Goal: Information Seeking & Learning: Find specific fact

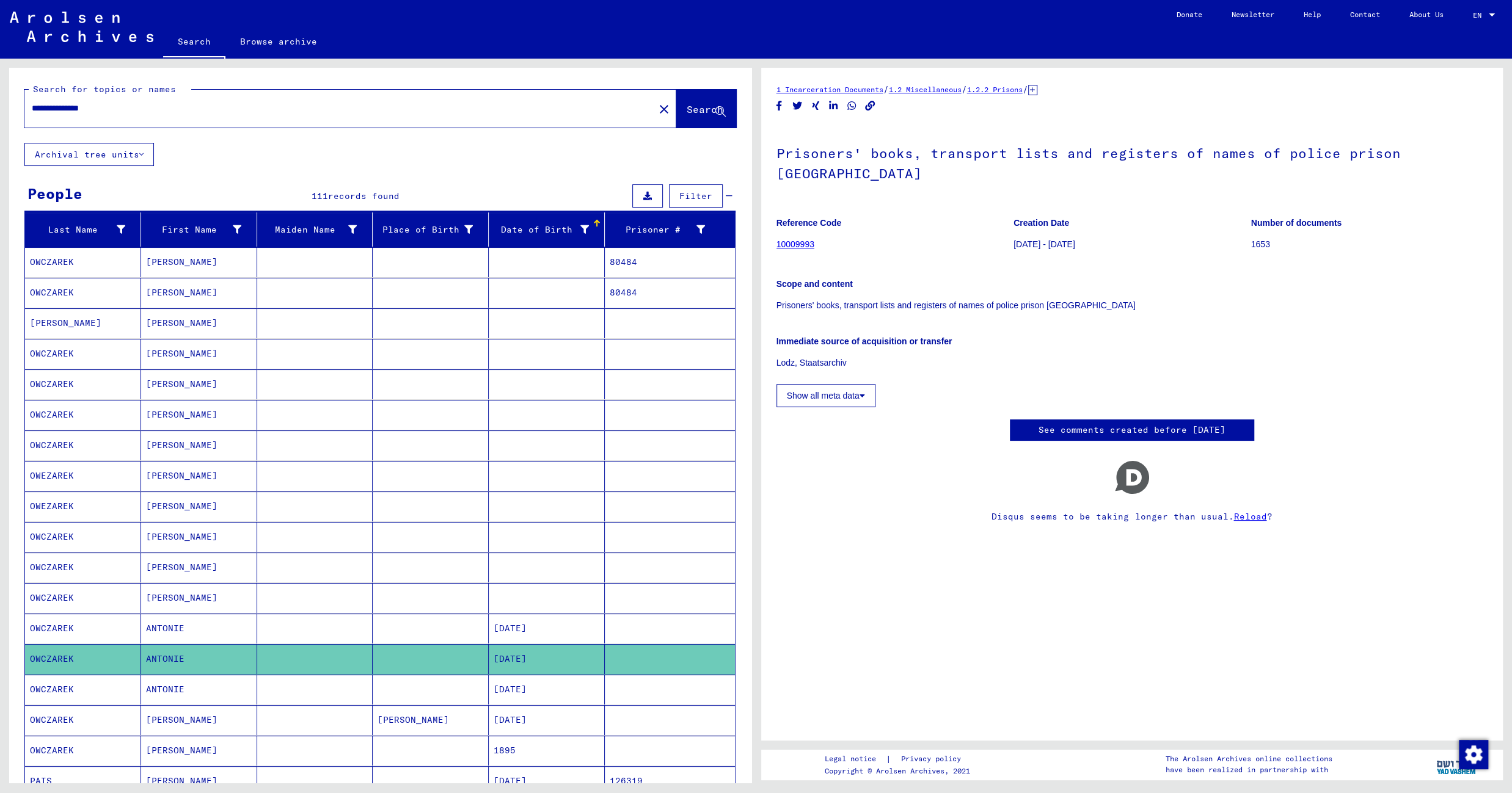
click at [436, 685] on mat-cell at bounding box center [430, 690] width 116 height 30
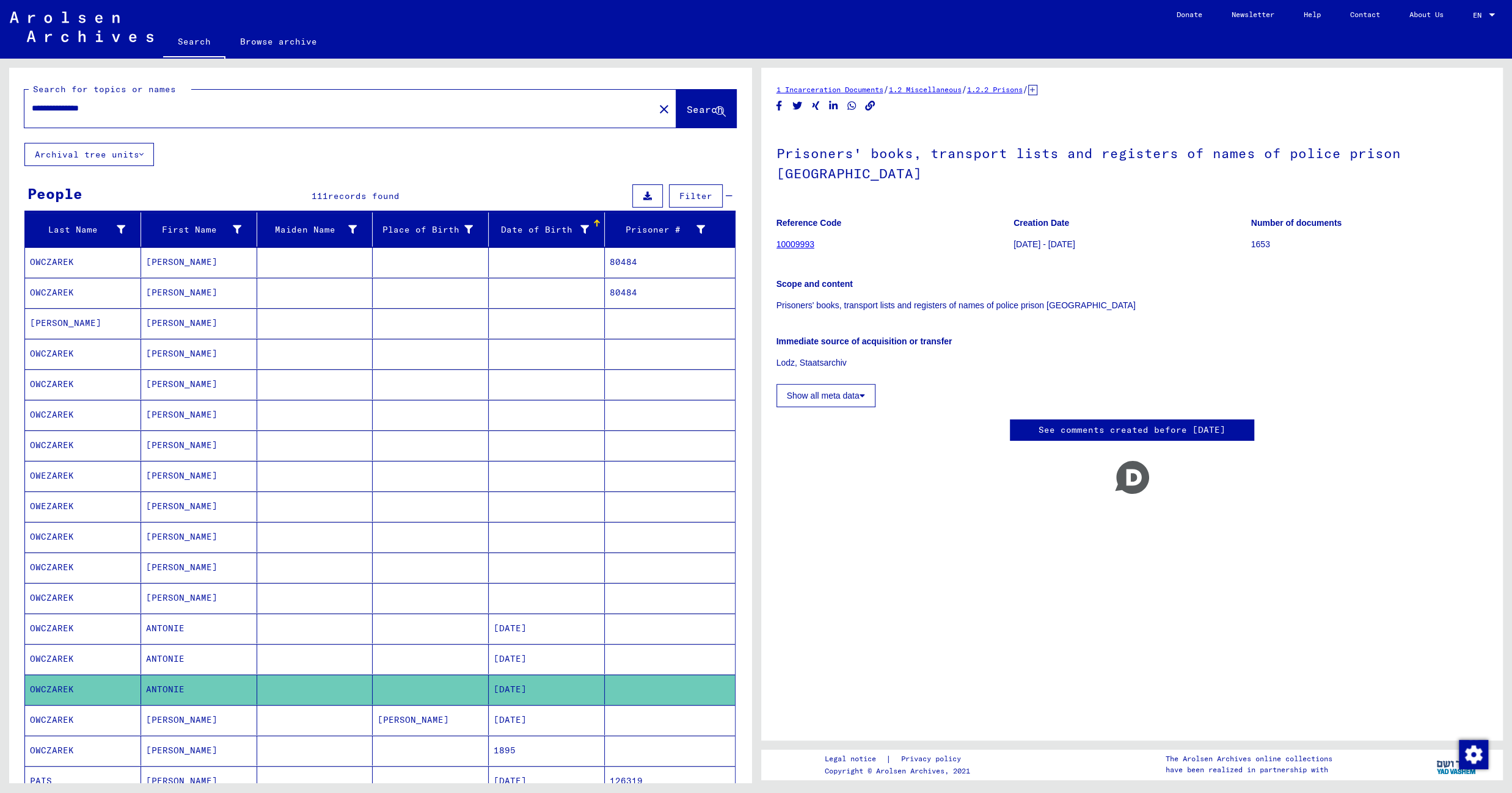
click at [432, 720] on mat-cell "Koczwara" at bounding box center [430, 720] width 116 height 30
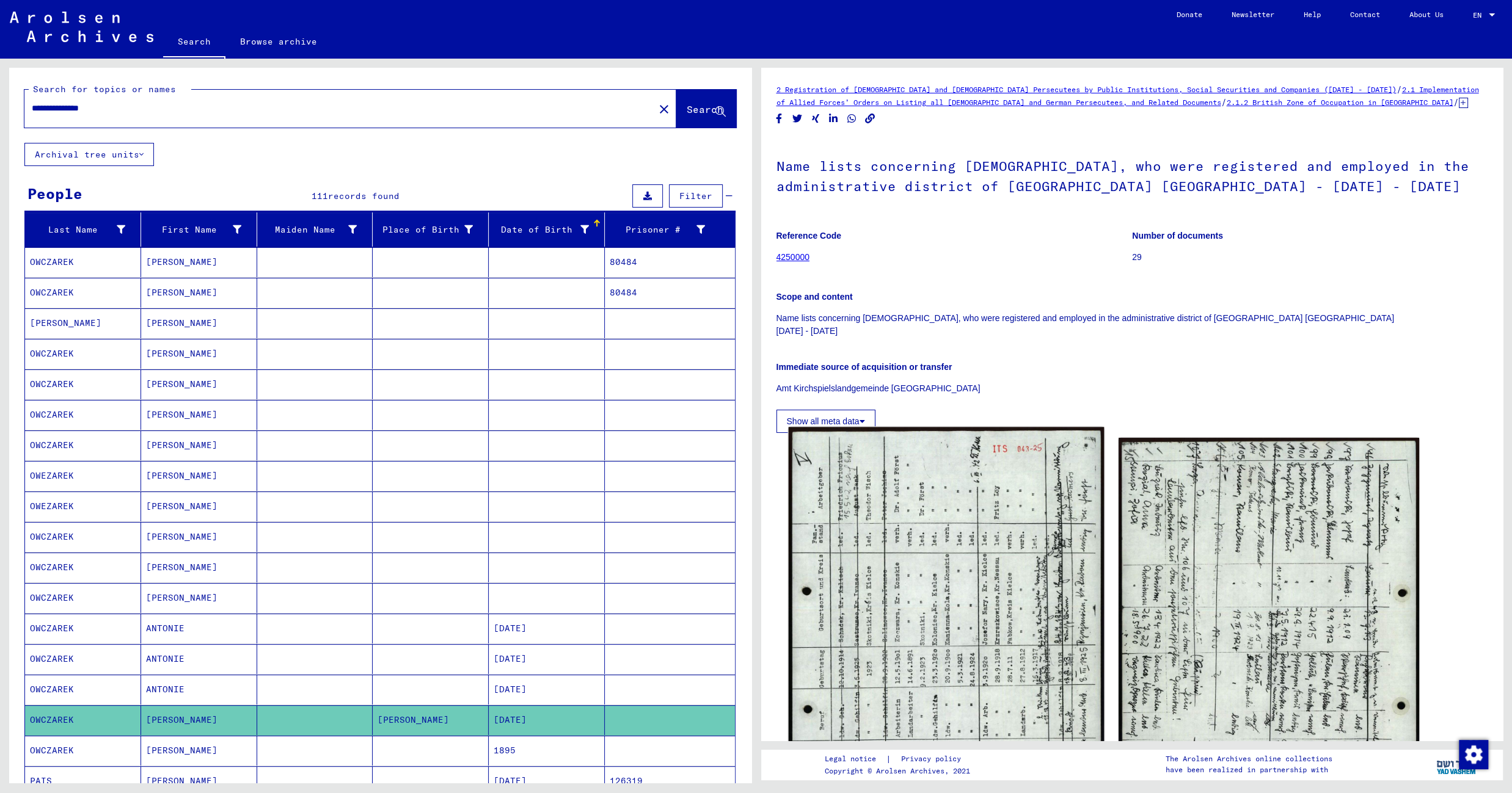
click at [887, 602] on img at bounding box center [945, 649] width 316 height 442
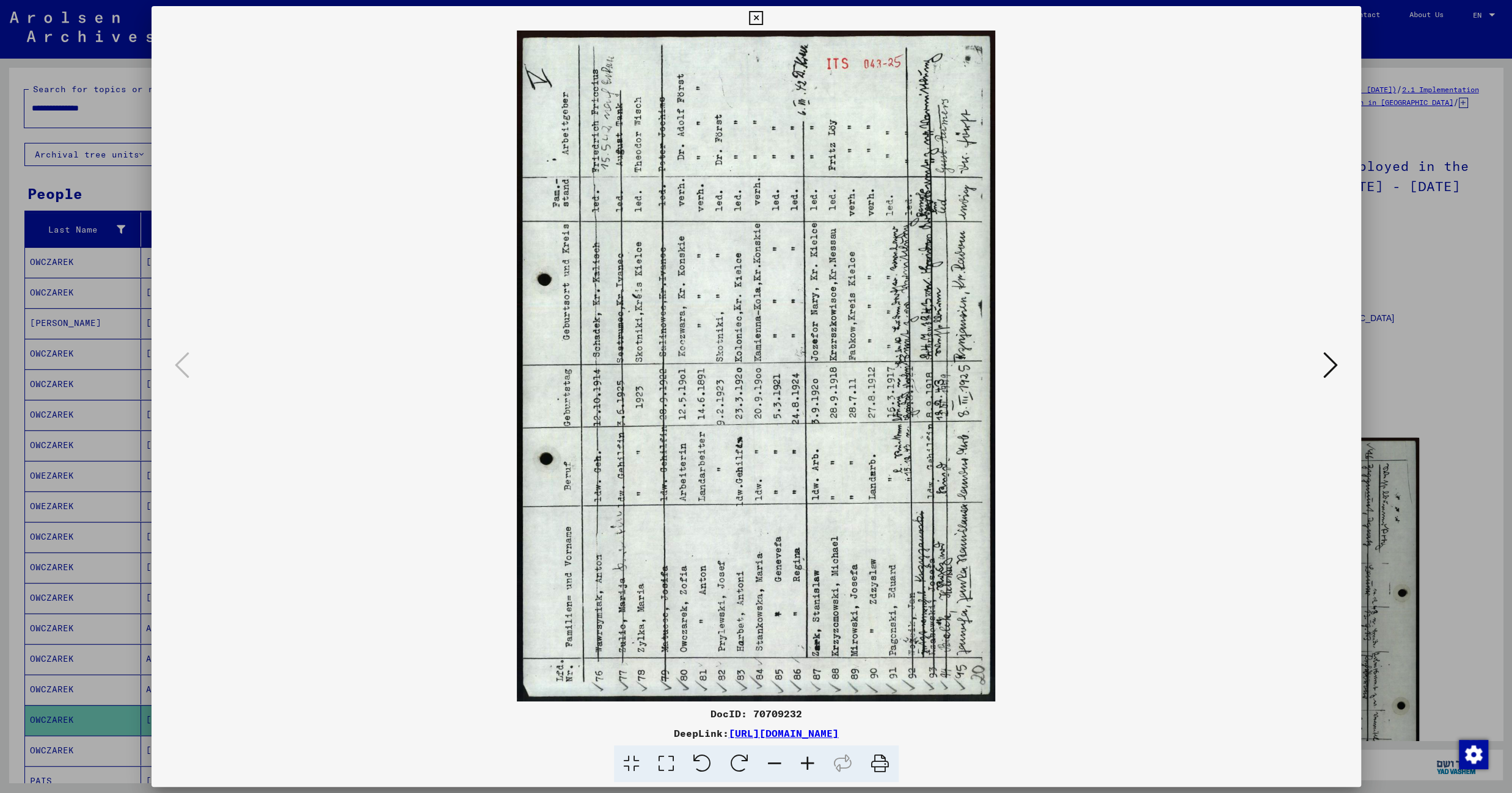
click at [1336, 365] on icon at bounding box center [1330, 365] width 15 height 30
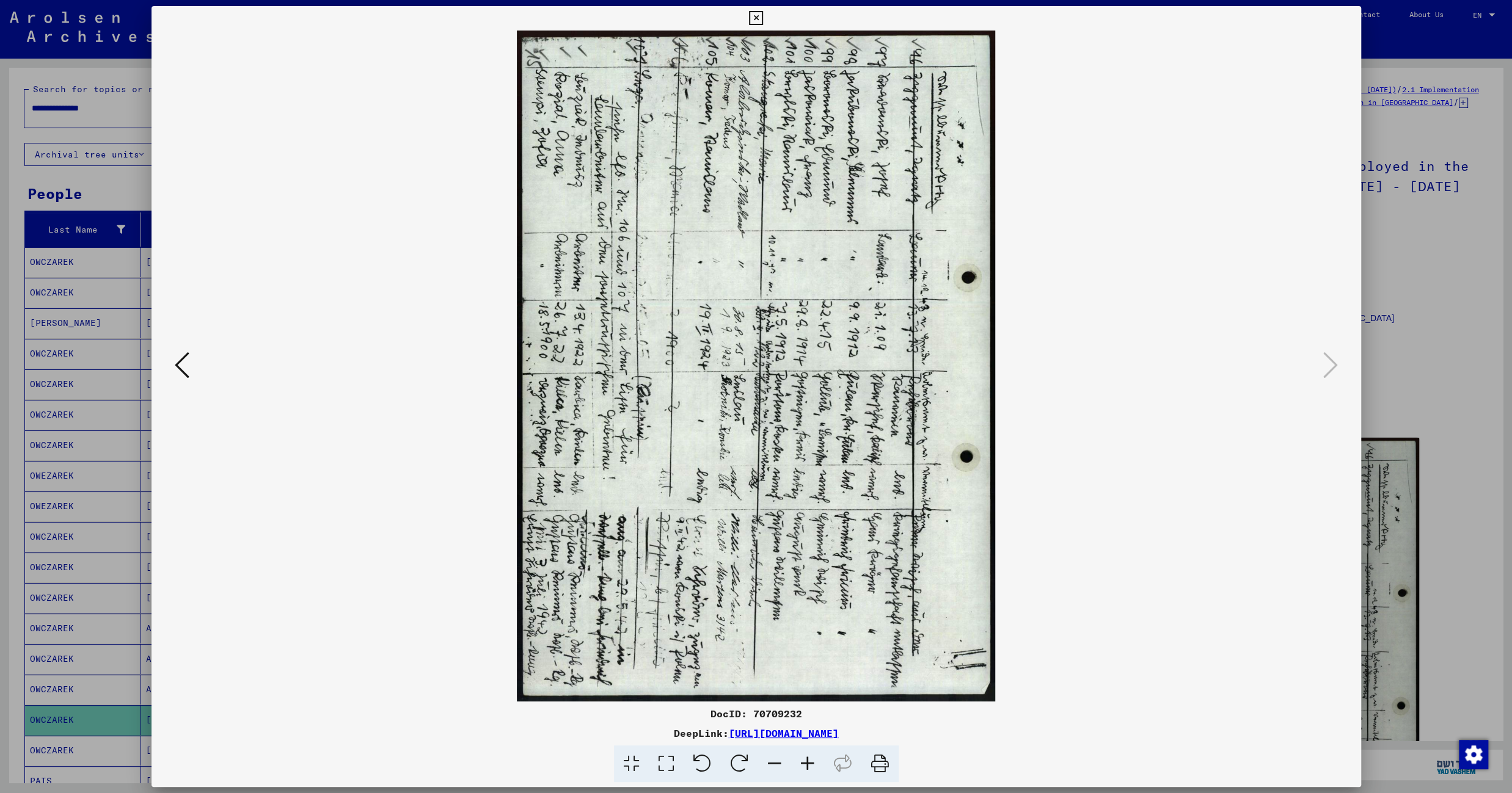
click at [763, 17] on icon at bounding box center [756, 18] width 14 height 15
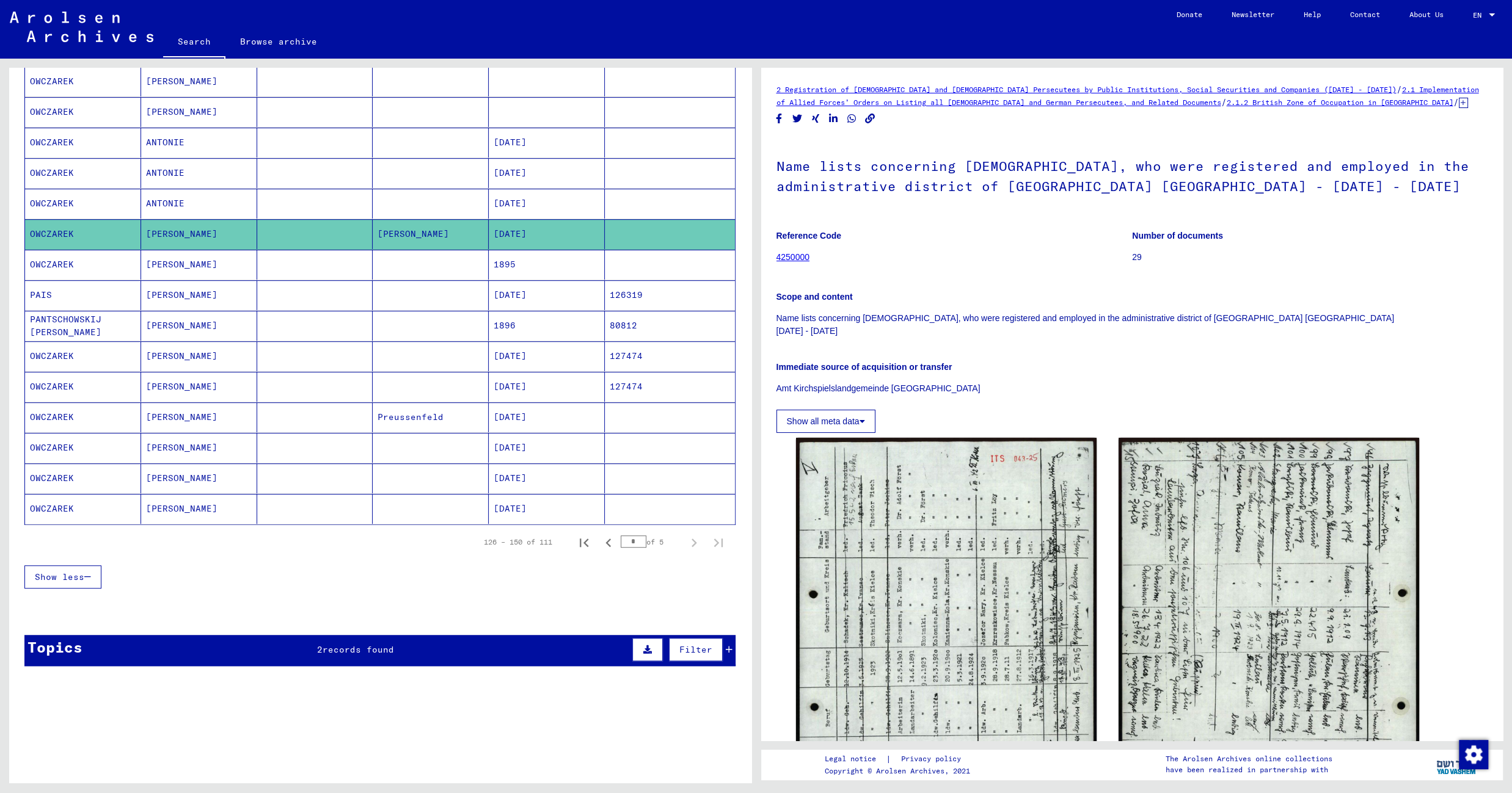
scroll to position [543, 0]
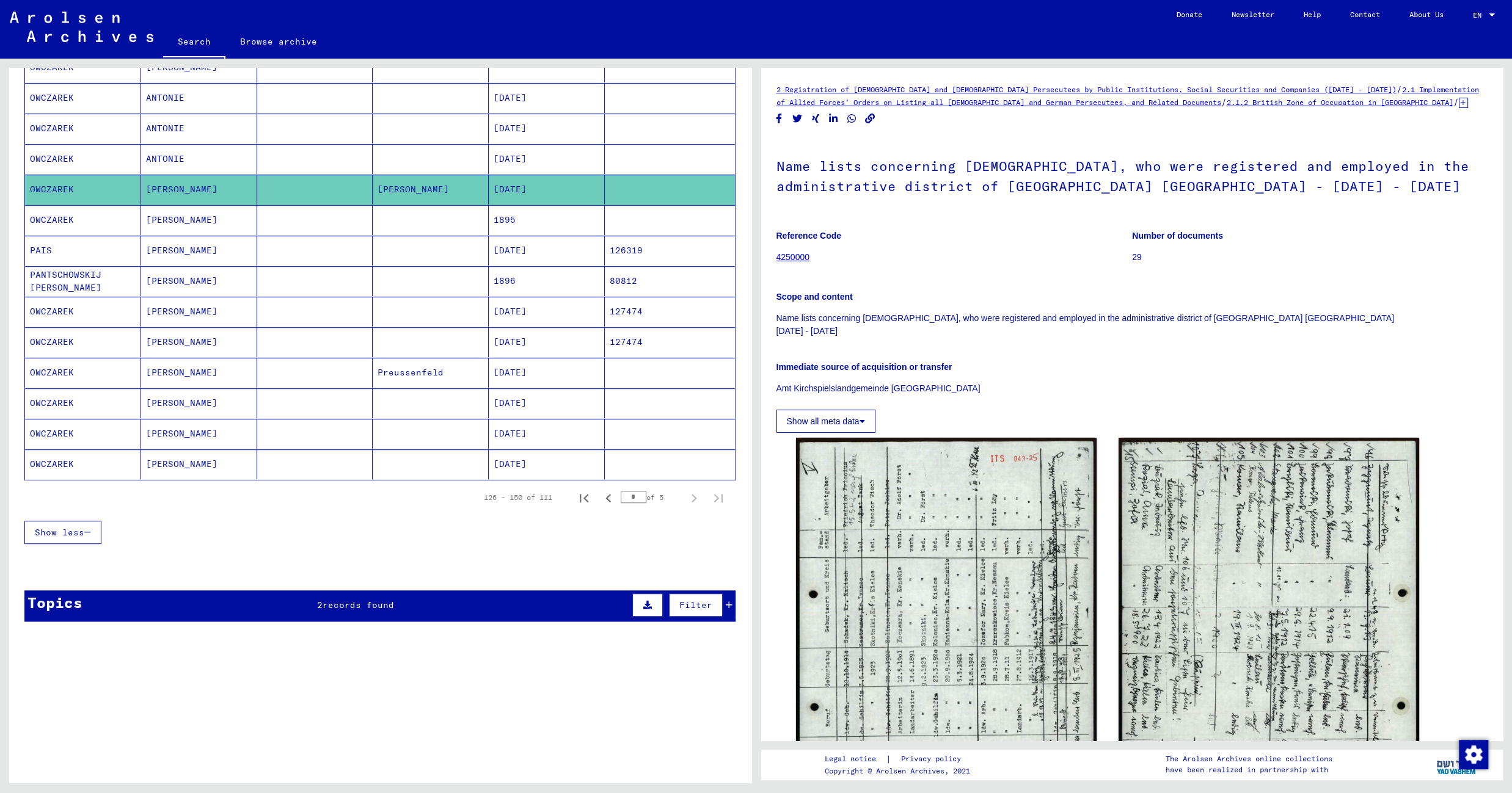
click at [406, 214] on mat-cell at bounding box center [430, 220] width 116 height 30
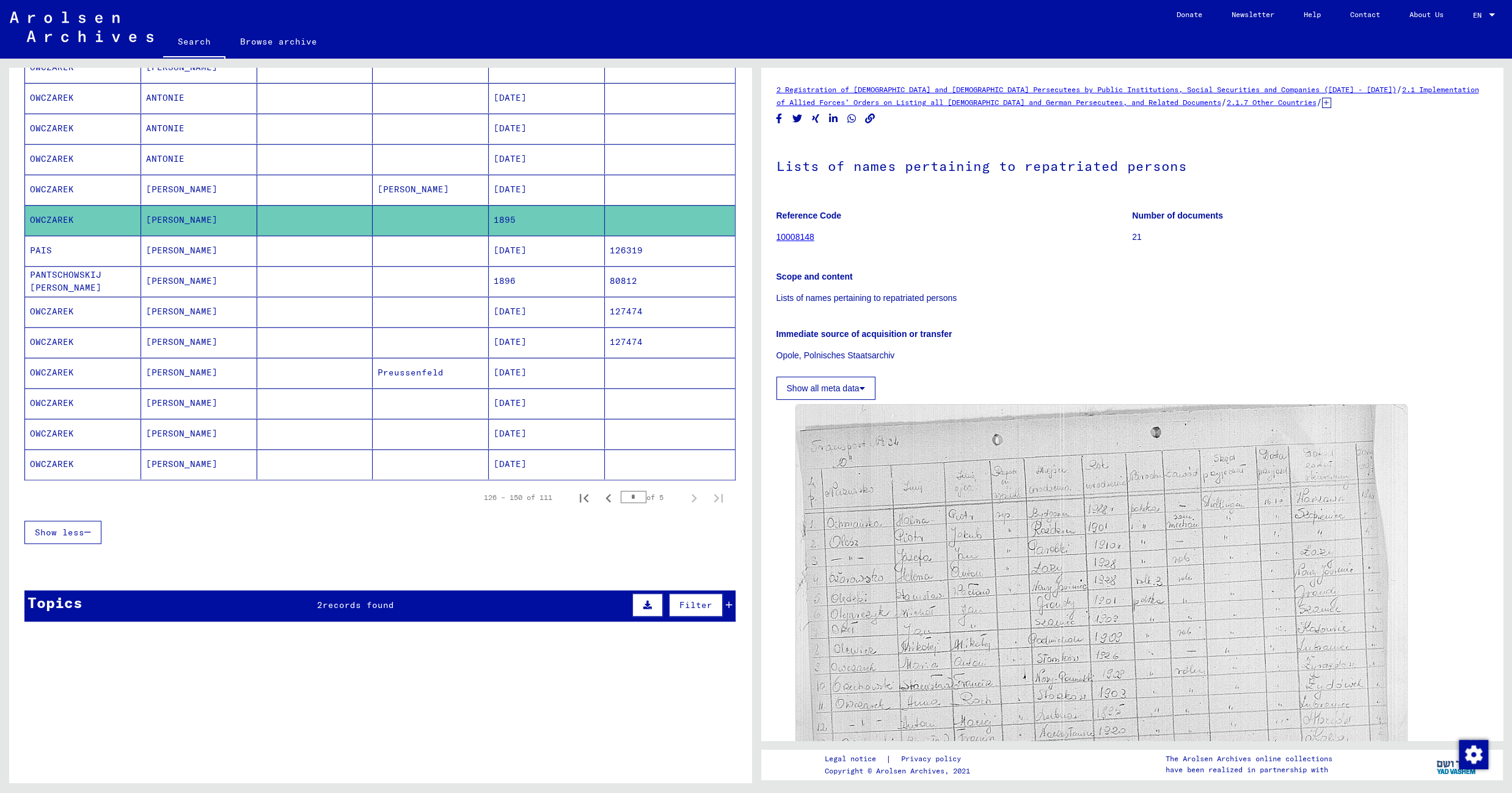
click at [427, 241] on mat-cell at bounding box center [430, 251] width 116 height 30
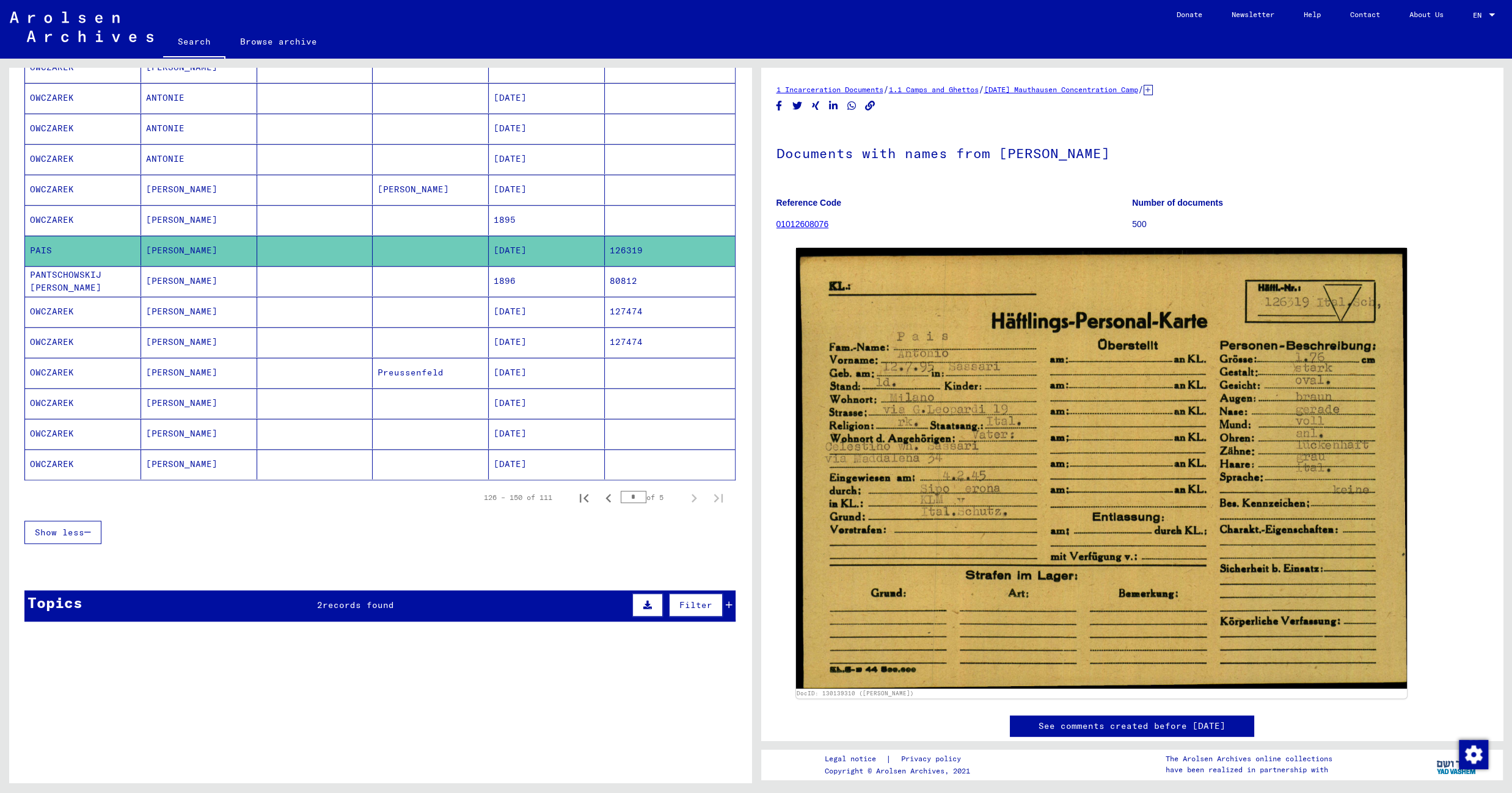
click at [396, 284] on mat-cell at bounding box center [430, 282] width 116 height 30
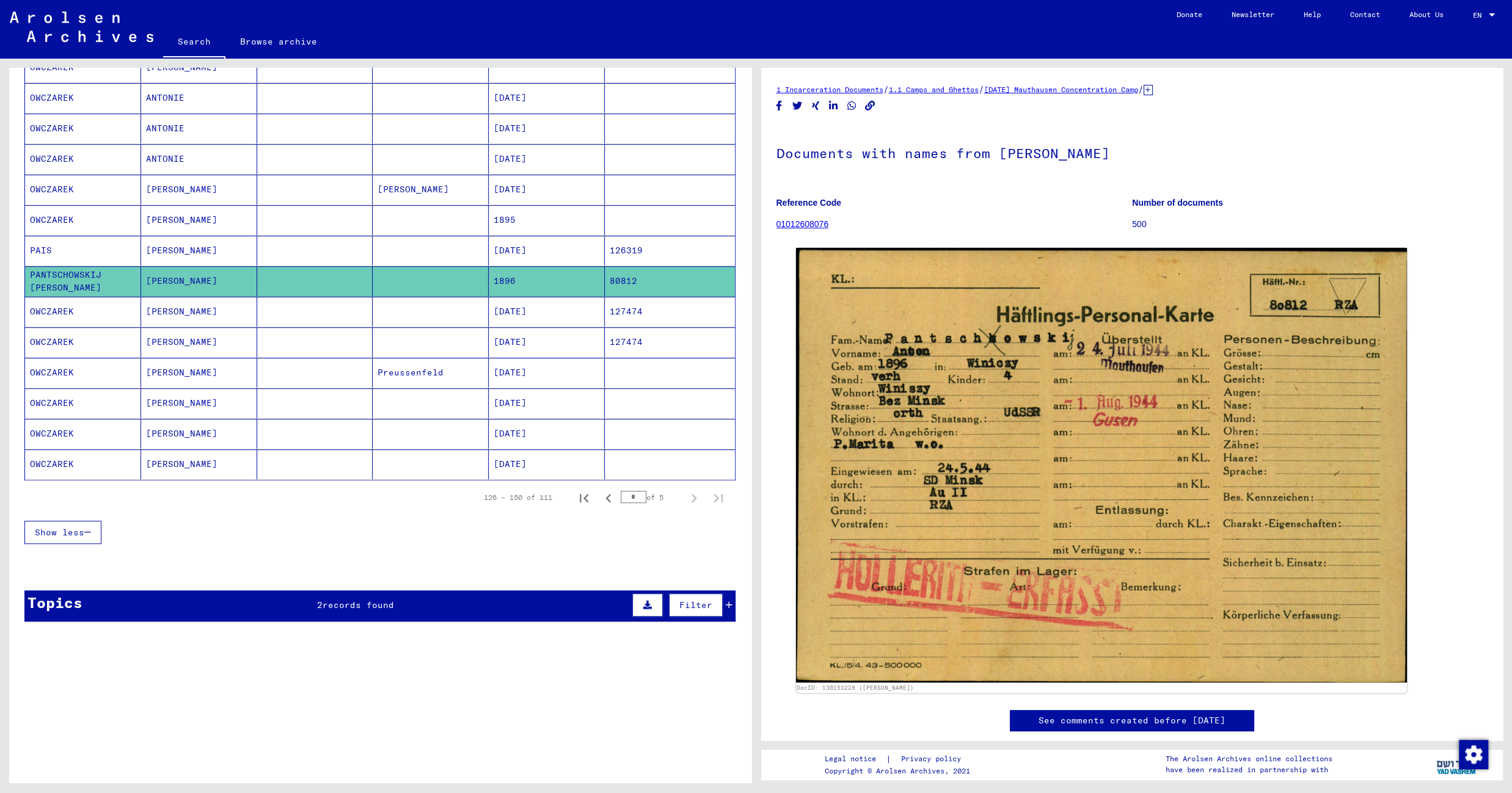
click at [386, 309] on mat-cell at bounding box center [430, 311] width 116 height 30
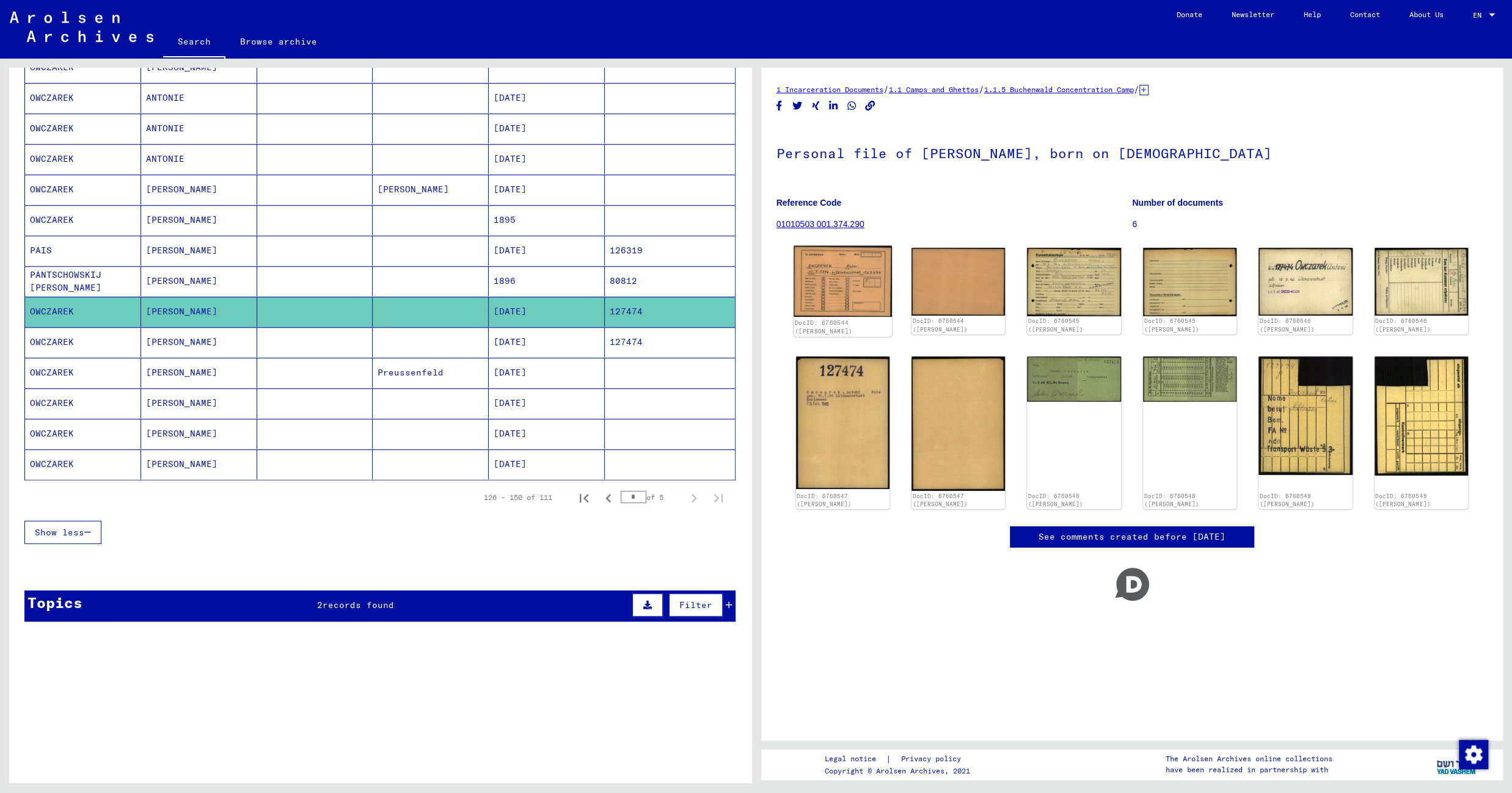
click at [821, 273] on img at bounding box center [842, 281] width 98 height 71
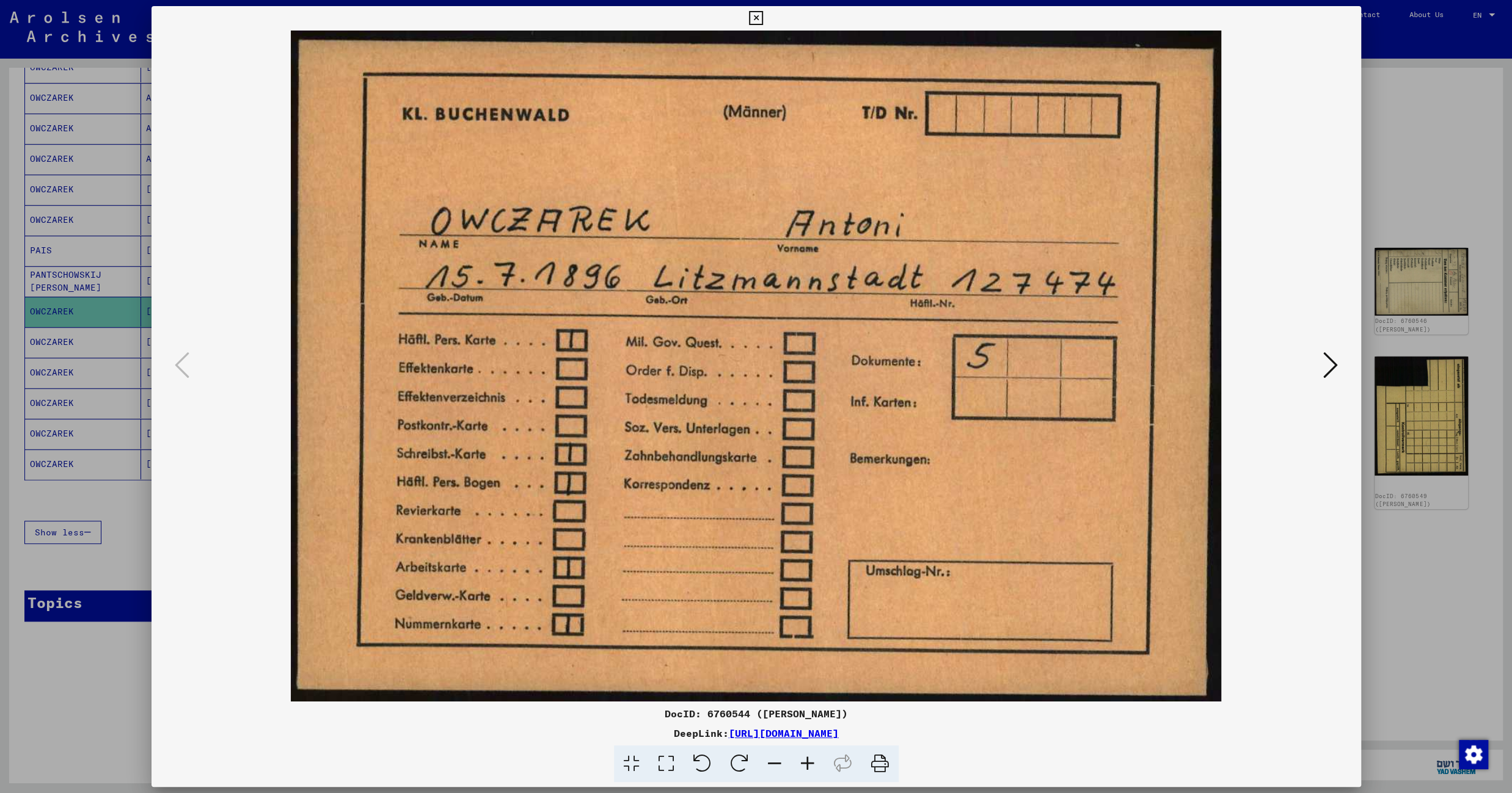
click at [763, 14] on icon at bounding box center [756, 18] width 14 height 15
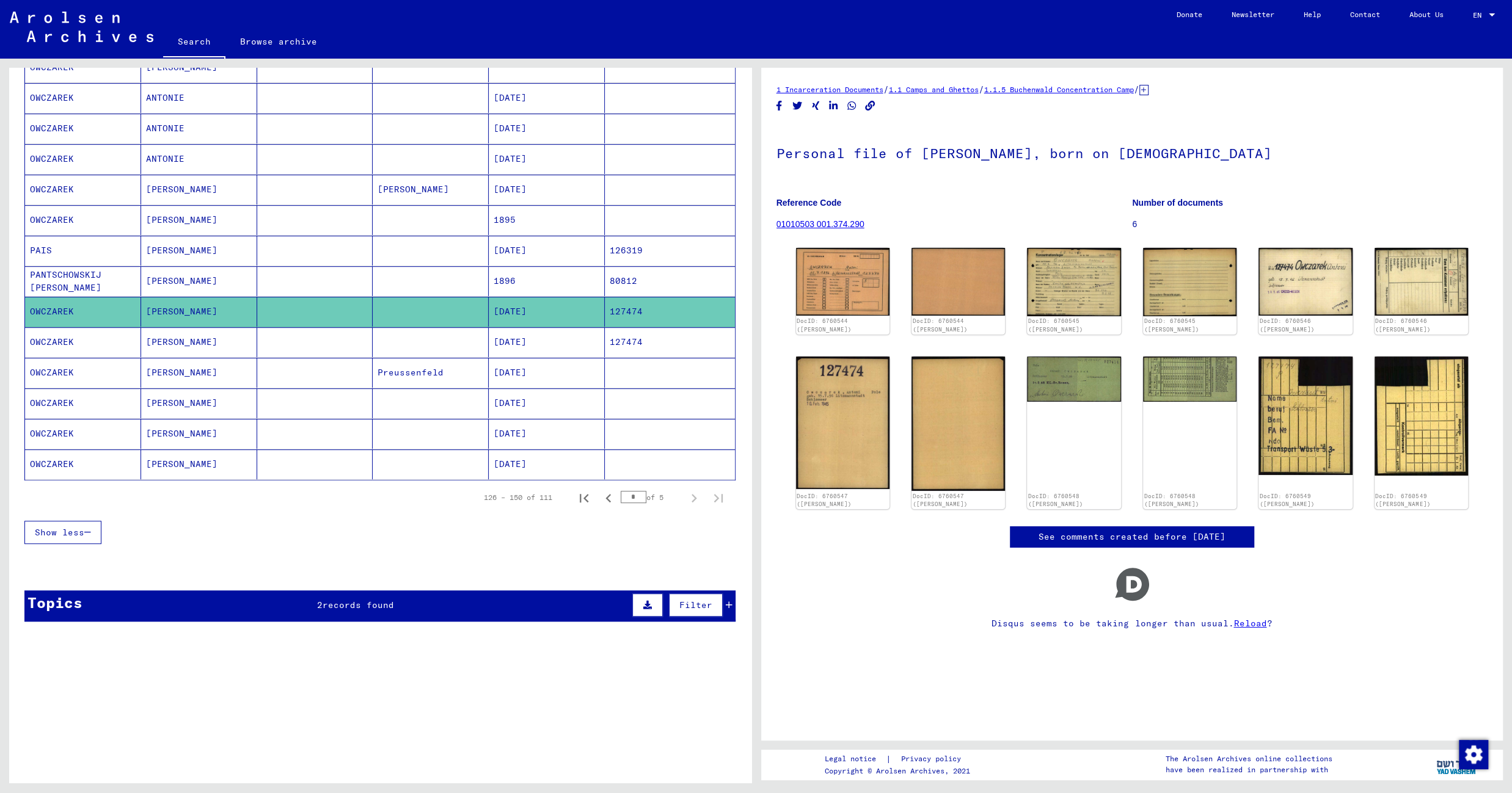
click at [489, 339] on mat-cell "07/15/1896" at bounding box center [547, 342] width 116 height 30
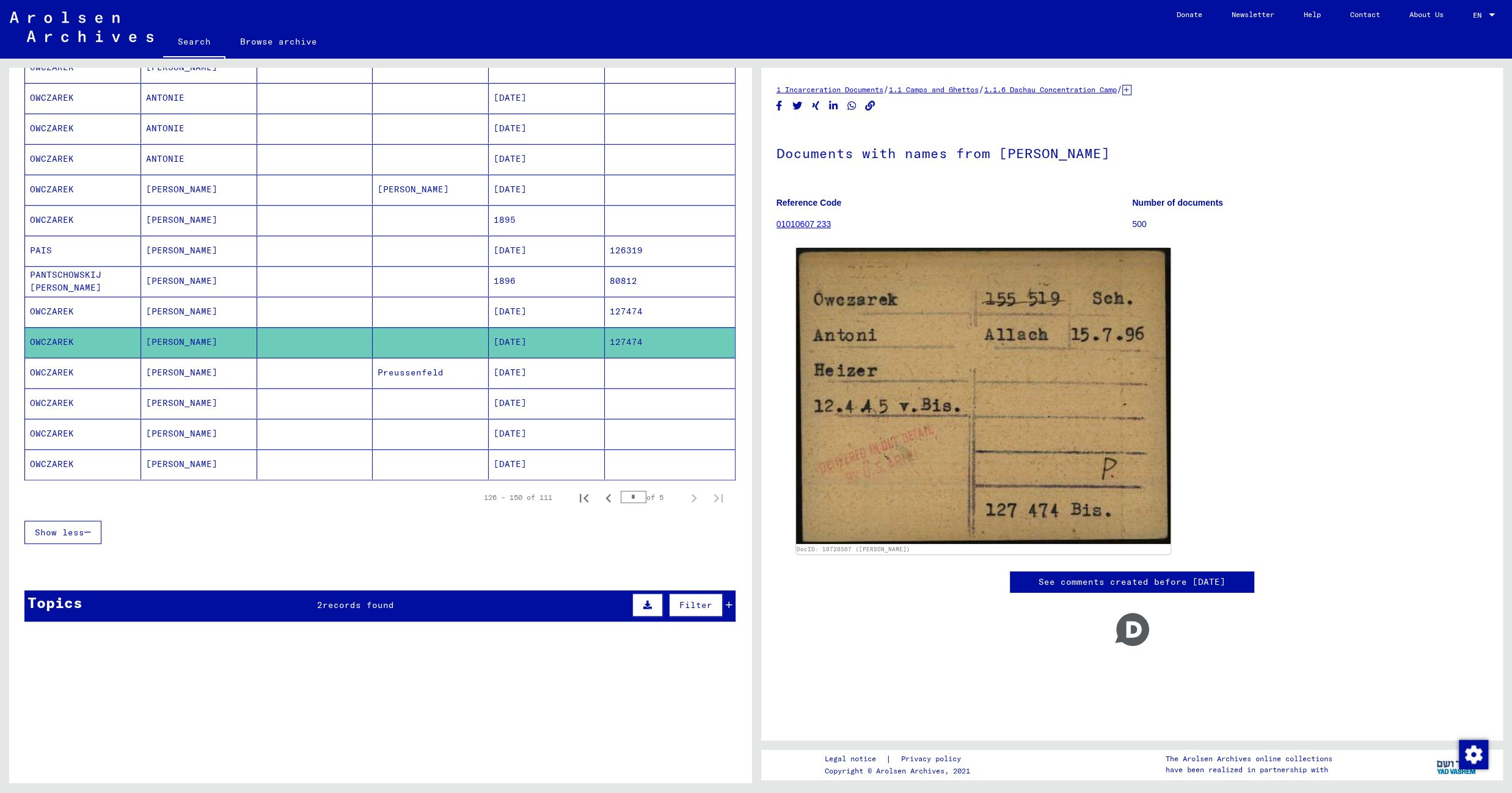
click at [426, 368] on mat-cell "Preussenfeld" at bounding box center [430, 372] width 116 height 30
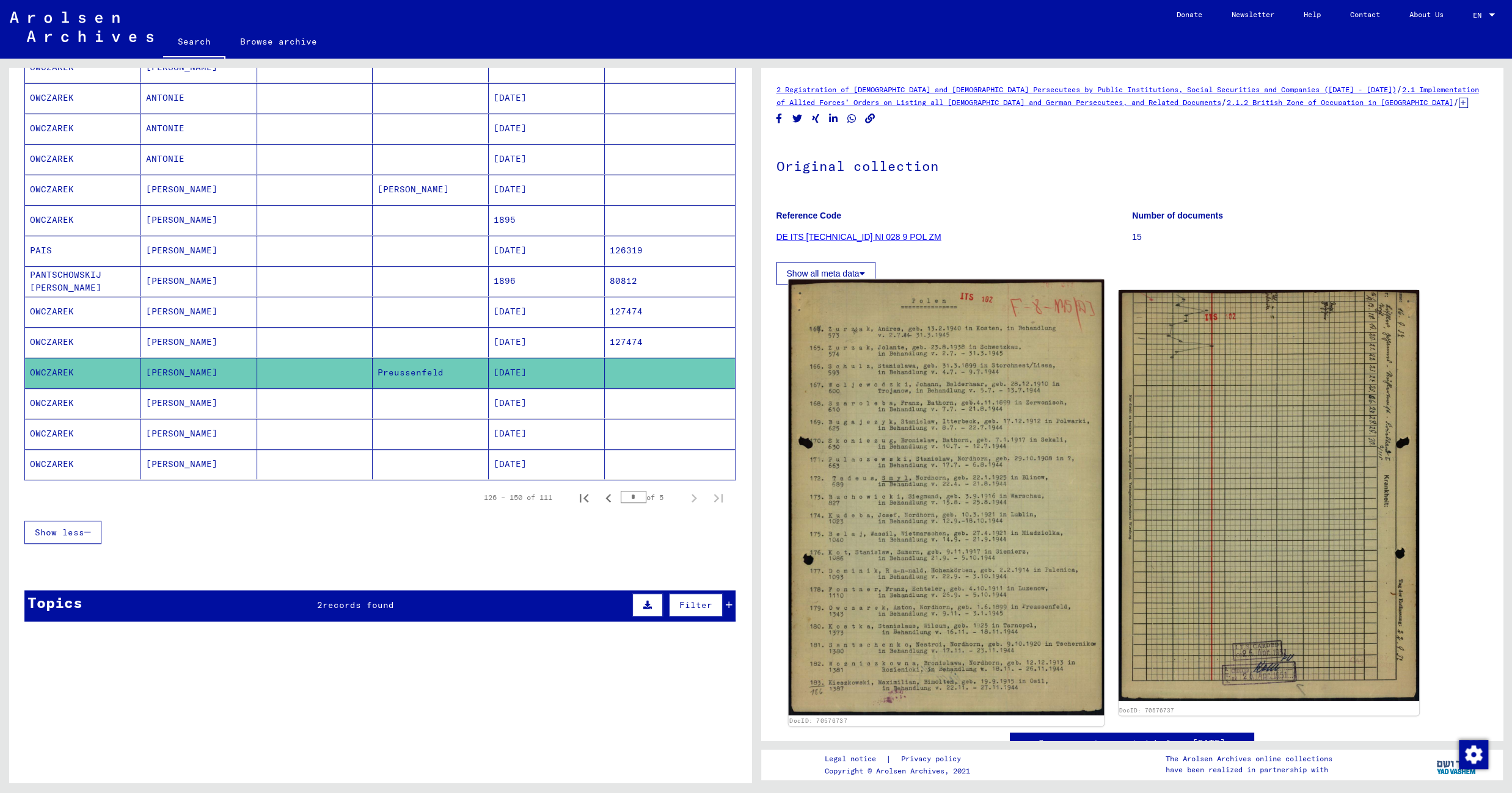
click at [922, 422] on img at bounding box center [945, 497] width 316 height 436
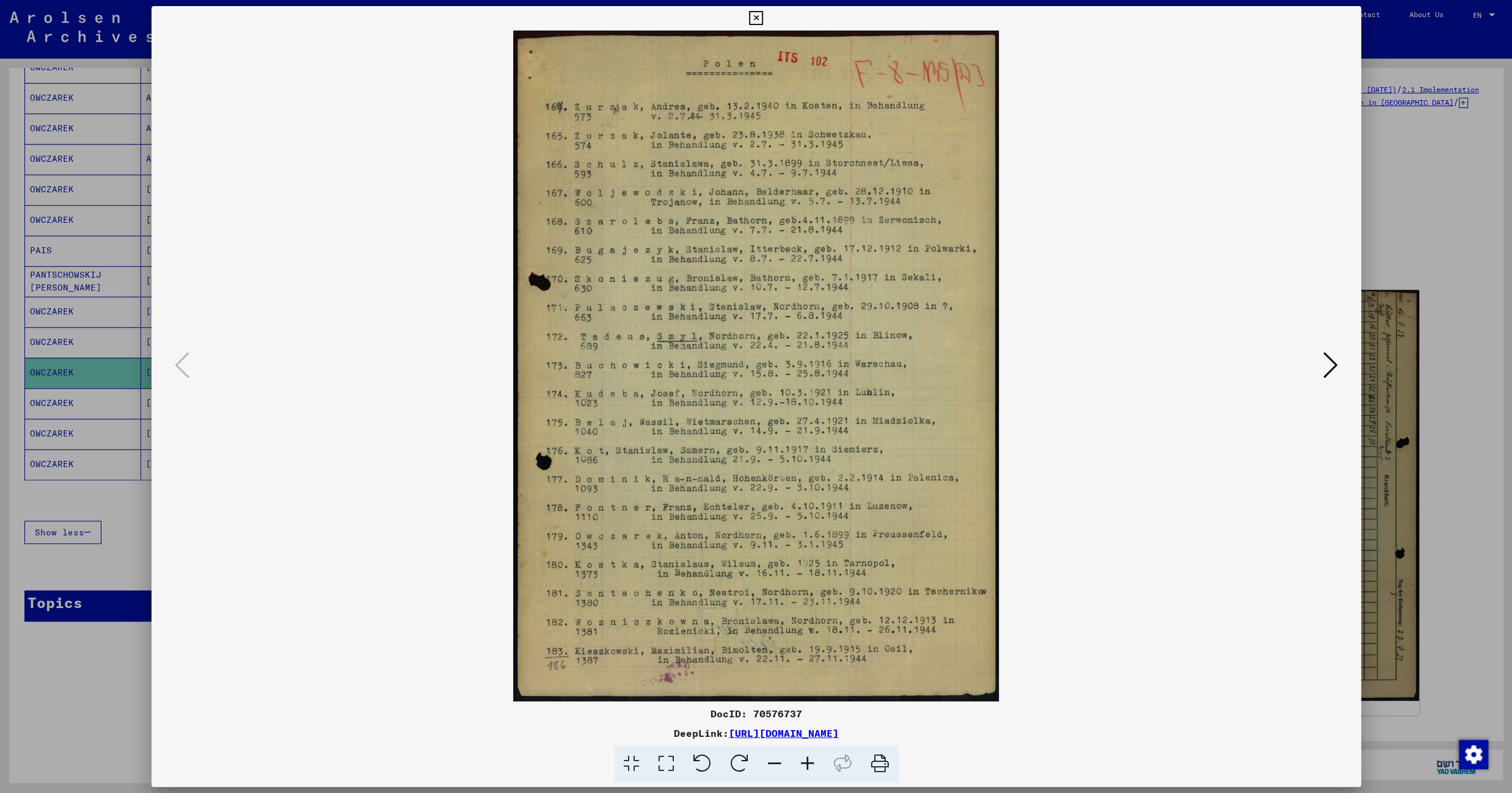
click at [1331, 369] on icon at bounding box center [1330, 365] width 15 height 30
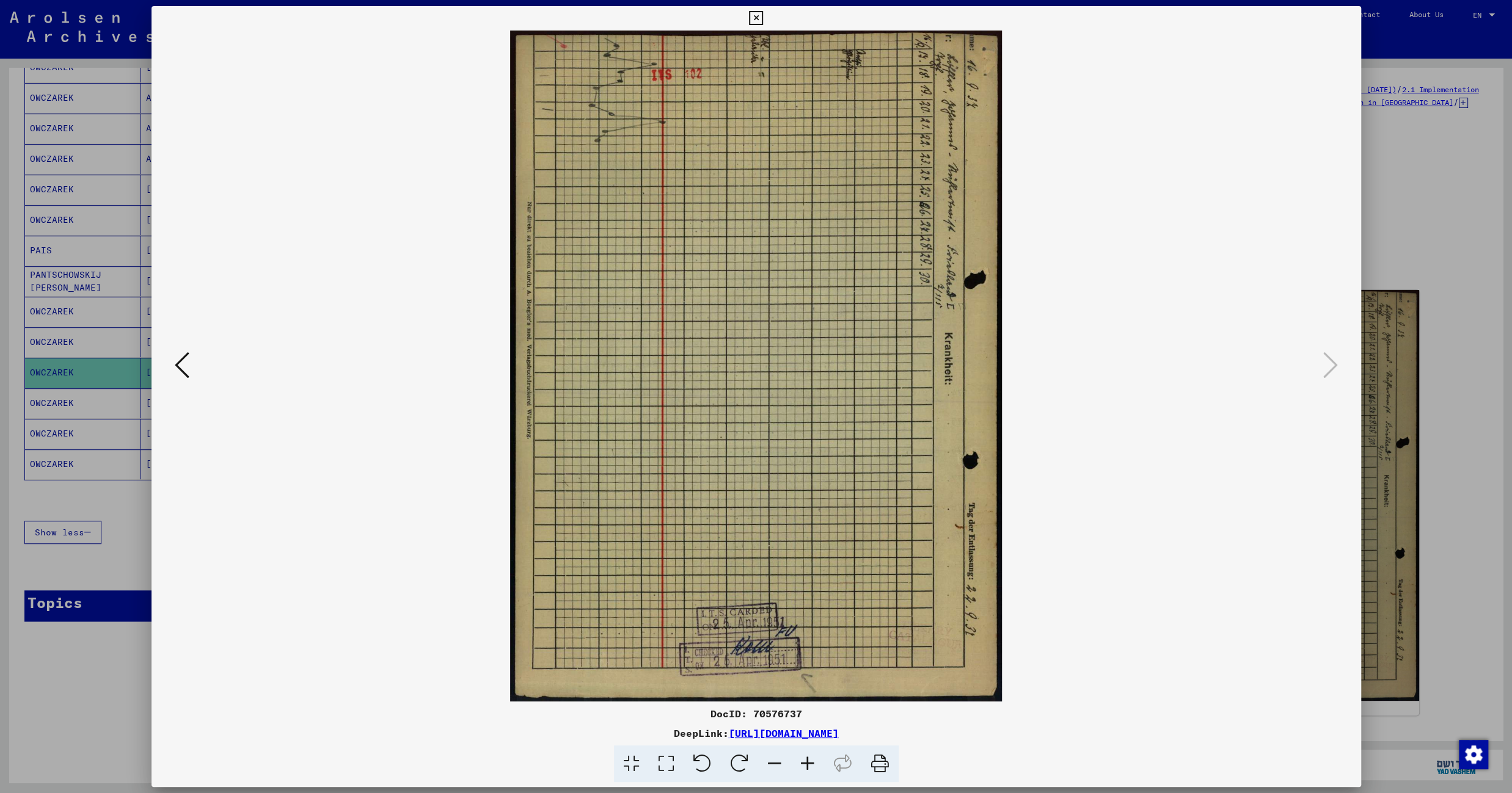
click at [763, 17] on icon at bounding box center [756, 18] width 14 height 15
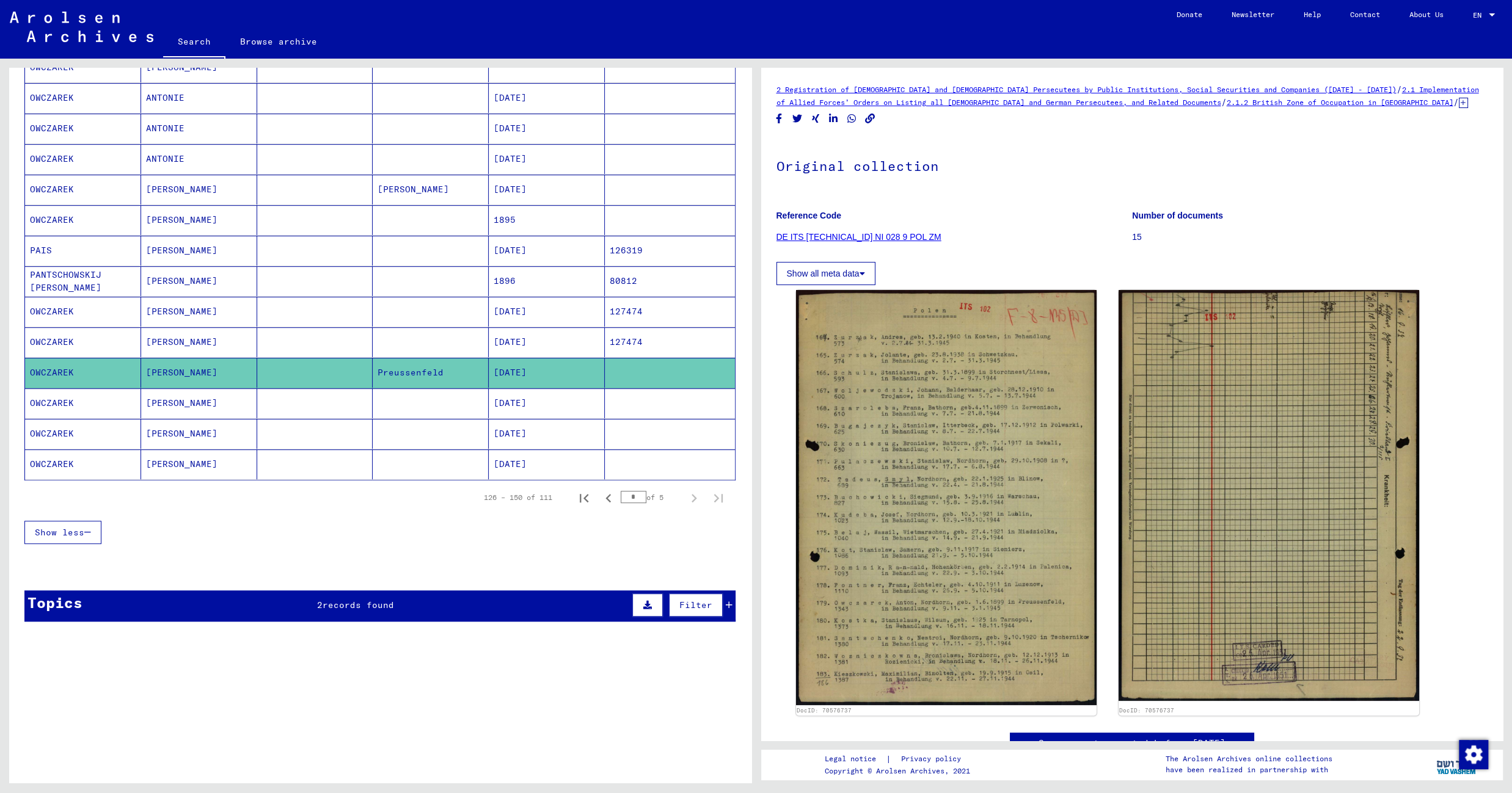
click at [554, 403] on mat-cell "06/01/1899" at bounding box center [547, 403] width 116 height 30
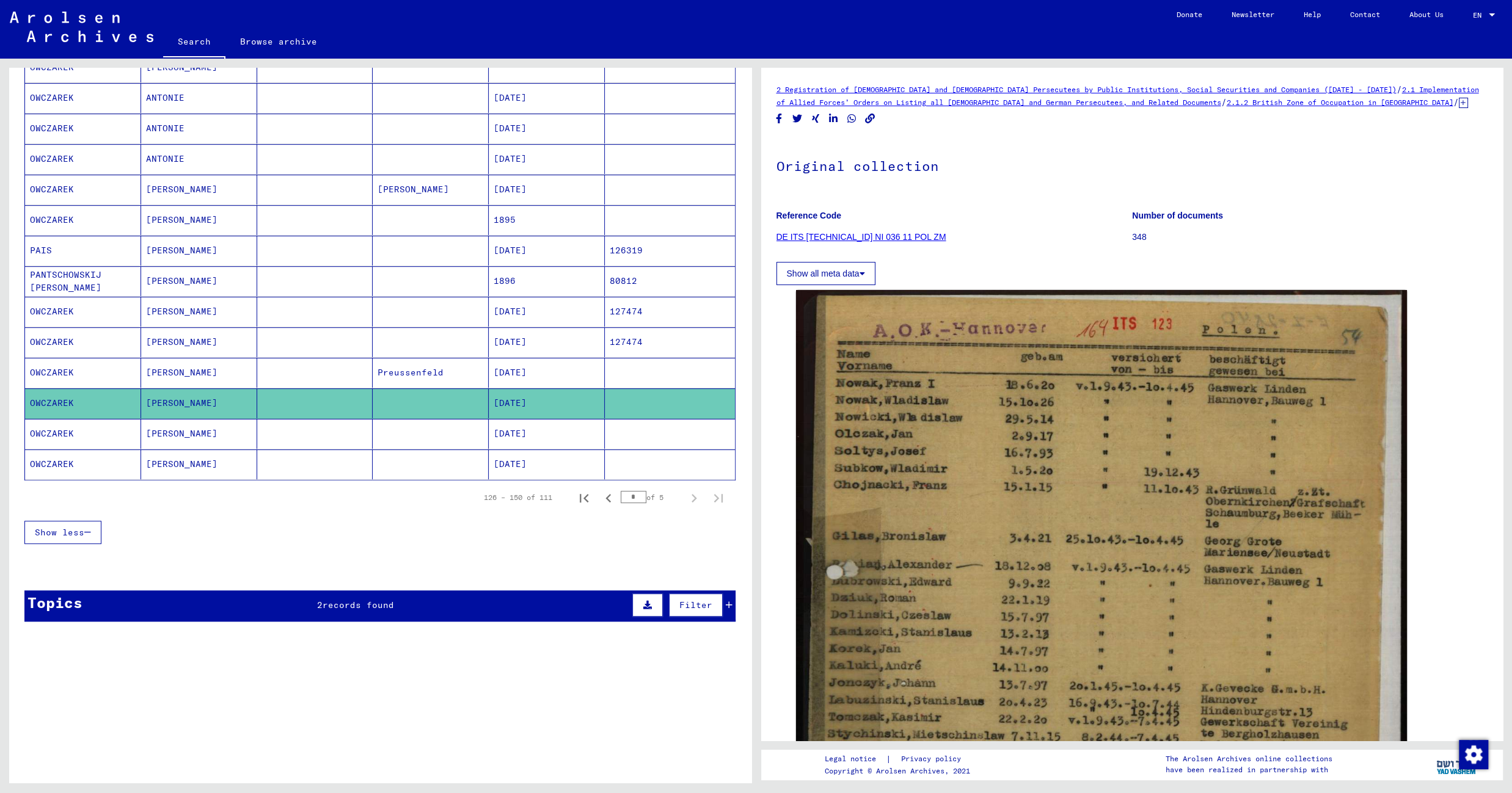
click at [547, 421] on mat-cell "06/01/1899" at bounding box center [547, 434] width 116 height 30
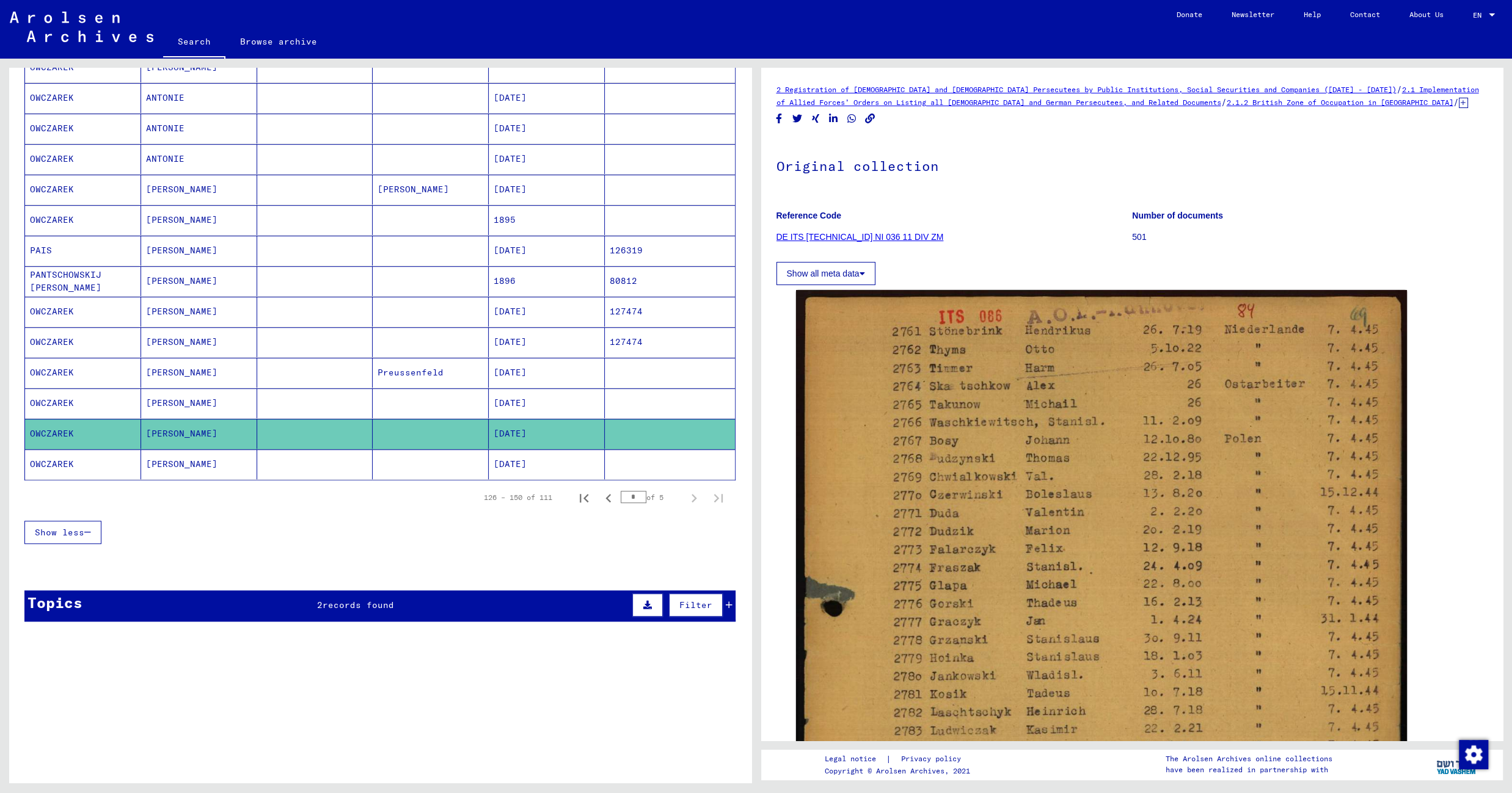
click at [562, 467] on mat-cell "06/01/1899" at bounding box center [547, 464] width 116 height 30
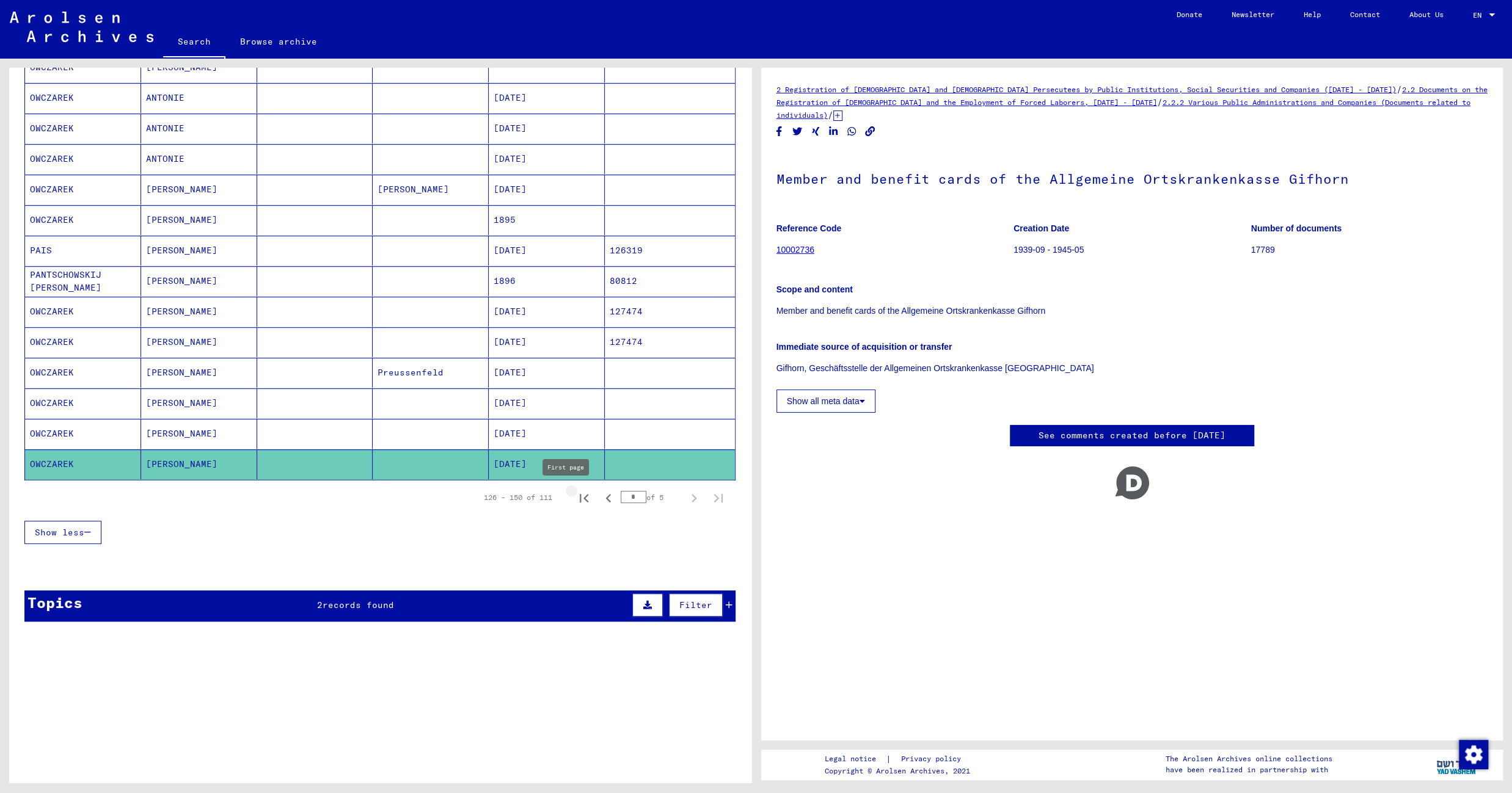
click at [575, 493] on icon "First page" at bounding box center [584, 498] width 17 height 17
click at [686, 497] on icon "Next page" at bounding box center [694, 498] width 17 height 17
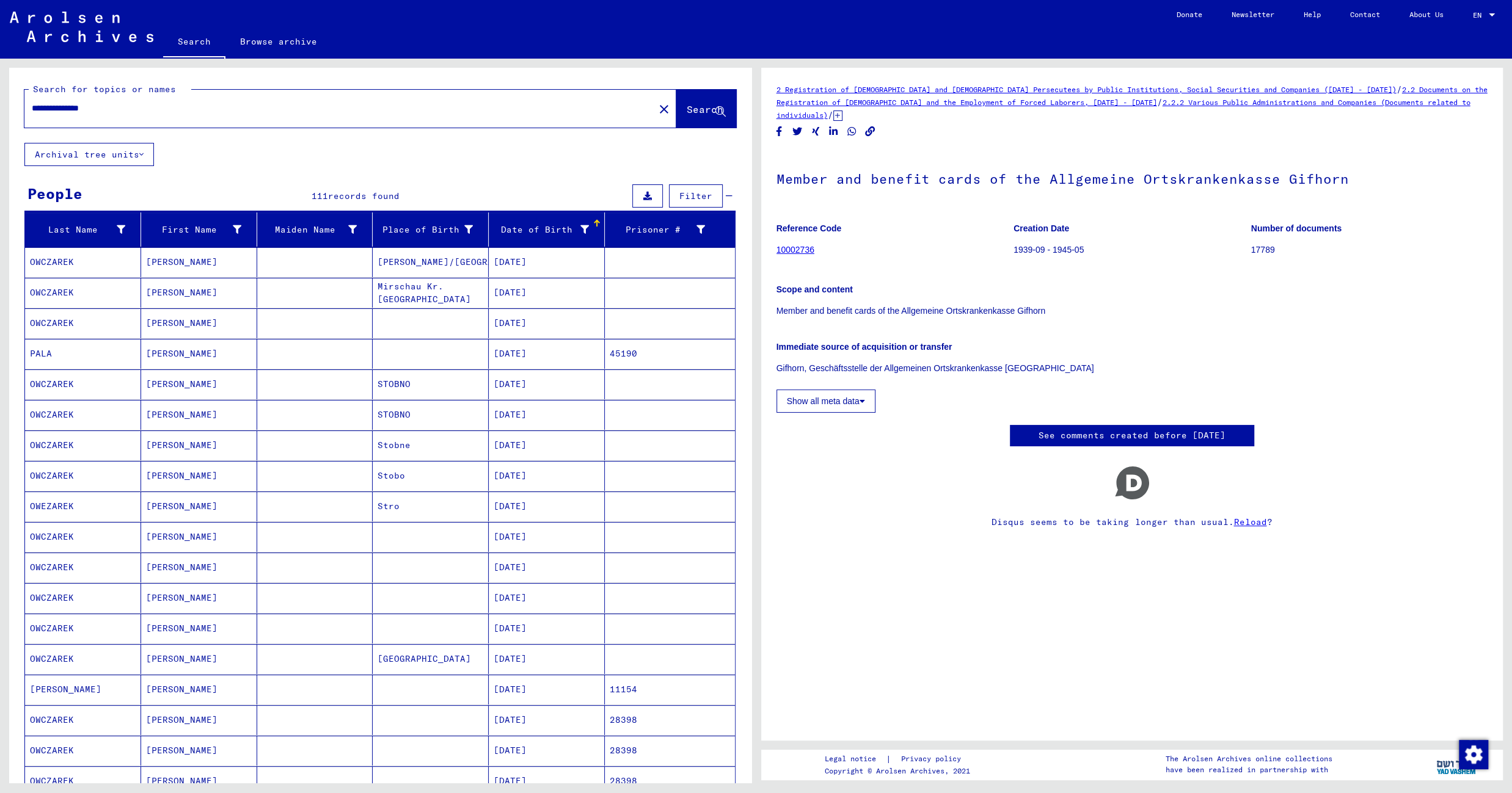
click at [544, 267] on mat-cell "06/05/1902" at bounding box center [547, 262] width 116 height 30
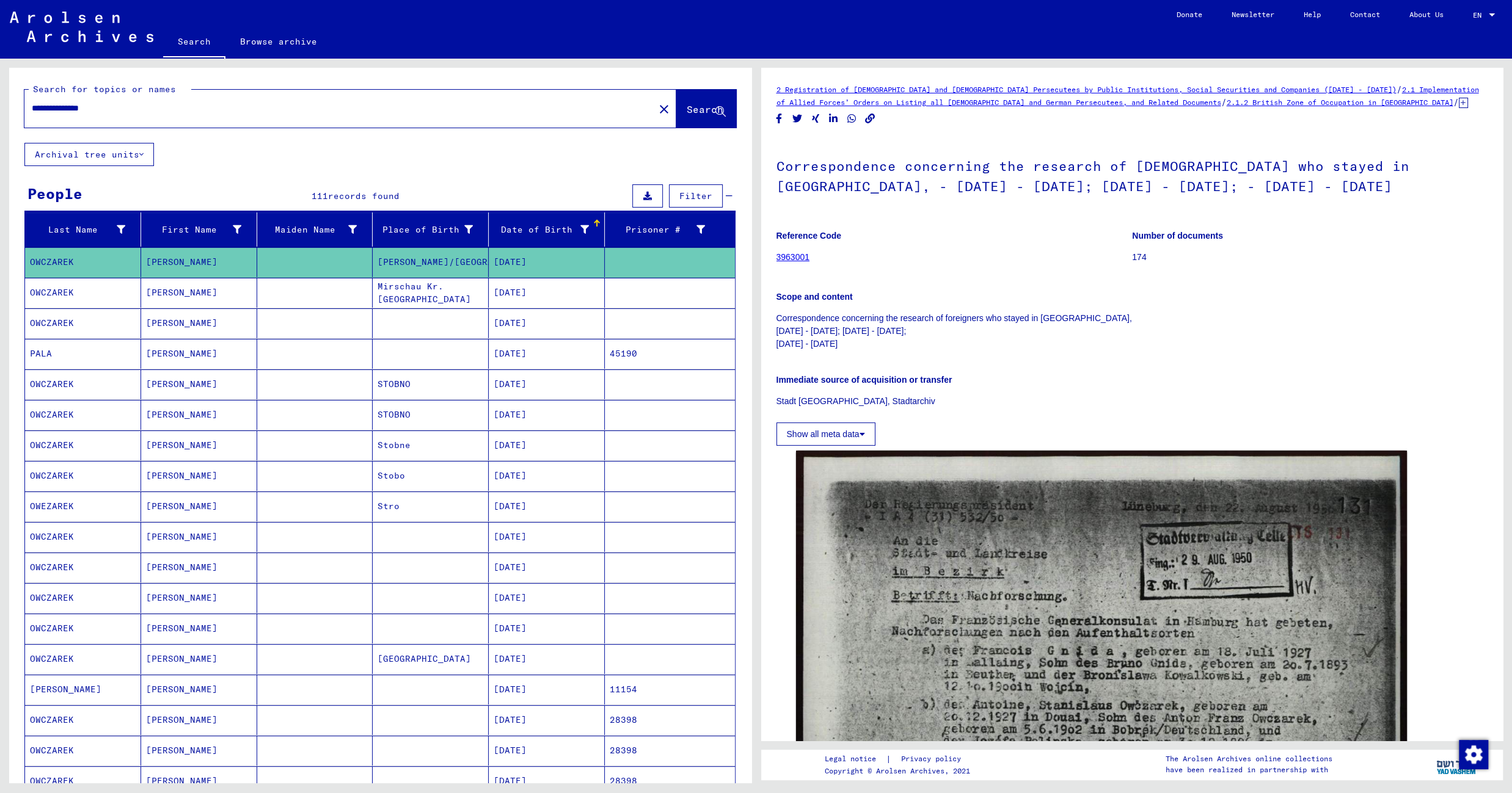
click at [528, 296] on mat-cell "05/12/1903" at bounding box center [547, 293] width 116 height 30
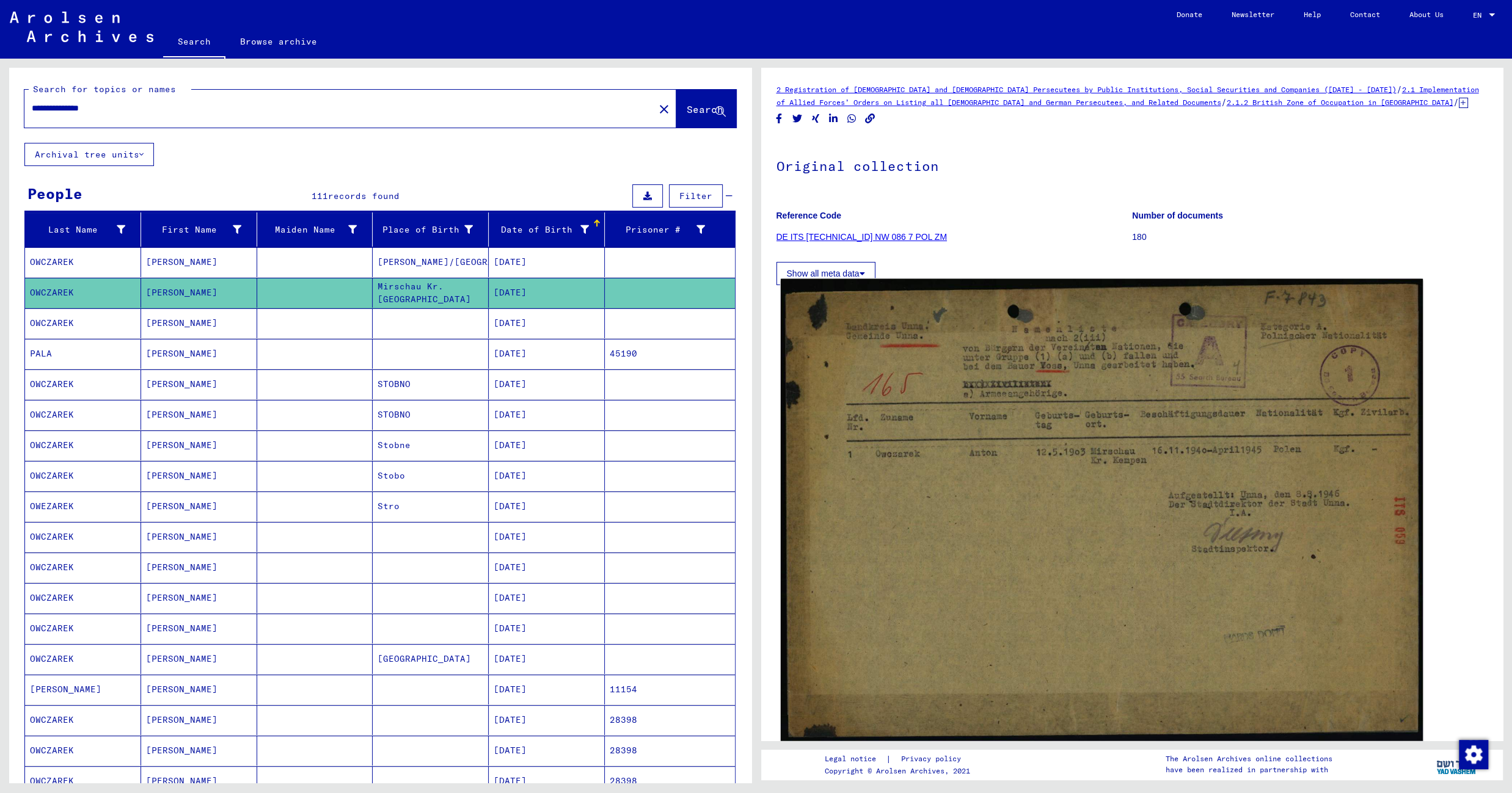
click at [1043, 428] on img at bounding box center [1101, 510] width 642 height 463
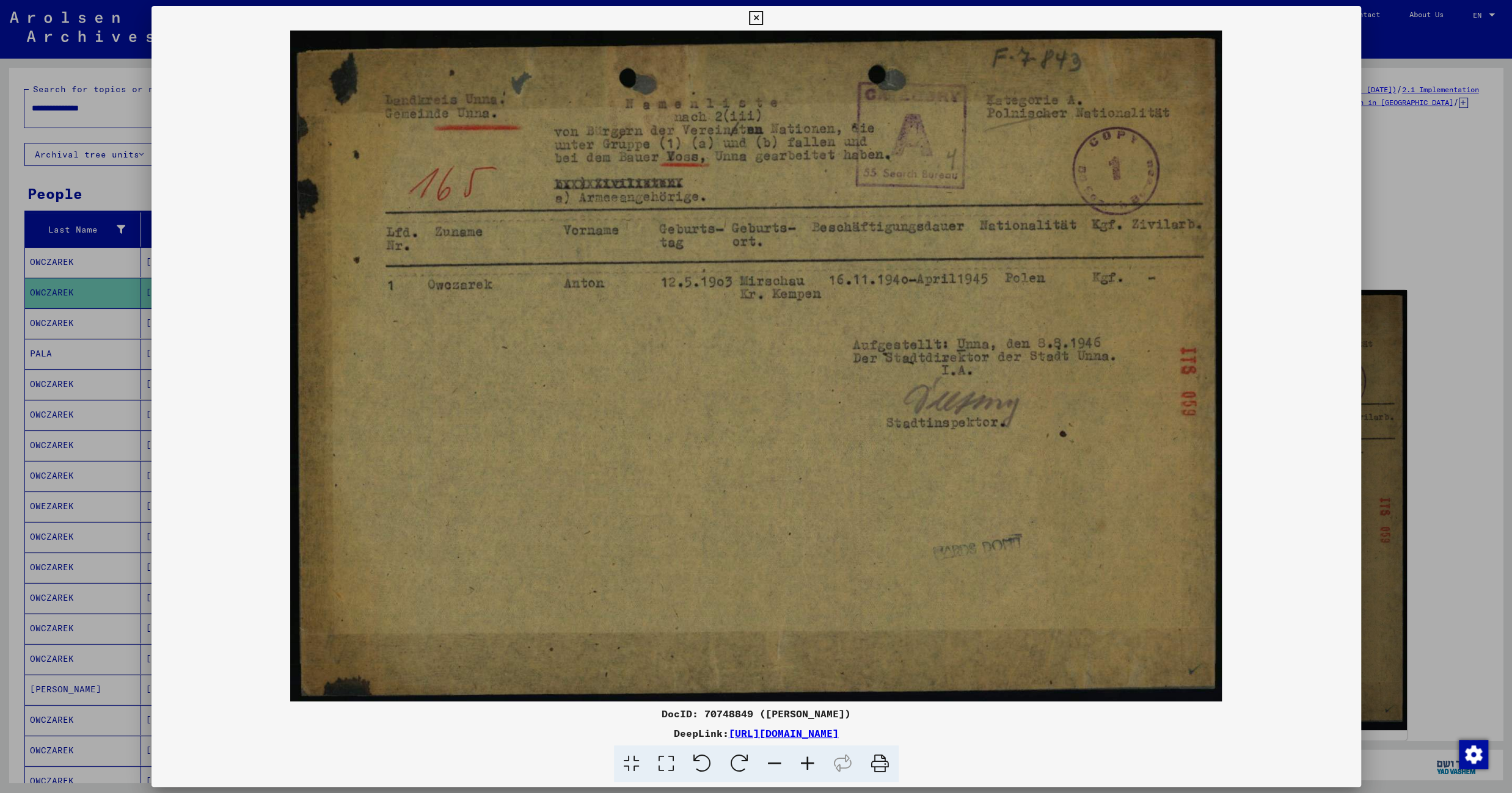
click at [763, 17] on icon at bounding box center [756, 18] width 14 height 15
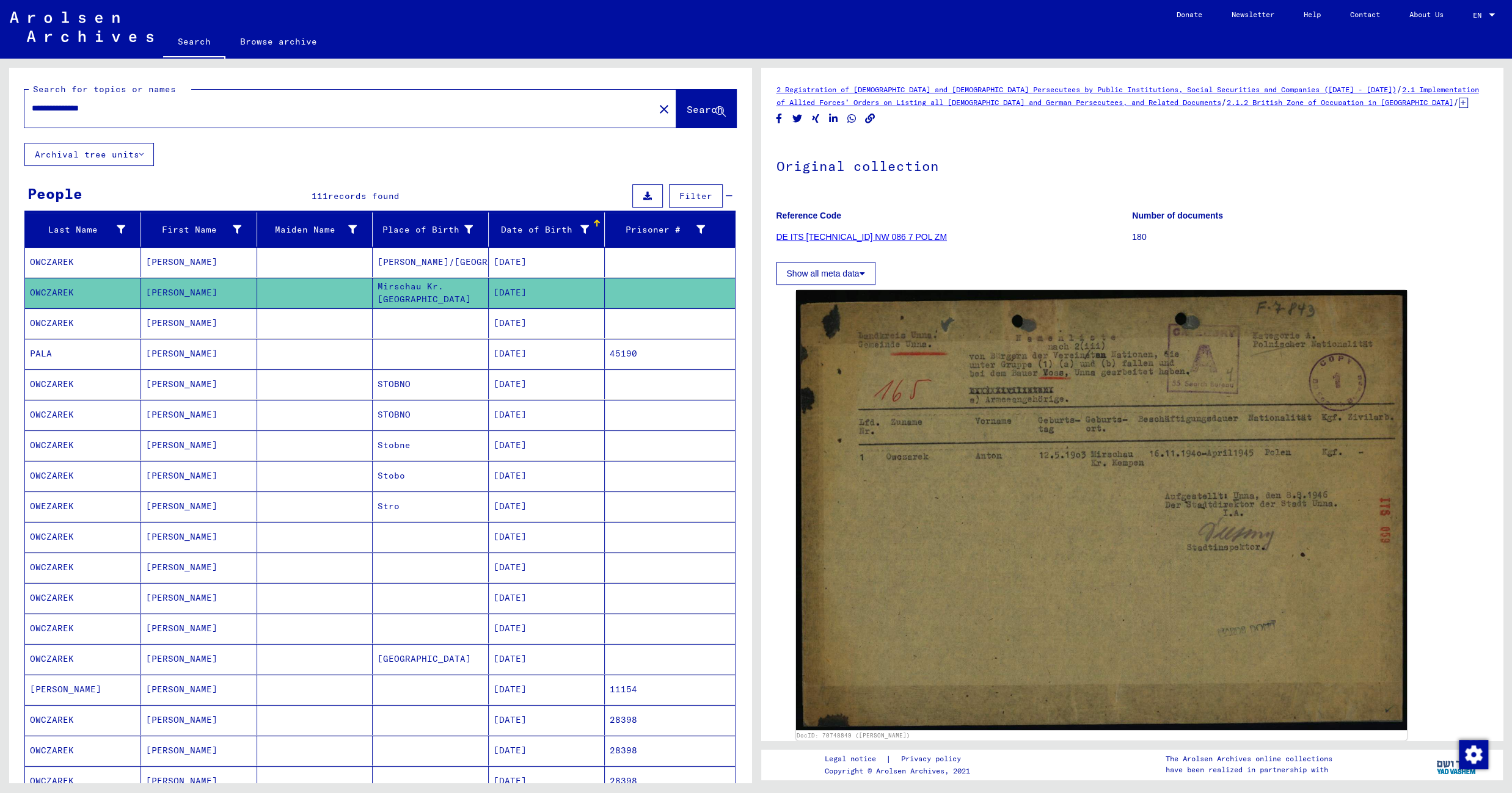
click at [547, 323] on mat-cell "01/17/1904" at bounding box center [547, 323] width 116 height 30
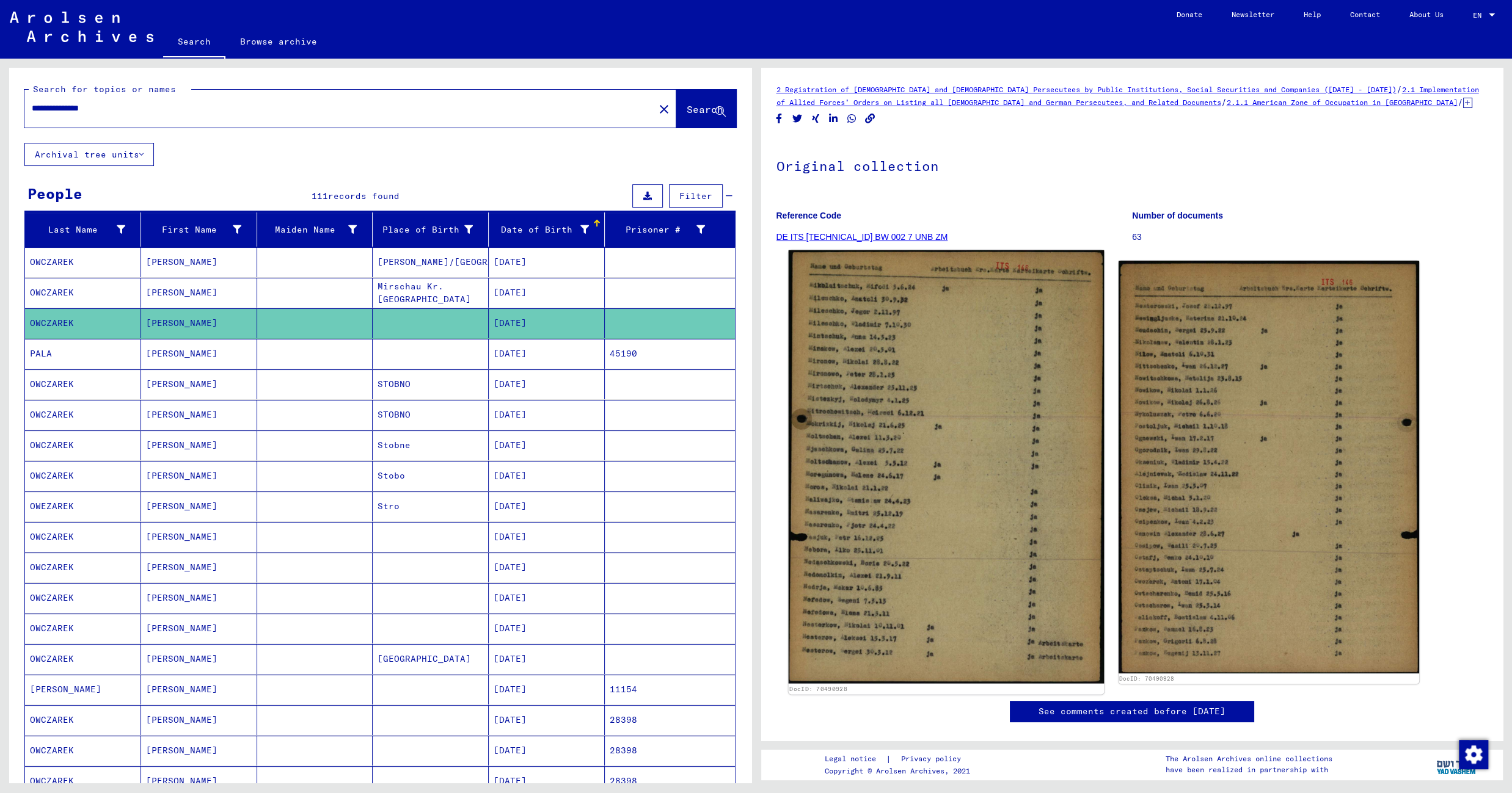
click at [916, 372] on img at bounding box center [945, 467] width 316 height 434
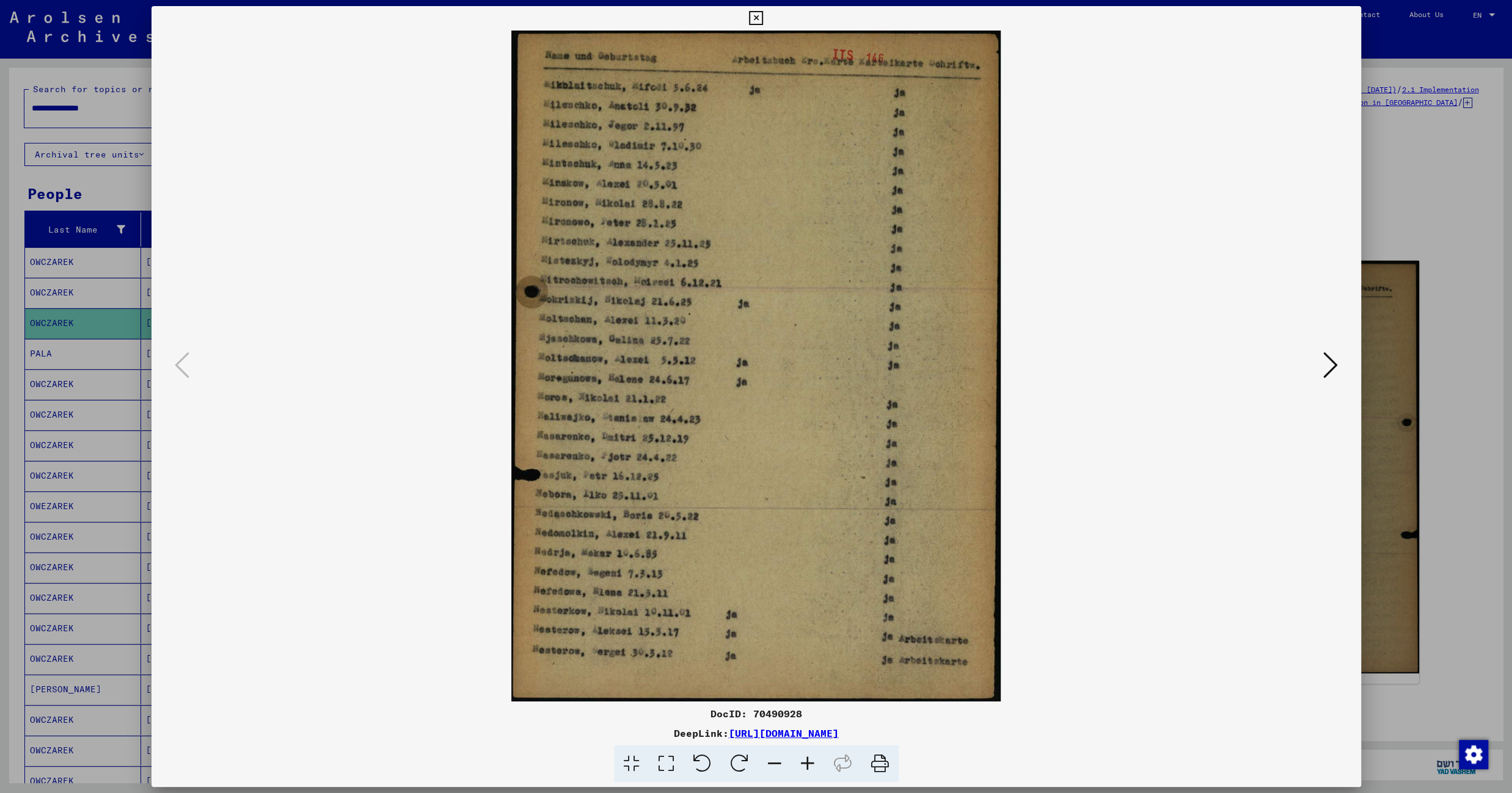
click at [763, 15] on icon at bounding box center [756, 18] width 14 height 15
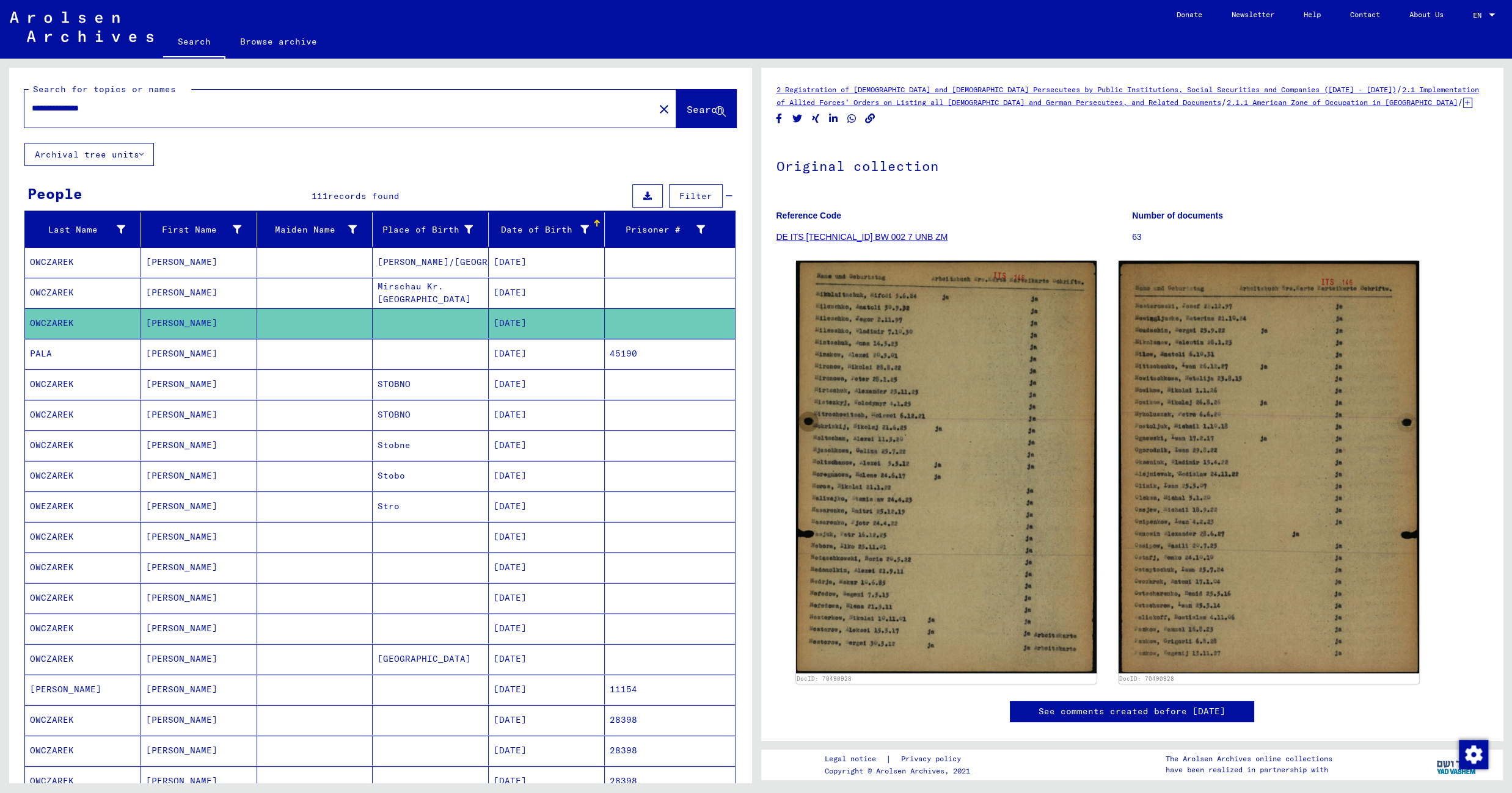
click at [542, 362] on mat-cell "06/13/1904" at bounding box center [547, 354] width 116 height 30
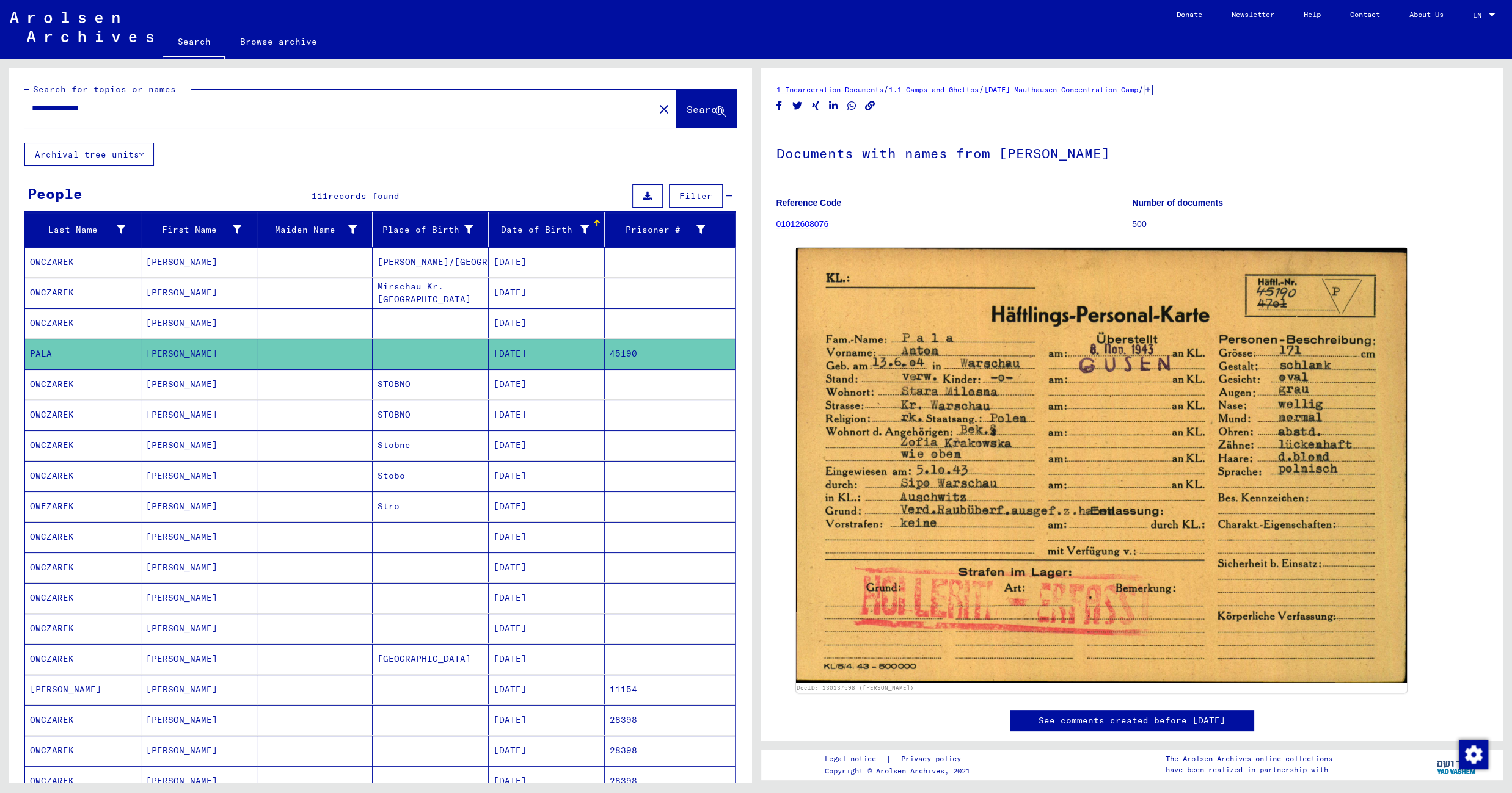
click at [513, 388] on mat-cell "10/07/1904" at bounding box center [547, 385] width 116 height 30
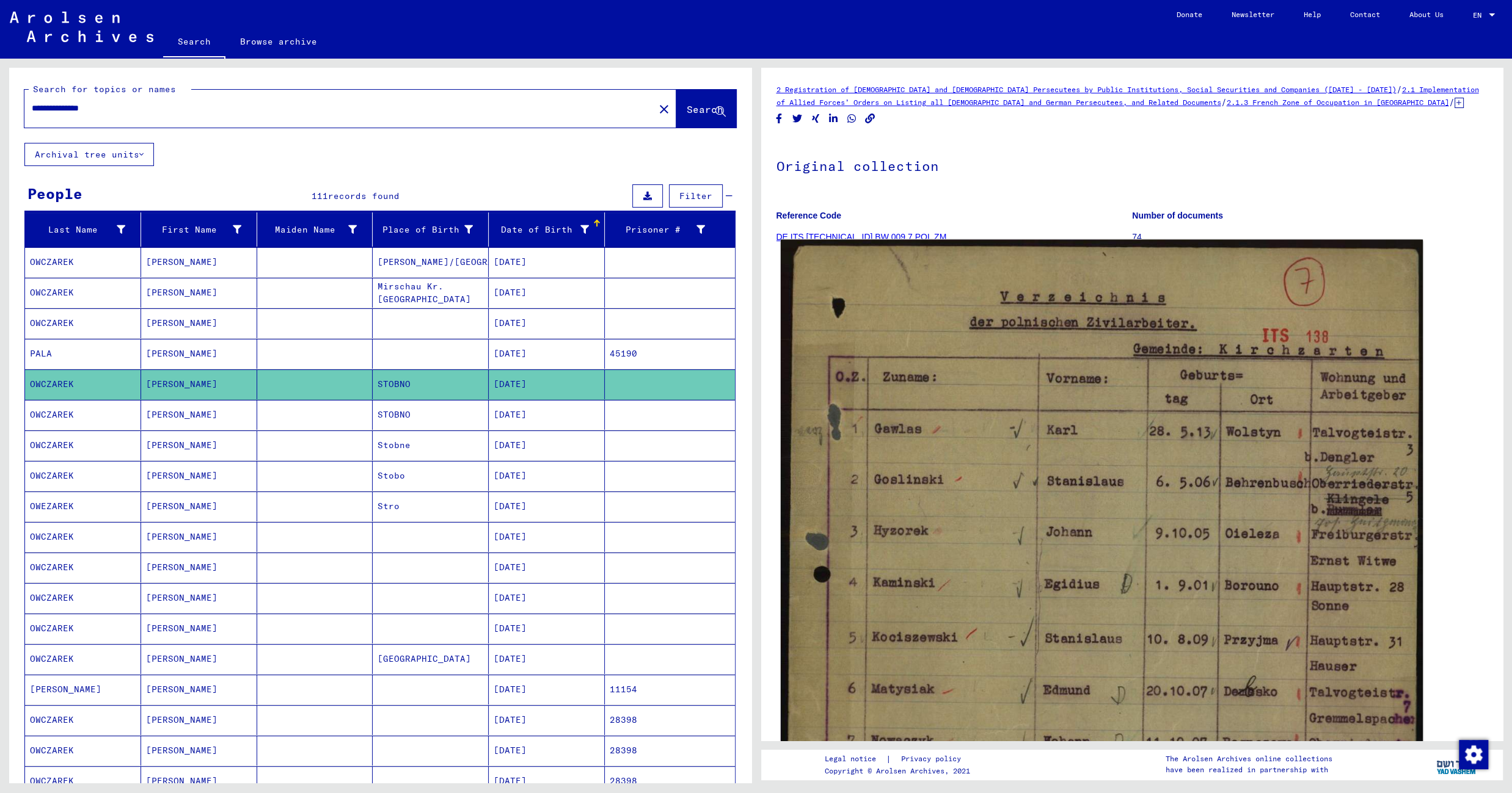
click at [994, 275] on img at bounding box center [1101, 679] width 642 height 879
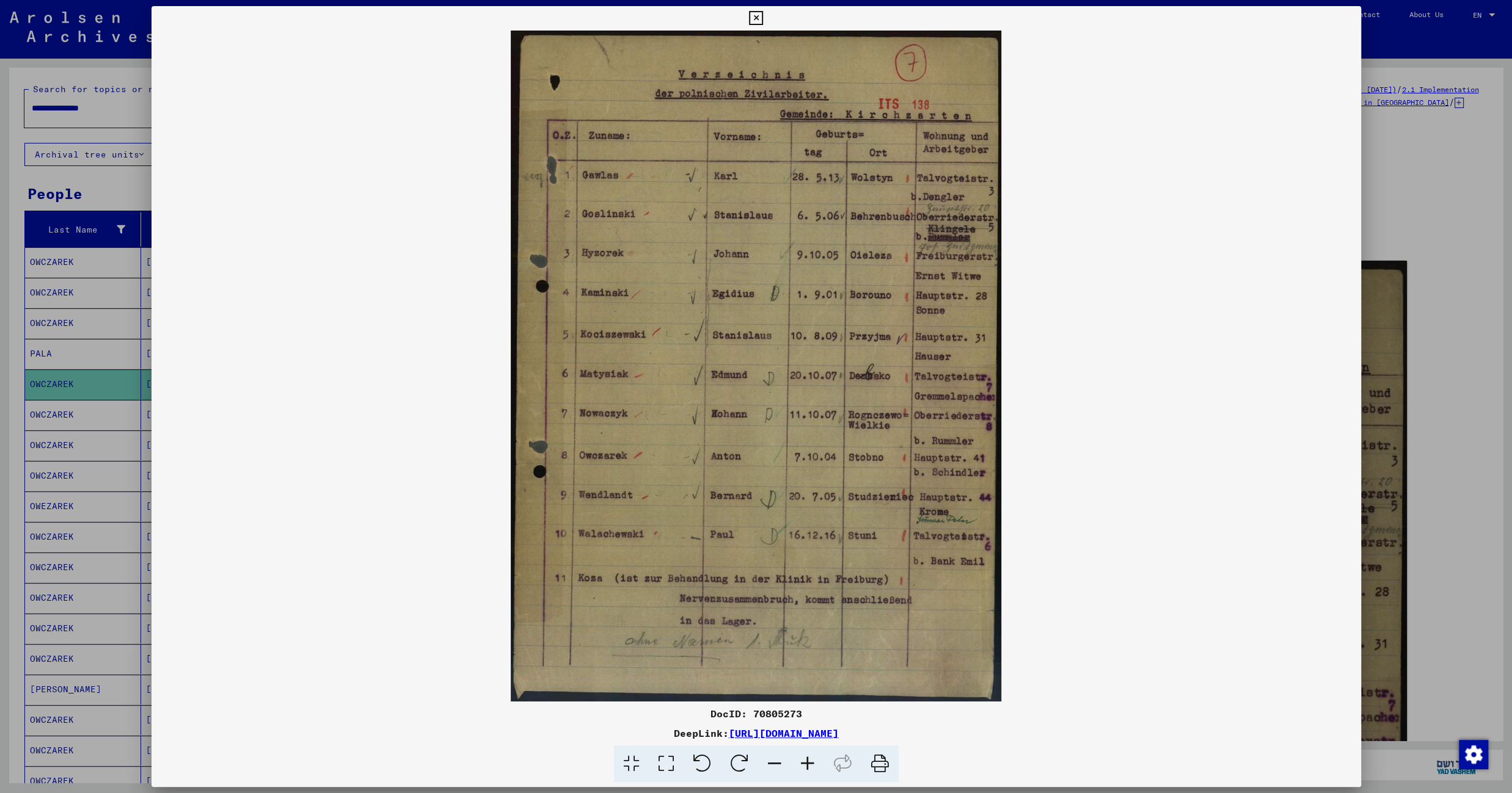
click at [763, 17] on icon at bounding box center [756, 18] width 14 height 15
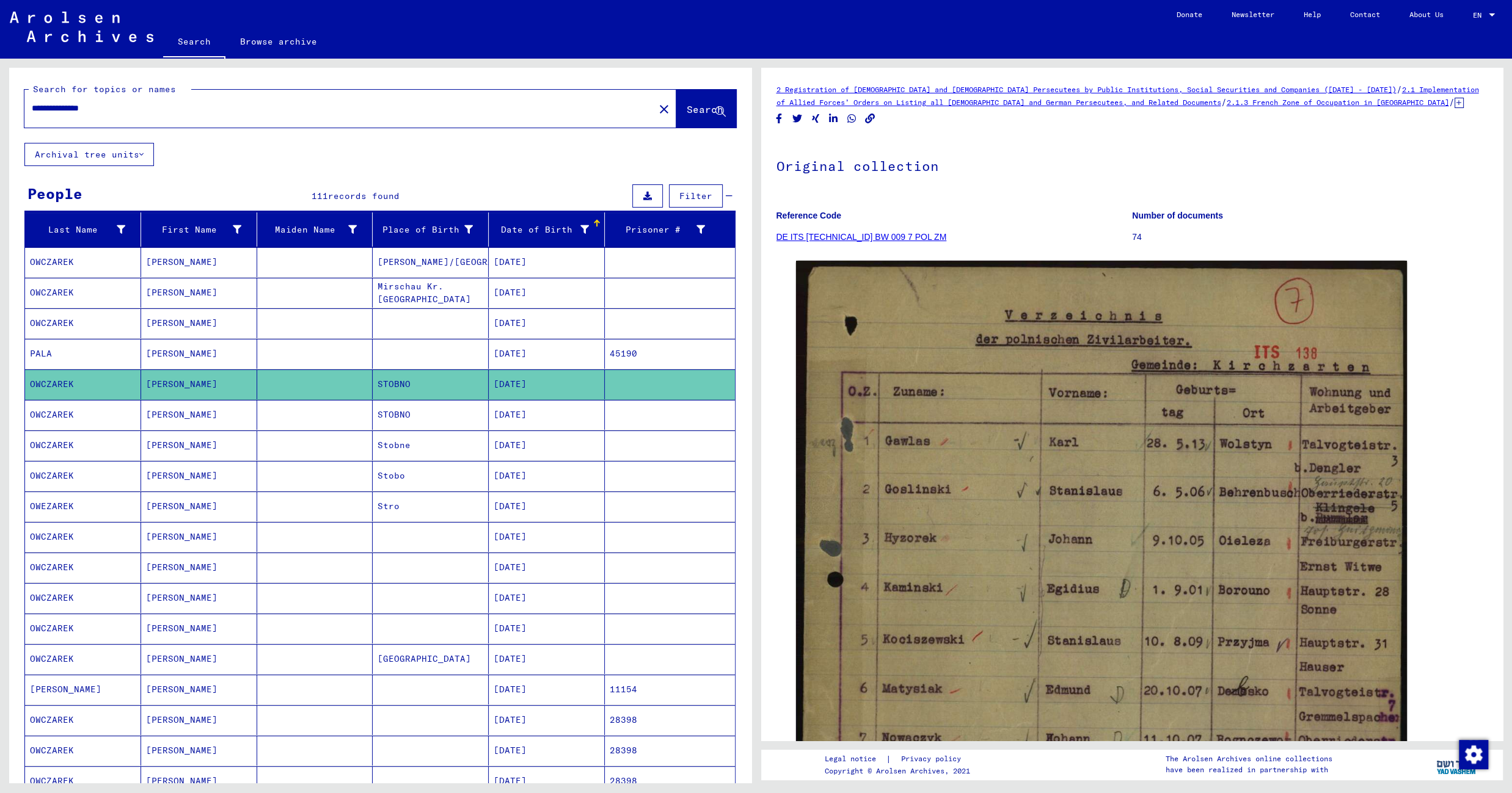
click at [449, 420] on mat-cell "STOBNO" at bounding box center [430, 415] width 116 height 30
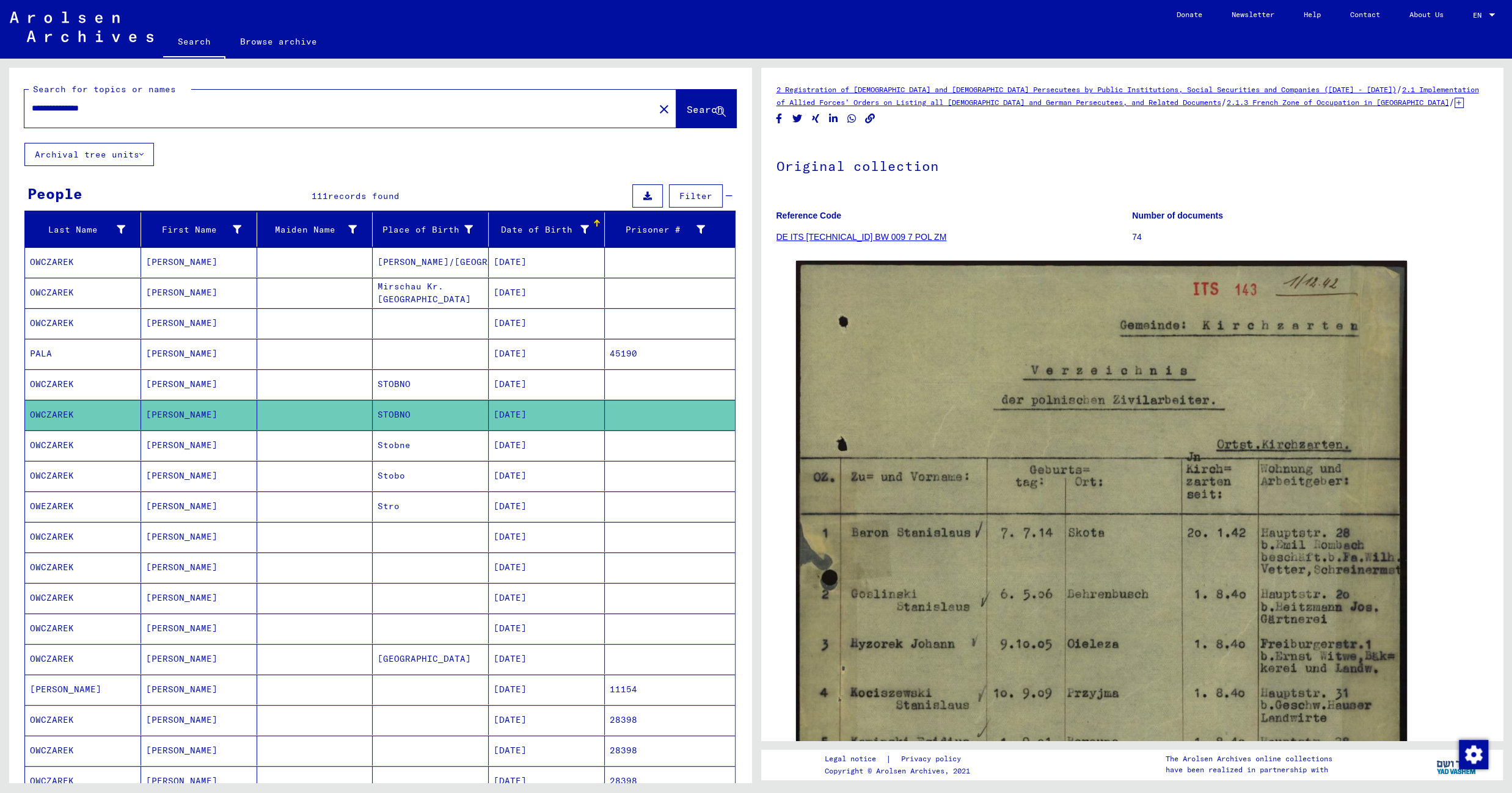
click at [428, 450] on mat-cell "Stobne" at bounding box center [430, 445] width 116 height 30
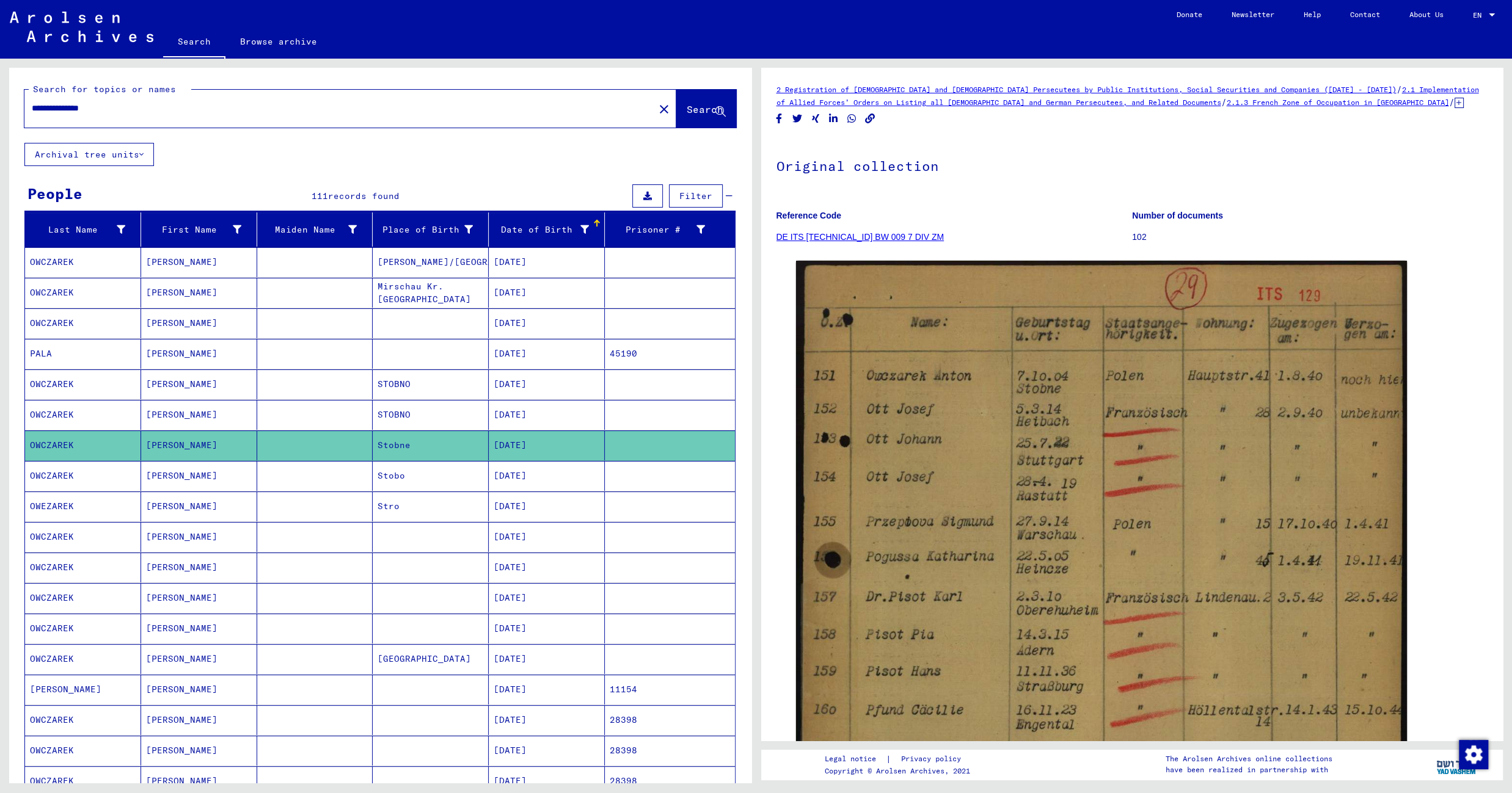
scroll to position [547, 0]
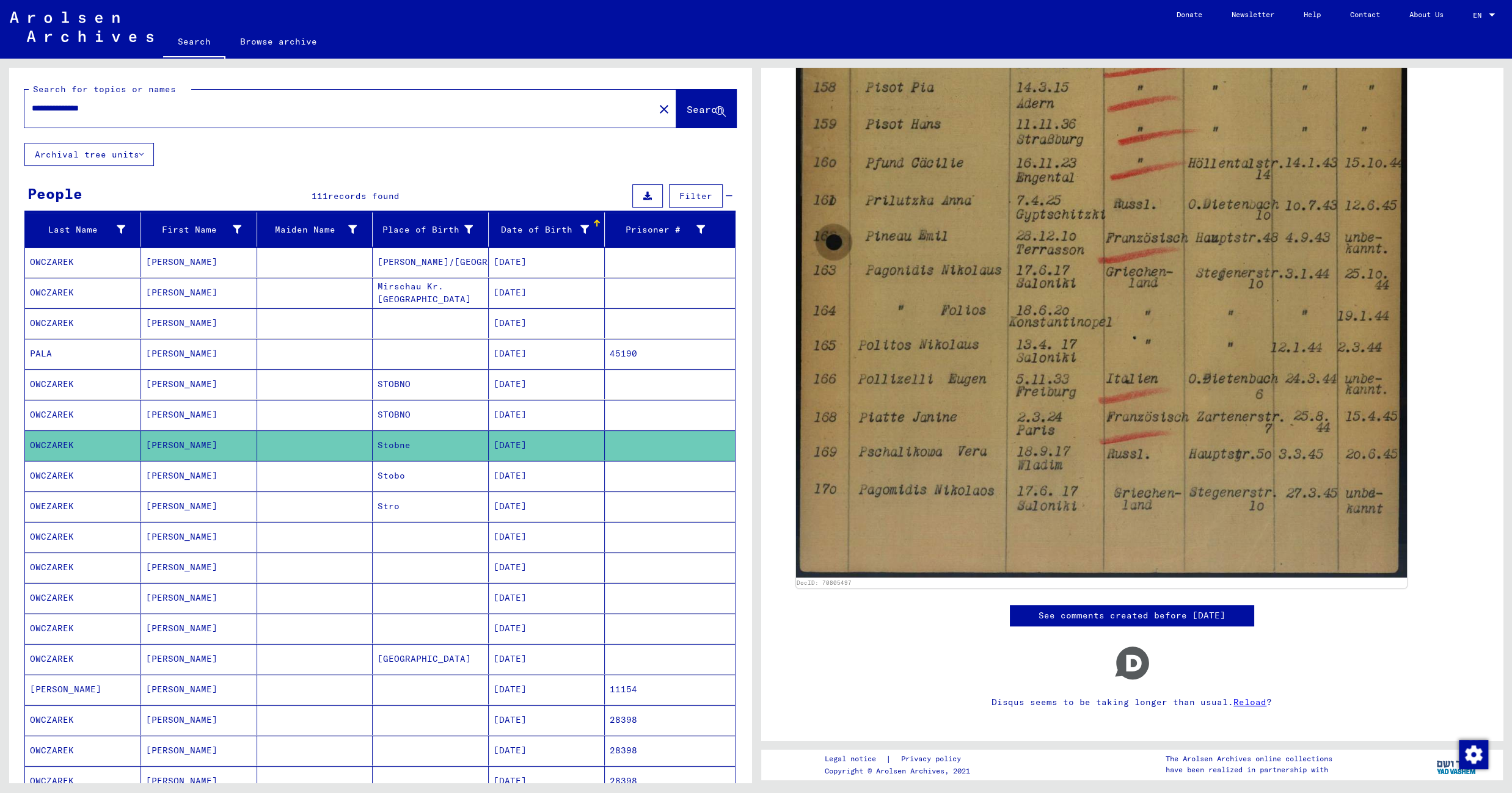
click at [442, 475] on mat-cell "Stobo" at bounding box center [430, 476] width 116 height 30
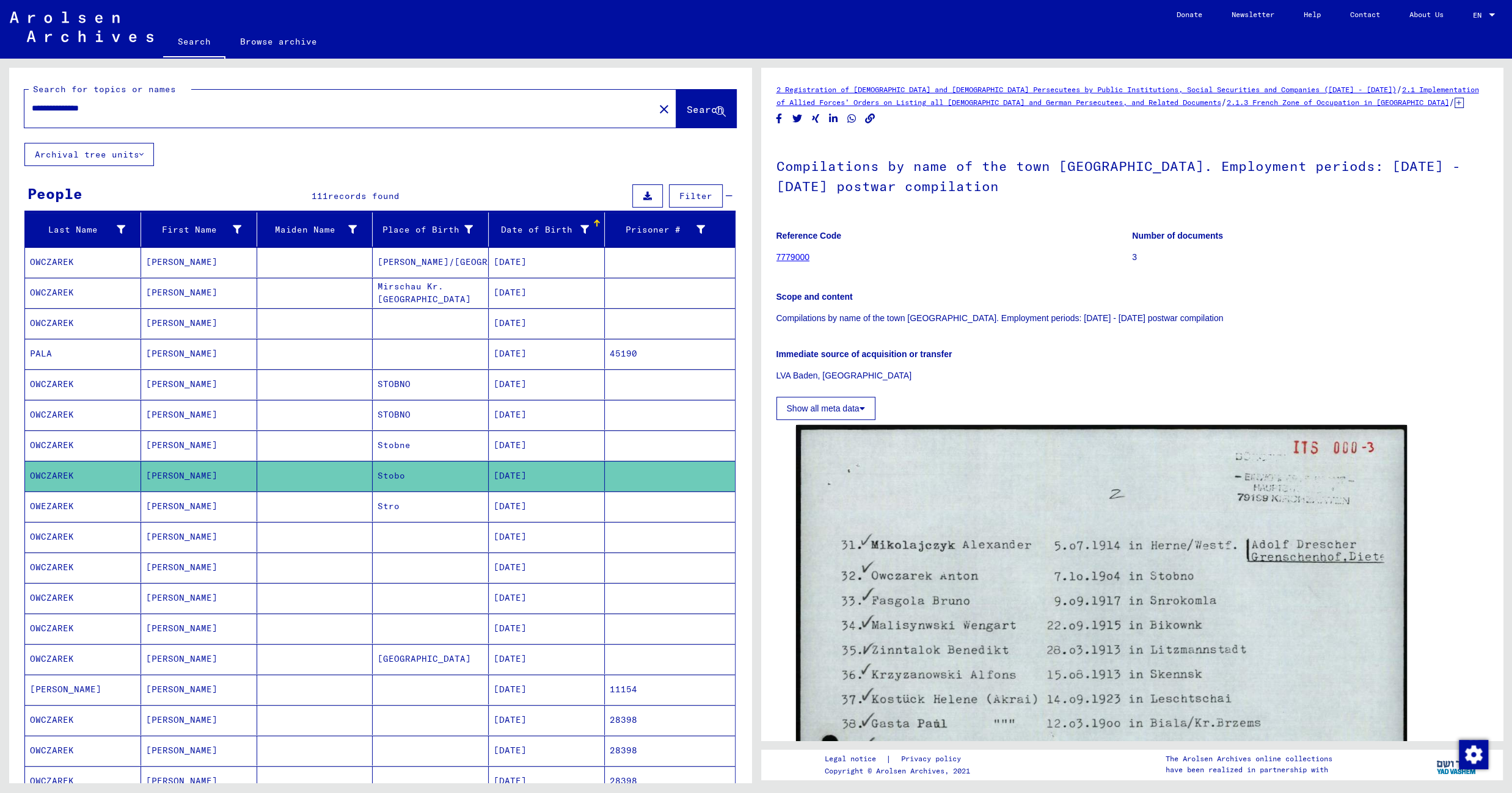
click at [421, 506] on mat-cell "Stro" at bounding box center [430, 506] width 116 height 30
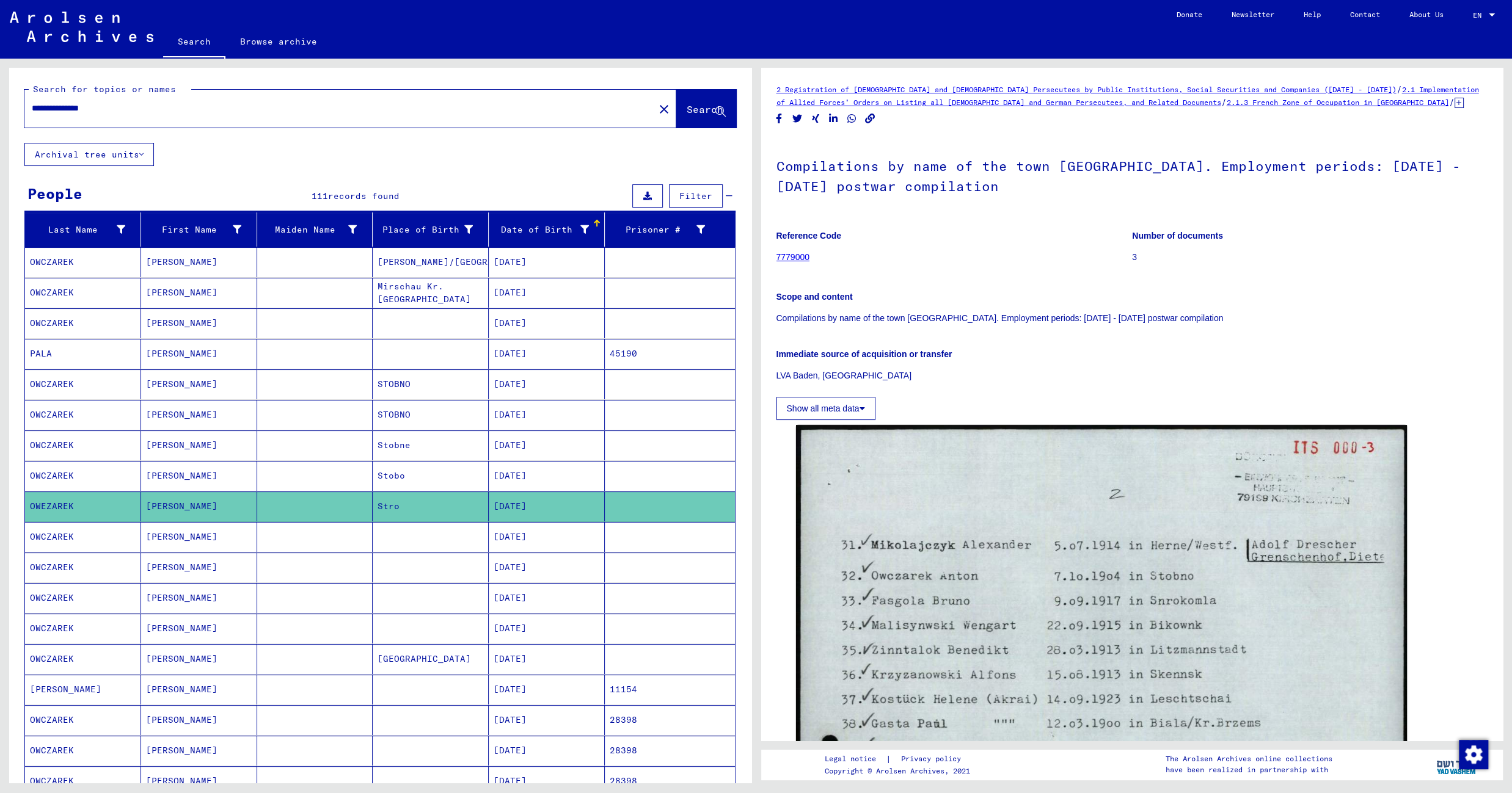
click at [422, 558] on mat-cell at bounding box center [430, 567] width 116 height 30
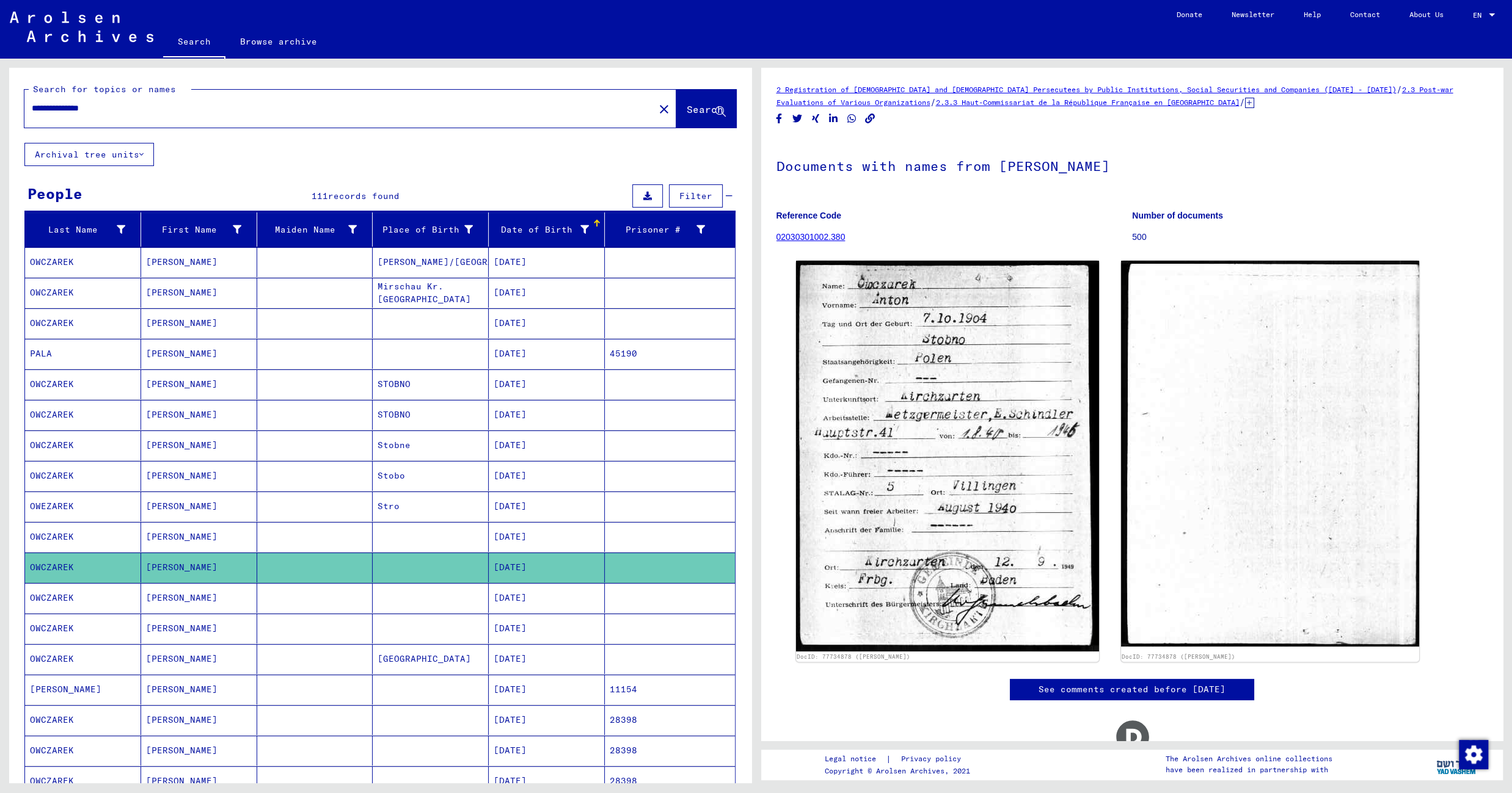
click at [410, 544] on mat-cell at bounding box center [430, 537] width 116 height 30
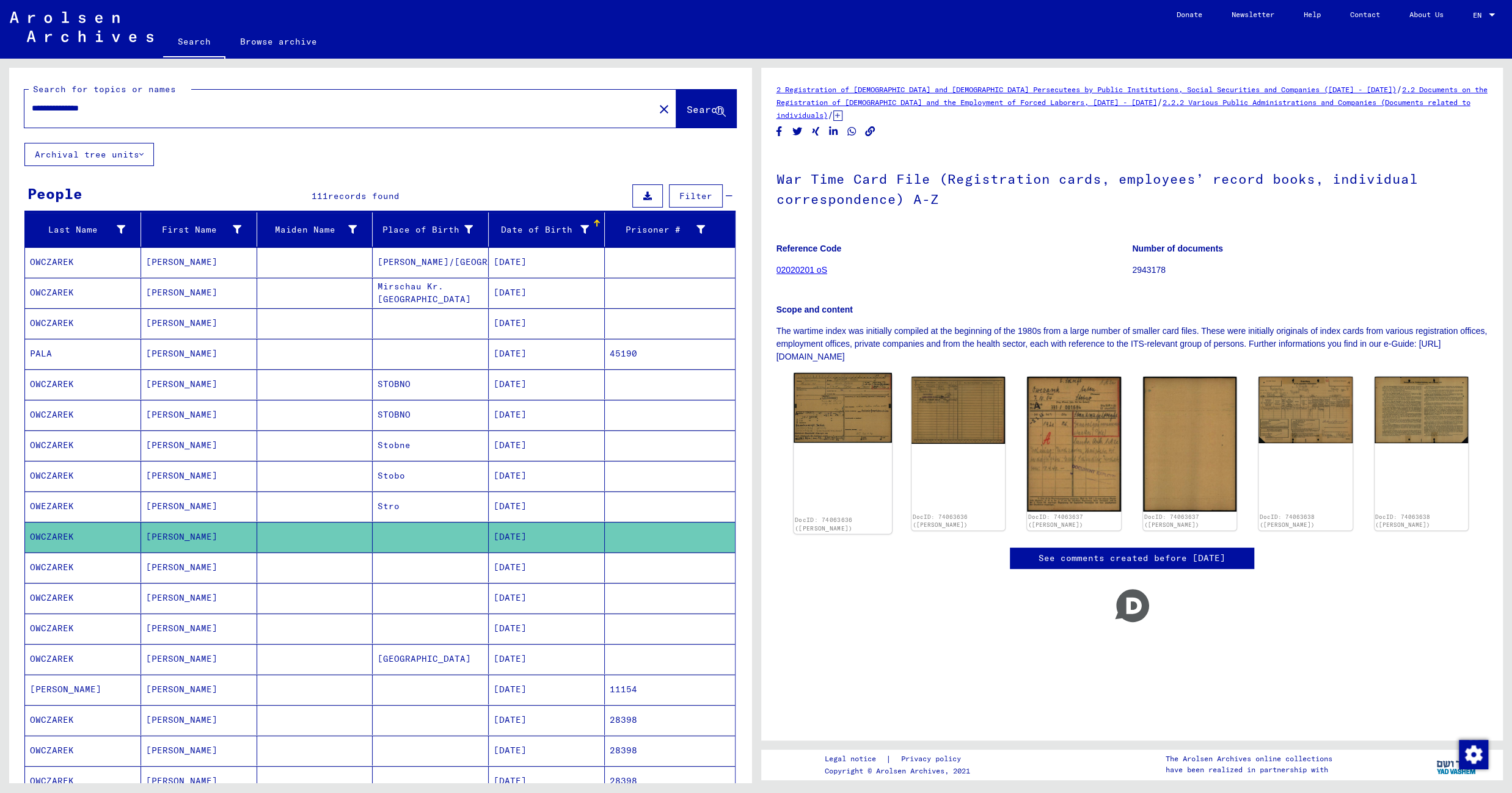
click at [880, 406] on img at bounding box center [842, 408] width 98 height 70
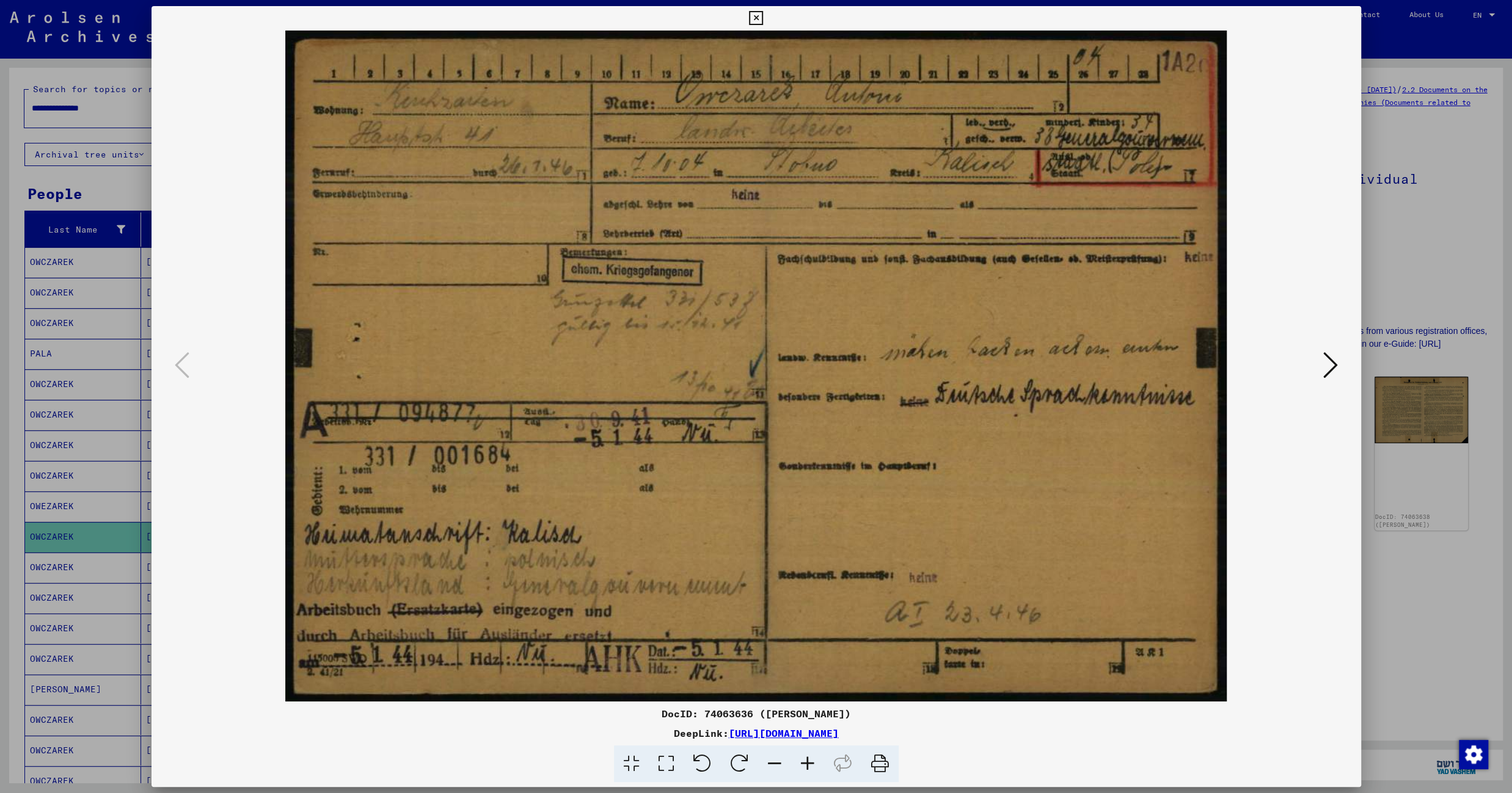
click at [1329, 371] on icon at bounding box center [1330, 365] width 15 height 30
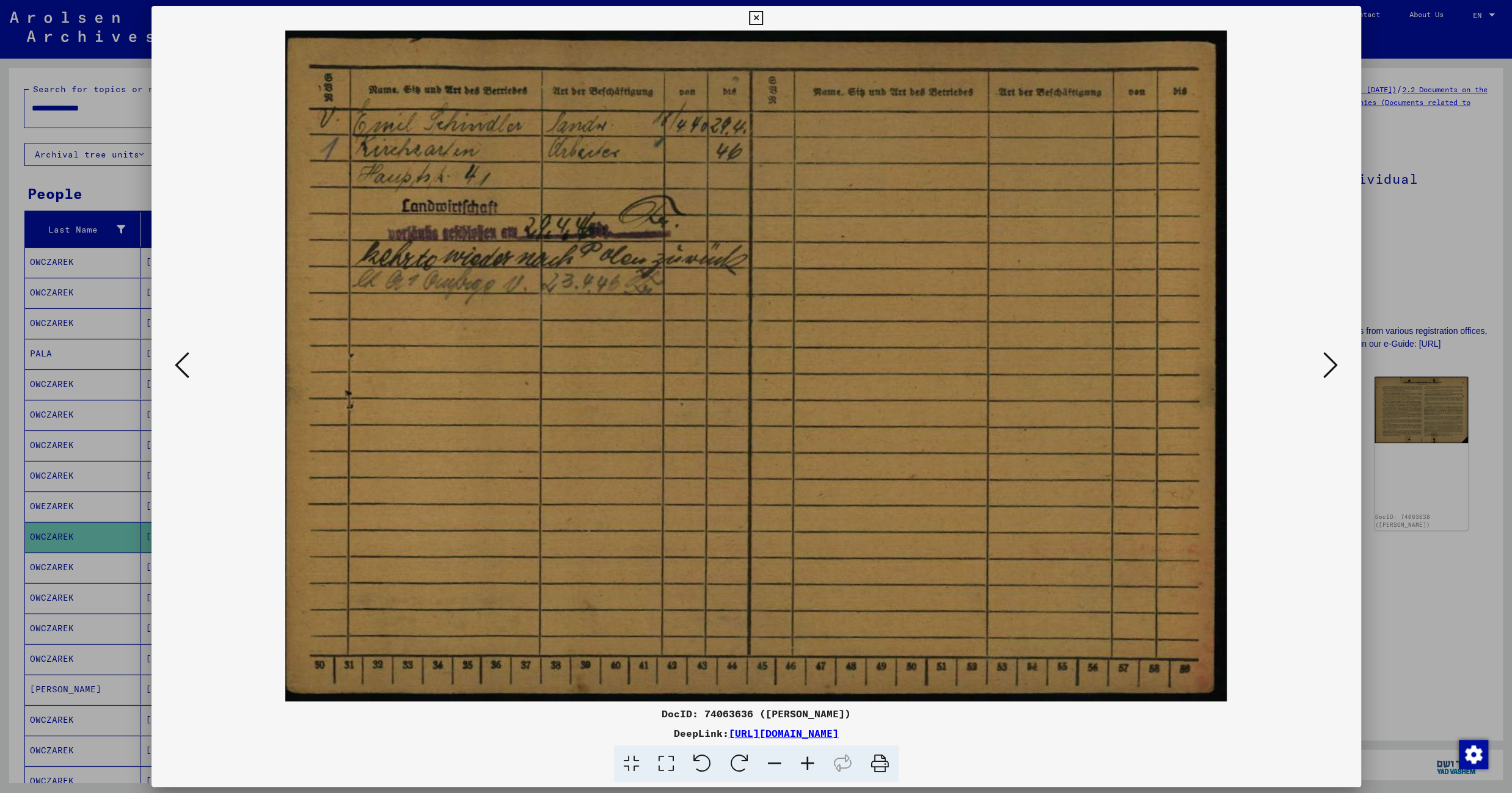
click at [763, 23] on icon at bounding box center [756, 18] width 14 height 15
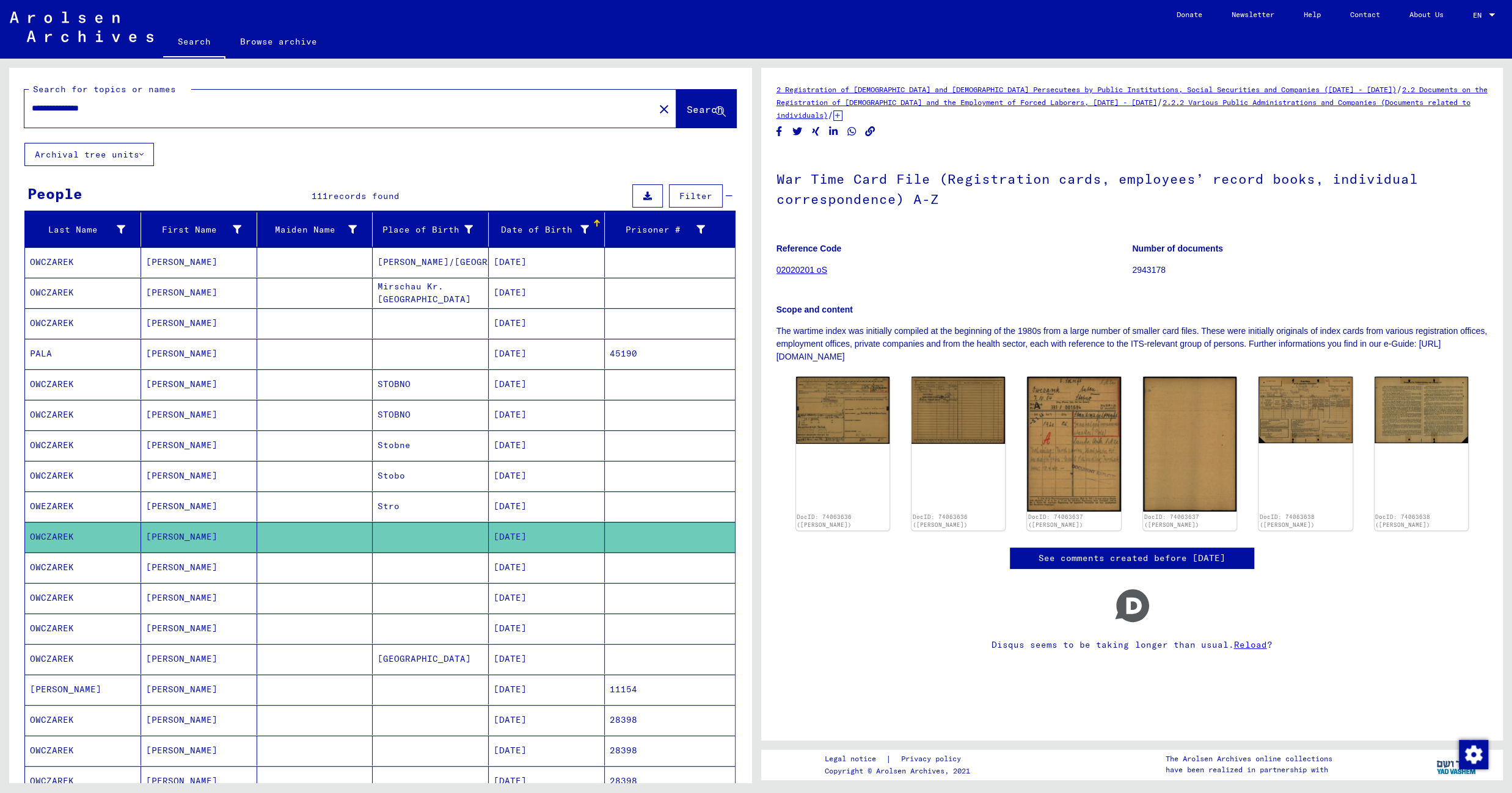
click at [449, 574] on mat-cell at bounding box center [430, 567] width 116 height 30
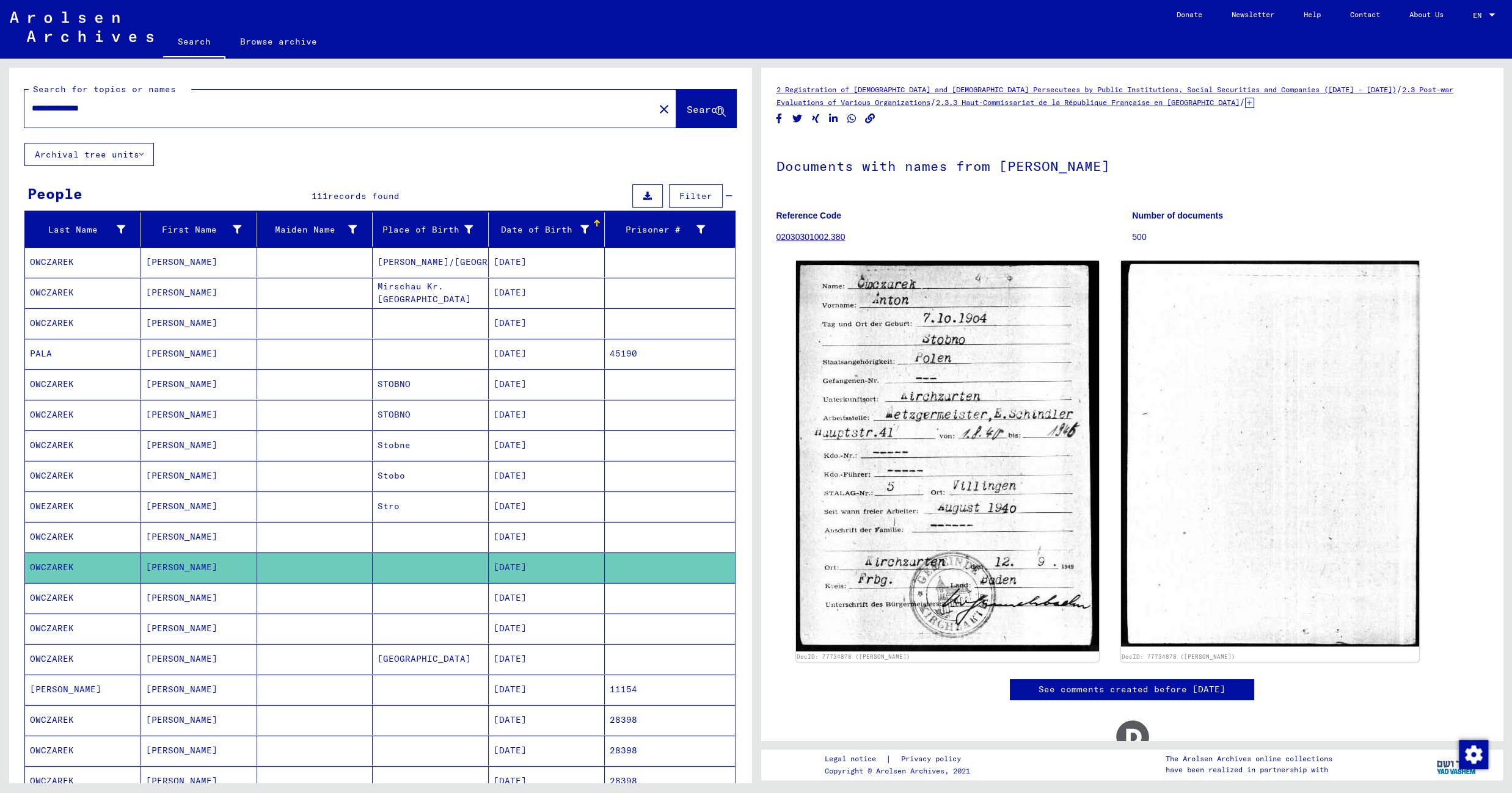
click at [450, 609] on mat-cell at bounding box center [430, 598] width 116 height 30
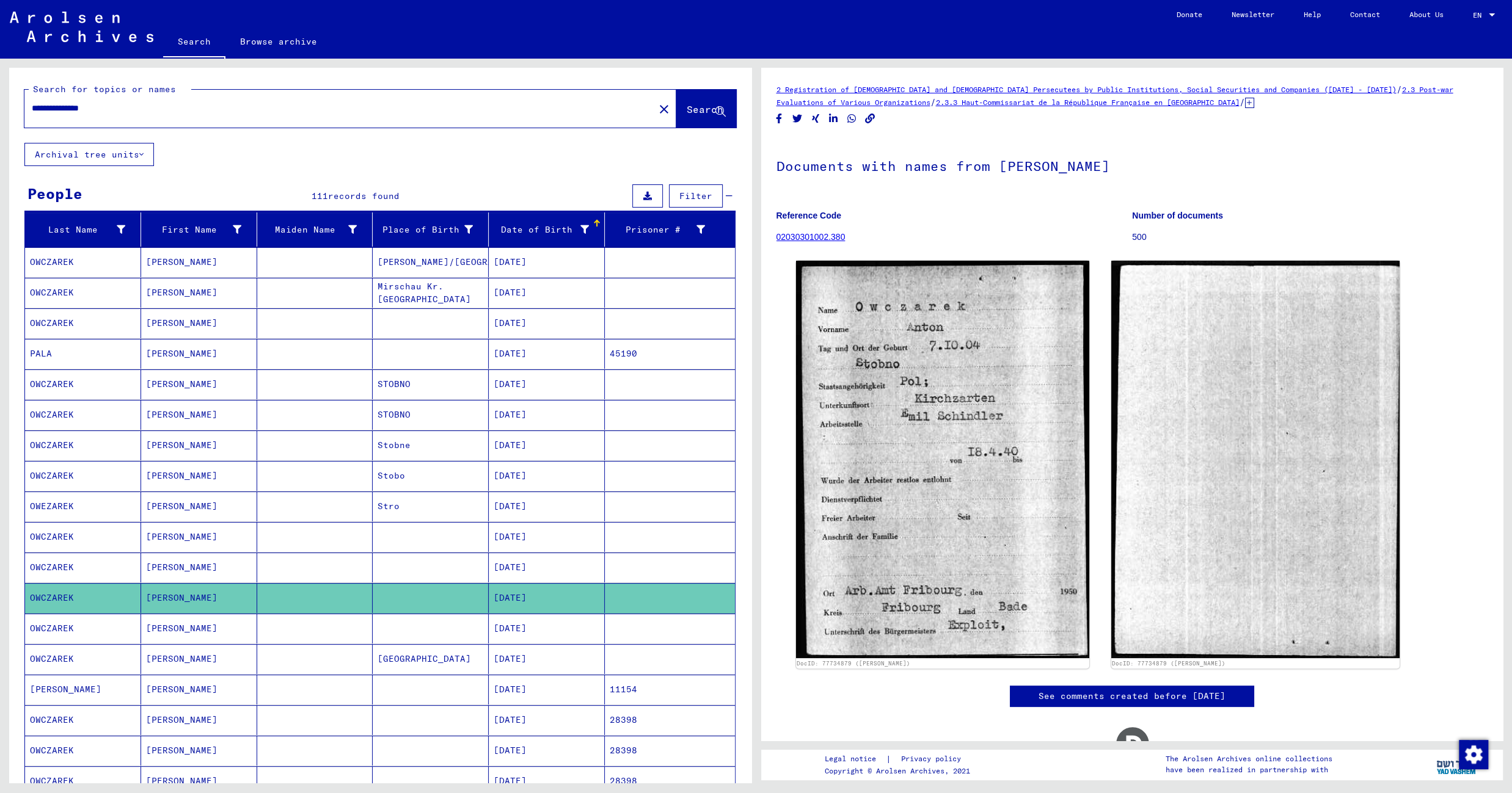
click at [489, 631] on mat-cell "10/07/1904" at bounding box center [547, 629] width 116 height 30
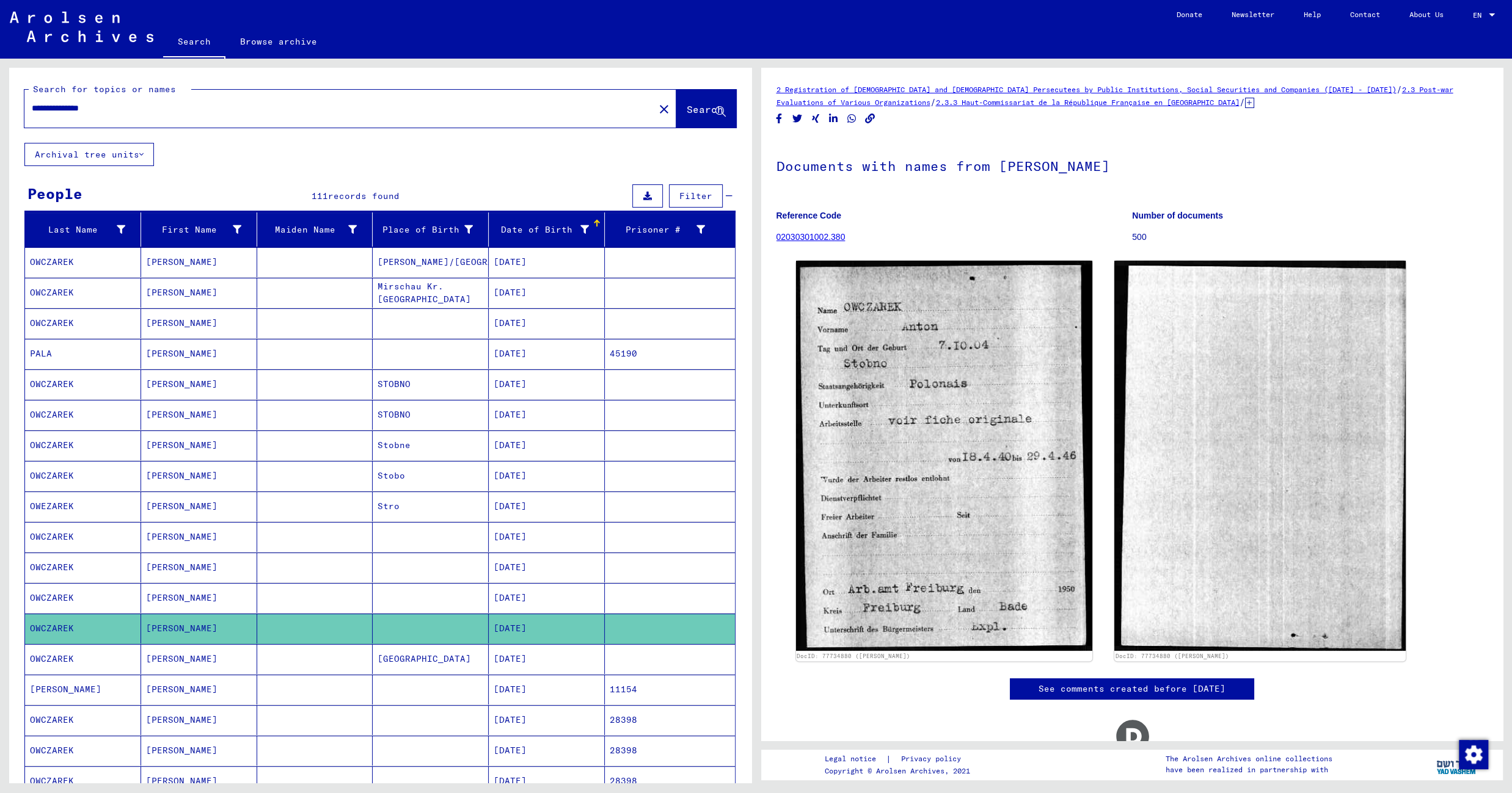
click at [448, 665] on mat-cell "Warschau" at bounding box center [430, 659] width 116 height 30
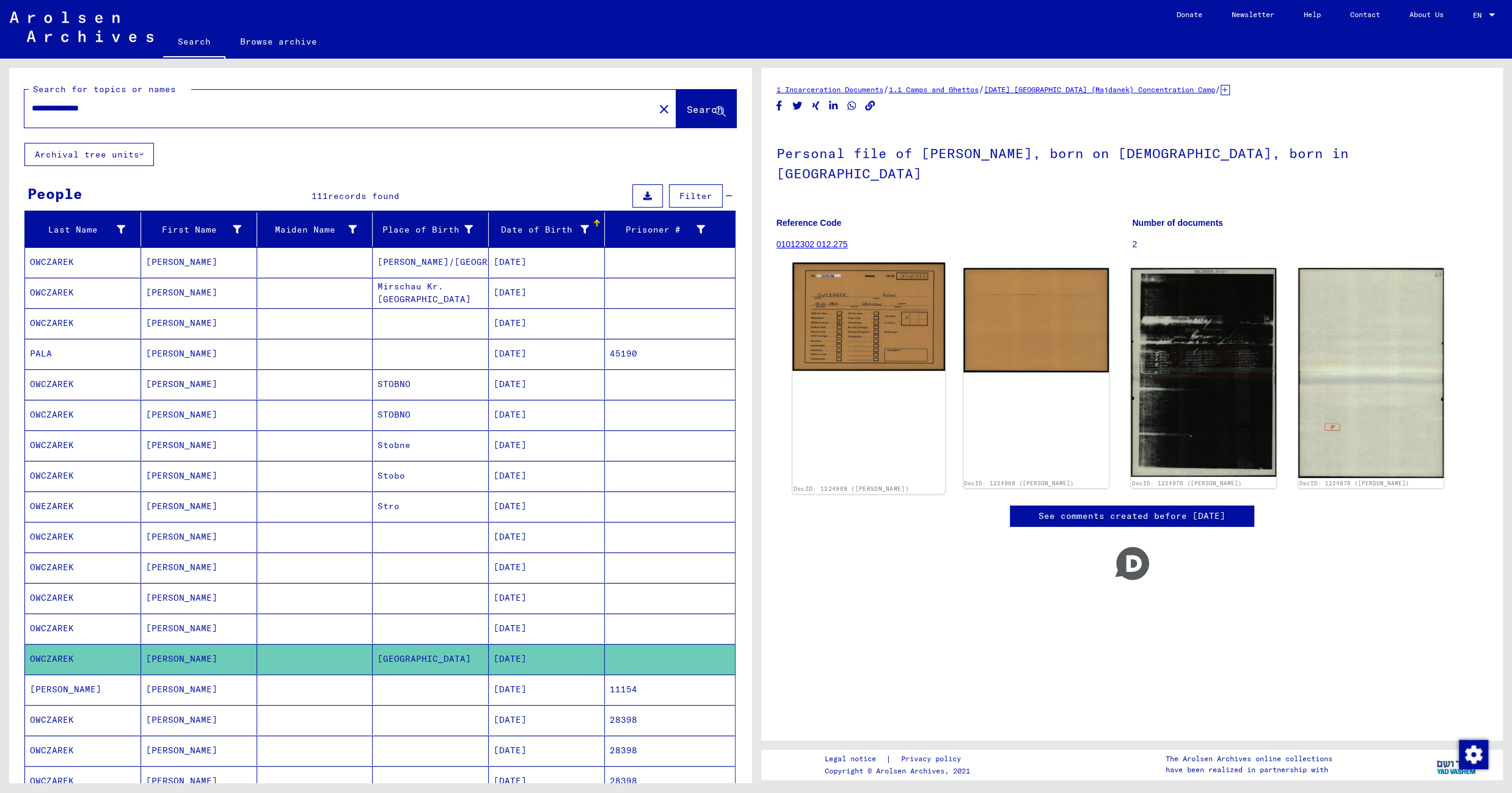
click at [881, 305] on img at bounding box center [868, 317] width 153 height 108
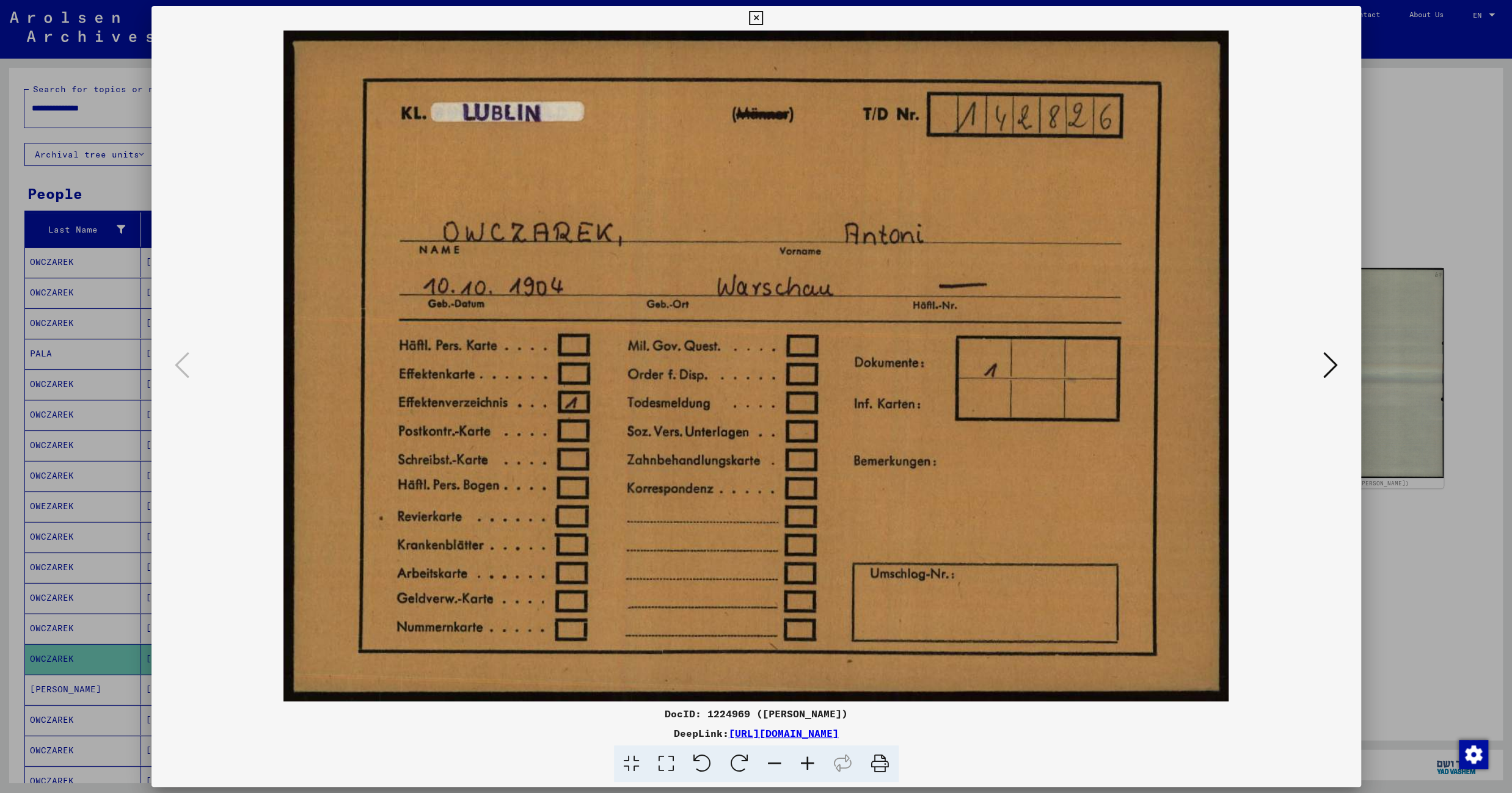
click at [1331, 365] on icon at bounding box center [1330, 365] width 15 height 30
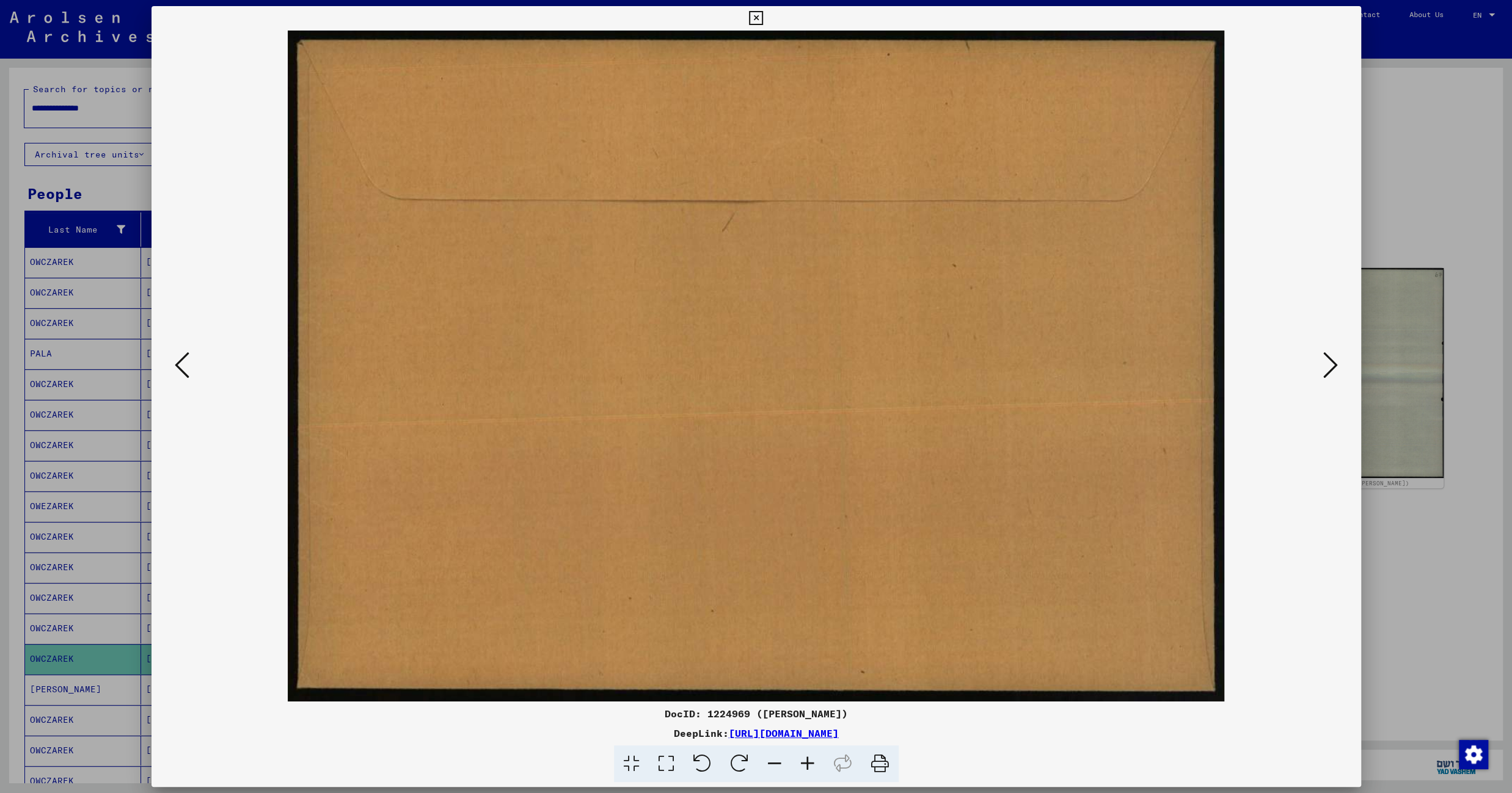
click at [1330, 358] on icon at bounding box center [1330, 365] width 15 height 30
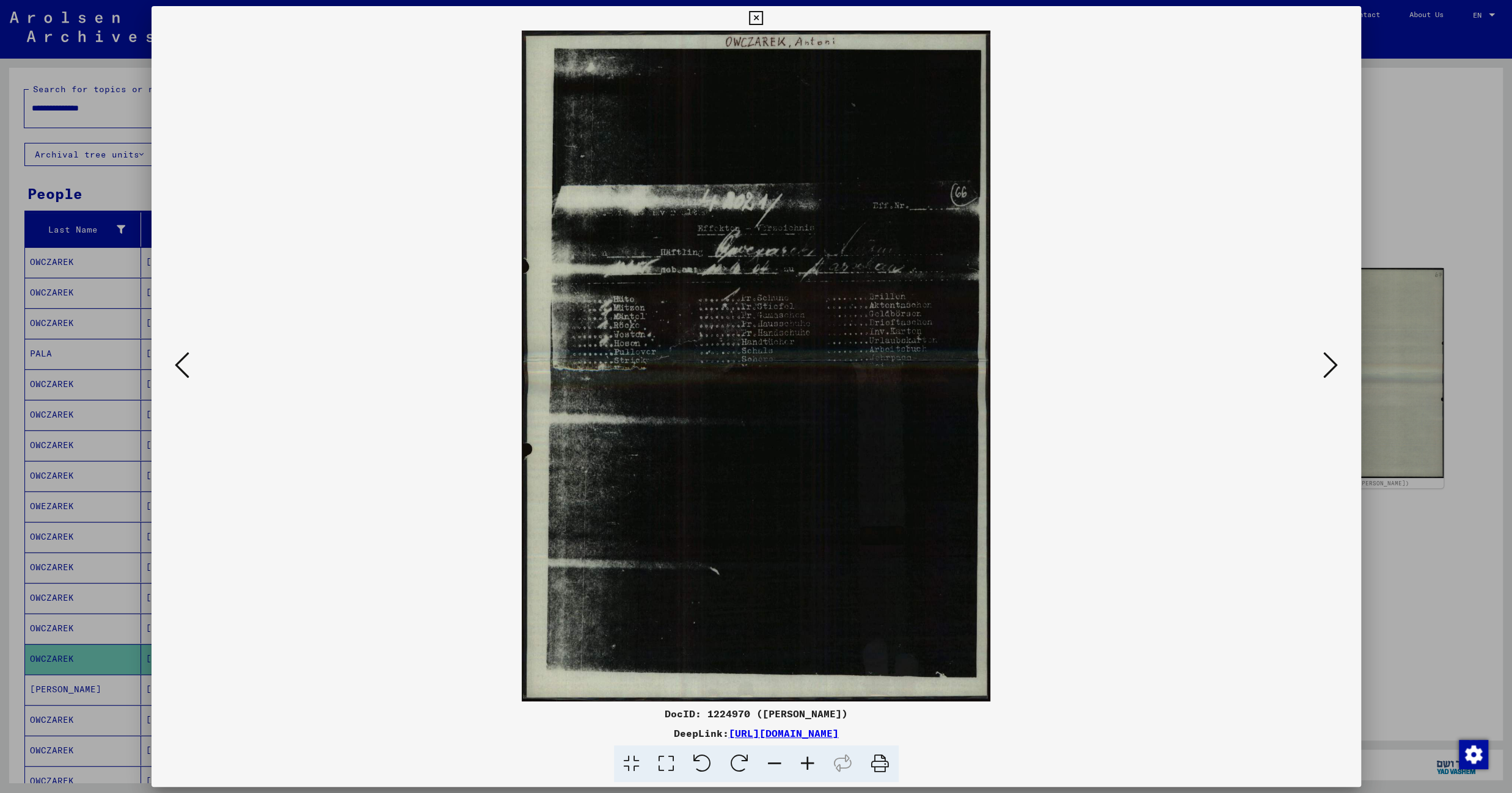
click at [763, 22] on icon at bounding box center [756, 18] width 14 height 15
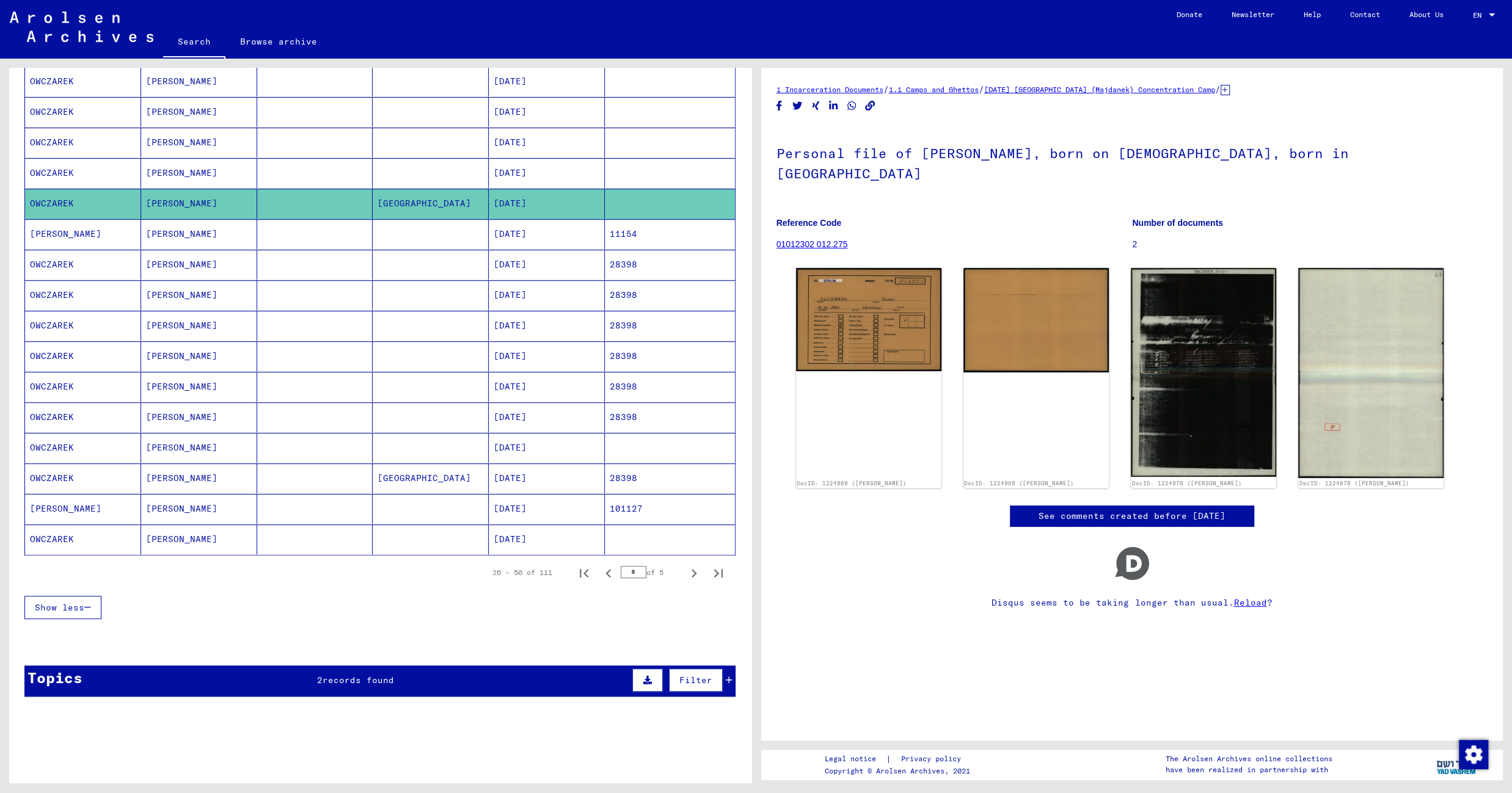
scroll to position [543, 0]
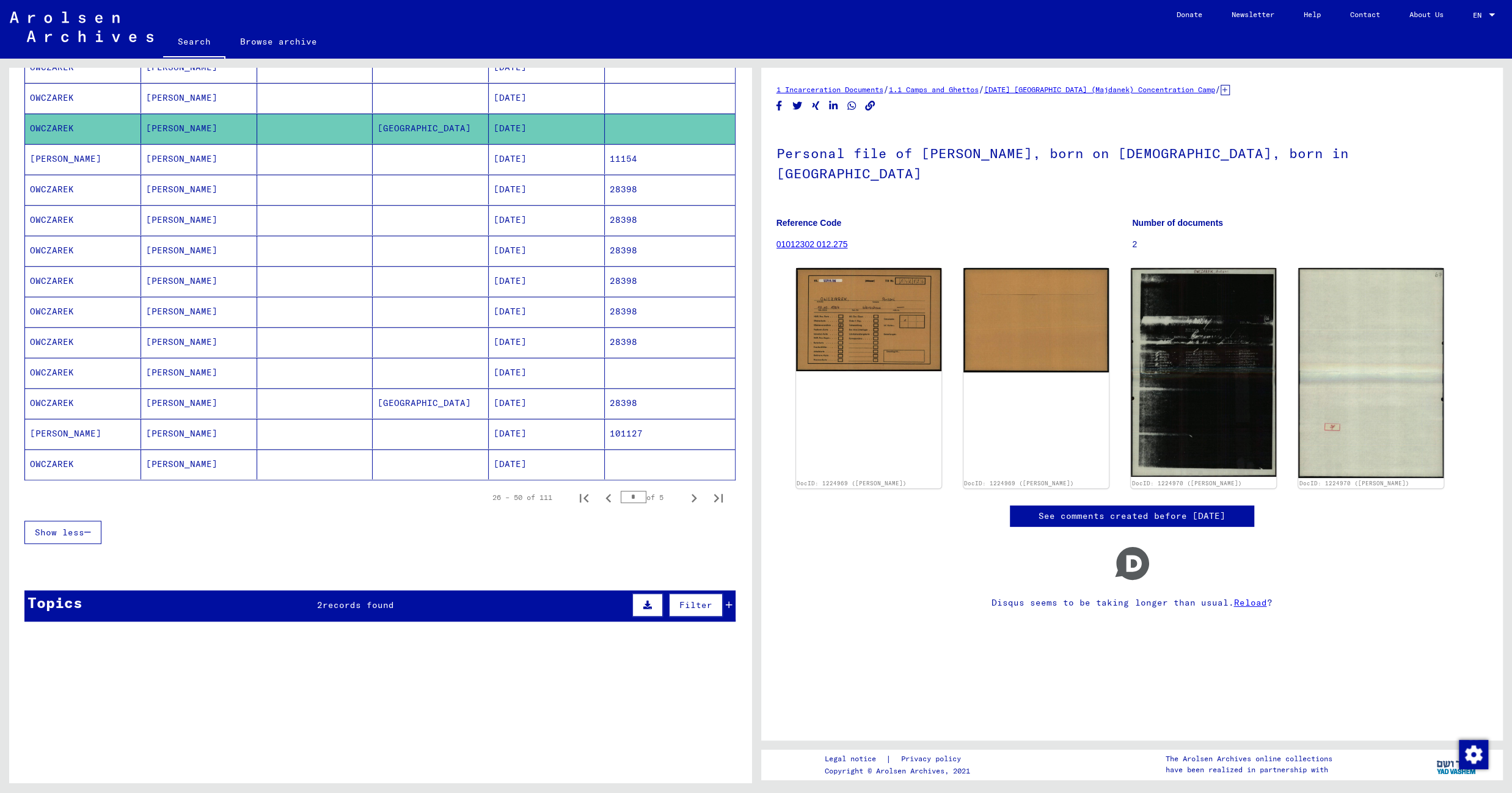
click at [540, 157] on mat-cell "12/06/1904" at bounding box center [547, 159] width 116 height 30
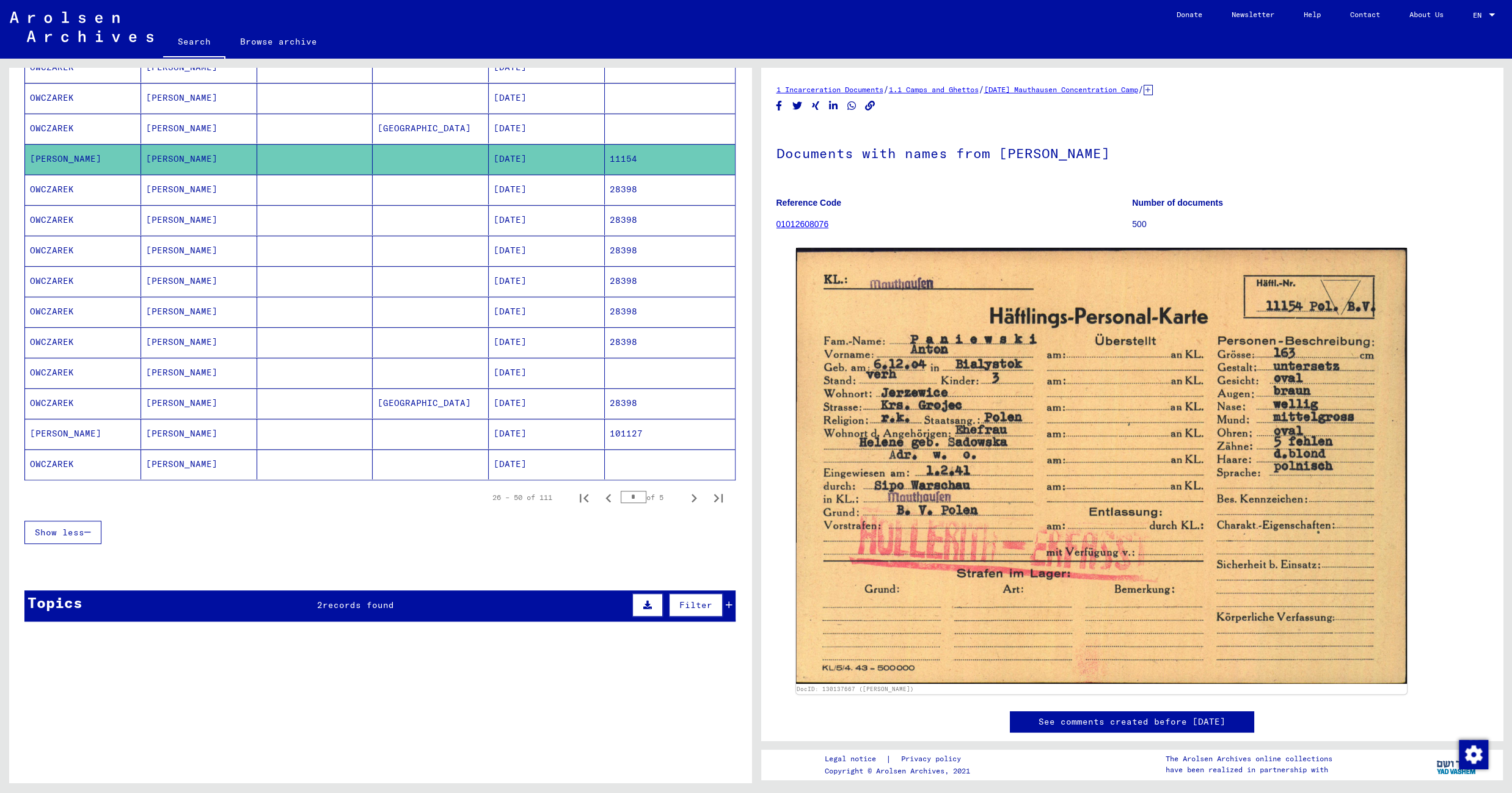
click at [445, 187] on mat-cell at bounding box center [430, 190] width 116 height 30
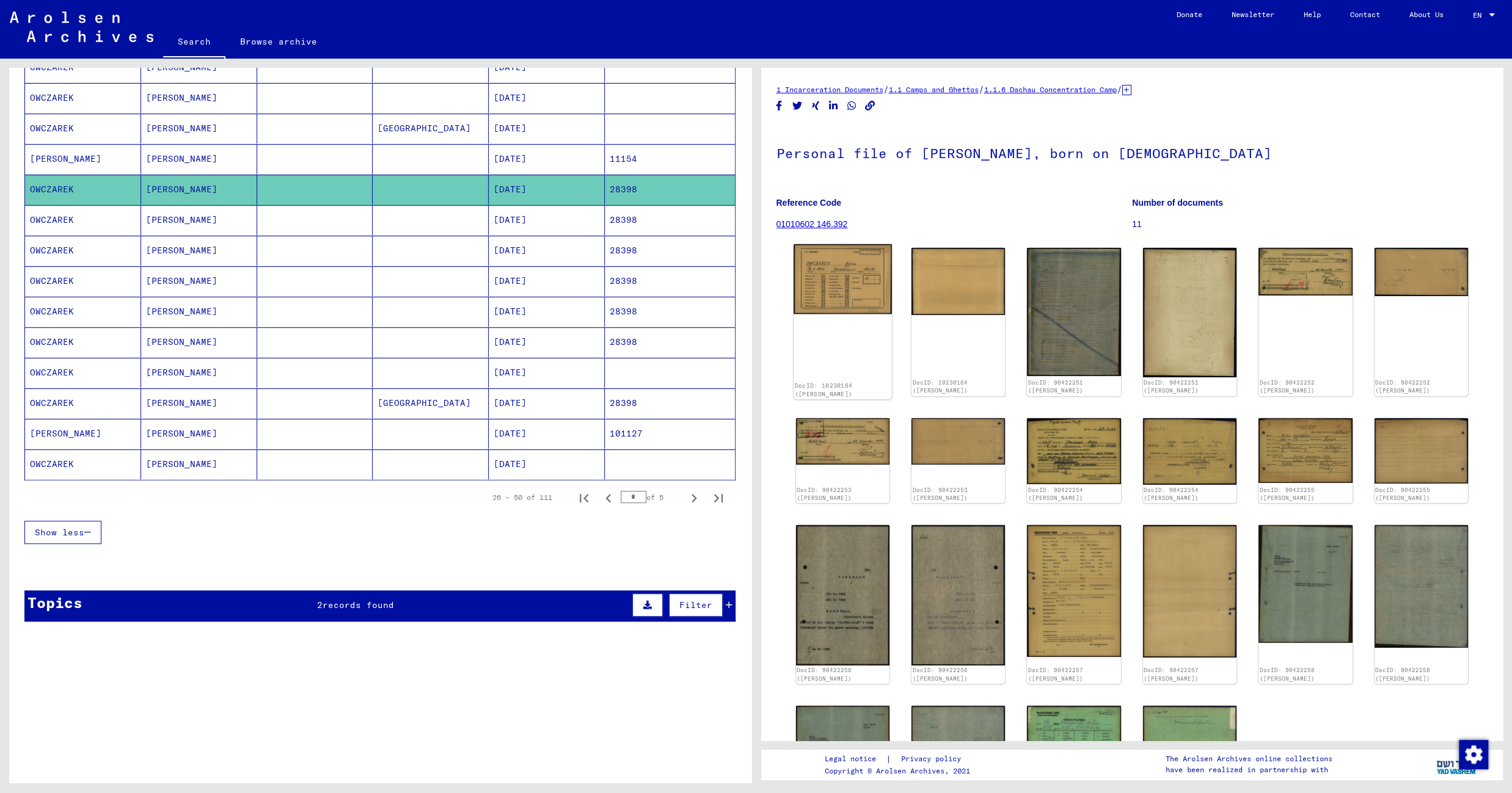
click at [852, 287] on img at bounding box center [842, 279] width 98 height 70
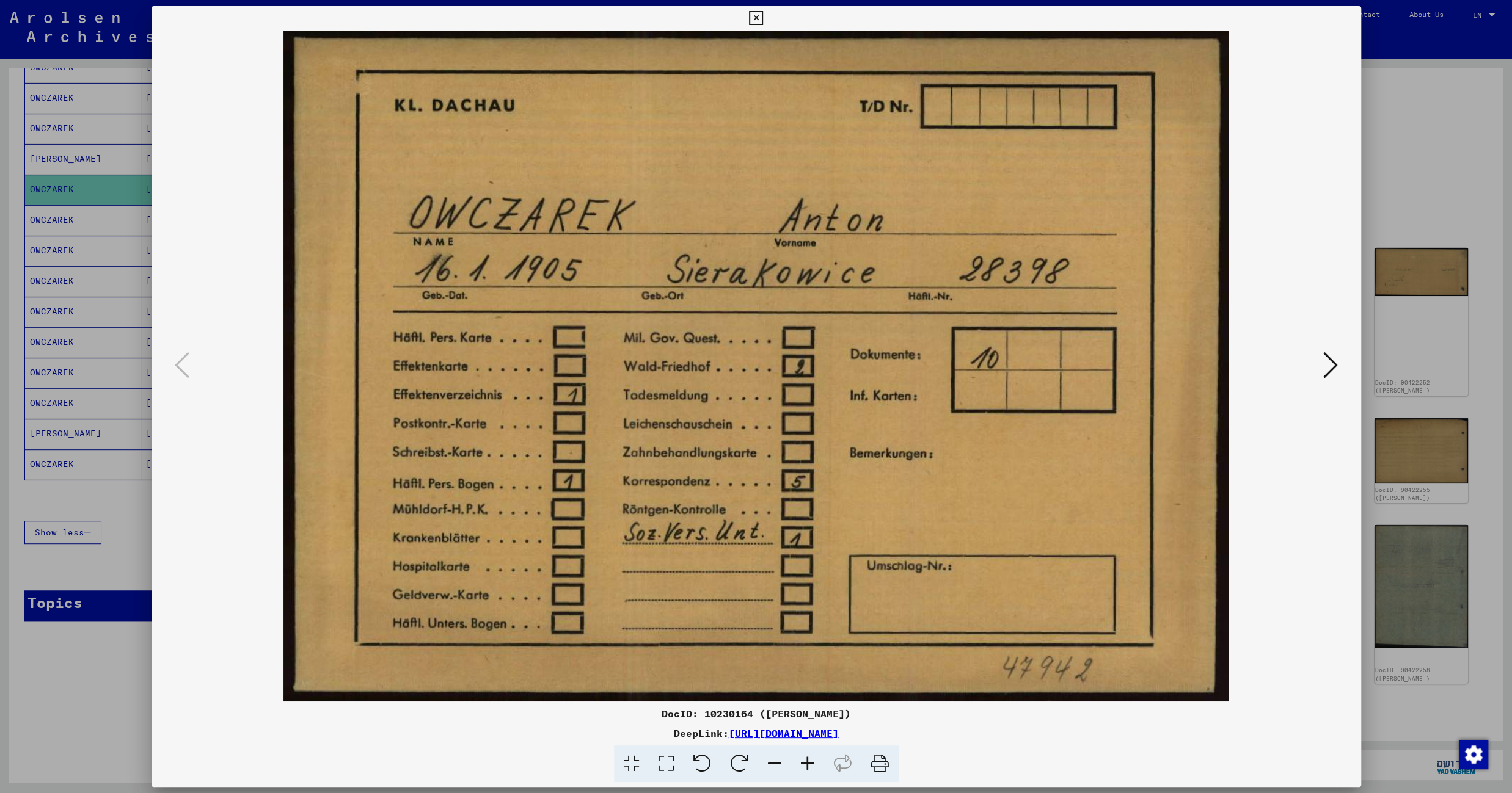
click at [1331, 366] on icon at bounding box center [1330, 365] width 15 height 30
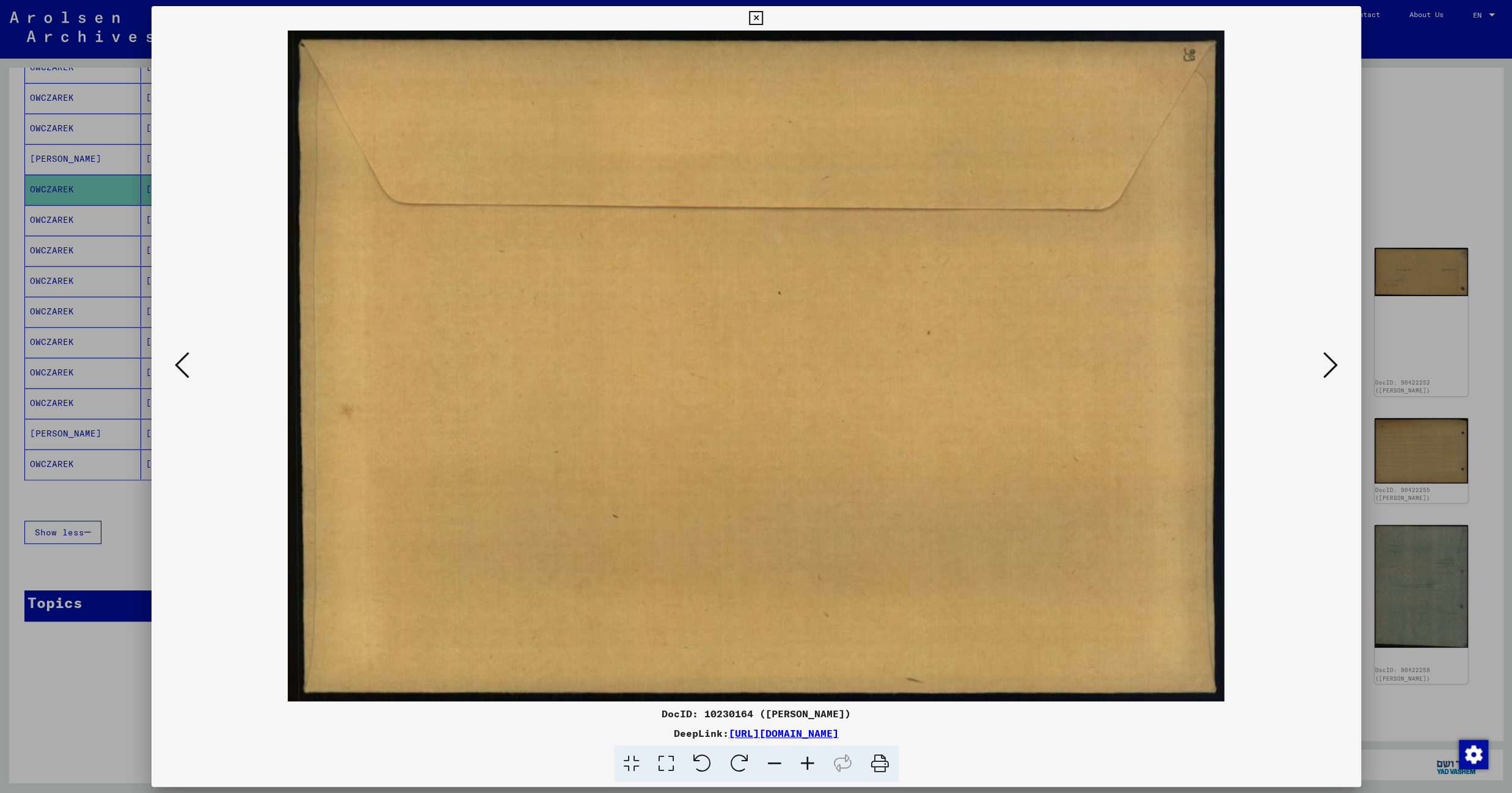
click at [1331, 366] on icon at bounding box center [1330, 365] width 15 height 30
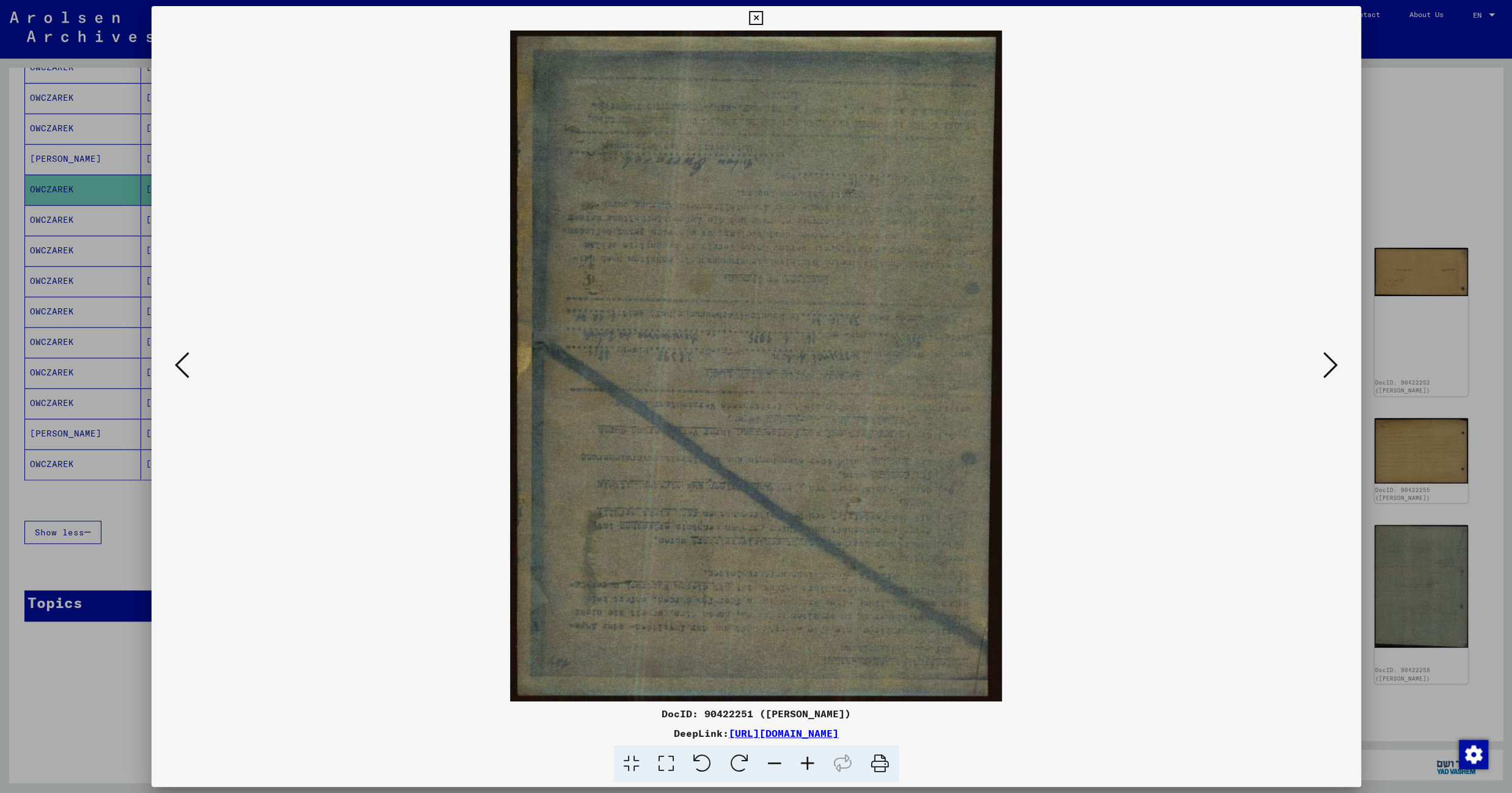
click at [1331, 366] on icon at bounding box center [1330, 365] width 15 height 30
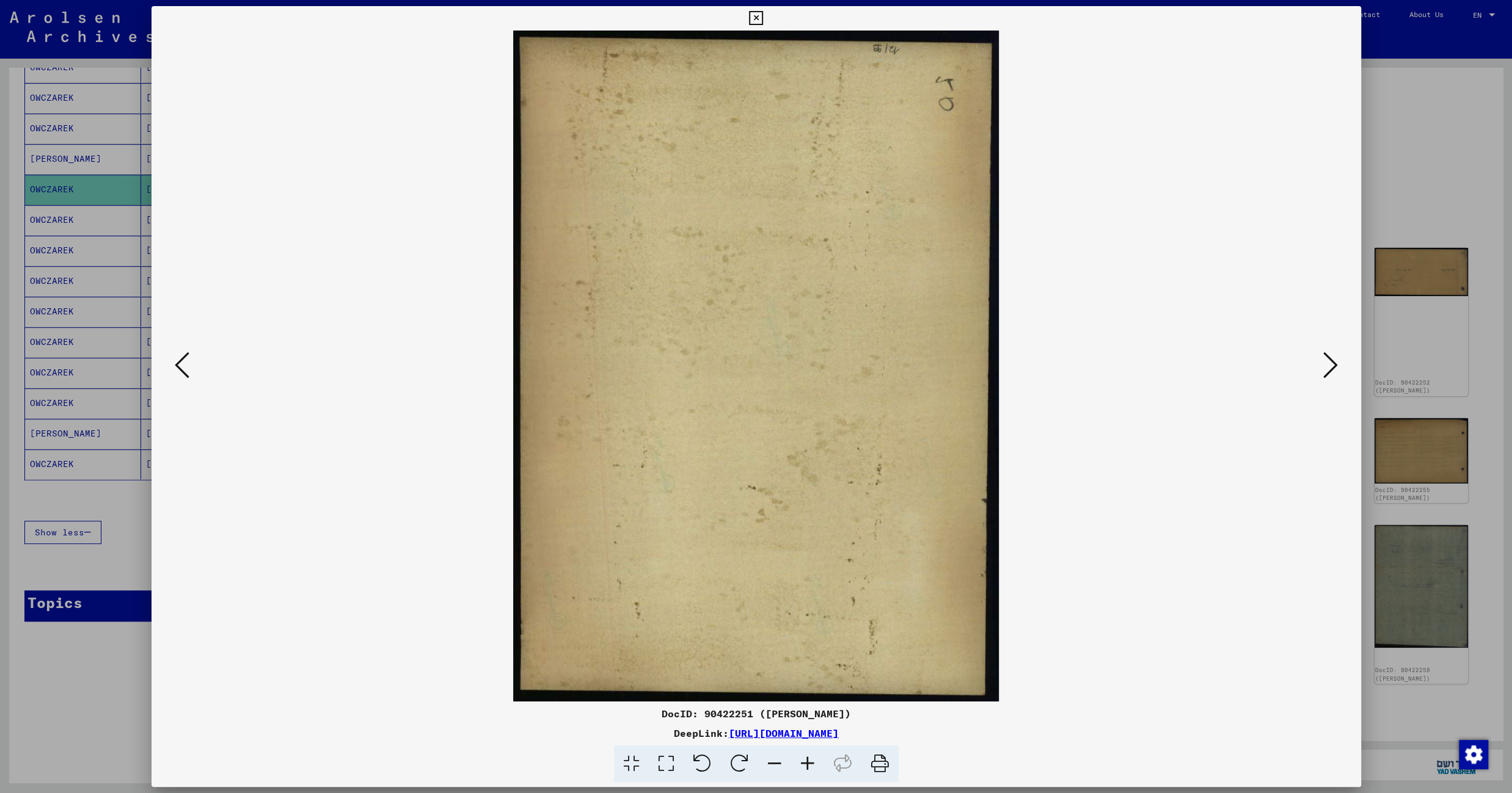
click at [1331, 366] on icon at bounding box center [1330, 365] width 15 height 30
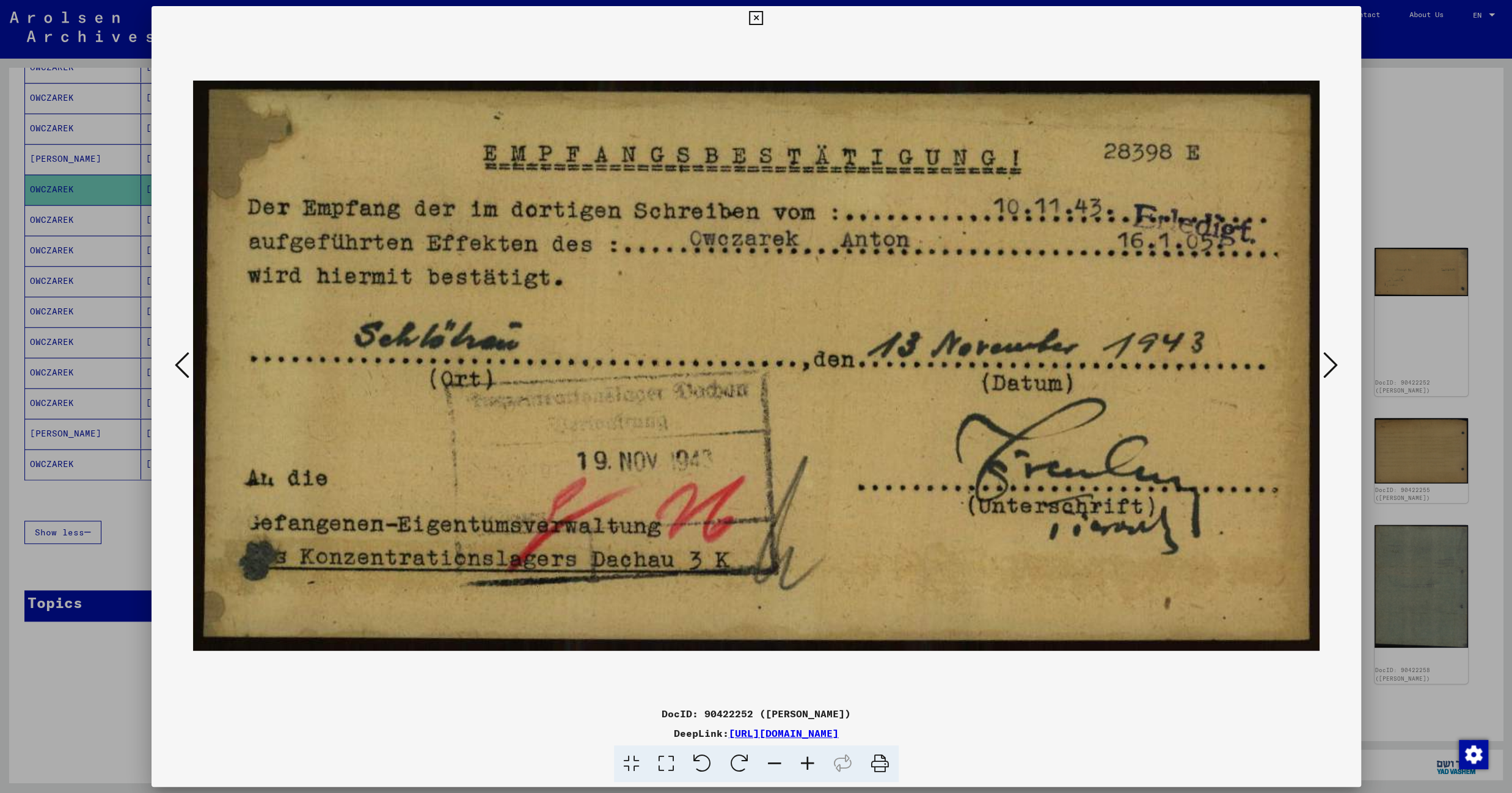
click at [1331, 366] on icon at bounding box center [1330, 365] width 15 height 30
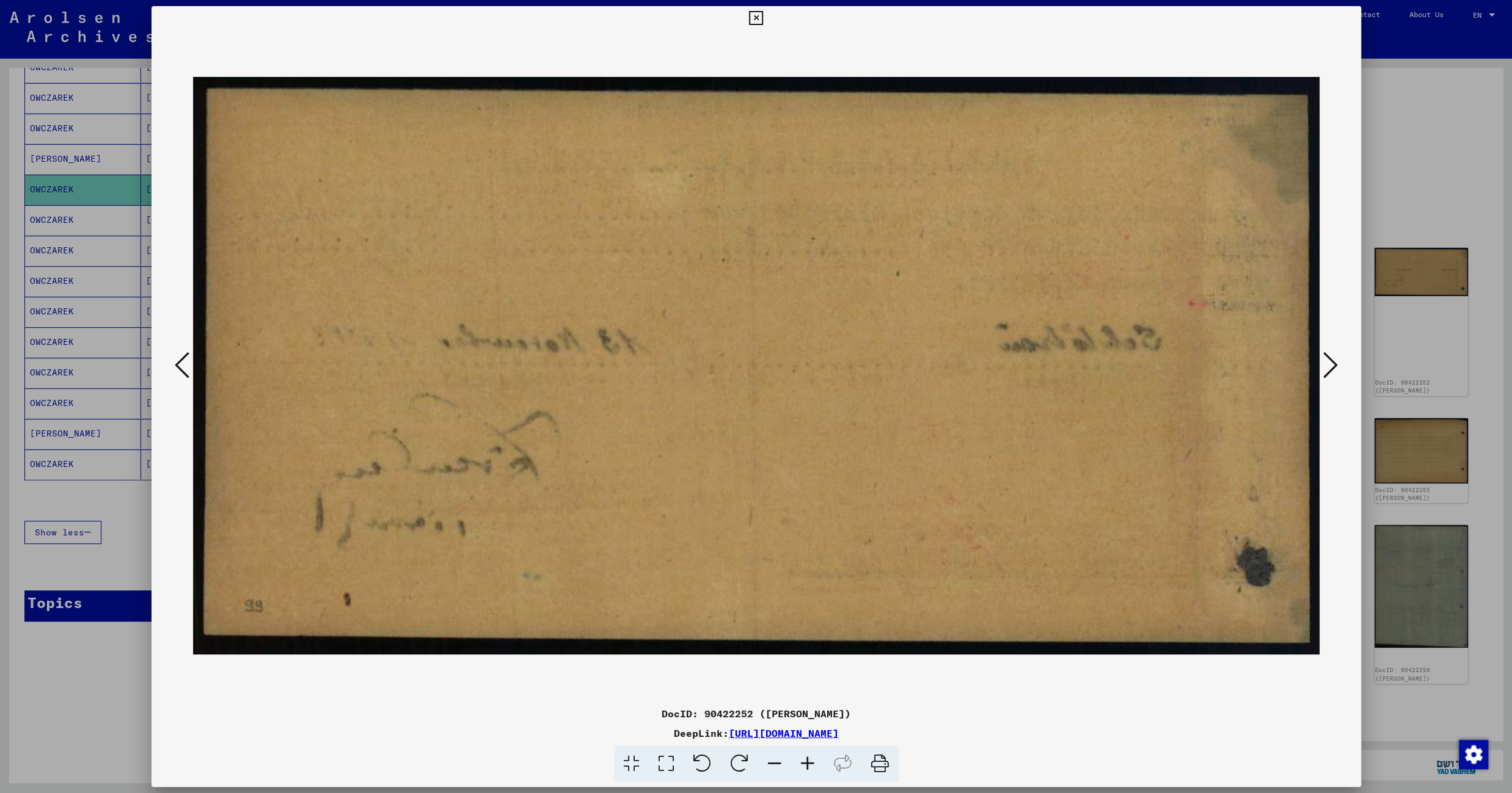
click at [1331, 366] on icon at bounding box center [1330, 365] width 15 height 30
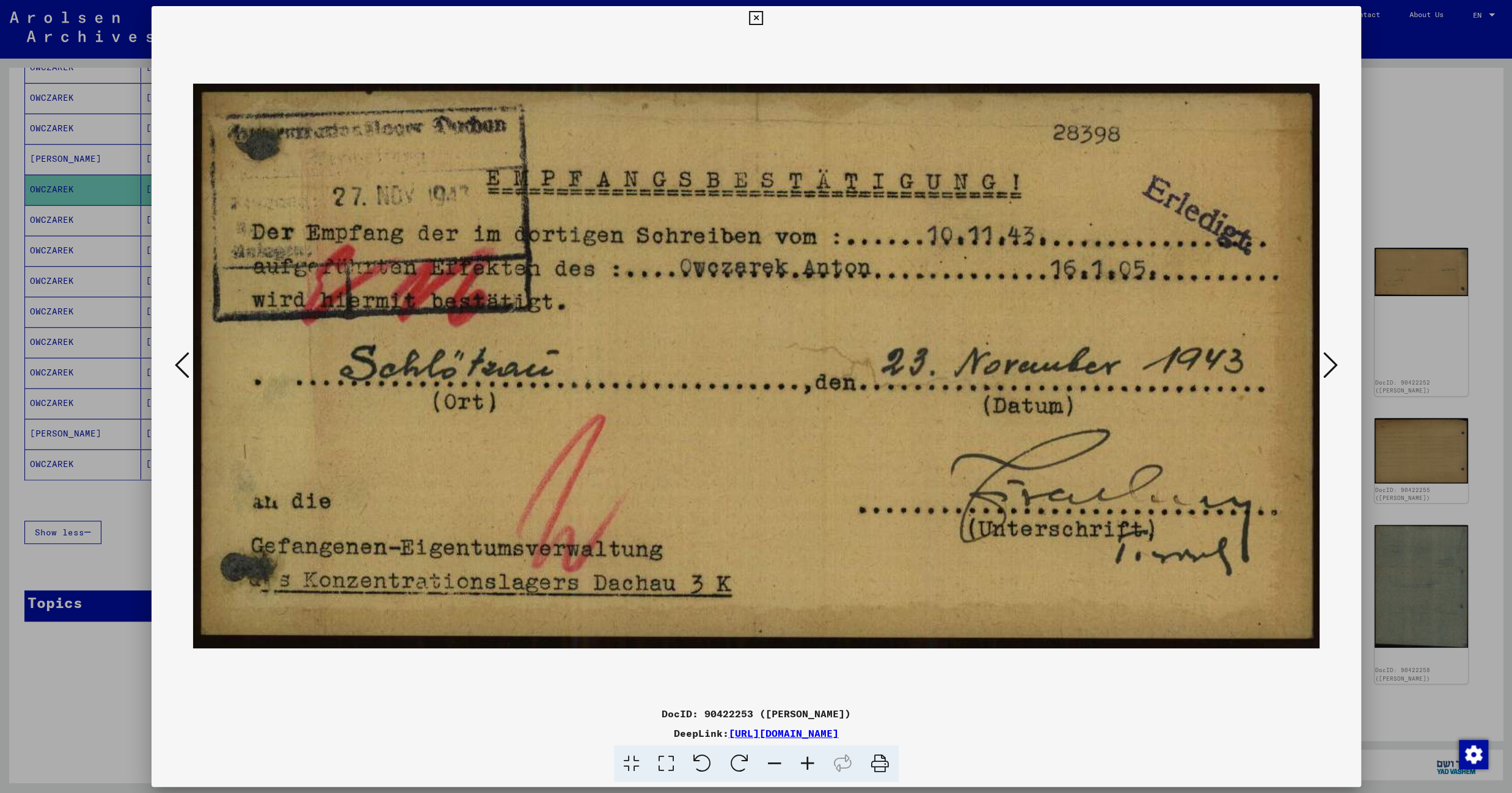
click at [1331, 366] on icon at bounding box center [1330, 365] width 15 height 30
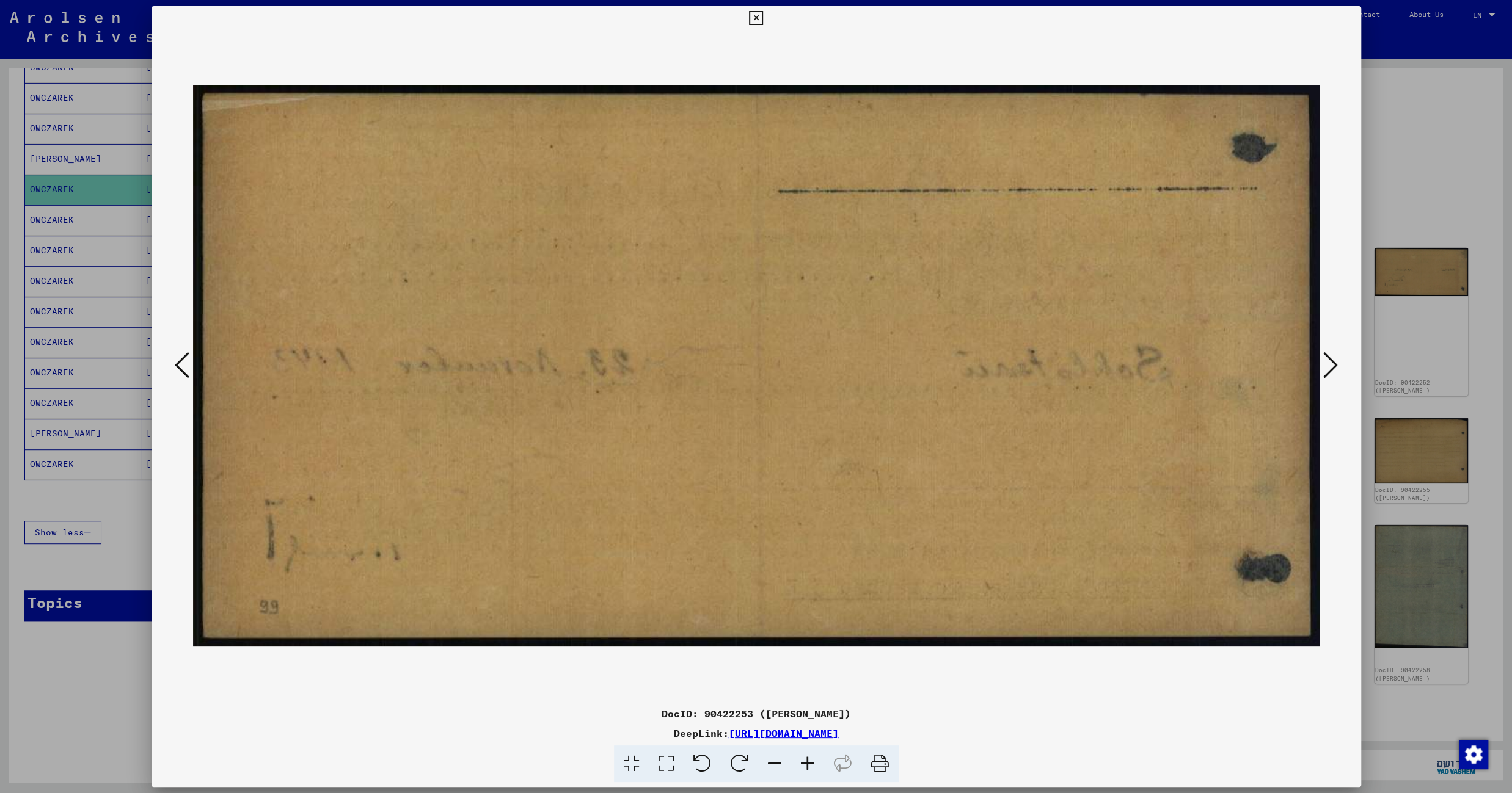
click at [1331, 366] on icon at bounding box center [1330, 365] width 15 height 30
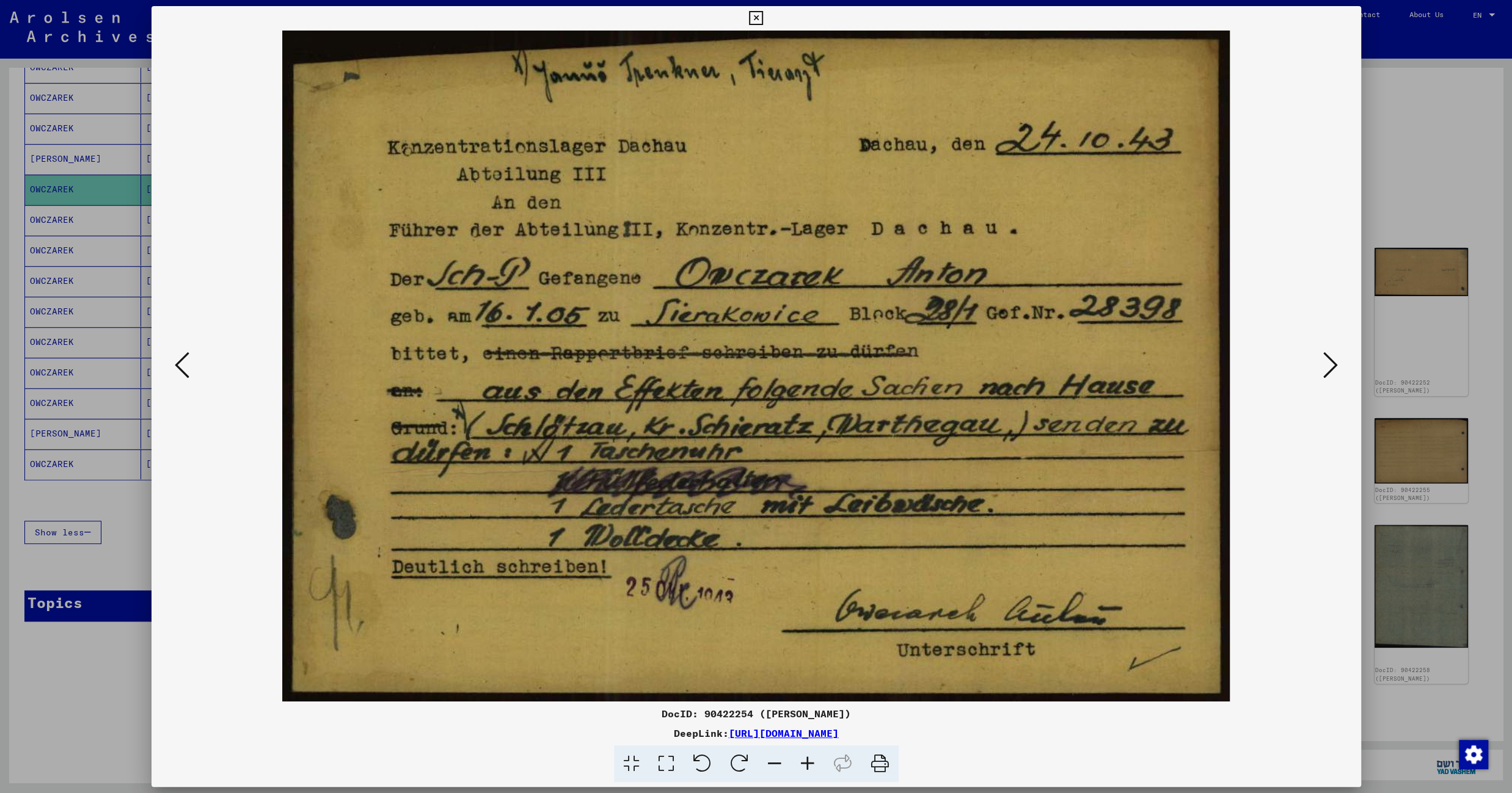
click at [1331, 366] on icon at bounding box center [1330, 365] width 15 height 30
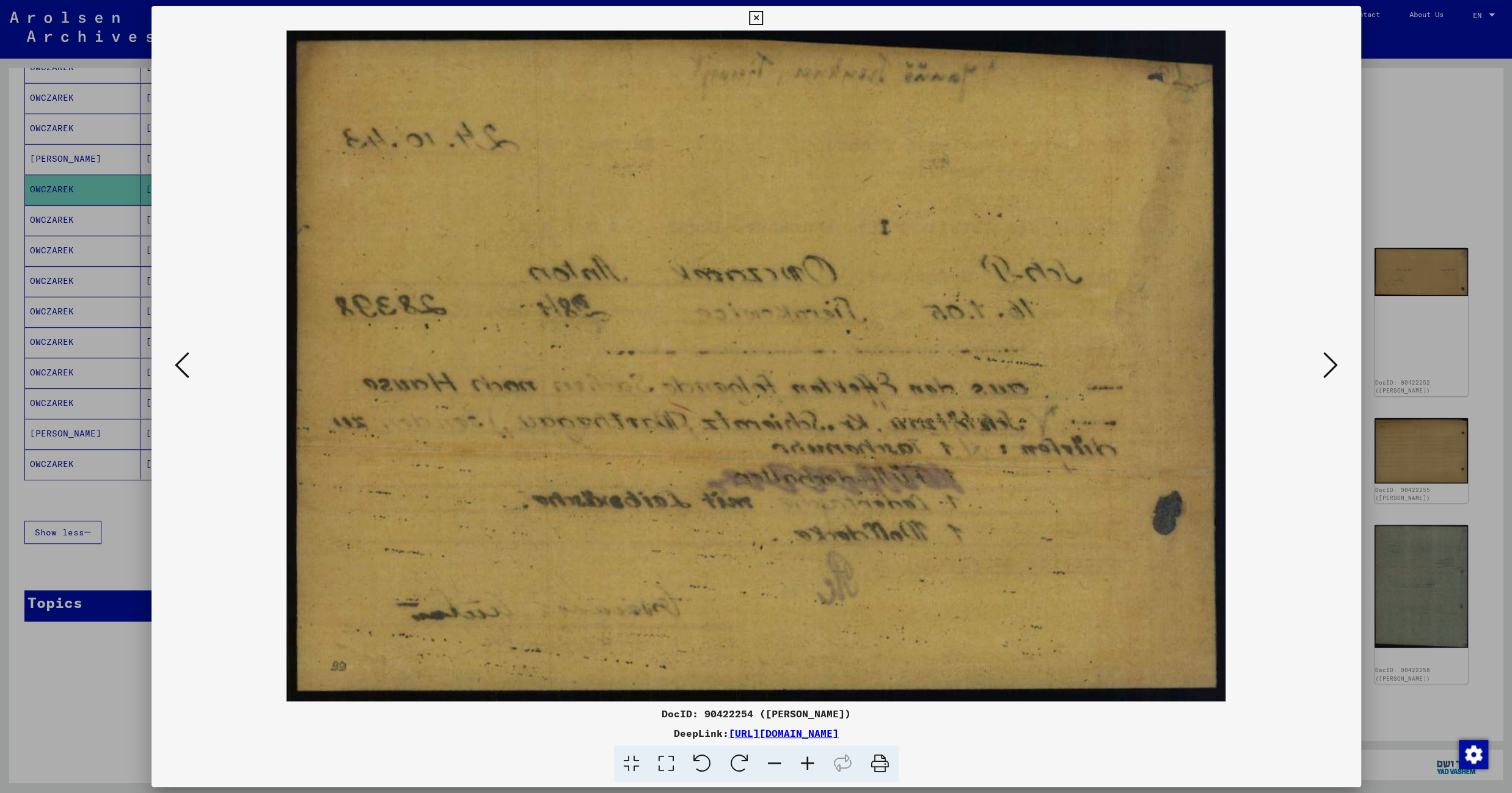
click at [1331, 366] on icon at bounding box center [1330, 365] width 15 height 30
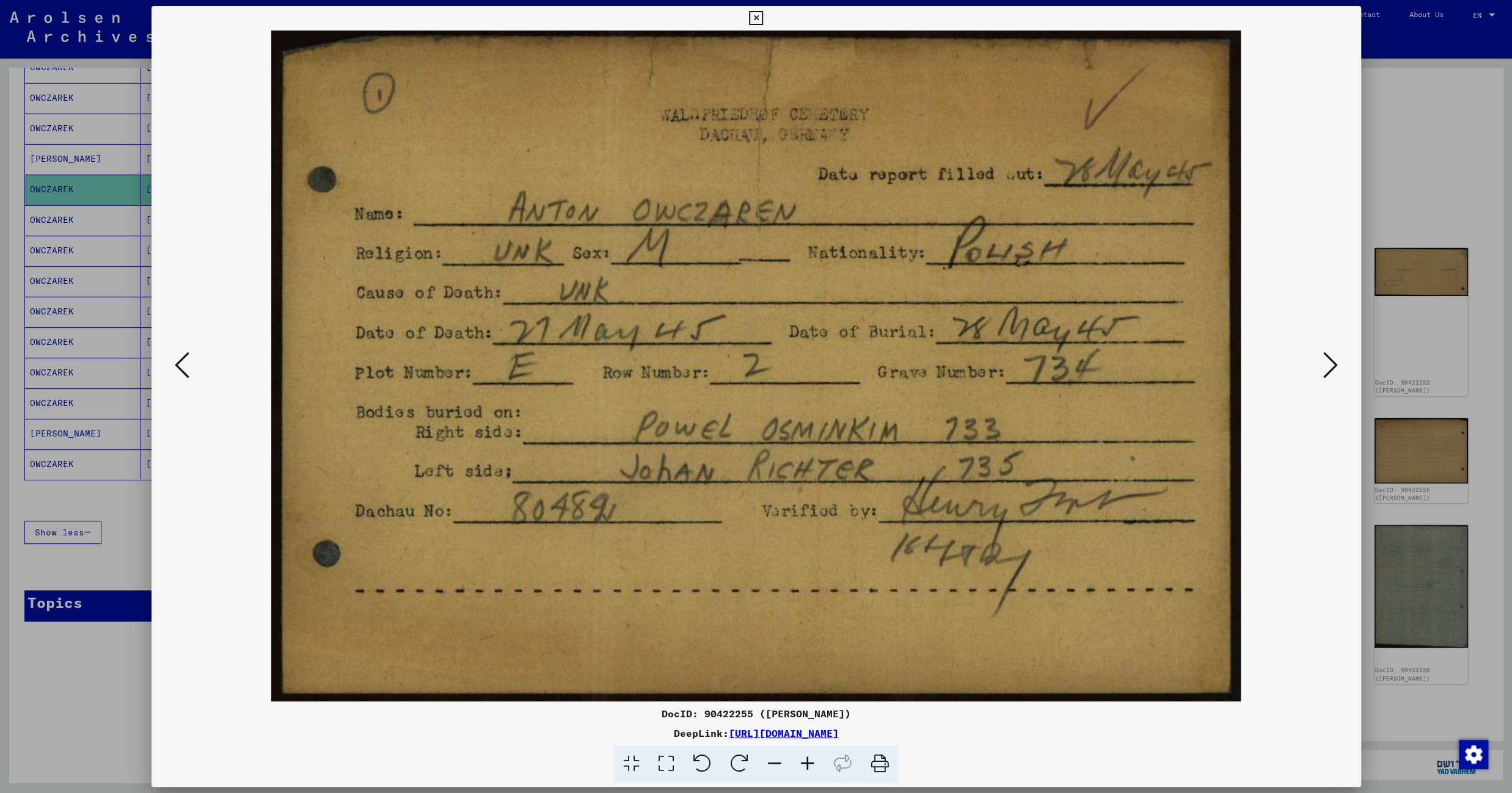
click at [1331, 366] on icon at bounding box center [1330, 365] width 15 height 30
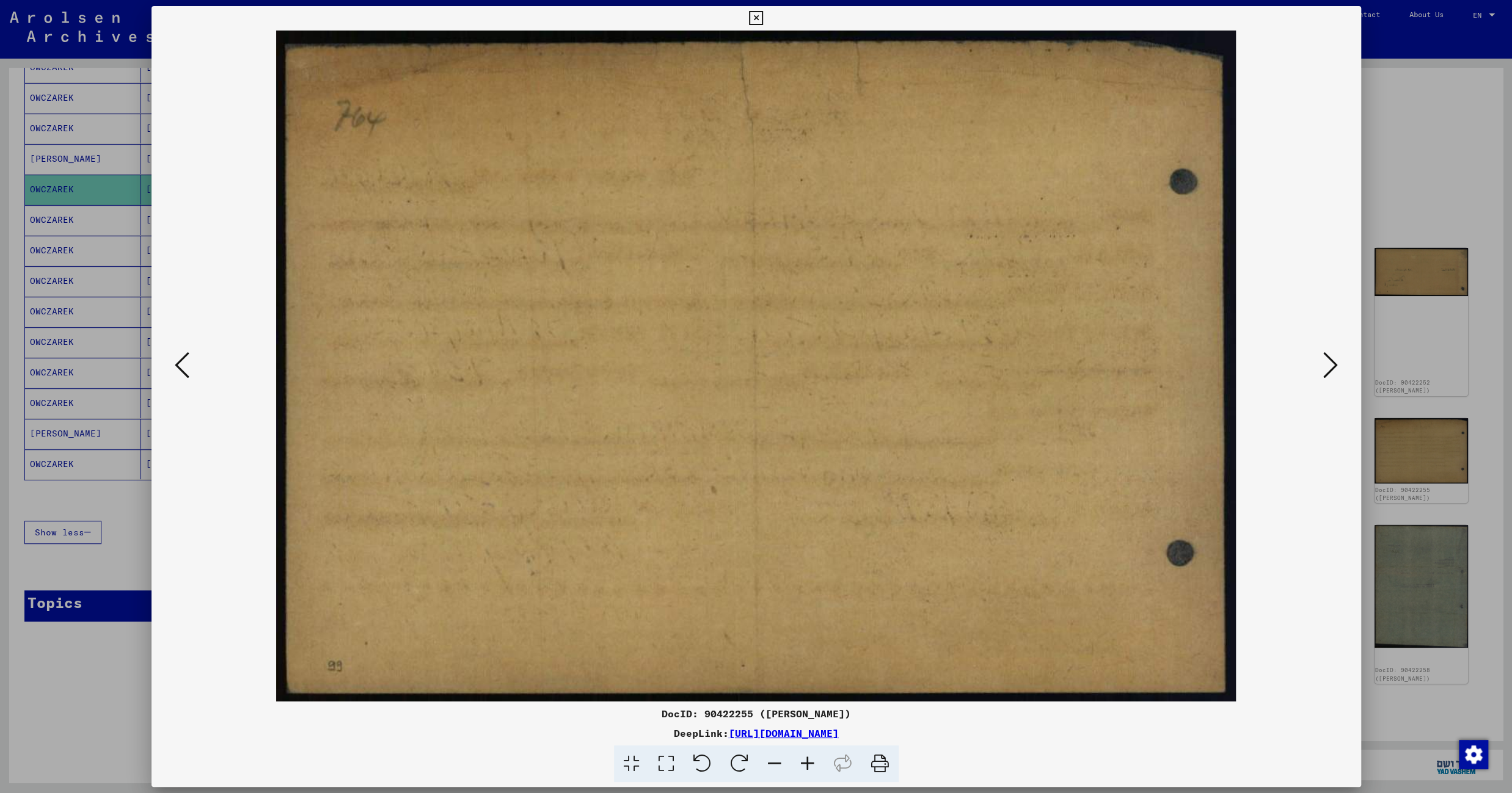
click at [1331, 366] on icon at bounding box center [1330, 365] width 15 height 30
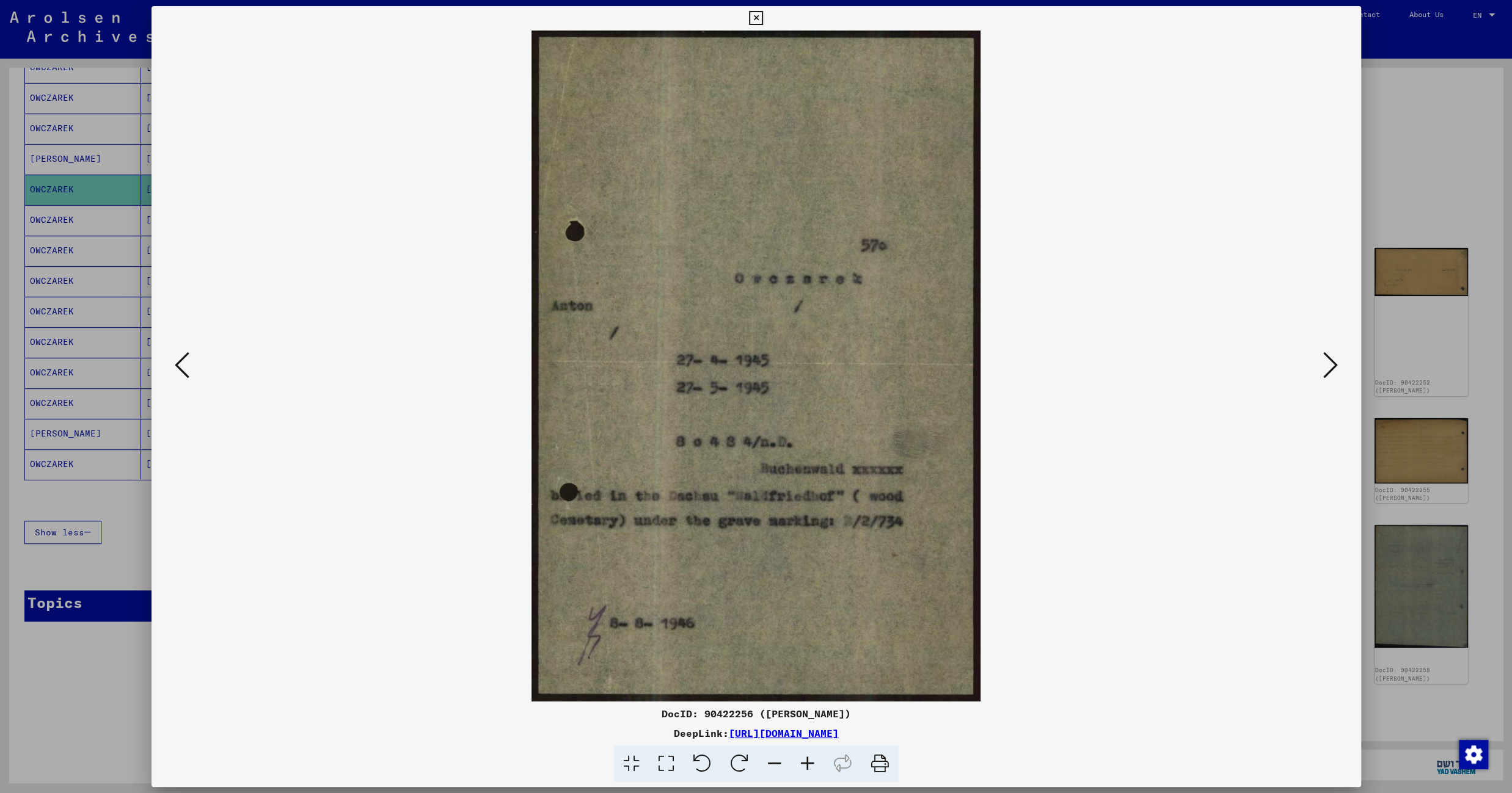
click at [1331, 366] on icon at bounding box center [1330, 365] width 15 height 30
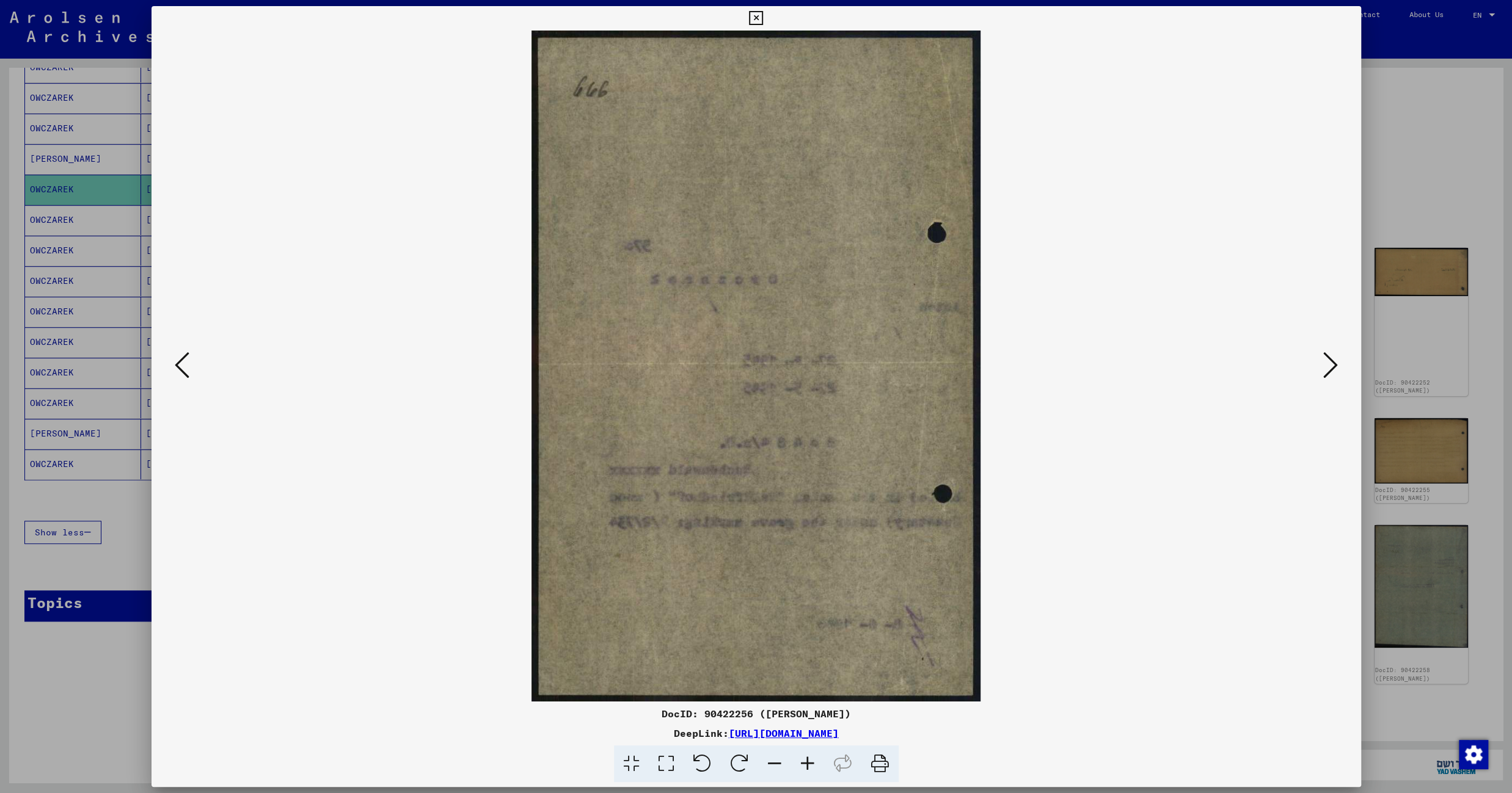
click at [1331, 366] on icon at bounding box center [1330, 365] width 15 height 30
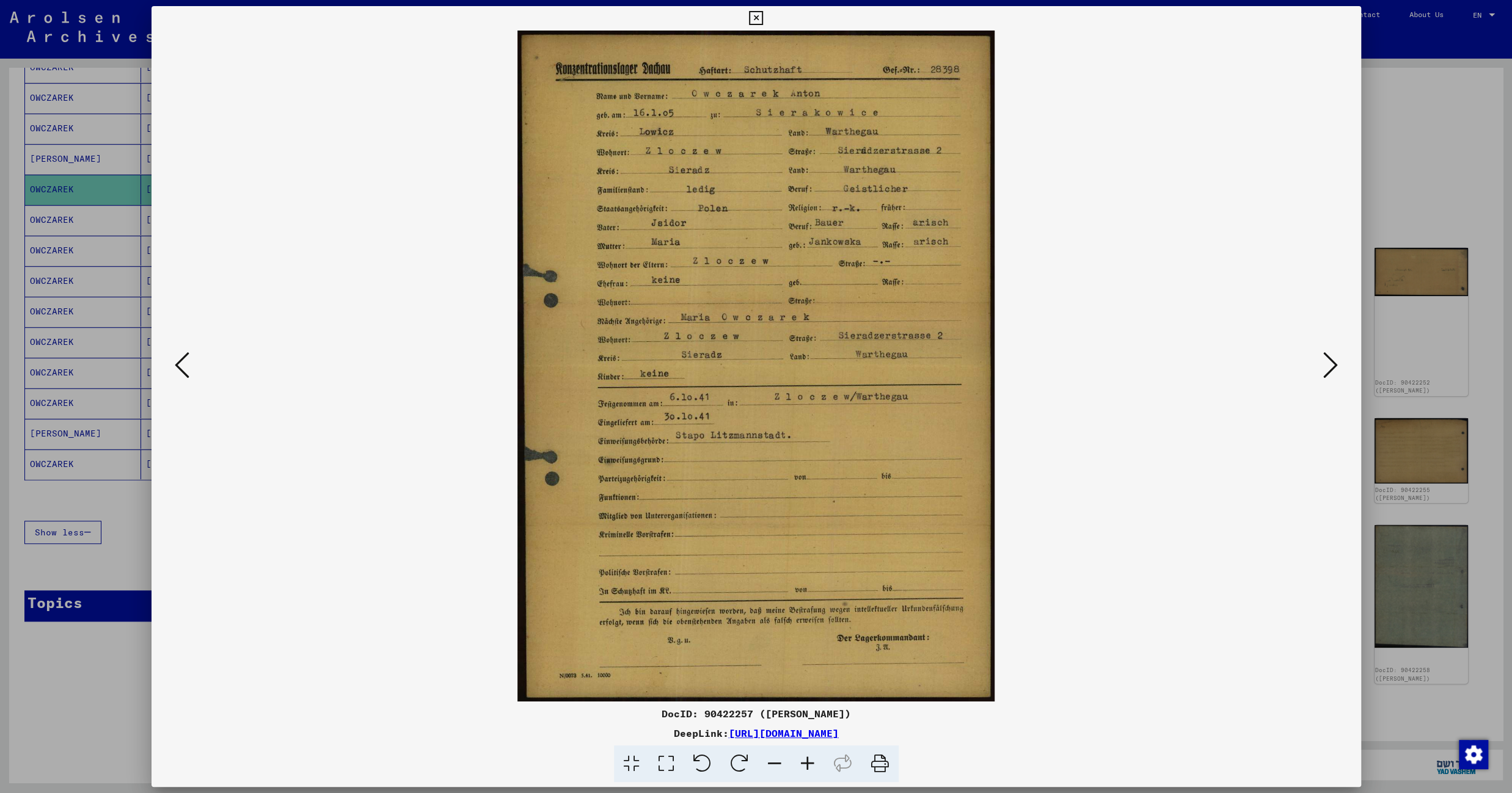
click at [1331, 366] on icon at bounding box center [1330, 365] width 15 height 30
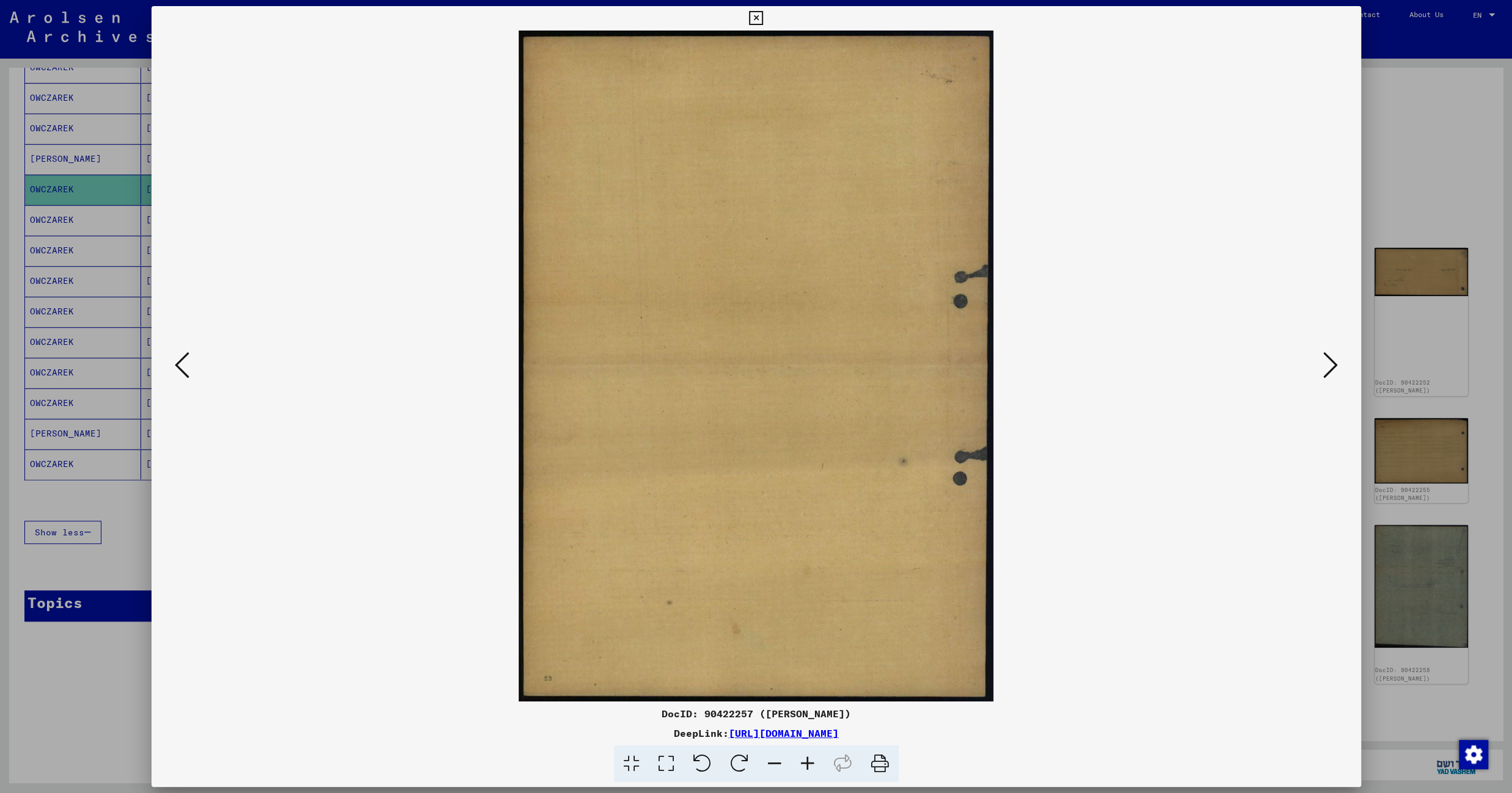
click at [763, 17] on icon at bounding box center [756, 18] width 14 height 15
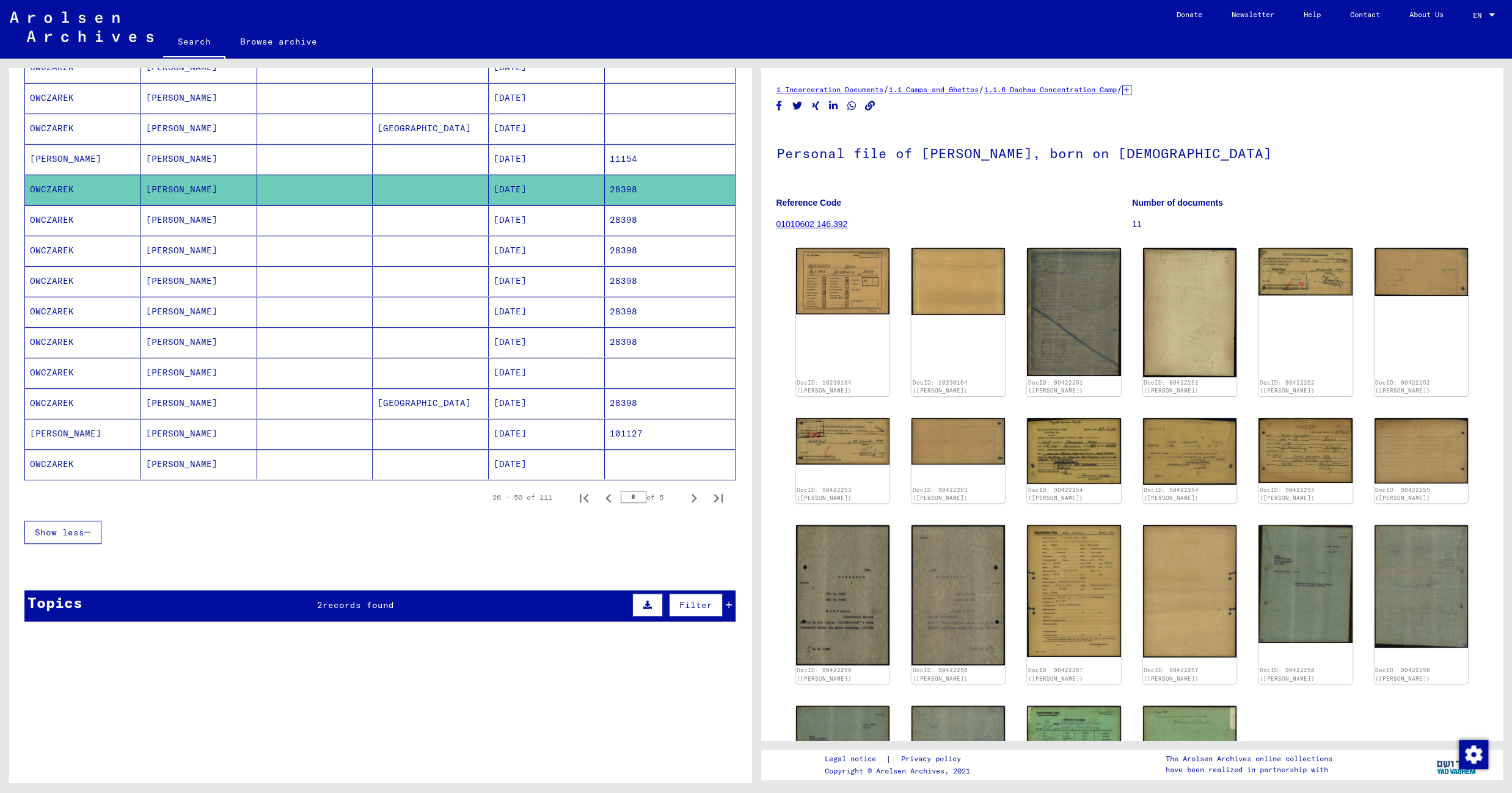
click at [540, 212] on mat-cell "01/16/1905" at bounding box center [547, 220] width 116 height 30
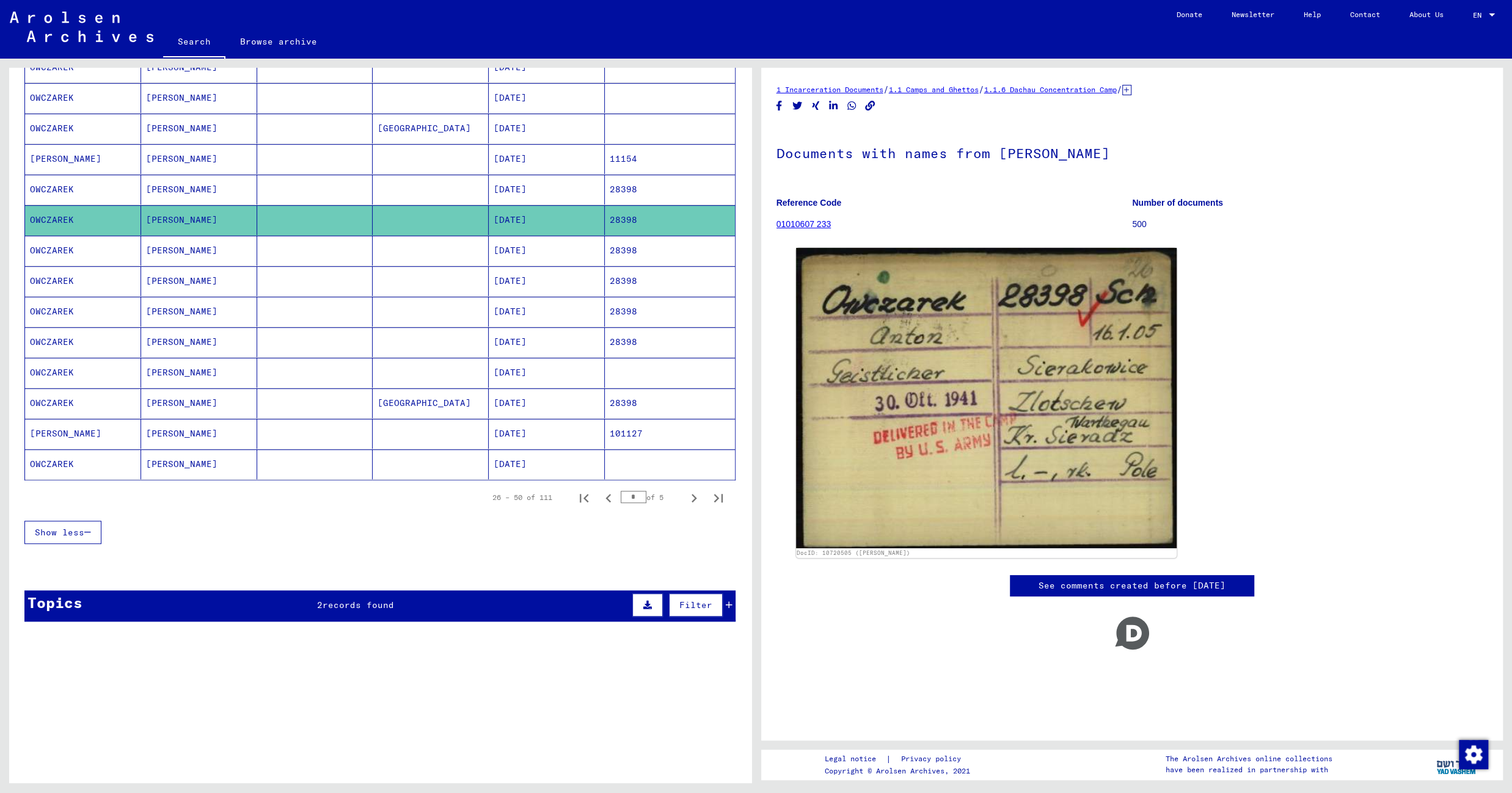
click at [510, 247] on mat-cell "01/16/1905" at bounding box center [547, 251] width 116 height 30
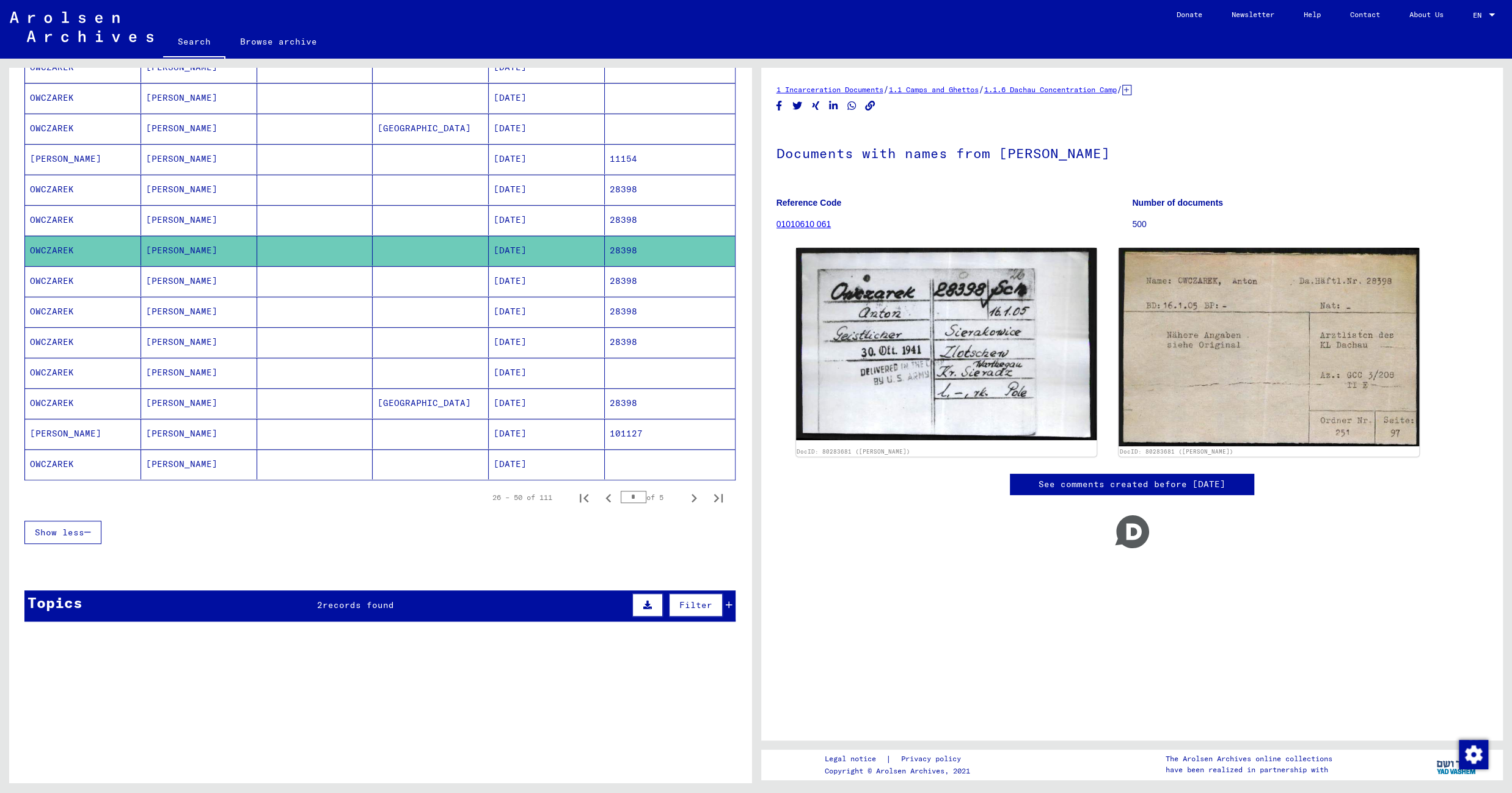
click at [496, 274] on mat-cell "01/16/1905" at bounding box center [547, 282] width 116 height 30
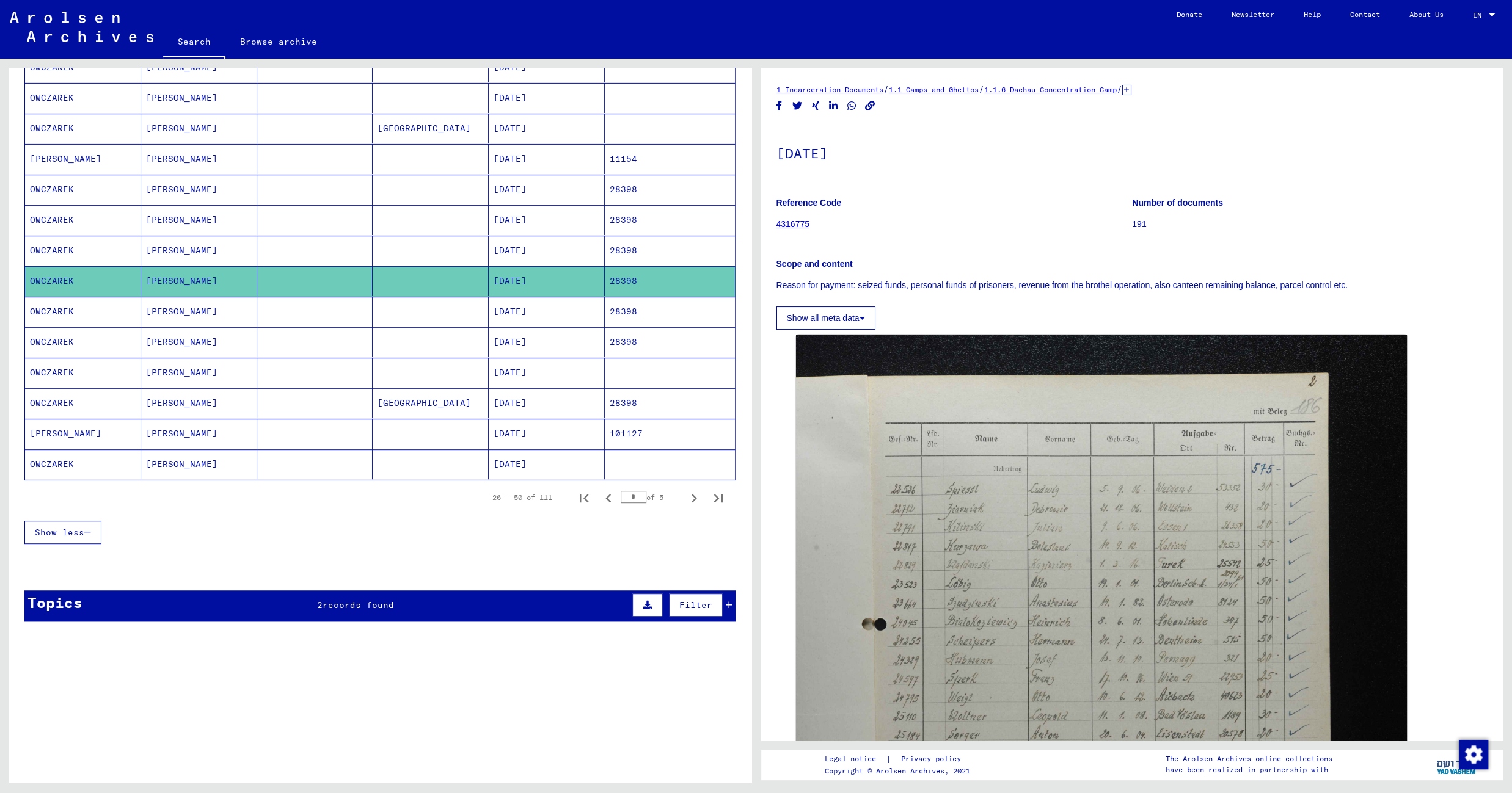
click at [503, 305] on mat-cell "01/16/1905" at bounding box center [547, 311] width 116 height 30
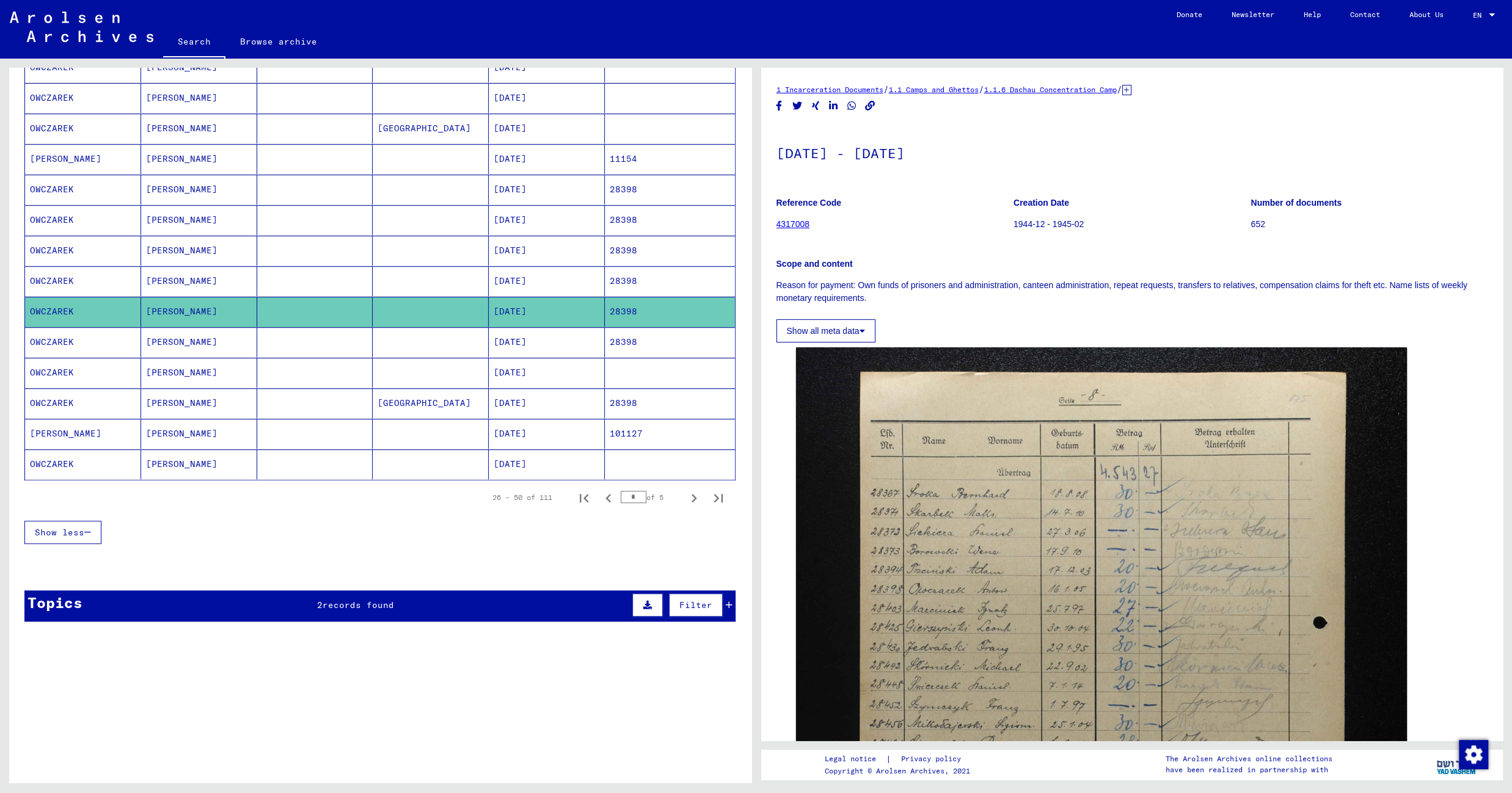
click at [495, 339] on mat-cell "01/16/1905" at bounding box center [547, 342] width 116 height 30
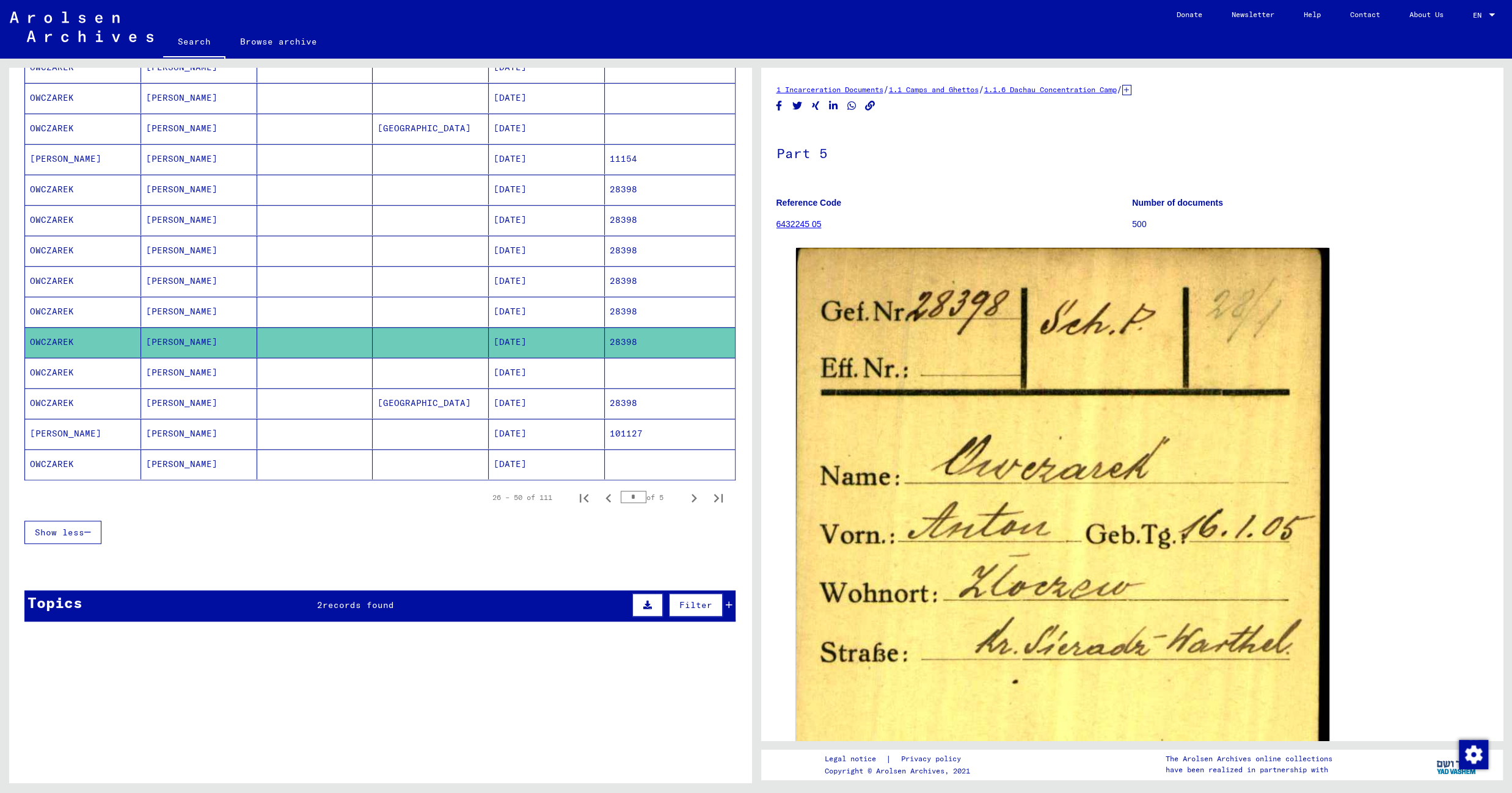
click at [500, 370] on mat-cell "01/16/1905" at bounding box center [547, 372] width 116 height 30
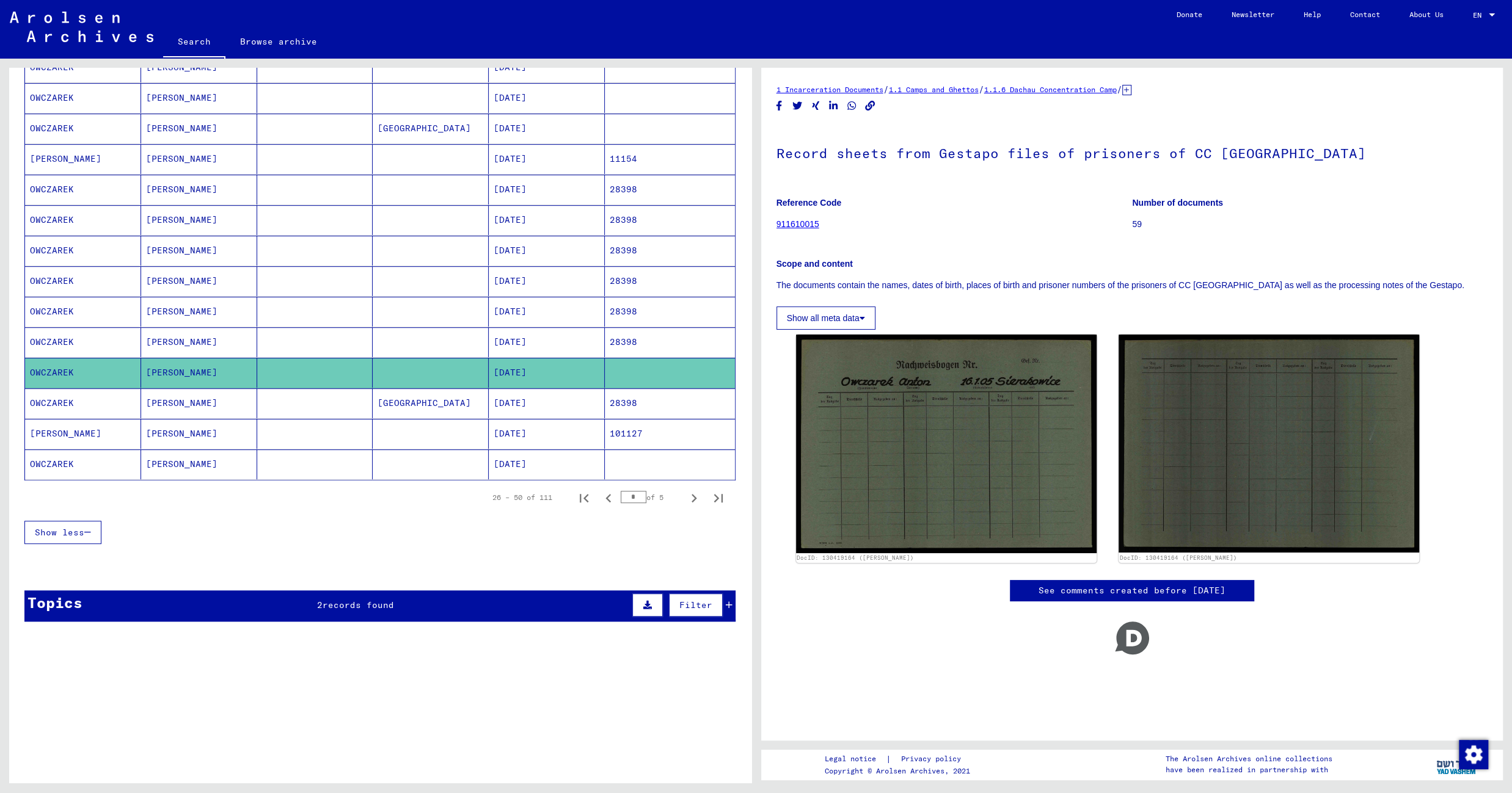
click at [552, 399] on mat-cell "01/16/1905" at bounding box center [547, 403] width 116 height 30
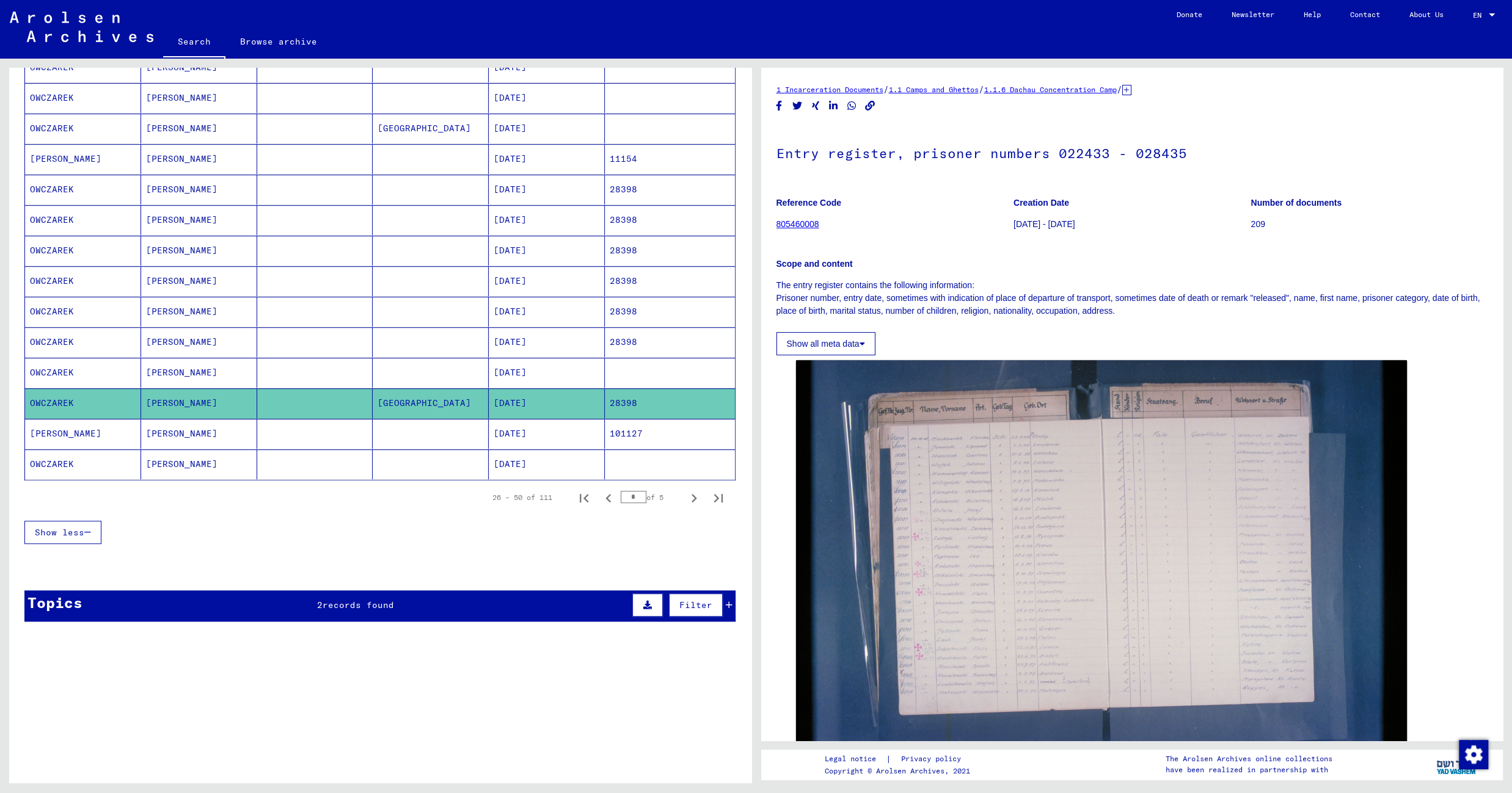
click at [568, 428] on mat-cell "05/23/1905" at bounding box center [547, 434] width 116 height 30
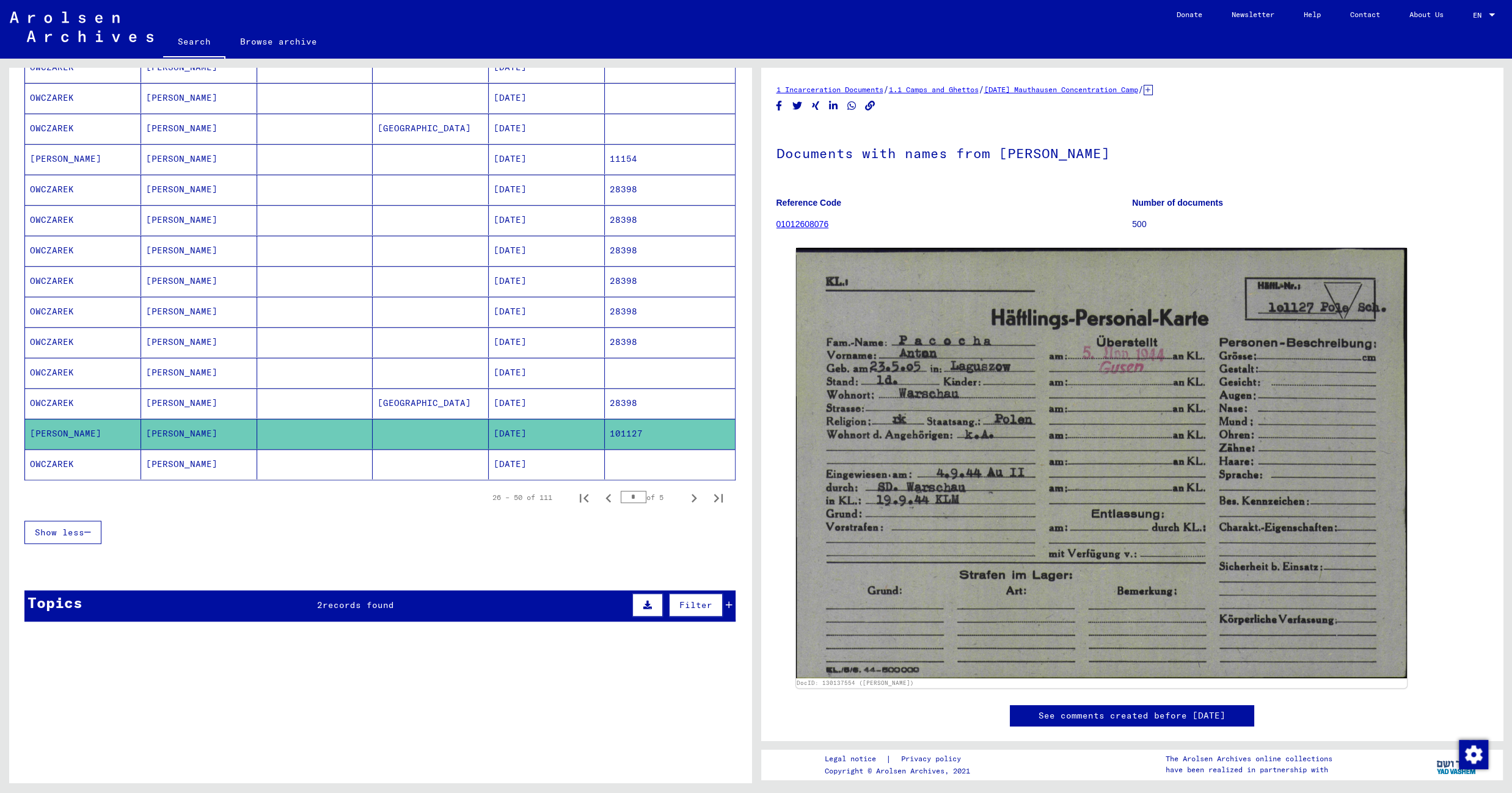
click at [568, 455] on mat-cell "05/27/1906" at bounding box center [547, 464] width 116 height 30
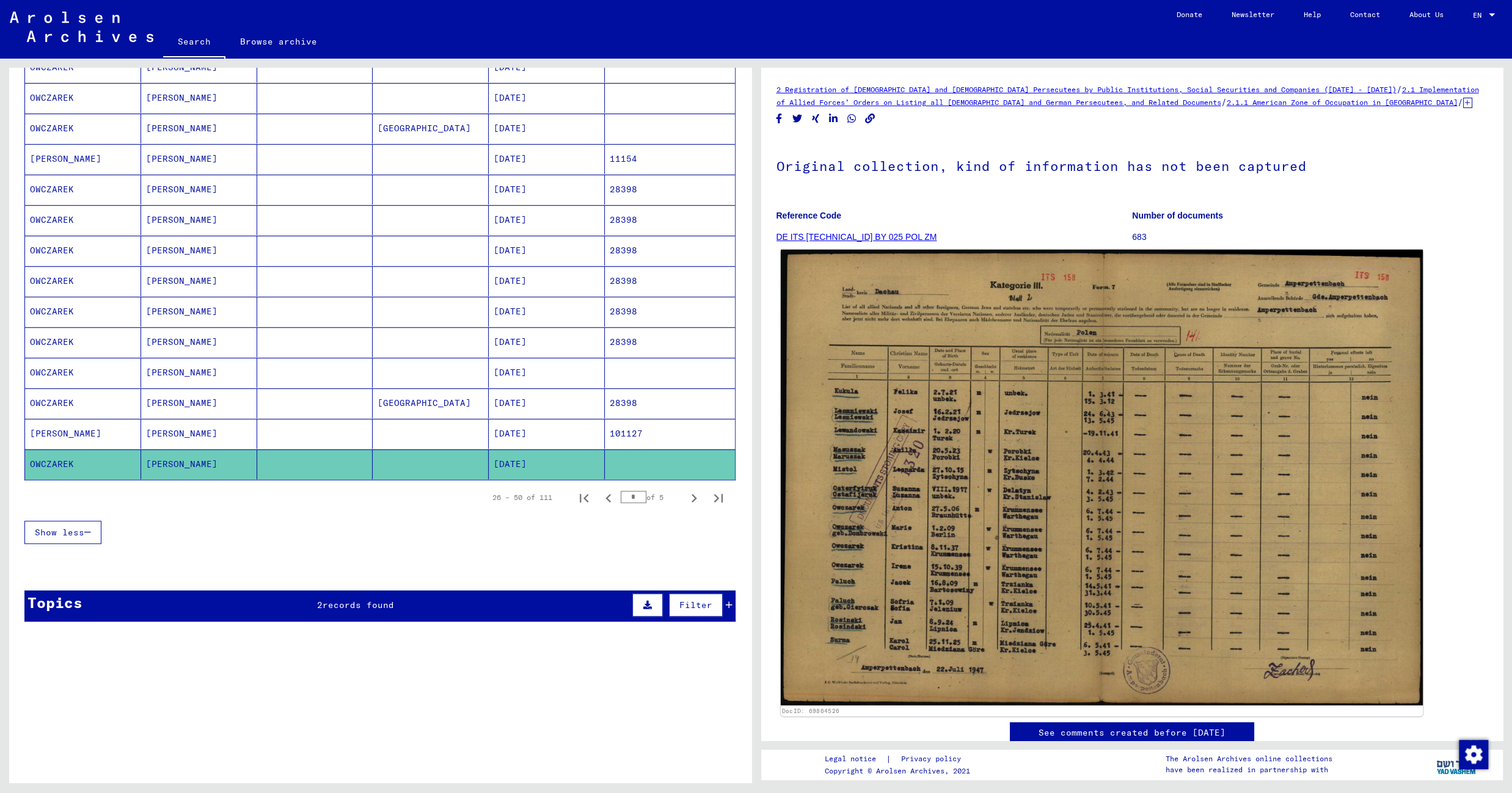
click at [907, 325] on img at bounding box center [1101, 478] width 642 height 456
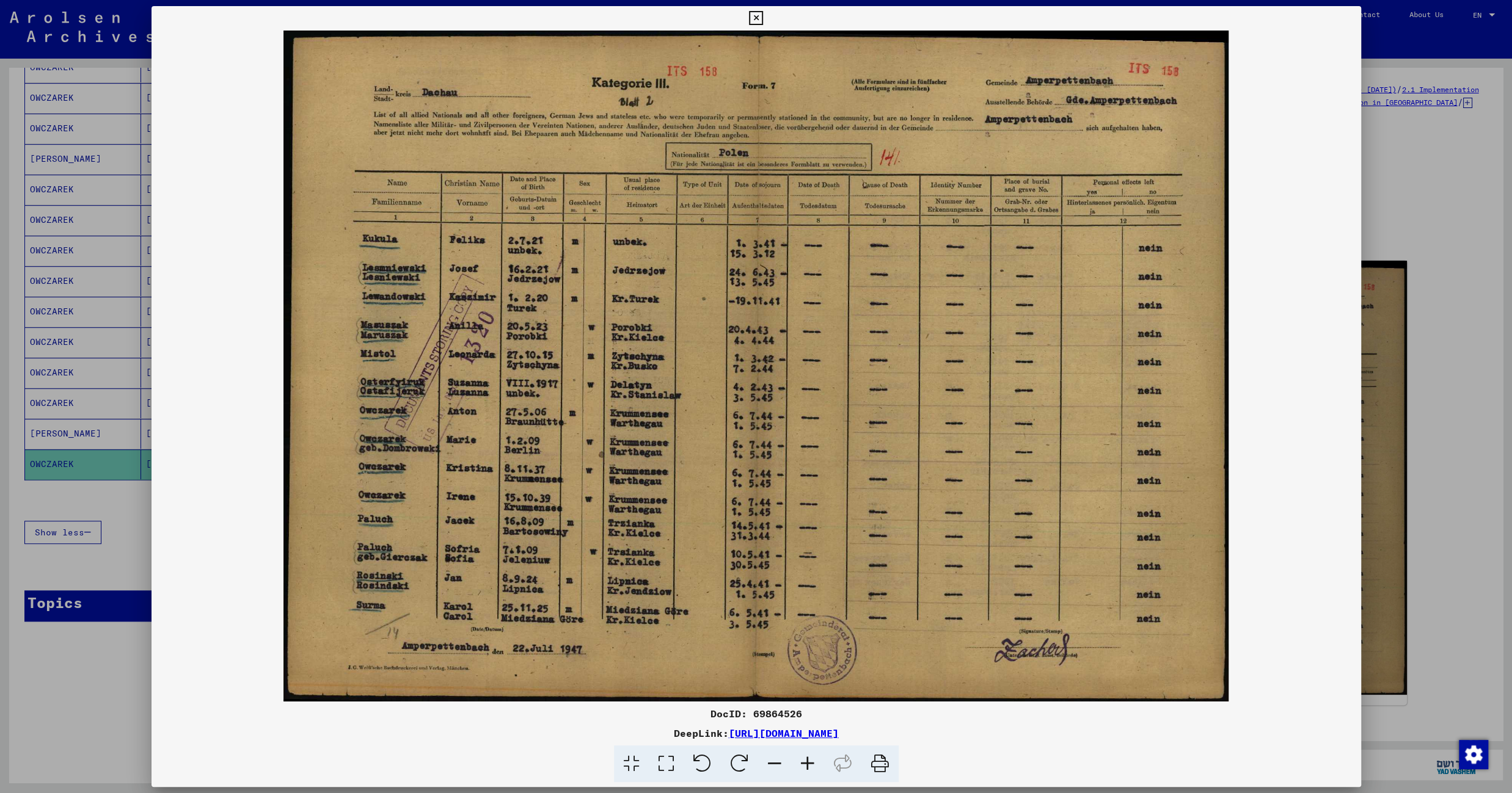
click at [763, 17] on icon at bounding box center [756, 18] width 14 height 15
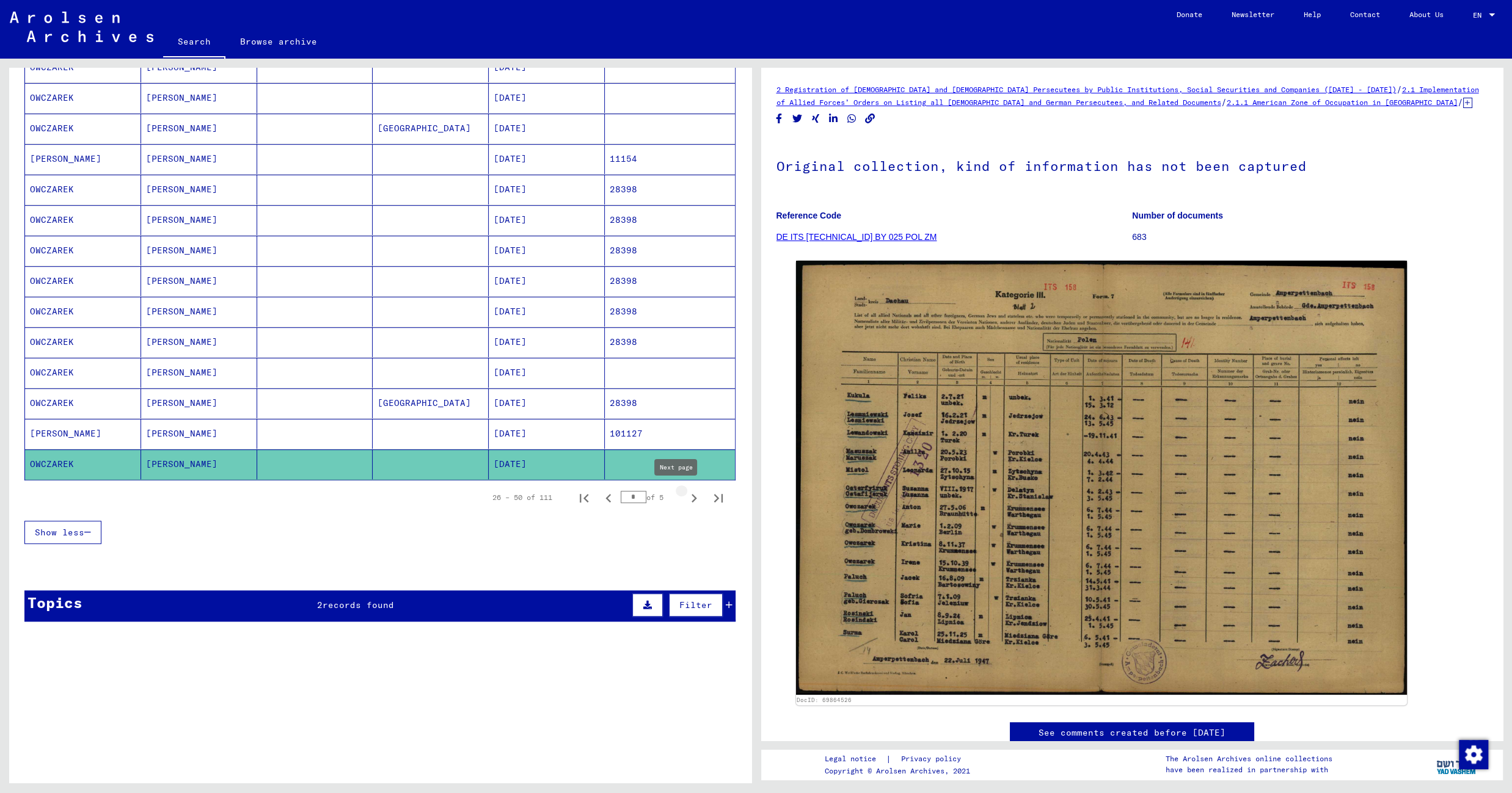
click at [686, 495] on icon "Next page" at bounding box center [694, 498] width 17 height 17
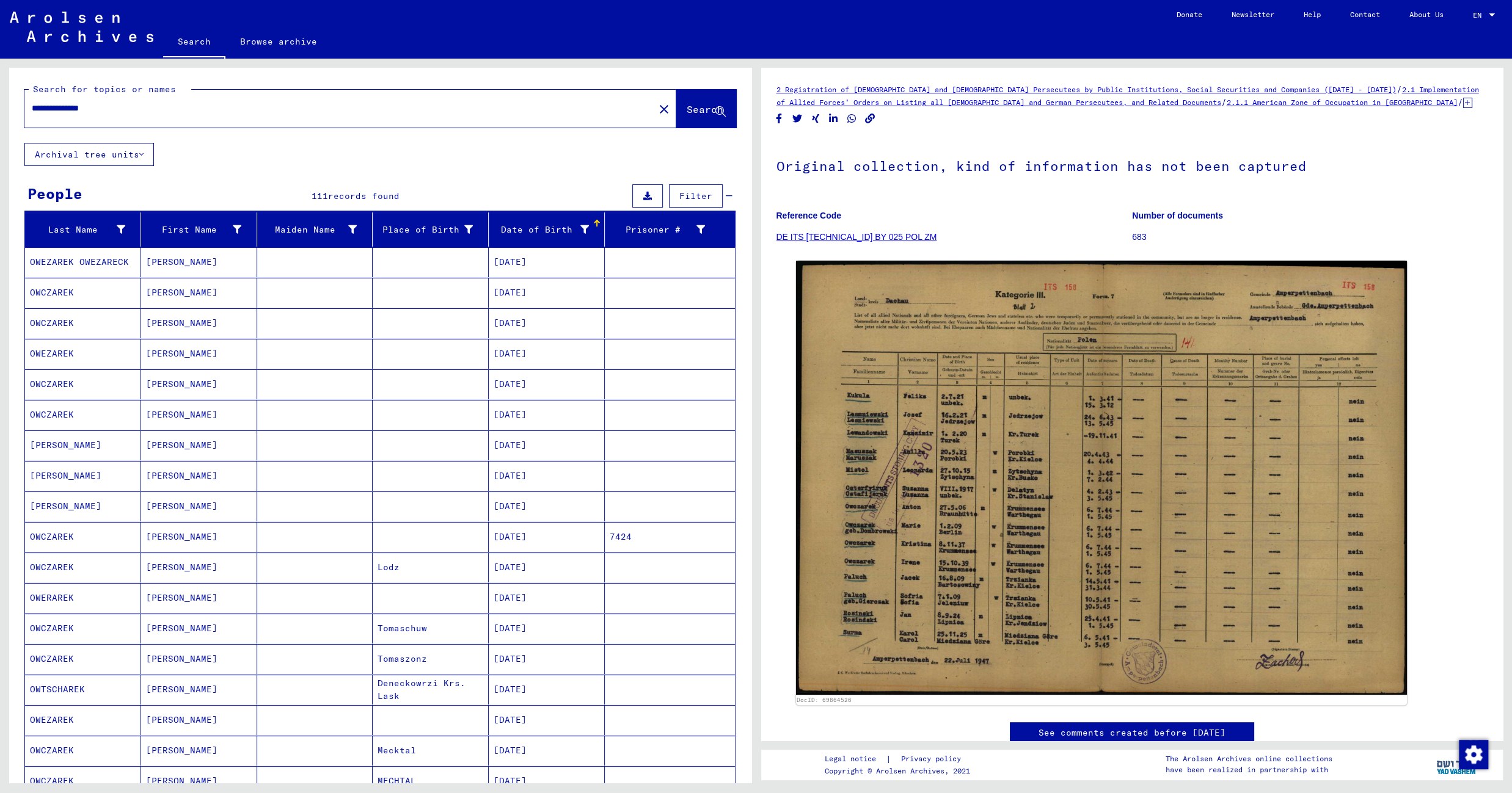
click at [459, 266] on mat-cell at bounding box center [430, 262] width 116 height 30
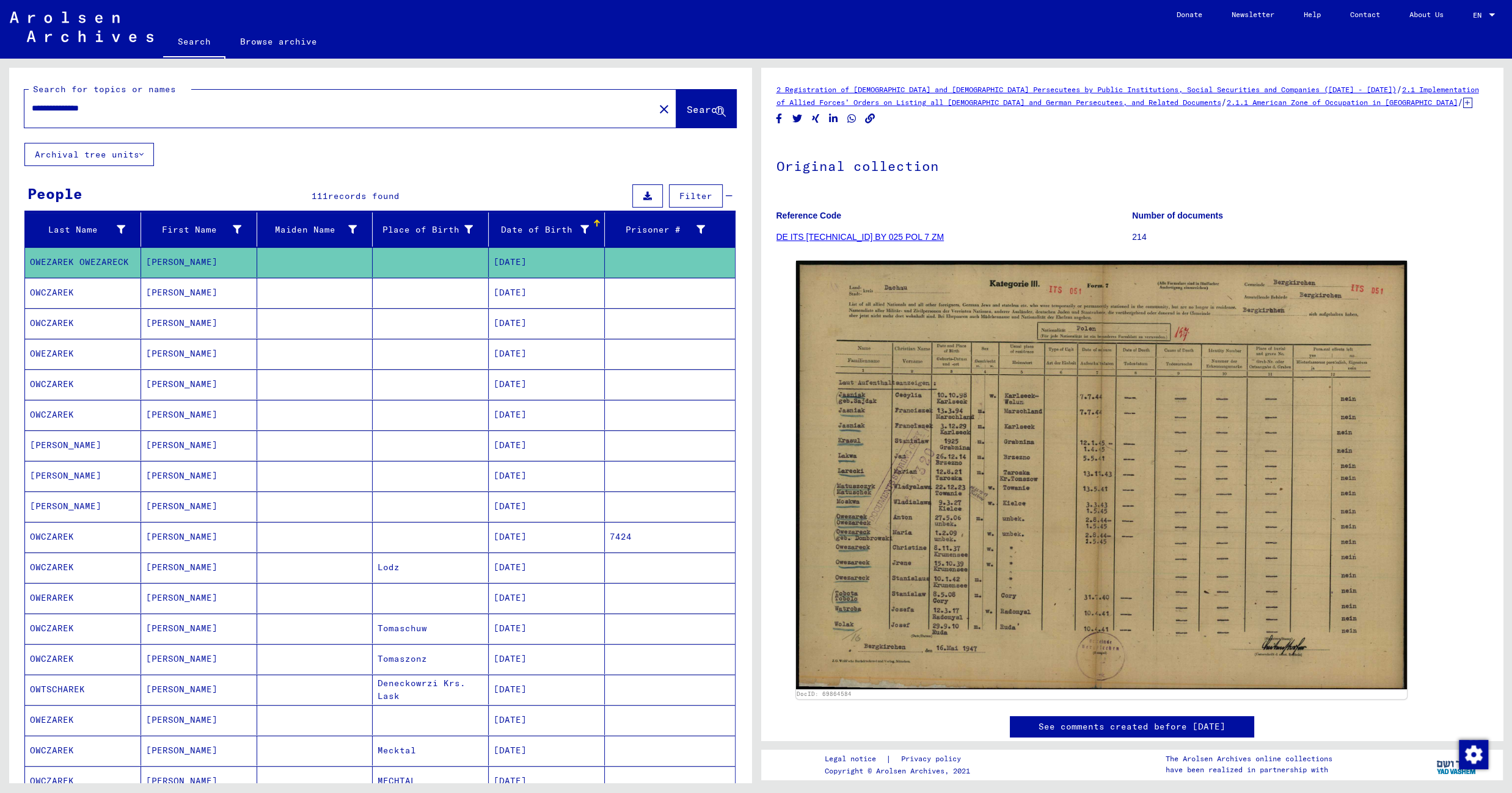
click at [447, 296] on mat-cell at bounding box center [430, 293] width 116 height 30
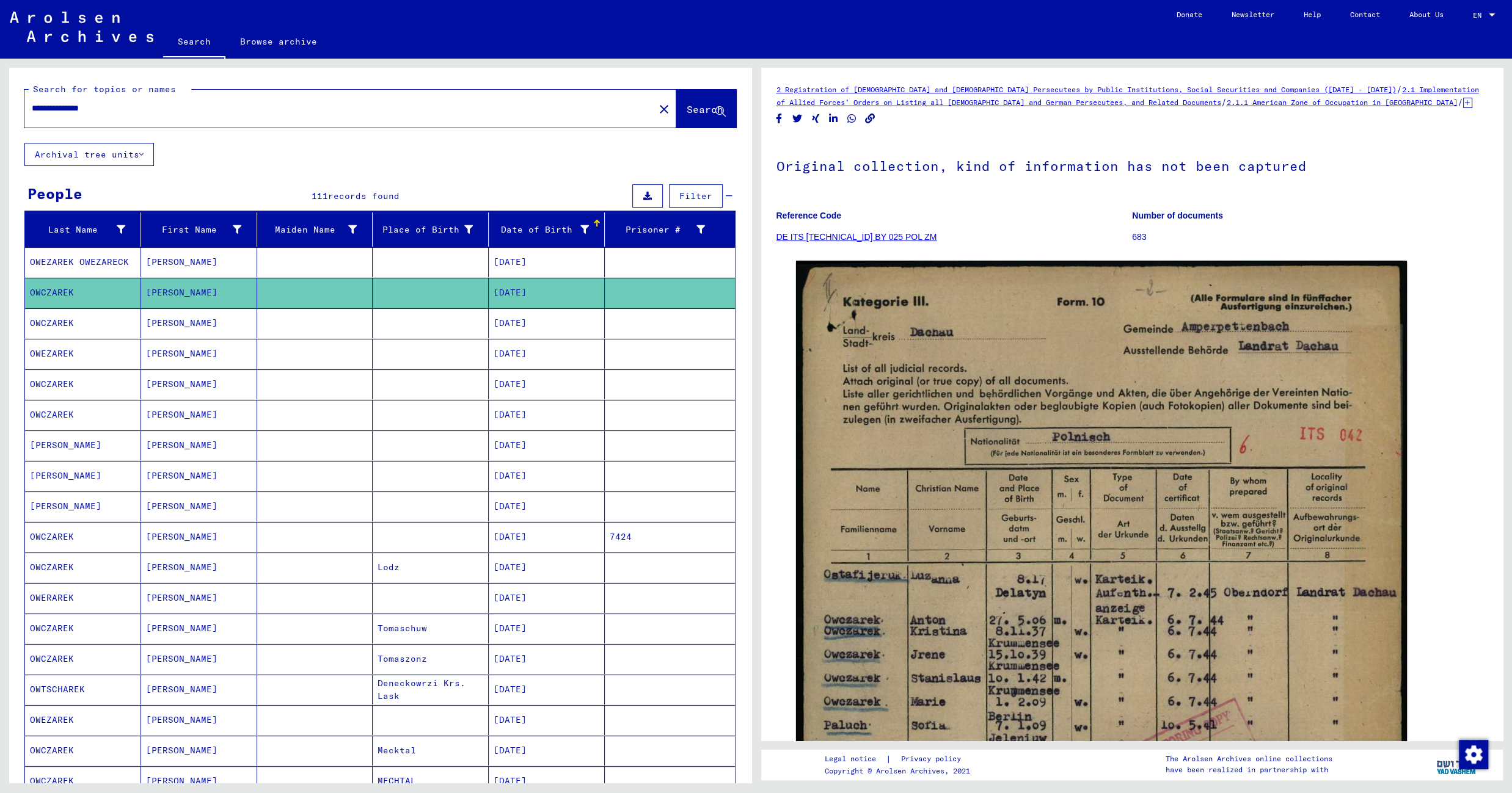
click at [422, 327] on mat-cell at bounding box center [430, 323] width 116 height 30
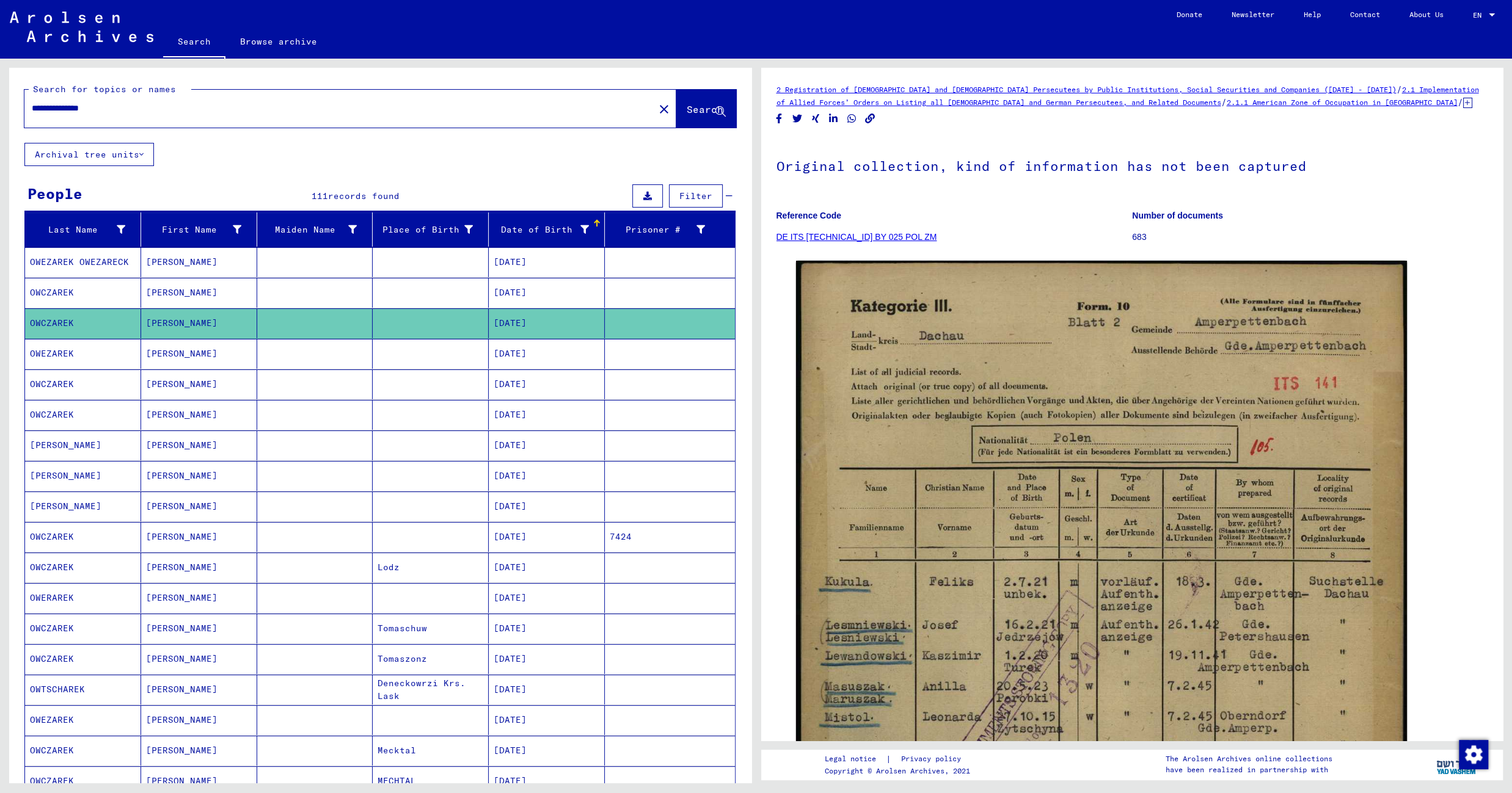
click at [423, 359] on mat-cell at bounding box center [430, 354] width 116 height 30
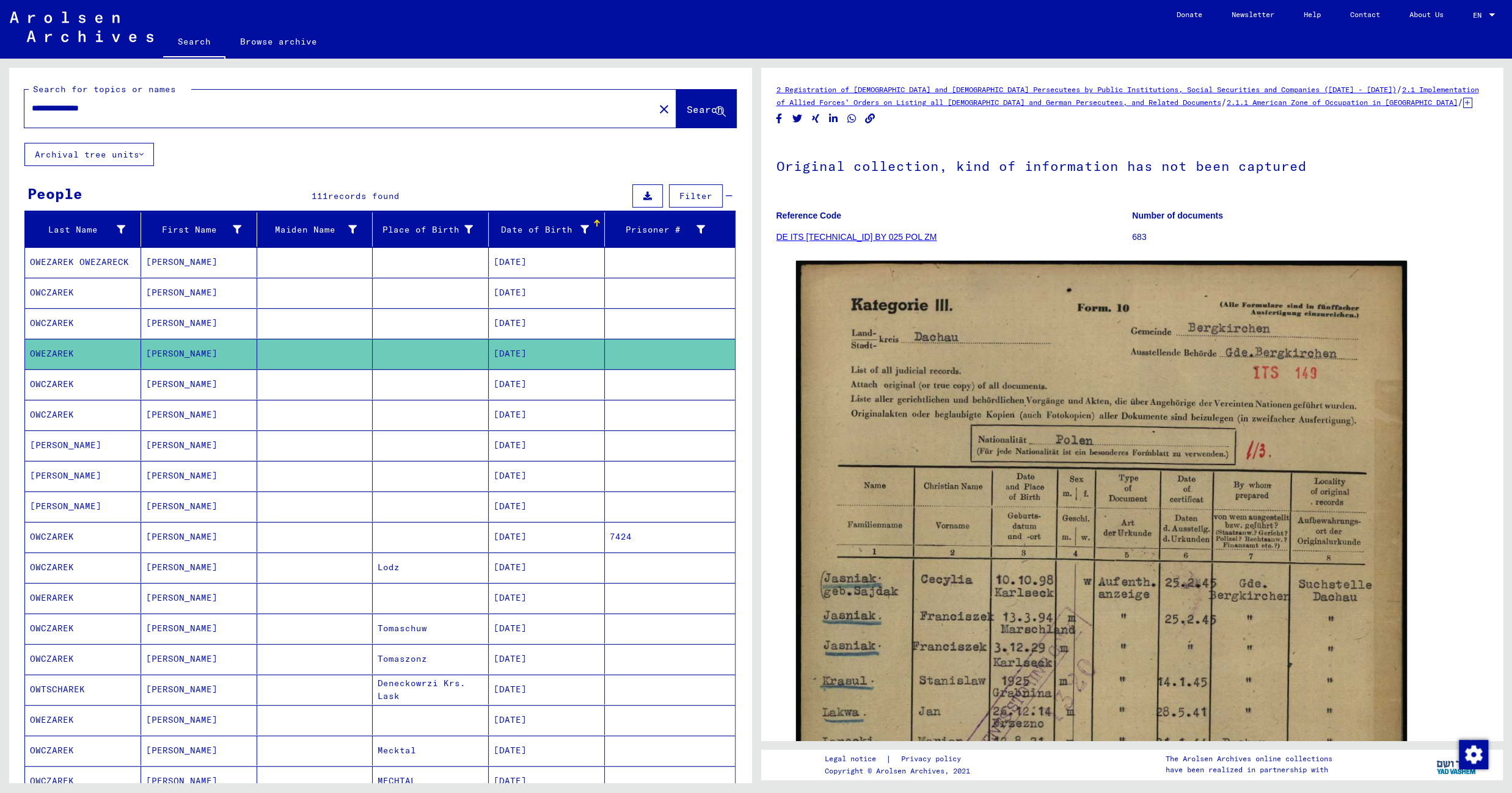
click at [398, 396] on mat-cell at bounding box center [430, 385] width 116 height 30
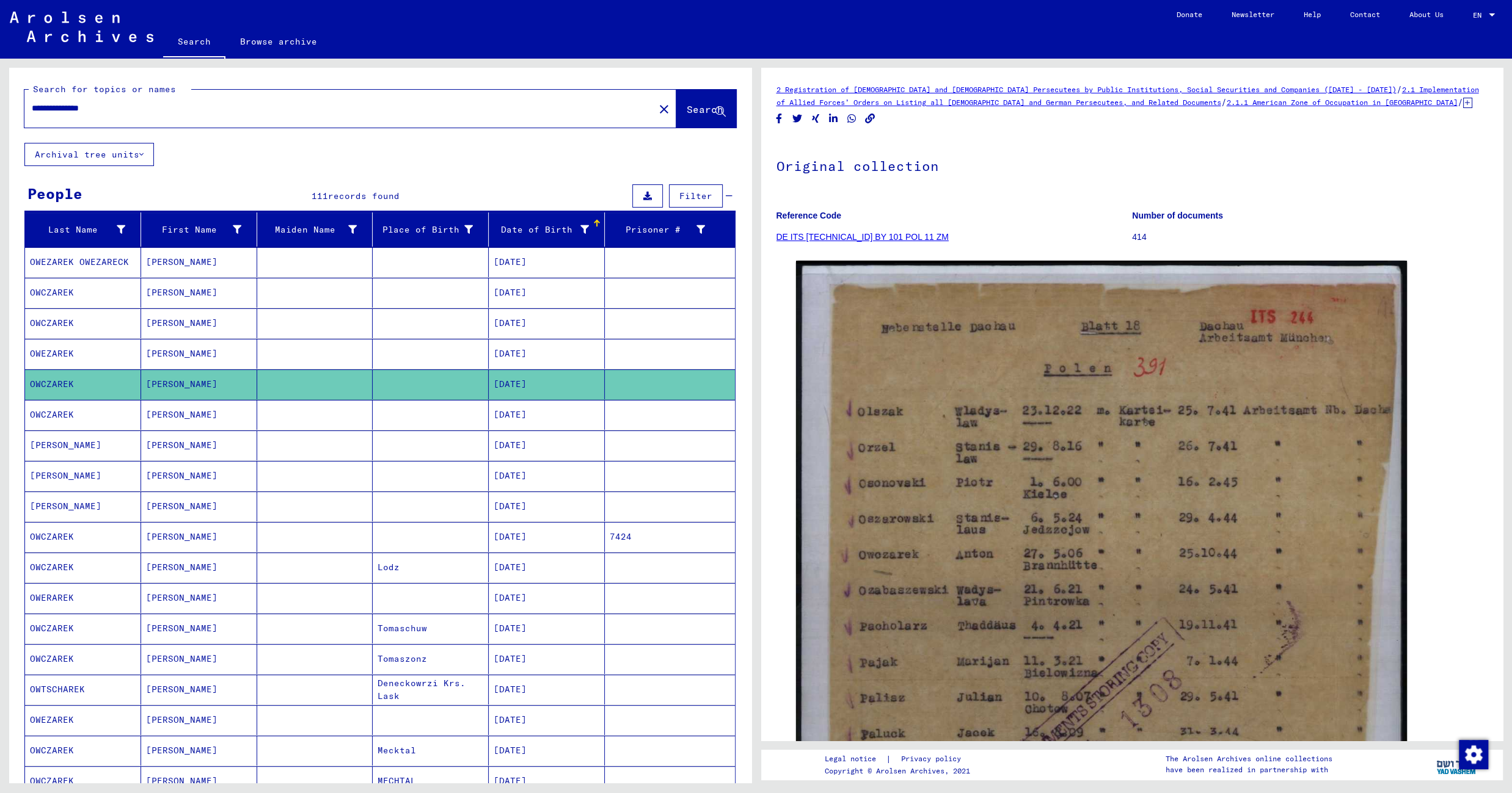
click at [399, 413] on mat-cell at bounding box center [430, 415] width 116 height 30
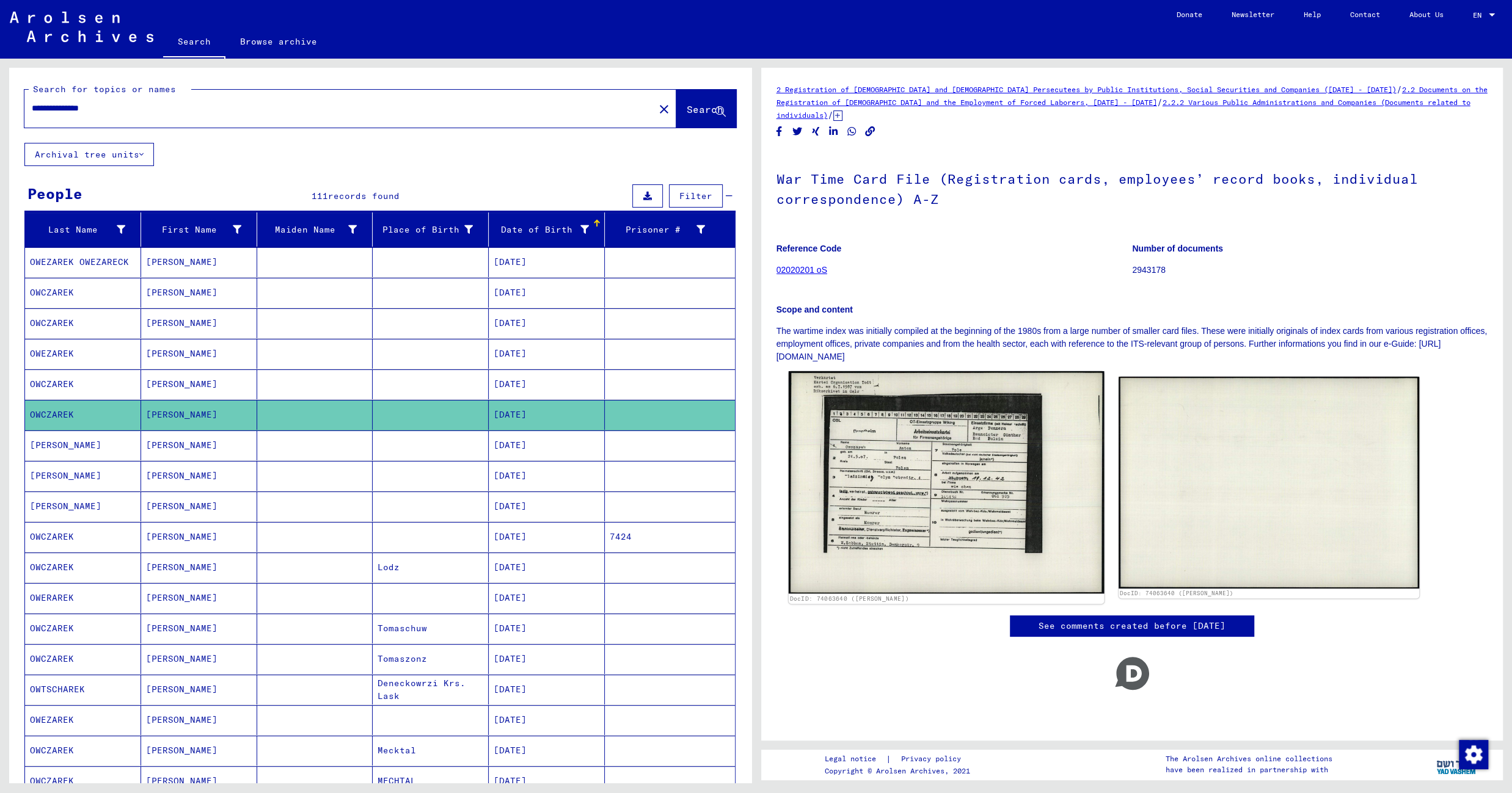
click at [919, 475] on img at bounding box center [945, 483] width 316 height 222
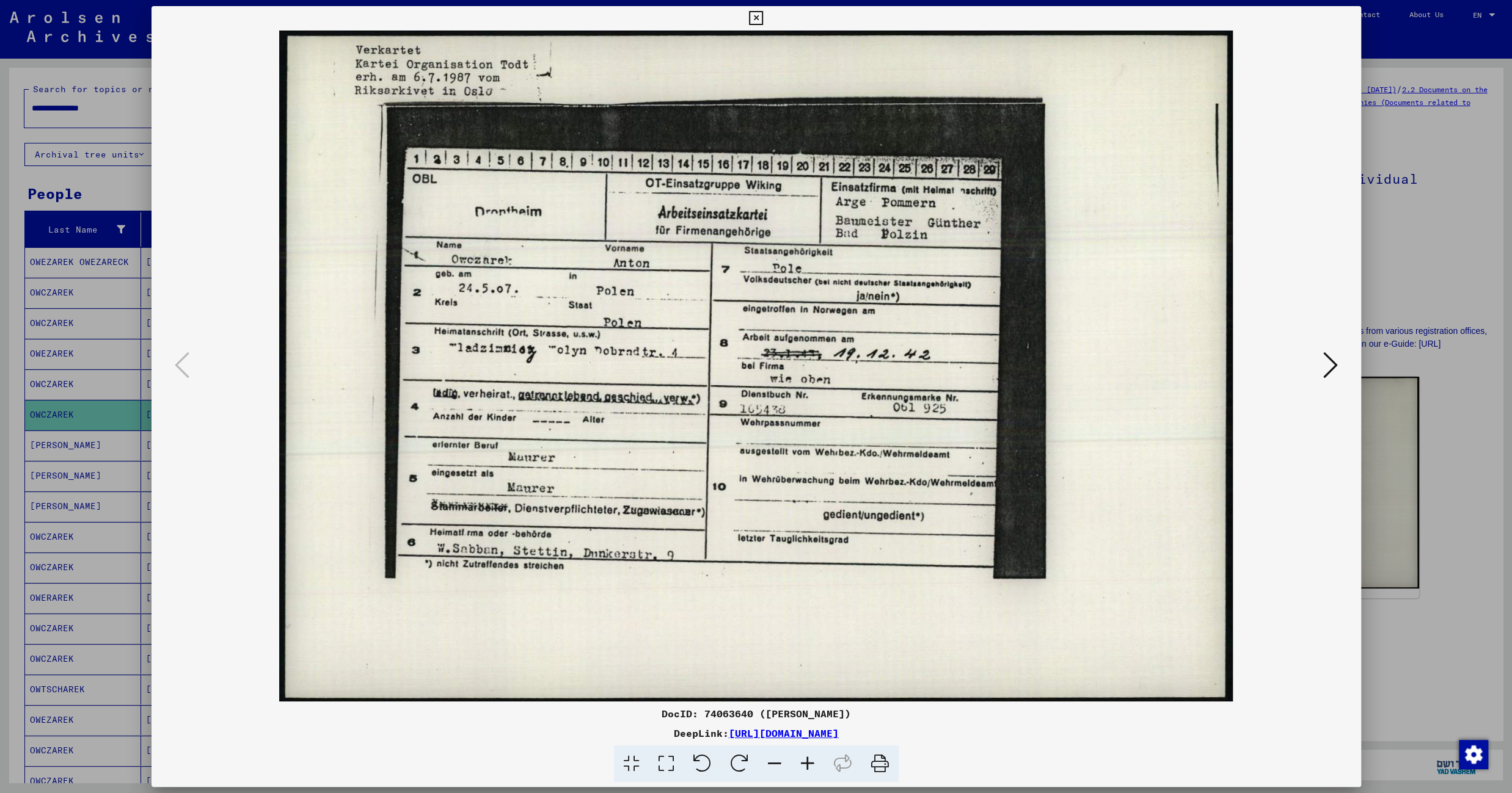
click at [763, 19] on icon at bounding box center [756, 18] width 14 height 15
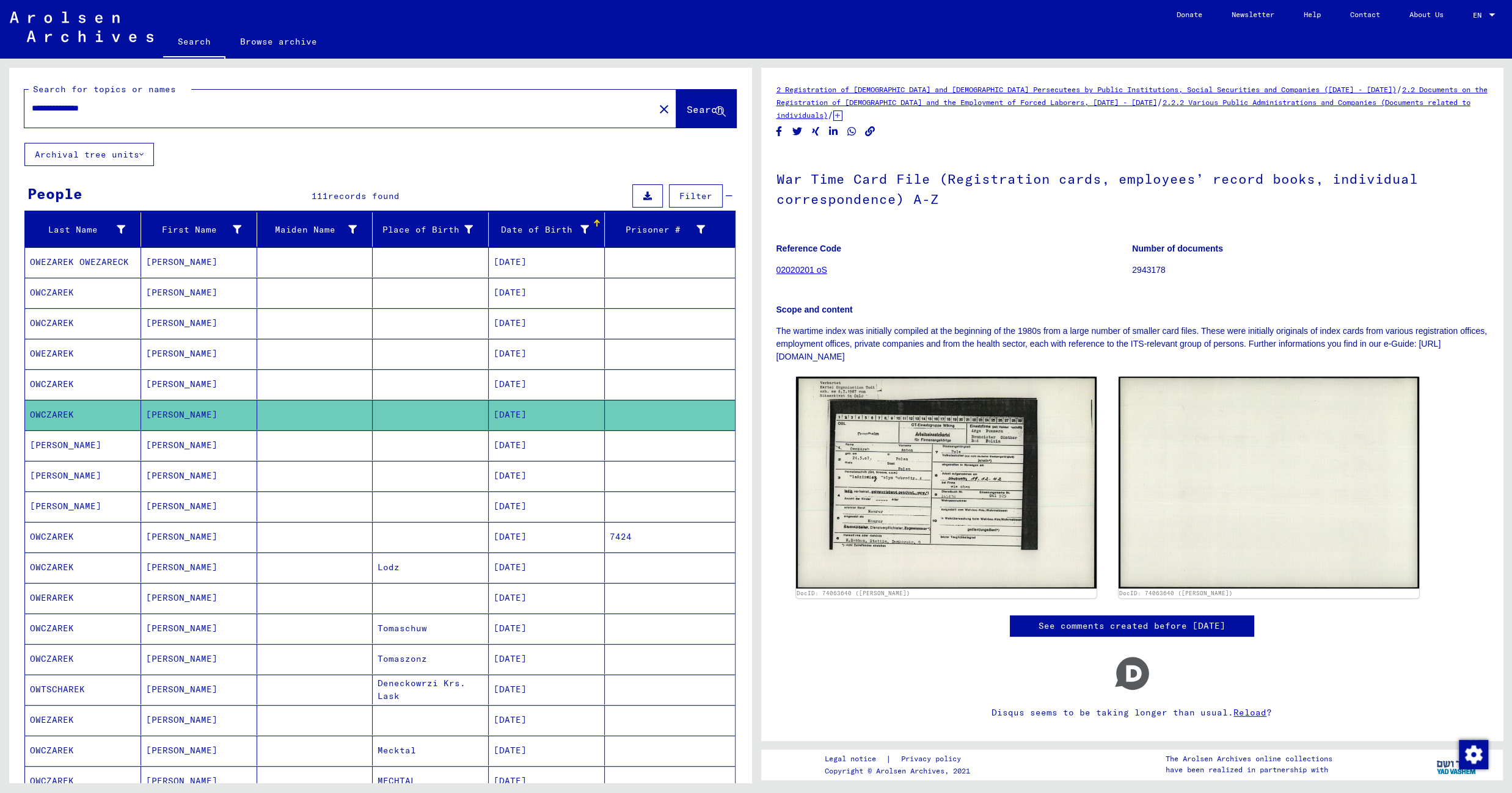
click at [415, 461] on mat-cell at bounding box center [430, 445] width 116 height 30
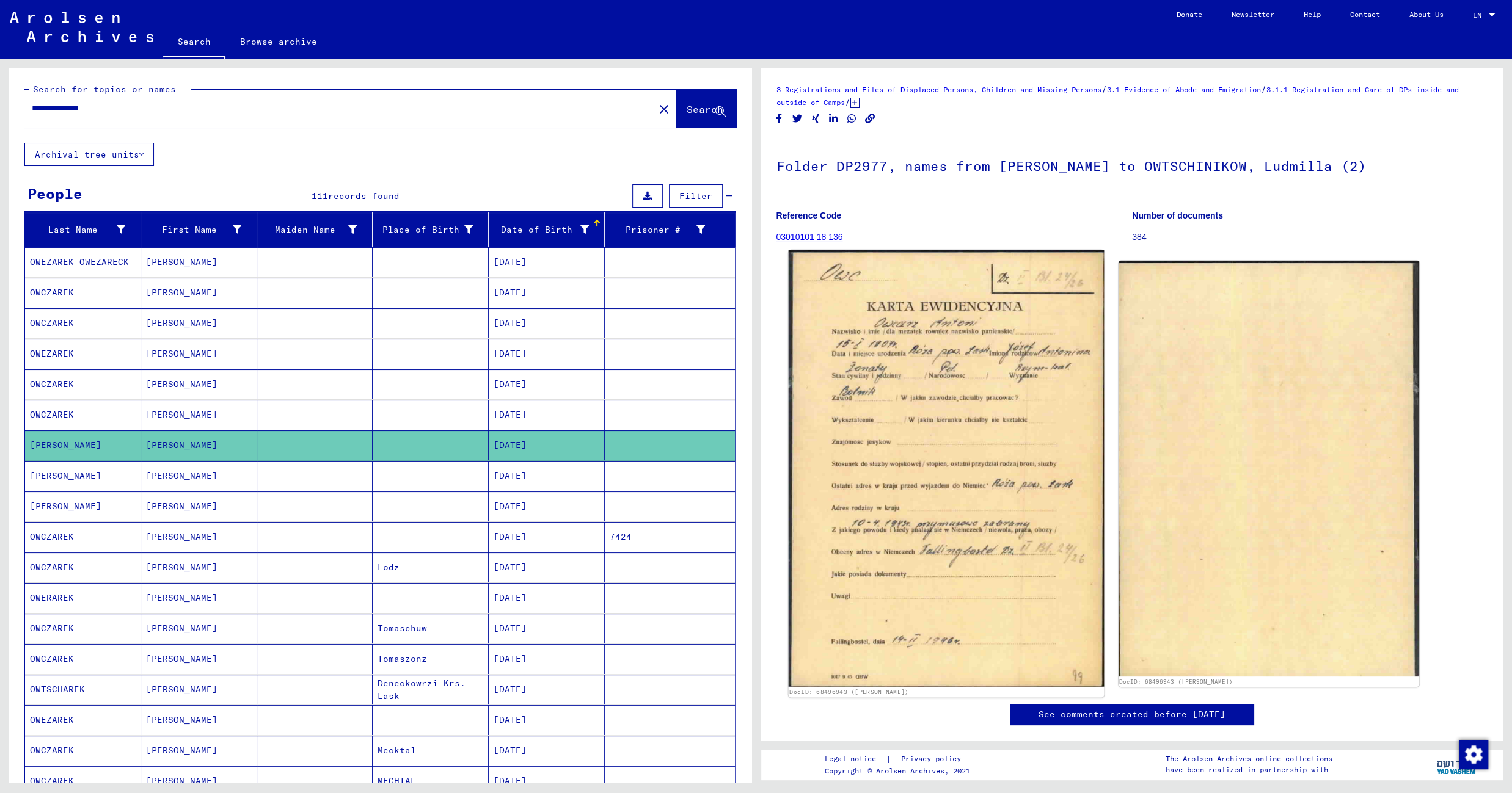
click at [912, 405] on img at bounding box center [945, 468] width 316 height 436
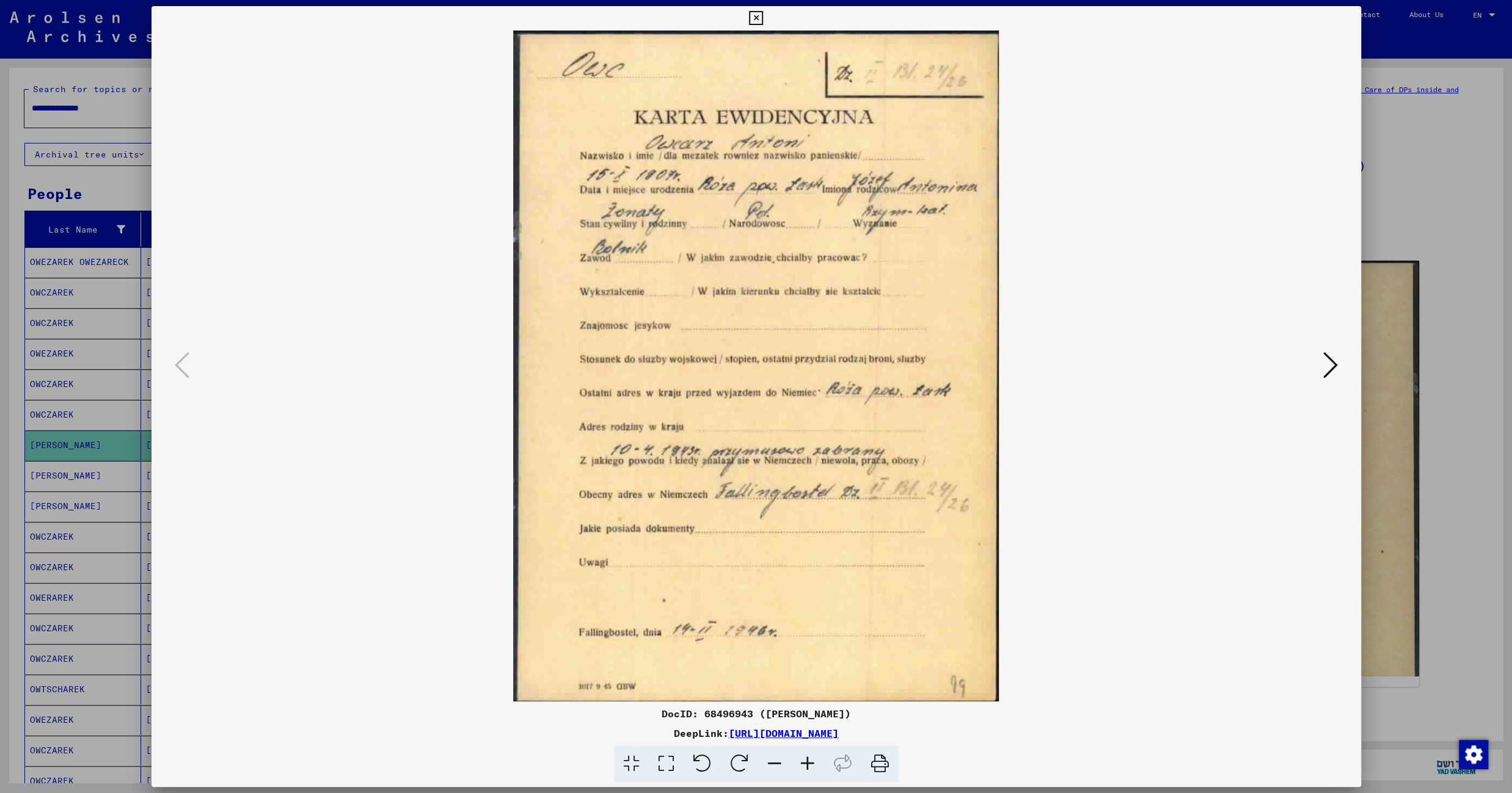
click at [763, 17] on icon at bounding box center [756, 18] width 14 height 15
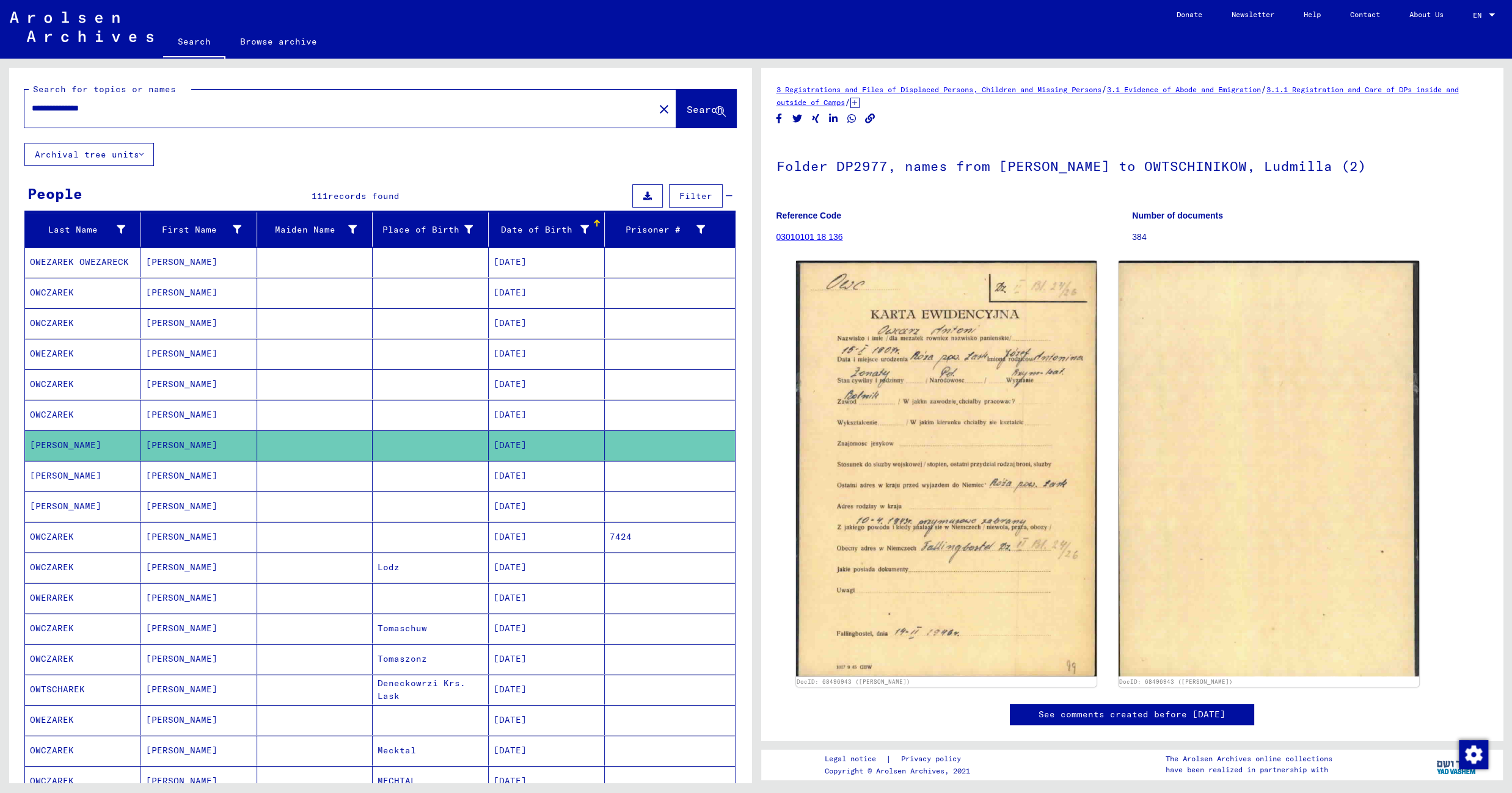
click at [518, 482] on mat-cell "10/15/1907" at bounding box center [547, 476] width 116 height 30
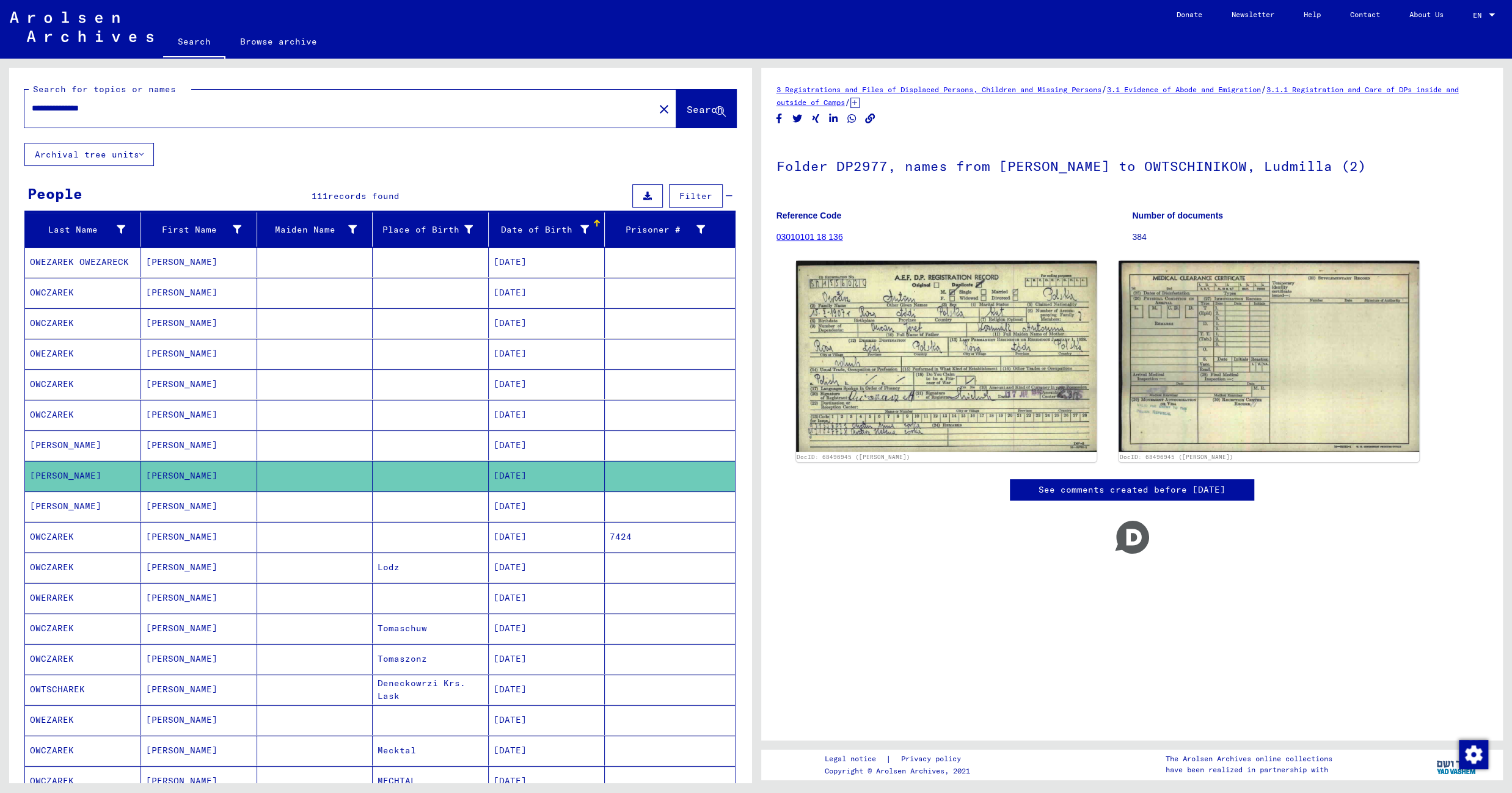
click at [433, 515] on mat-cell at bounding box center [430, 506] width 116 height 30
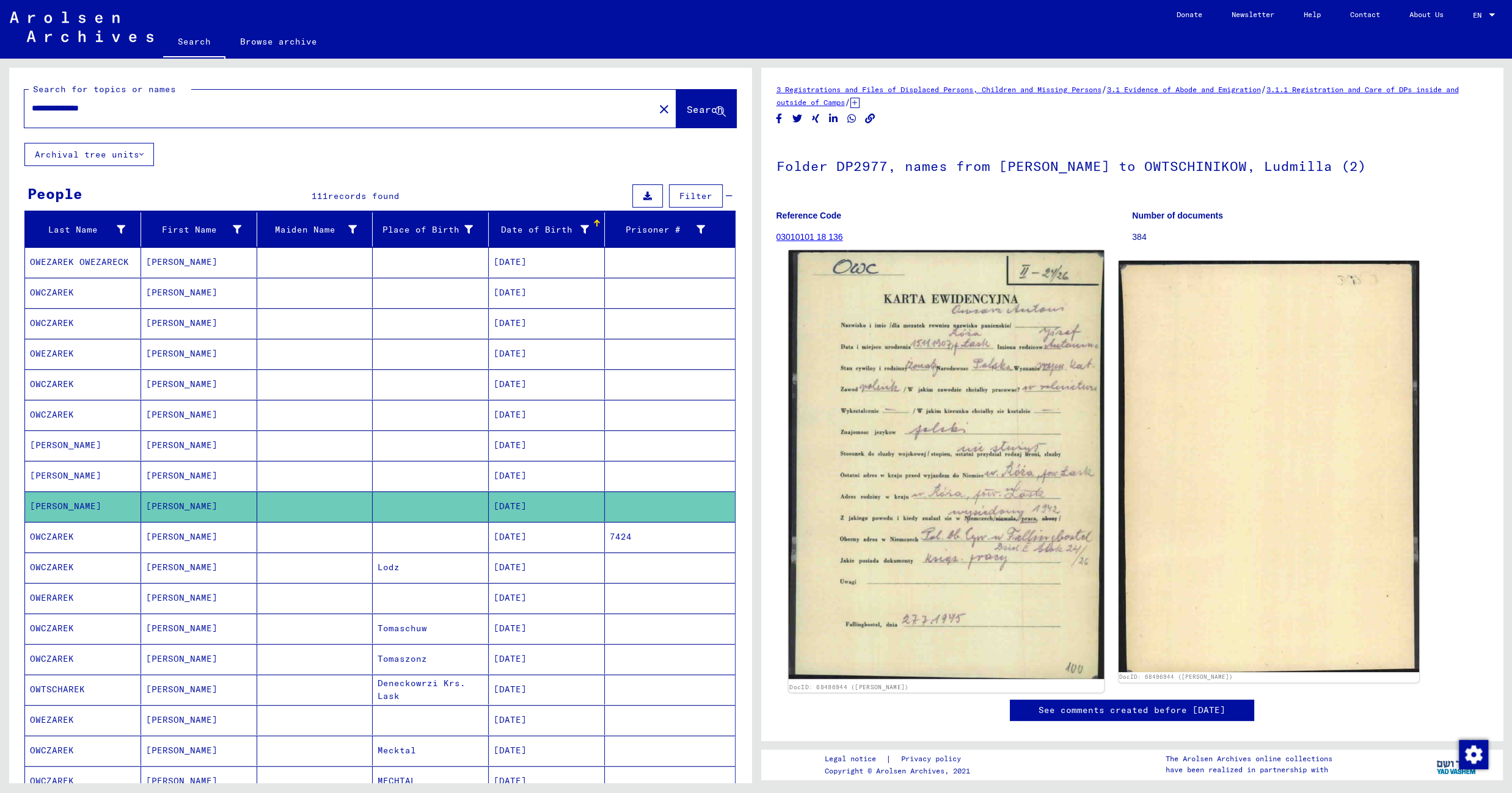
click at [930, 418] on img at bounding box center [945, 464] width 316 height 429
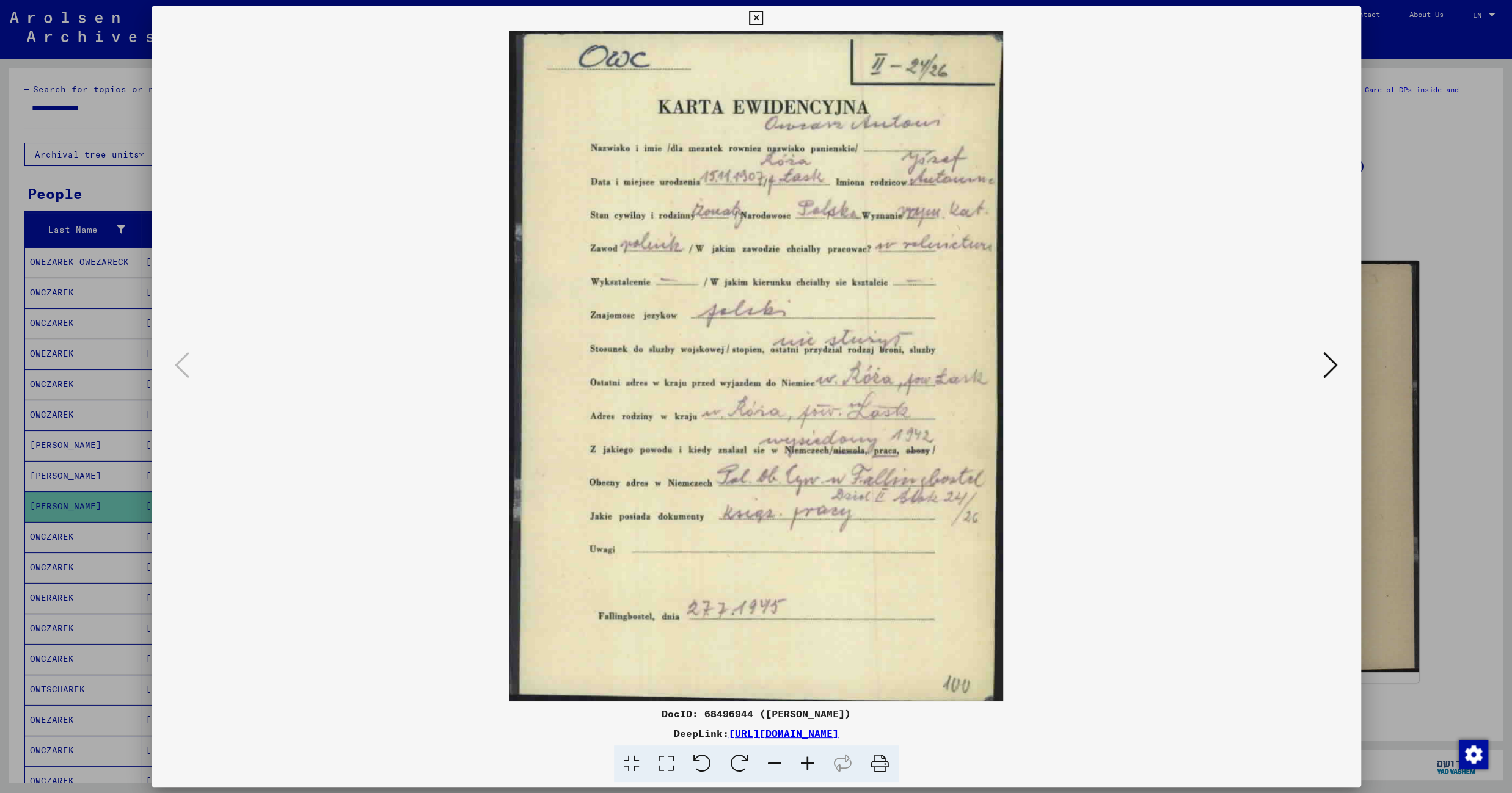
click at [763, 17] on icon at bounding box center [756, 18] width 14 height 15
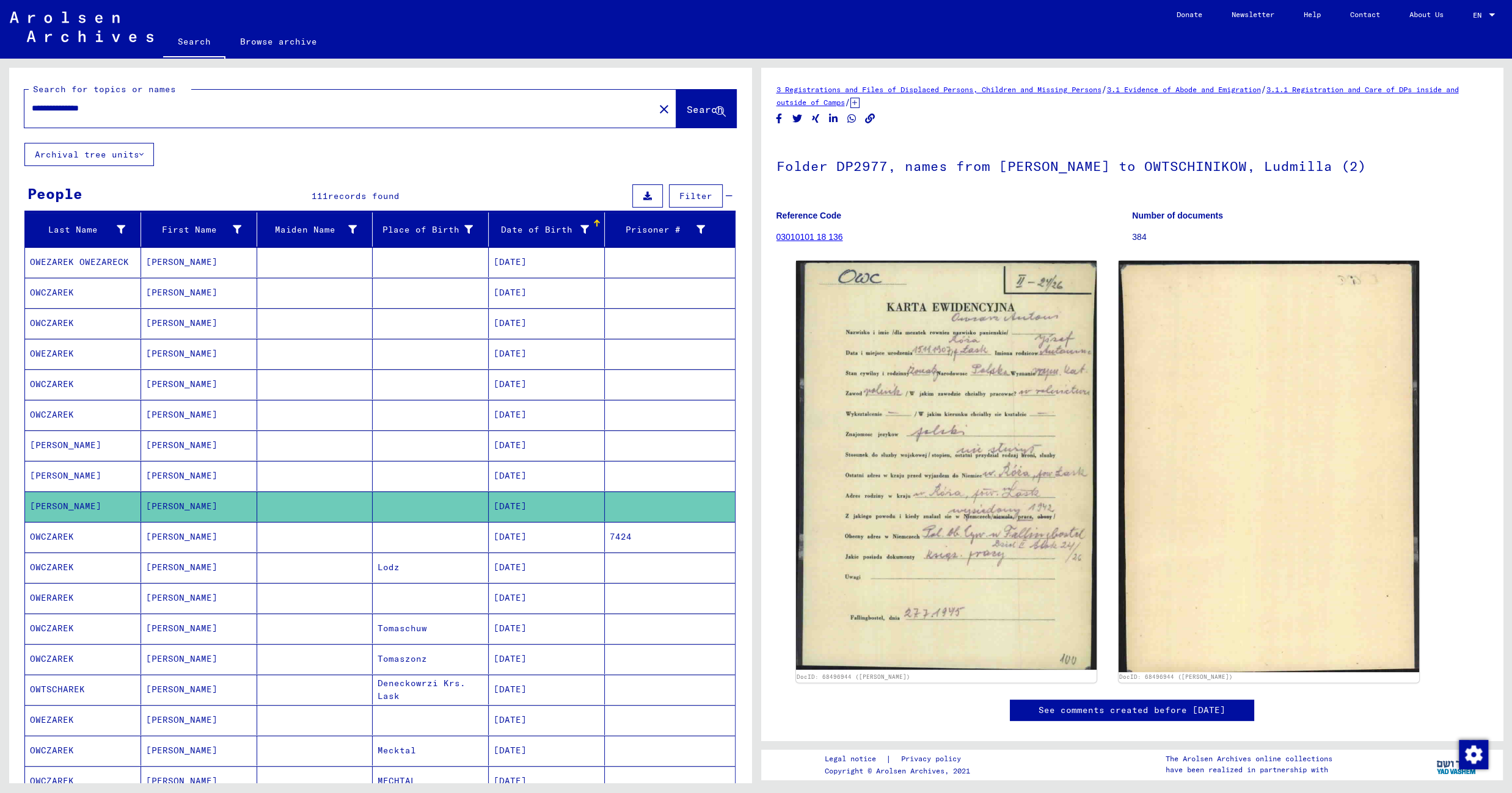
click at [472, 542] on mat-cell at bounding box center [430, 537] width 116 height 30
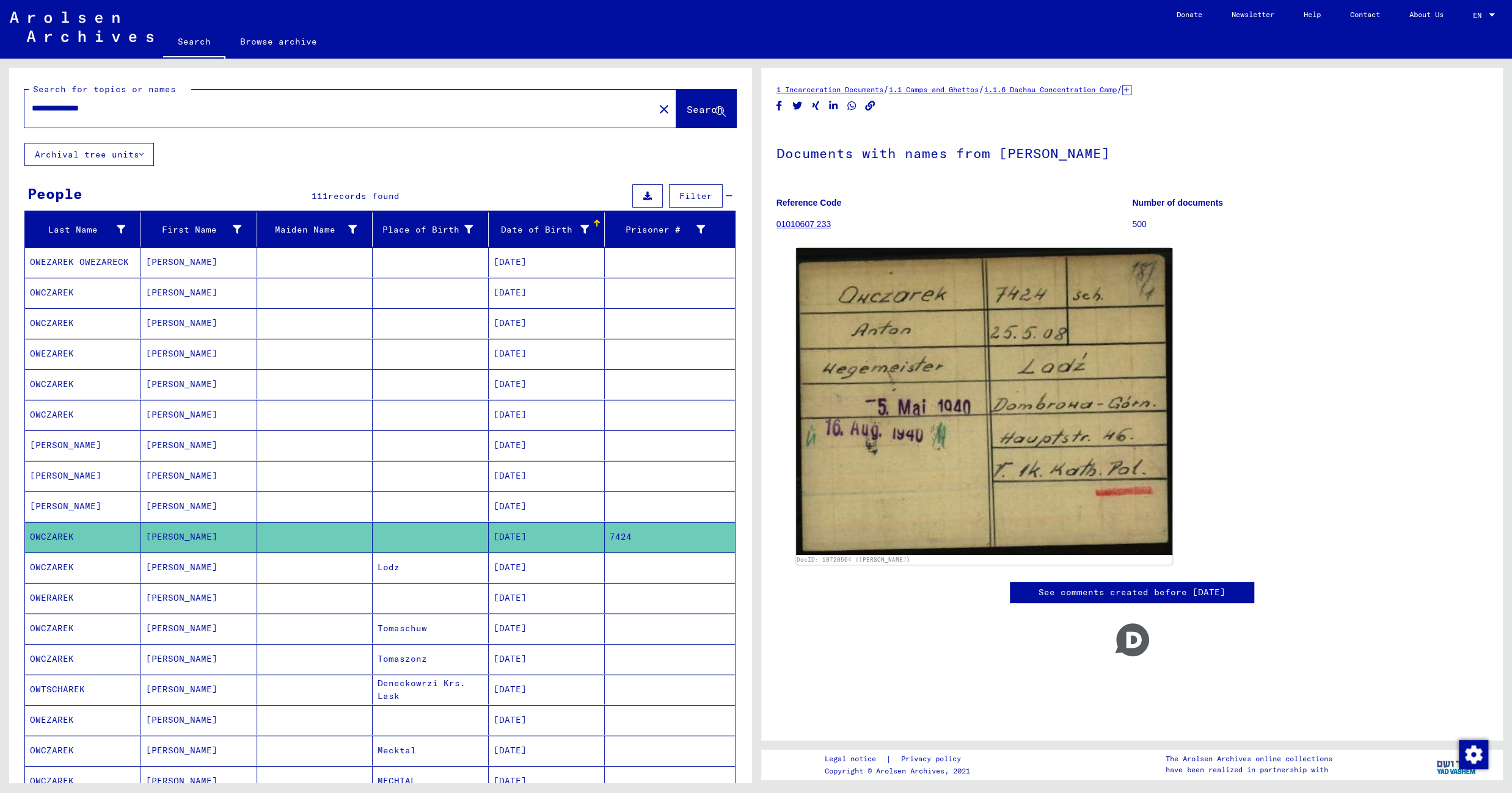
click at [489, 571] on mat-cell "05/25/1908" at bounding box center [547, 567] width 116 height 30
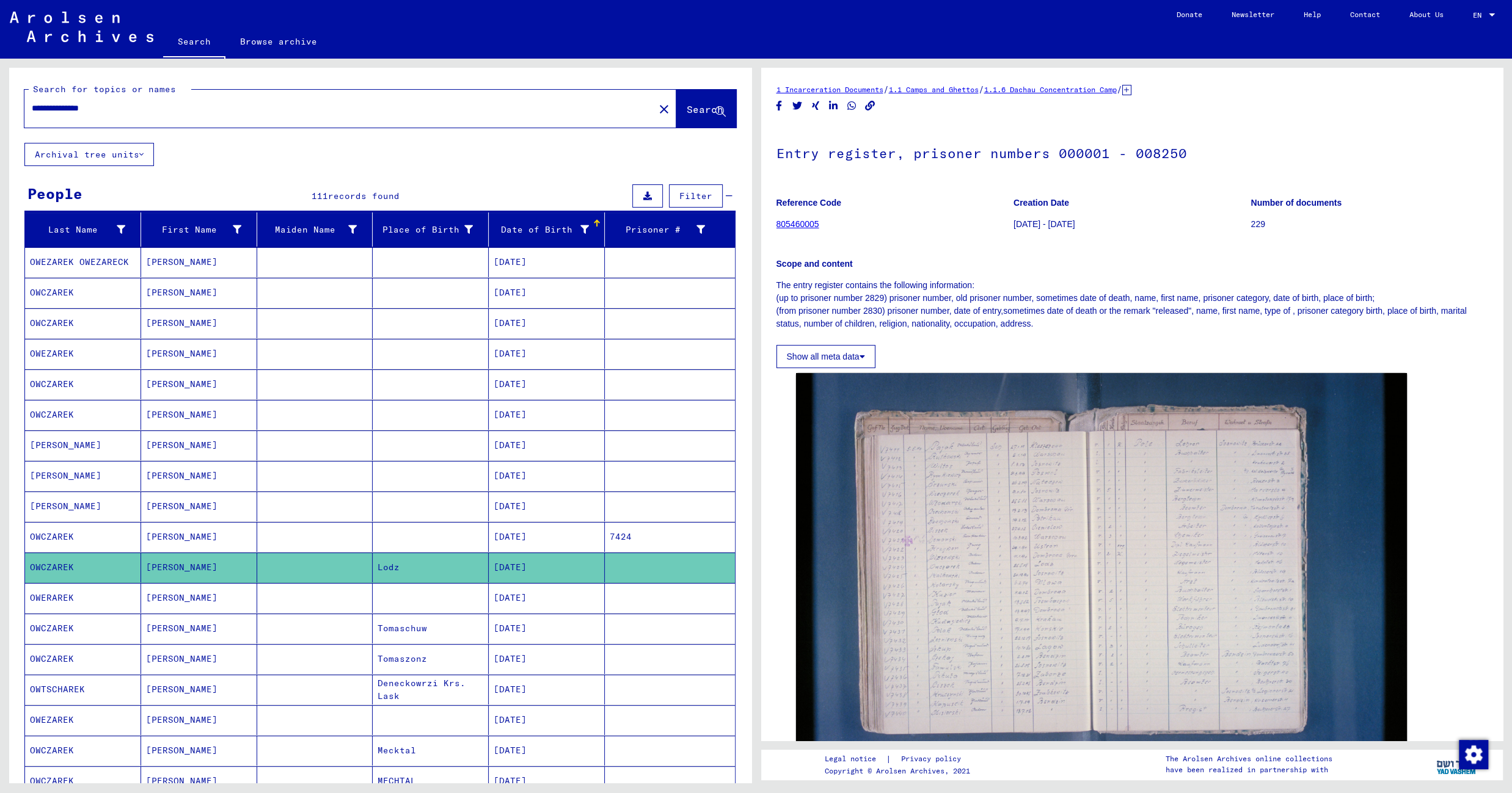
click at [447, 601] on mat-cell at bounding box center [430, 598] width 116 height 30
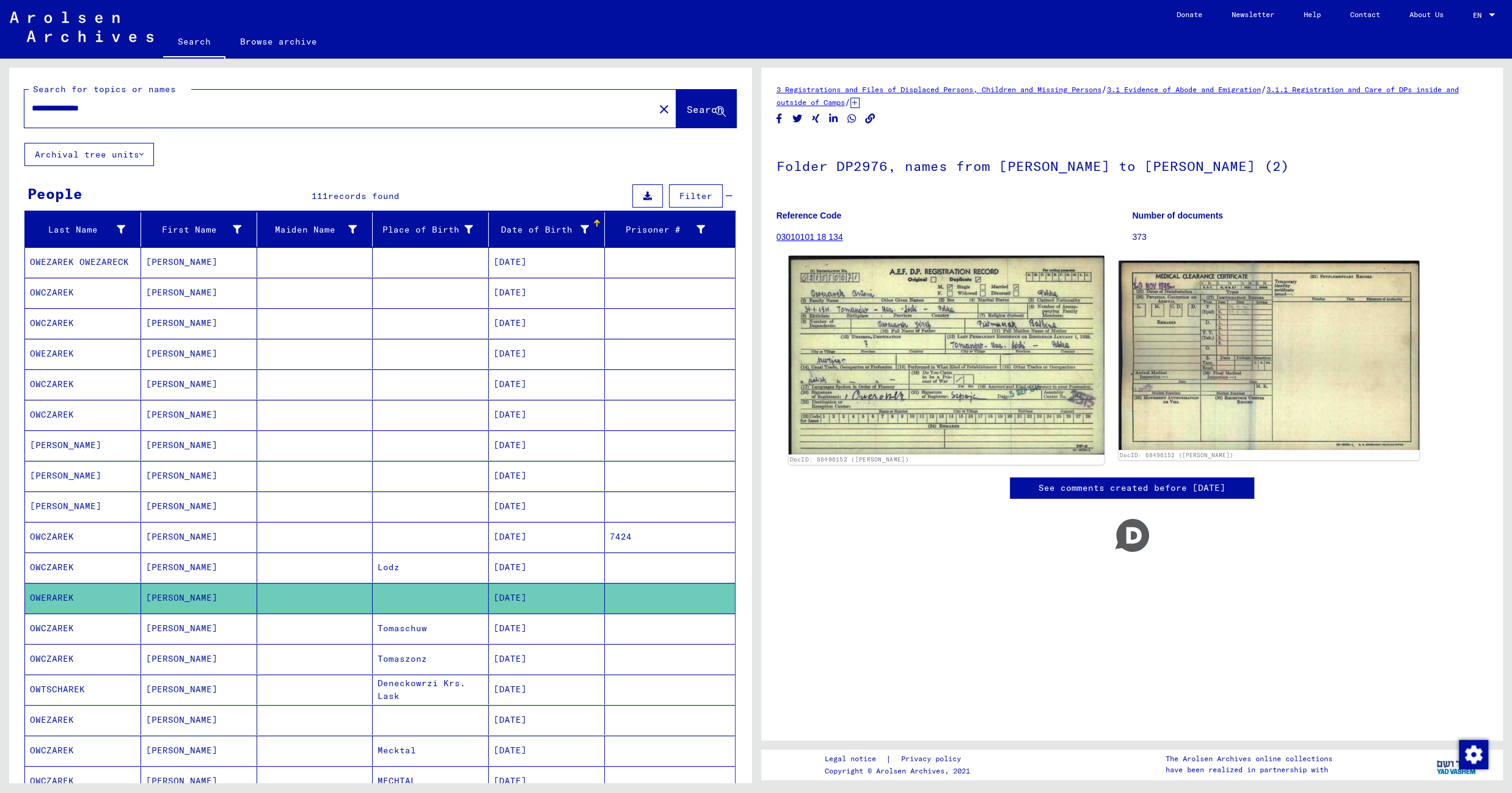
click at [916, 364] on img at bounding box center [945, 355] width 316 height 198
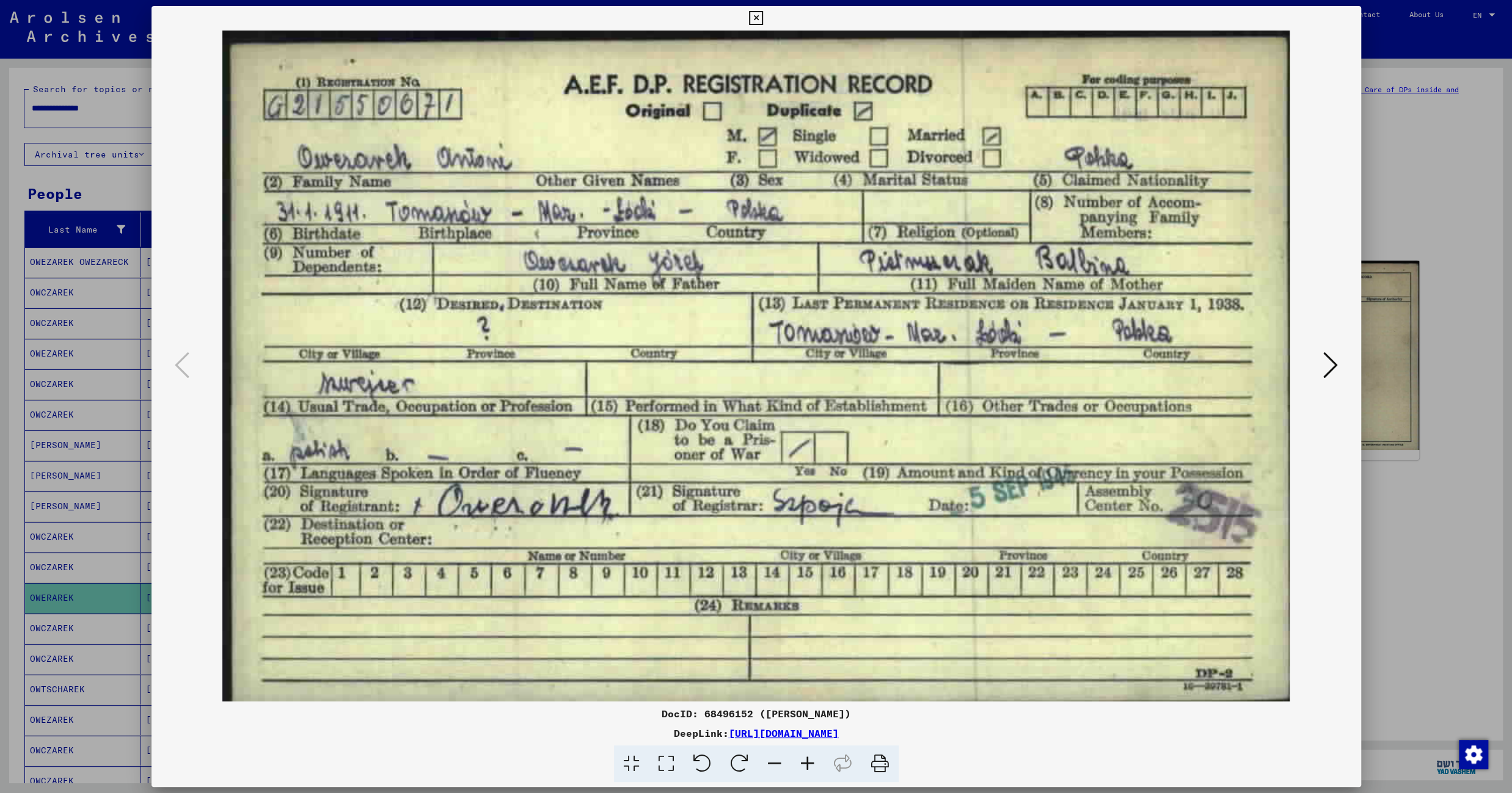
click at [763, 20] on icon at bounding box center [756, 18] width 14 height 15
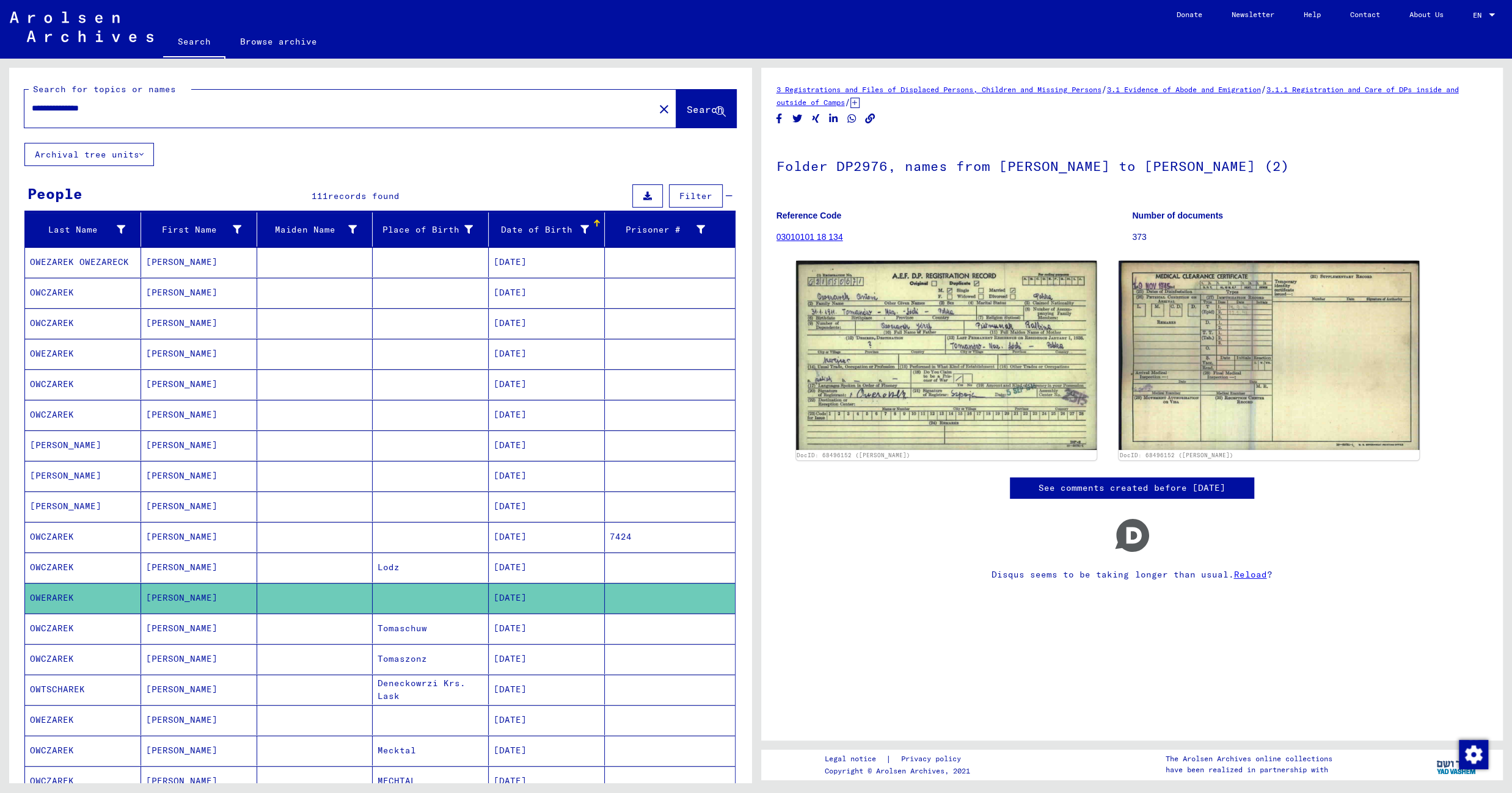
click at [428, 629] on mat-cell "Tomaschuw" at bounding box center [430, 629] width 116 height 30
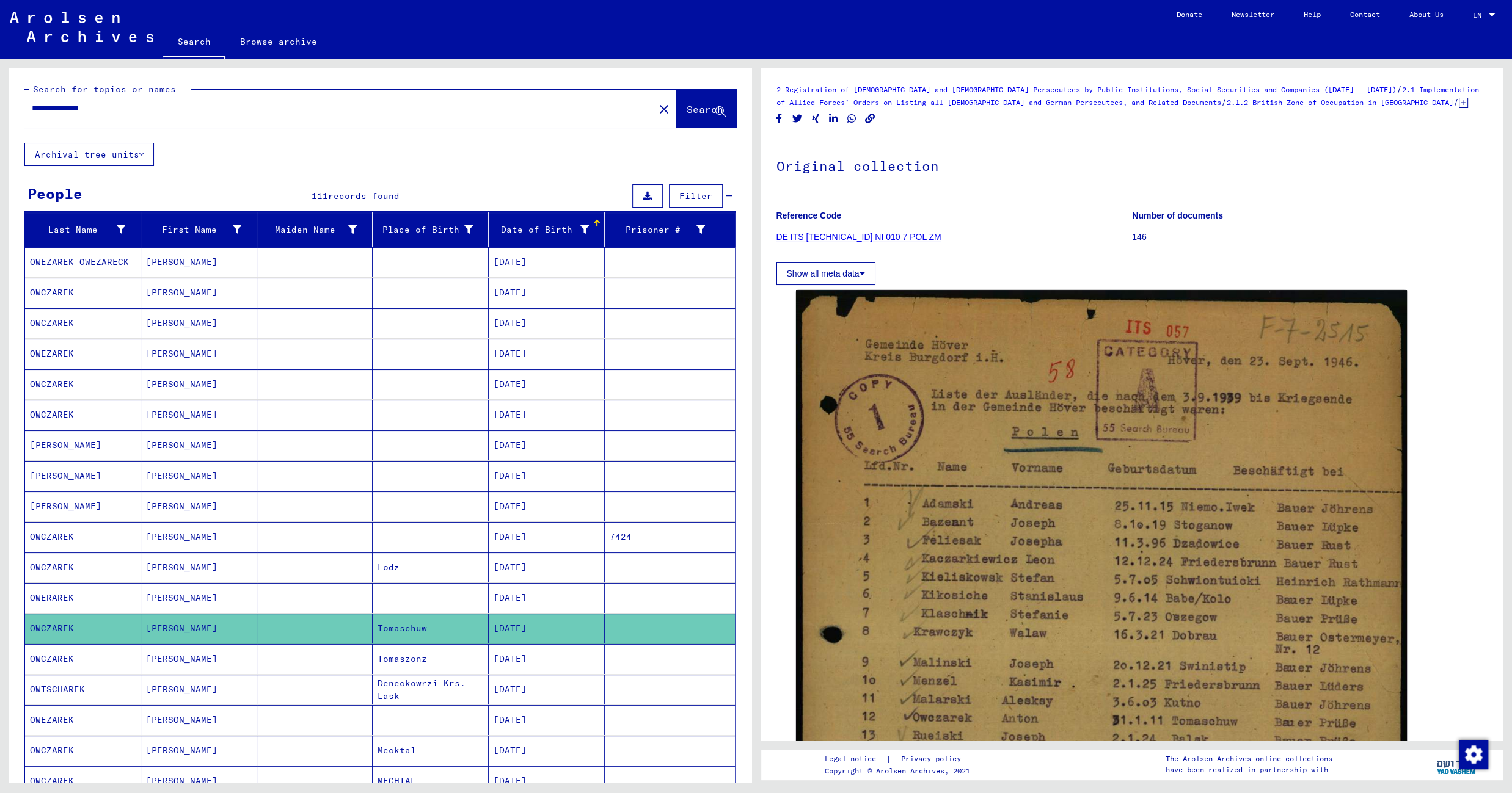
click at [407, 670] on mat-cell "Tomaszonz" at bounding box center [430, 659] width 116 height 30
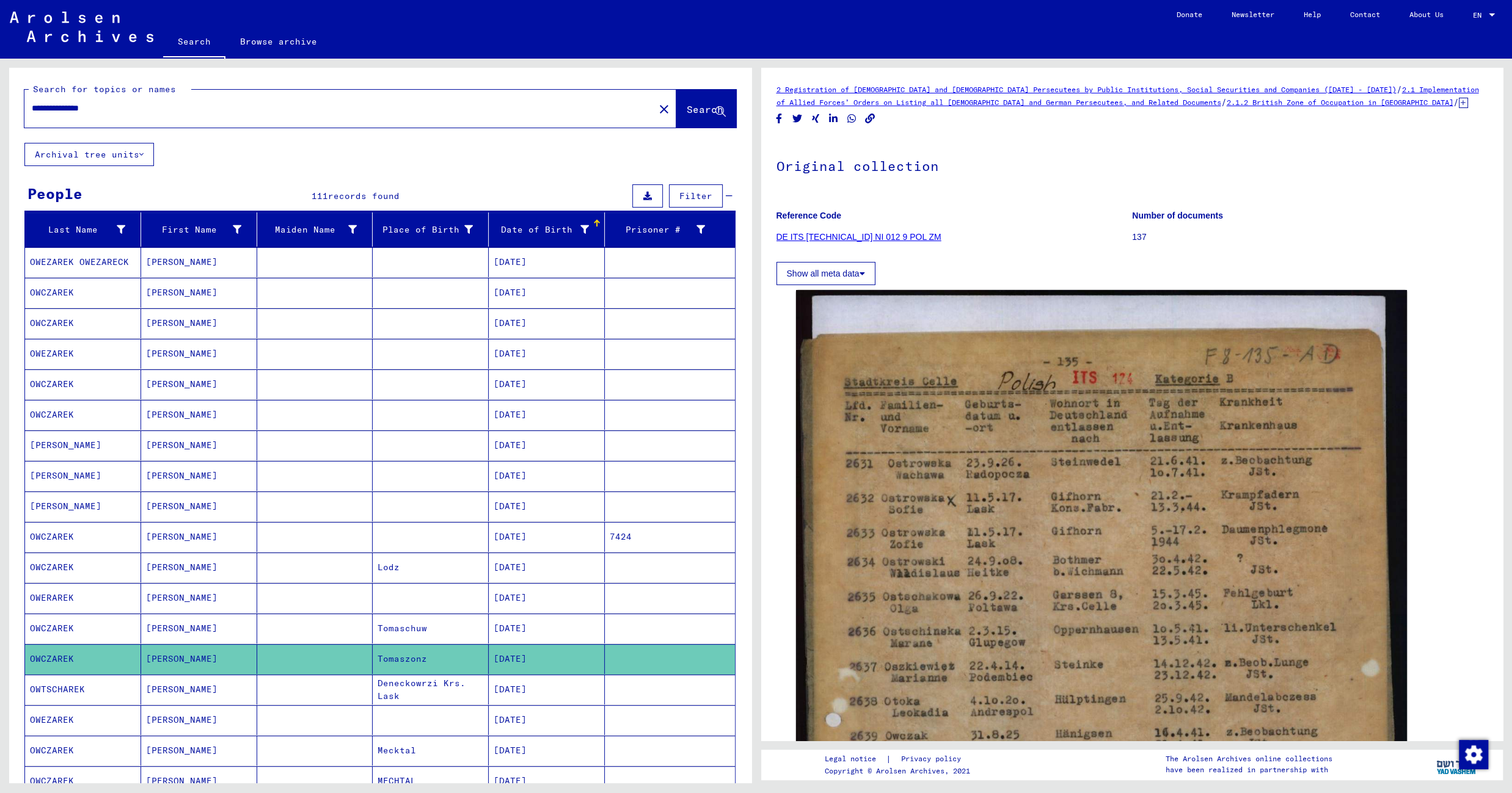
click at [442, 696] on mat-cell "Deneckowrzi Krs. Lask" at bounding box center [430, 690] width 116 height 30
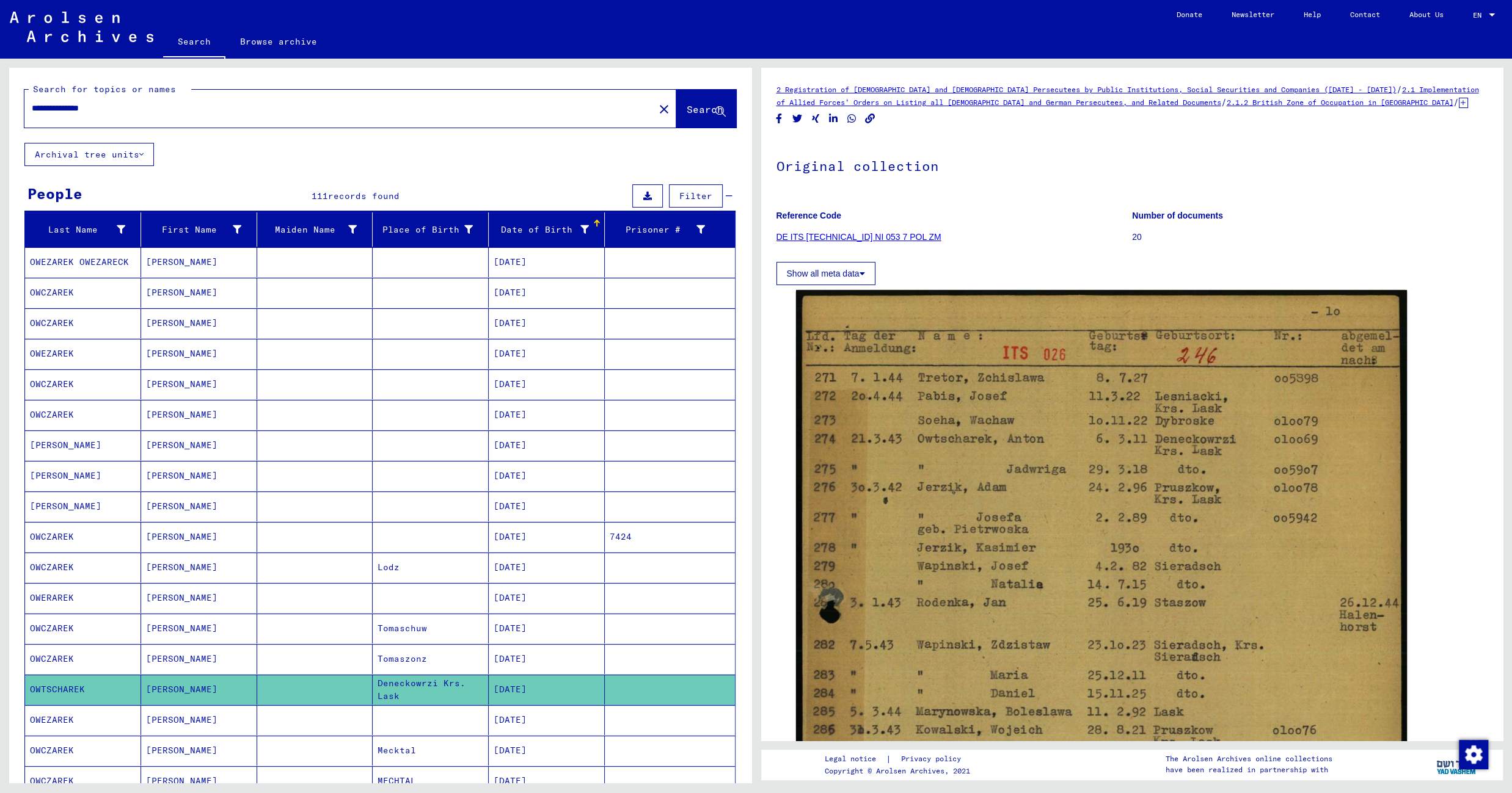
scroll to position [575, 0]
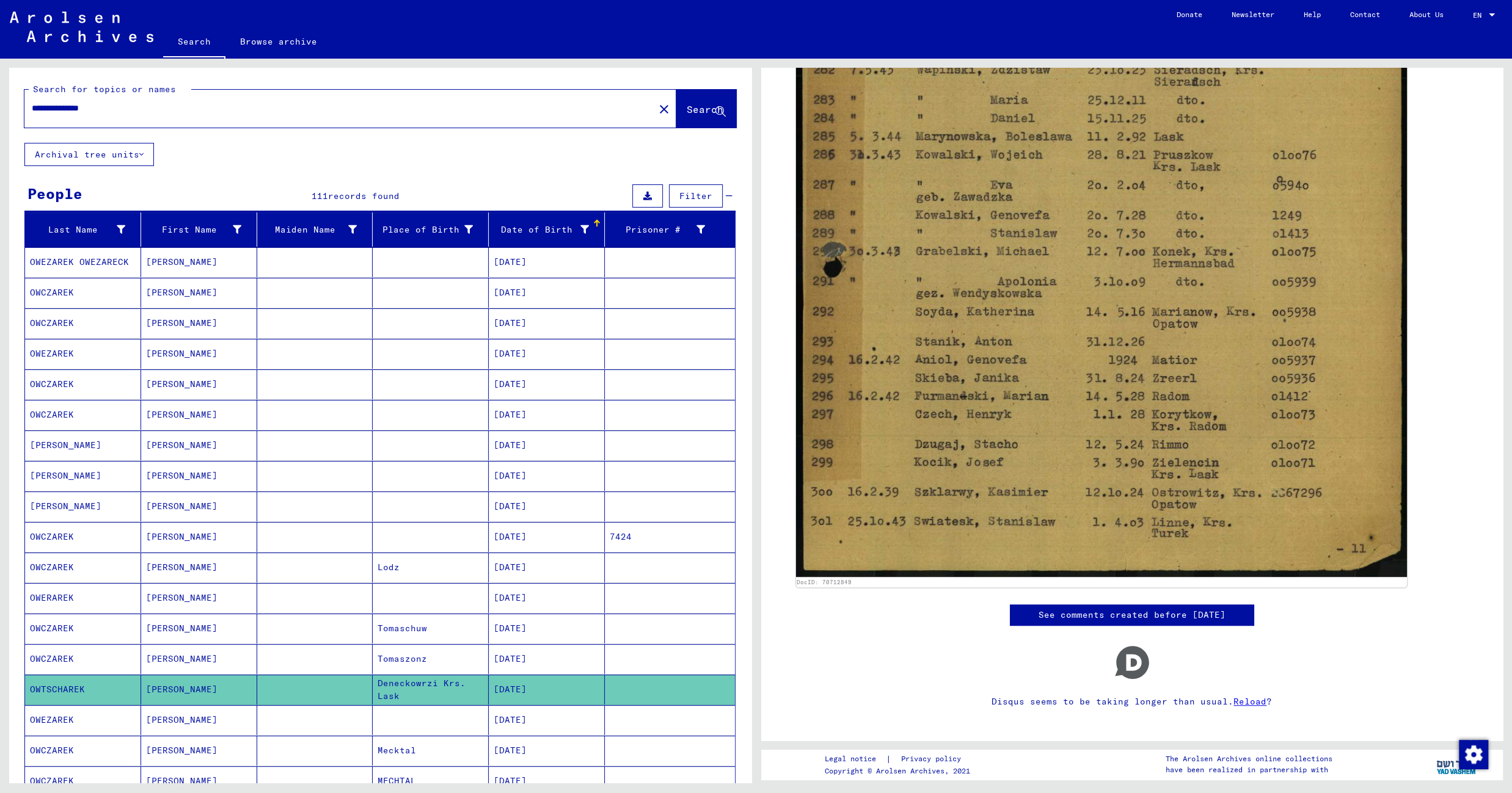
click at [499, 727] on mat-cell "08/03/1911" at bounding box center [547, 720] width 116 height 30
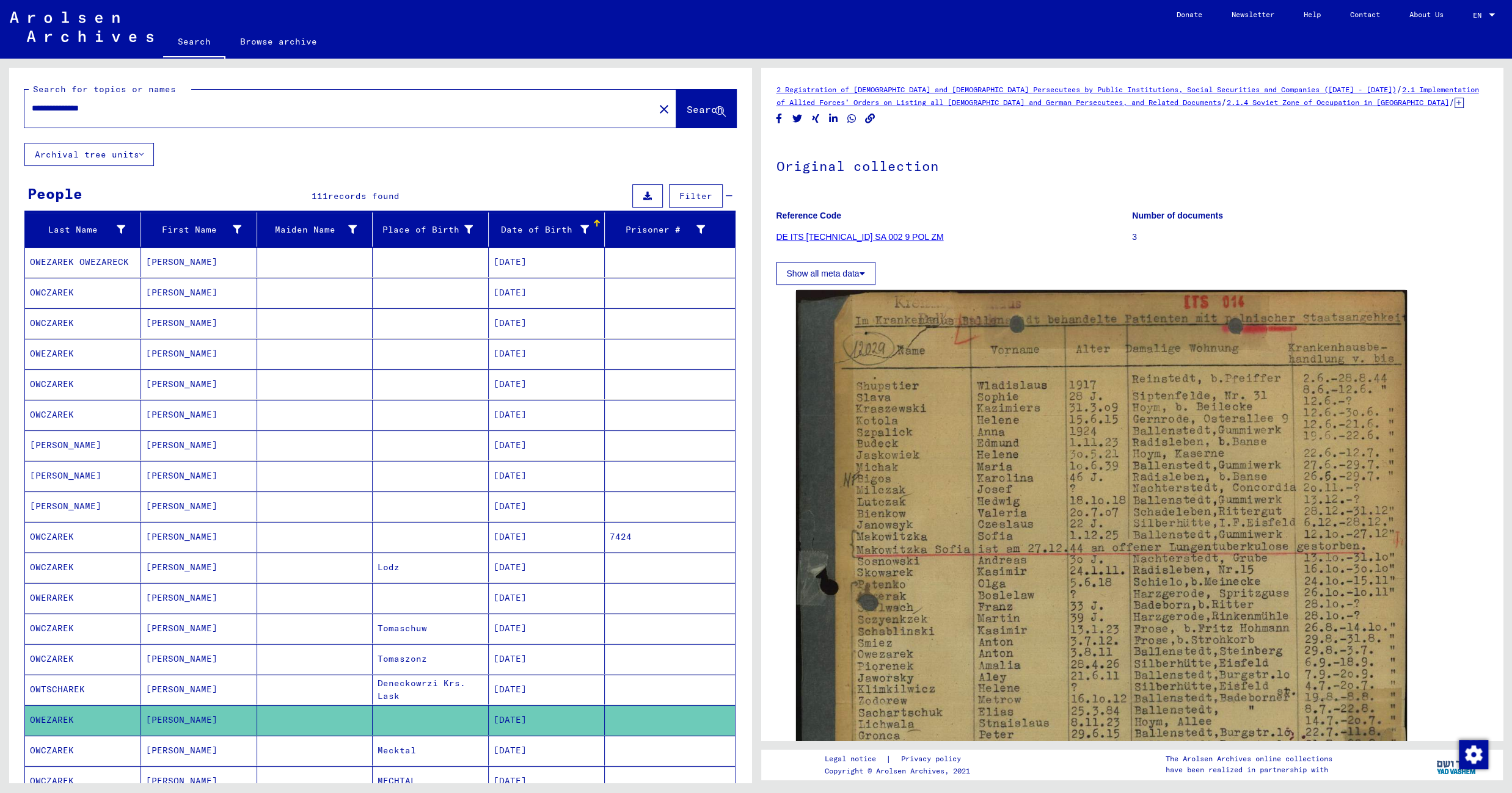
click at [564, 762] on mat-cell "12/07/1911" at bounding box center [547, 751] width 116 height 30
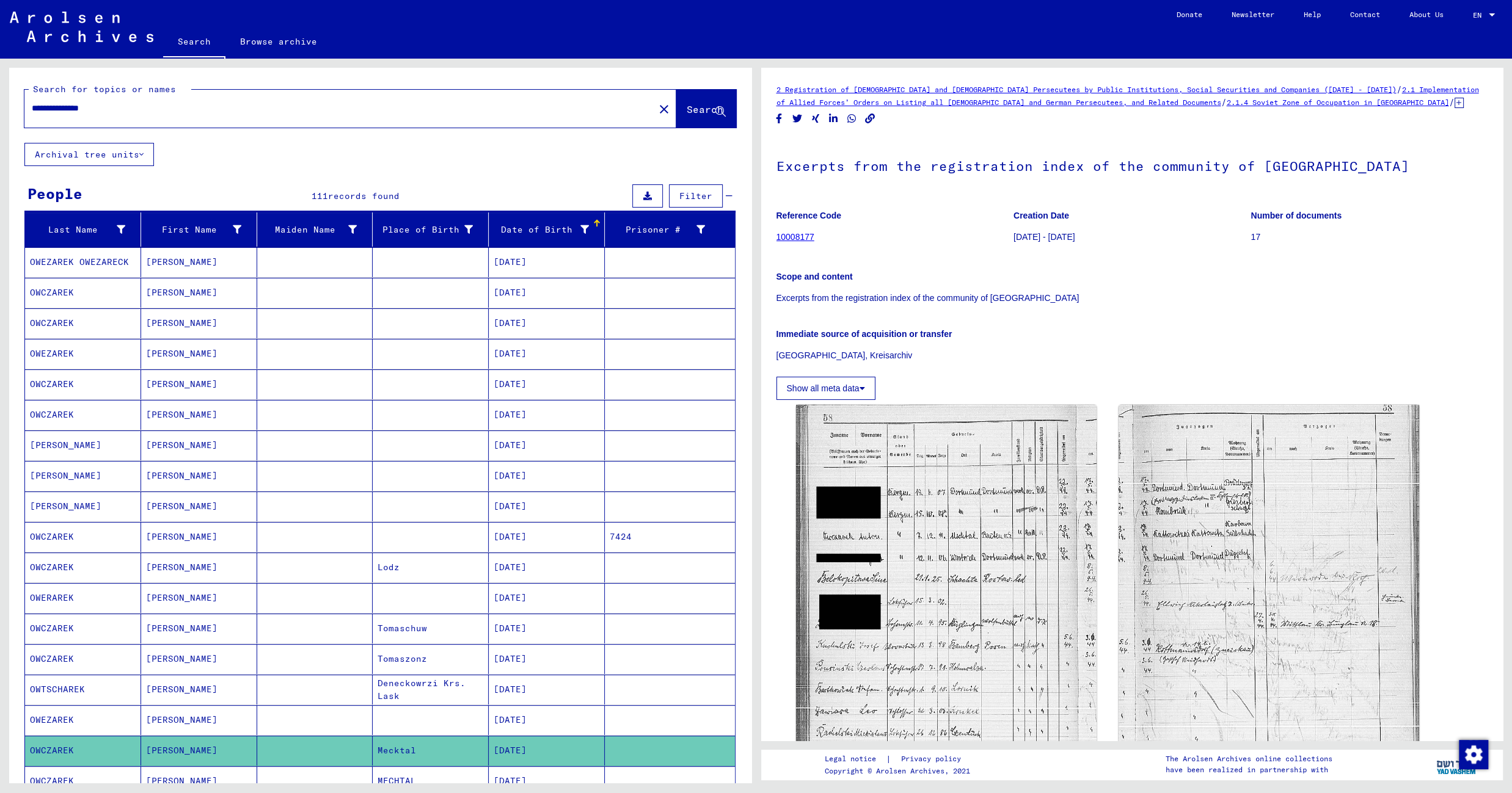
scroll to position [543, 0]
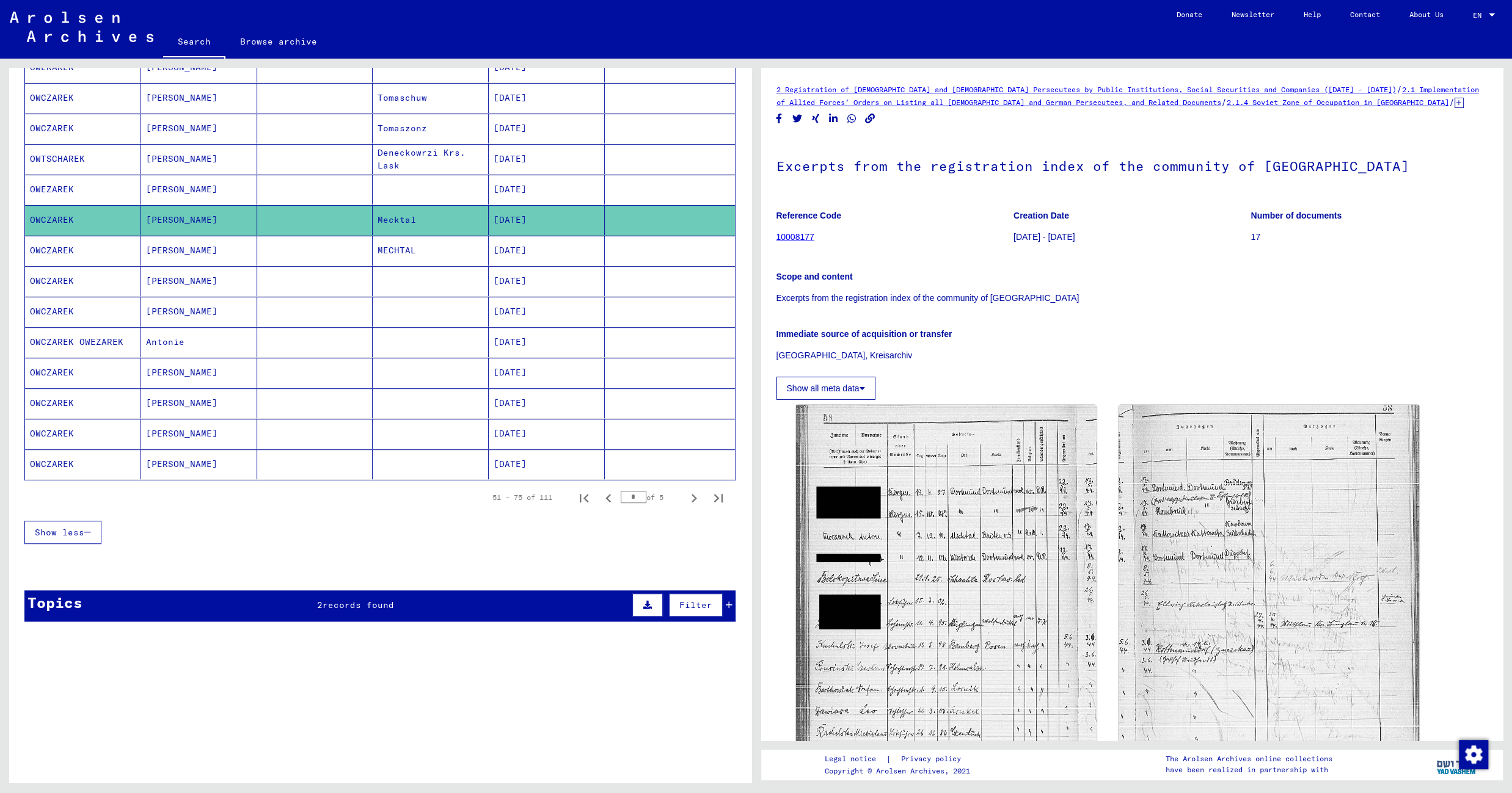
click at [519, 246] on mat-cell "12/07/1911" at bounding box center [547, 251] width 116 height 30
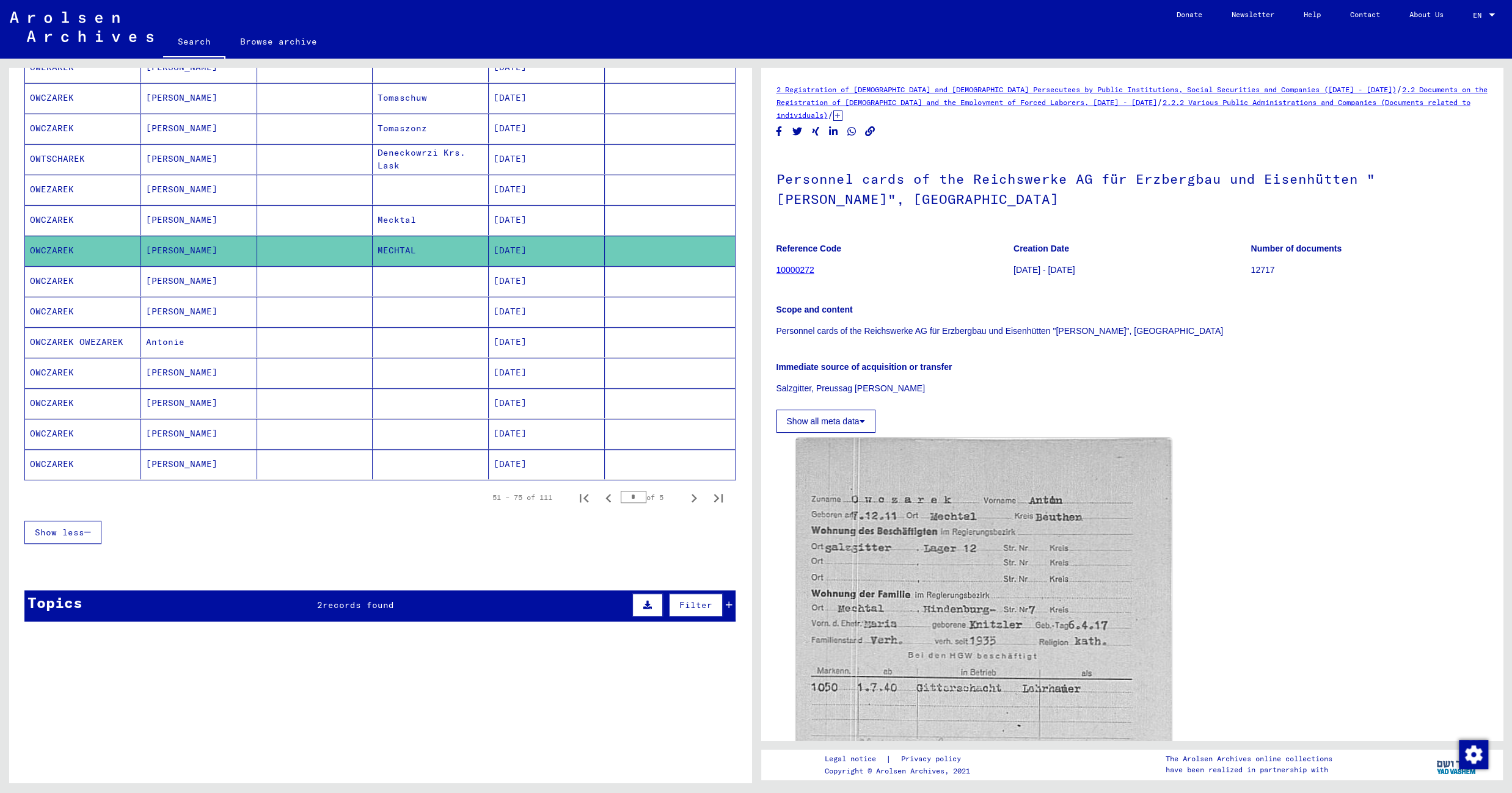
click at [489, 275] on mat-cell "05/31/1912" at bounding box center [547, 282] width 116 height 30
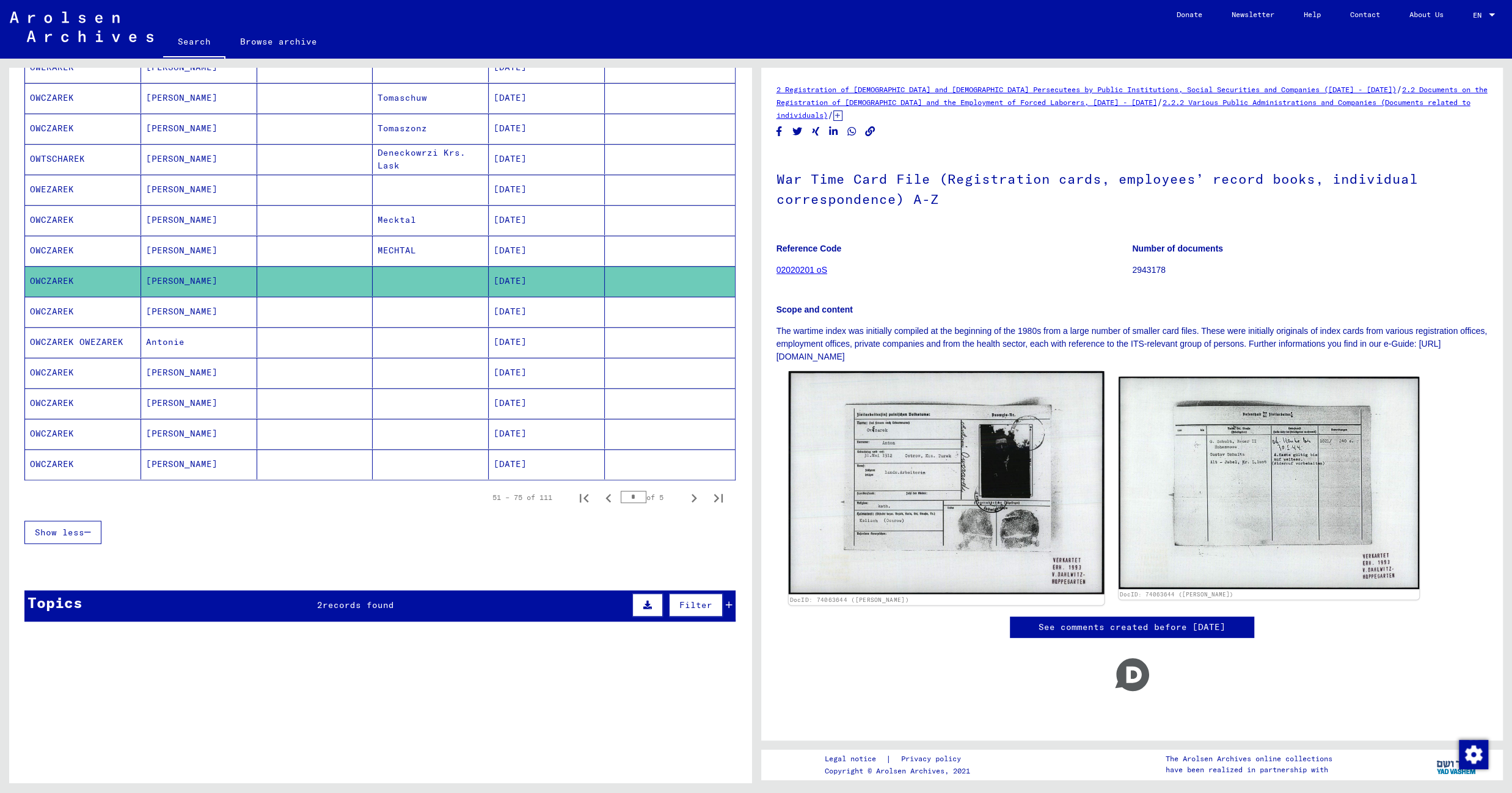
click at [821, 420] on img at bounding box center [945, 483] width 316 height 224
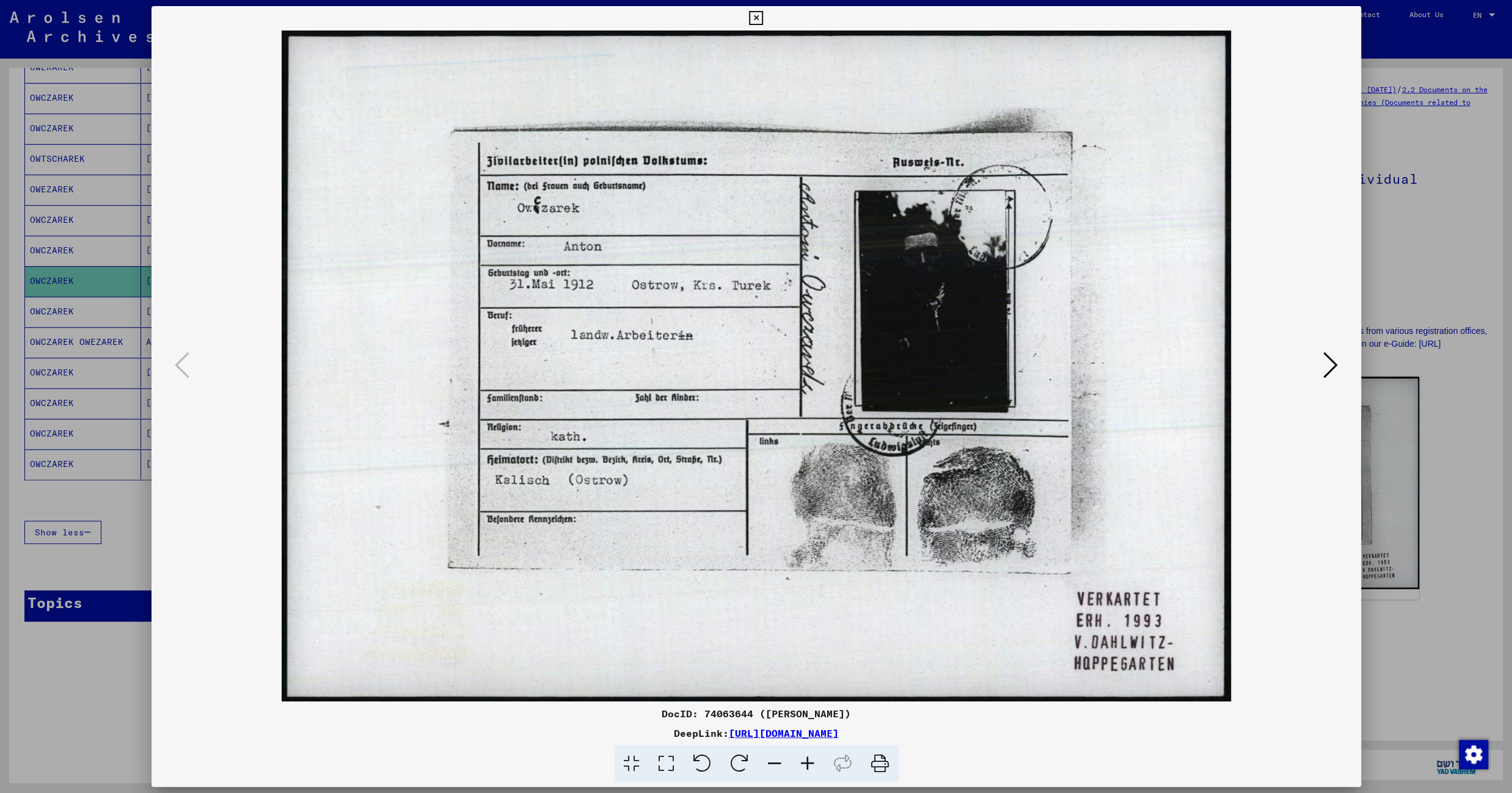
click at [763, 17] on icon at bounding box center [756, 18] width 14 height 15
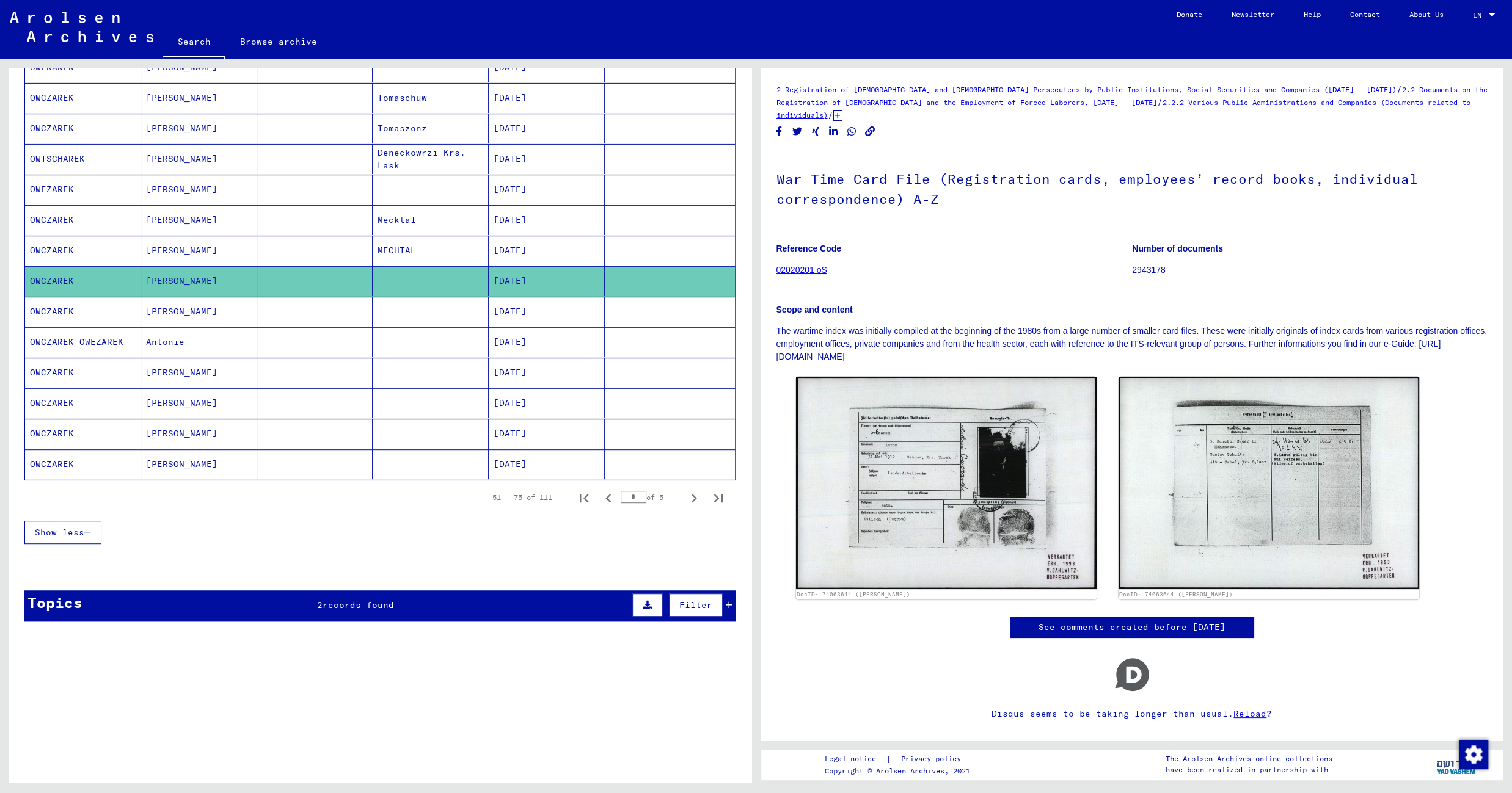
click at [450, 316] on mat-cell at bounding box center [430, 311] width 116 height 30
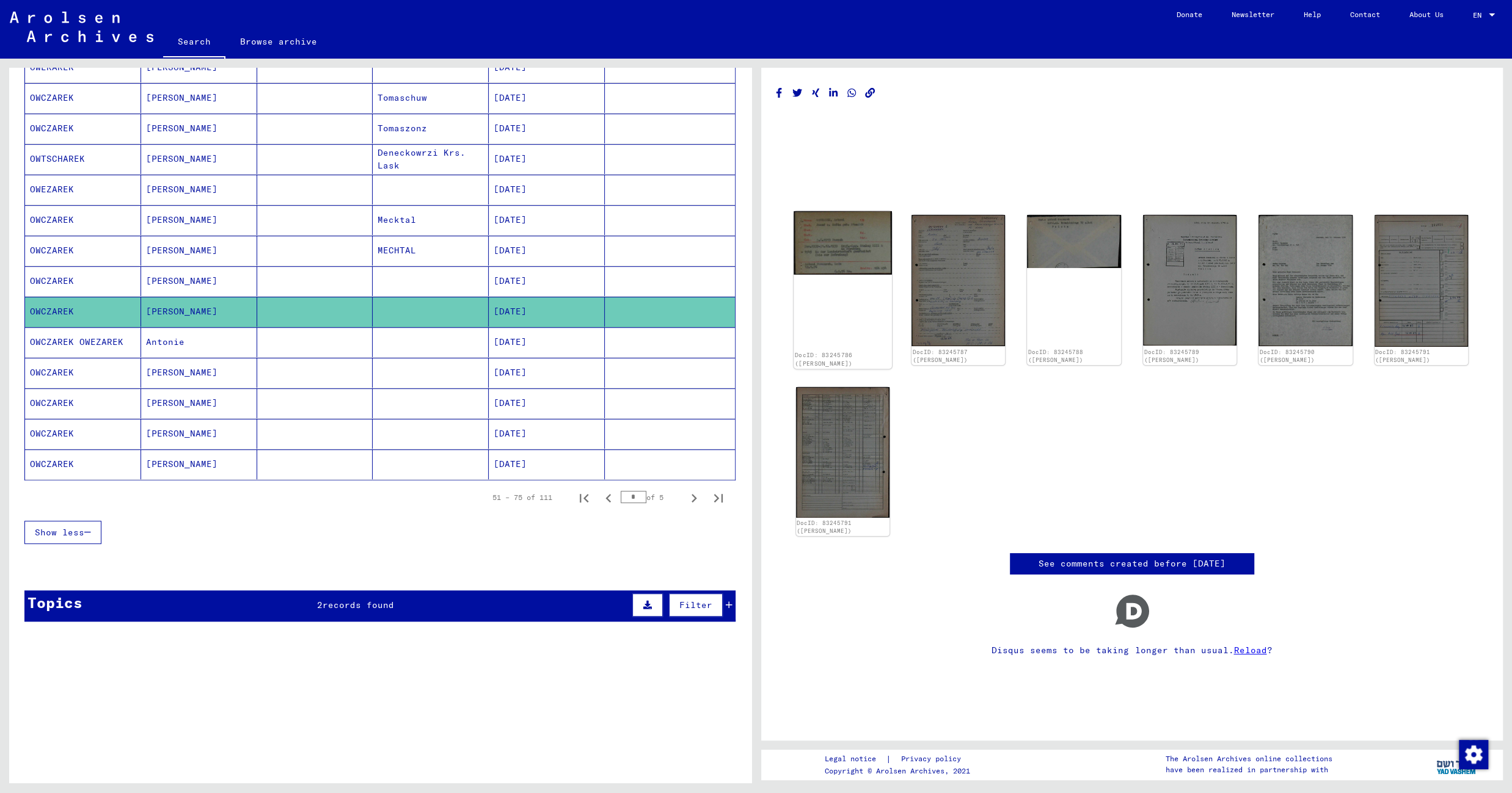
click at [835, 256] on img at bounding box center [842, 243] width 98 height 64
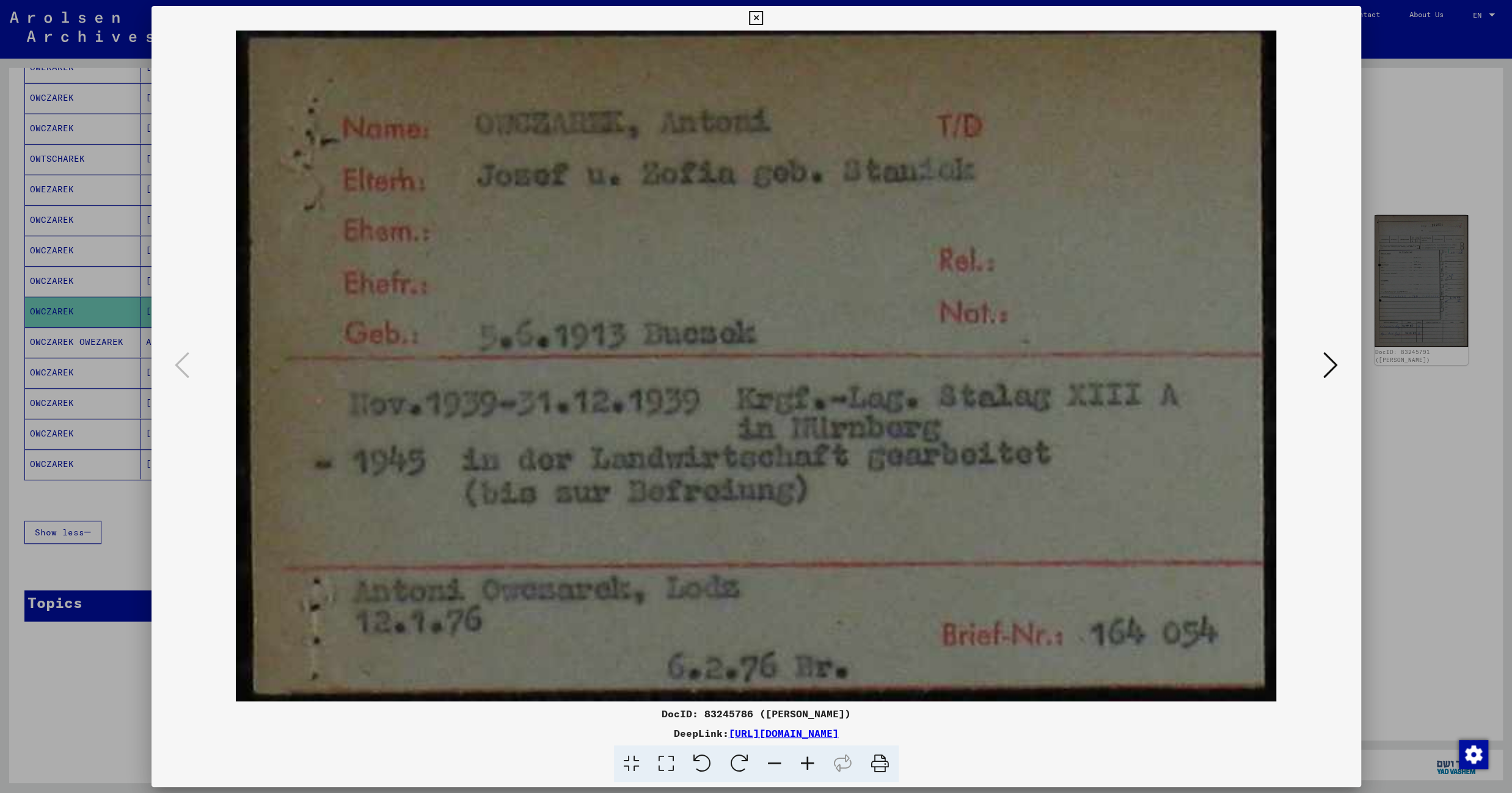
click at [763, 17] on icon at bounding box center [756, 18] width 14 height 15
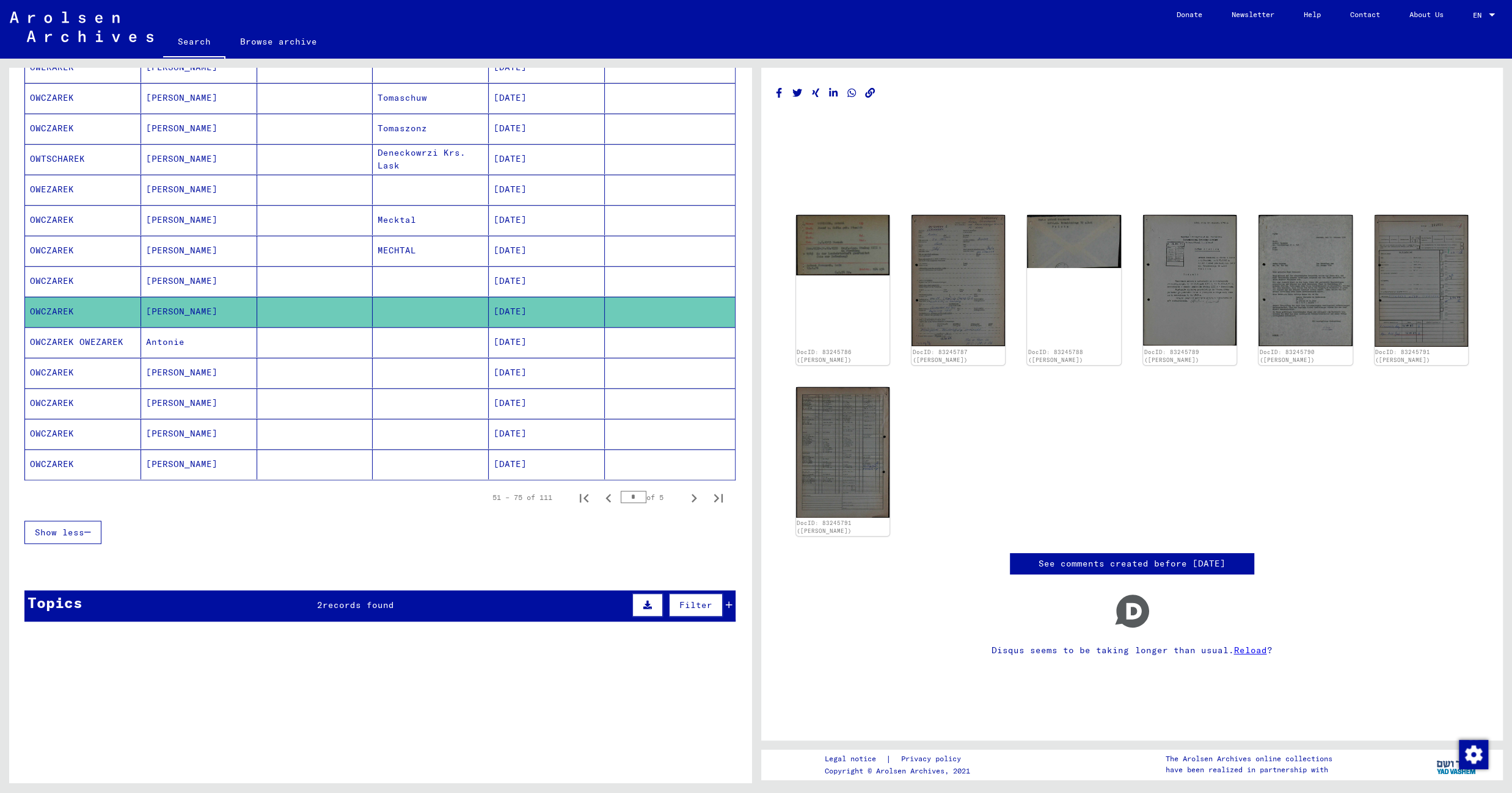
click at [455, 335] on mat-cell at bounding box center [430, 342] width 116 height 30
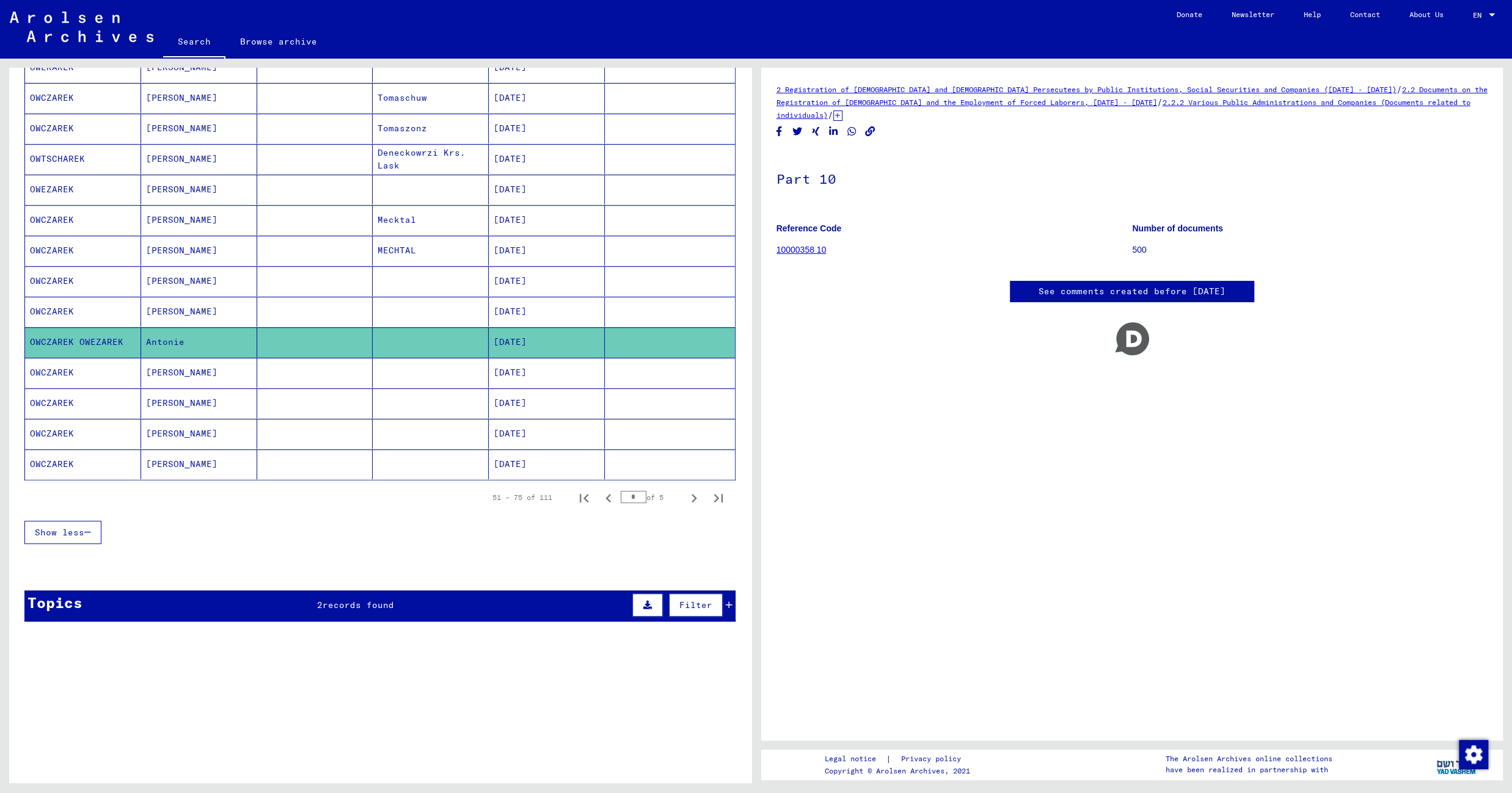
click at [420, 364] on mat-cell at bounding box center [430, 372] width 116 height 30
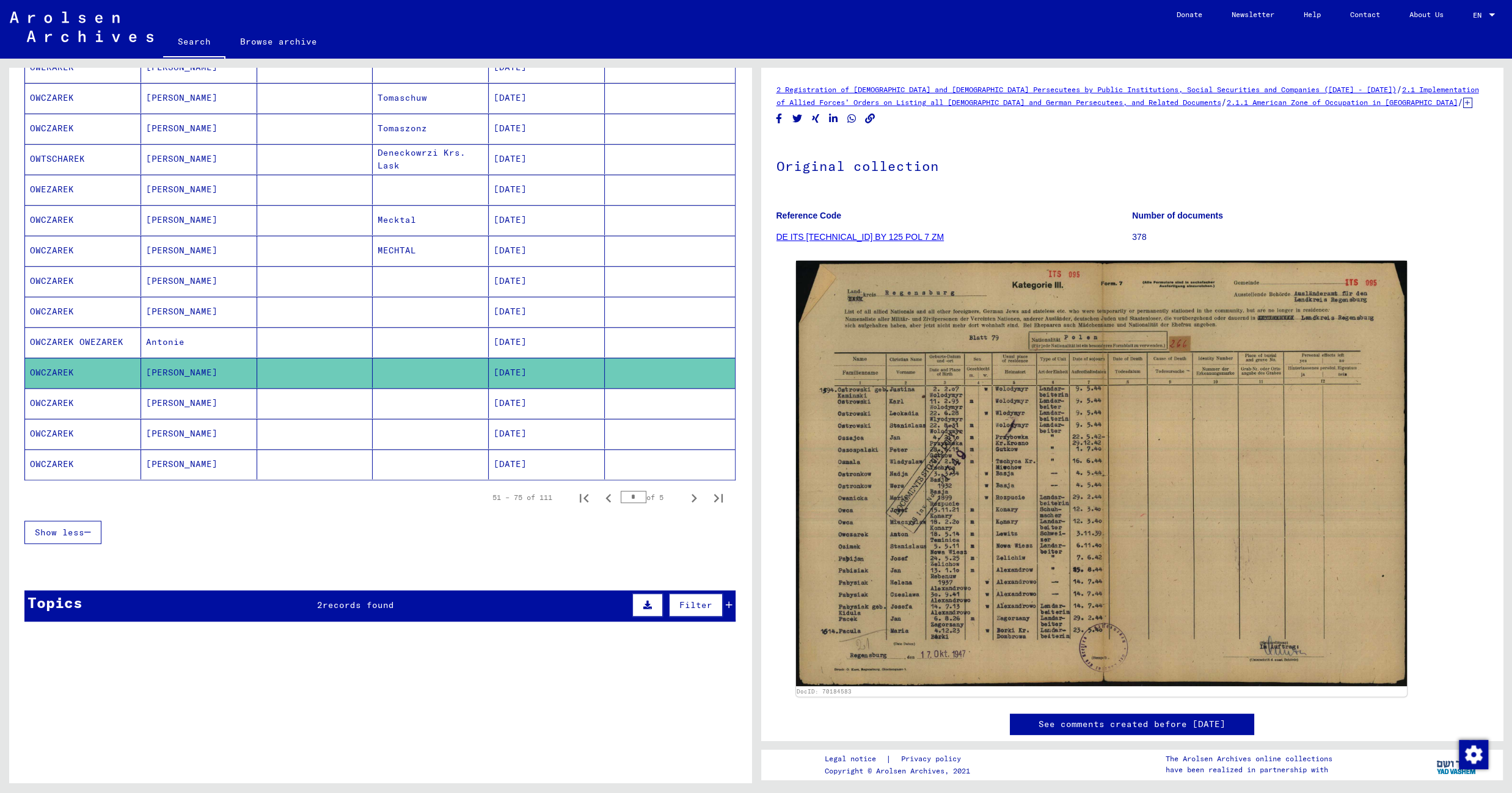
click at [396, 404] on mat-cell at bounding box center [430, 403] width 116 height 30
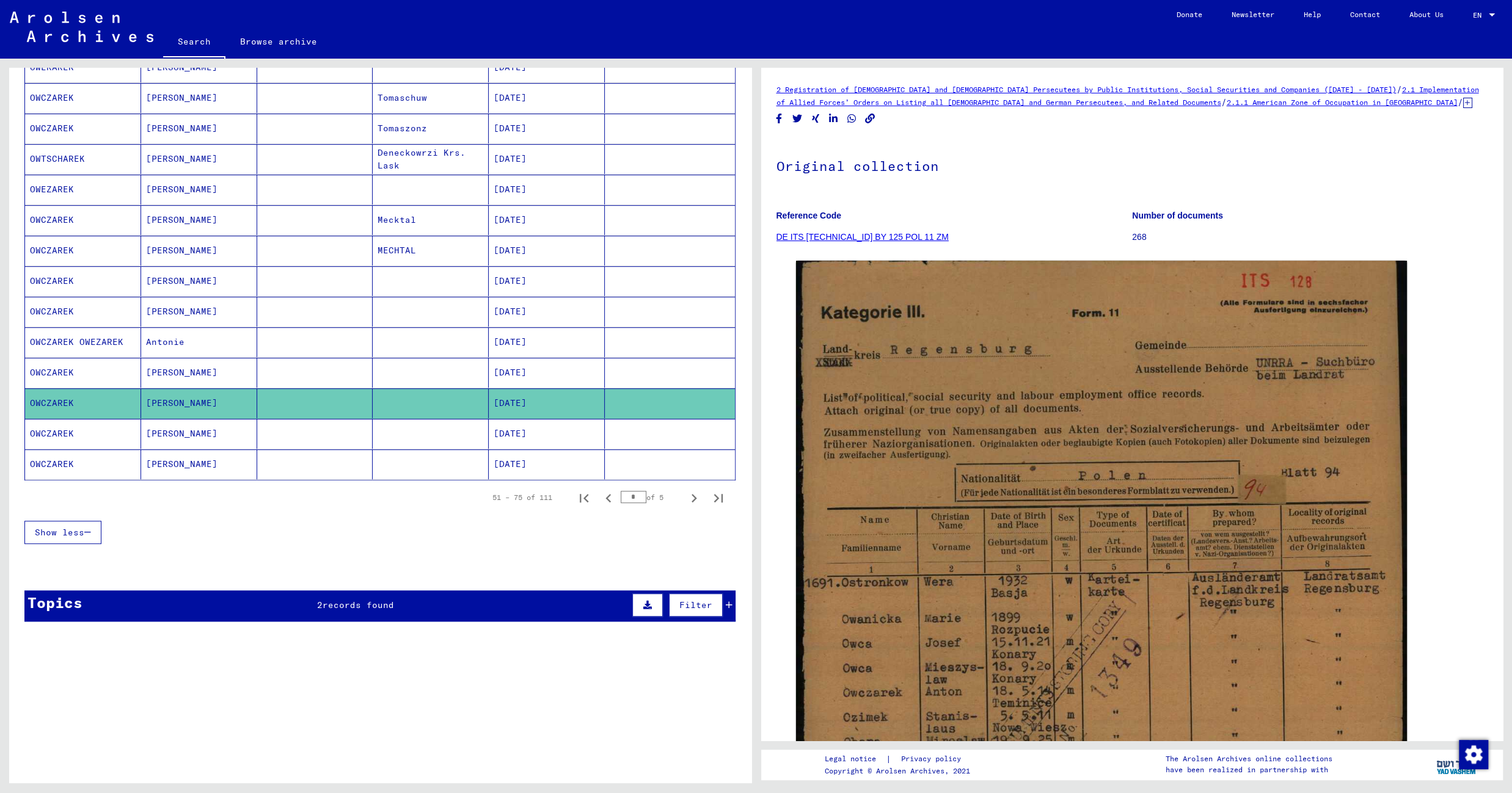
click at [394, 428] on mat-cell at bounding box center [430, 434] width 116 height 30
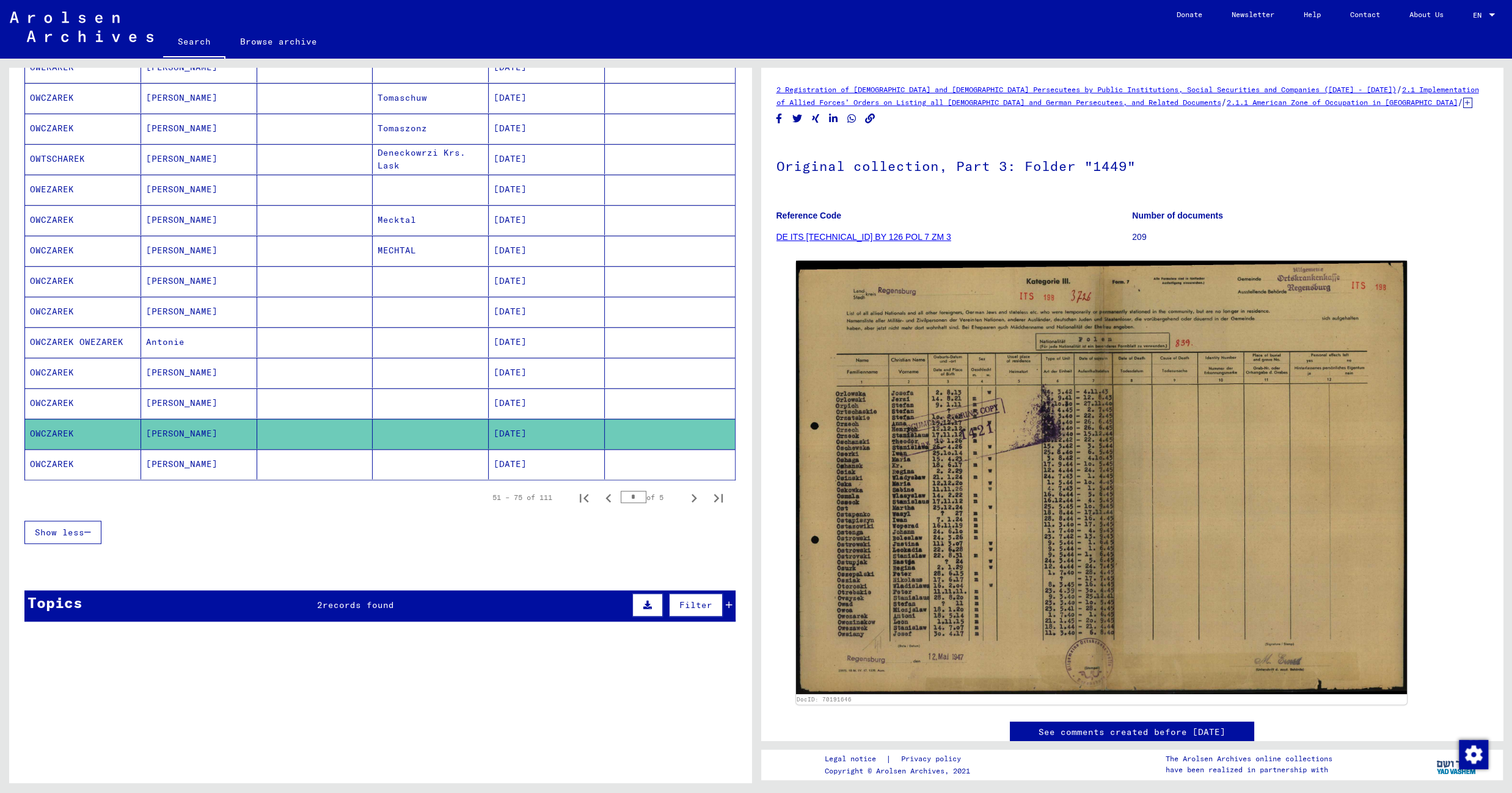
click at [387, 464] on mat-cell at bounding box center [430, 464] width 116 height 30
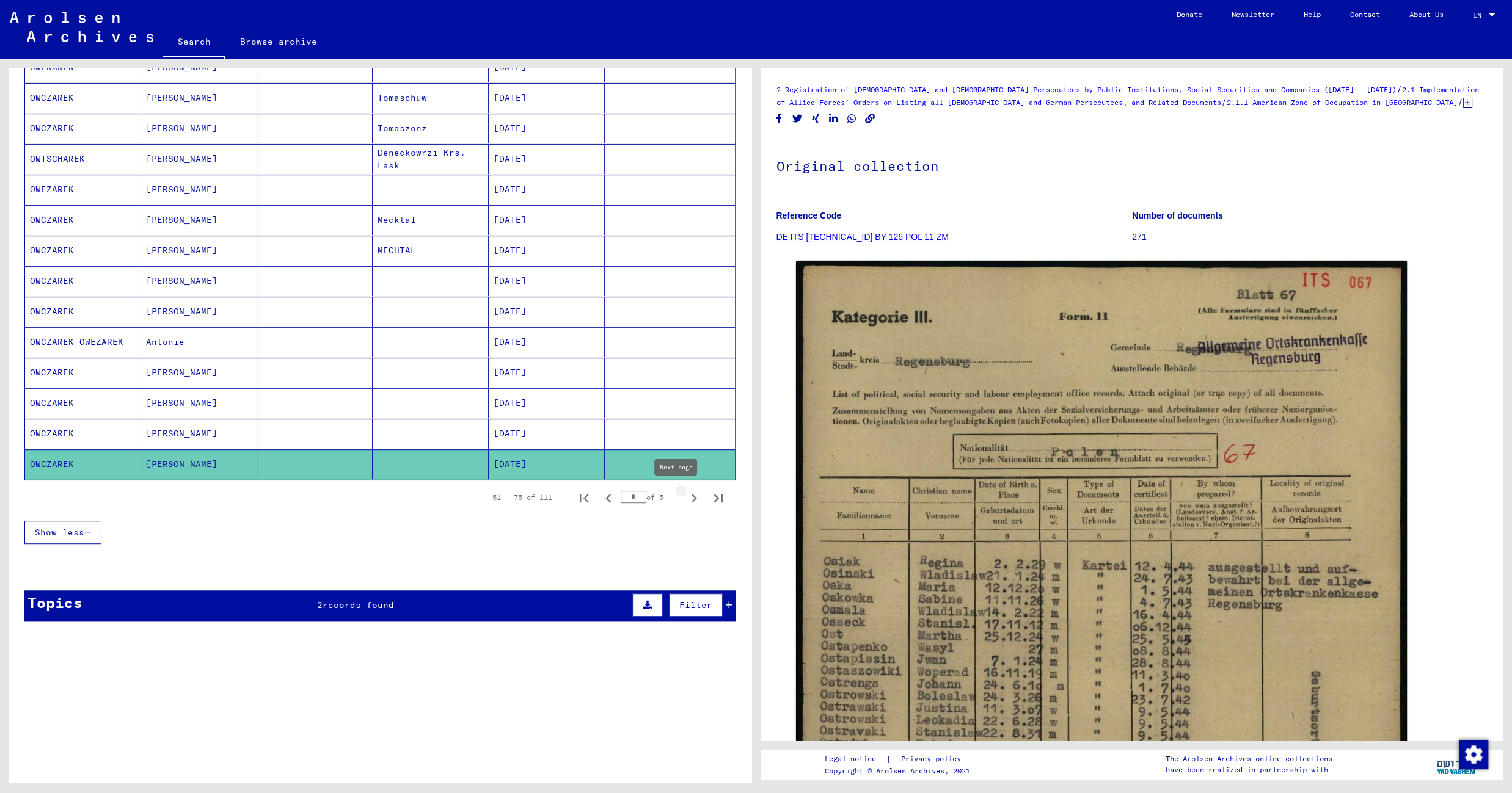
click at [686, 494] on icon "Next page" at bounding box center [694, 498] width 17 height 17
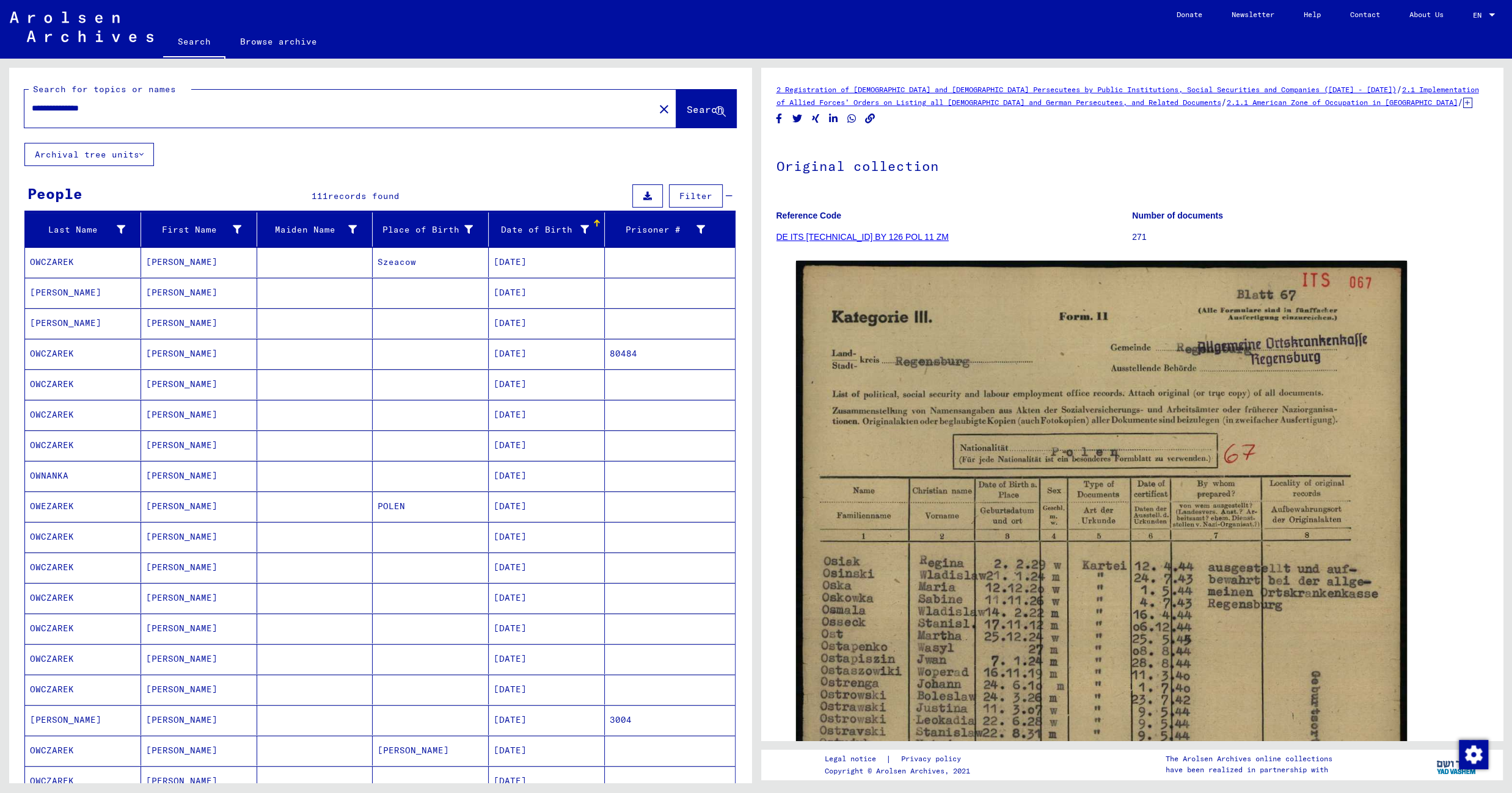
click at [461, 264] on mat-cell "Szeacow" at bounding box center [430, 262] width 116 height 30
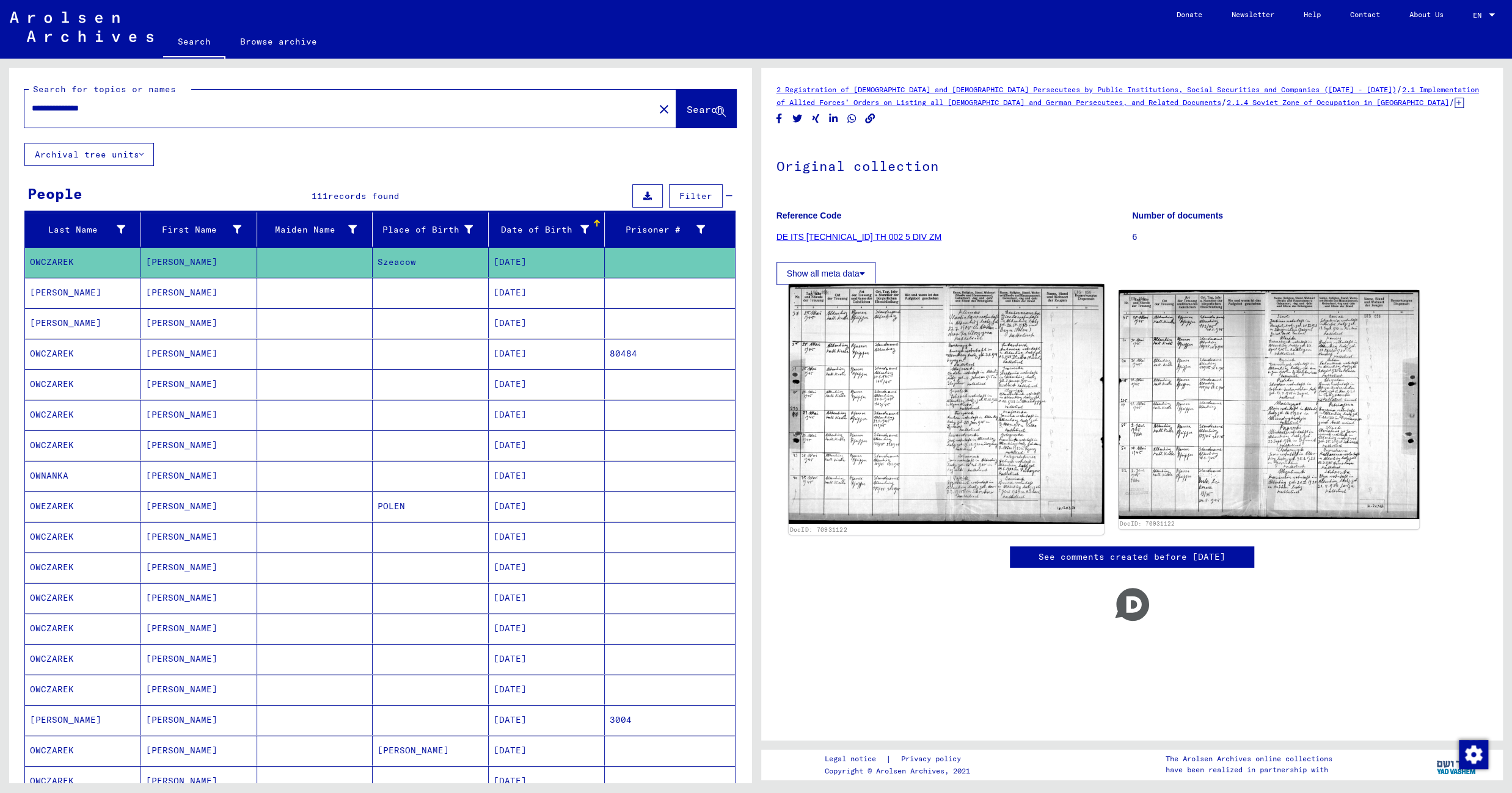
click at [869, 382] on img at bounding box center [945, 404] width 316 height 240
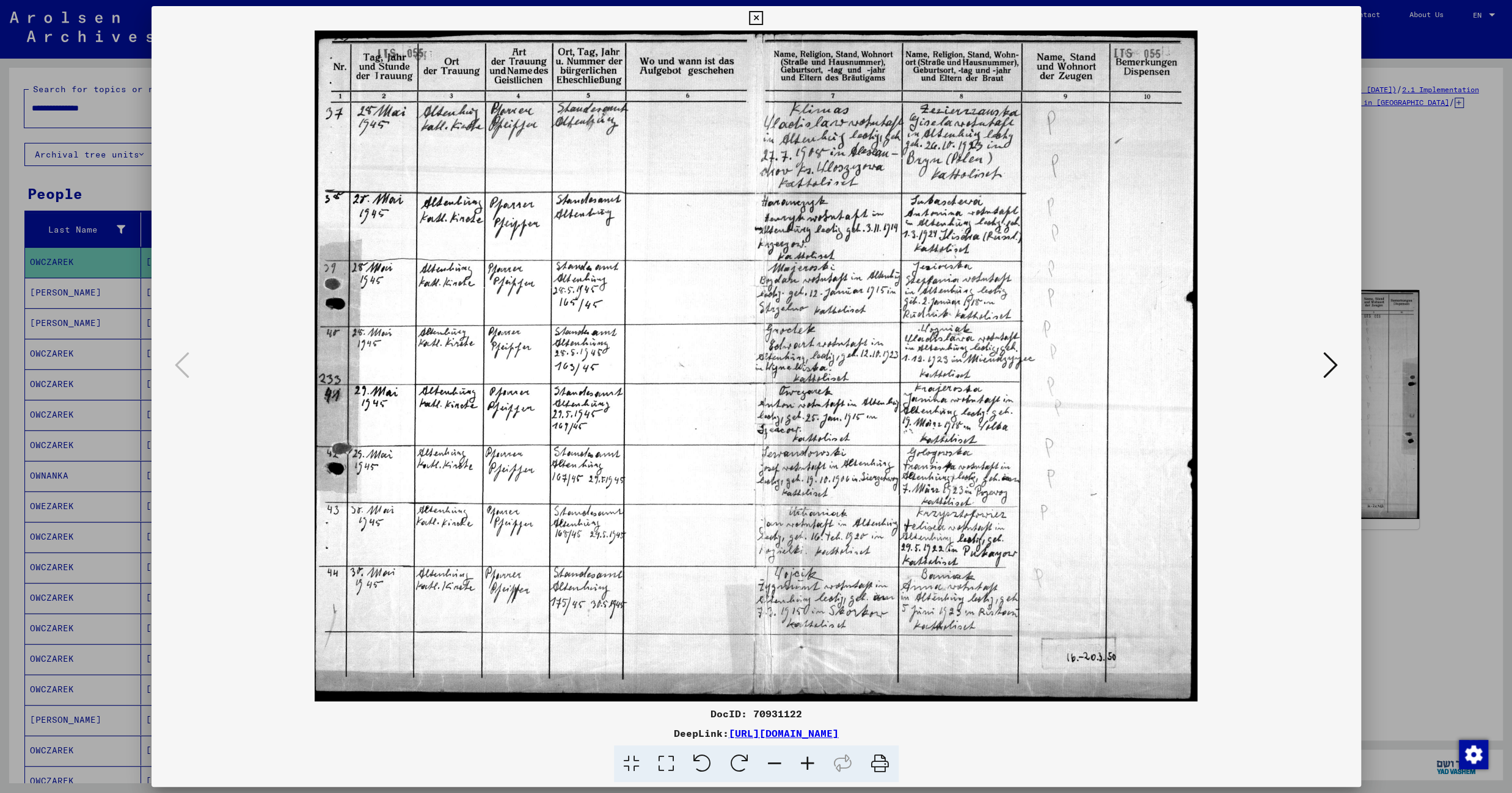
click at [1327, 365] on icon at bounding box center [1330, 365] width 15 height 30
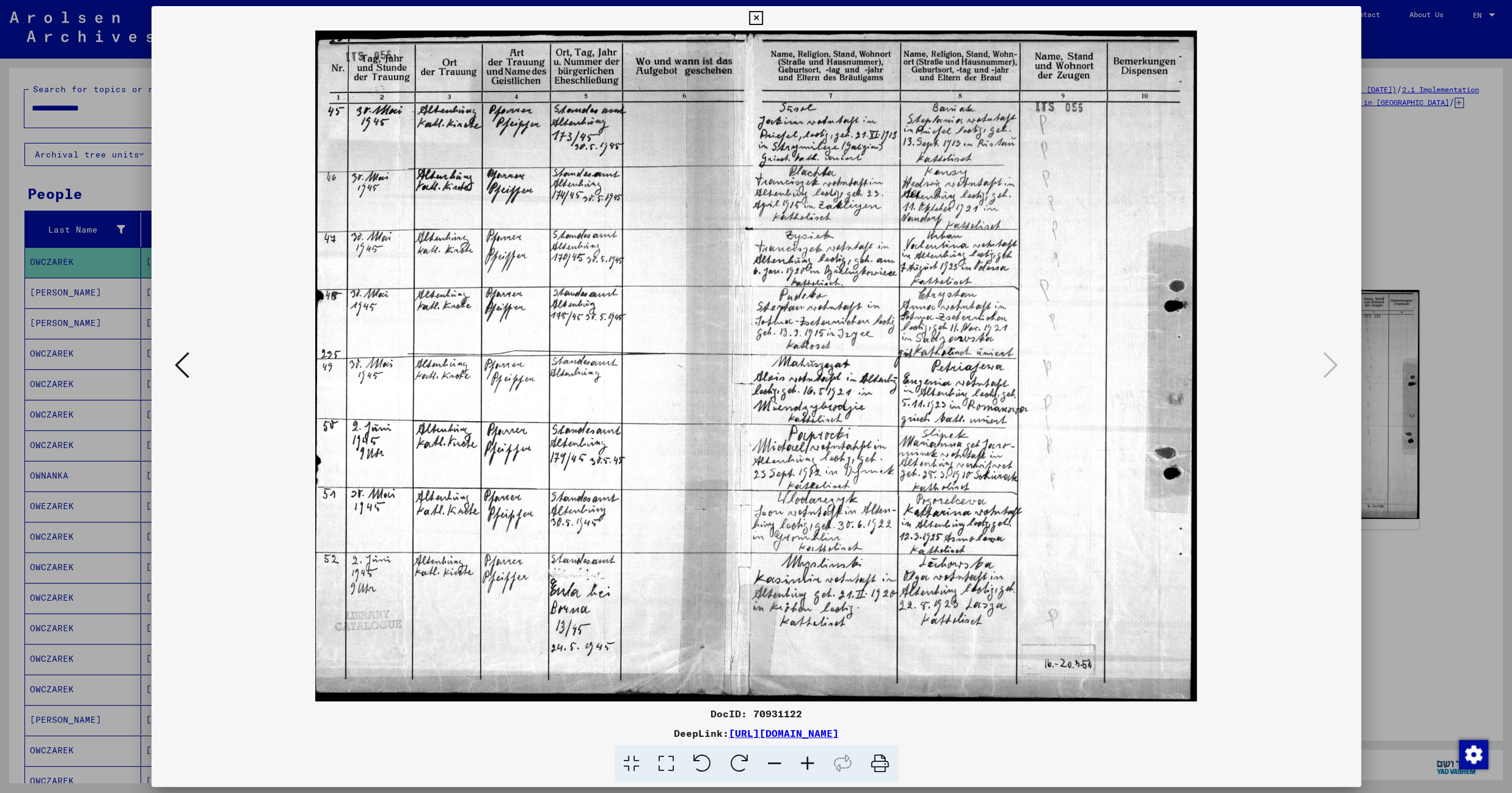
click at [763, 21] on icon at bounding box center [756, 18] width 14 height 15
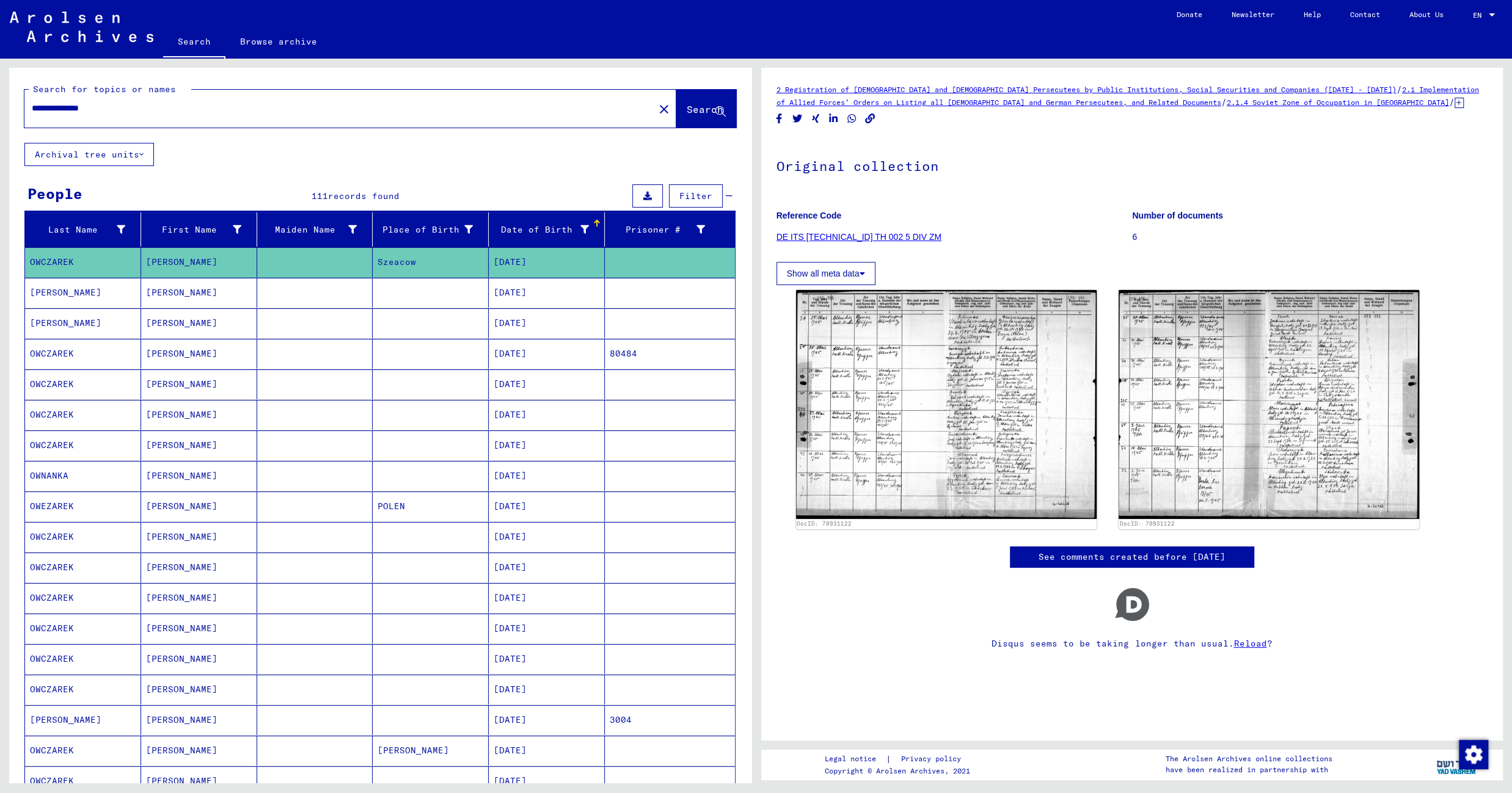
click at [435, 308] on mat-cell at bounding box center [430, 293] width 116 height 30
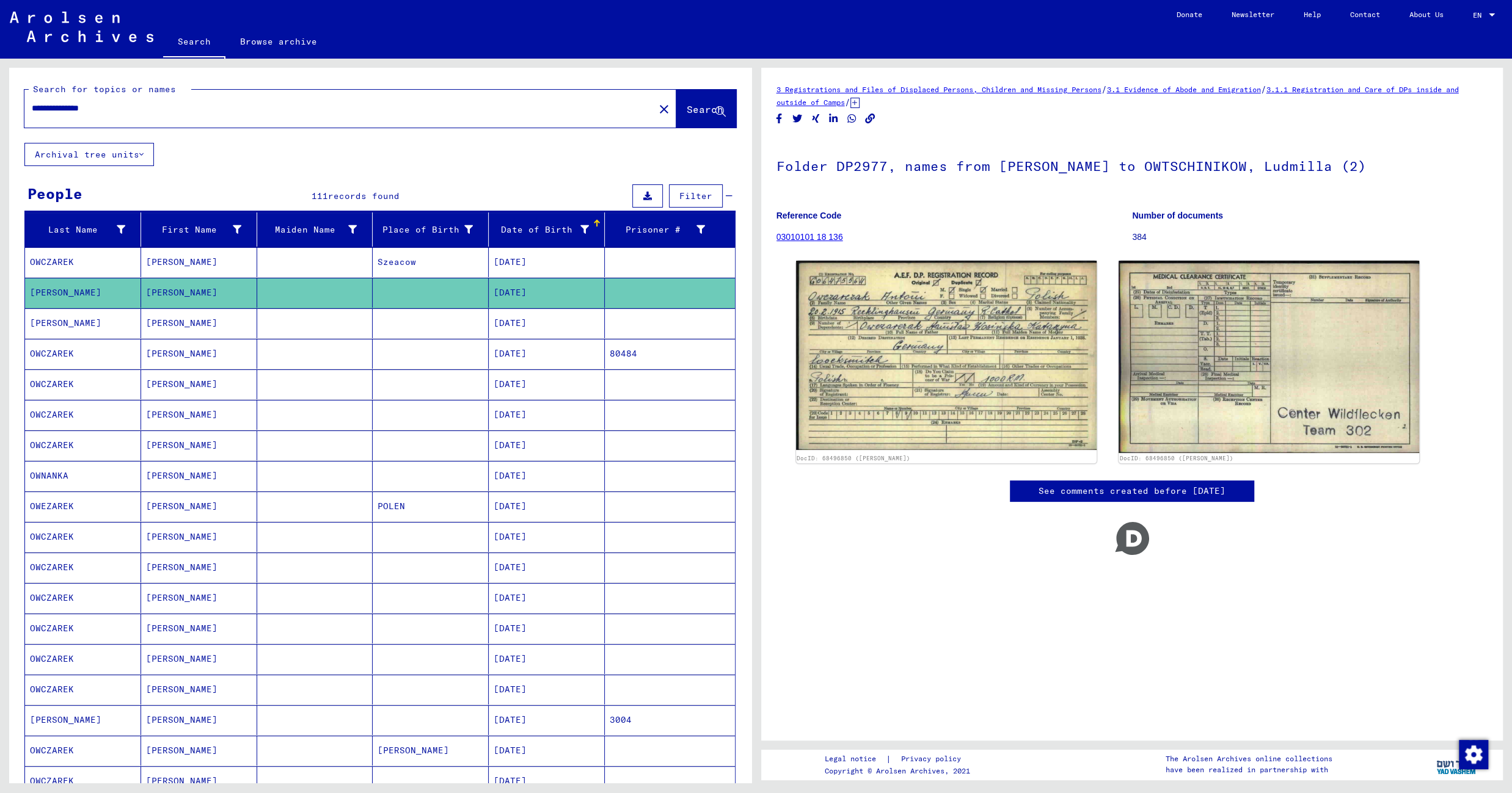
click at [451, 327] on mat-cell at bounding box center [430, 323] width 116 height 30
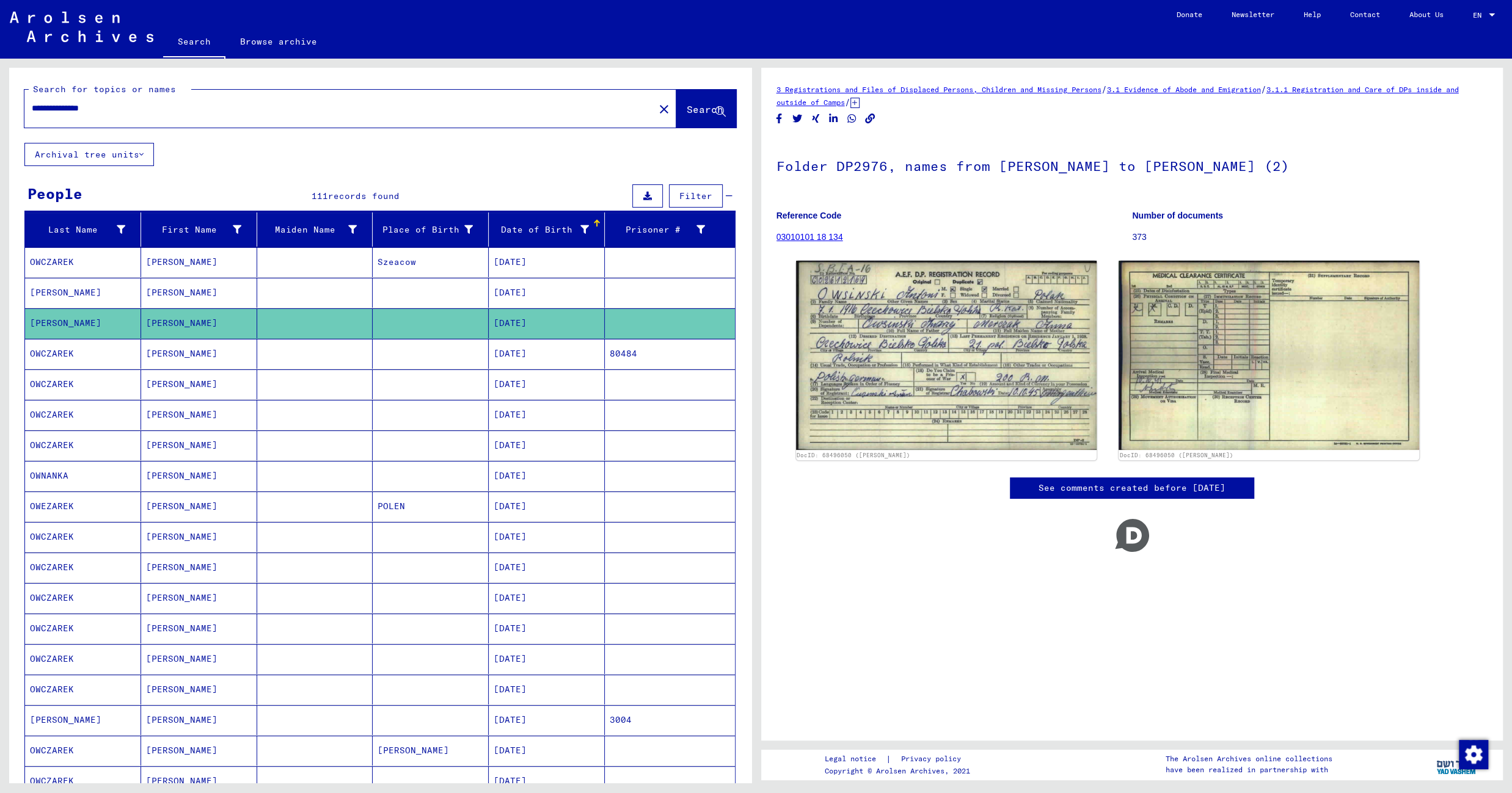
click at [440, 359] on mat-cell at bounding box center [430, 354] width 116 height 30
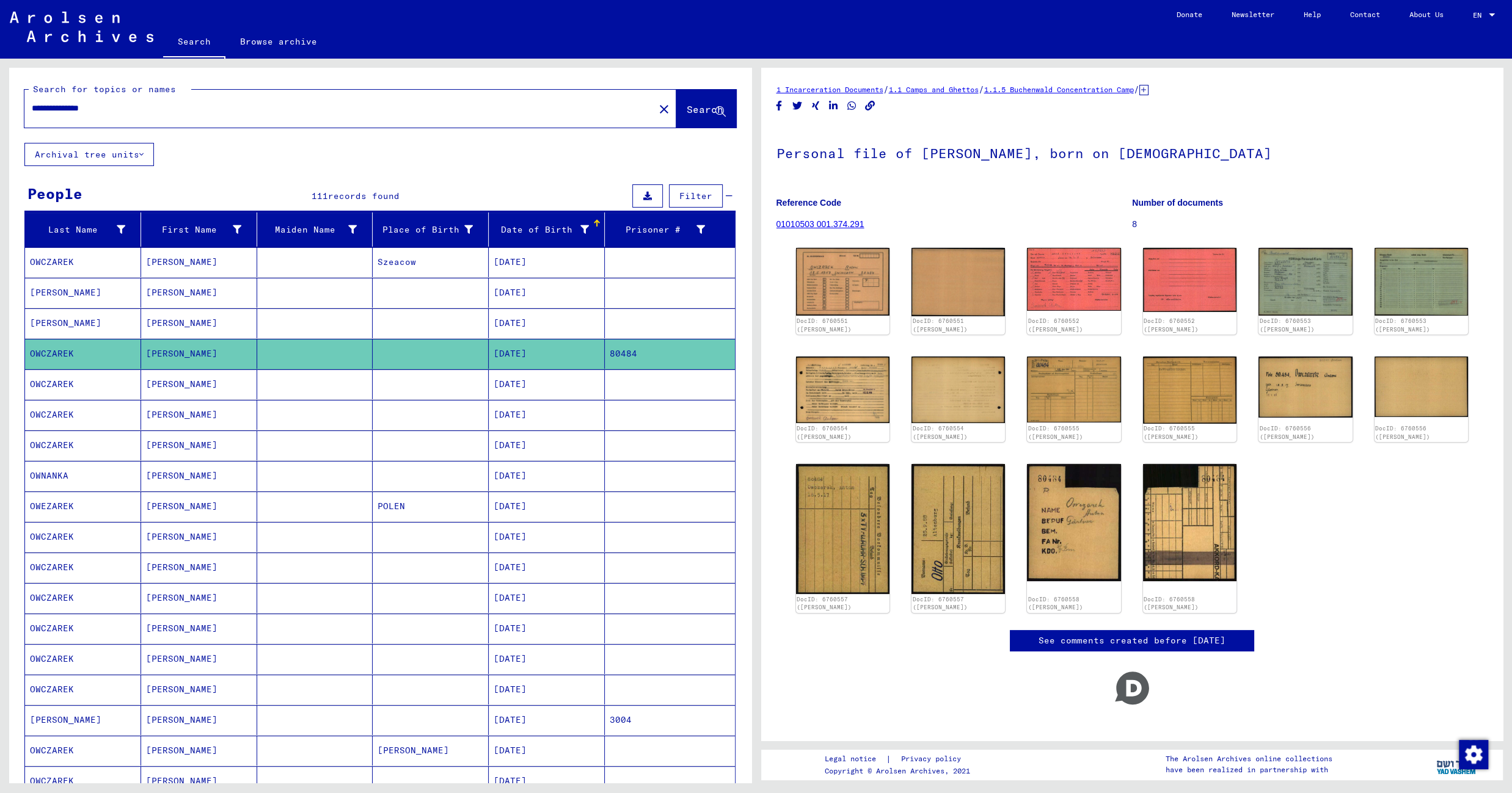
scroll to position [543, 0]
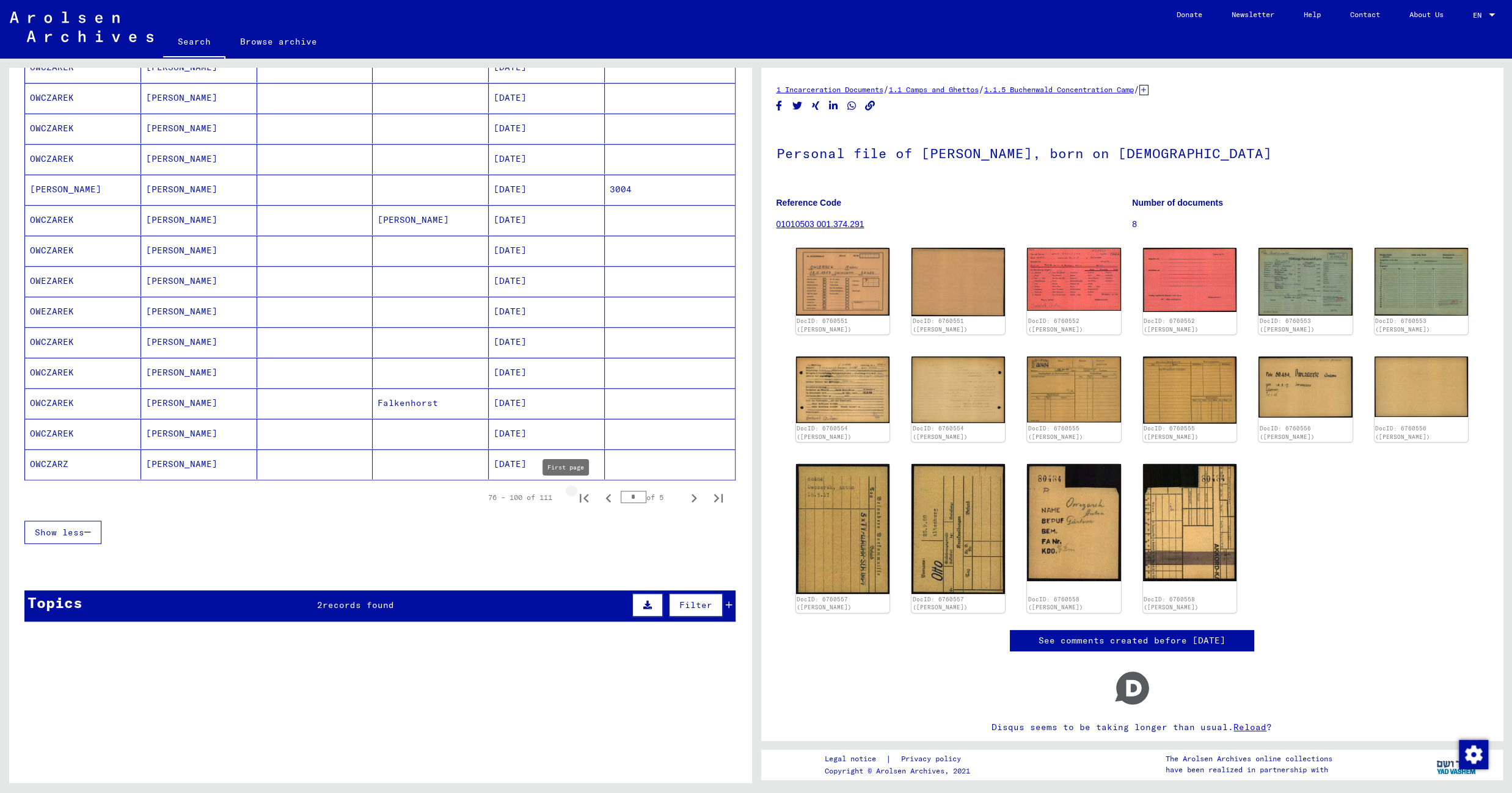
click at [580, 494] on icon "First page" at bounding box center [584, 498] width 9 height 9
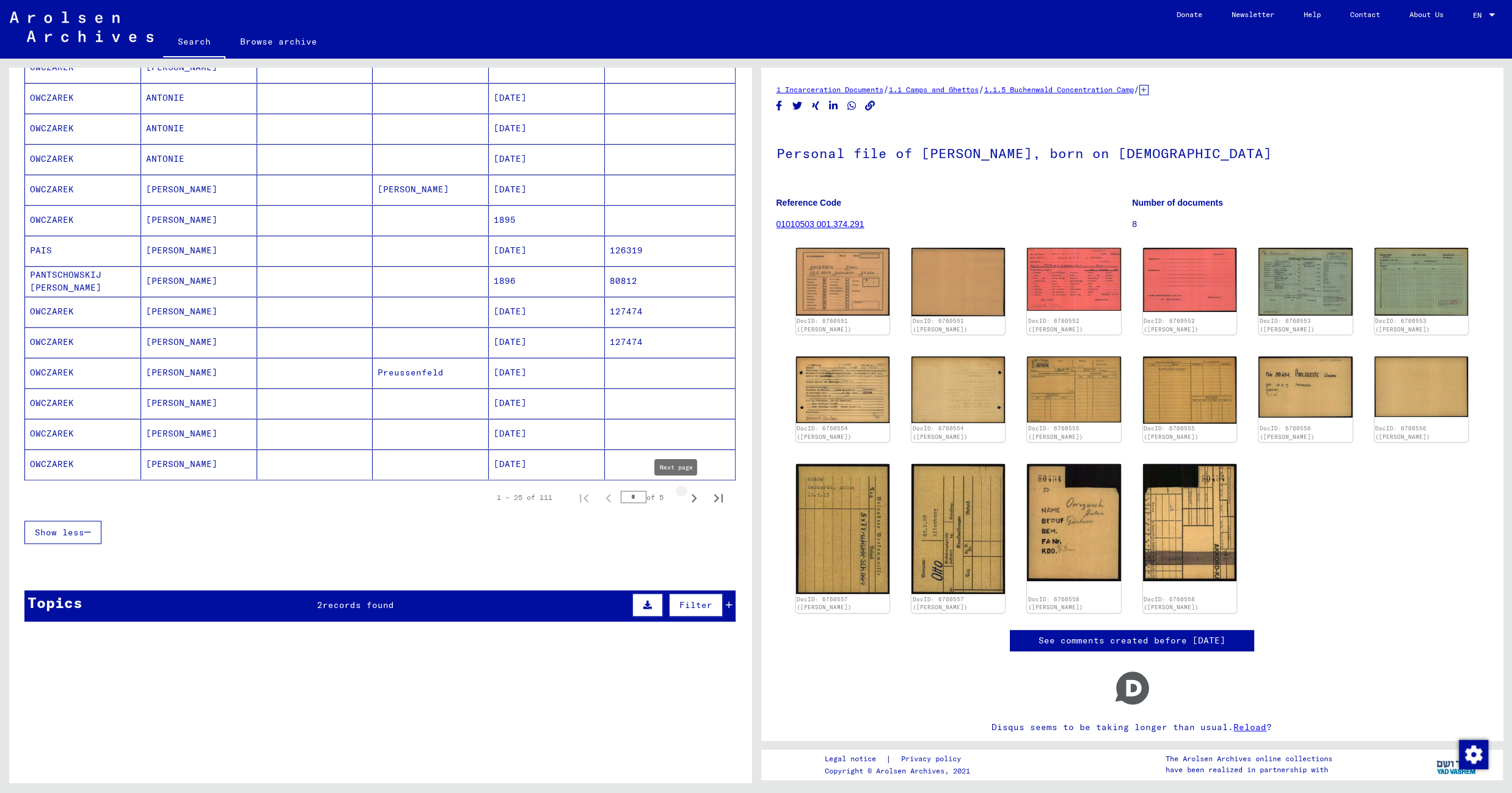
click at [686, 497] on icon "Next page" at bounding box center [694, 498] width 17 height 17
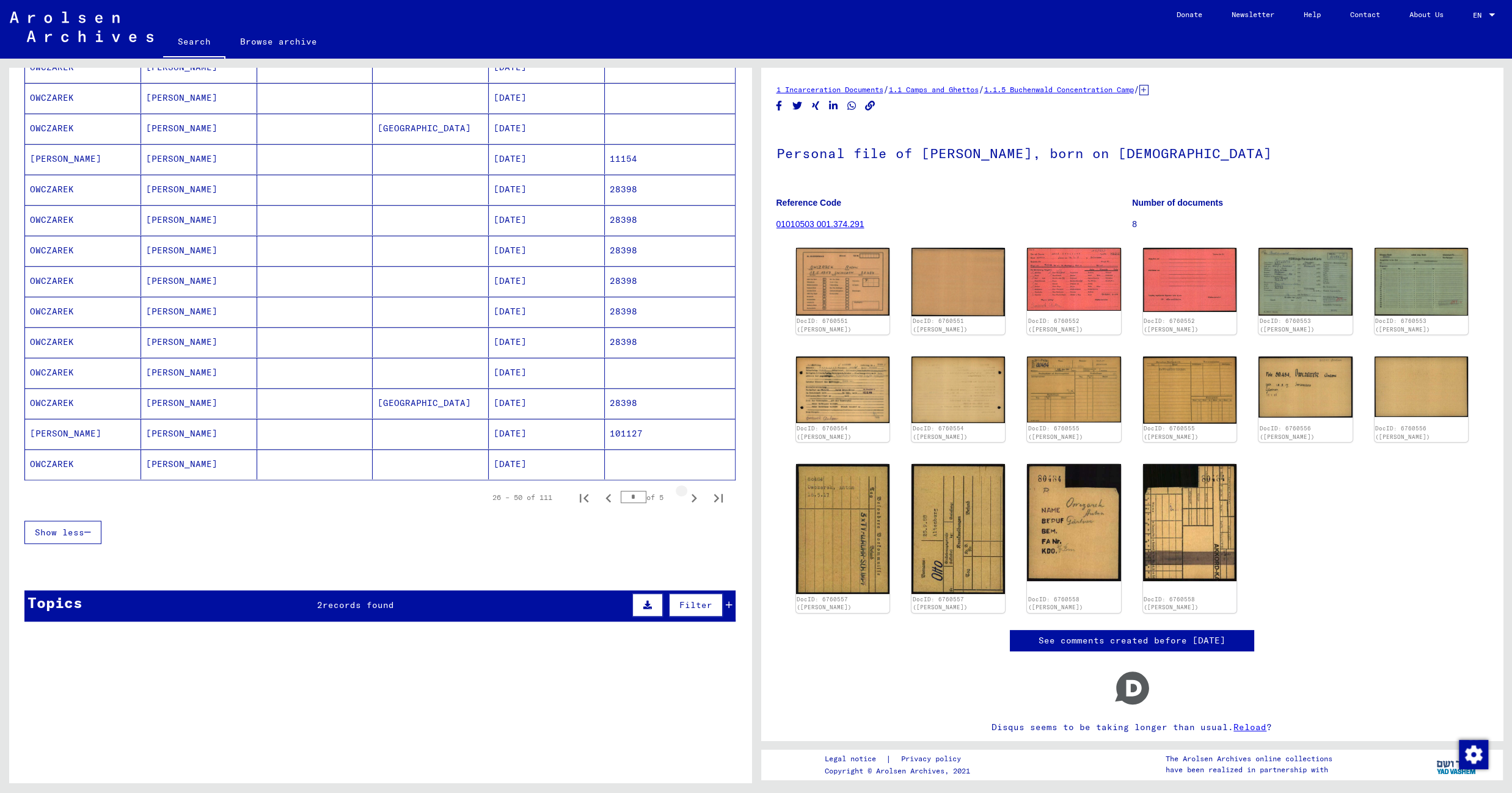
click at [686, 497] on icon "Next page" at bounding box center [694, 498] width 17 height 17
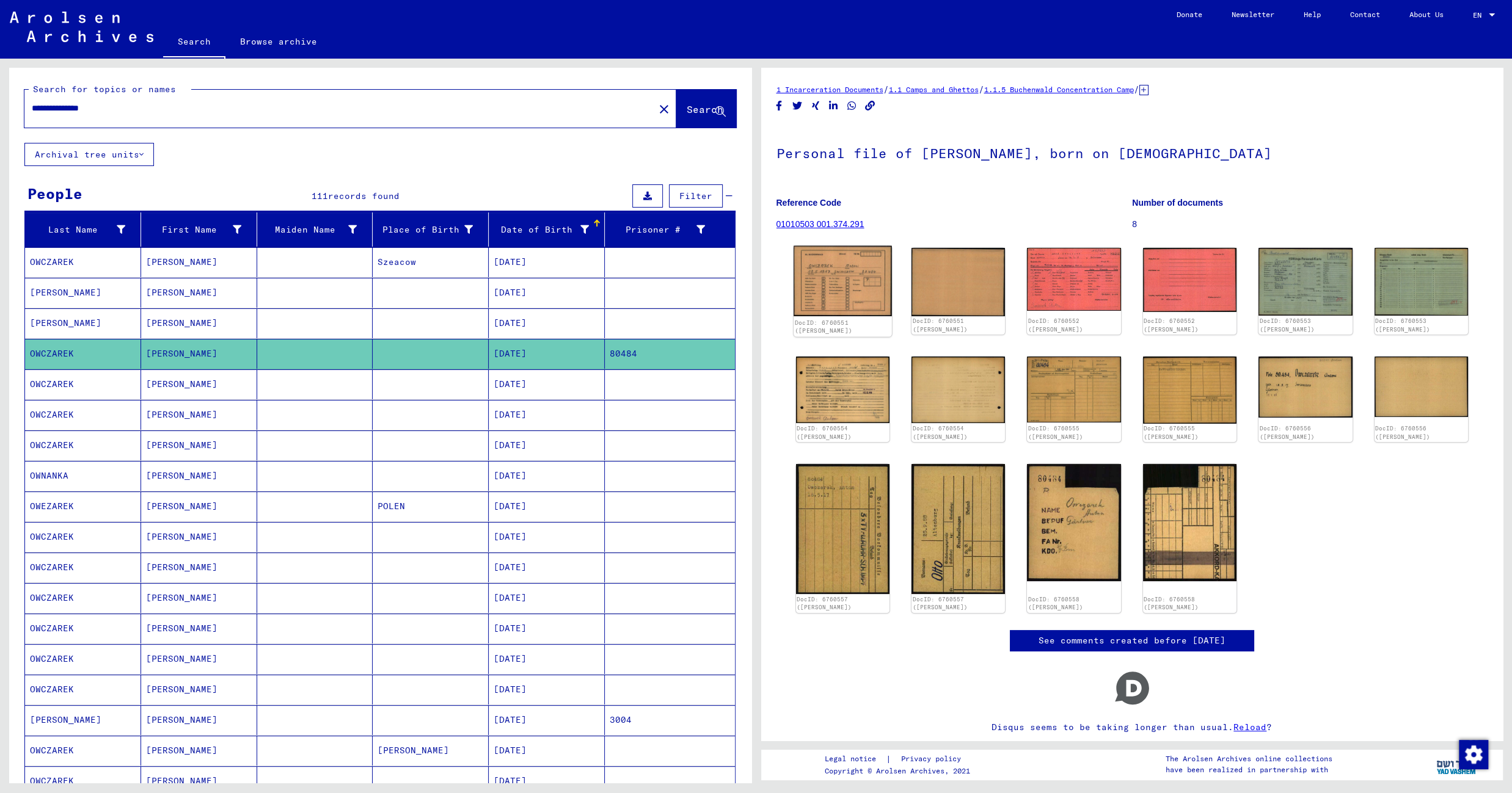
click at [848, 281] on img at bounding box center [842, 281] width 98 height 71
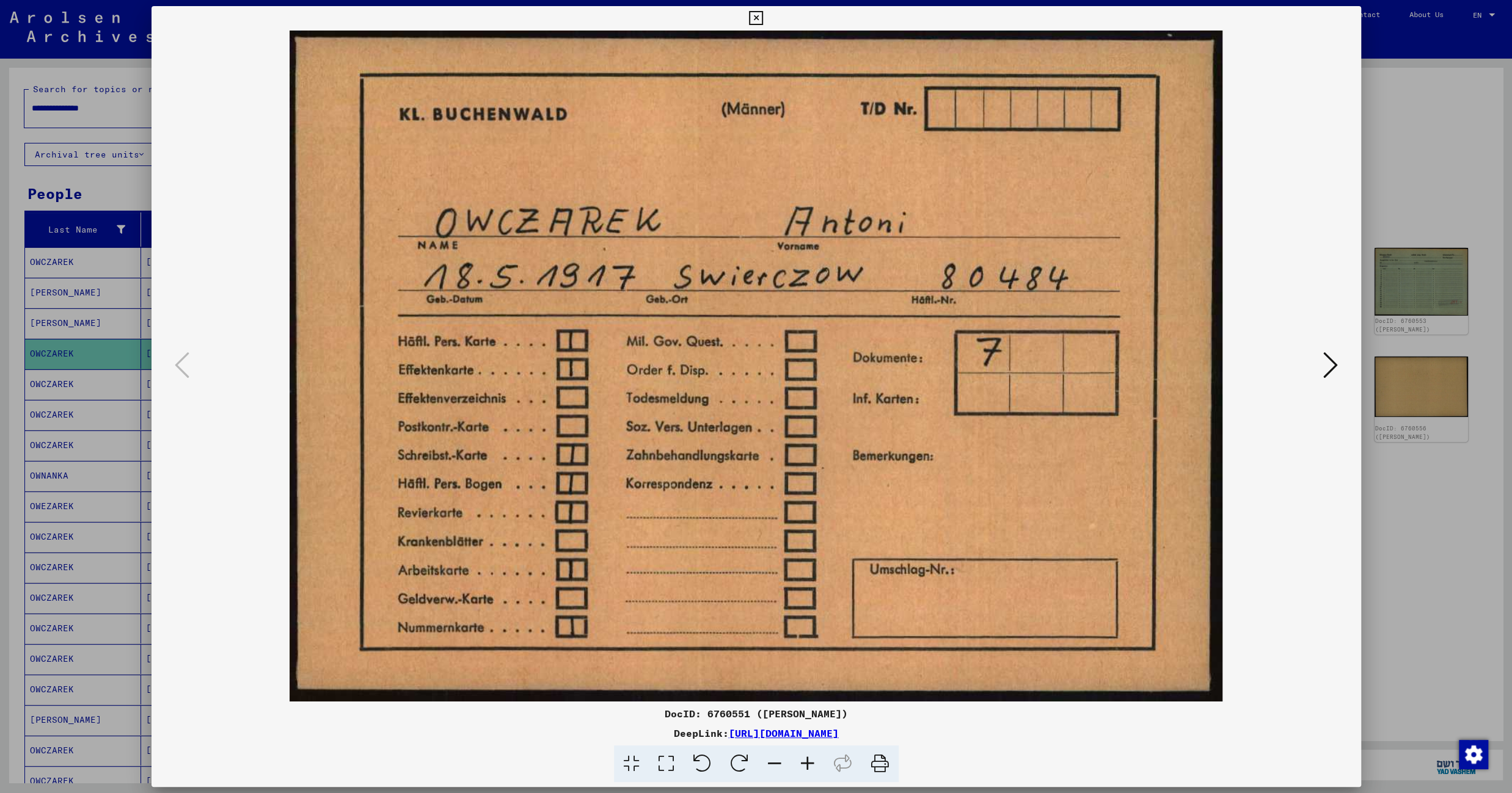
click at [1332, 362] on icon at bounding box center [1330, 365] width 15 height 30
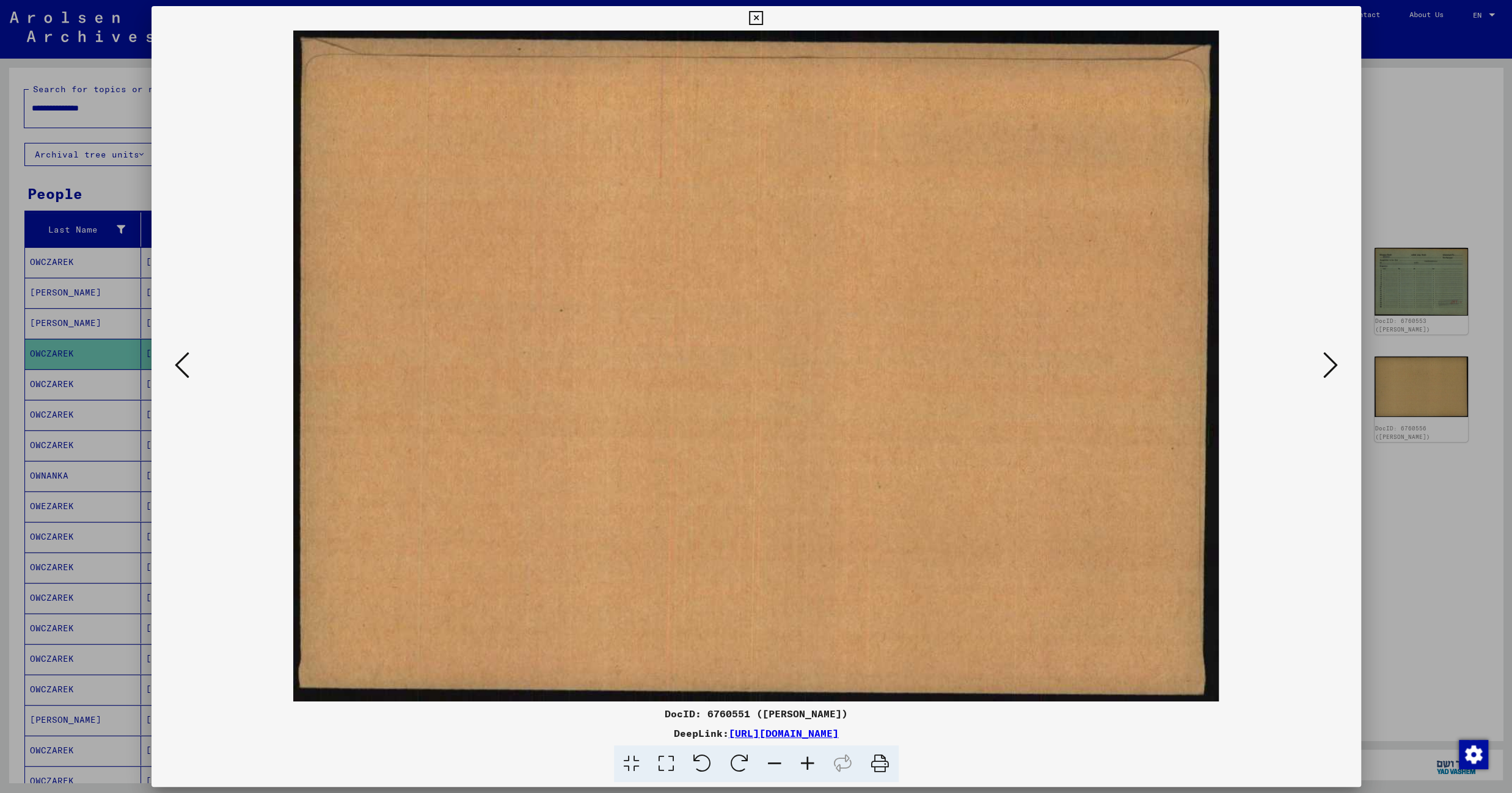
click at [1332, 362] on icon at bounding box center [1330, 365] width 15 height 30
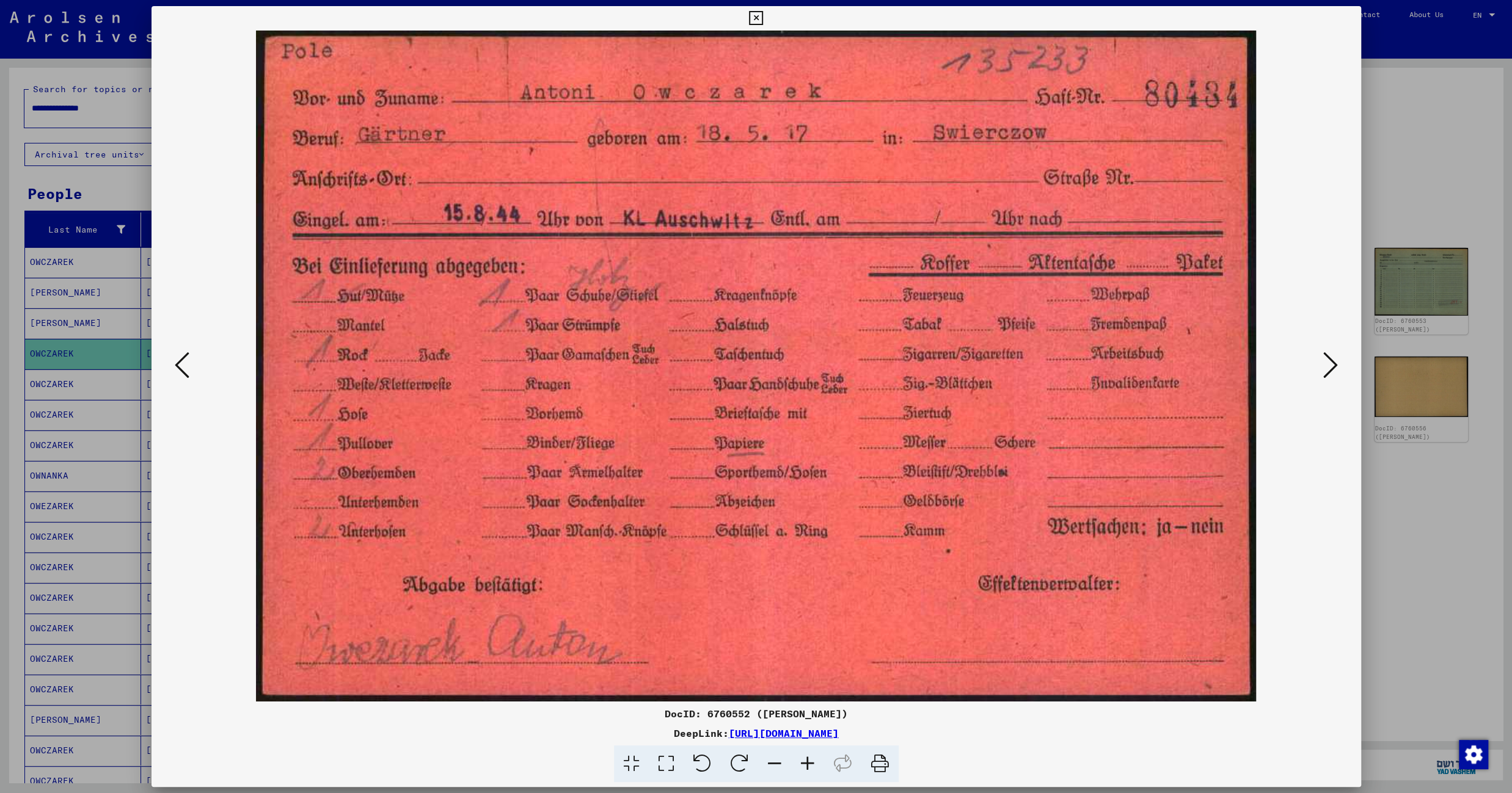
click at [1332, 362] on icon at bounding box center [1330, 365] width 15 height 30
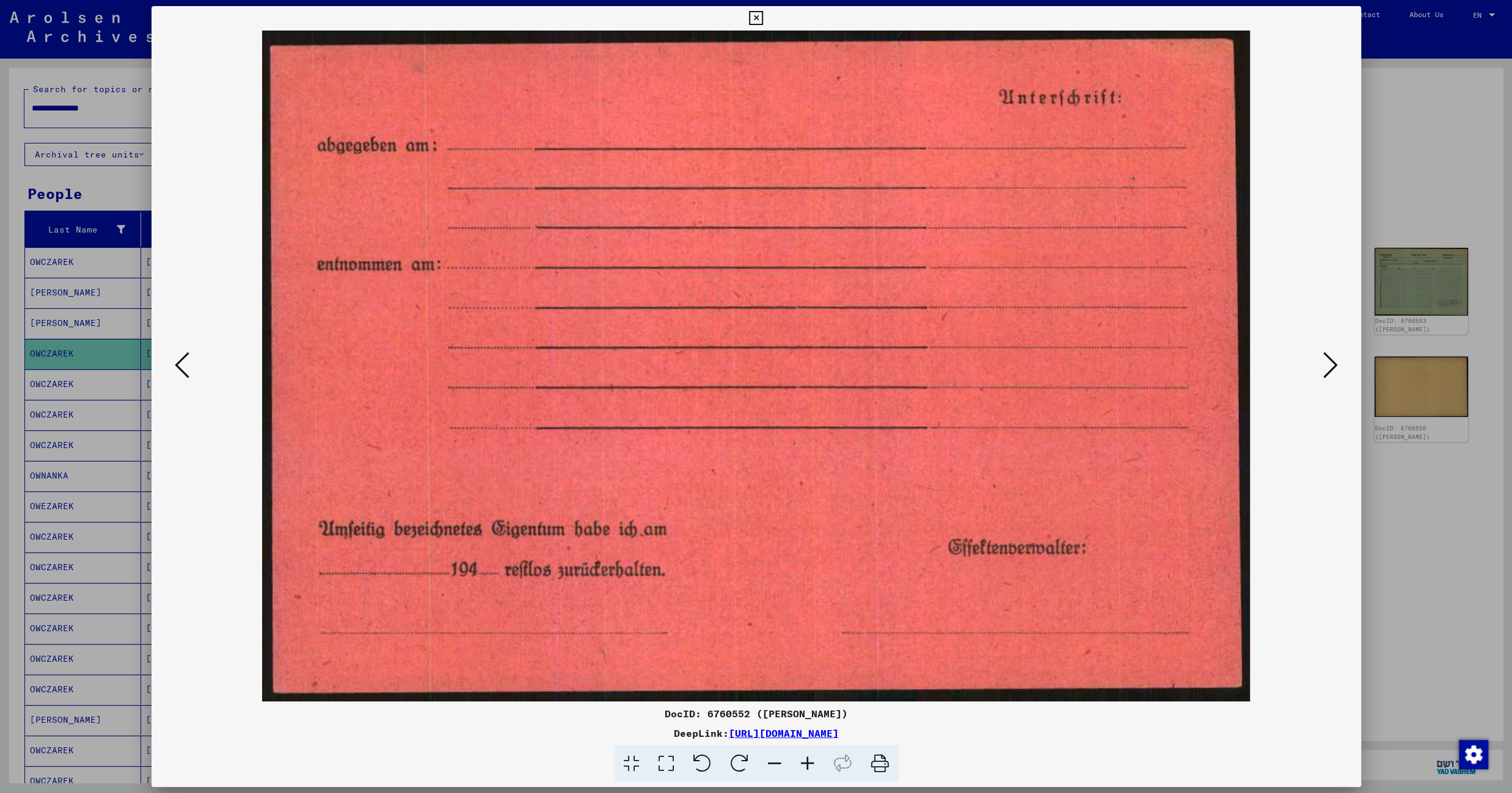
click at [1332, 362] on icon at bounding box center [1330, 365] width 15 height 30
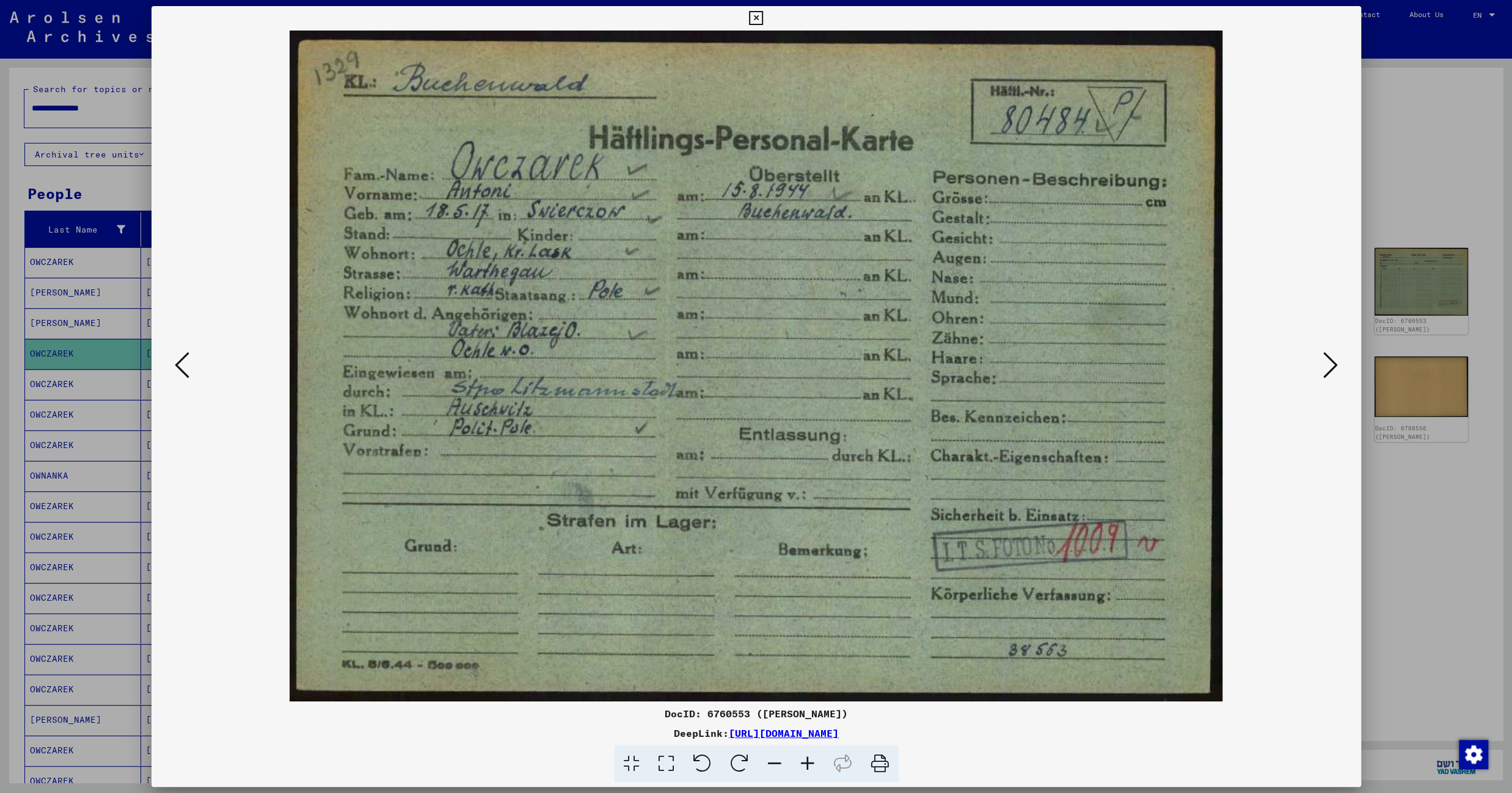
click at [1332, 362] on icon at bounding box center [1330, 365] width 15 height 30
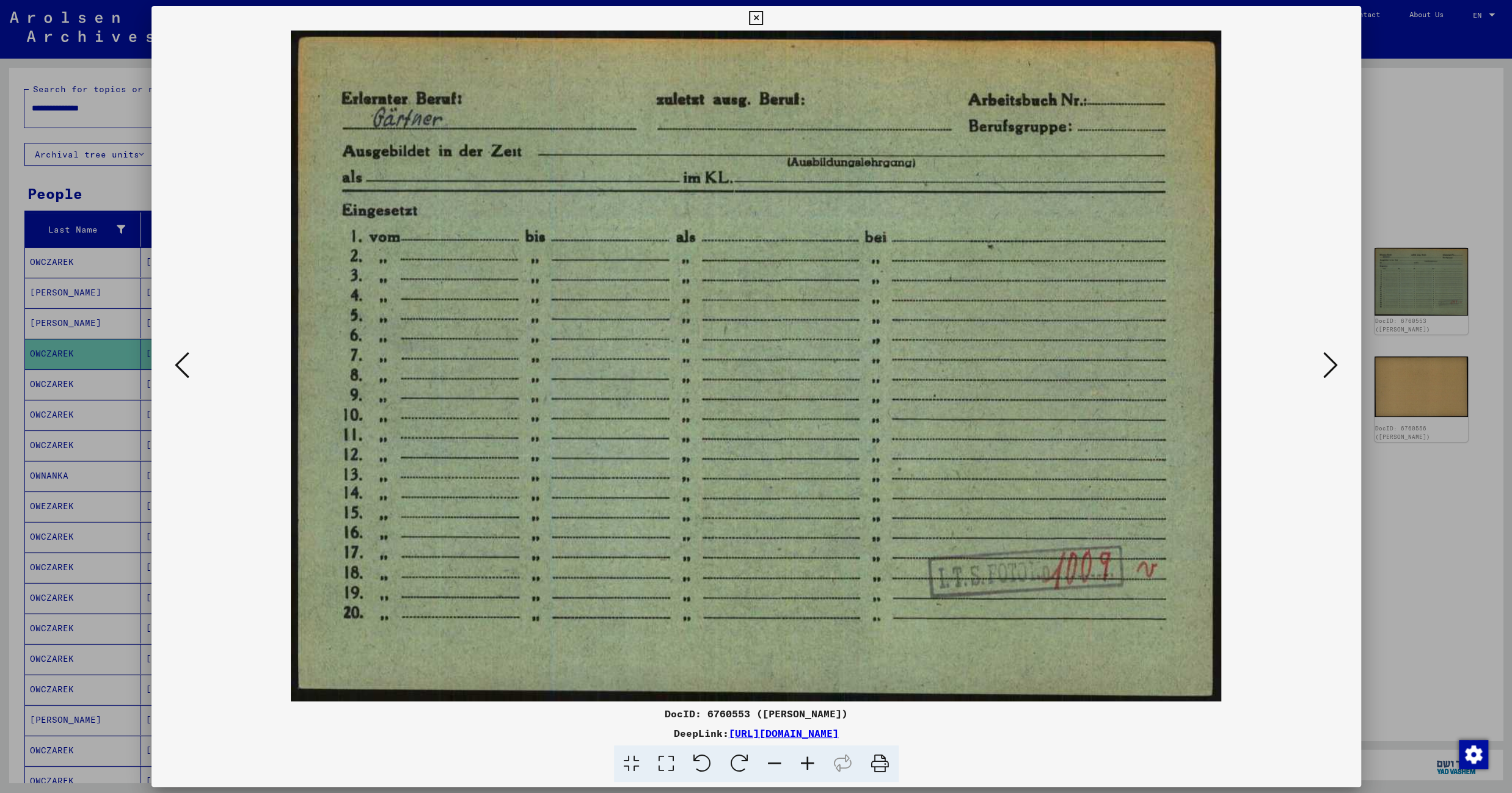
click at [763, 19] on icon at bounding box center [756, 18] width 14 height 15
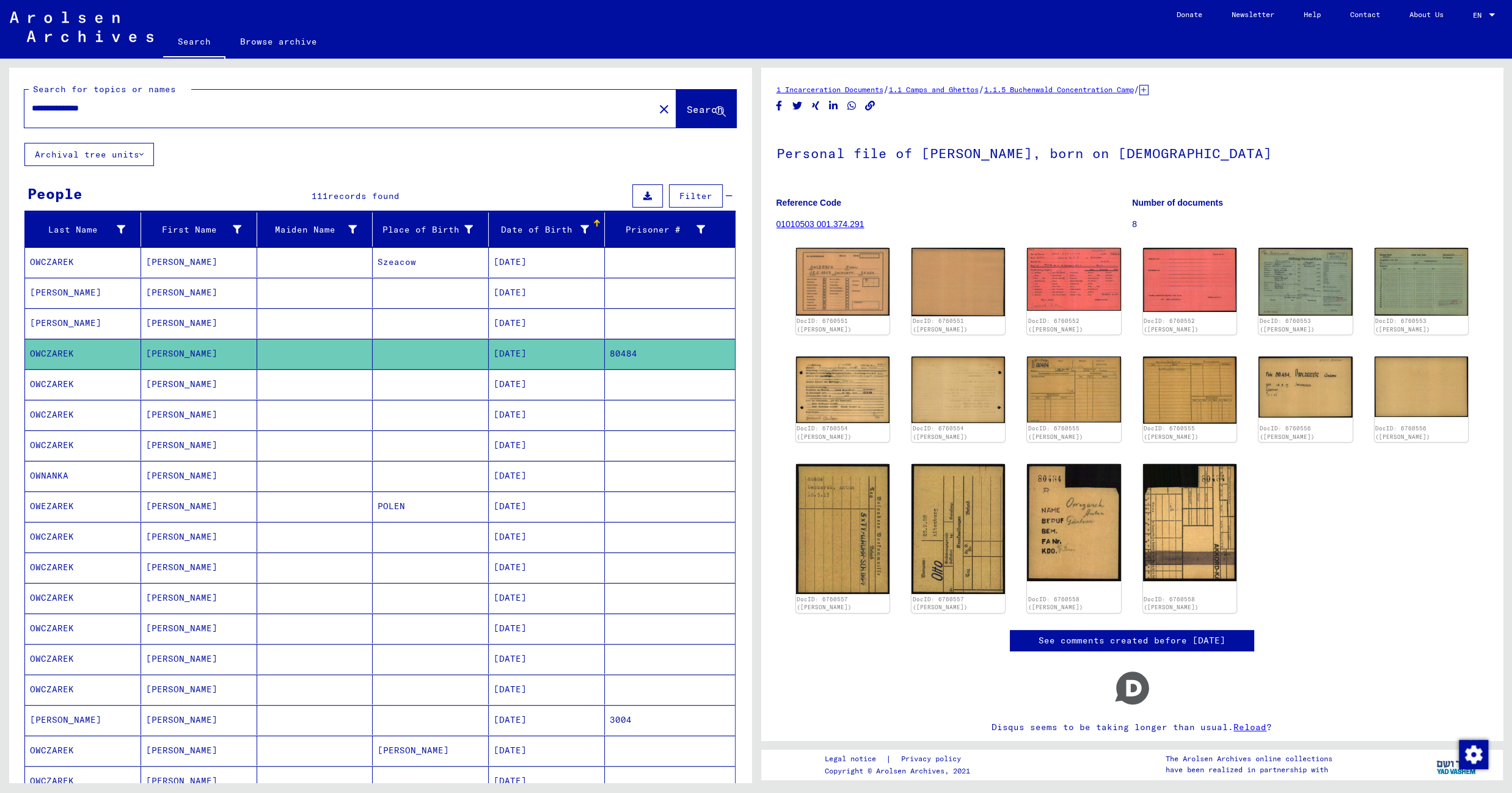
click at [464, 386] on mat-cell at bounding box center [430, 385] width 116 height 30
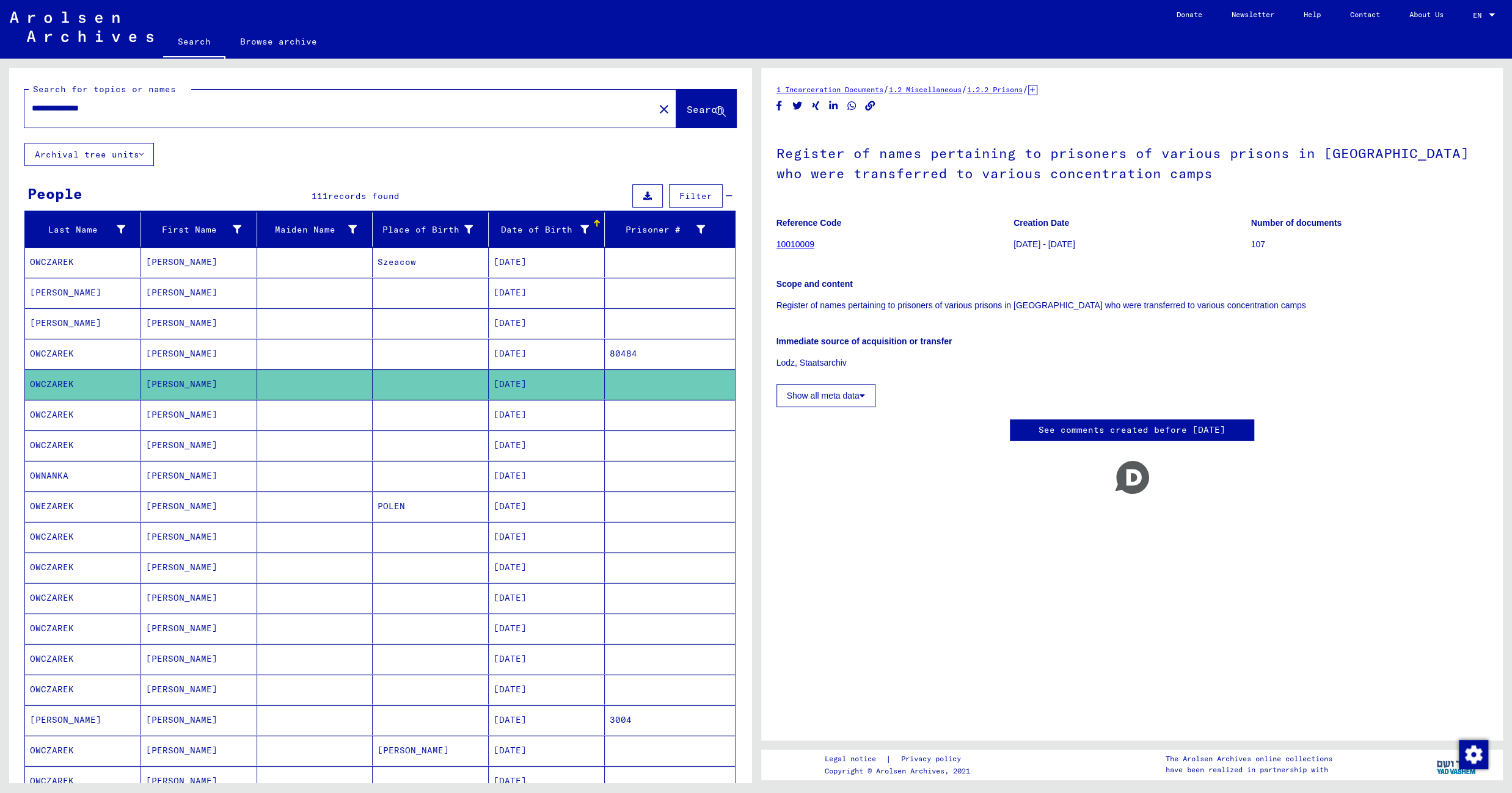
click at [455, 417] on mat-cell at bounding box center [430, 415] width 116 height 30
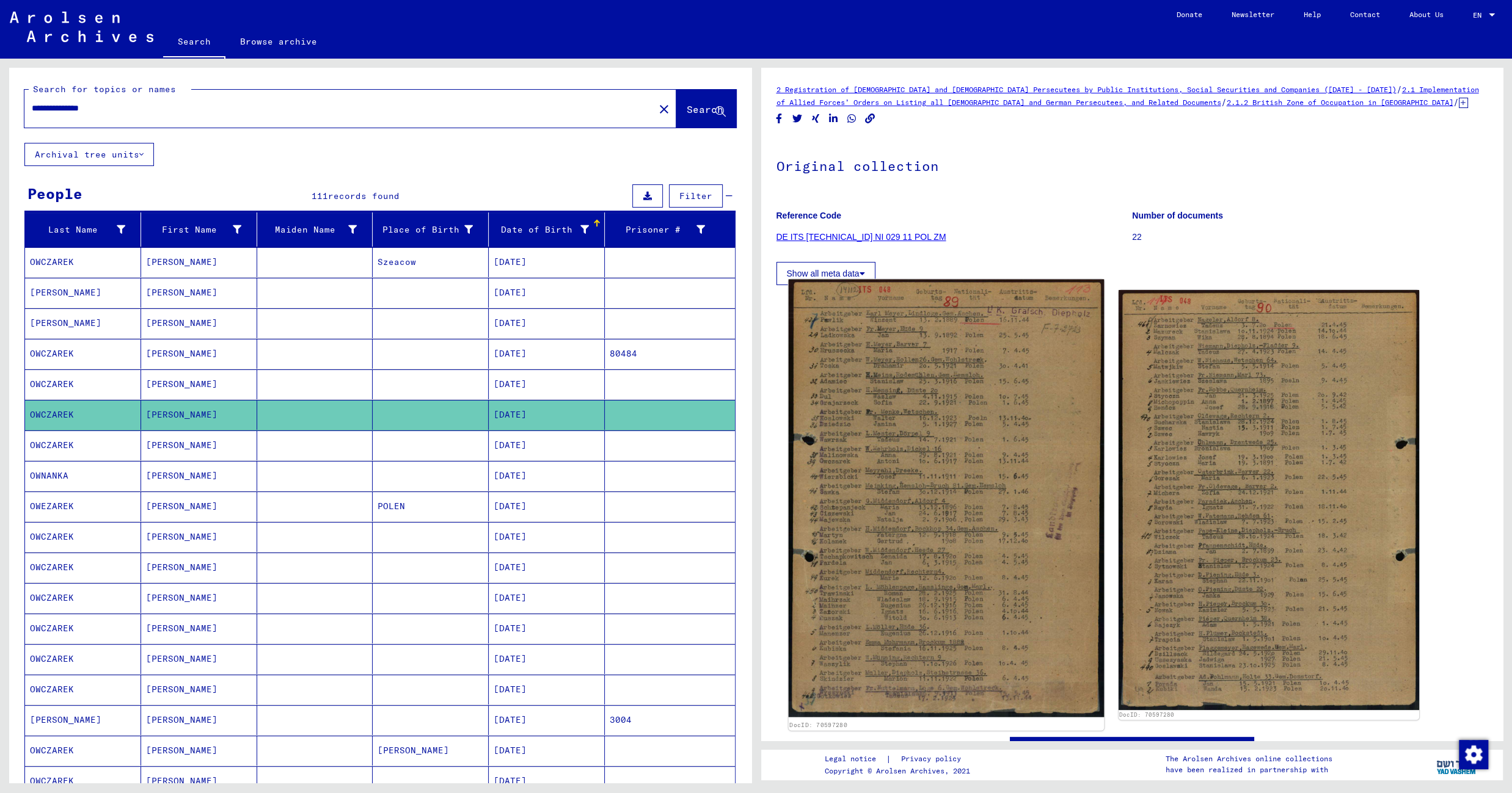
click at [874, 406] on img at bounding box center [945, 498] width 316 height 438
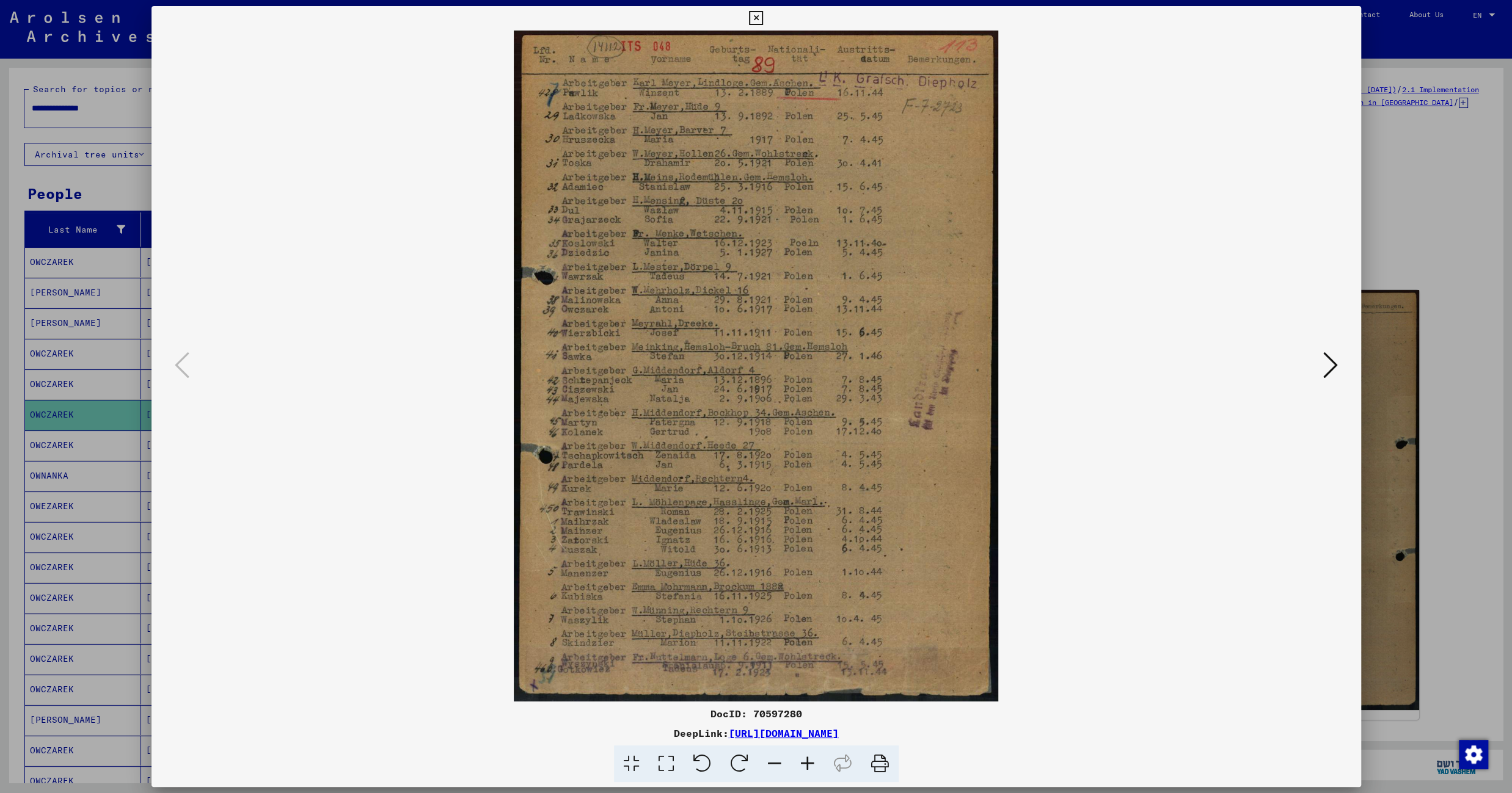
click at [802, 768] on icon at bounding box center [808, 764] width 33 height 38
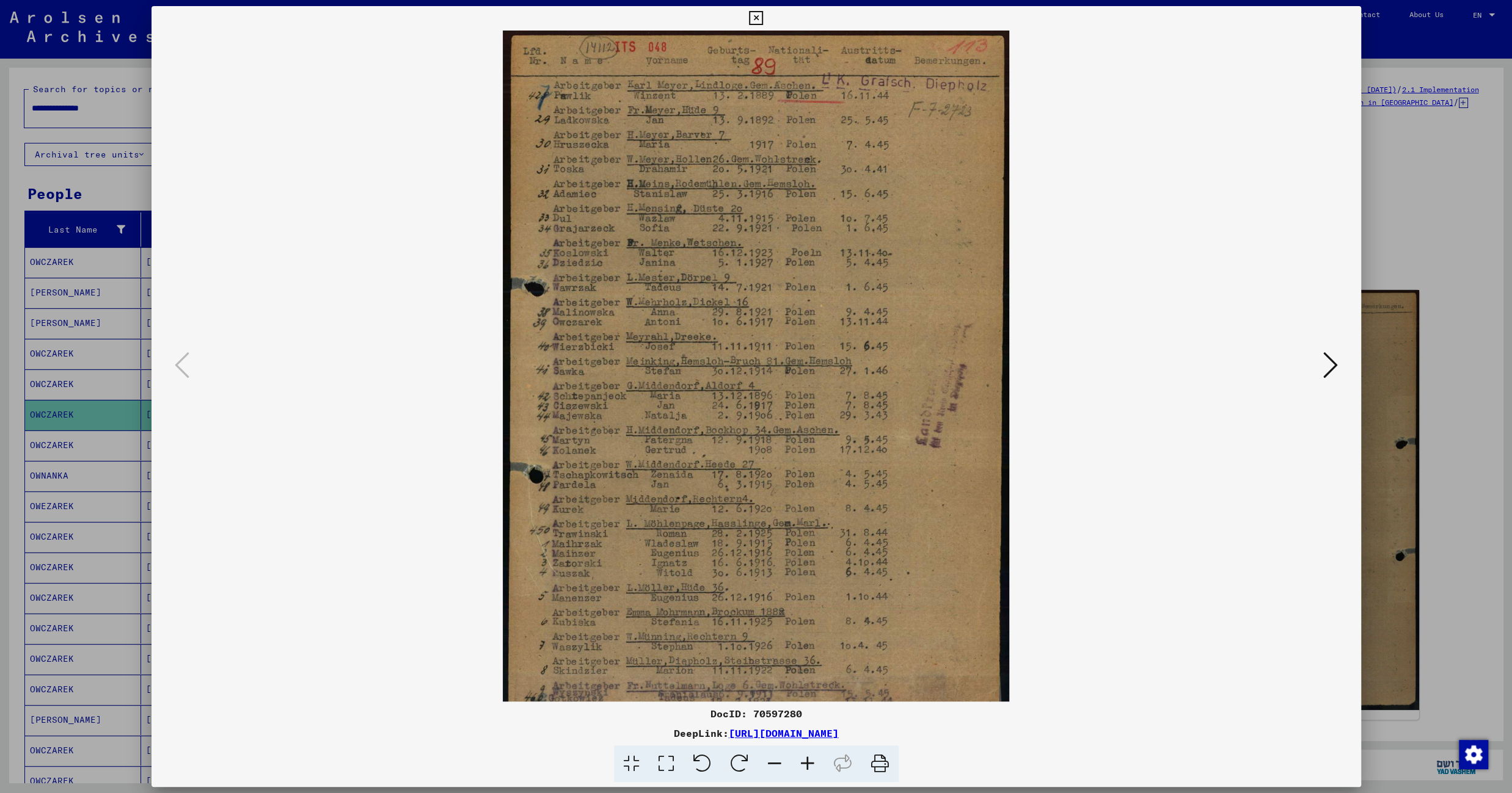
click at [802, 768] on icon at bounding box center [808, 764] width 33 height 38
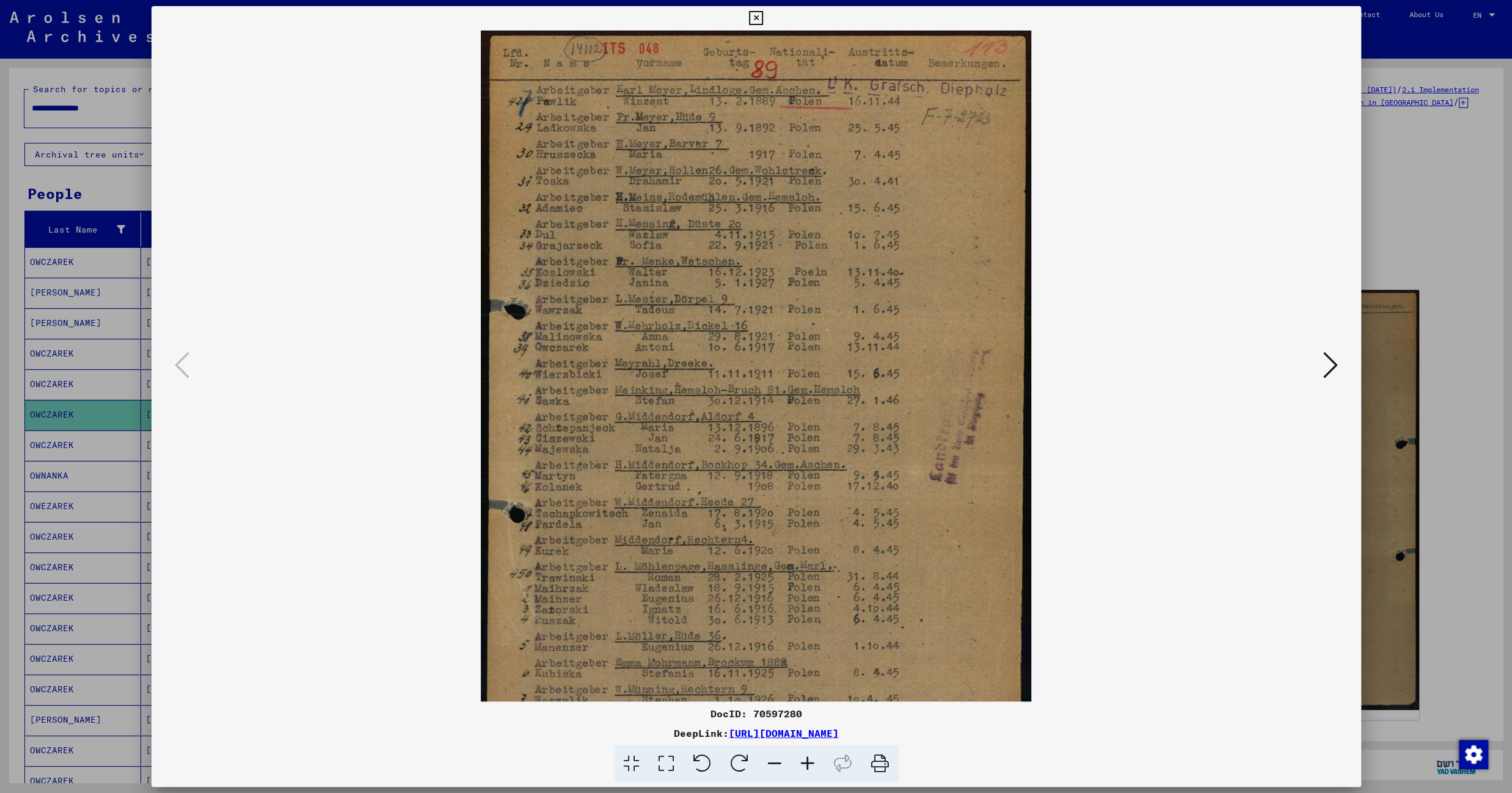
click at [802, 768] on icon at bounding box center [808, 764] width 33 height 38
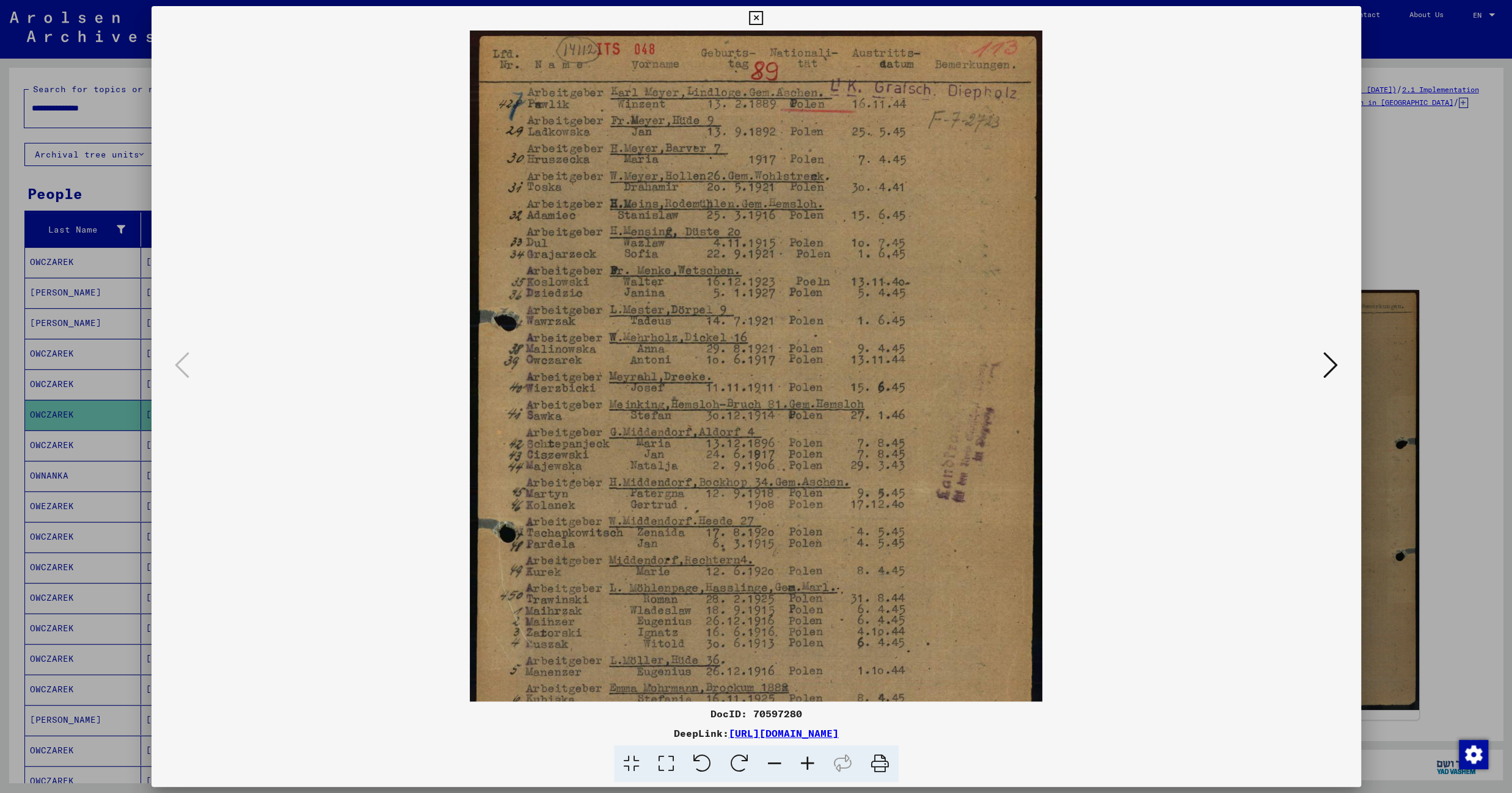
click at [802, 768] on icon at bounding box center [808, 764] width 33 height 38
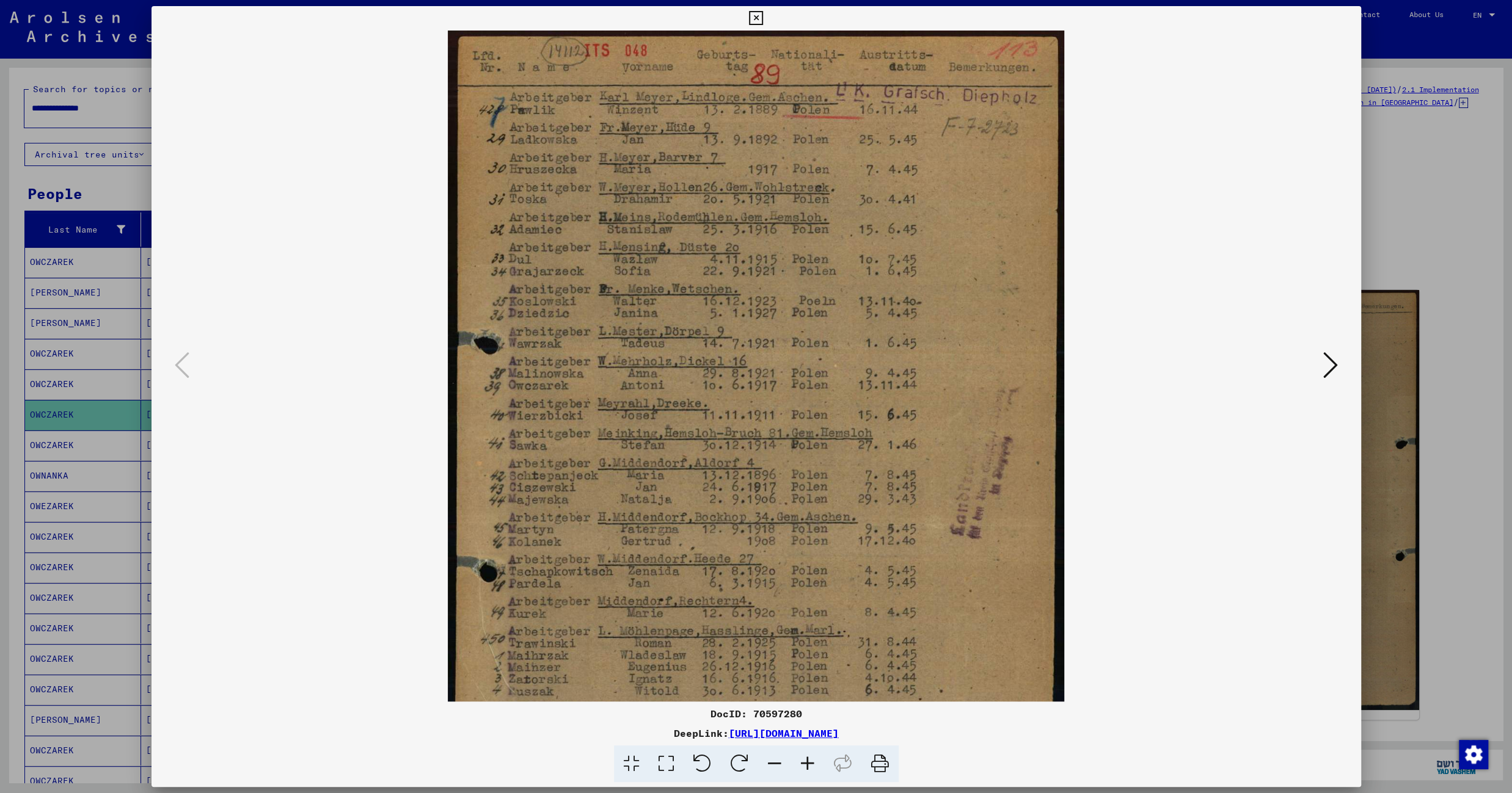
click at [802, 768] on icon at bounding box center [808, 764] width 33 height 38
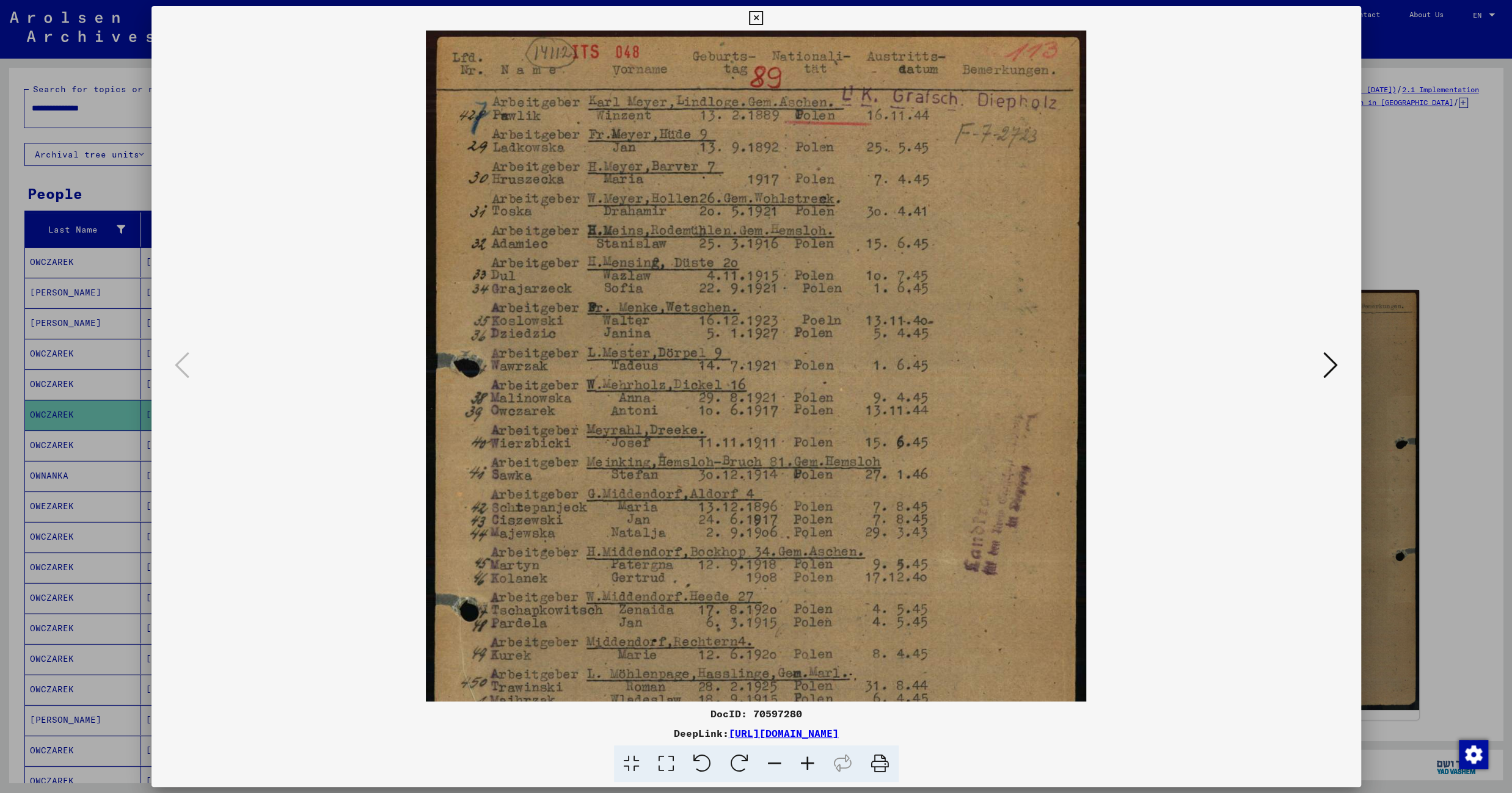
click at [802, 768] on icon at bounding box center [808, 764] width 33 height 38
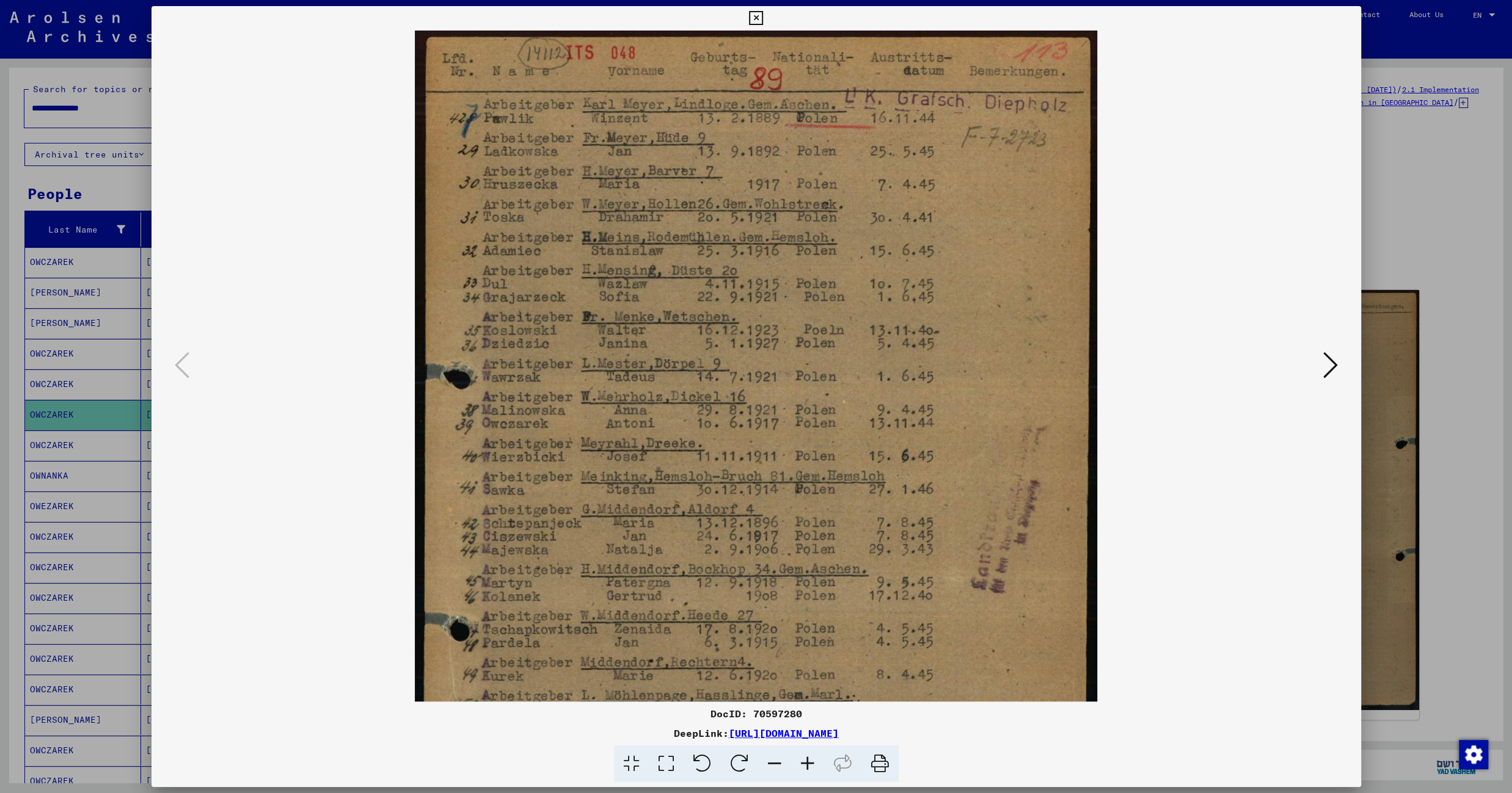
click at [802, 768] on icon at bounding box center [808, 764] width 33 height 38
click at [763, 23] on icon at bounding box center [756, 18] width 14 height 15
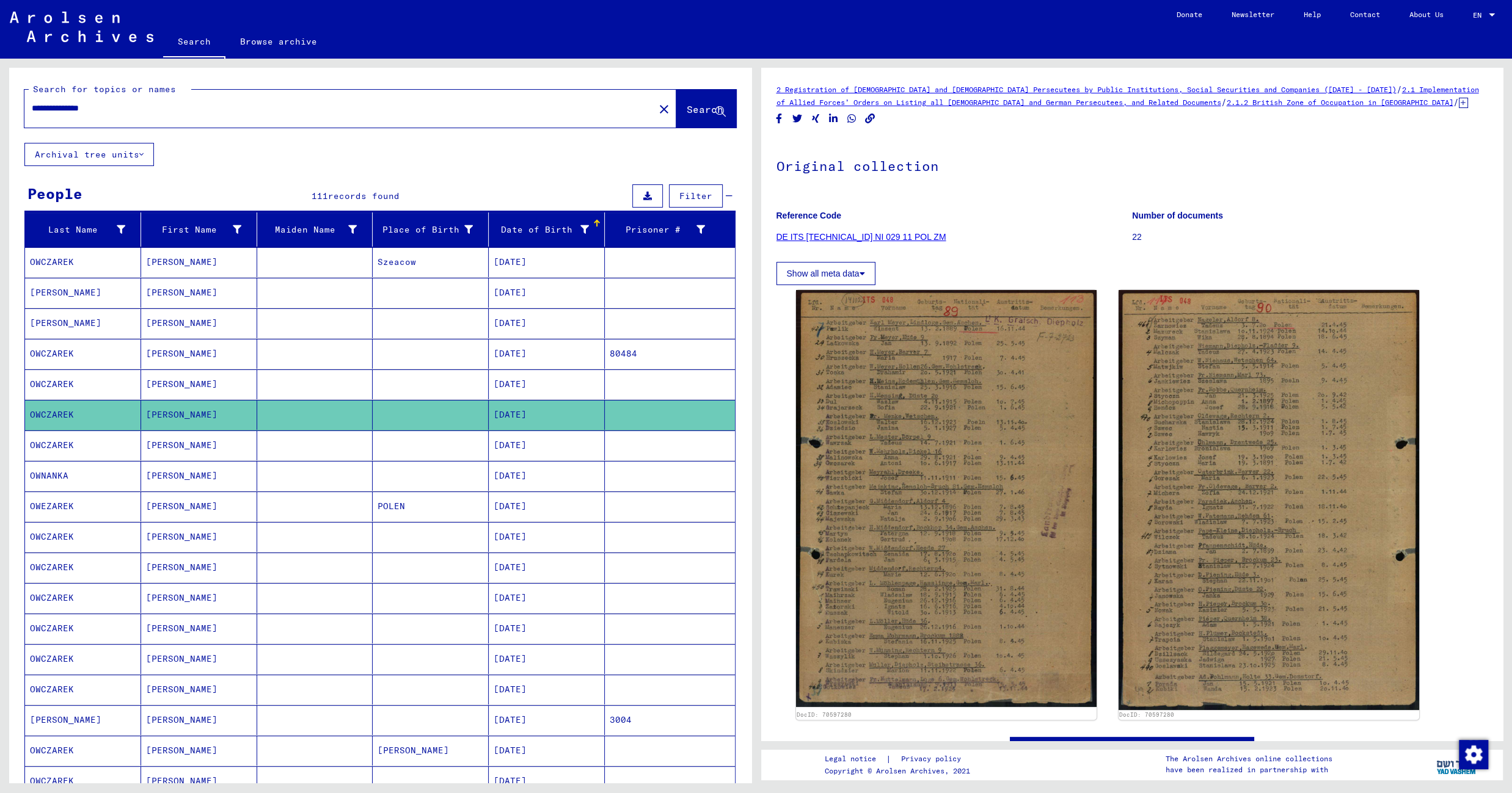
click at [489, 453] on mat-cell "06/10/1917" at bounding box center [547, 445] width 116 height 30
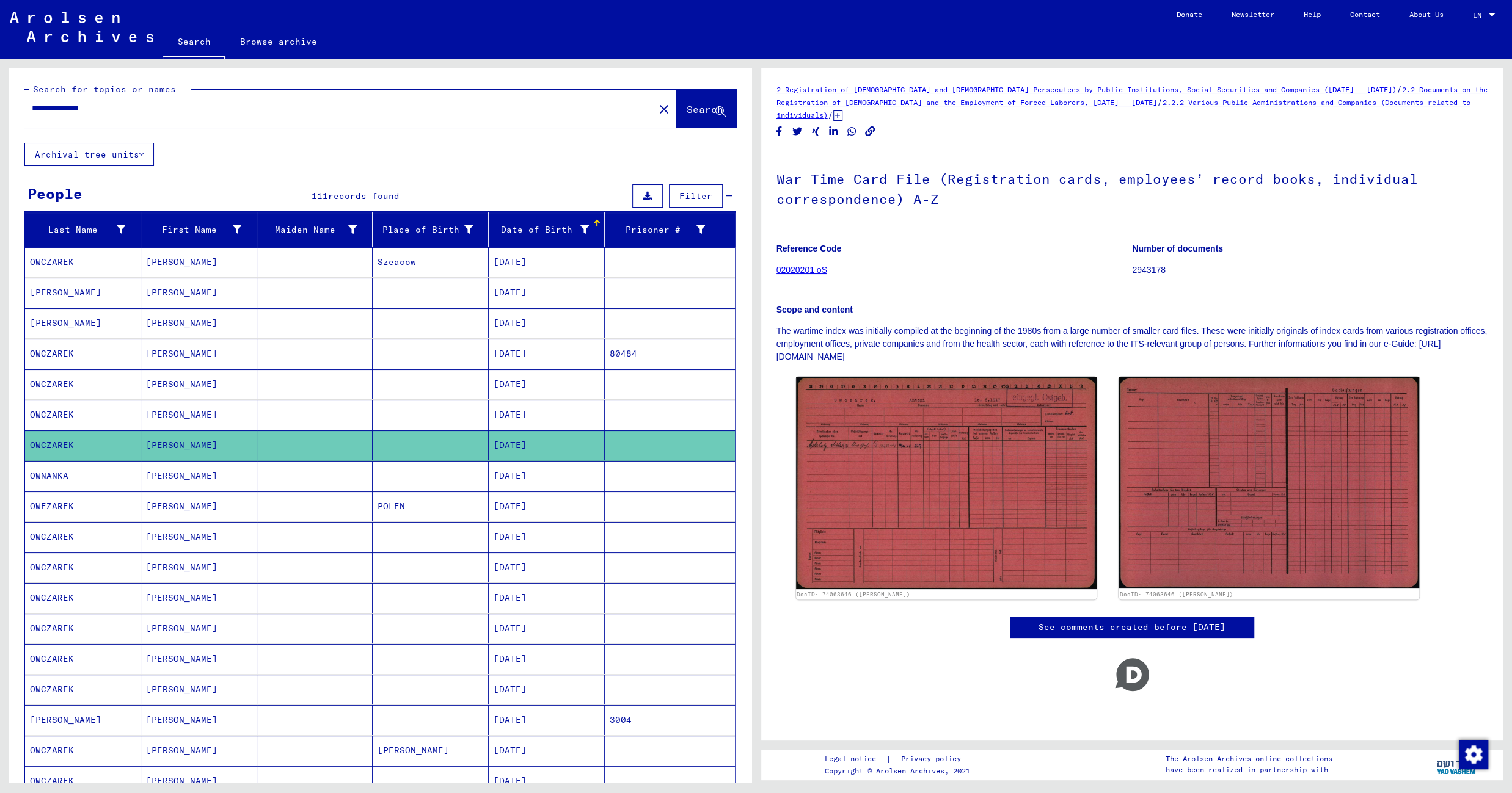
click at [447, 481] on mat-cell at bounding box center [430, 476] width 116 height 30
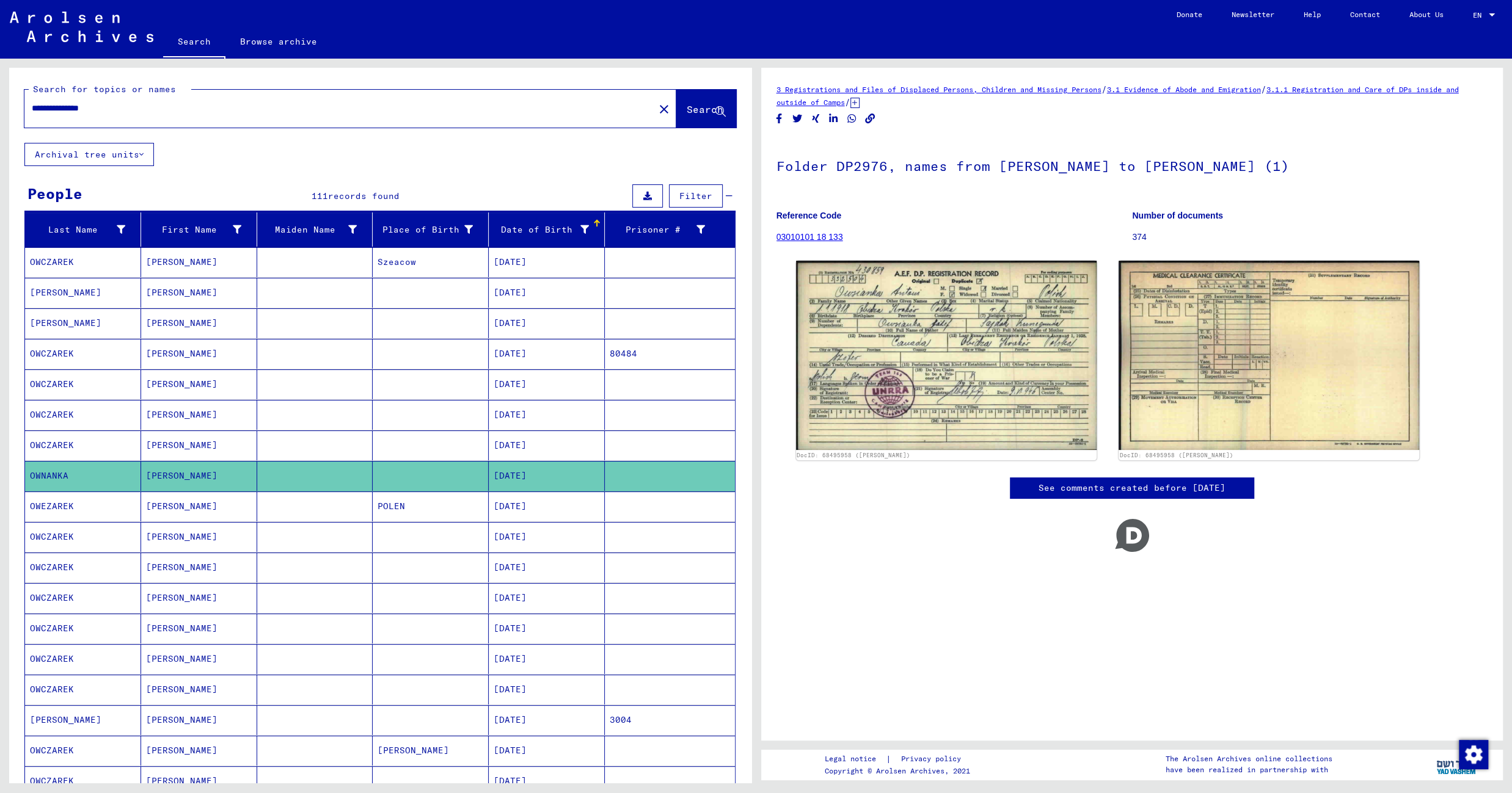
click at [534, 513] on mat-cell "02/03/1919" at bounding box center [547, 506] width 116 height 30
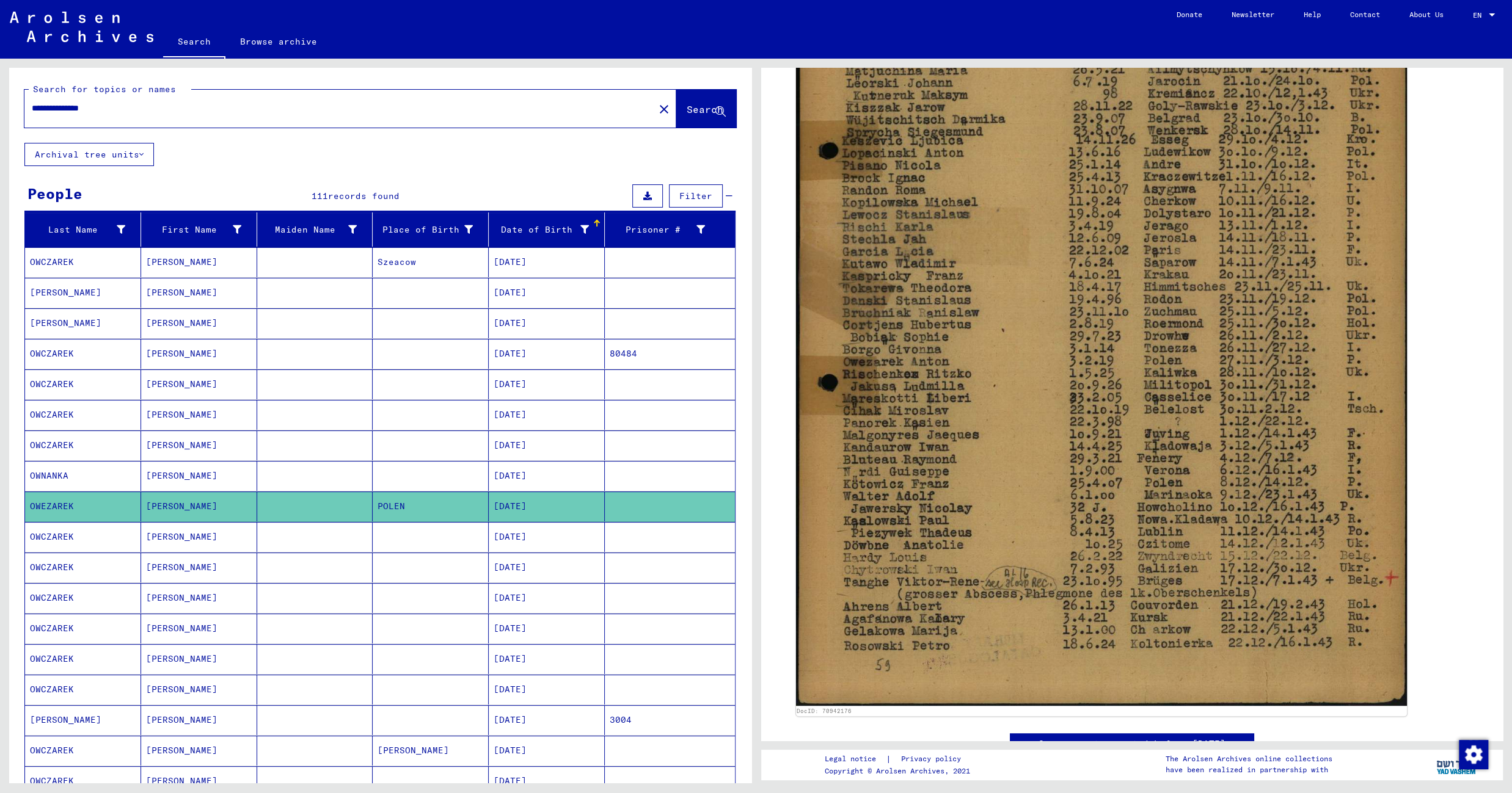
scroll to position [545, 0]
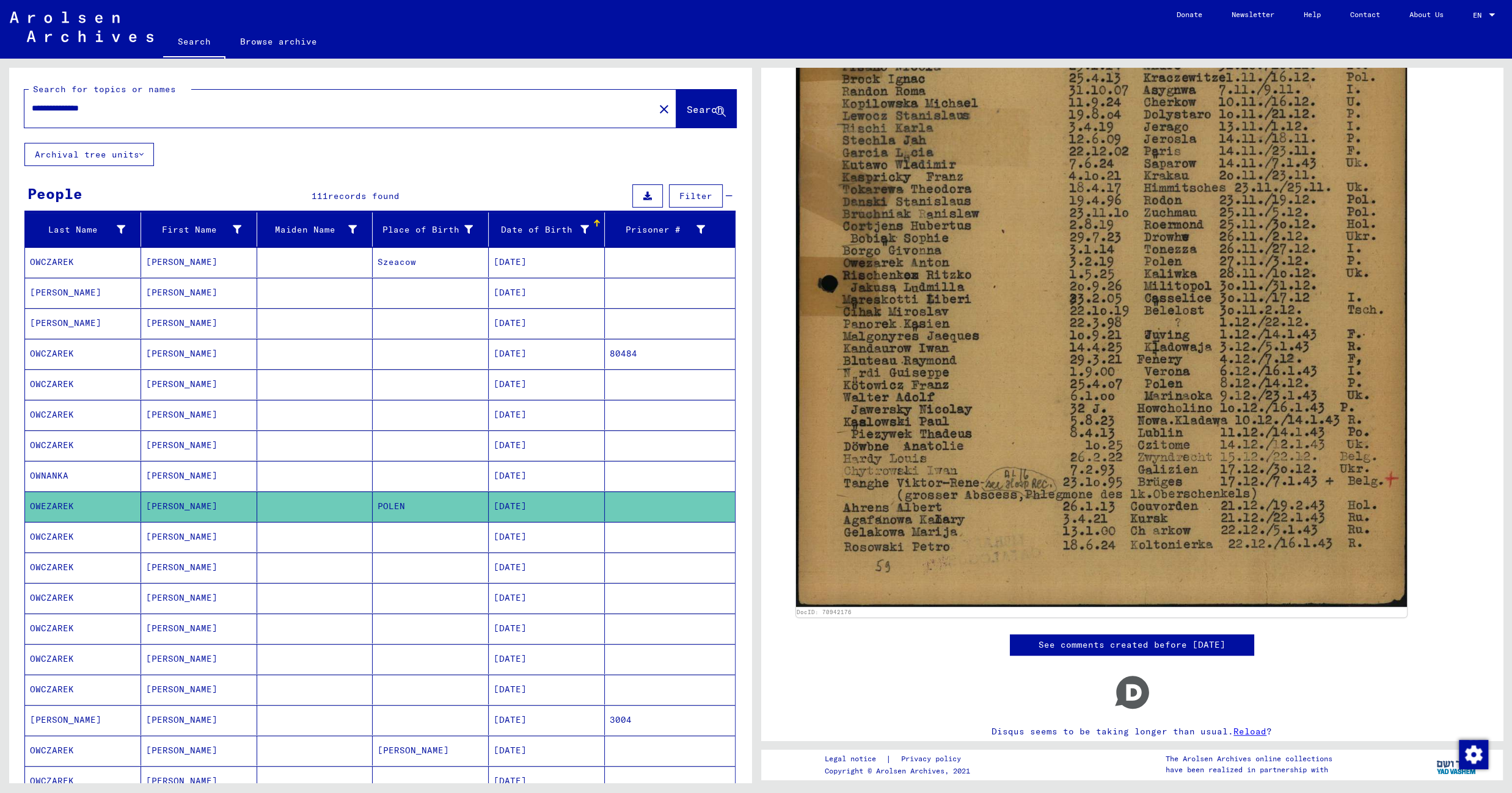
click at [415, 535] on mat-cell at bounding box center [430, 537] width 116 height 30
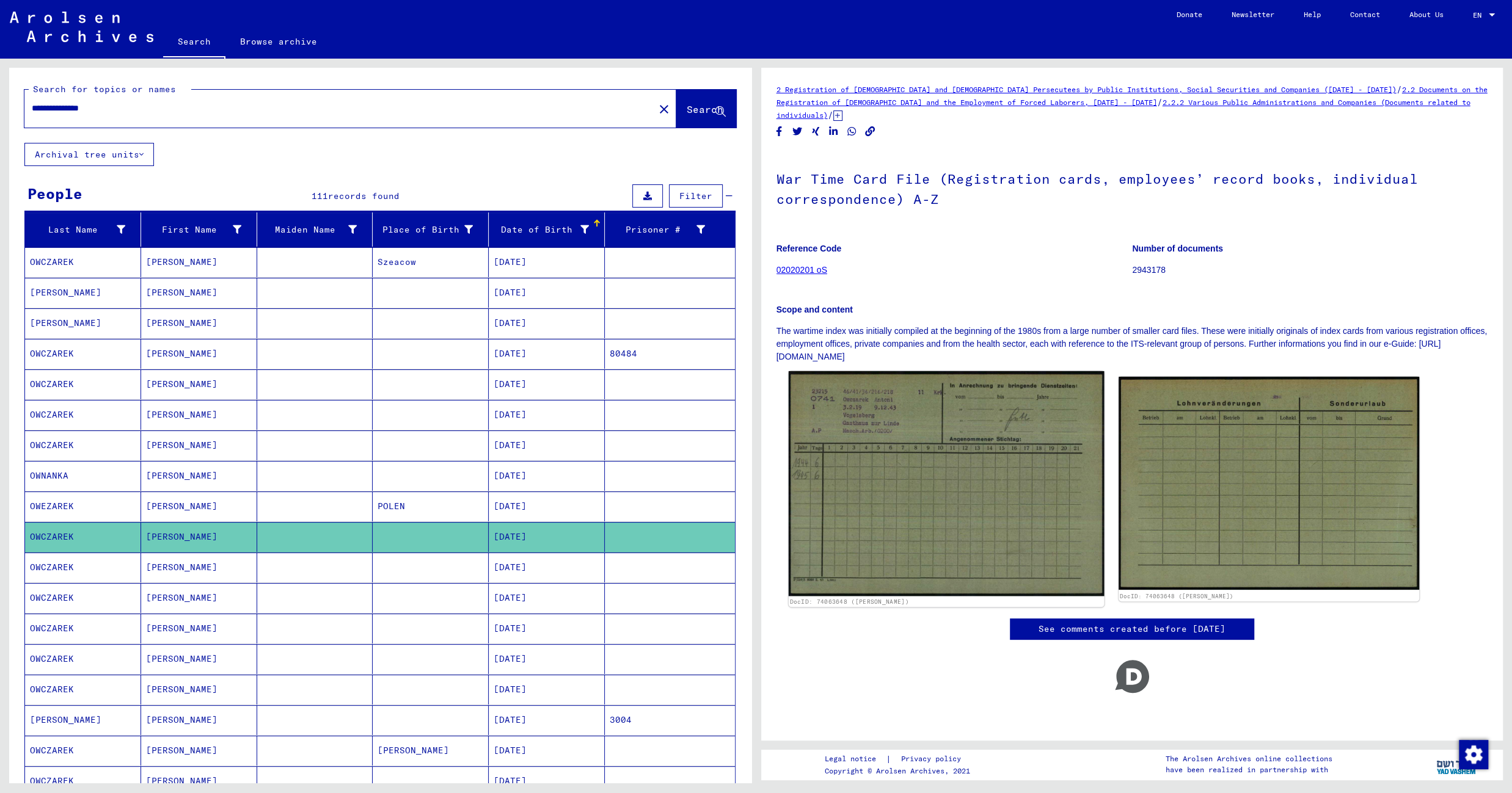
click at [904, 453] on img at bounding box center [945, 484] width 316 height 226
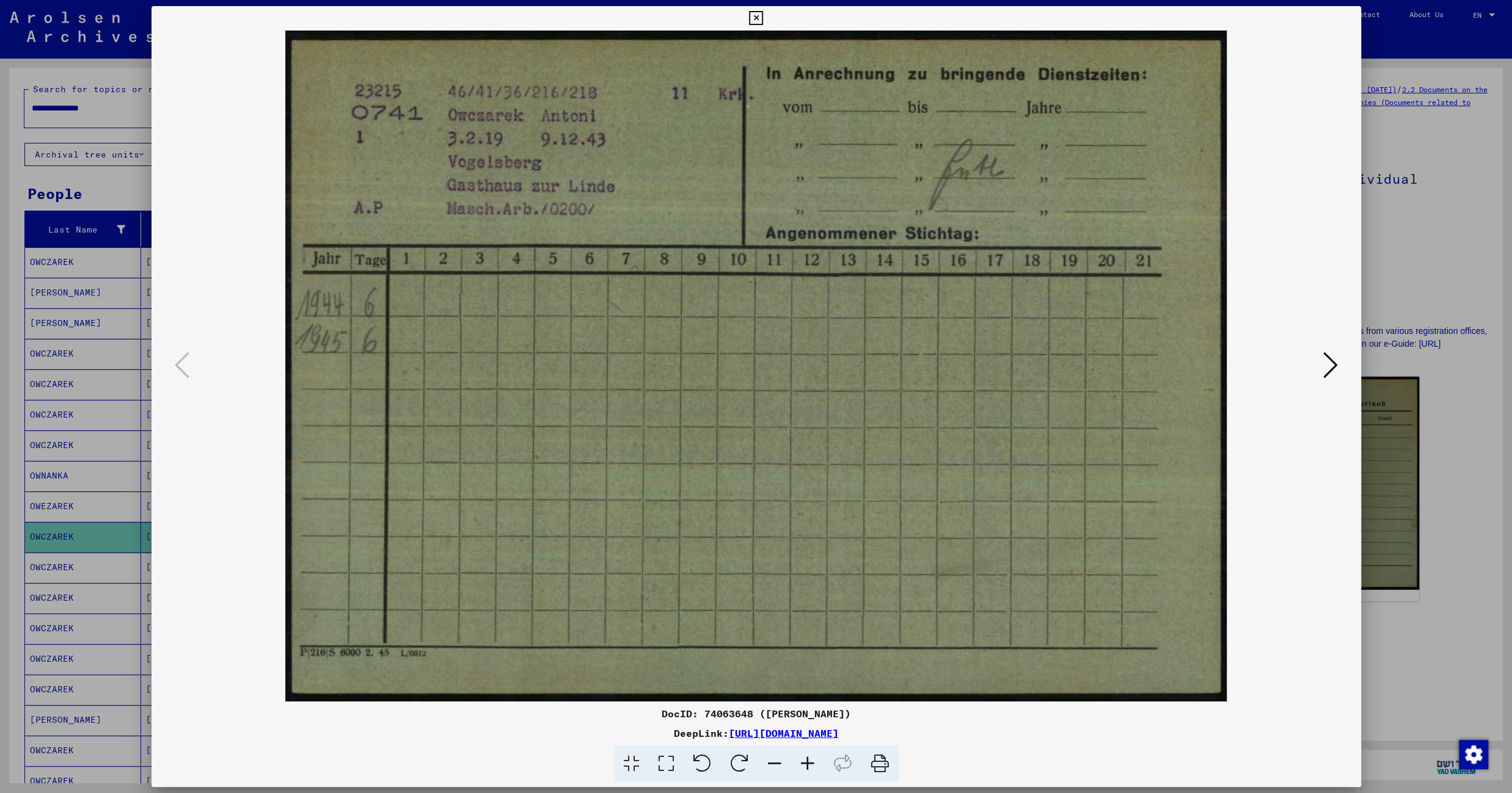
click at [763, 19] on icon at bounding box center [756, 18] width 14 height 15
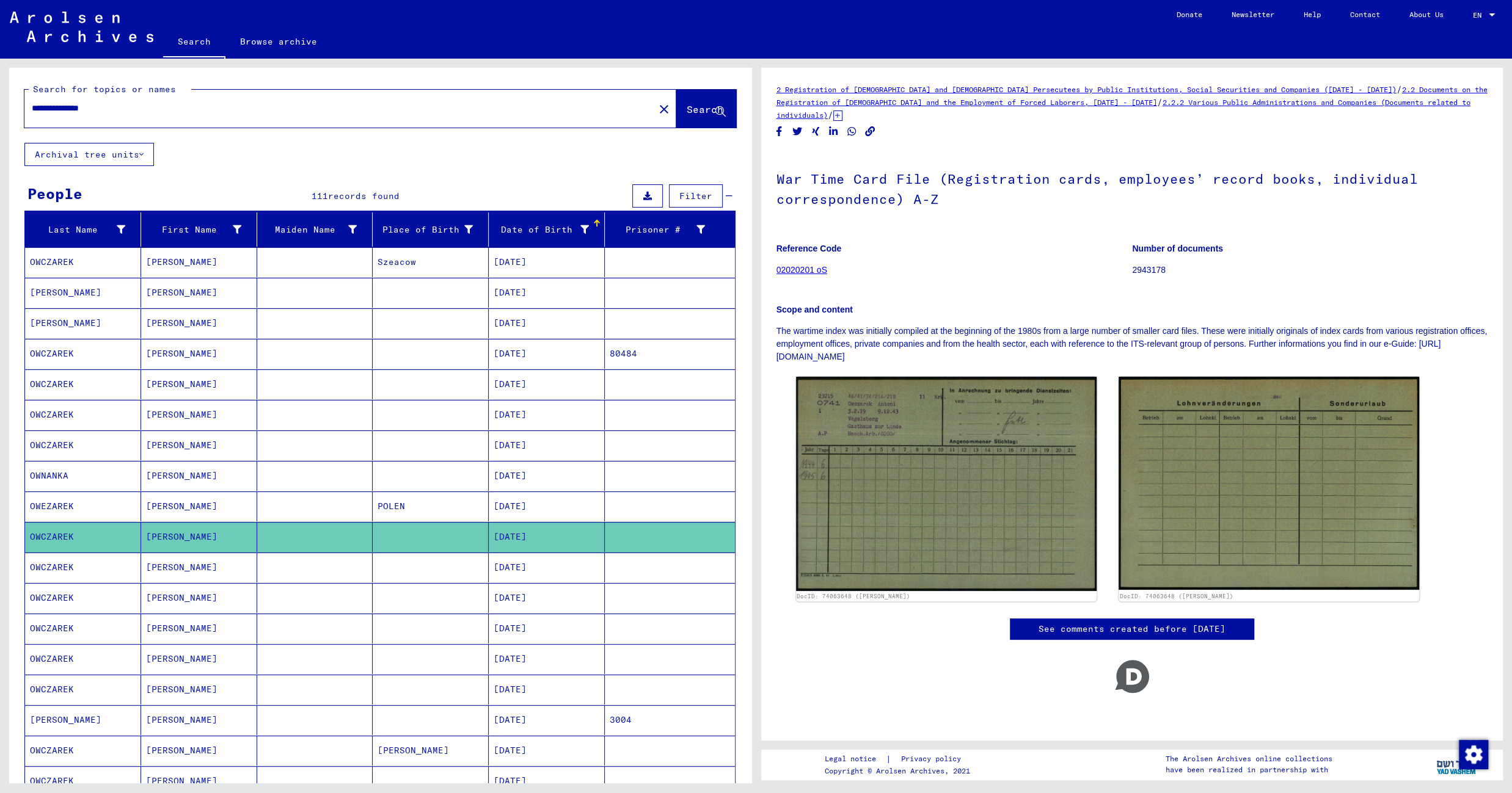
click at [570, 569] on mat-cell "12/25/1919" at bounding box center [547, 567] width 116 height 30
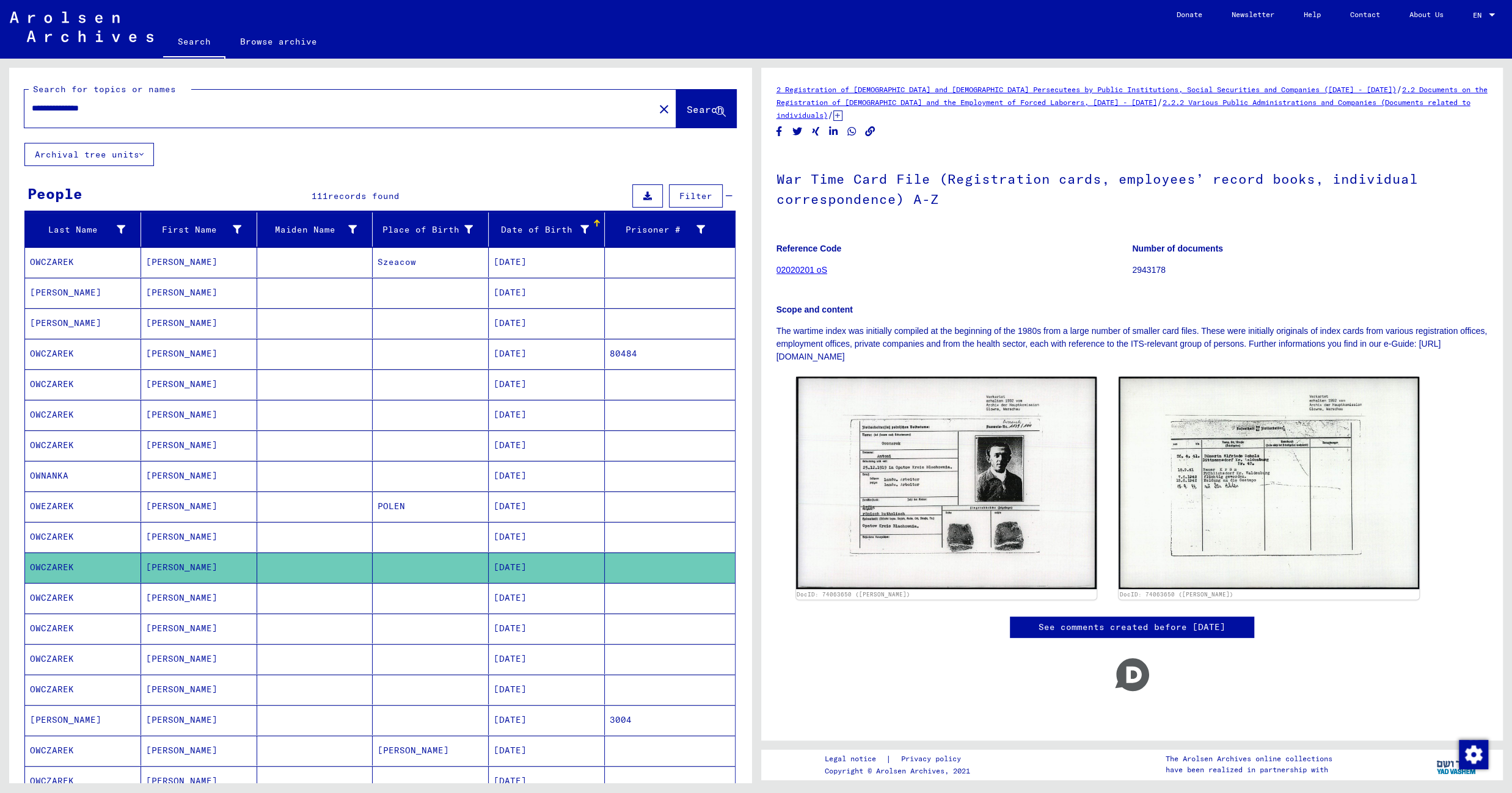
click at [542, 605] on mat-cell "04/07/1920" at bounding box center [547, 598] width 116 height 30
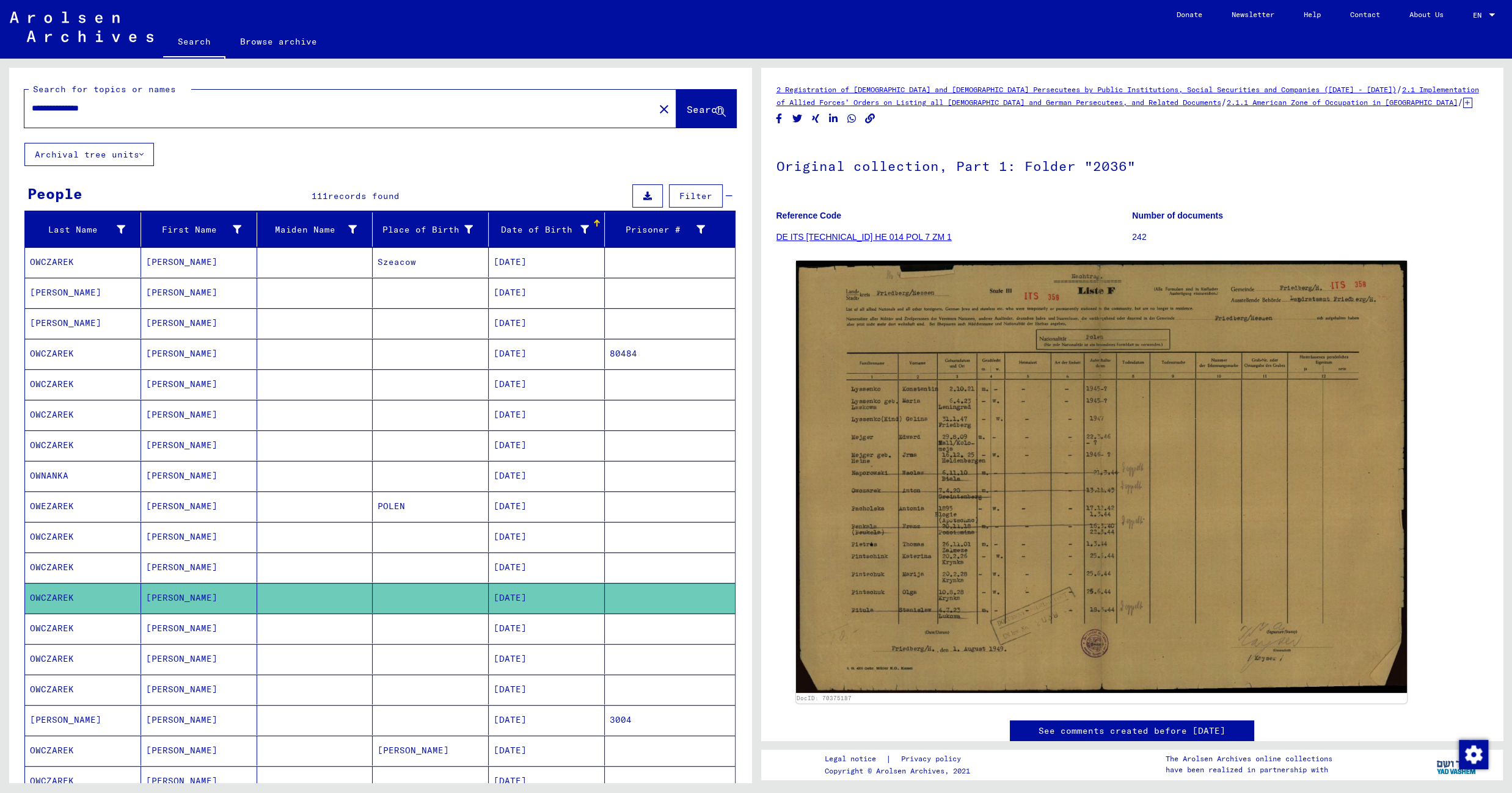
click at [557, 574] on mat-cell "12/25/1919" at bounding box center [547, 567] width 116 height 30
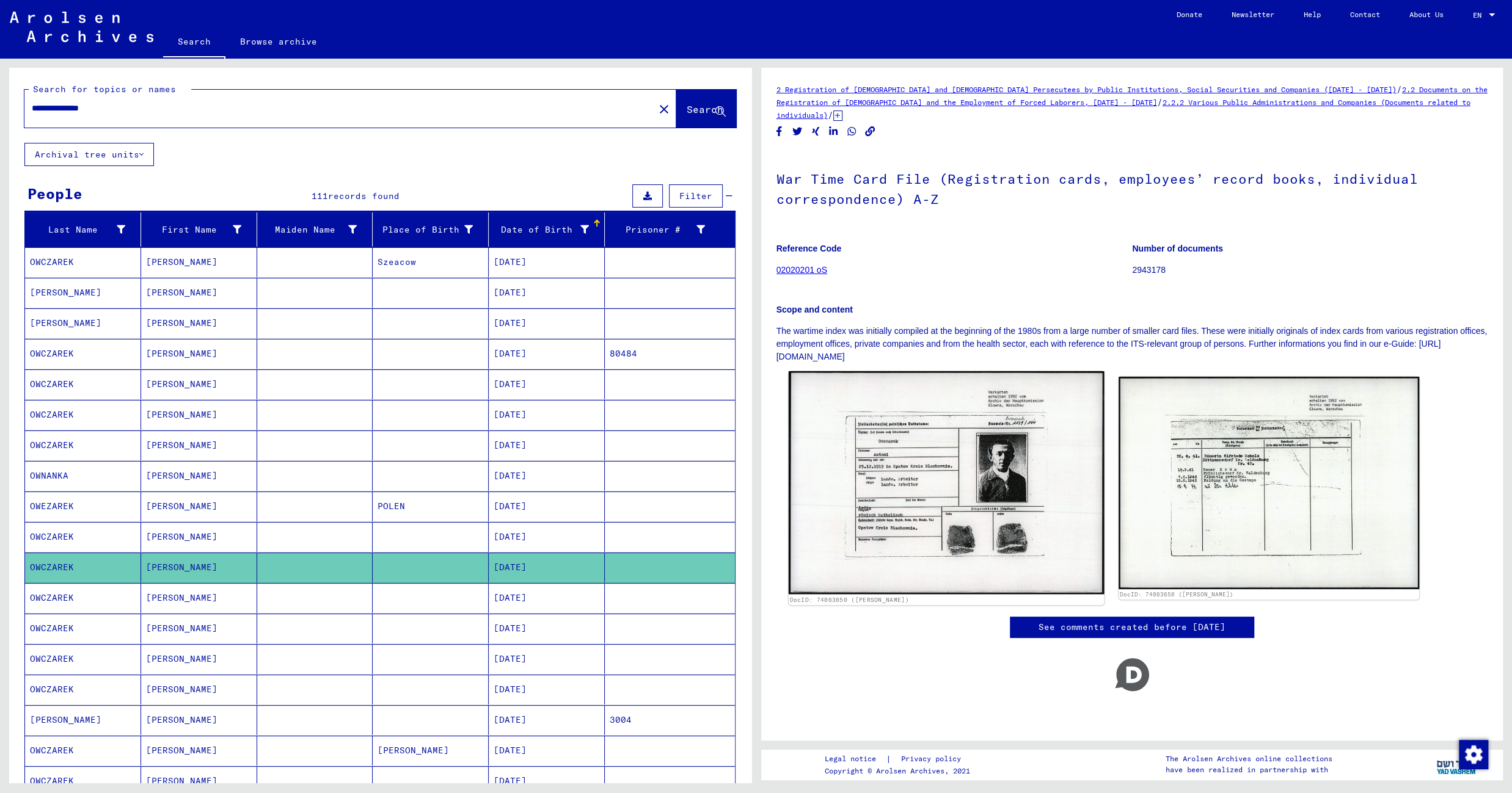
click at [895, 466] on img at bounding box center [945, 483] width 316 height 224
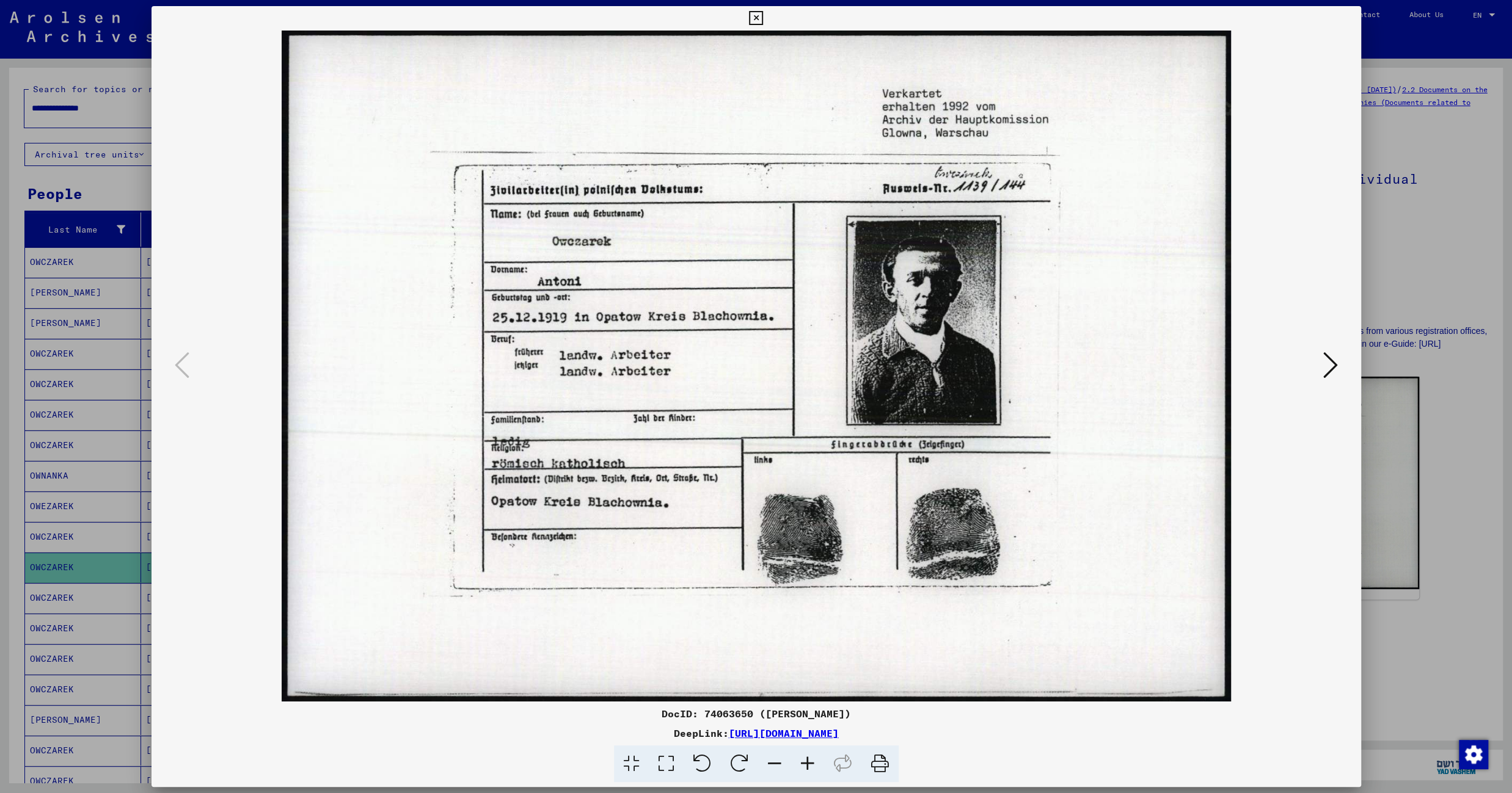
click at [1327, 365] on icon at bounding box center [1330, 365] width 15 height 30
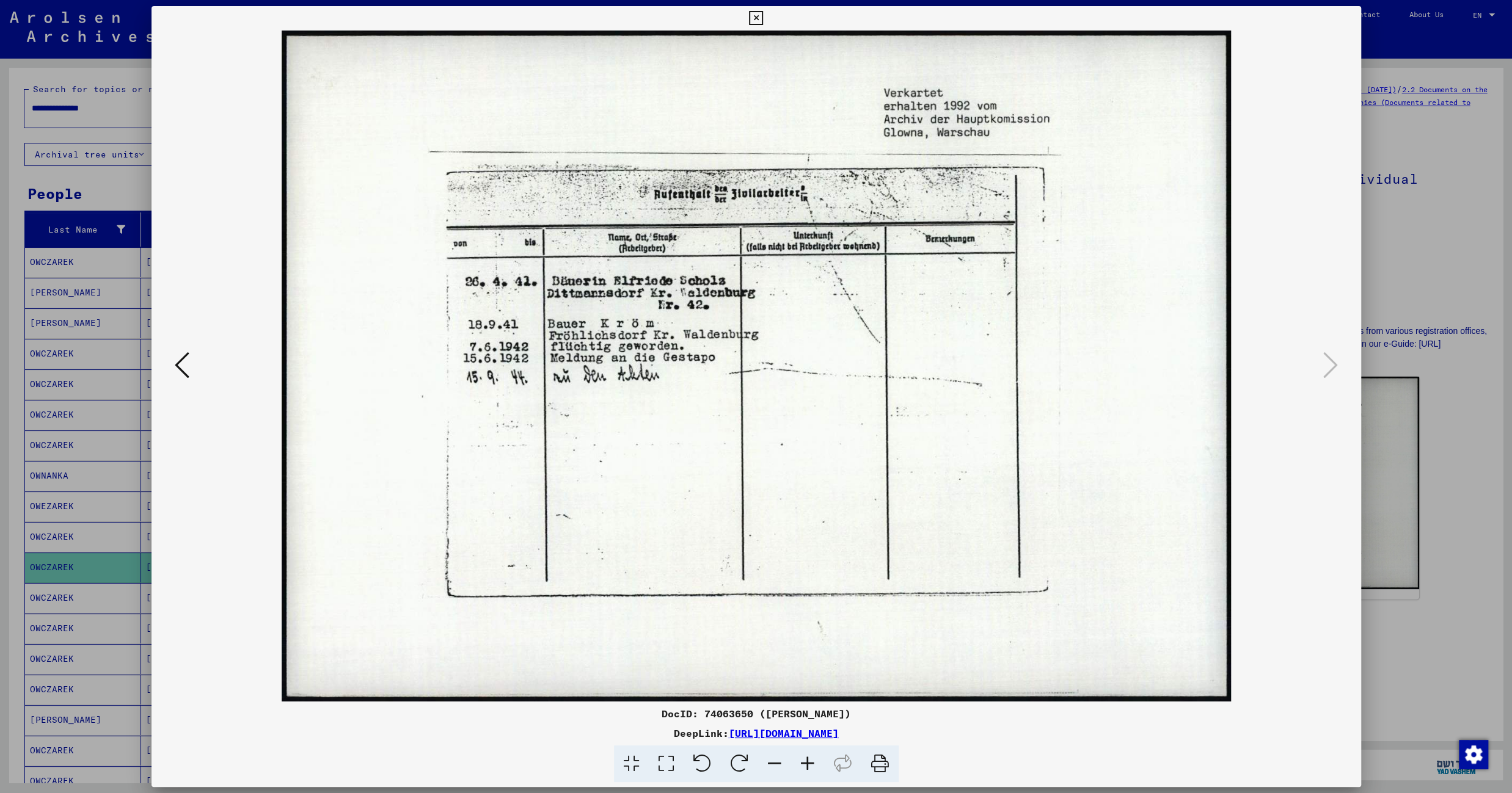
click at [763, 23] on icon at bounding box center [756, 18] width 14 height 15
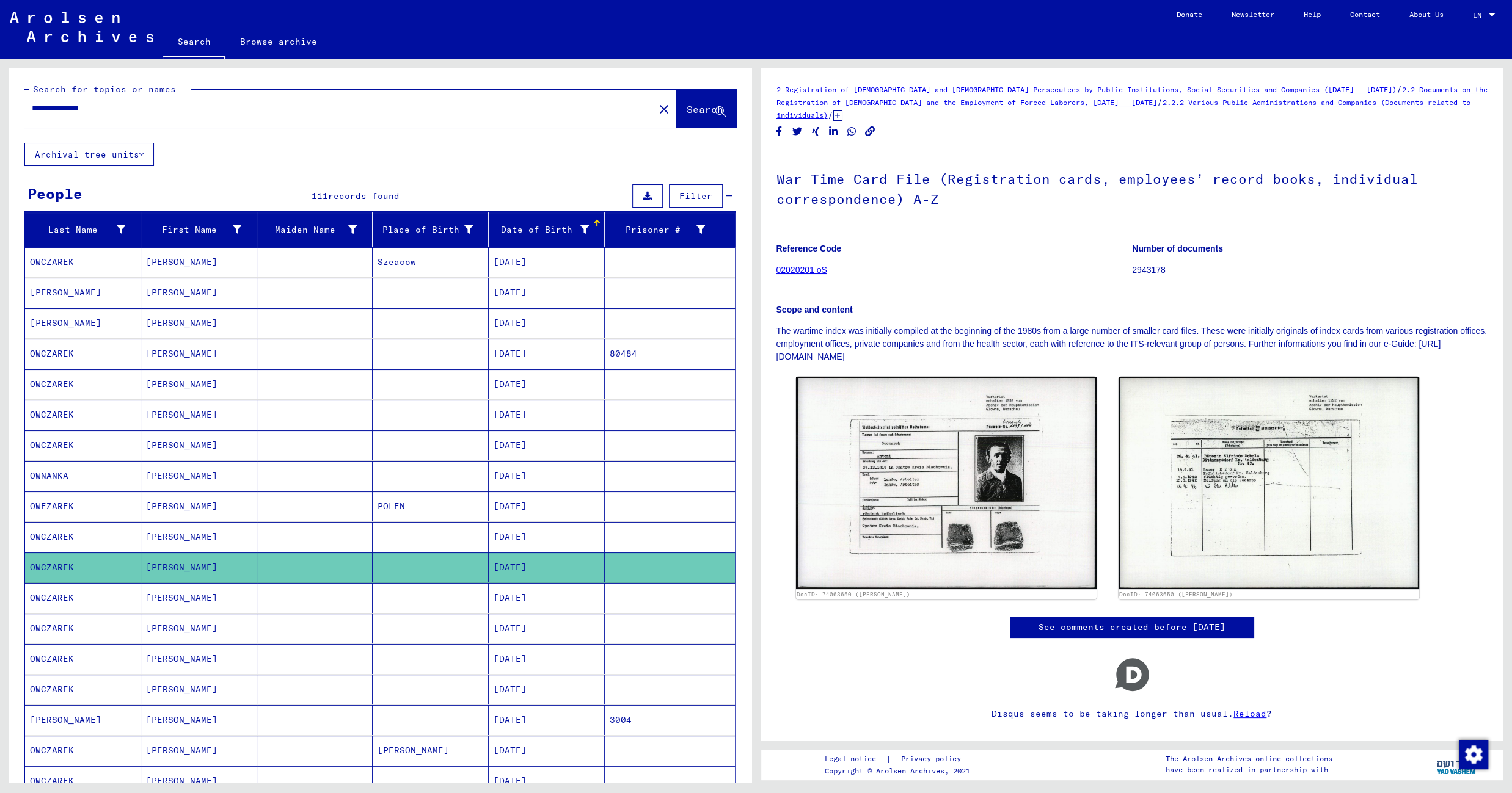
click at [445, 605] on mat-cell at bounding box center [430, 598] width 116 height 30
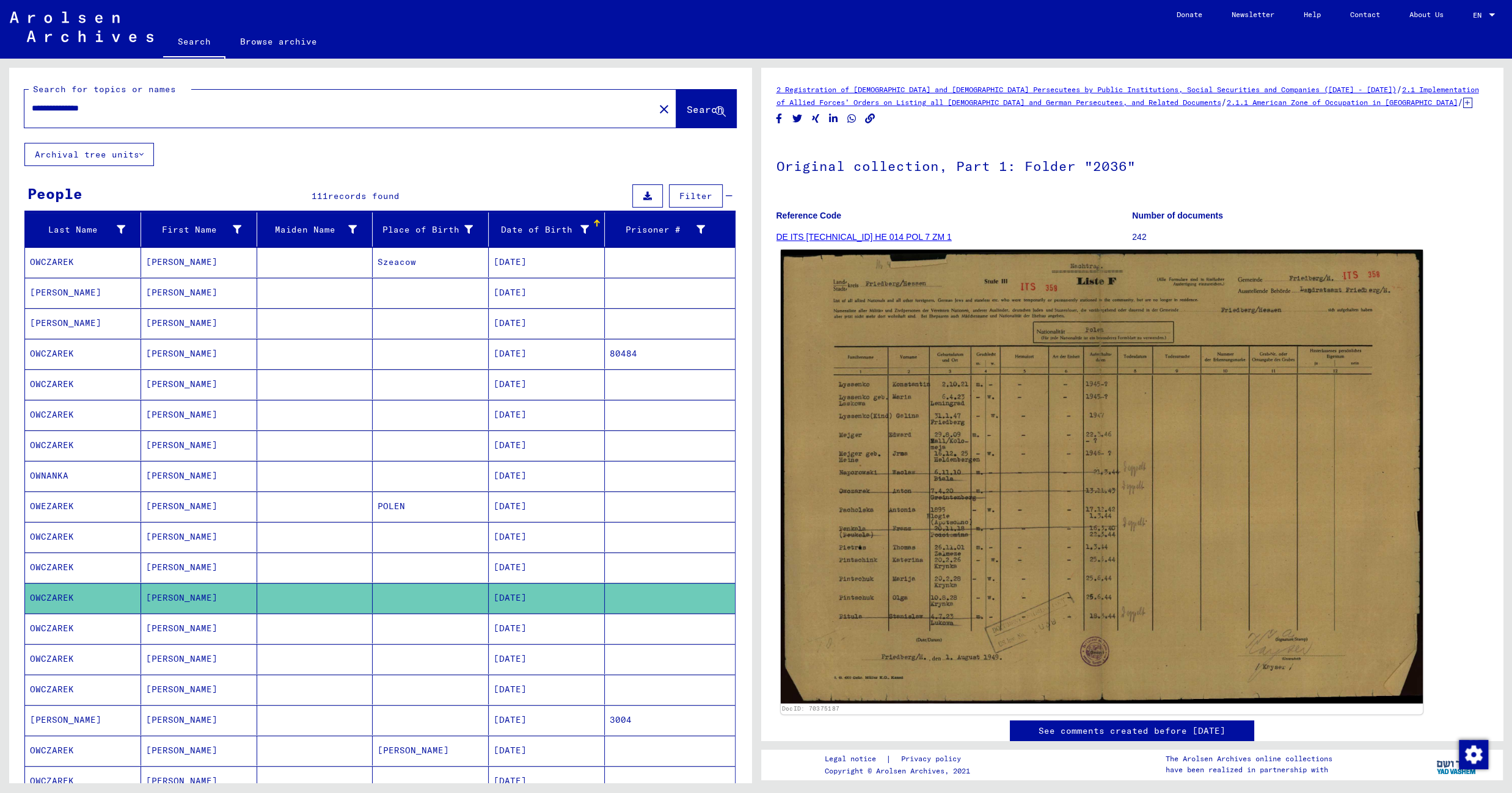
click at [909, 469] on img at bounding box center [1101, 476] width 642 height 454
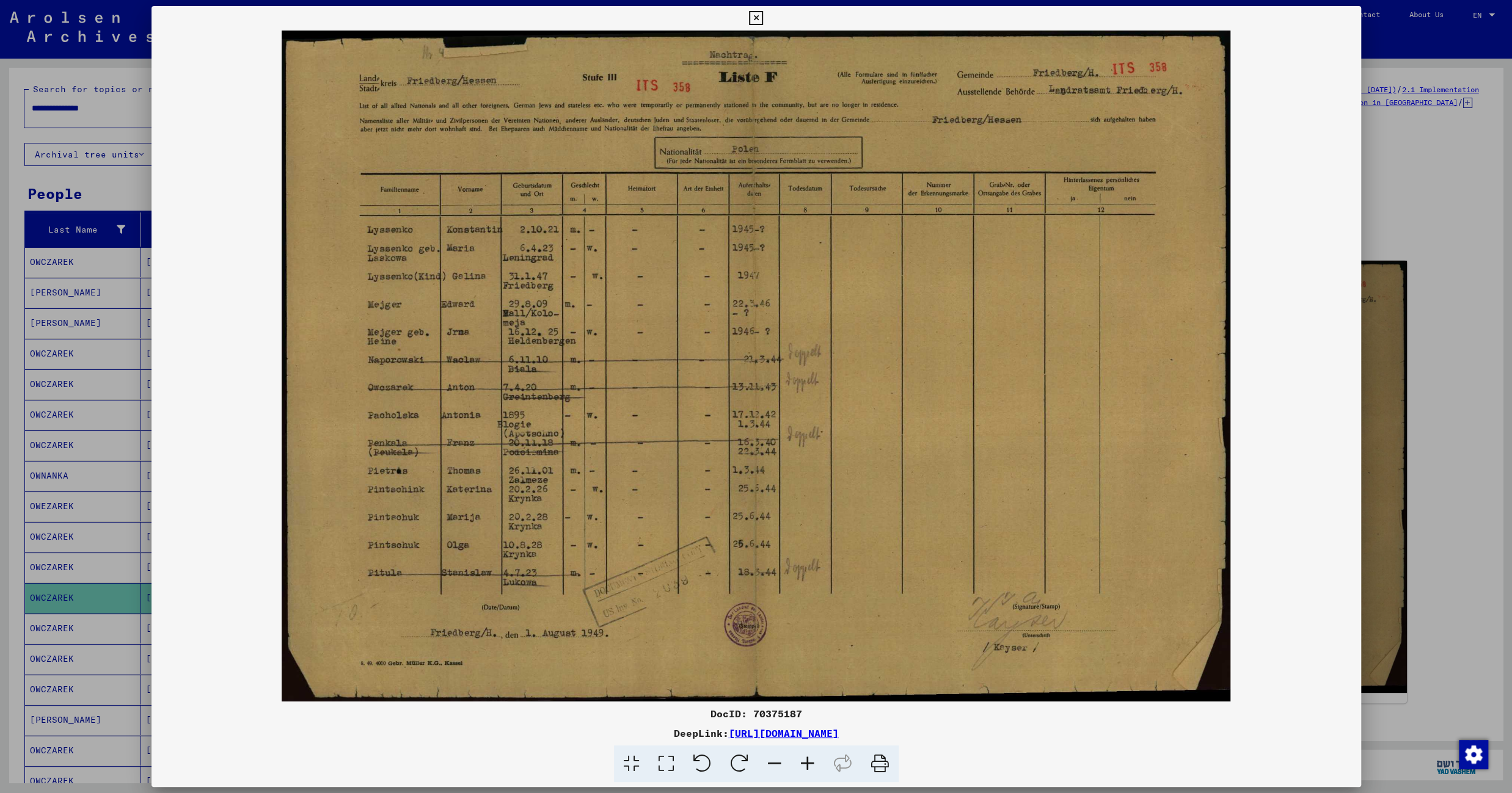
drag, startPoint x: 1119, startPoint y: 309, endPoint x: 1124, endPoint y: 284, distance: 25.5
click at [1124, 284] on img at bounding box center [756, 366] width 1209 height 671
click at [763, 19] on icon at bounding box center [756, 18] width 14 height 15
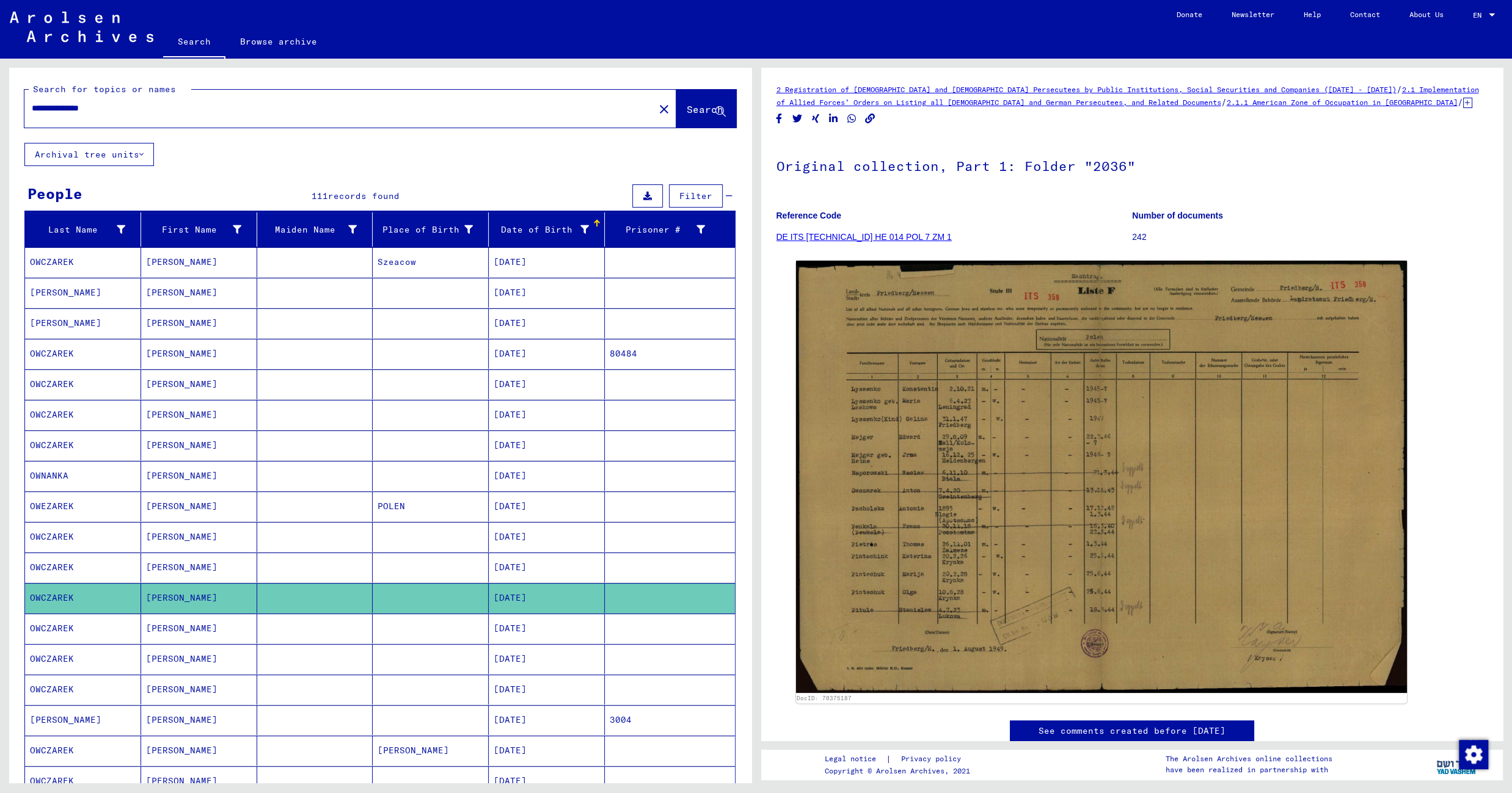
click at [429, 643] on mat-cell at bounding box center [430, 629] width 116 height 30
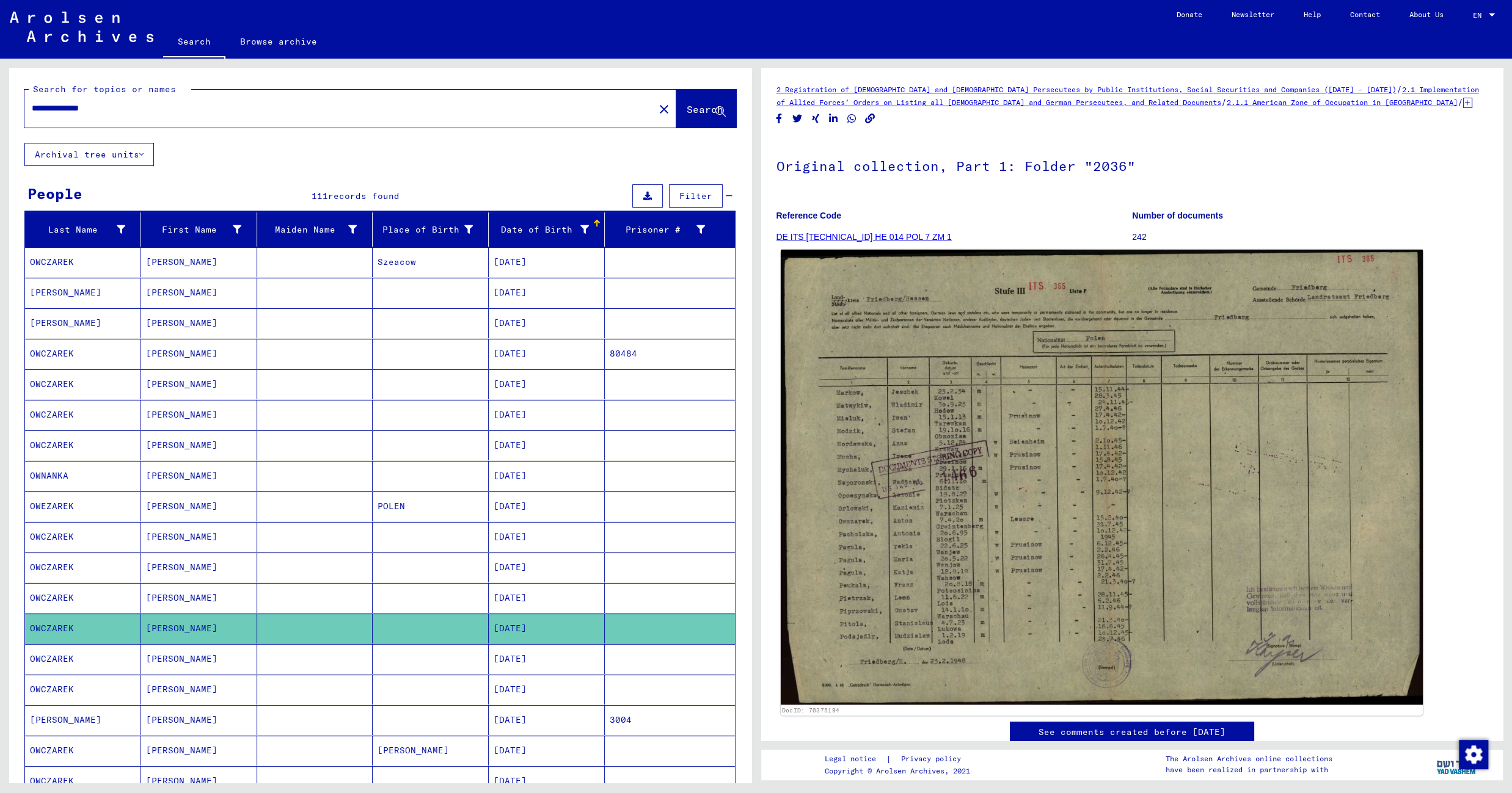
click at [918, 435] on img at bounding box center [1101, 477] width 642 height 456
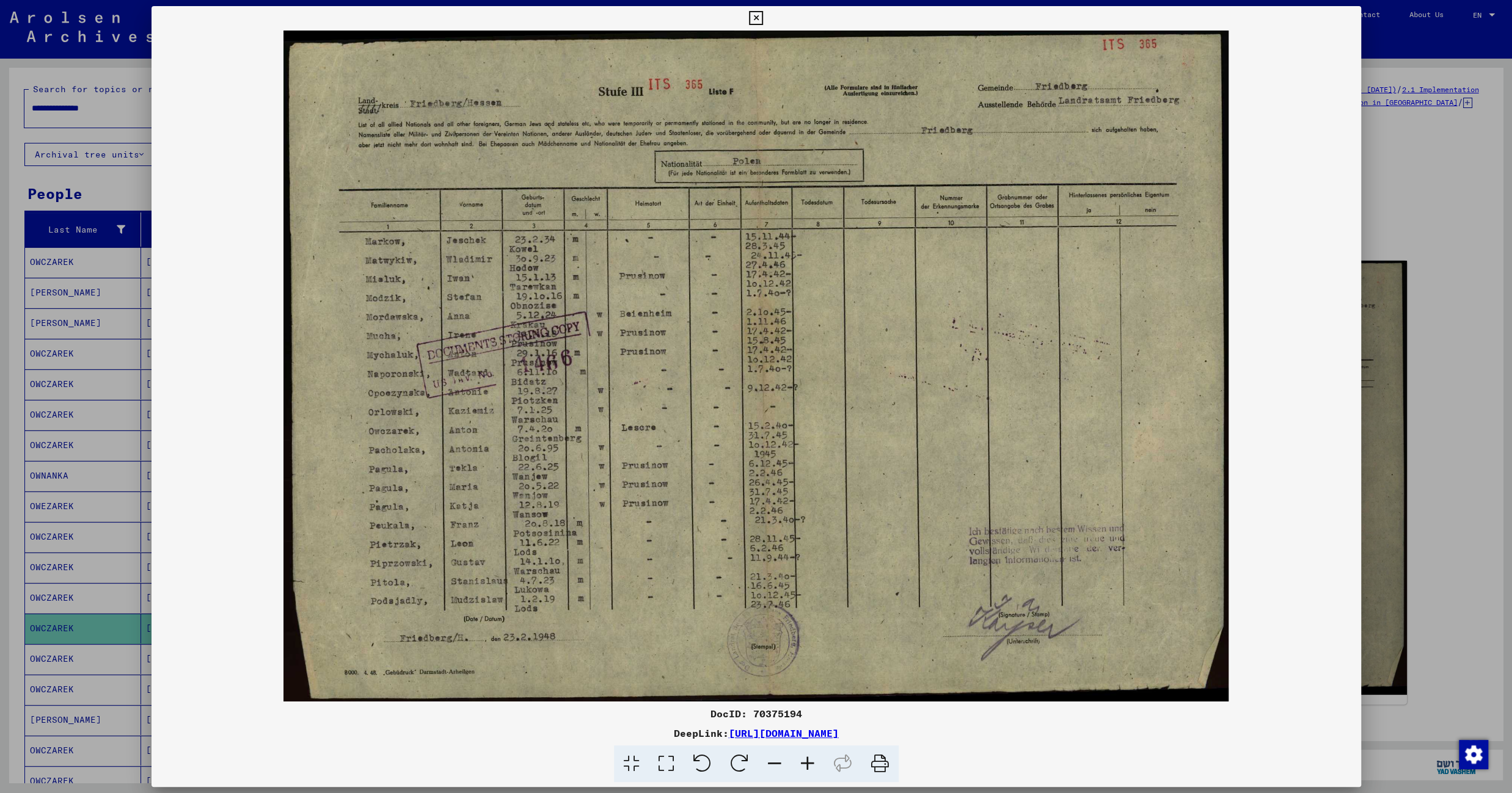
click at [763, 19] on icon at bounding box center [756, 18] width 14 height 15
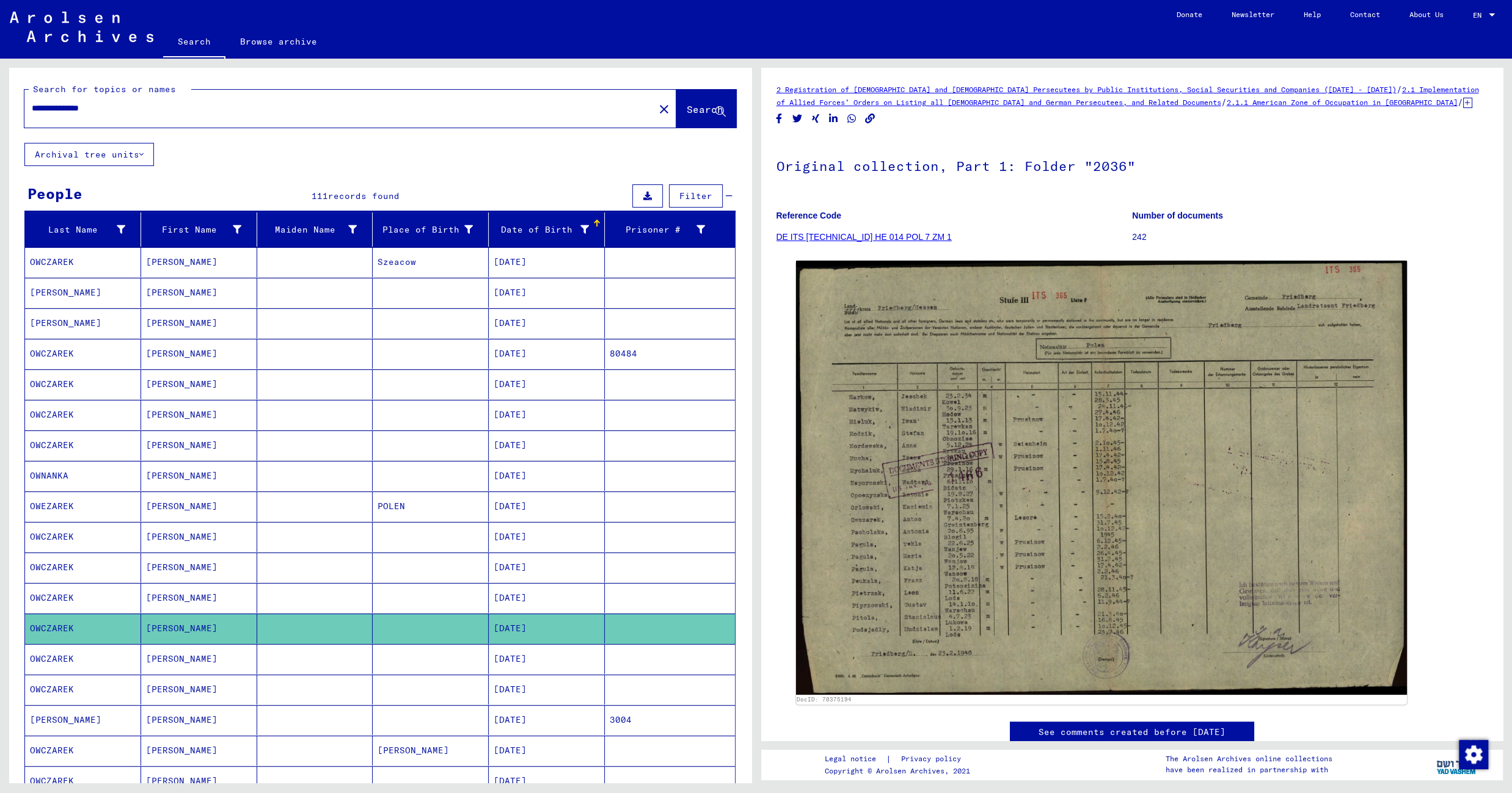
click at [448, 672] on mat-cell at bounding box center [430, 659] width 116 height 30
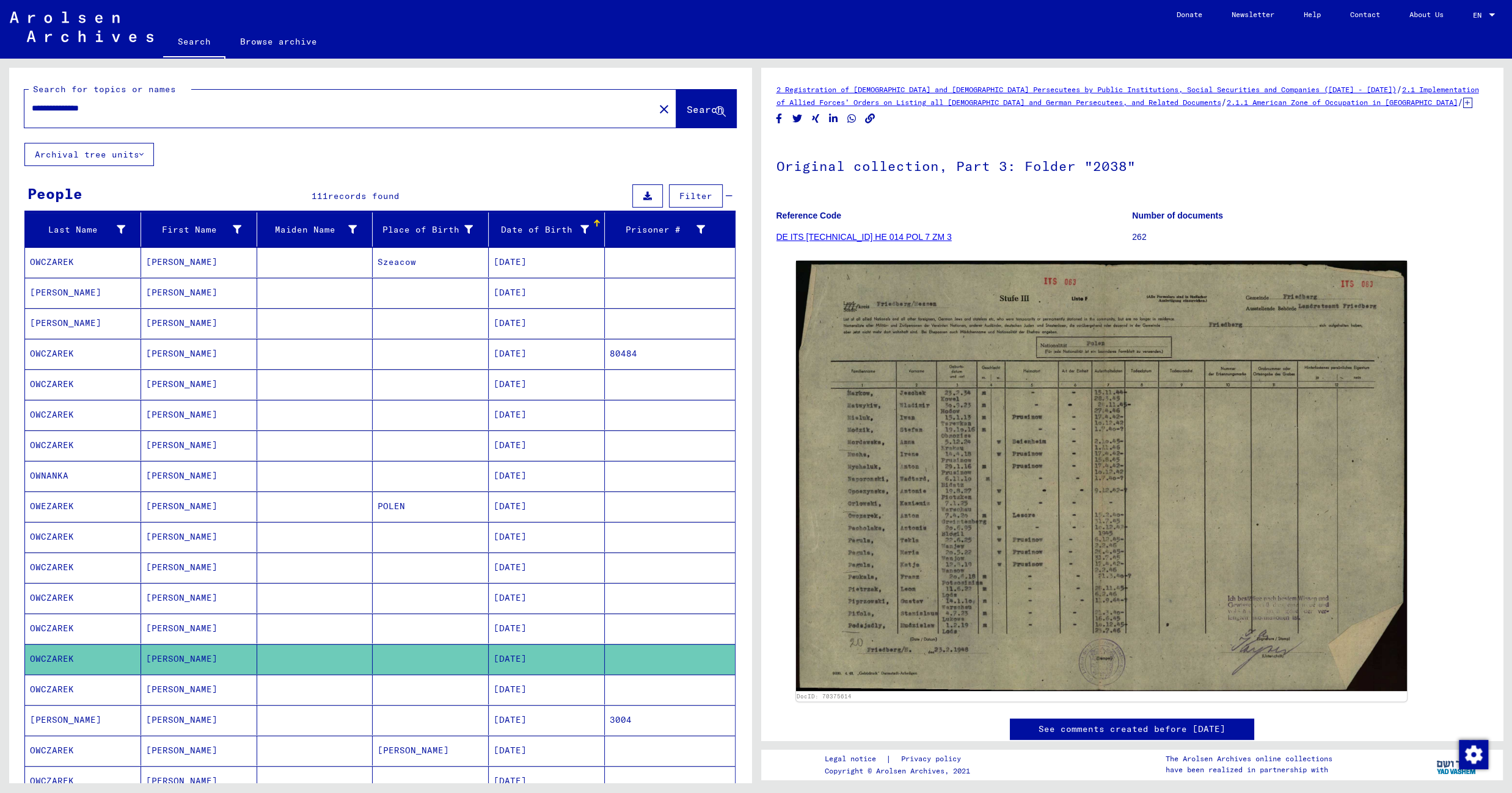
click at [429, 702] on mat-cell at bounding box center [430, 690] width 116 height 30
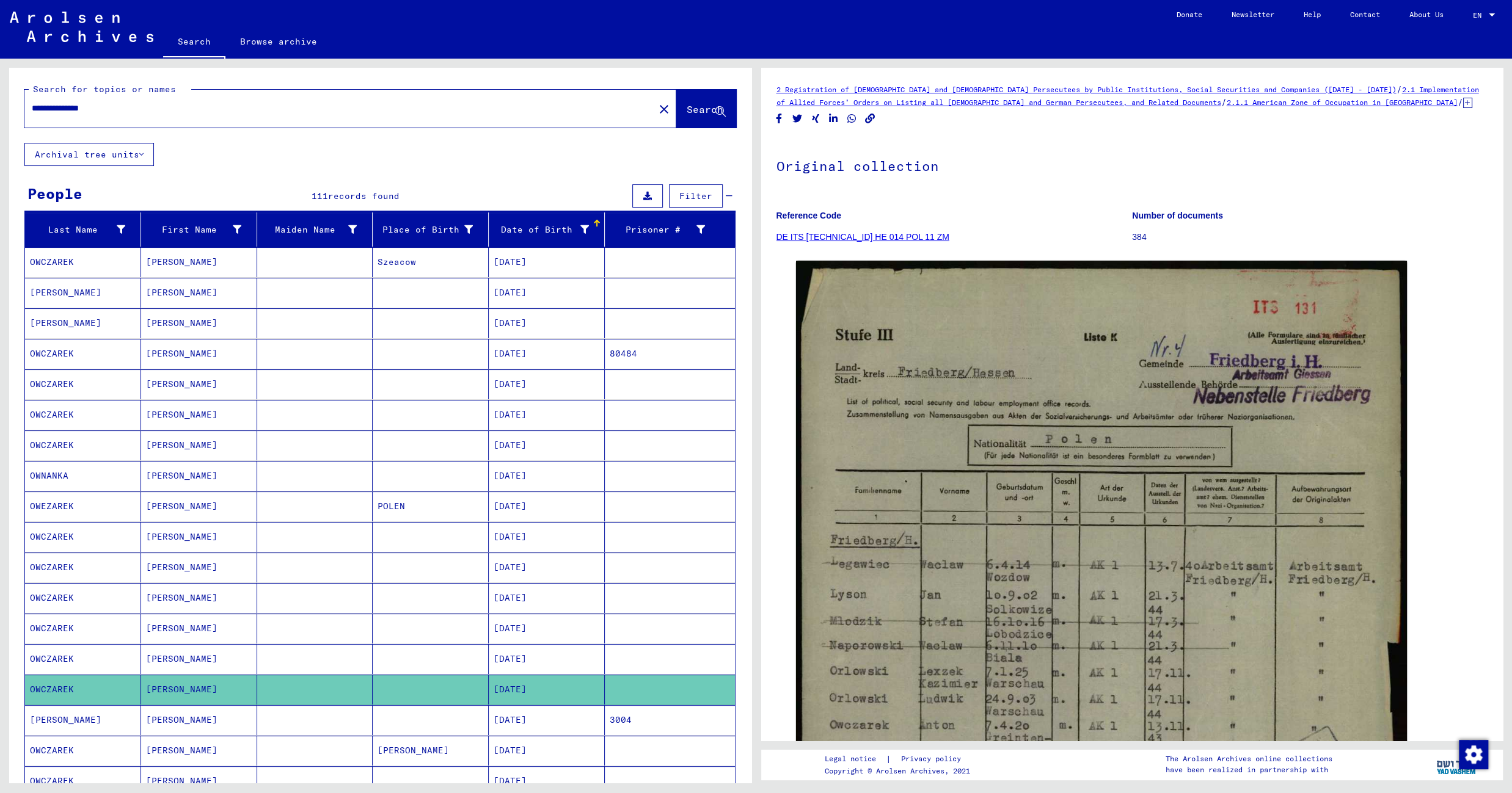
click at [423, 734] on mat-cell at bounding box center [430, 720] width 116 height 30
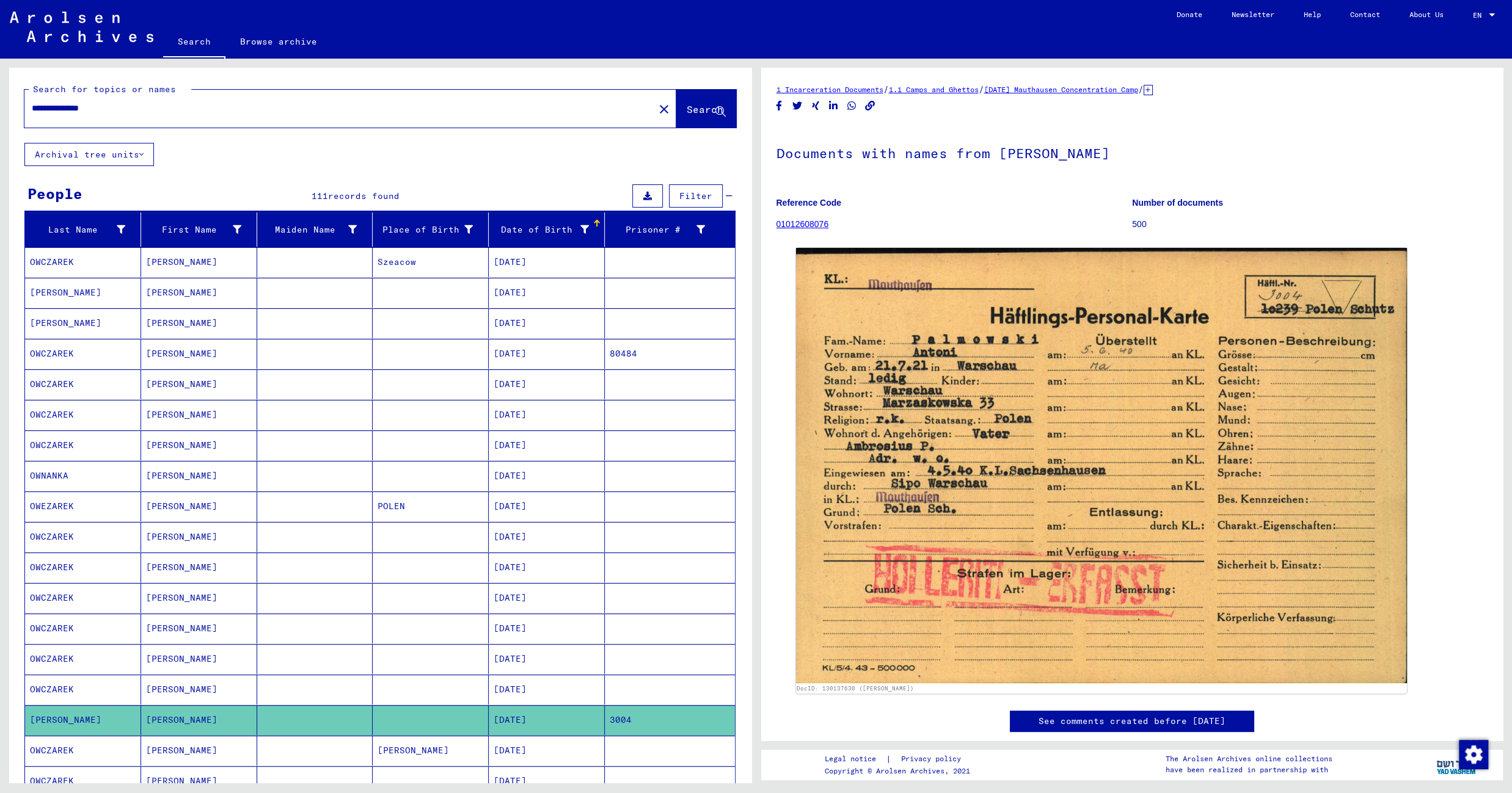
click at [516, 756] on mat-cell "08/11/1921" at bounding box center [547, 751] width 116 height 30
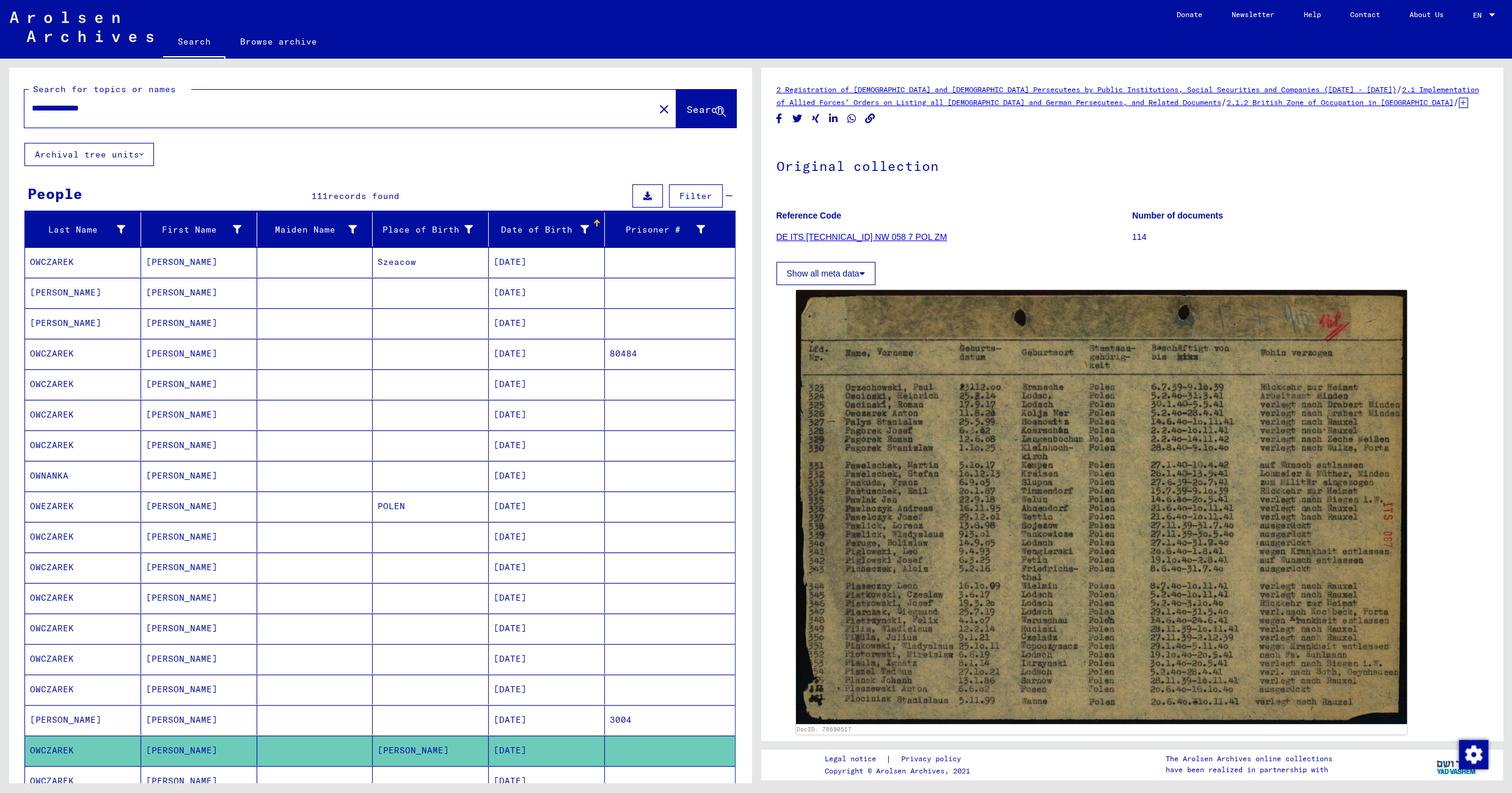
scroll to position [543, 0]
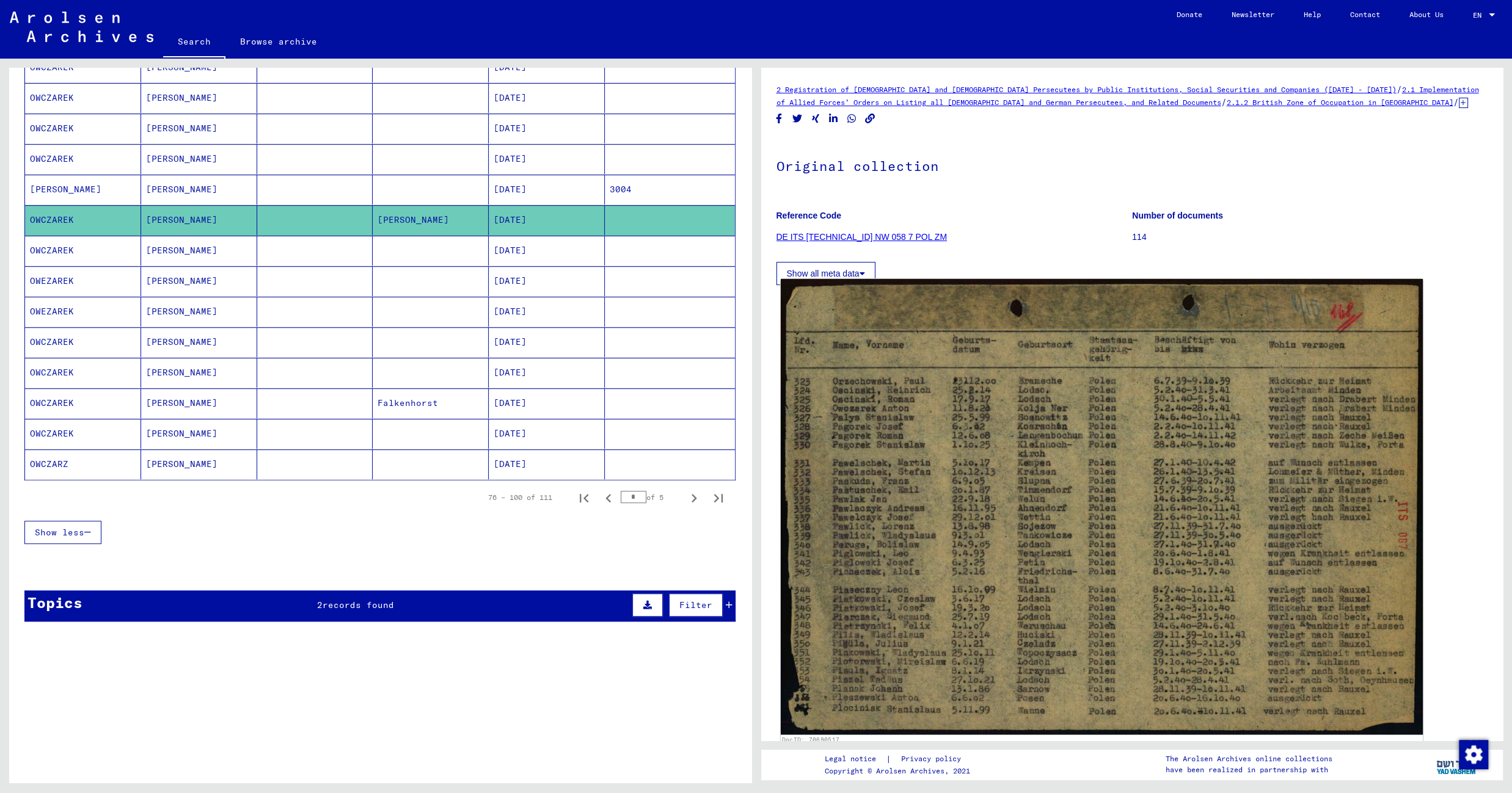
click at [965, 444] on img at bounding box center [1101, 506] width 642 height 456
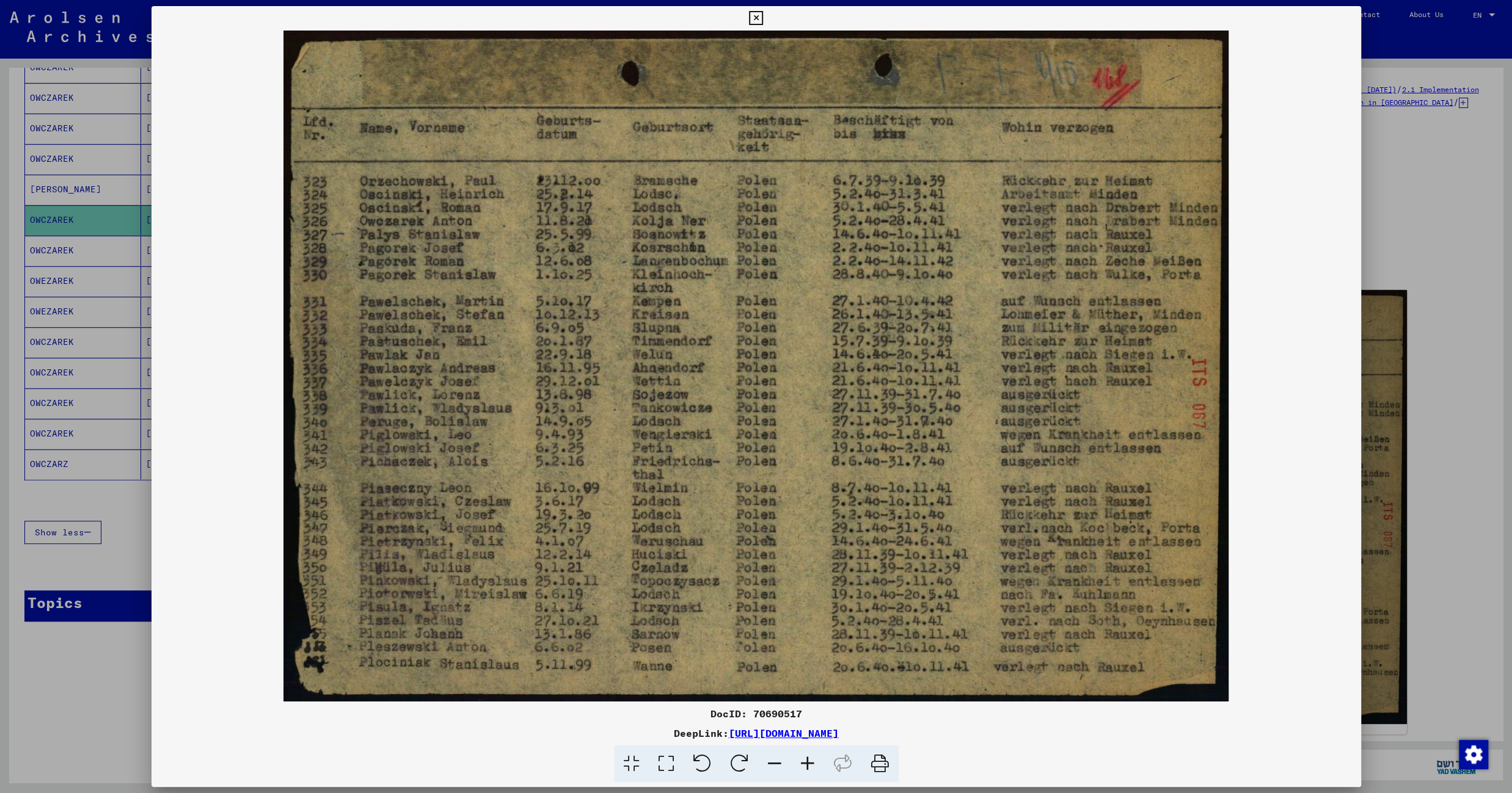
click at [763, 17] on icon at bounding box center [756, 18] width 14 height 15
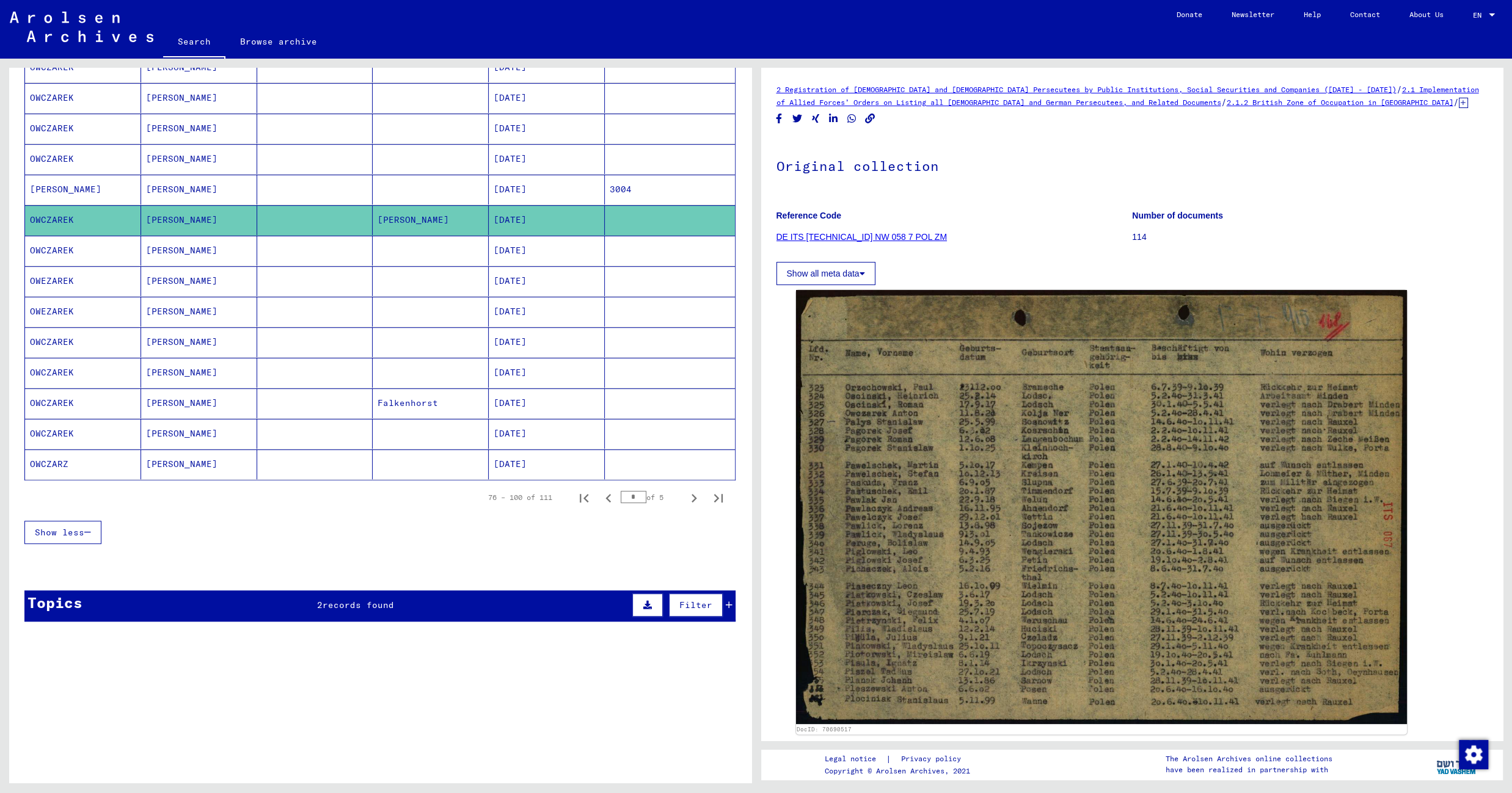
click at [489, 237] on mat-cell "08/24/1921" at bounding box center [547, 251] width 116 height 30
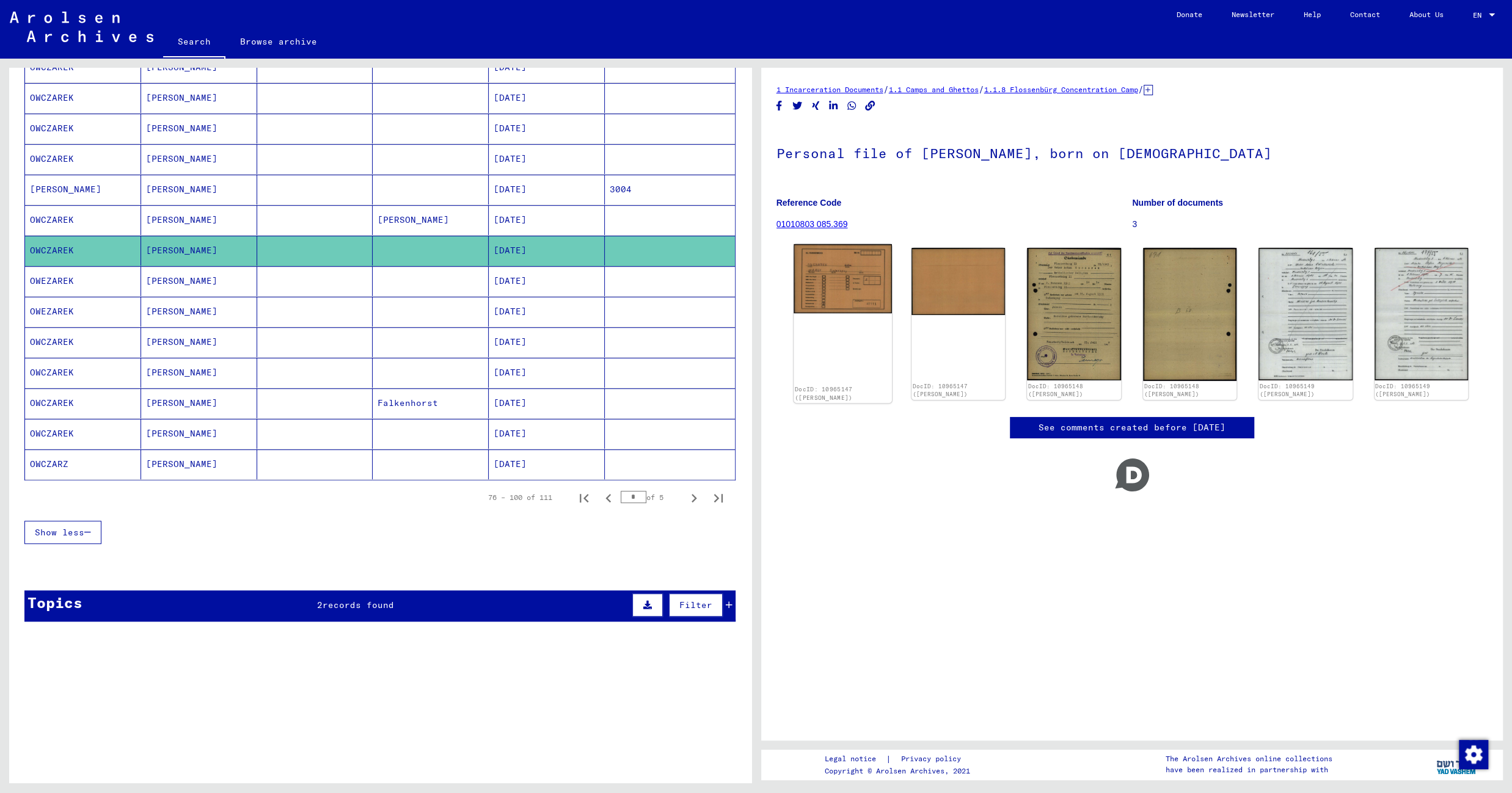
click at [843, 278] on img at bounding box center [842, 279] width 98 height 70
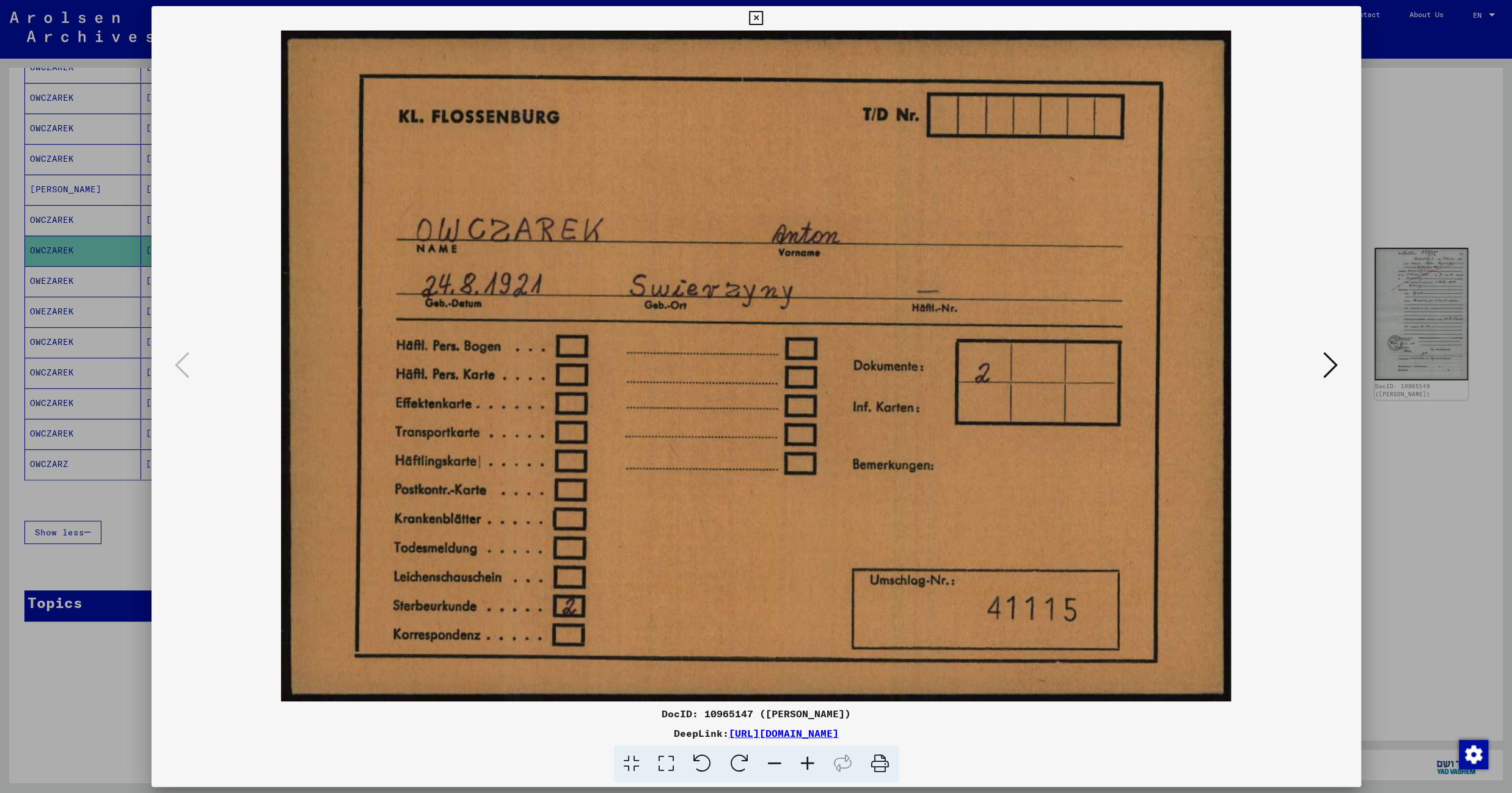
click at [763, 13] on icon at bounding box center [756, 18] width 14 height 15
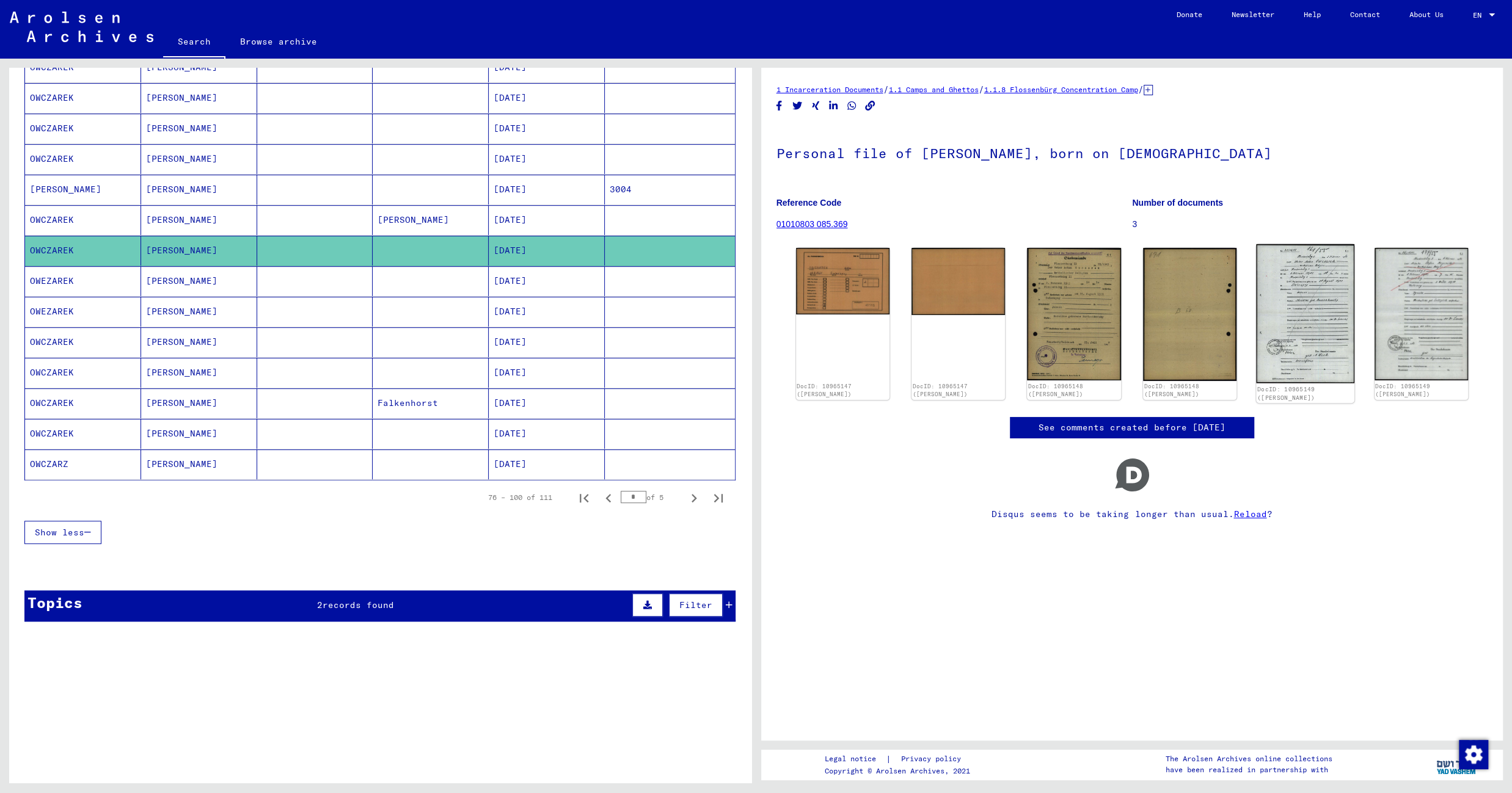
click at [1295, 279] on img at bounding box center [1305, 313] width 98 height 139
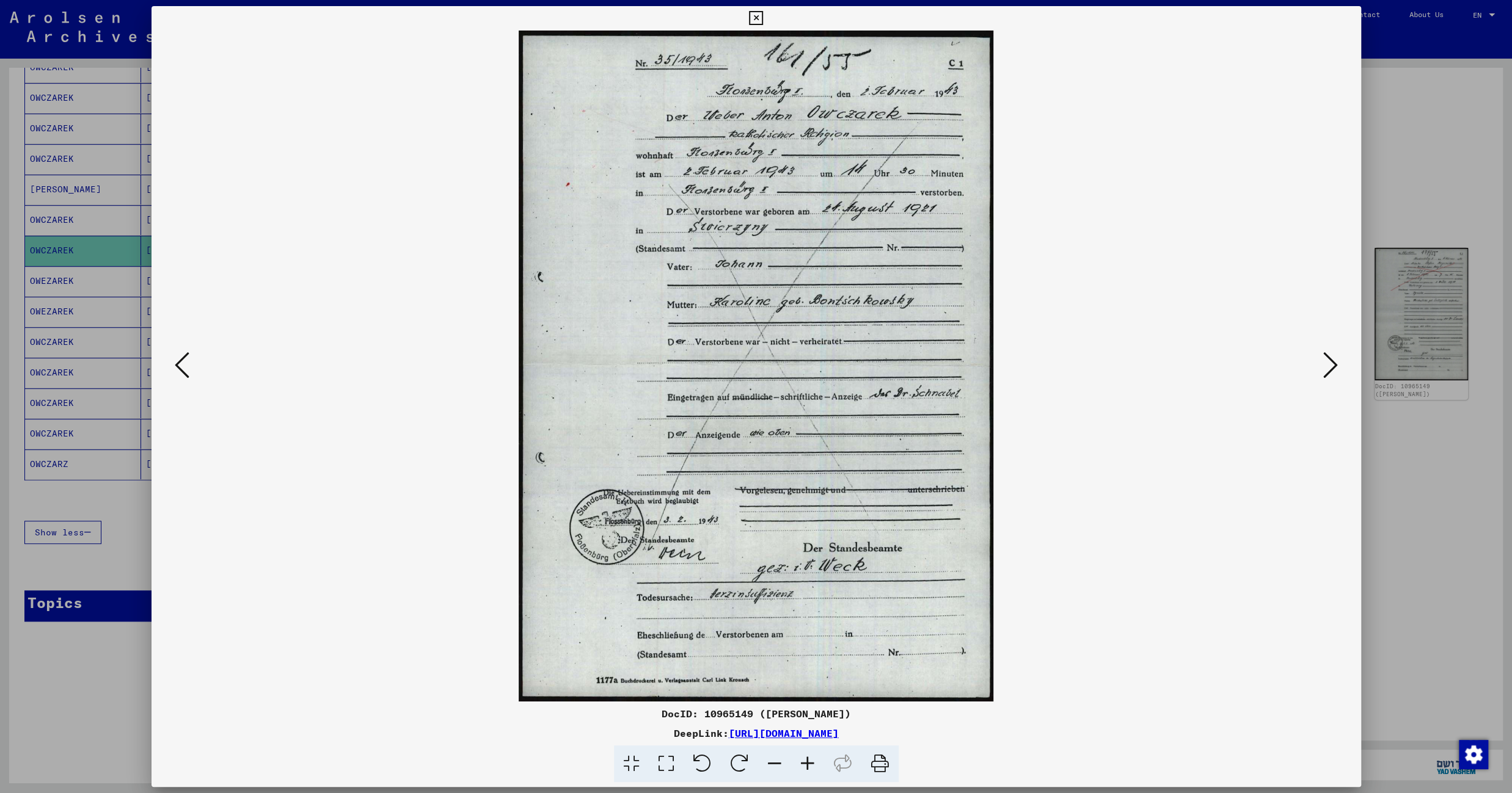
click at [763, 15] on icon at bounding box center [756, 18] width 14 height 15
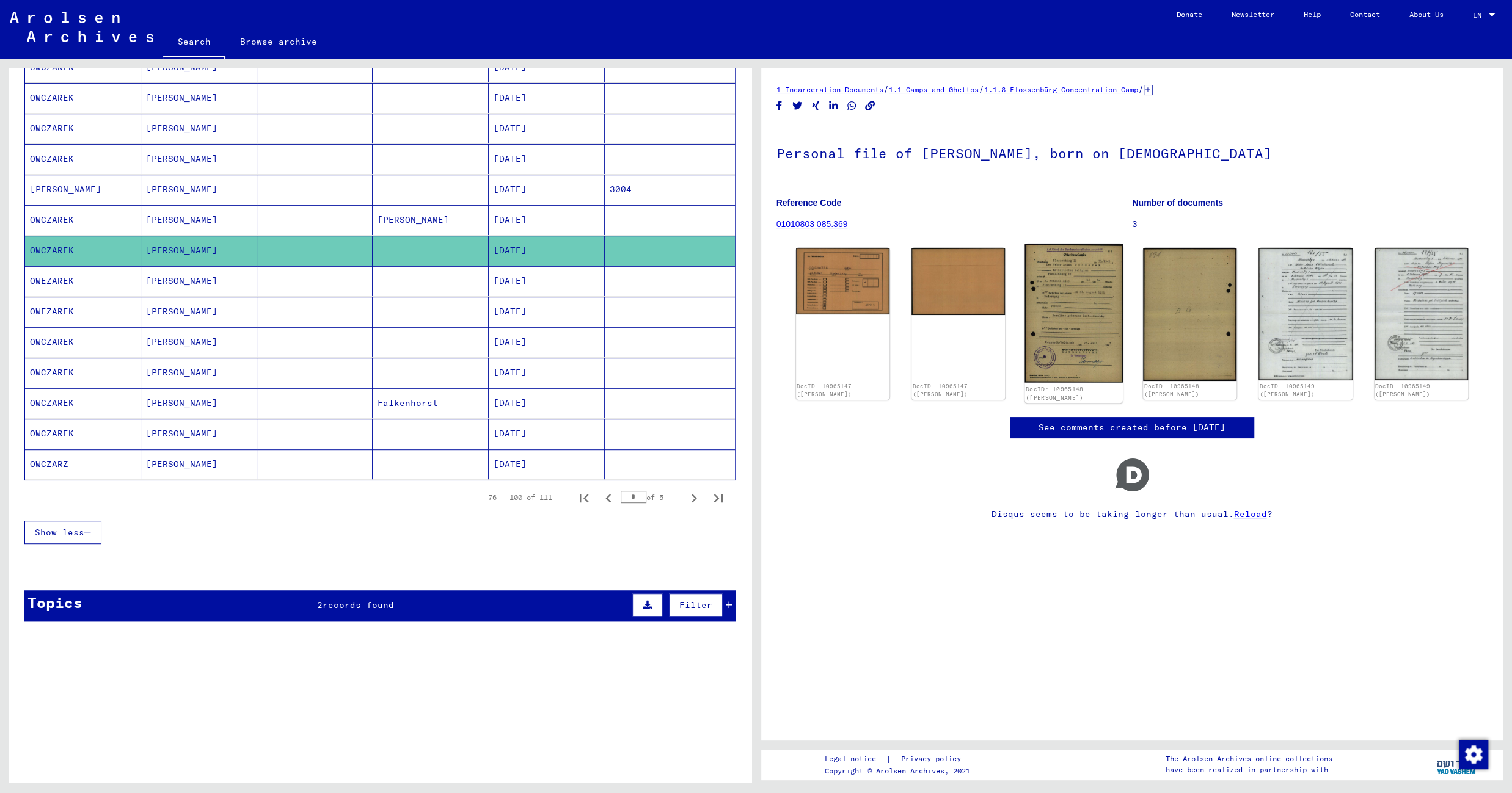
click at [1075, 290] on img at bounding box center [1074, 313] width 98 height 139
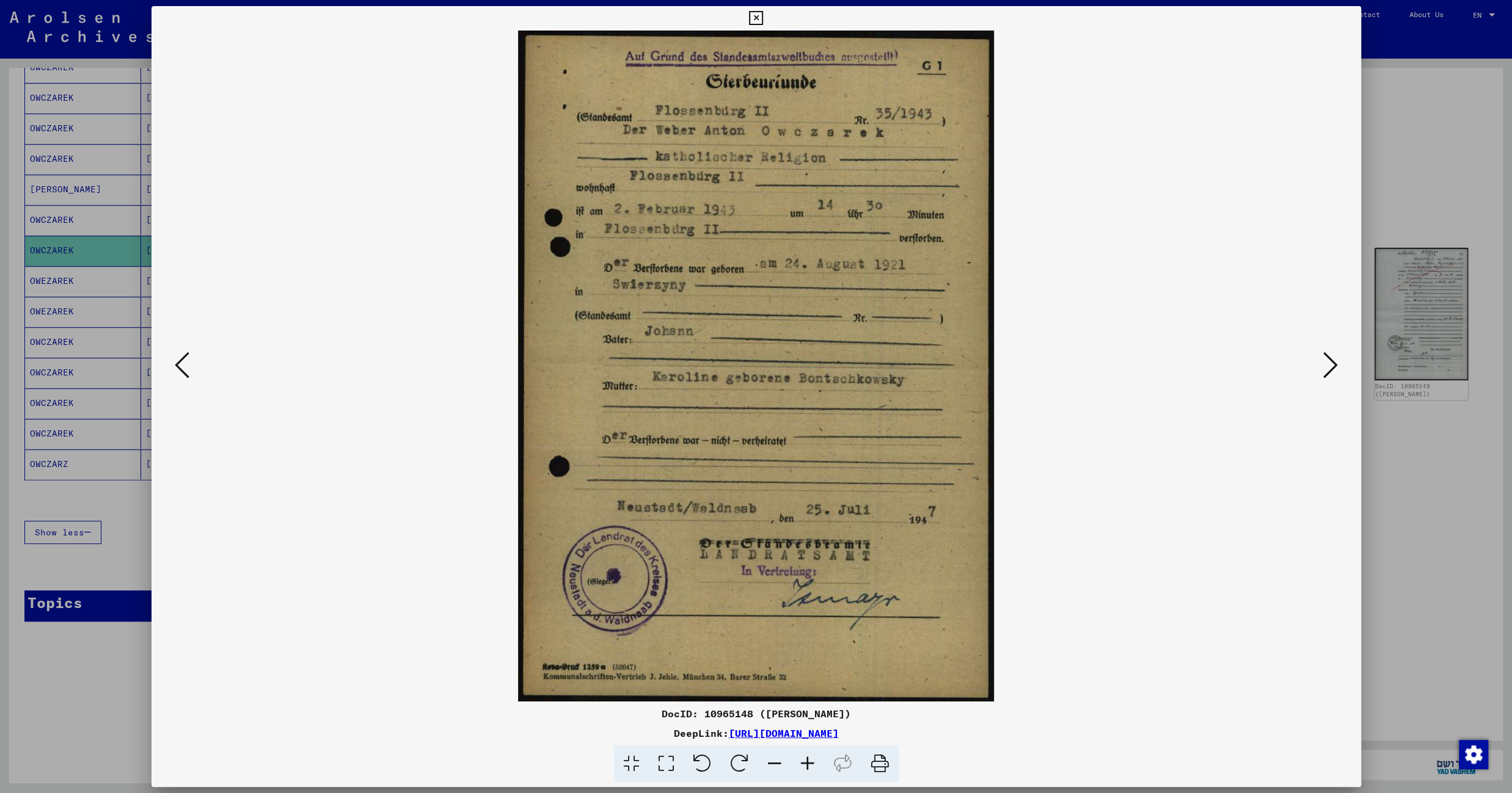
click at [763, 19] on icon at bounding box center [756, 18] width 14 height 15
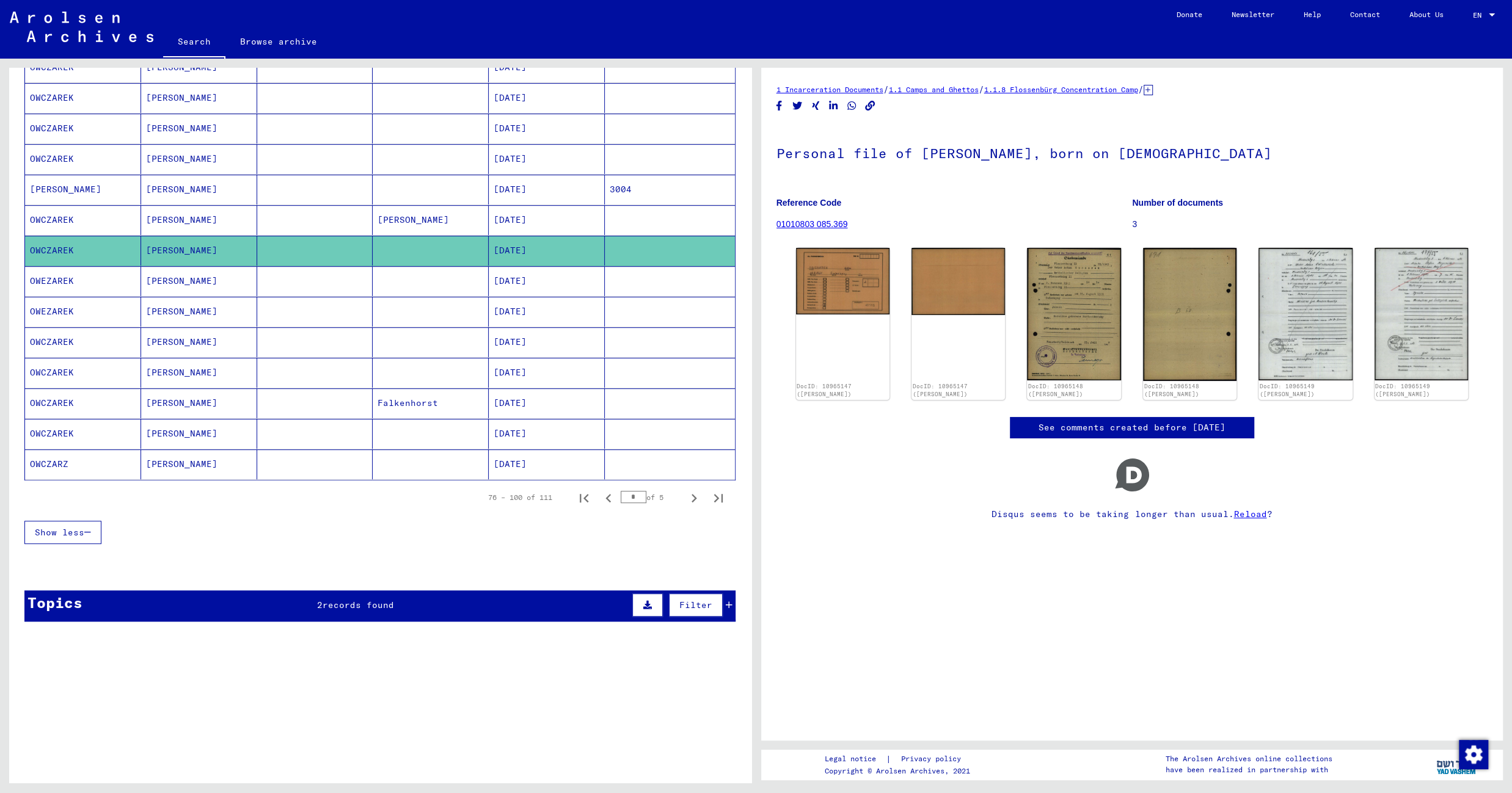
click at [557, 271] on mat-cell "08/24/1921" at bounding box center [547, 282] width 116 height 30
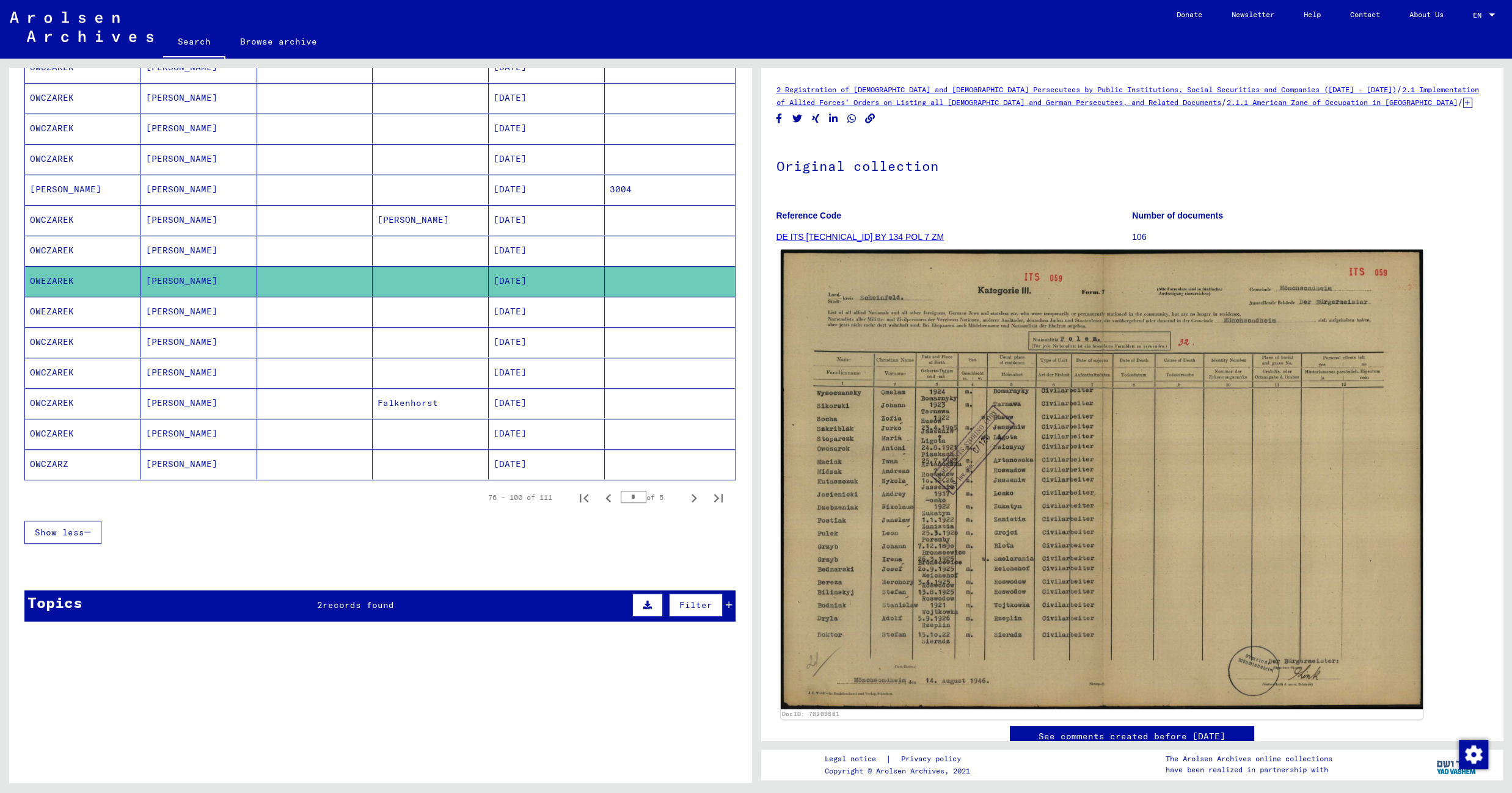
click at [851, 312] on img at bounding box center [1101, 480] width 642 height 460
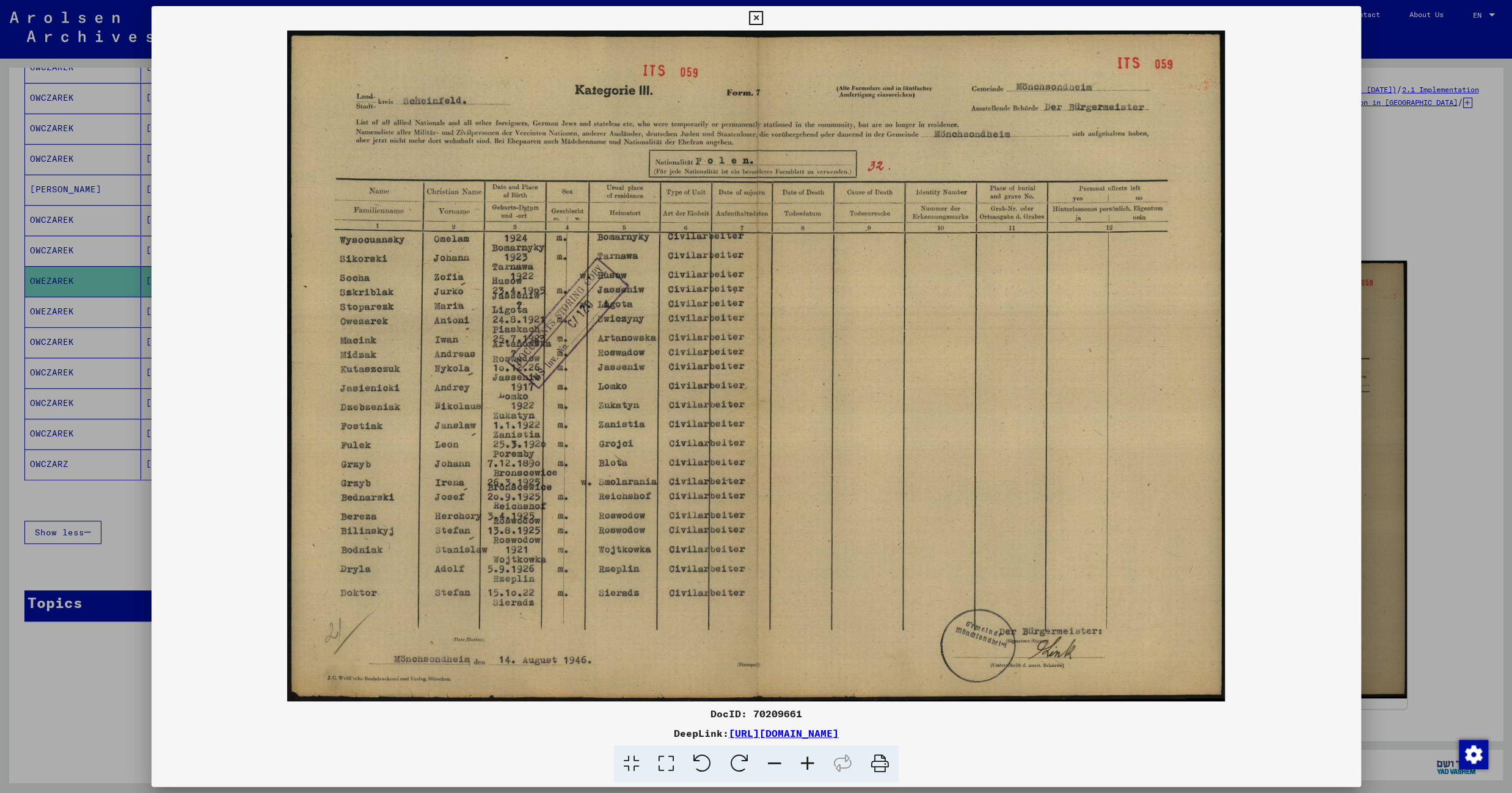
click at [763, 17] on icon at bounding box center [756, 18] width 14 height 15
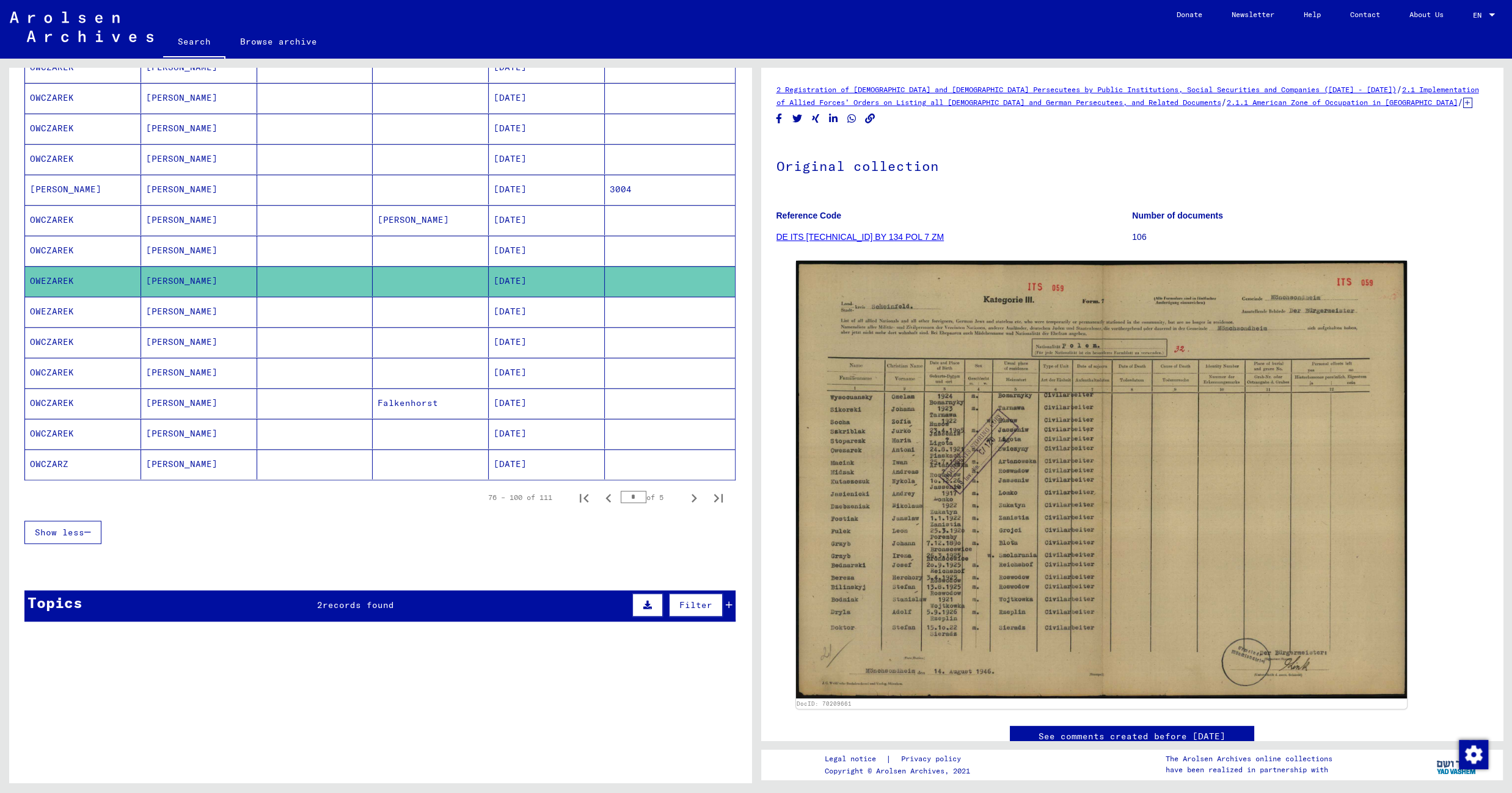
click at [401, 315] on mat-cell at bounding box center [430, 311] width 116 height 30
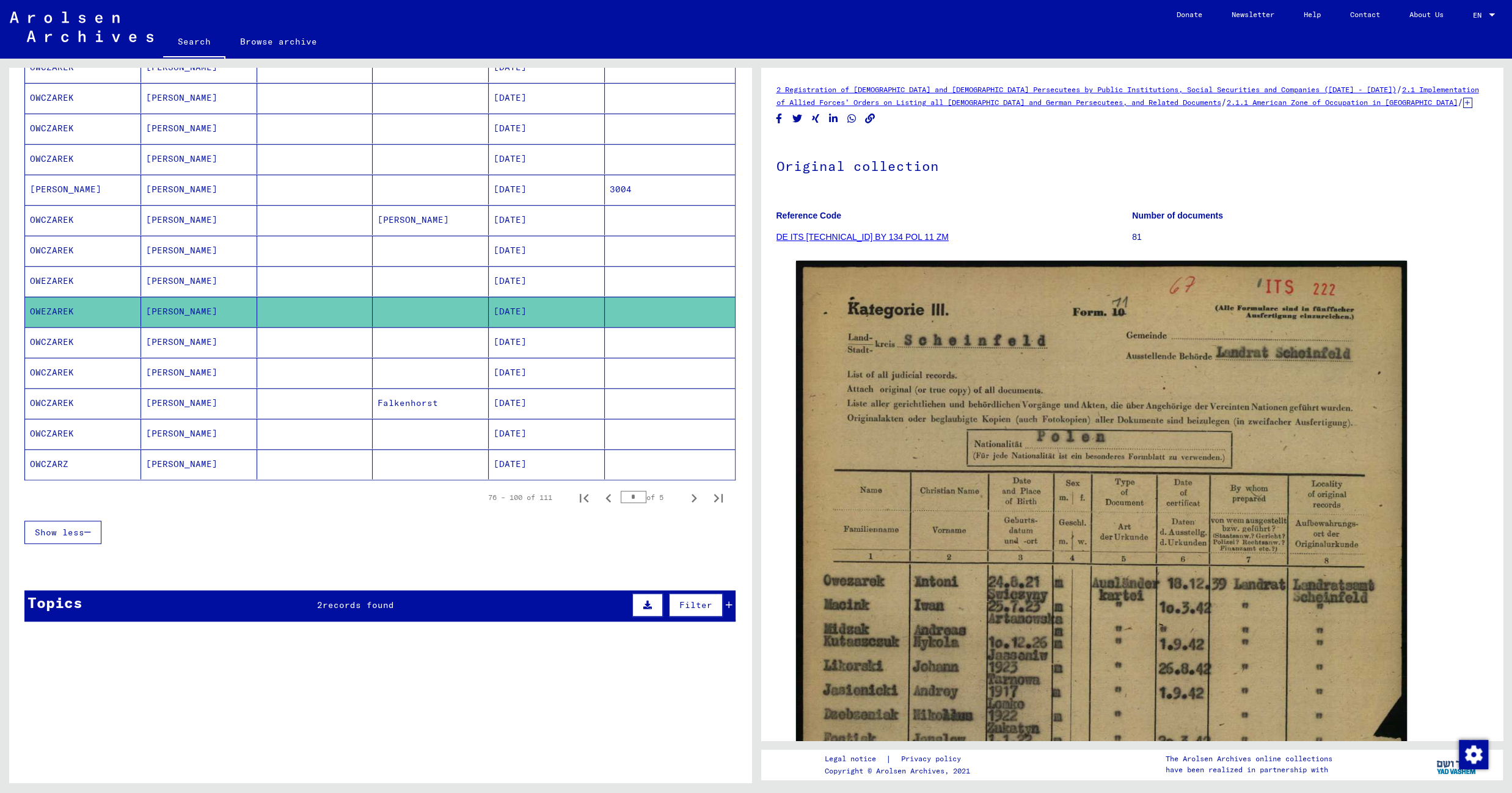
click at [428, 344] on mat-cell at bounding box center [430, 342] width 116 height 30
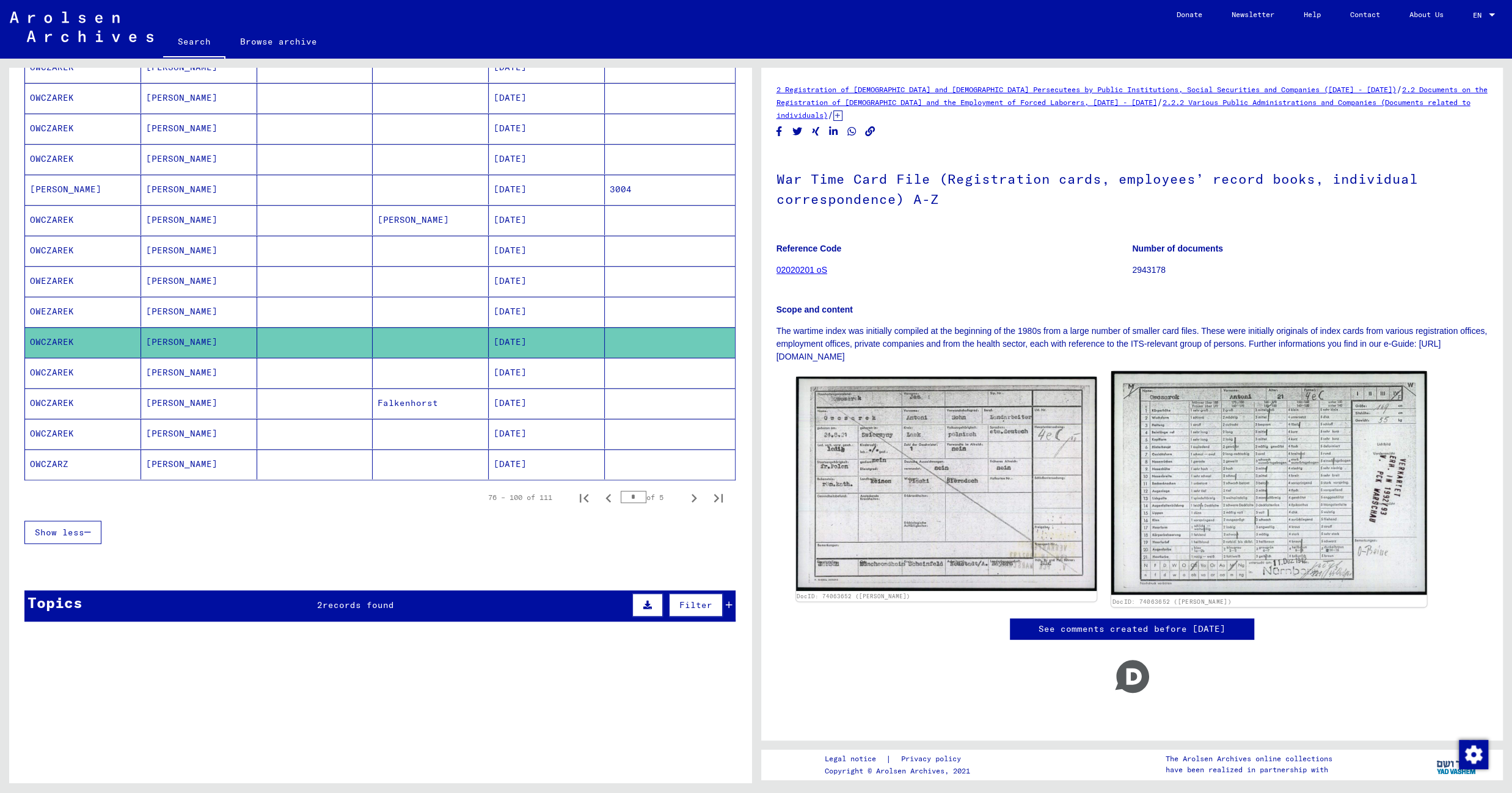
click at [1241, 453] on img at bounding box center [1268, 483] width 316 height 224
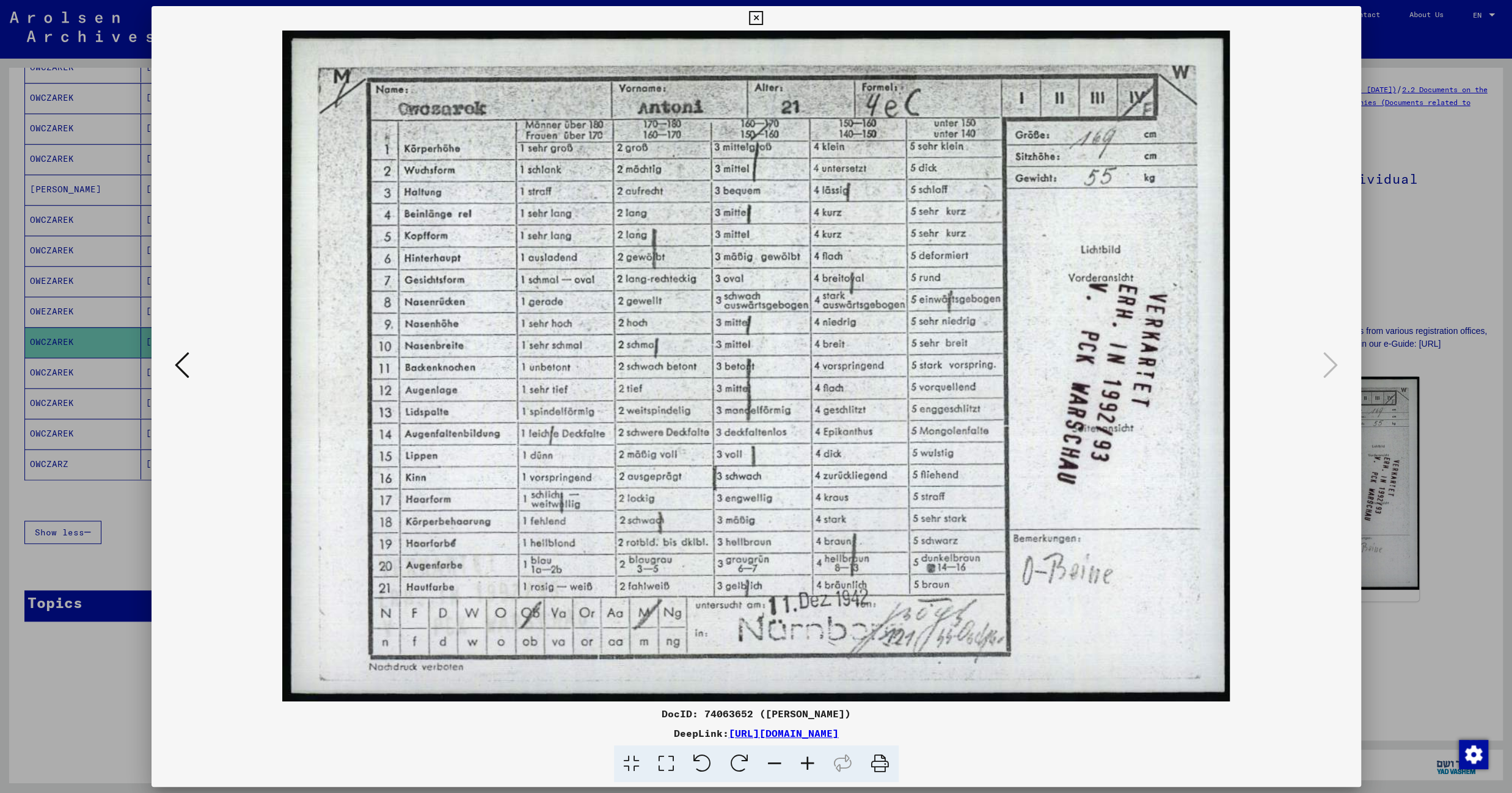
click at [763, 19] on icon at bounding box center [756, 18] width 14 height 15
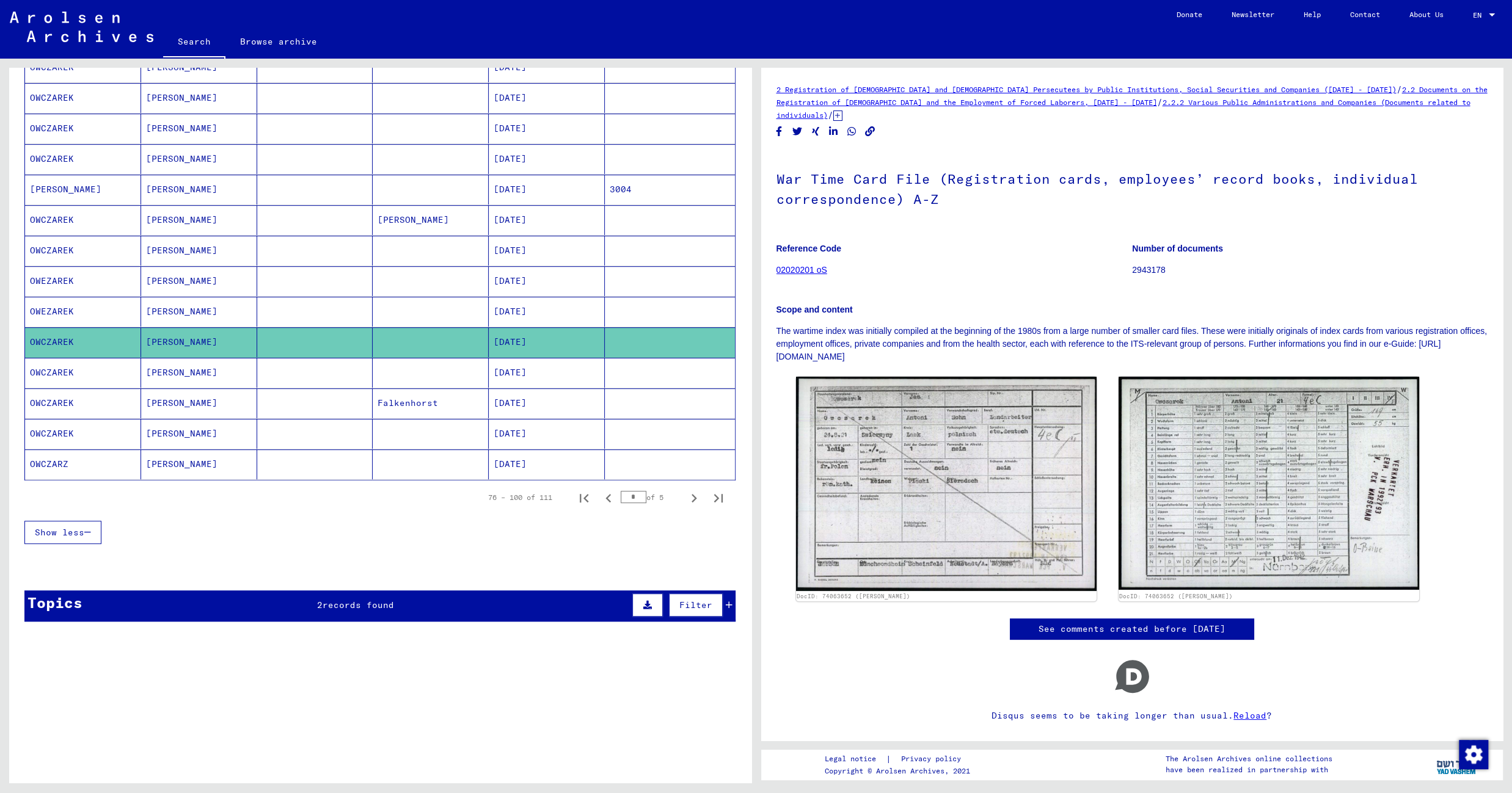
click at [530, 366] on mat-cell "09/15/1921" at bounding box center [547, 372] width 116 height 30
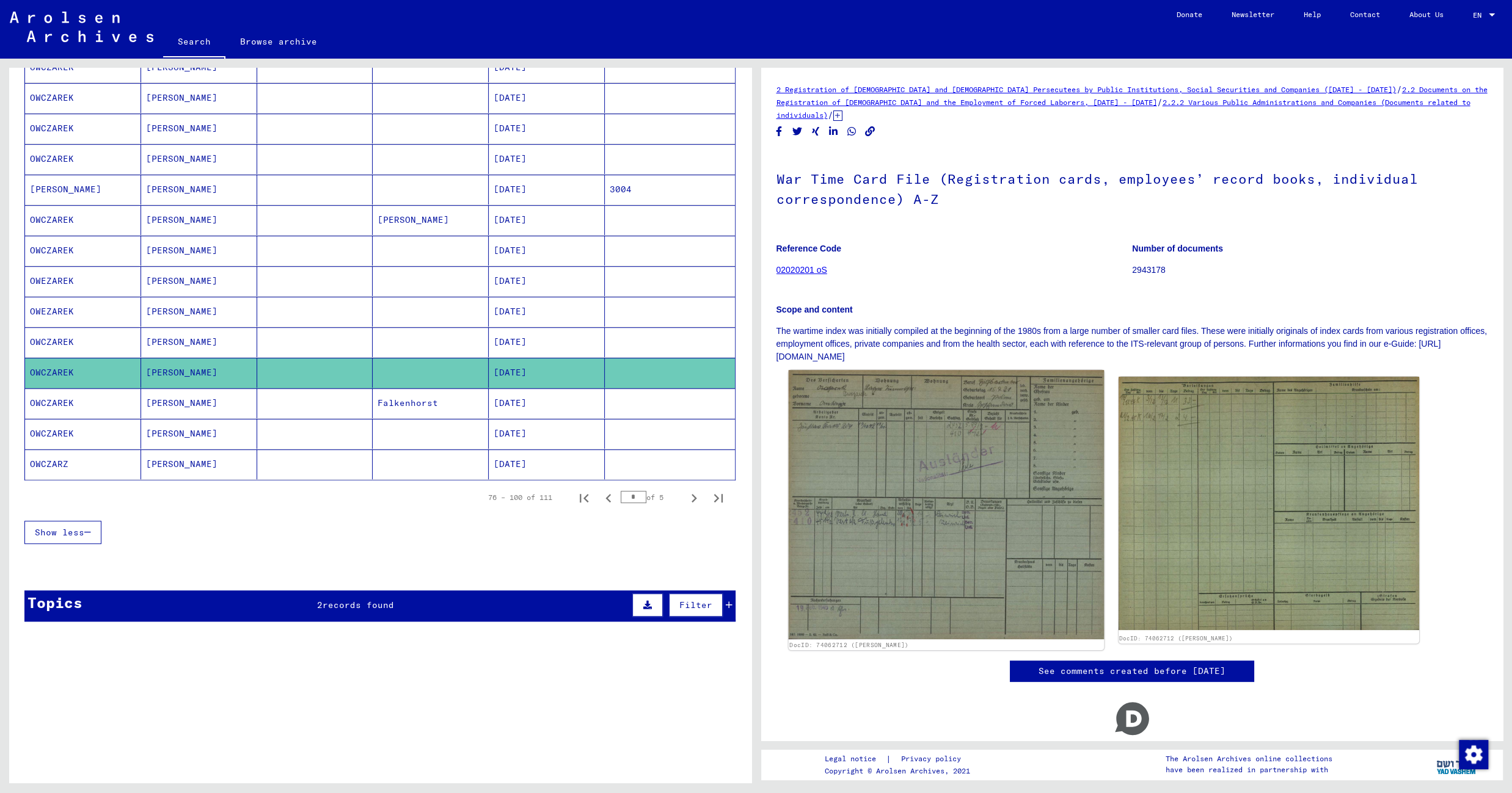
click at [826, 410] on img at bounding box center [945, 504] width 316 height 269
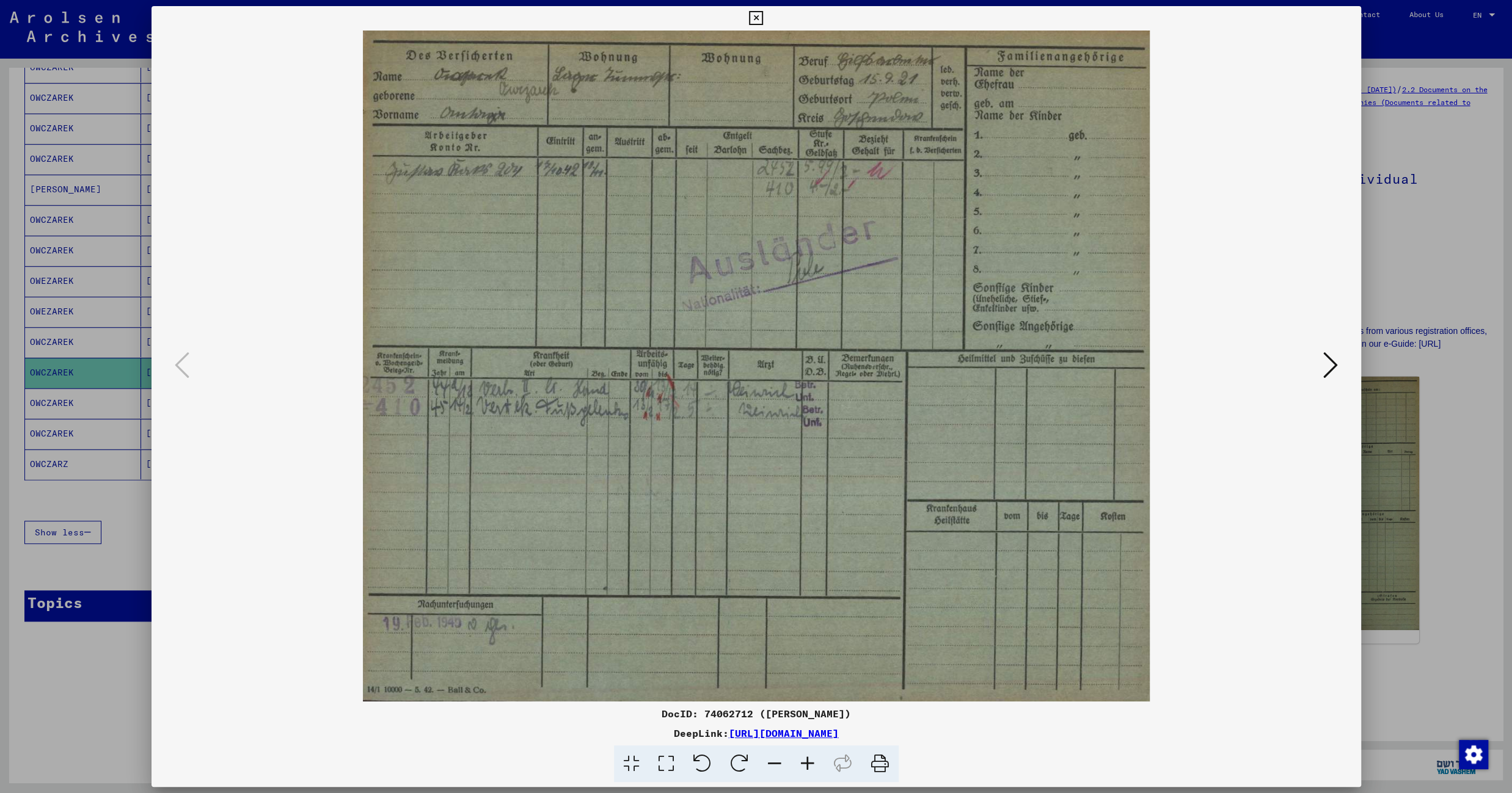
click at [763, 17] on icon at bounding box center [756, 18] width 14 height 15
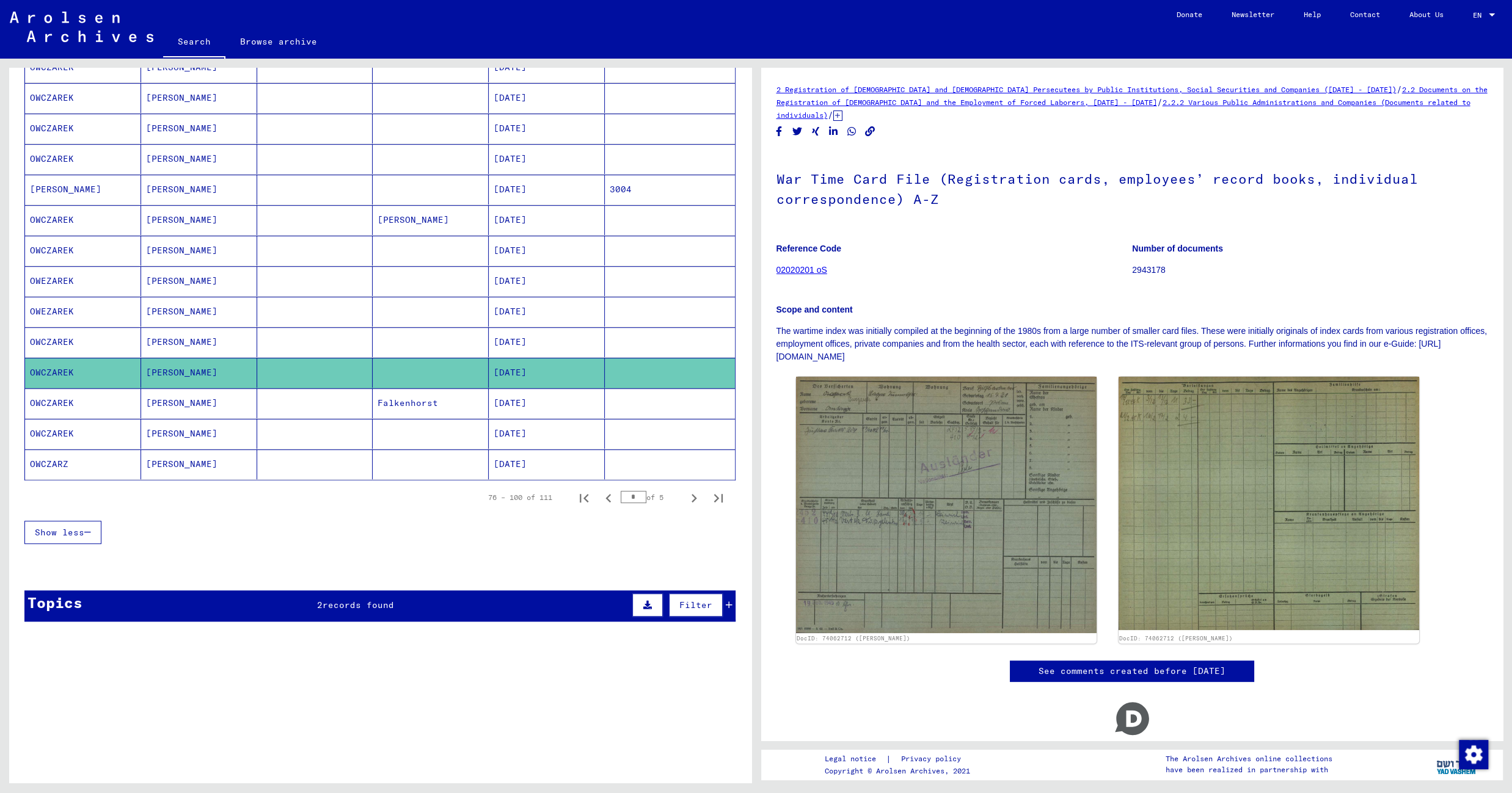
click at [447, 398] on mat-cell "Falkenhorst" at bounding box center [430, 403] width 116 height 30
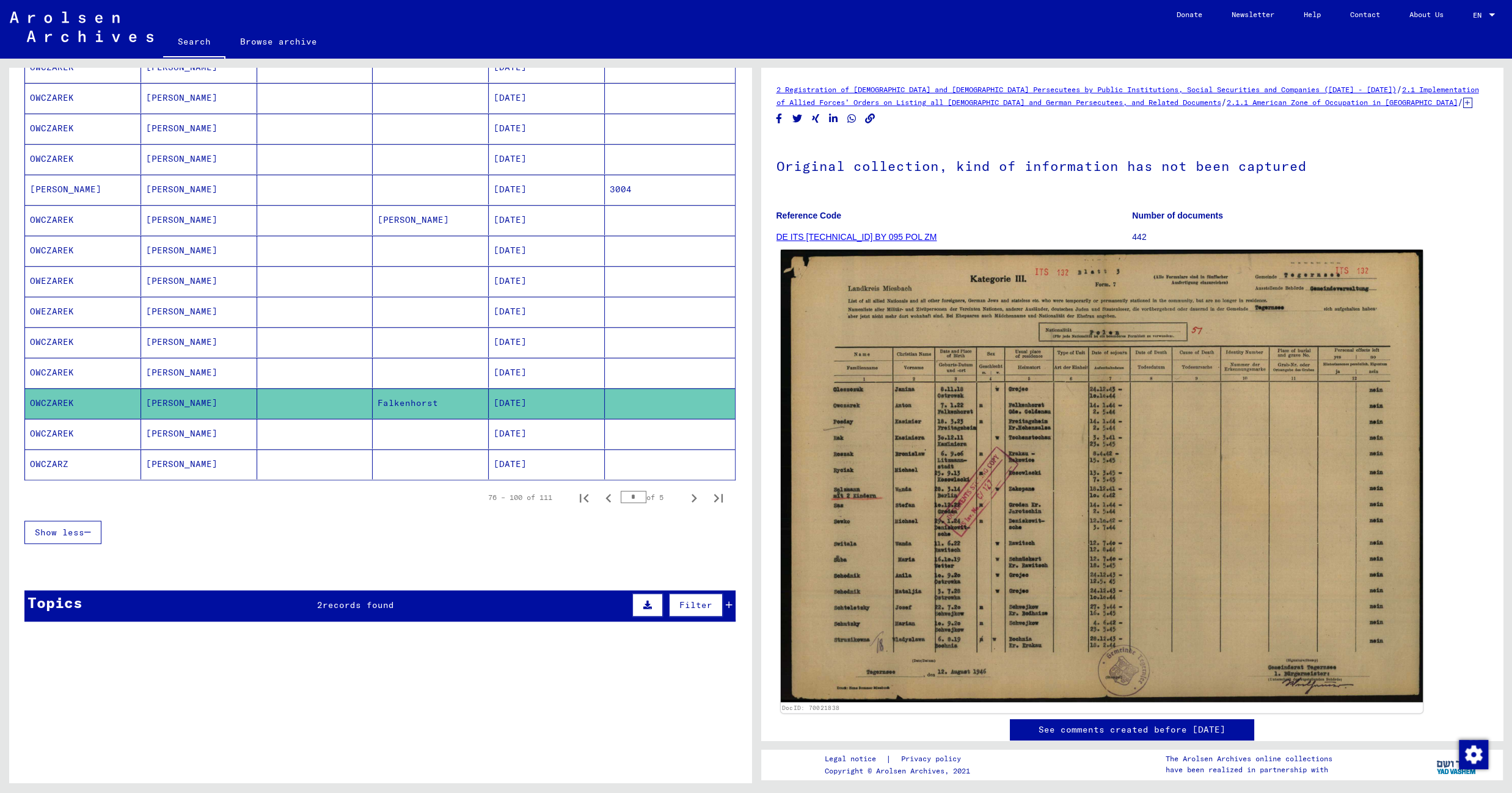
click at [899, 335] on img at bounding box center [1101, 476] width 642 height 453
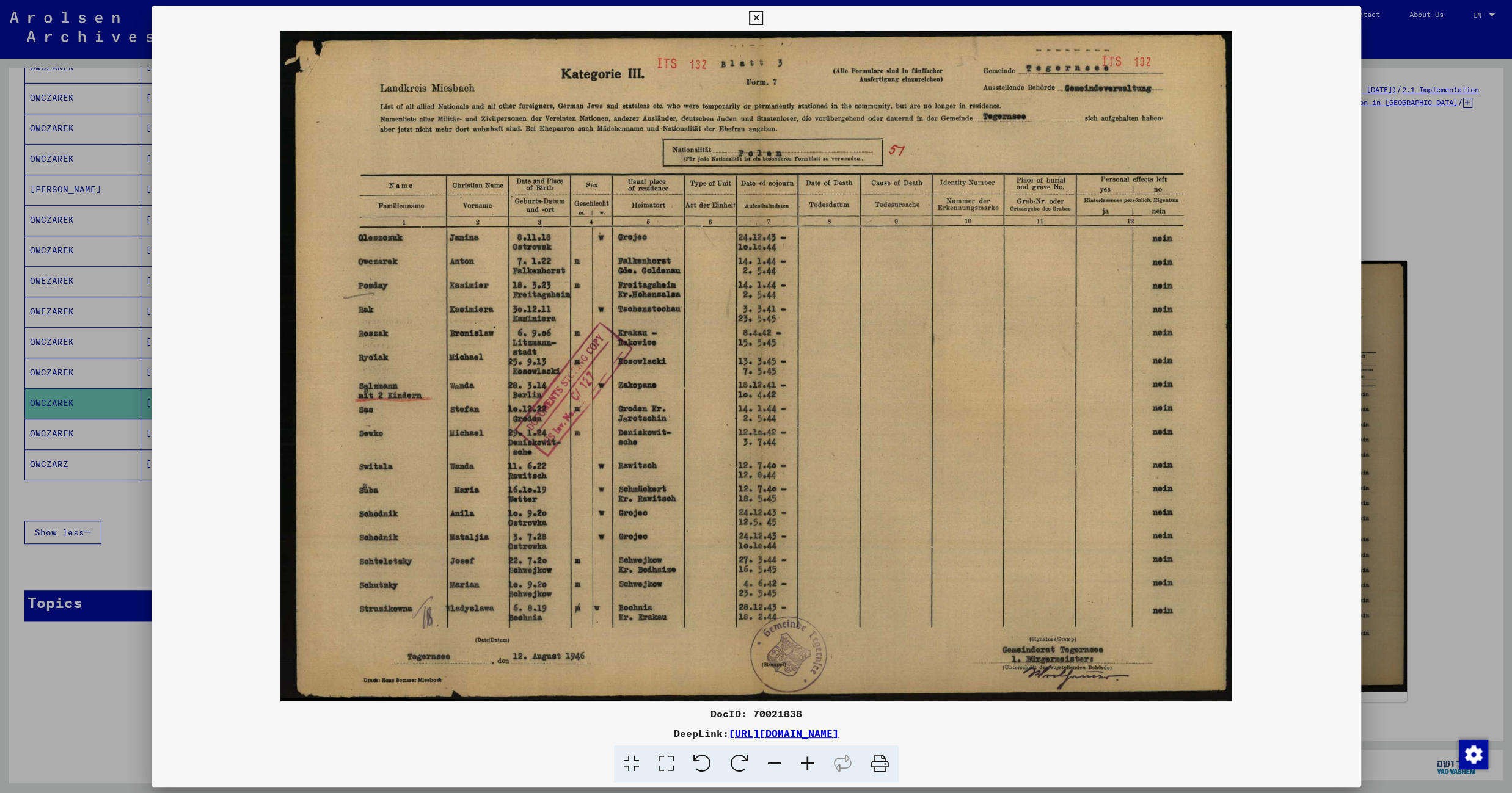
click at [763, 19] on icon at bounding box center [756, 18] width 14 height 15
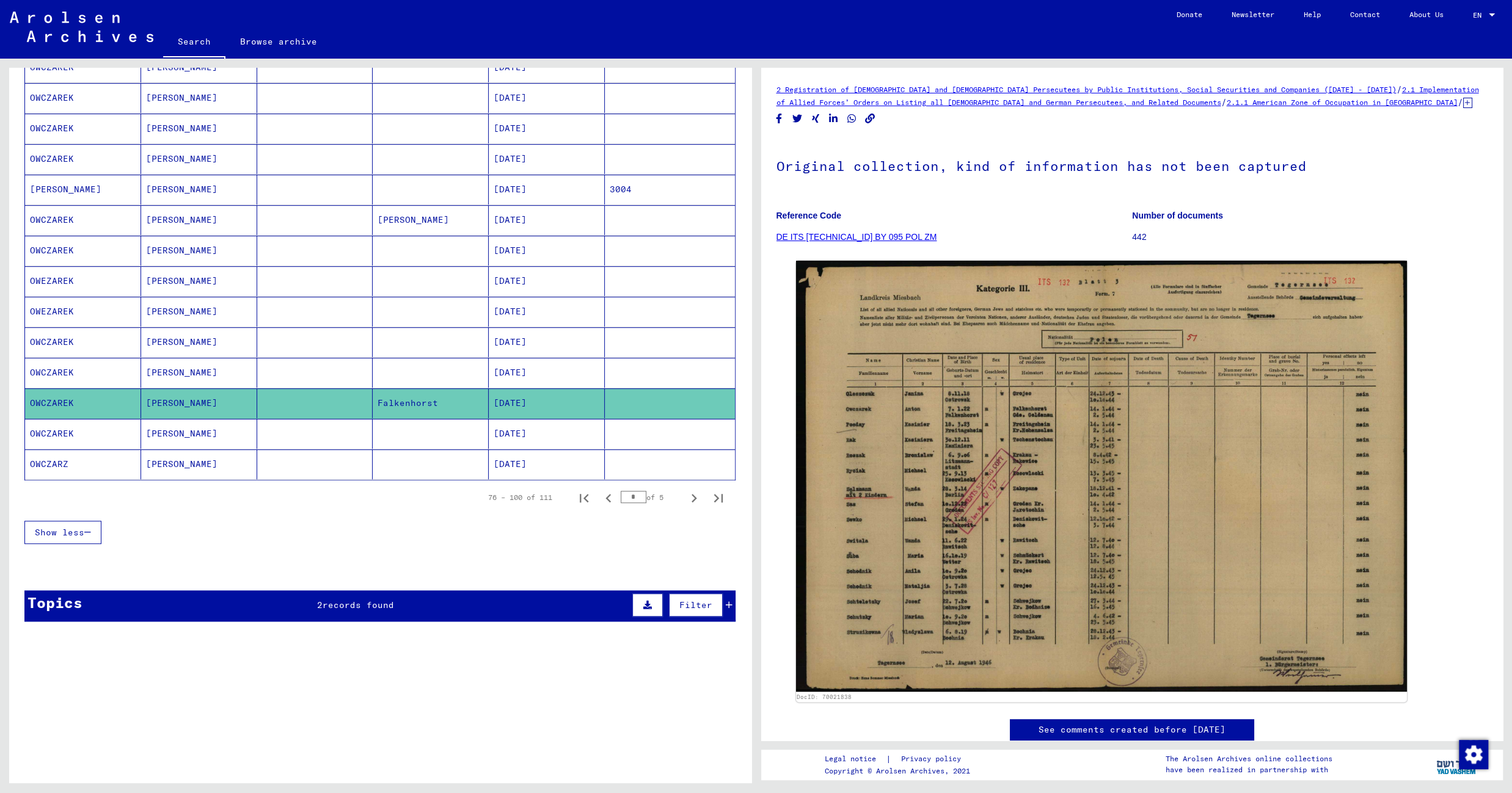
click at [455, 435] on mat-cell at bounding box center [430, 434] width 116 height 30
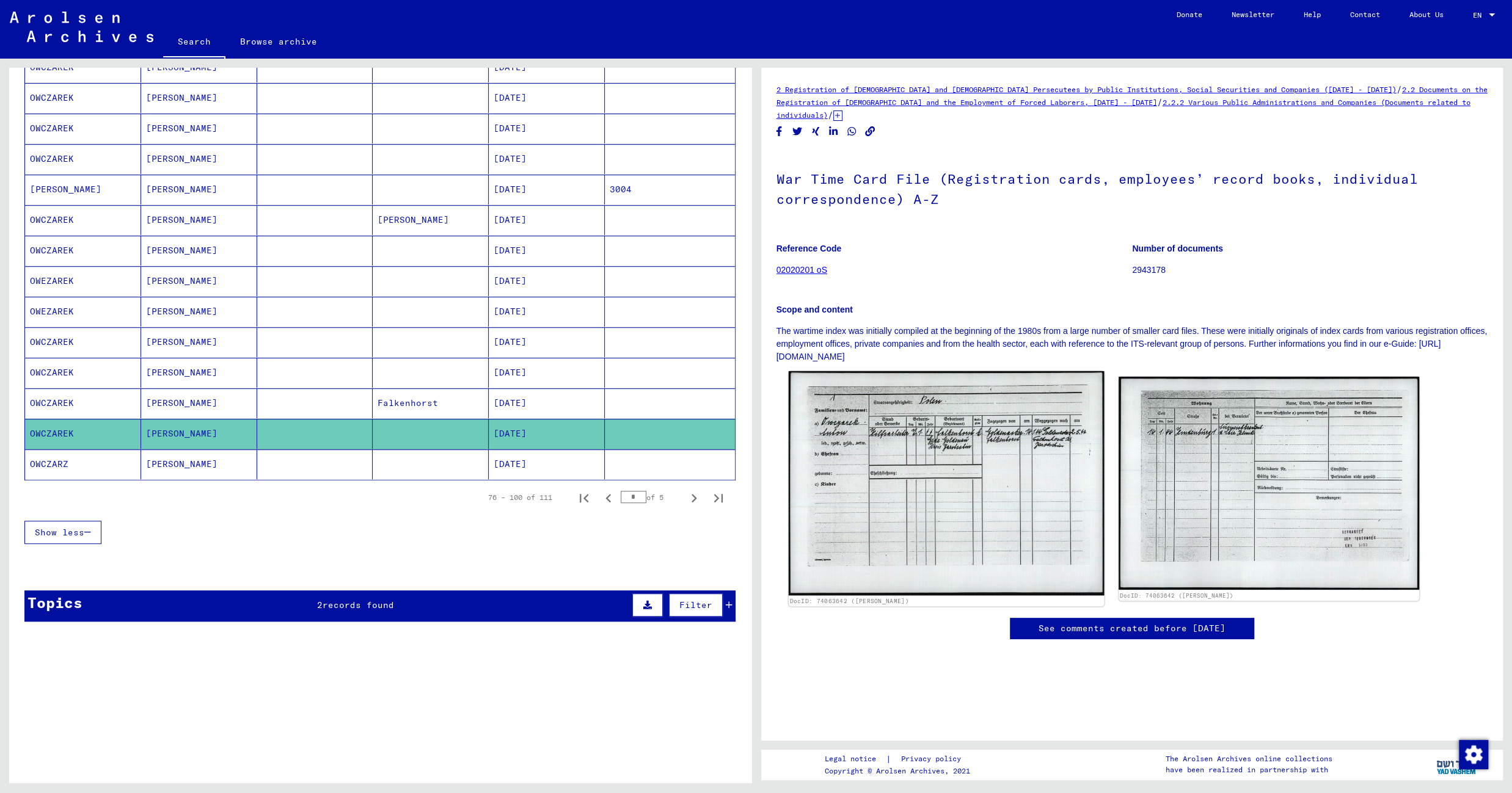
click at [940, 475] on img at bounding box center [945, 483] width 316 height 225
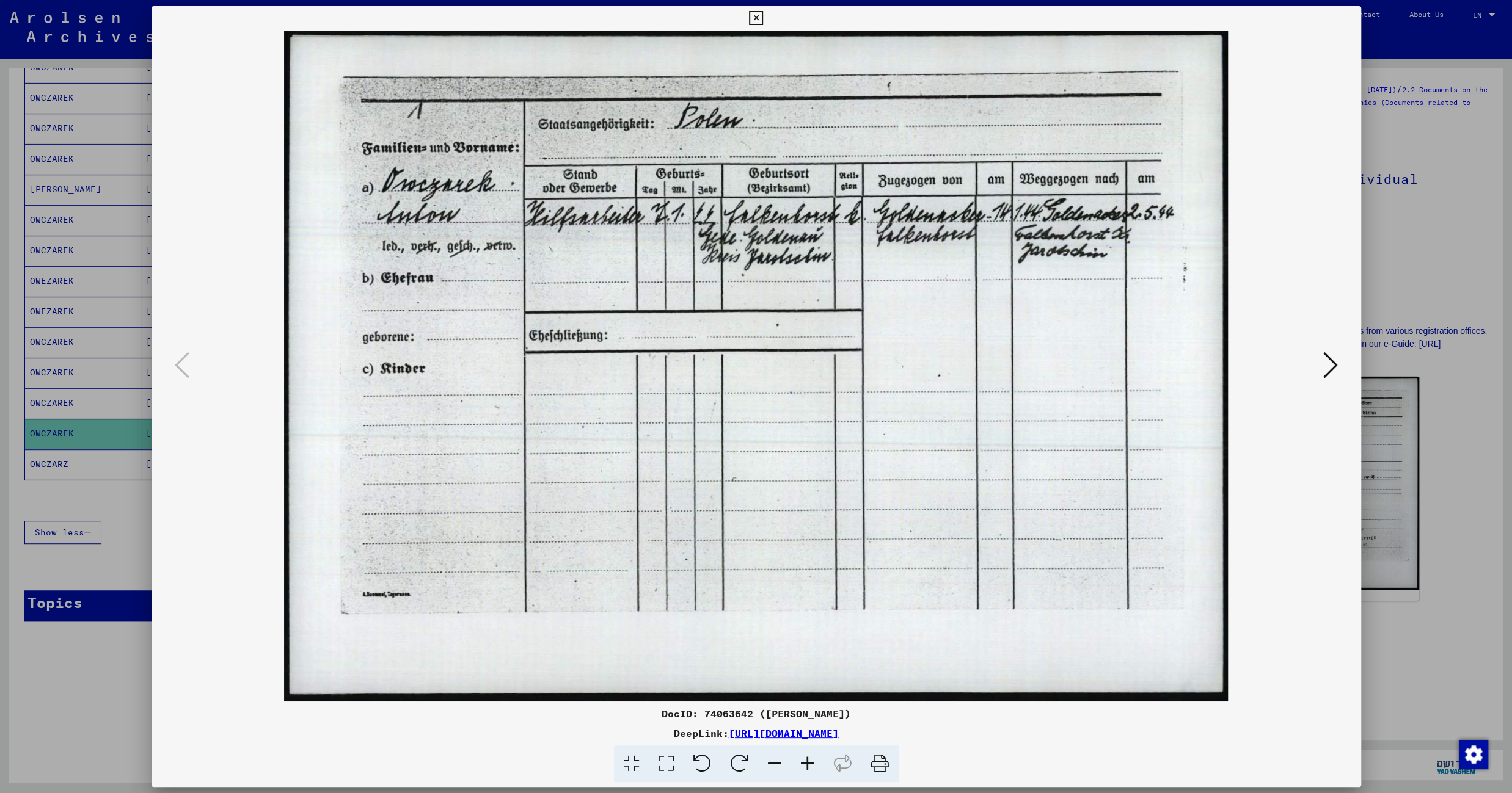
click at [1327, 359] on icon at bounding box center [1330, 365] width 15 height 30
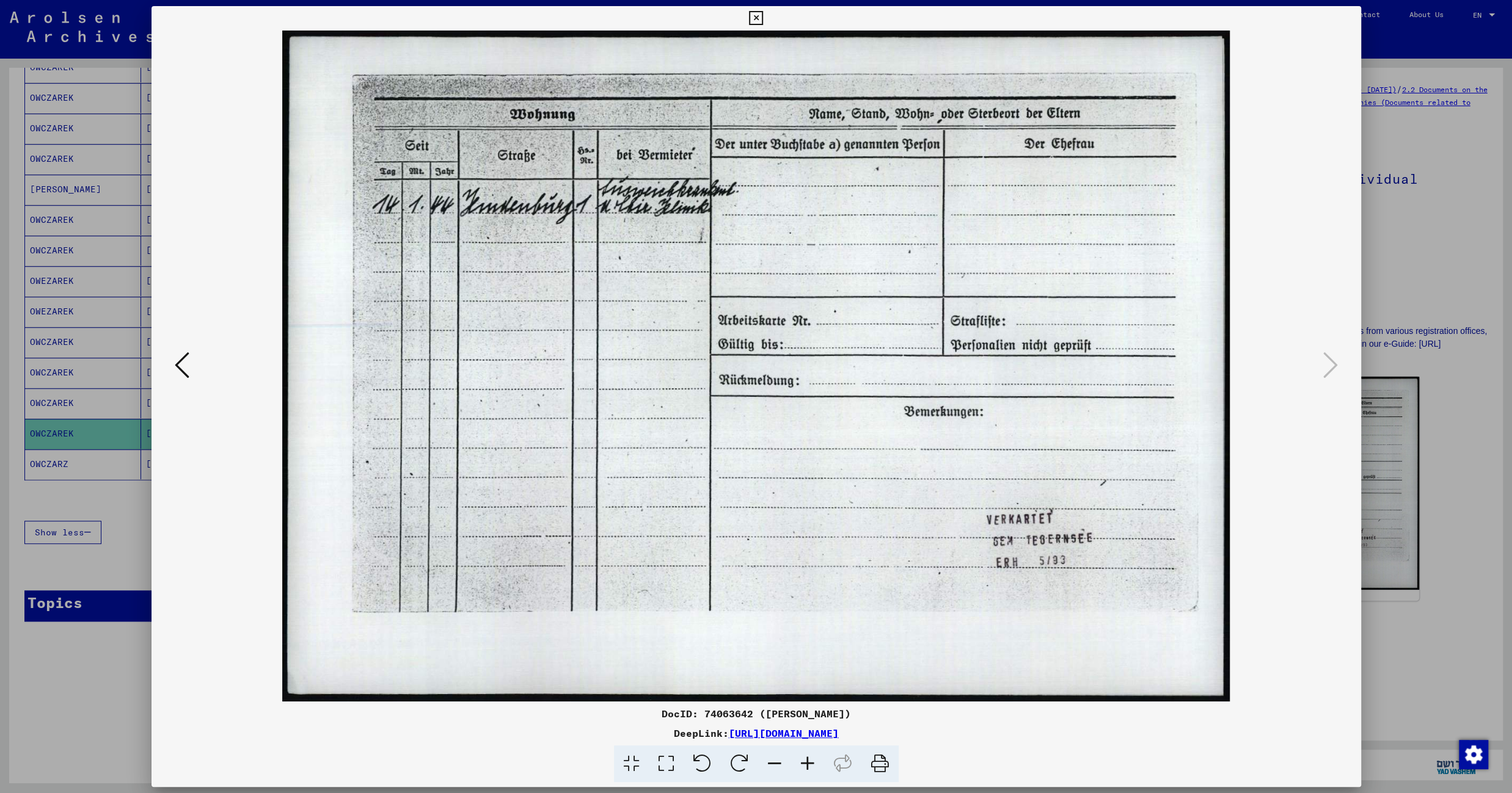
click at [763, 19] on icon at bounding box center [756, 18] width 14 height 15
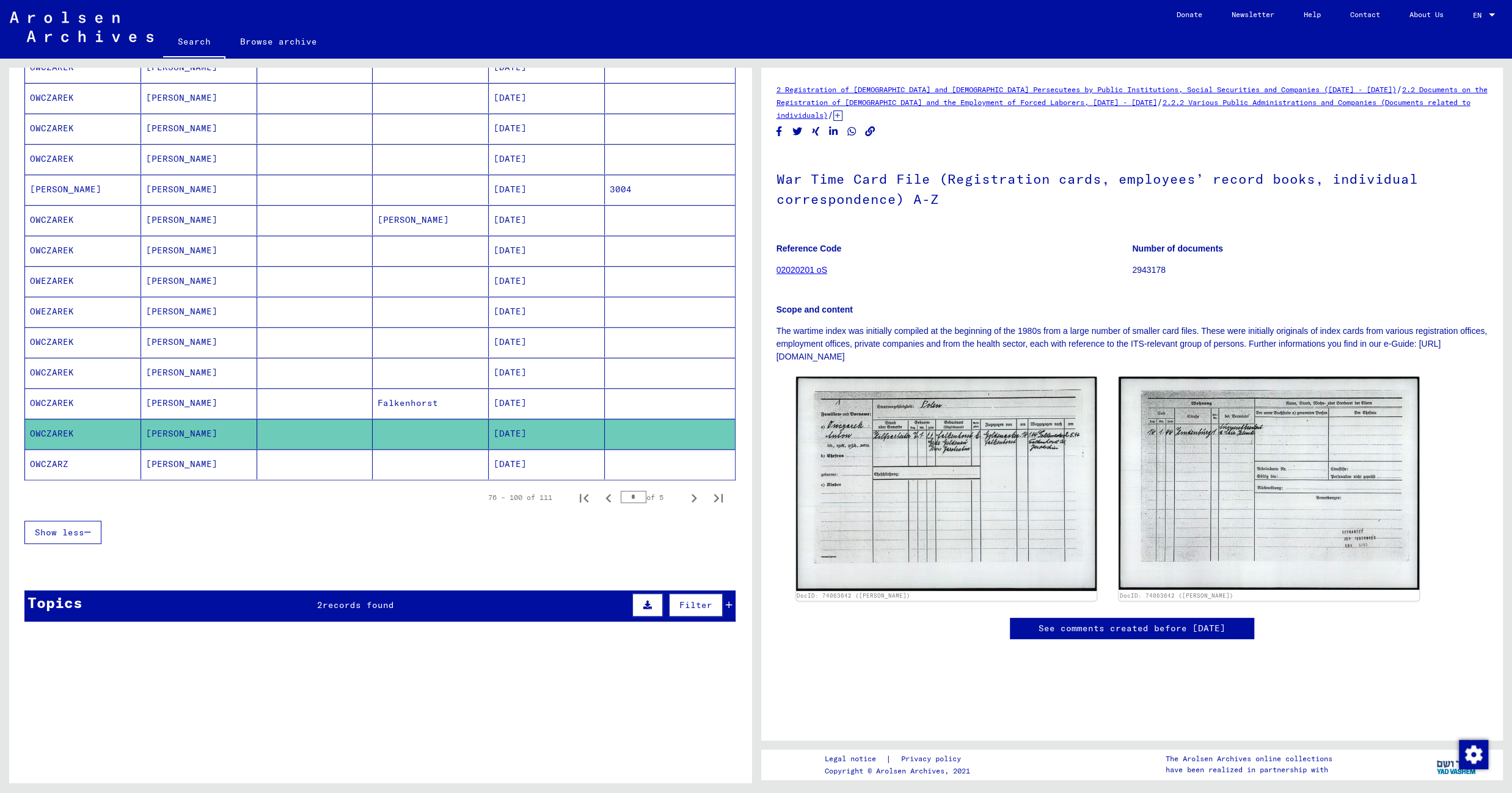
click at [561, 455] on mat-cell "07/20/1922" at bounding box center [547, 464] width 116 height 30
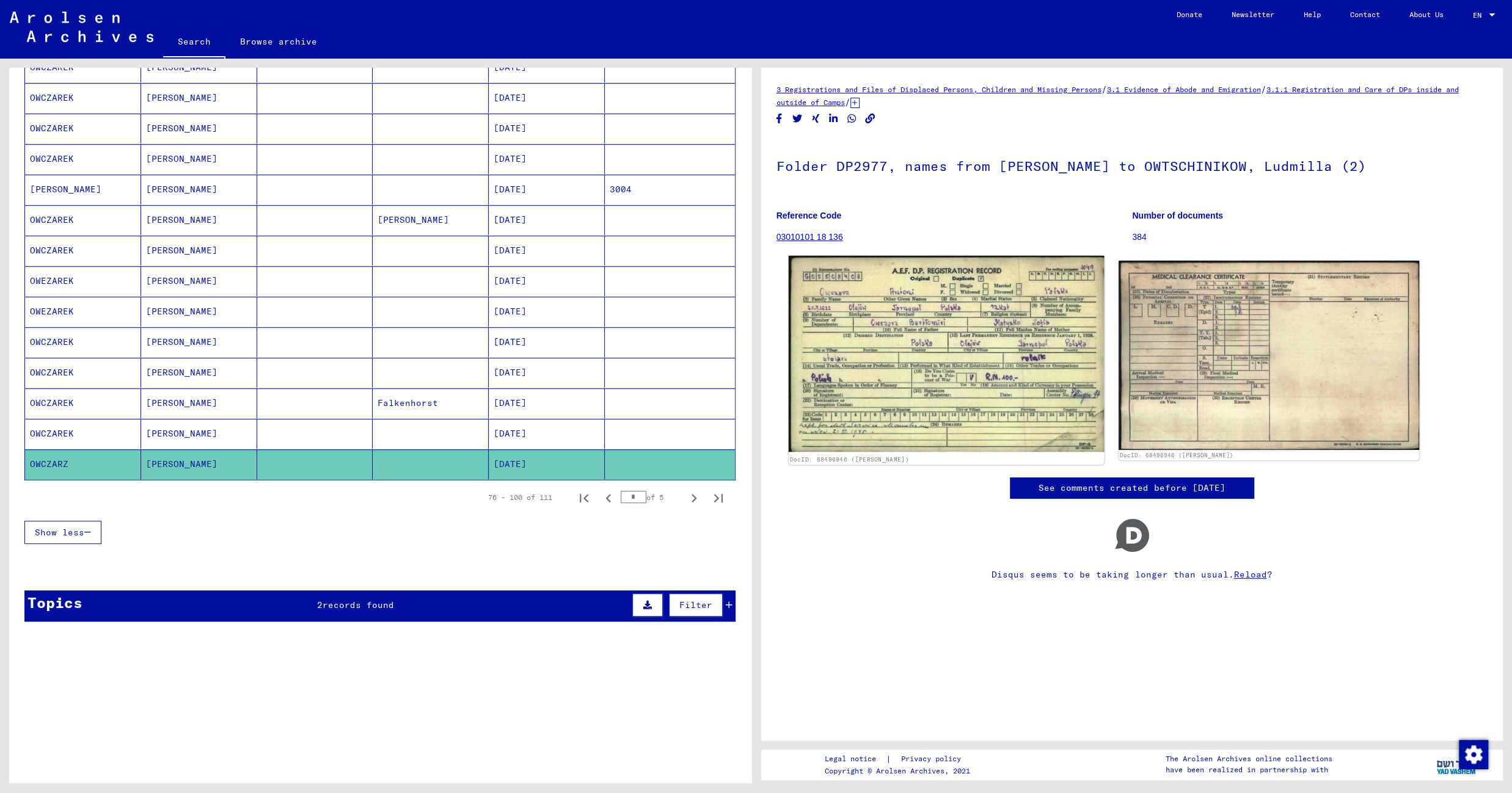
click at [933, 393] on img at bounding box center [945, 354] width 316 height 197
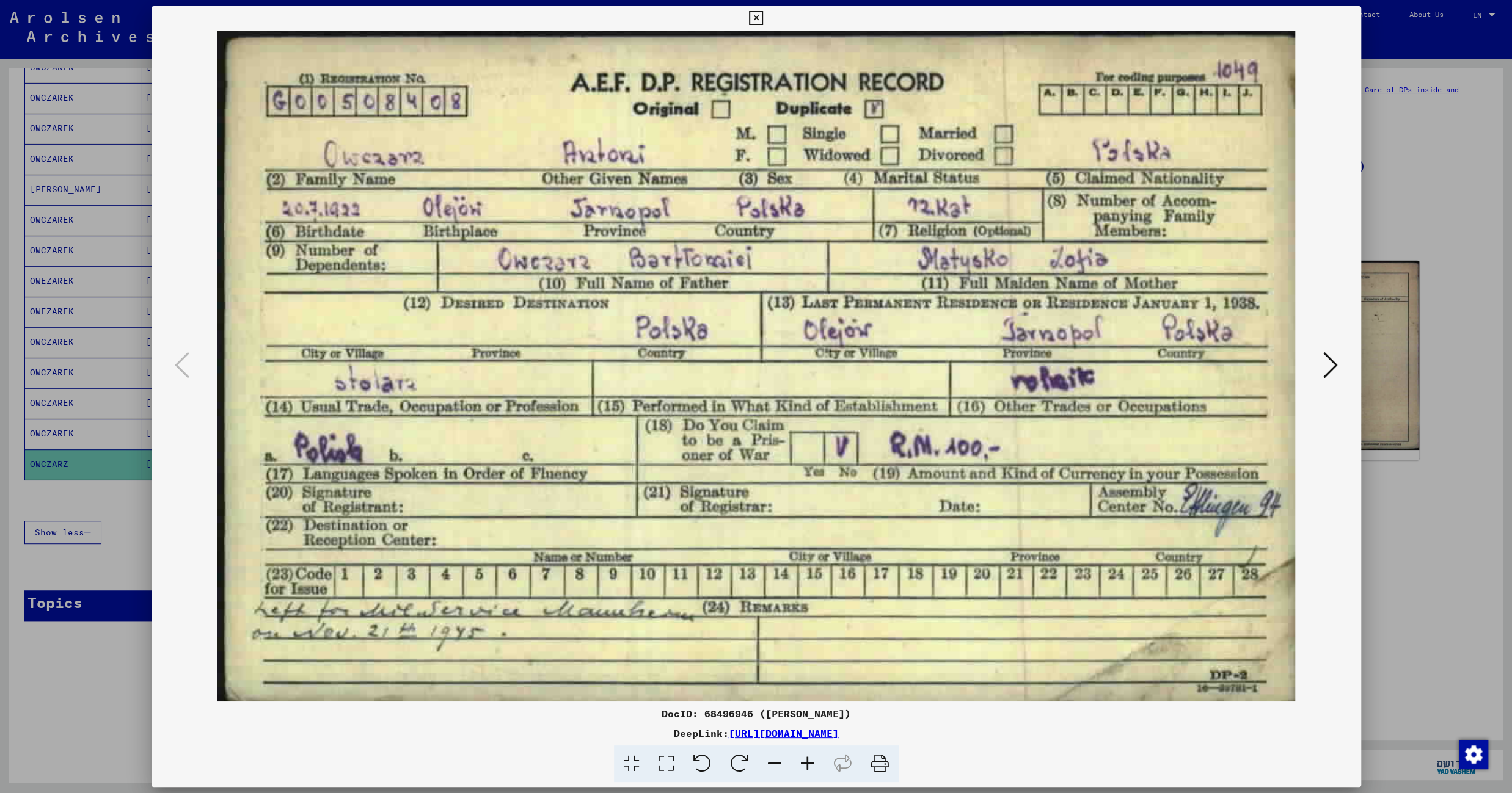
click at [763, 15] on icon at bounding box center [756, 18] width 14 height 15
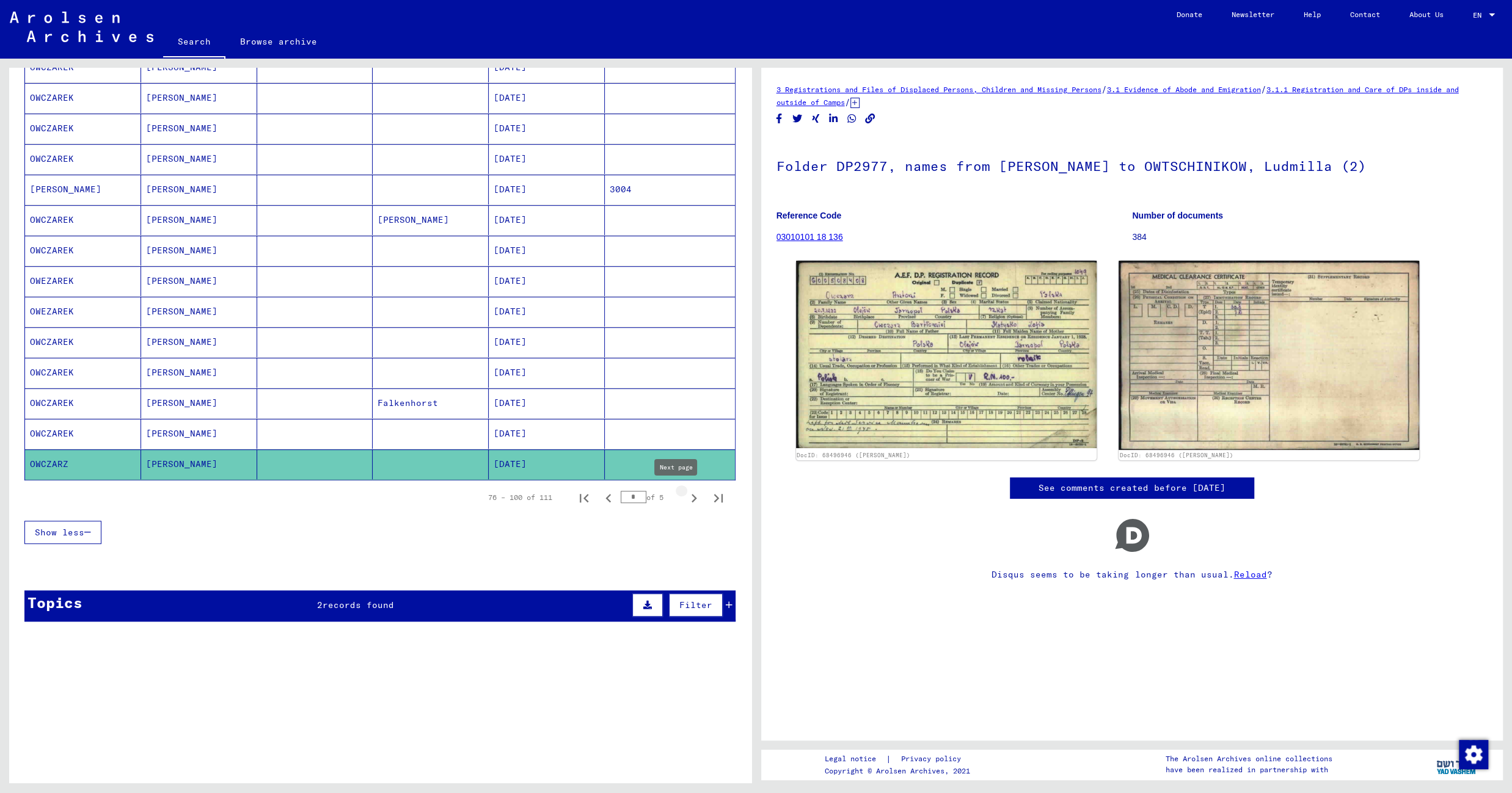
click at [686, 498] on icon "Next page" at bounding box center [694, 498] width 17 height 17
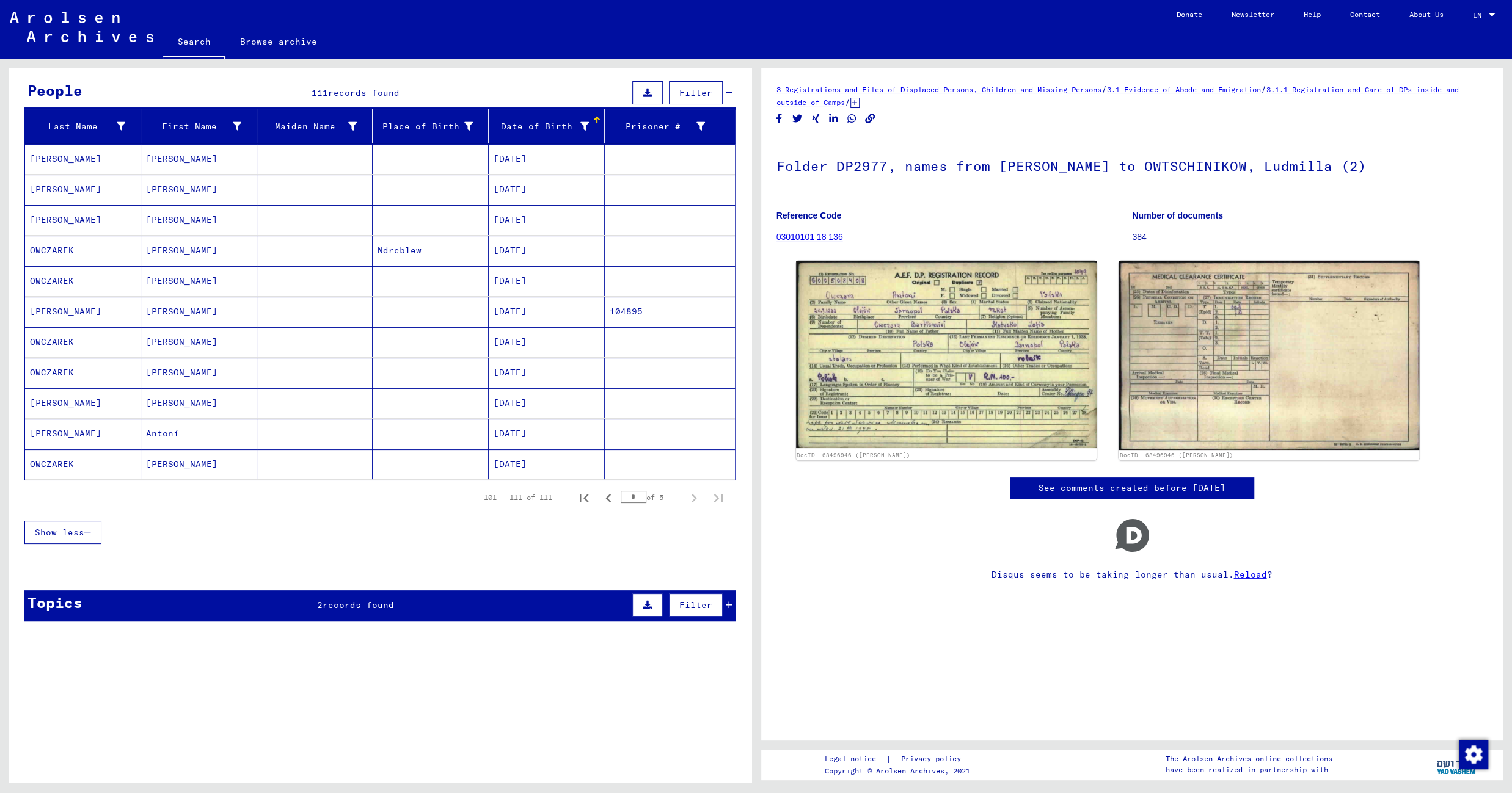
click at [394, 162] on mat-cell at bounding box center [430, 159] width 116 height 30
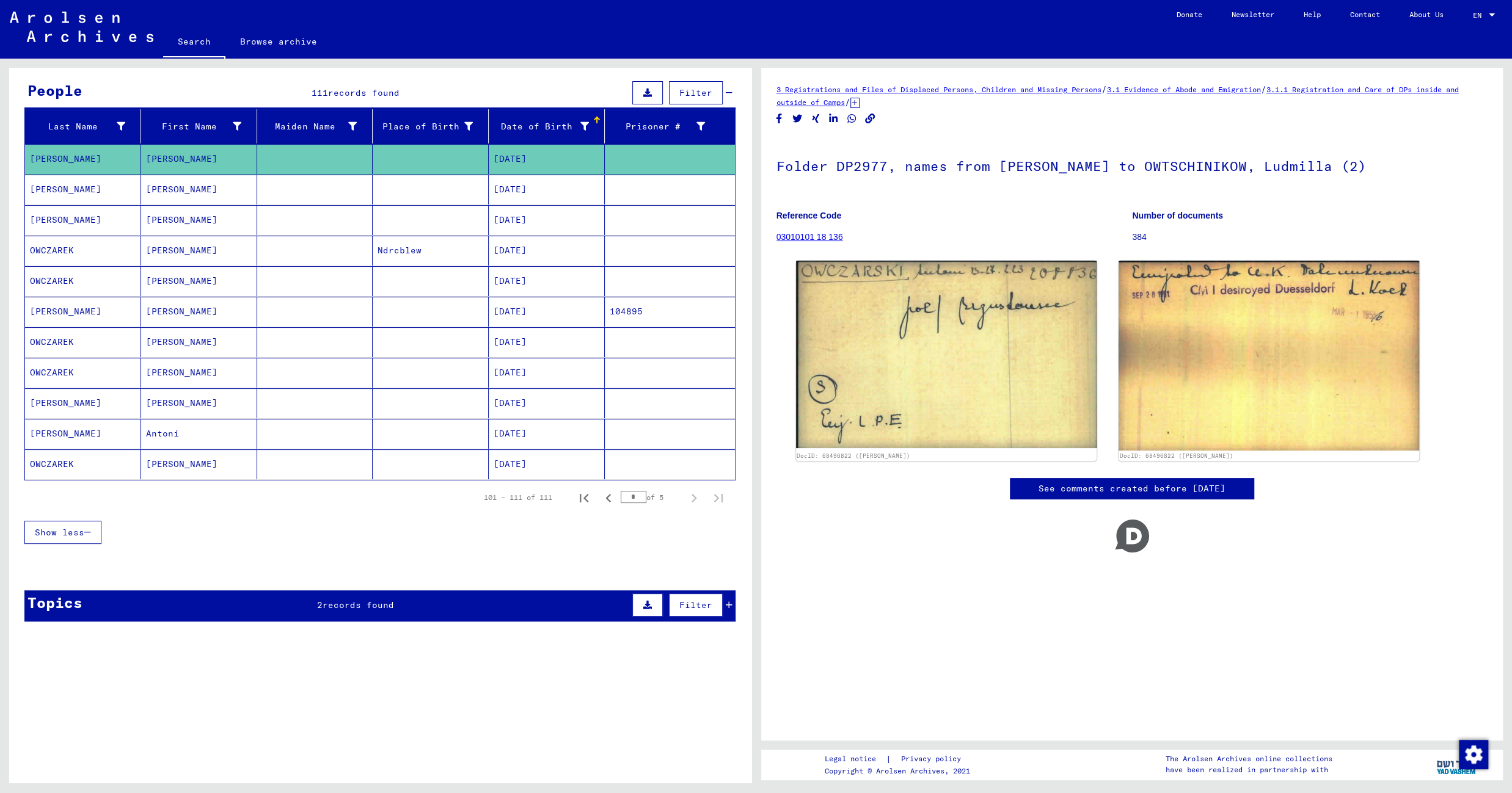
click at [533, 181] on mat-cell "02/27/1923" at bounding box center [547, 190] width 116 height 30
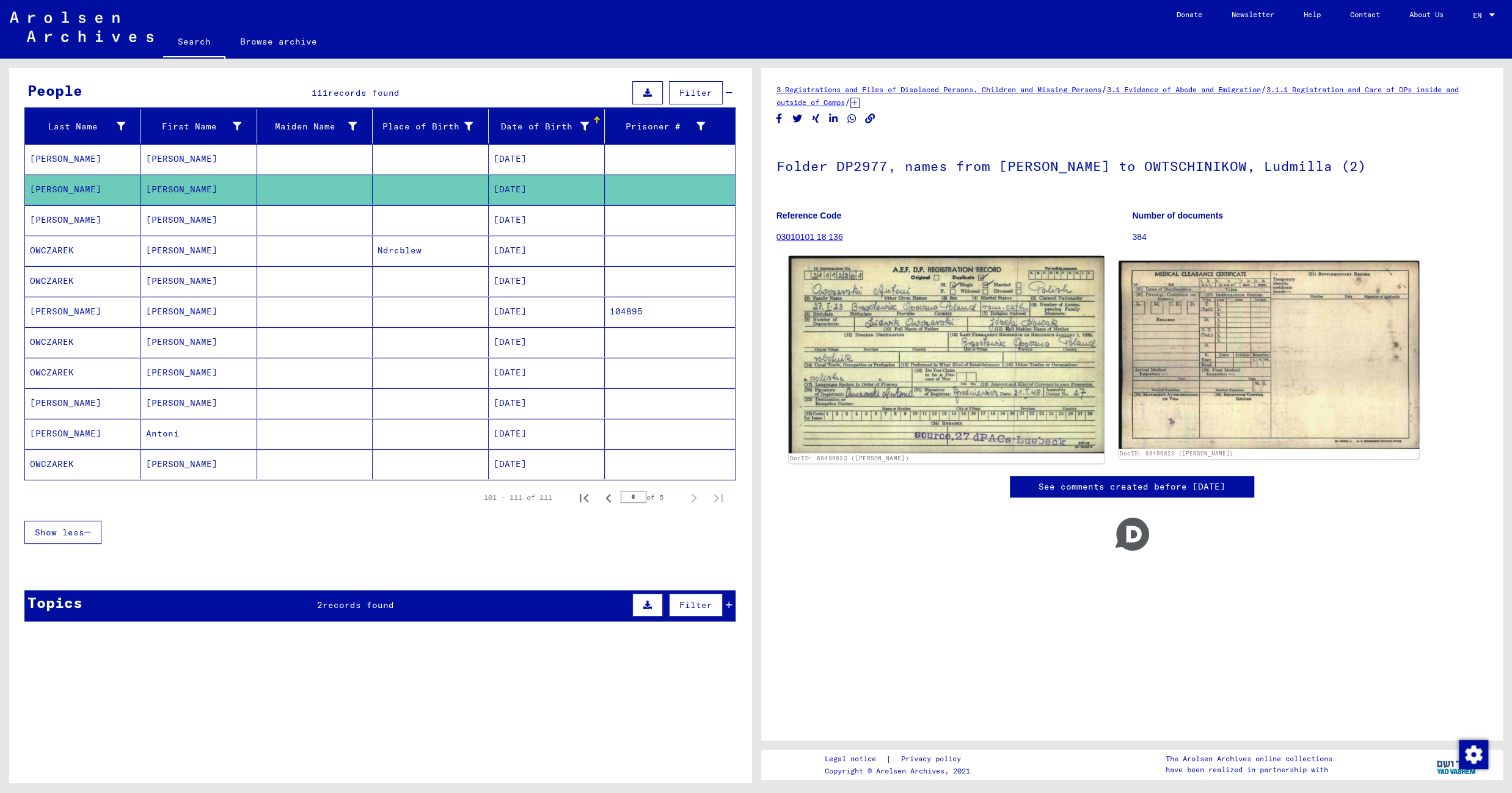
click at [941, 407] on img at bounding box center [945, 355] width 316 height 198
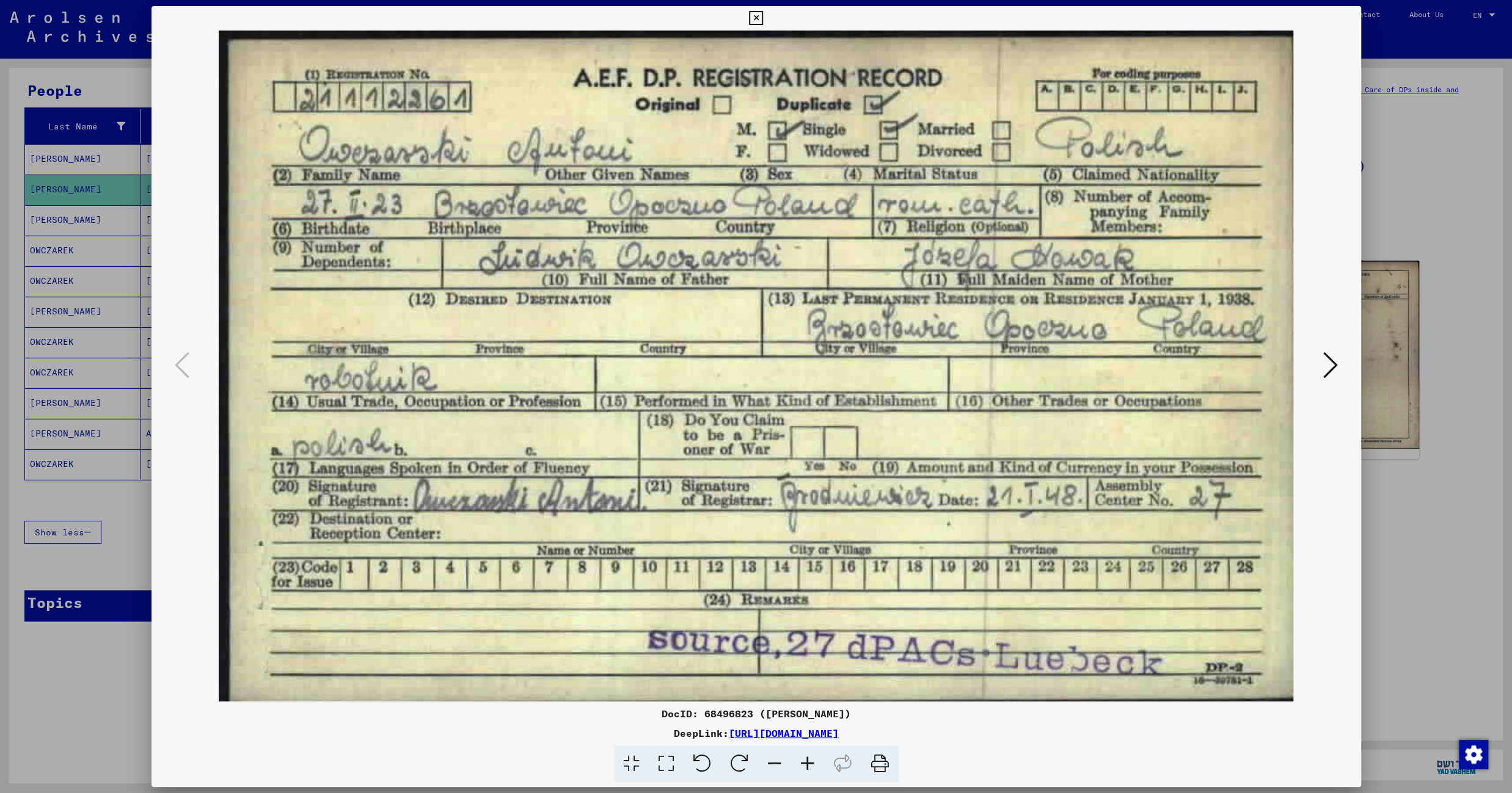
click at [763, 19] on icon at bounding box center [756, 18] width 14 height 15
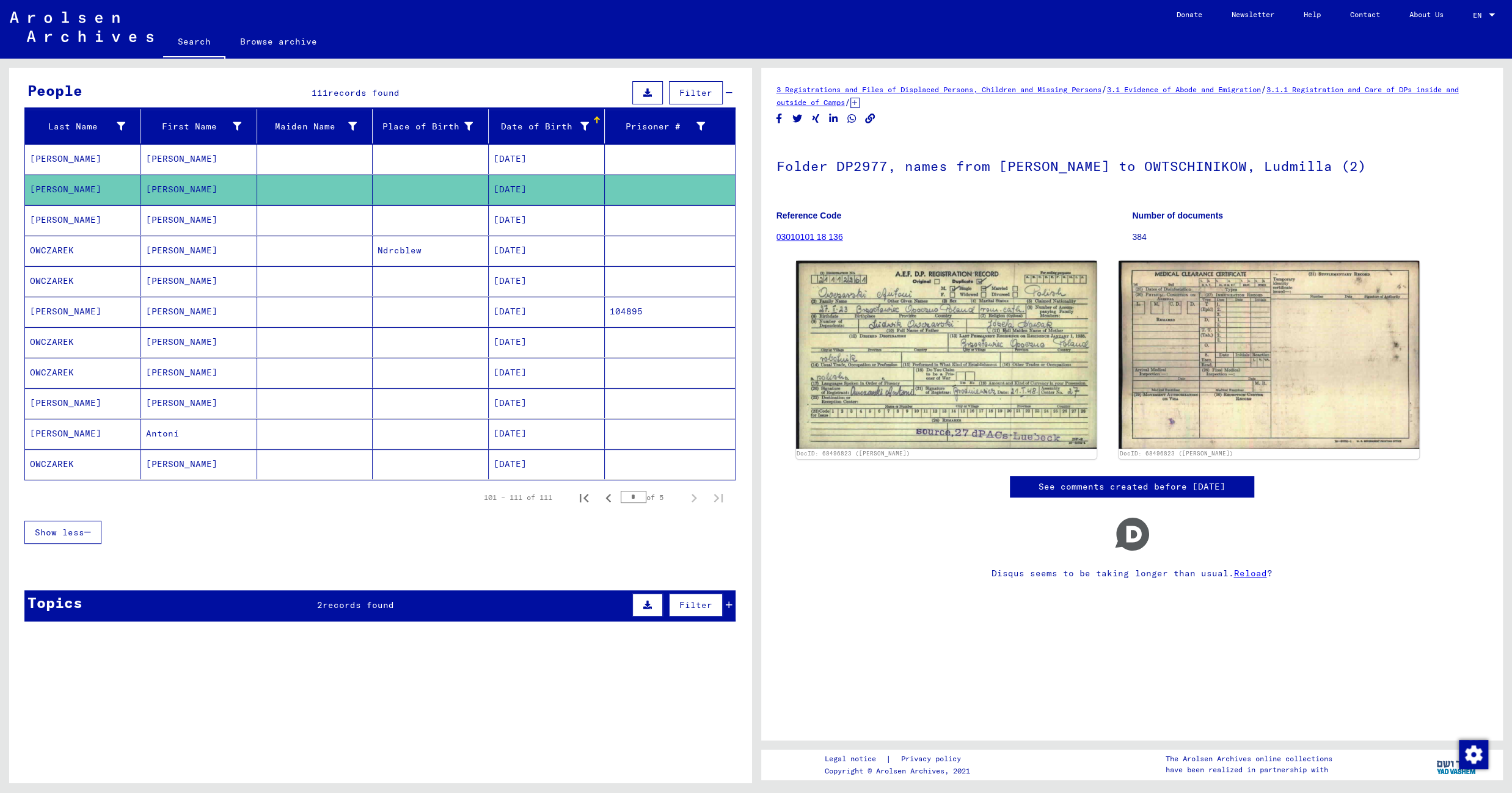
click at [408, 216] on mat-cell at bounding box center [430, 220] width 116 height 30
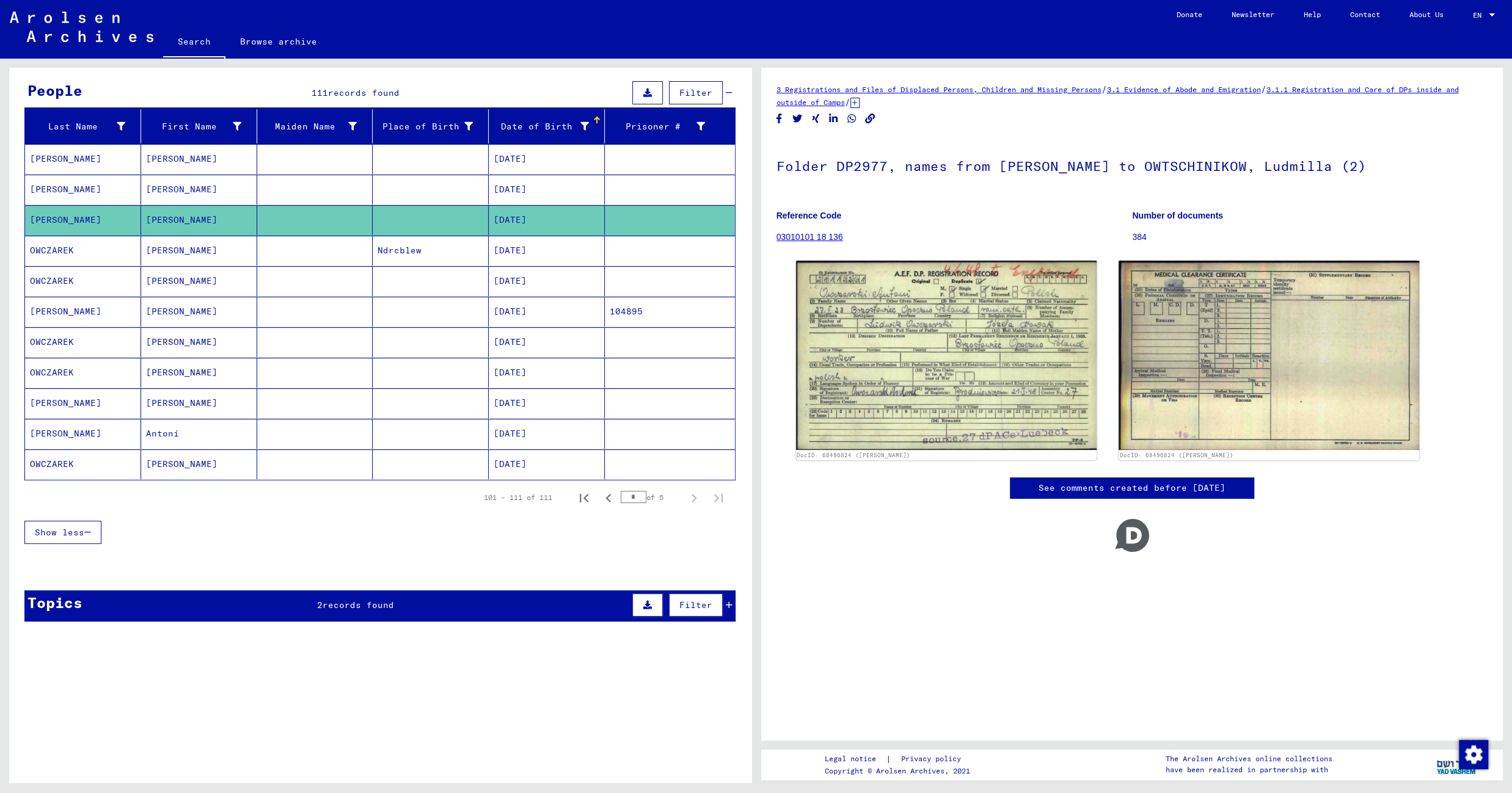
click at [384, 252] on mat-cell "Ndrcblew" at bounding box center [430, 251] width 116 height 30
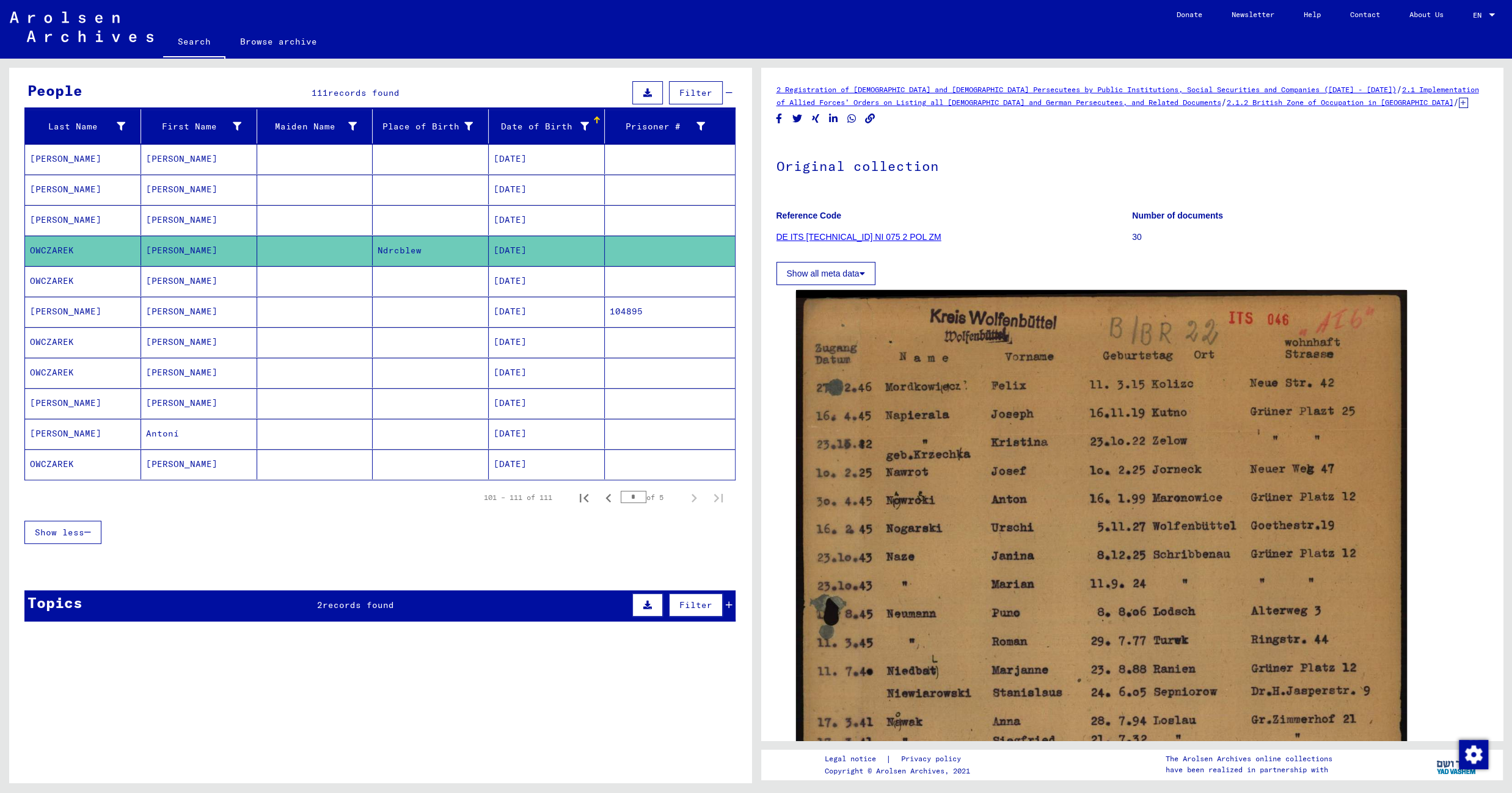
click at [391, 274] on mat-cell at bounding box center [430, 282] width 116 height 30
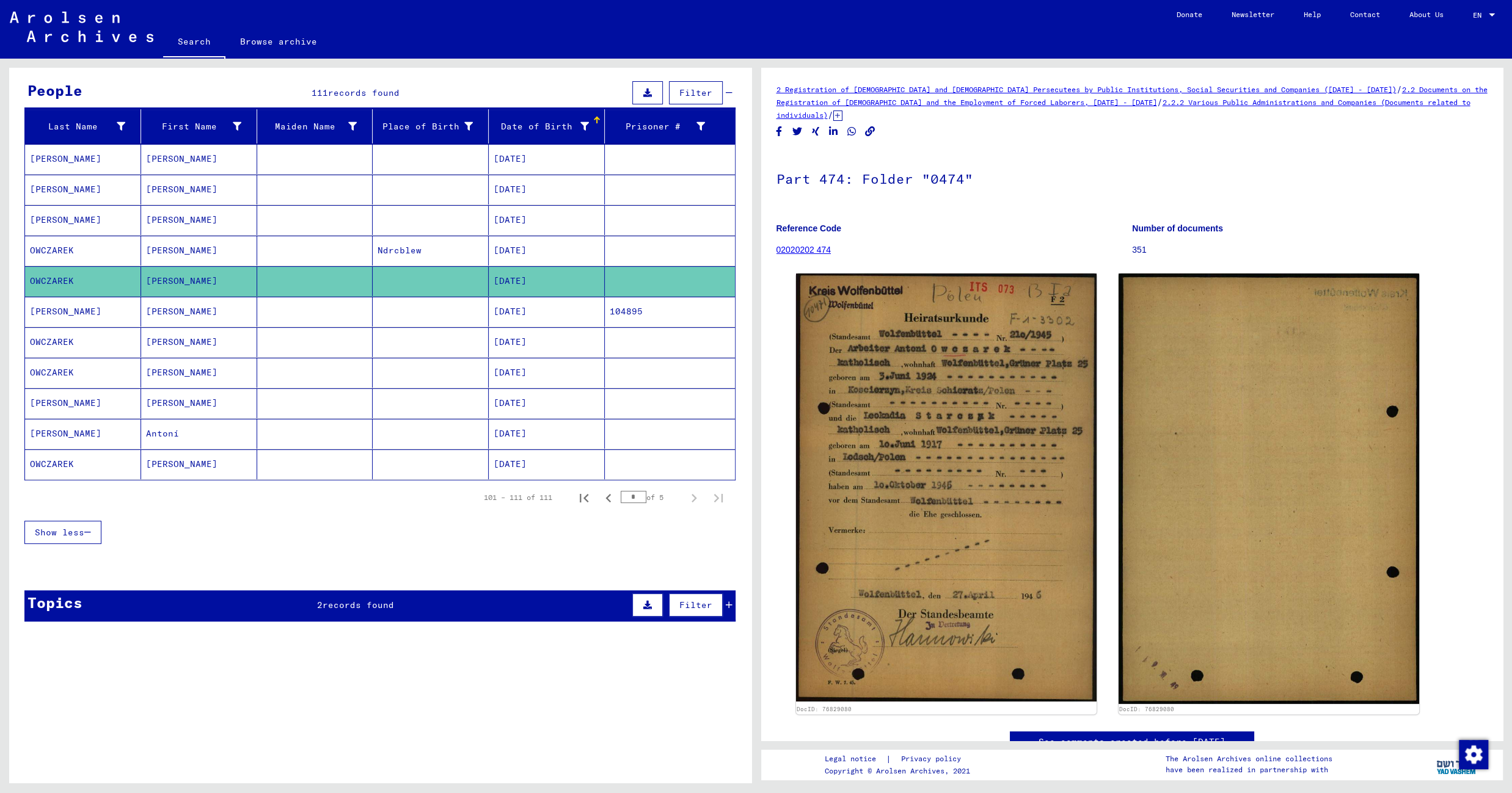
click at [386, 306] on mat-cell at bounding box center [430, 311] width 116 height 30
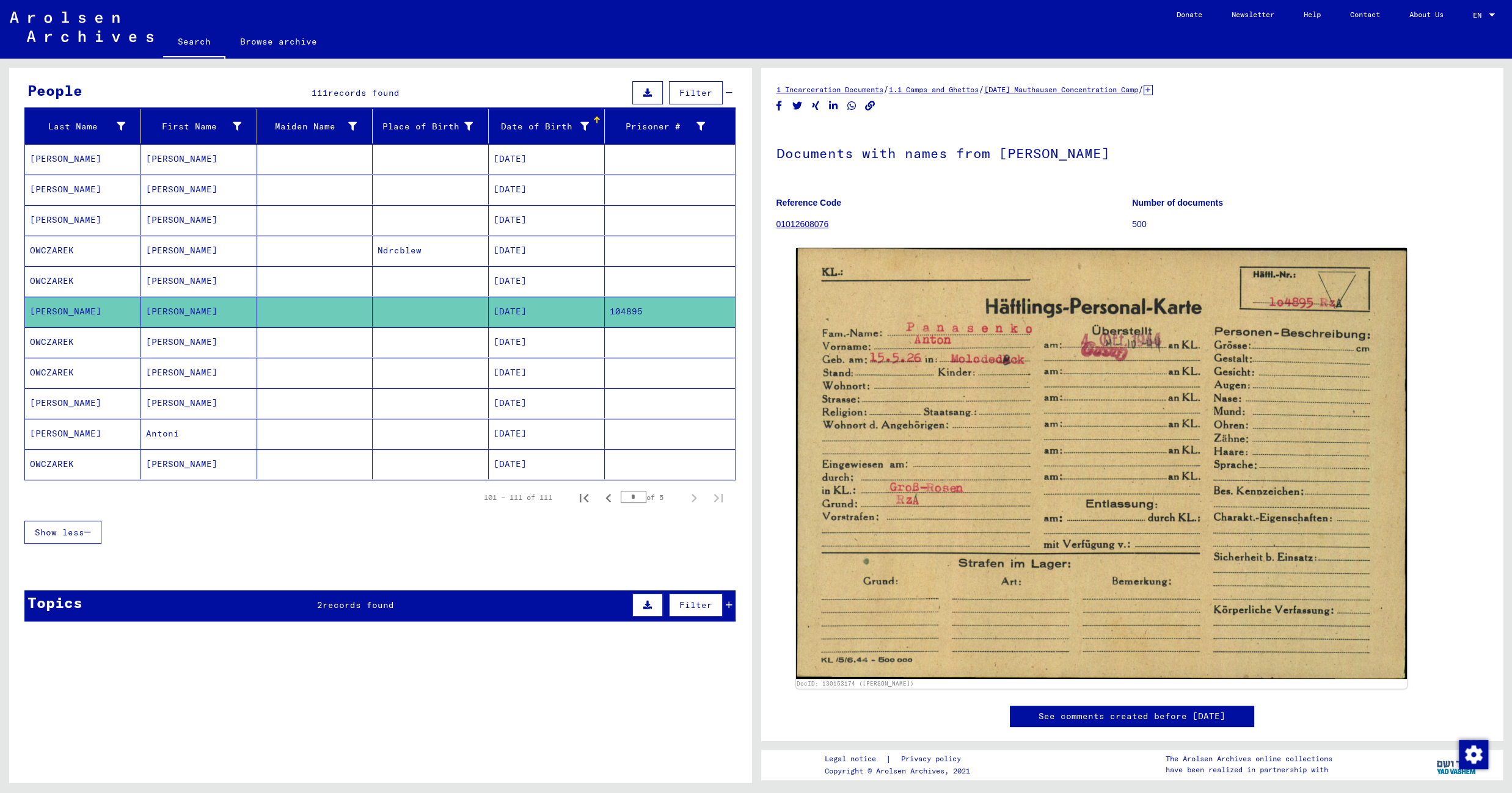
click at [393, 335] on mat-cell at bounding box center [430, 342] width 116 height 30
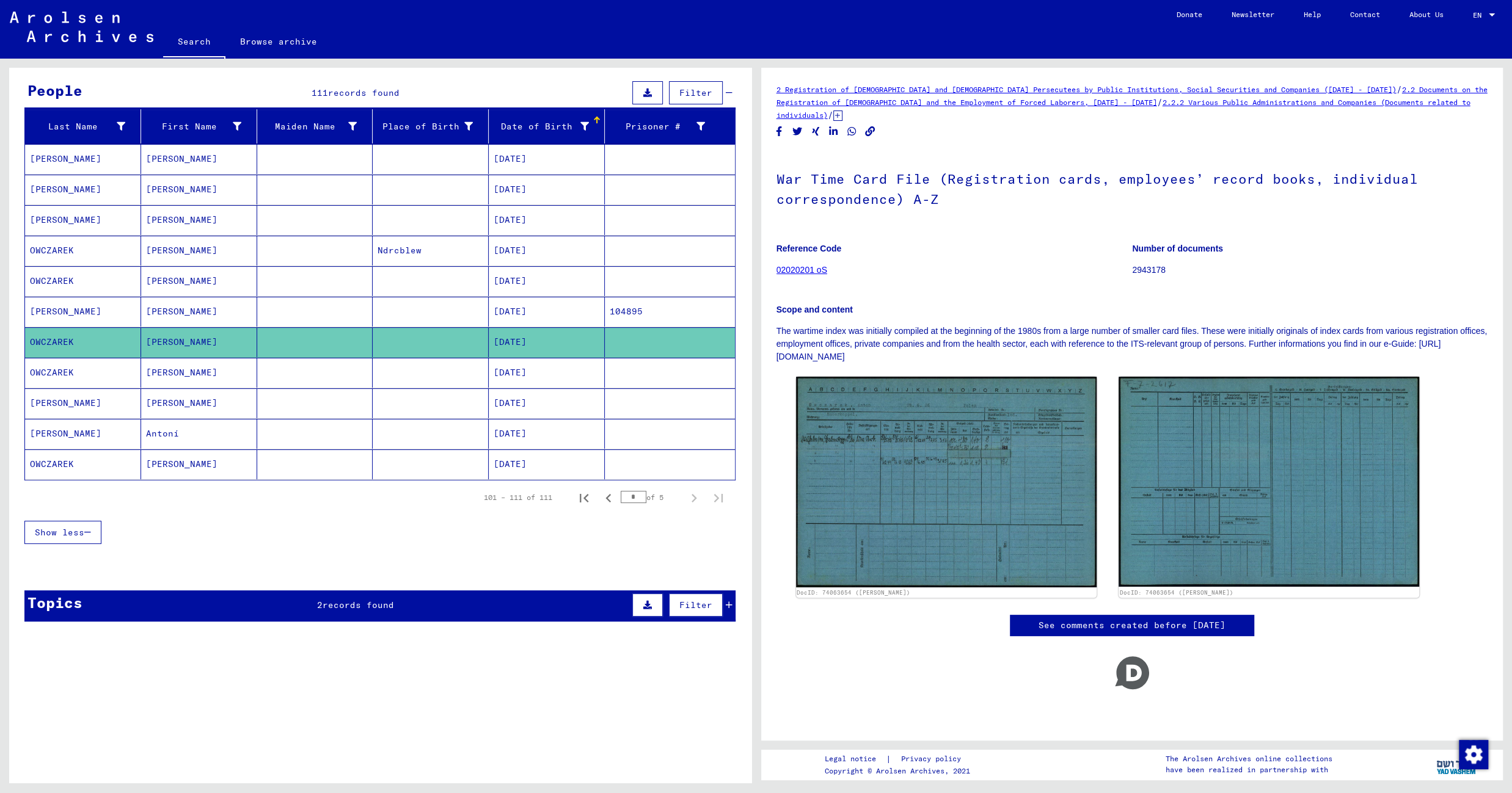
click at [379, 369] on mat-cell at bounding box center [430, 372] width 116 height 30
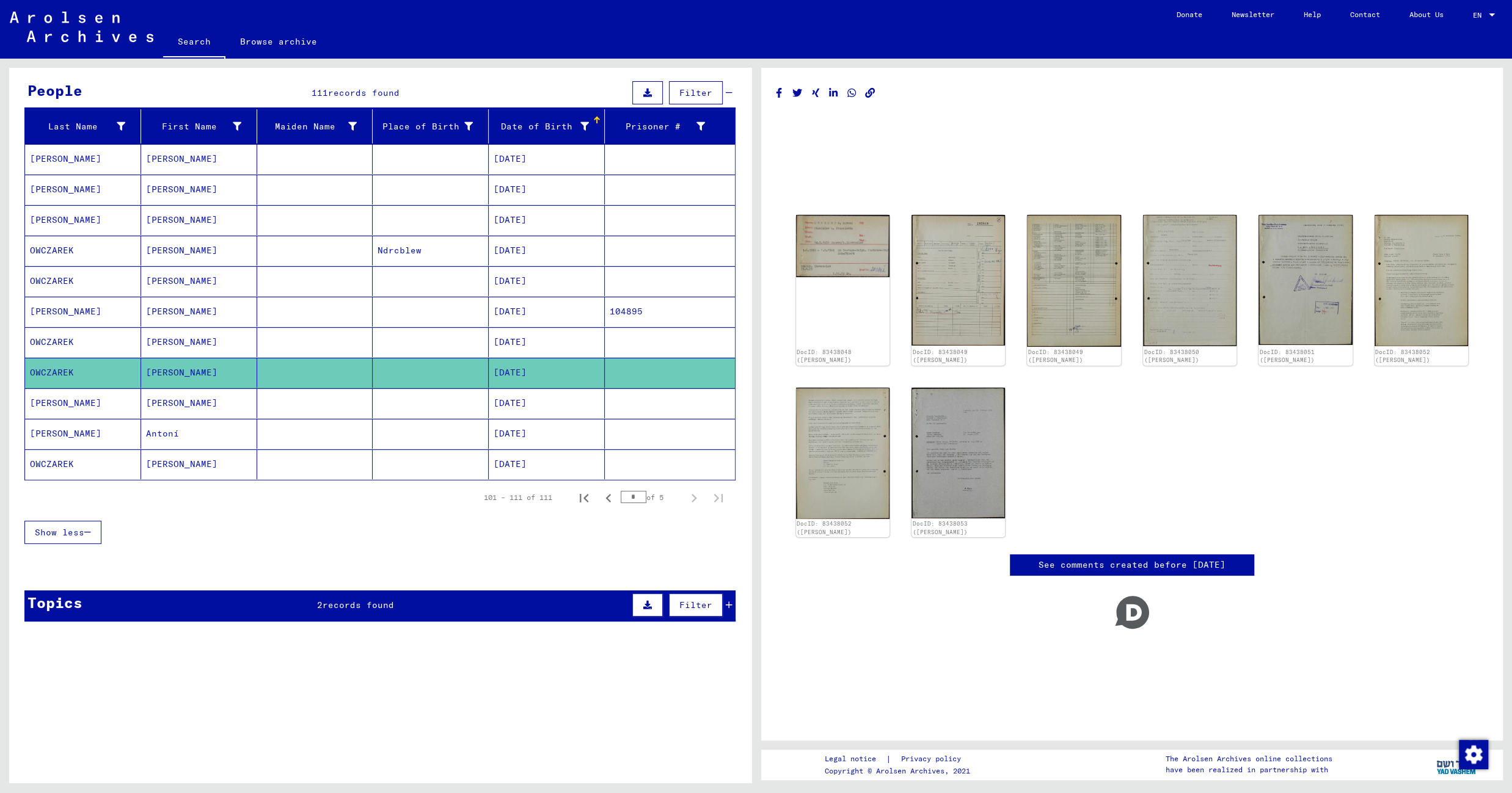
click at [373, 400] on mat-cell at bounding box center [430, 403] width 116 height 30
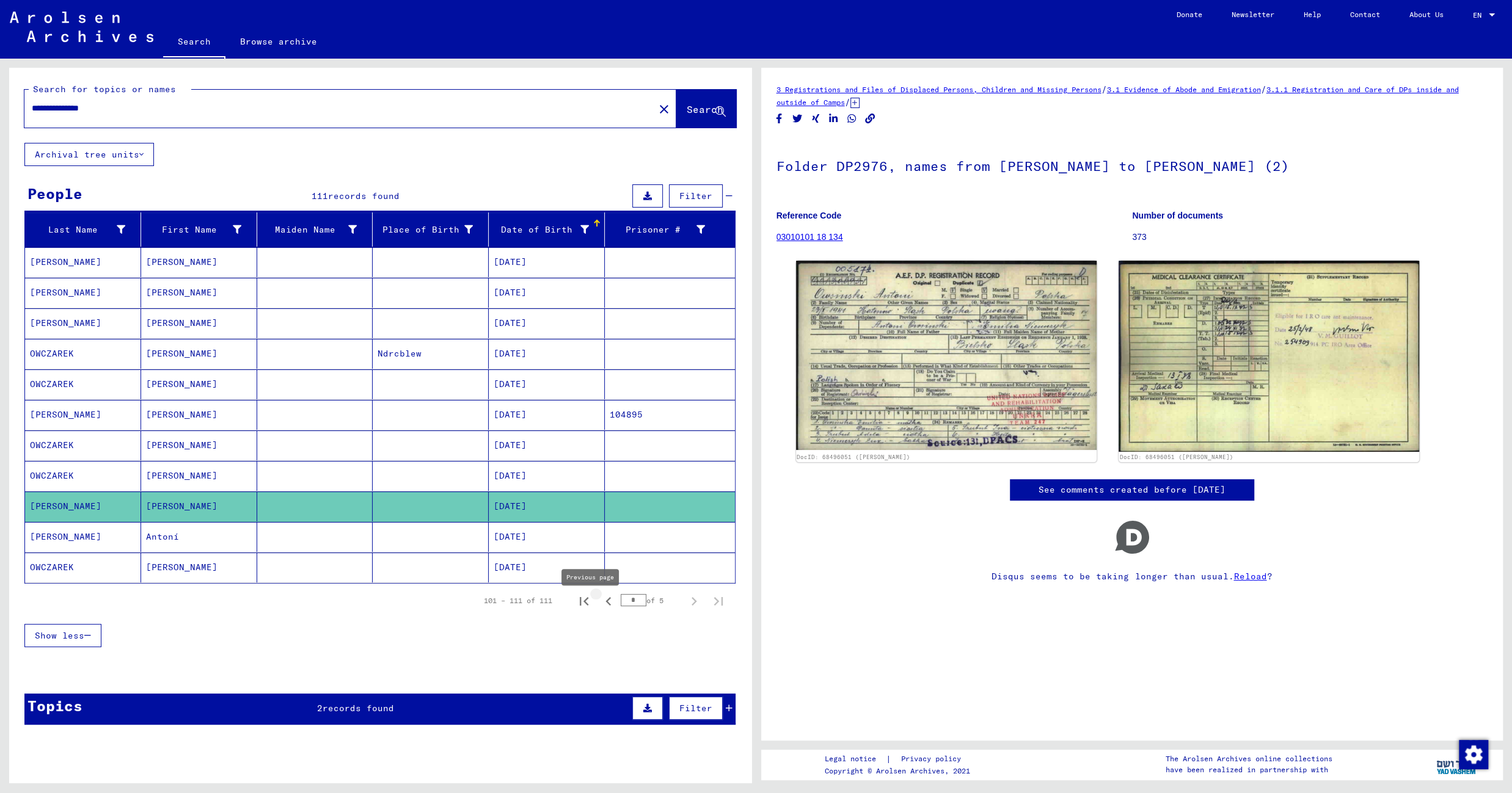
click at [605, 606] on icon "Previous page" at bounding box center [608, 602] width 5 height 9
type input "*"
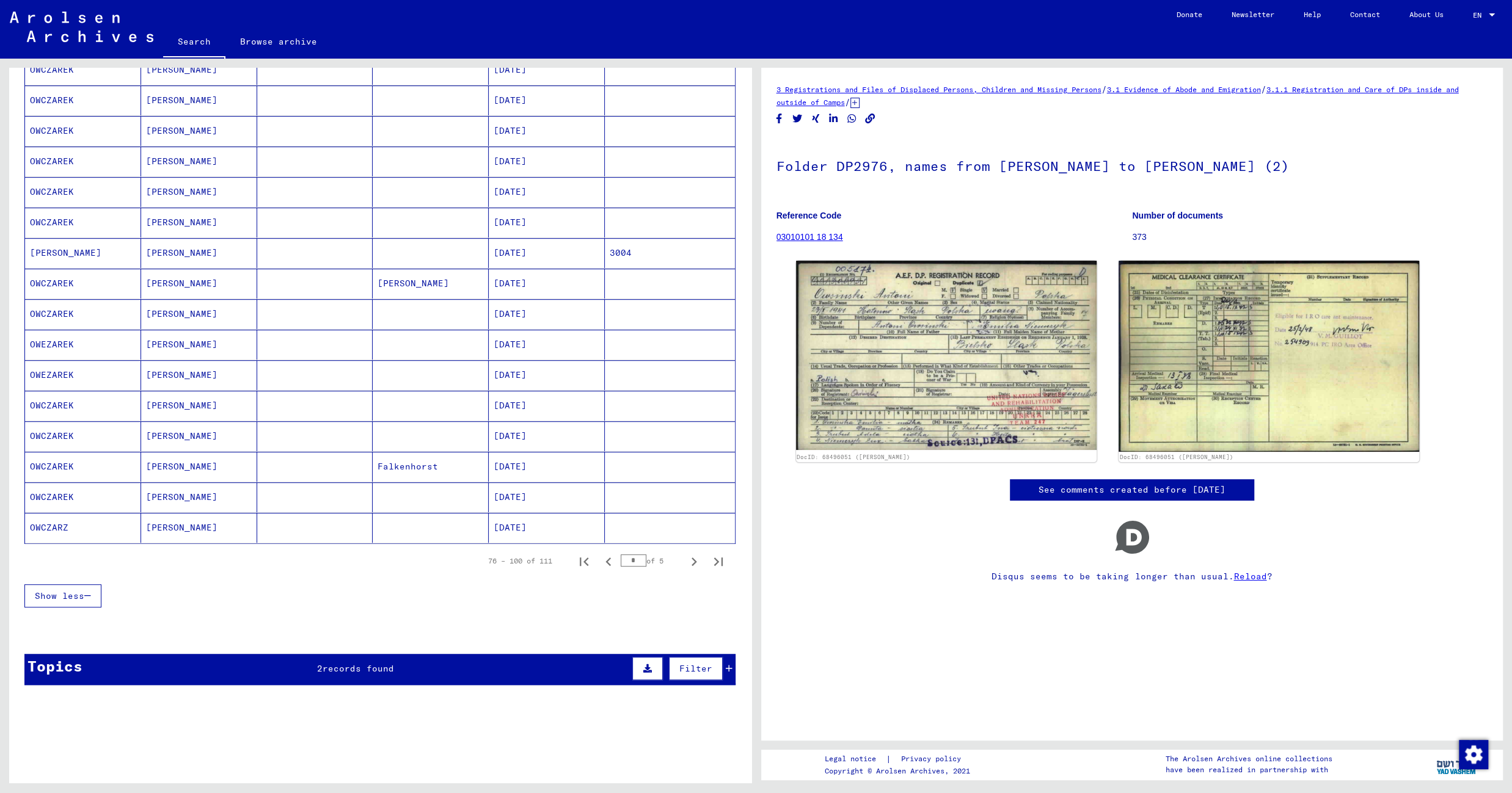
scroll to position [543, 0]
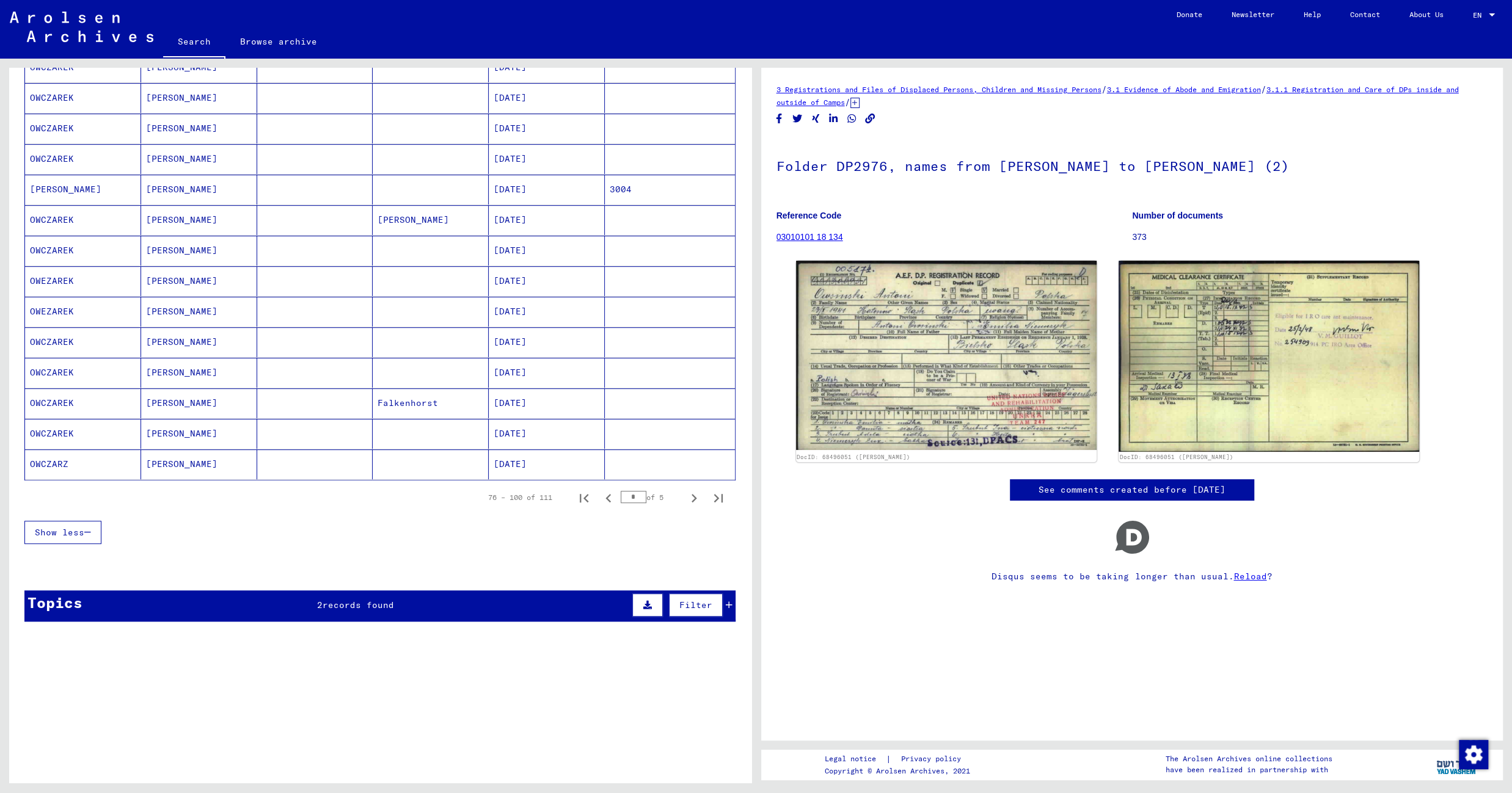
click at [456, 459] on mat-cell at bounding box center [430, 464] width 116 height 30
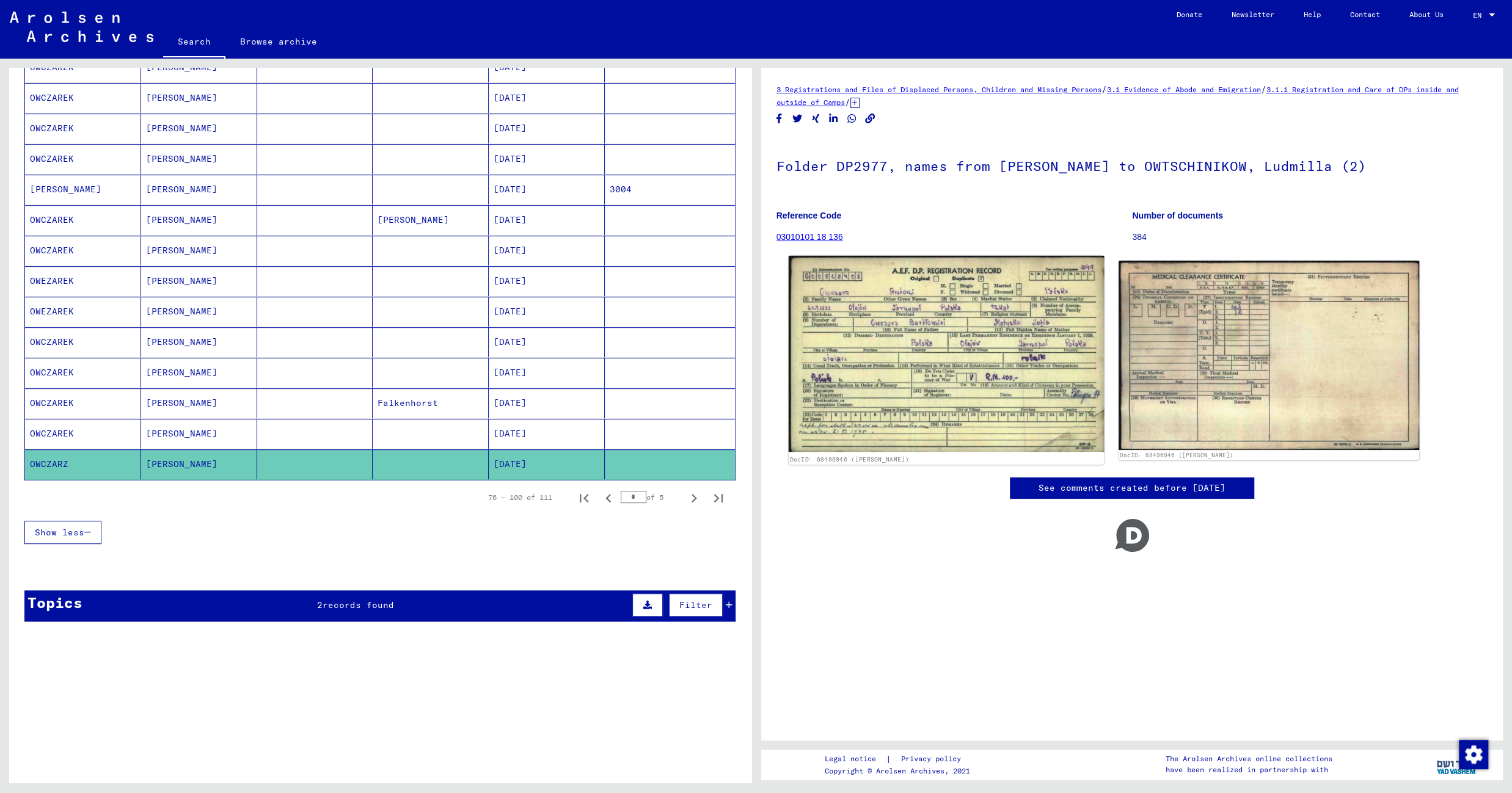
click at [846, 384] on img at bounding box center [945, 354] width 316 height 197
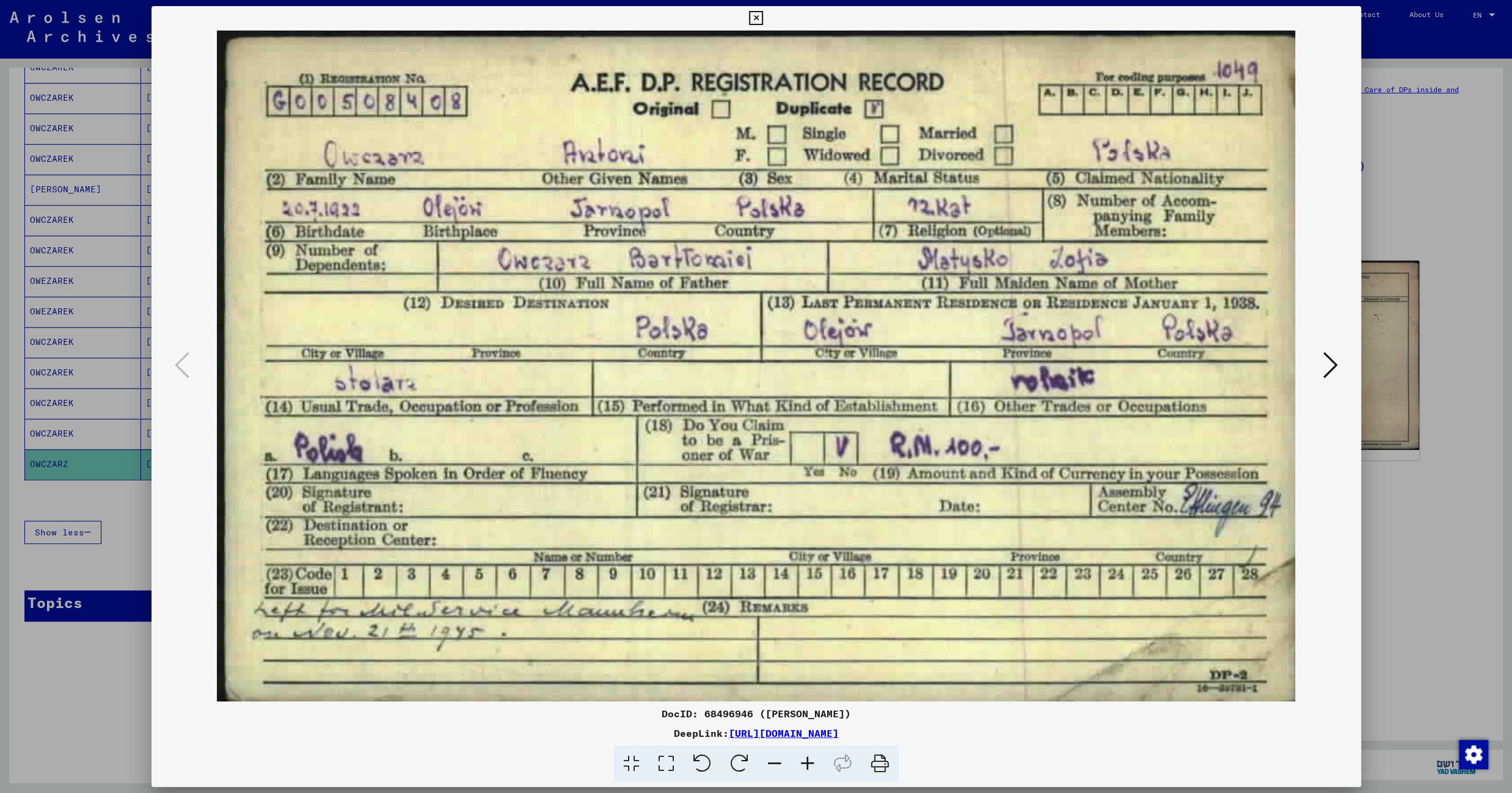
click at [763, 17] on icon at bounding box center [756, 18] width 14 height 15
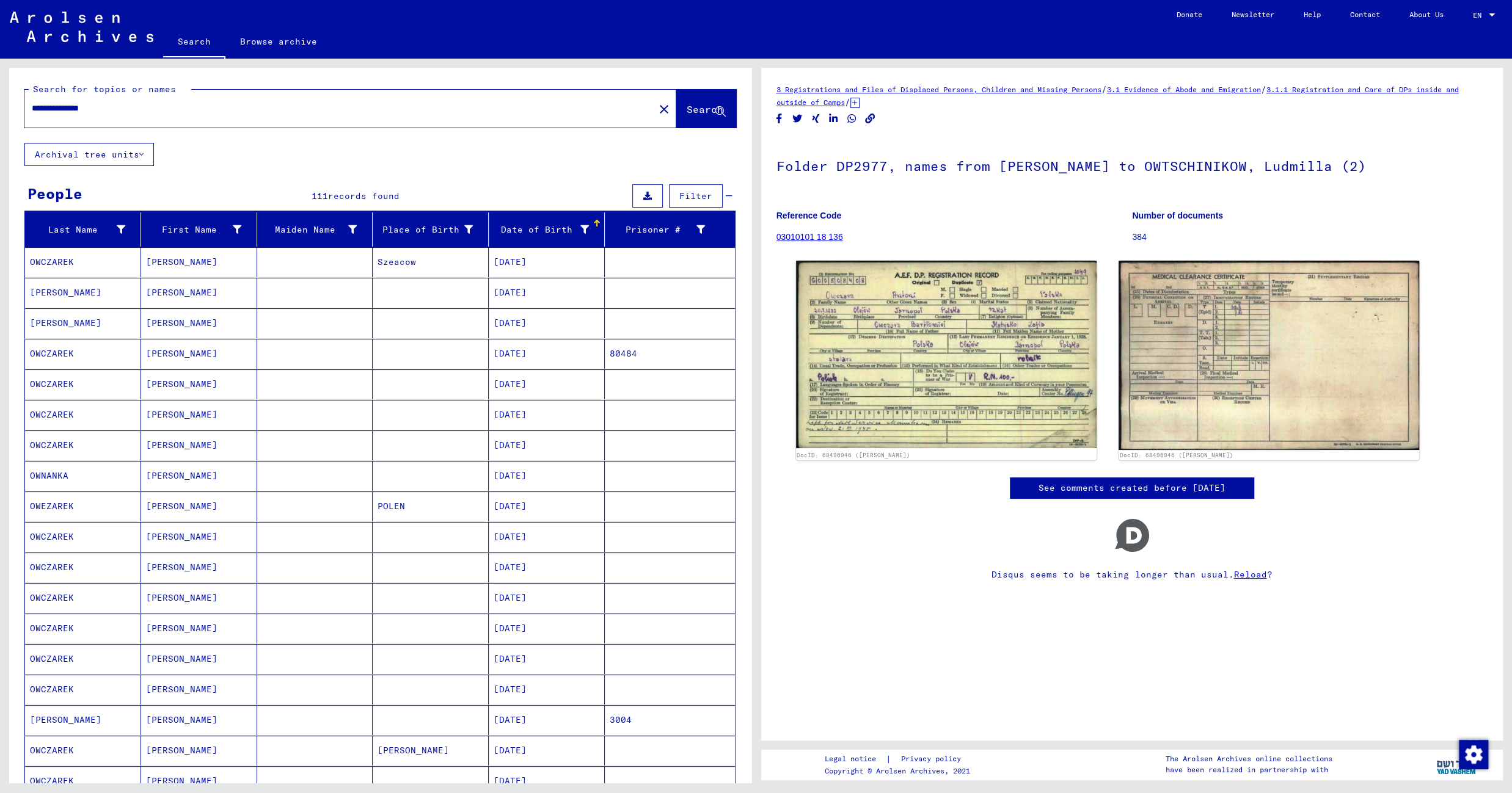
drag, startPoint x: 136, startPoint y: 102, endPoint x: 29, endPoint y: 103, distance: 107.0
click at [31, 103] on input "**********" at bounding box center [338, 108] width 615 height 13
click at [29, 103] on div "**********" at bounding box center [336, 108] width 623 height 27
drag, startPoint x: 124, startPoint y: 108, endPoint x: 19, endPoint y: 98, distance: 105.5
click at [31, 102] on input "**********" at bounding box center [338, 108] width 615 height 13
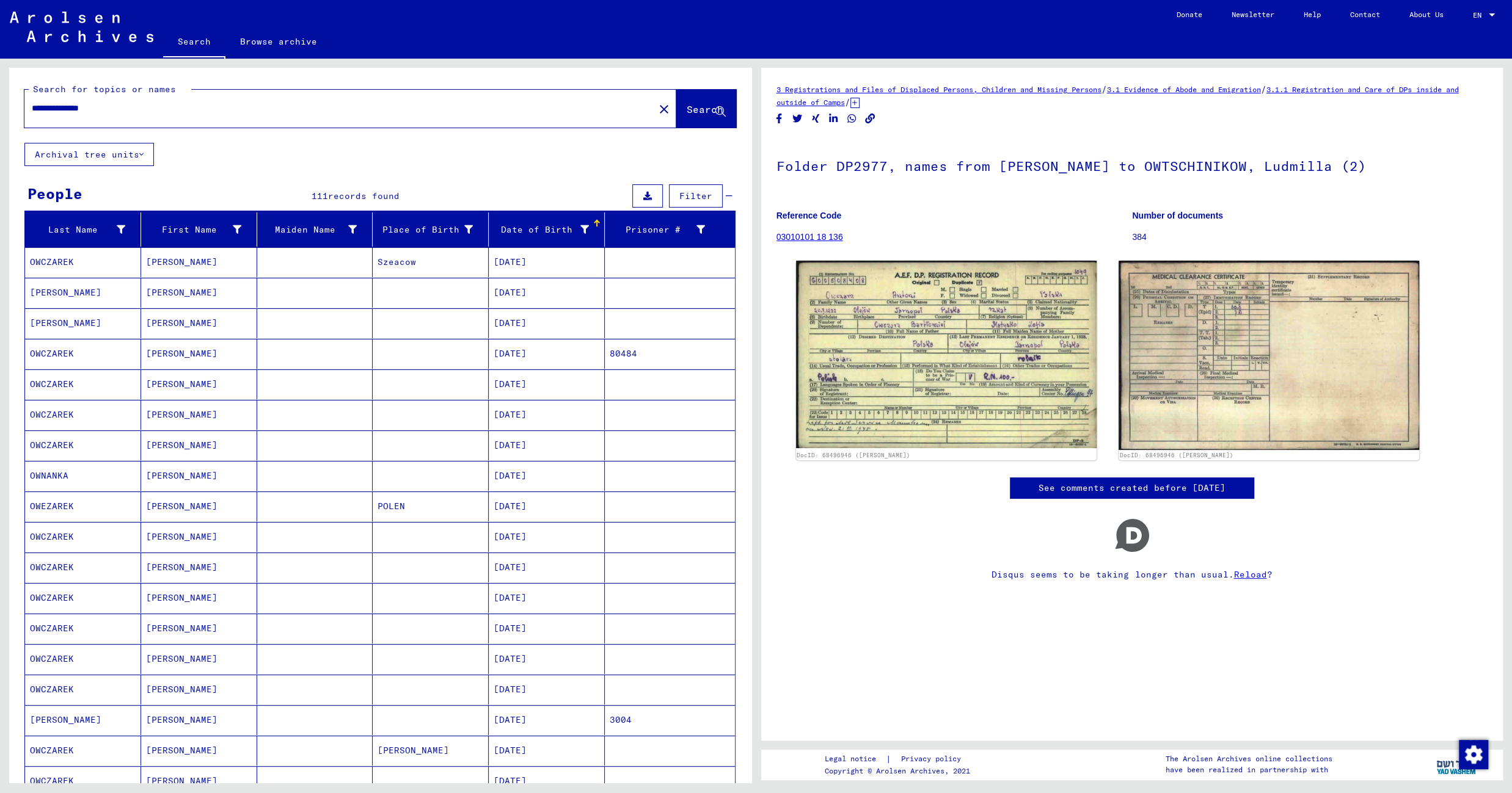
paste input "text"
click at [686, 113] on span "Search" at bounding box center [705, 109] width 37 height 12
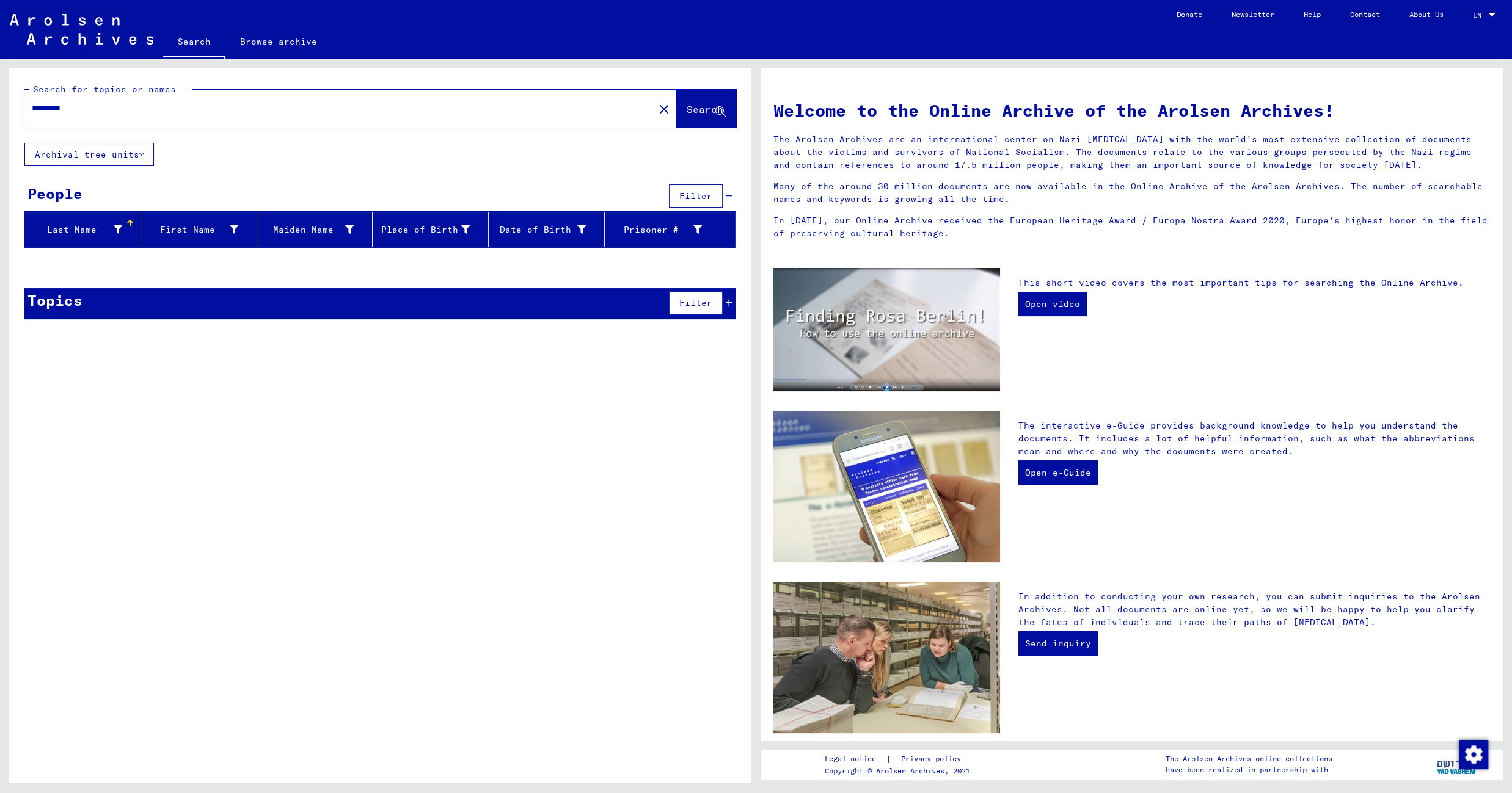
click at [54, 107] on input "********" at bounding box center [335, 108] width 608 height 13
paste input "*"
click at [50, 107] on input "*********" at bounding box center [335, 108] width 608 height 13
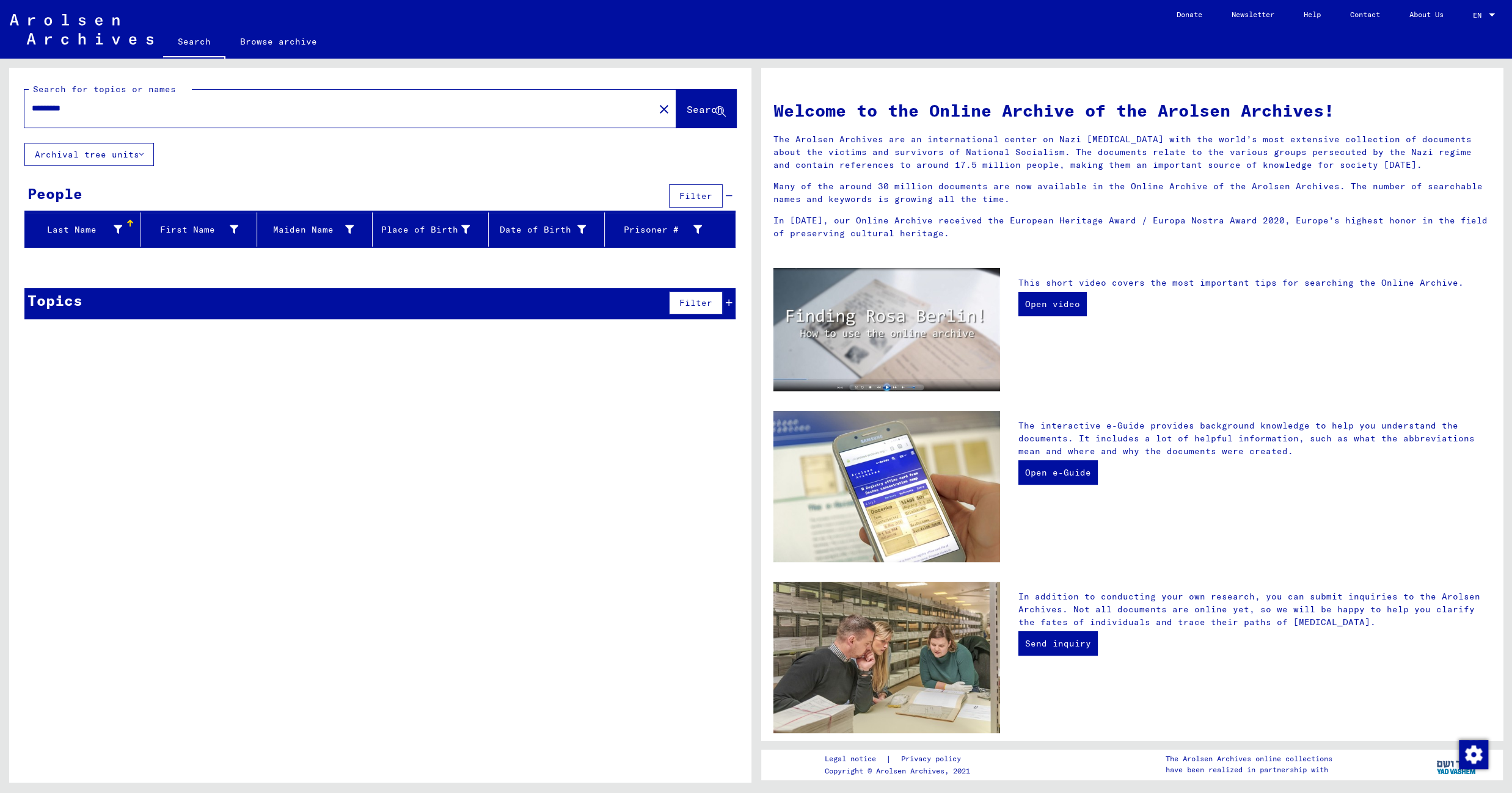
paste input "text"
click at [689, 107] on span "Search" at bounding box center [705, 109] width 37 height 12
click at [61, 106] on input "*********" at bounding box center [335, 108] width 608 height 13
click at [692, 113] on span "Search" at bounding box center [705, 109] width 37 height 12
click at [85, 110] on input "*********" at bounding box center [335, 108] width 608 height 13
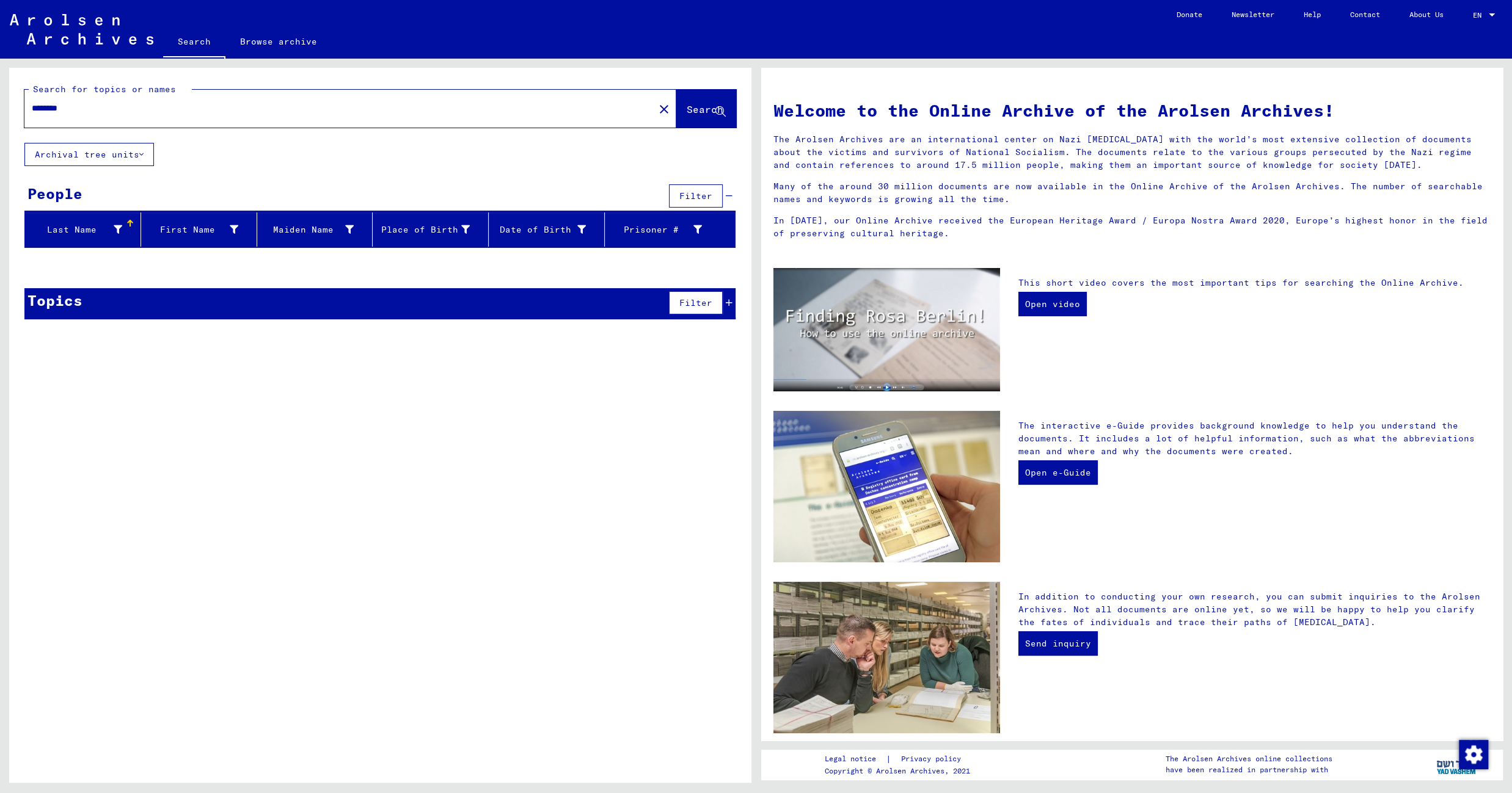
click at [686, 109] on span "Search" at bounding box center [705, 109] width 37 height 12
click at [88, 105] on input "********" at bounding box center [335, 108] width 608 height 13
click at [725, 101] on button "Search" at bounding box center [706, 108] width 59 height 38
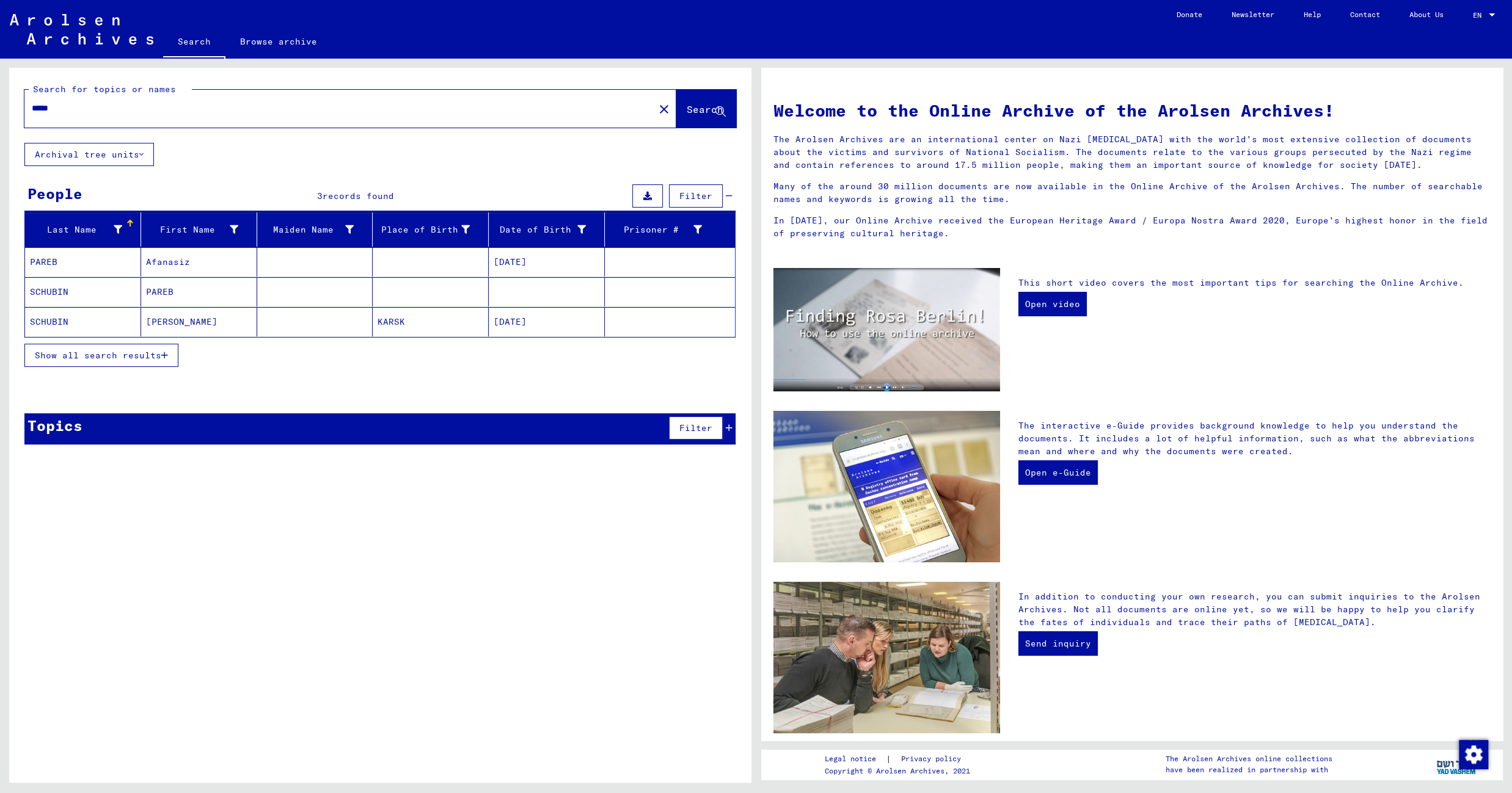
click at [504, 258] on mat-cell "07/04/1897" at bounding box center [547, 262] width 116 height 30
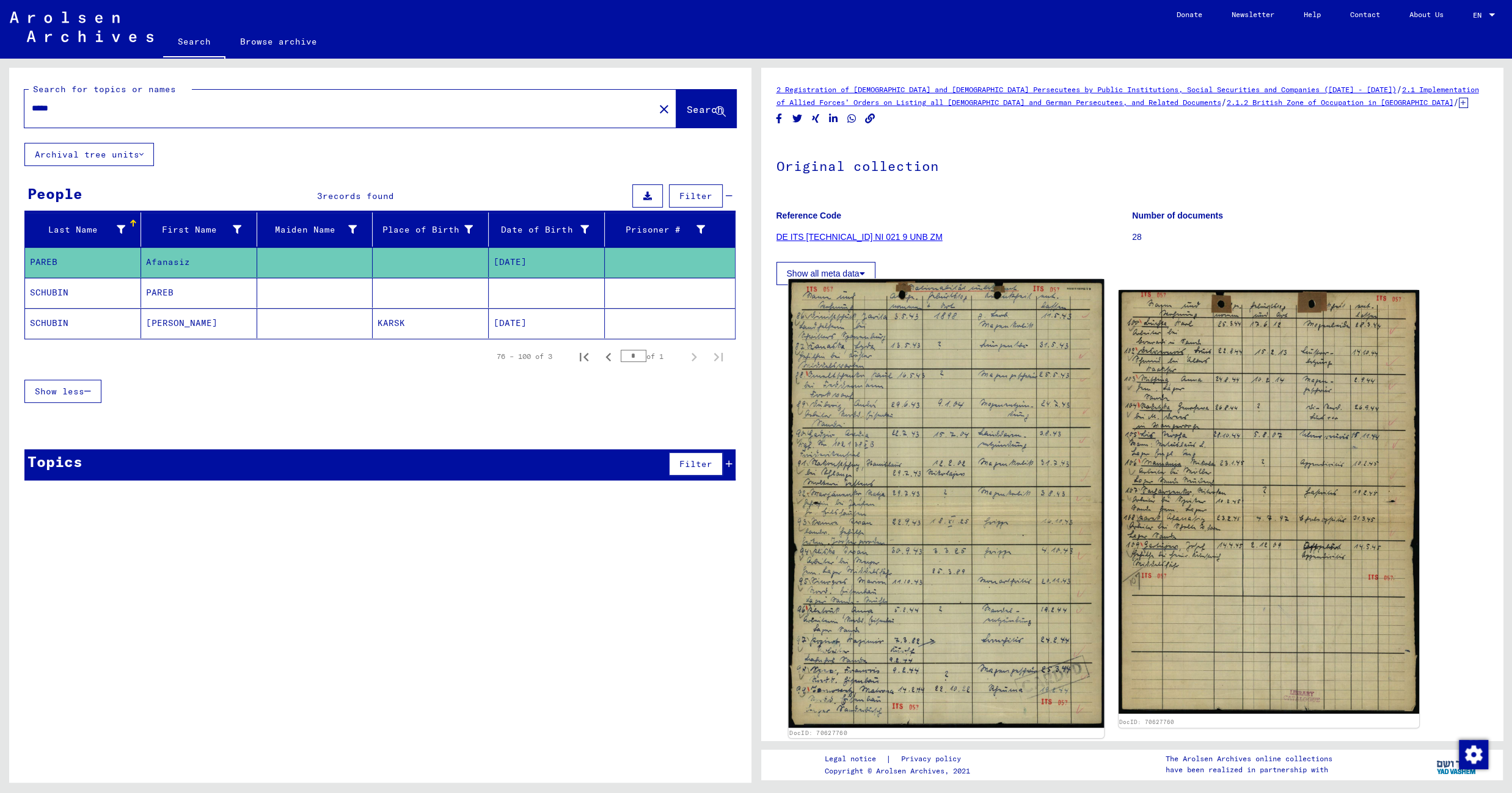
click at [984, 400] on img at bounding box center [945, 503] width 316 height 449
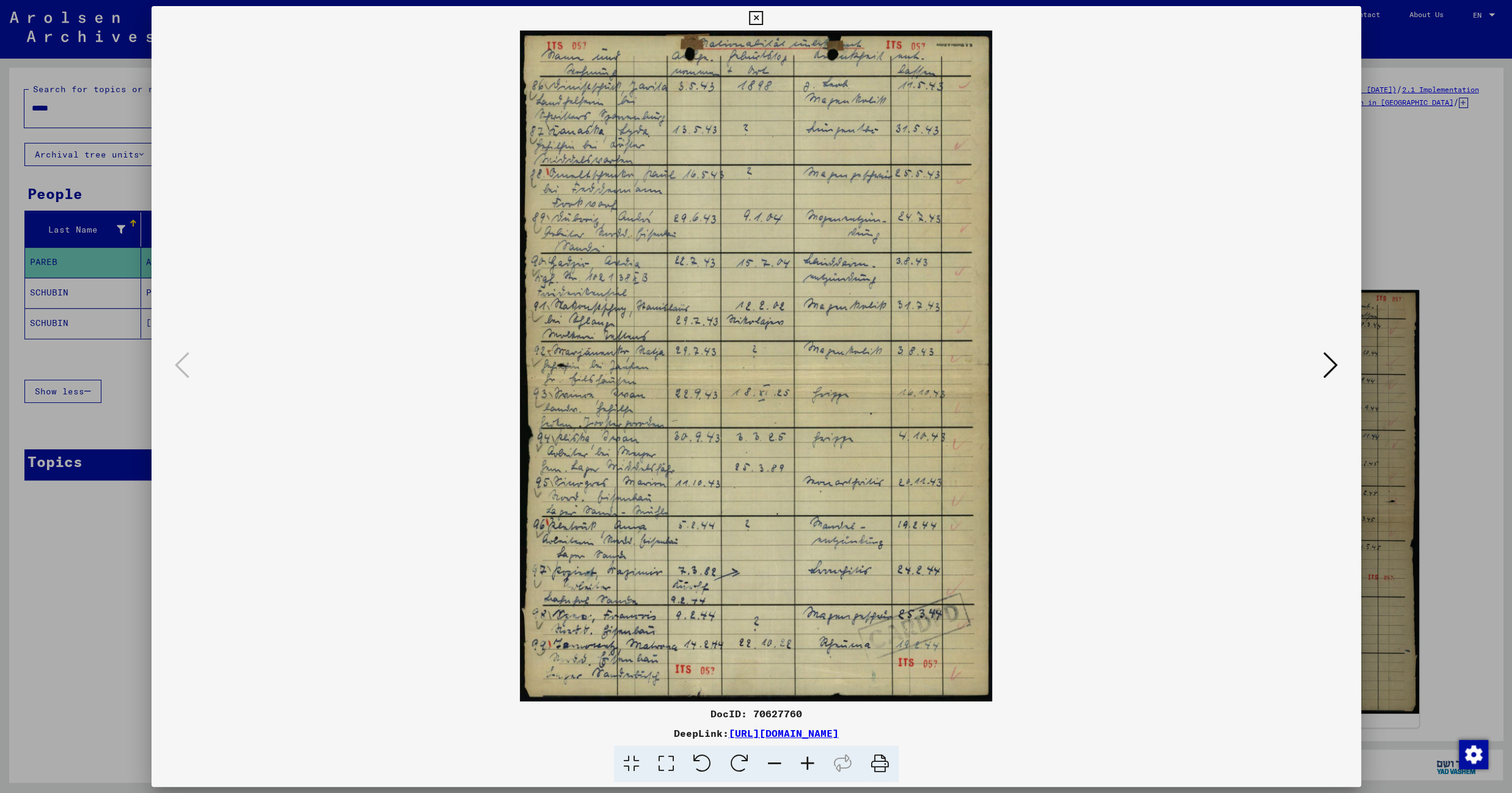
click at [812, 762] on icon at bounding box center [808, 764] width 33 height 38
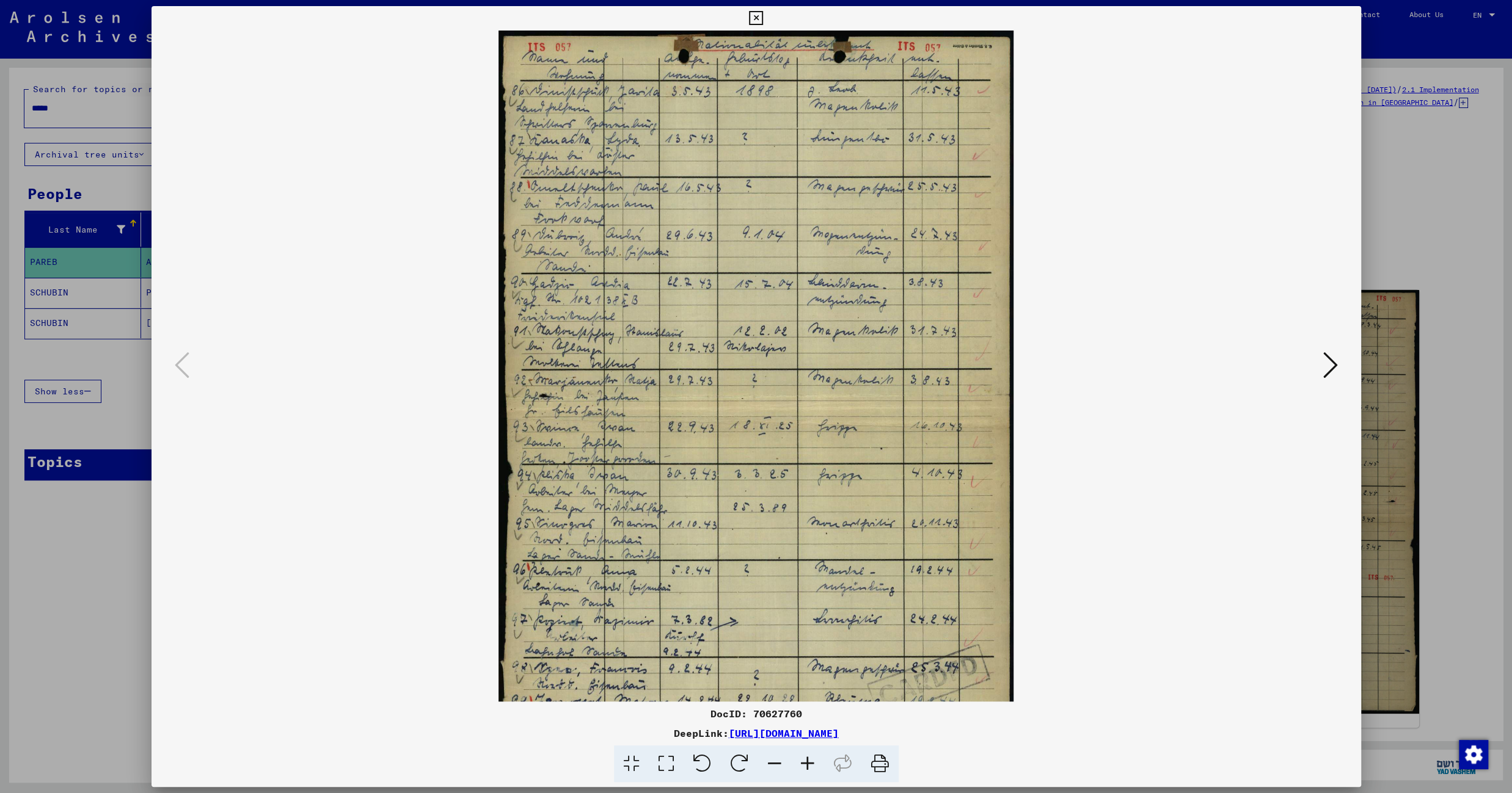
click at [812, 762] on icon at bounding box center [808, 764] width 33 height 38
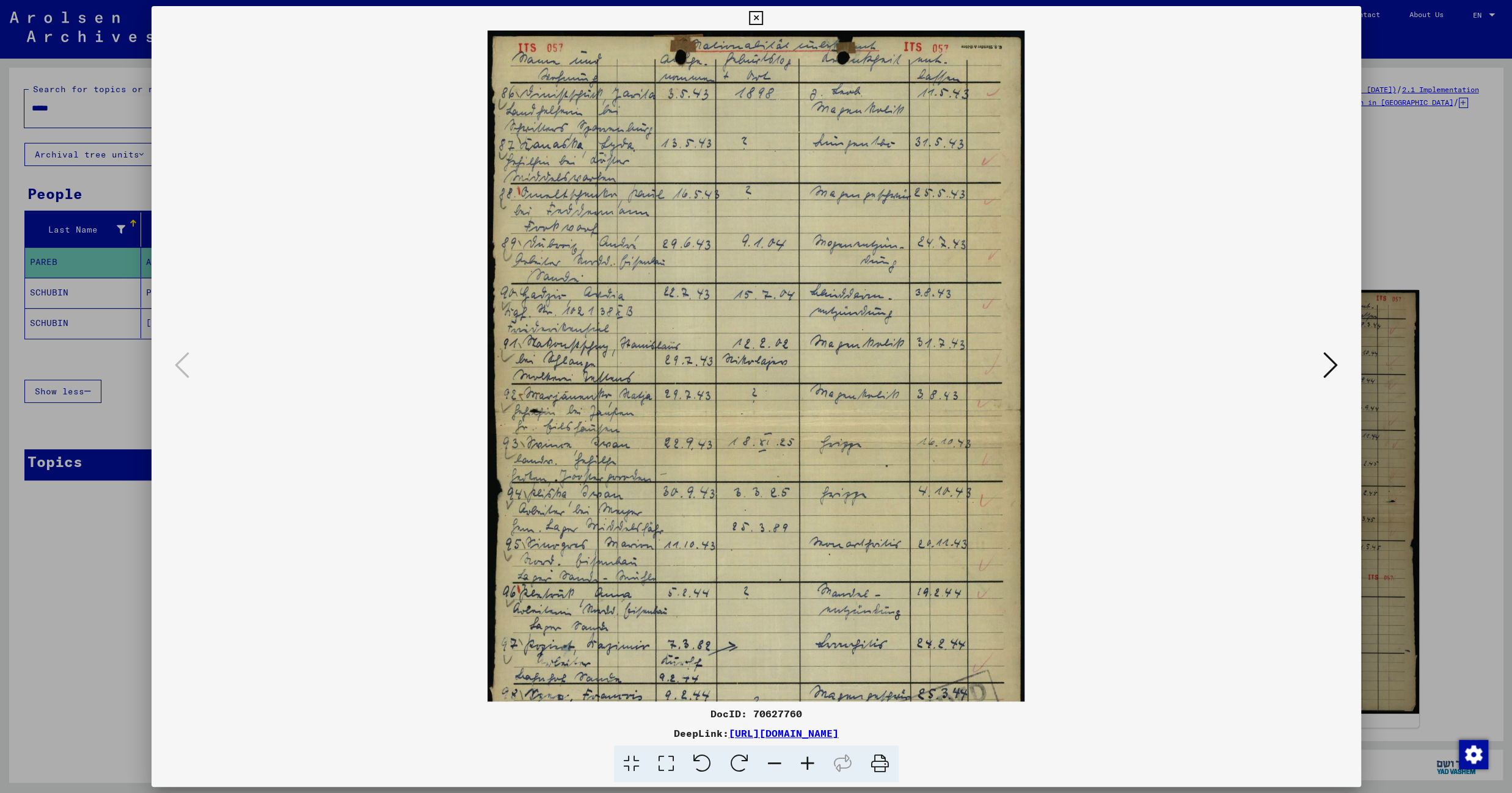
click at [812, 762] on icon at bounding box center [808, 764] width 33 height 38
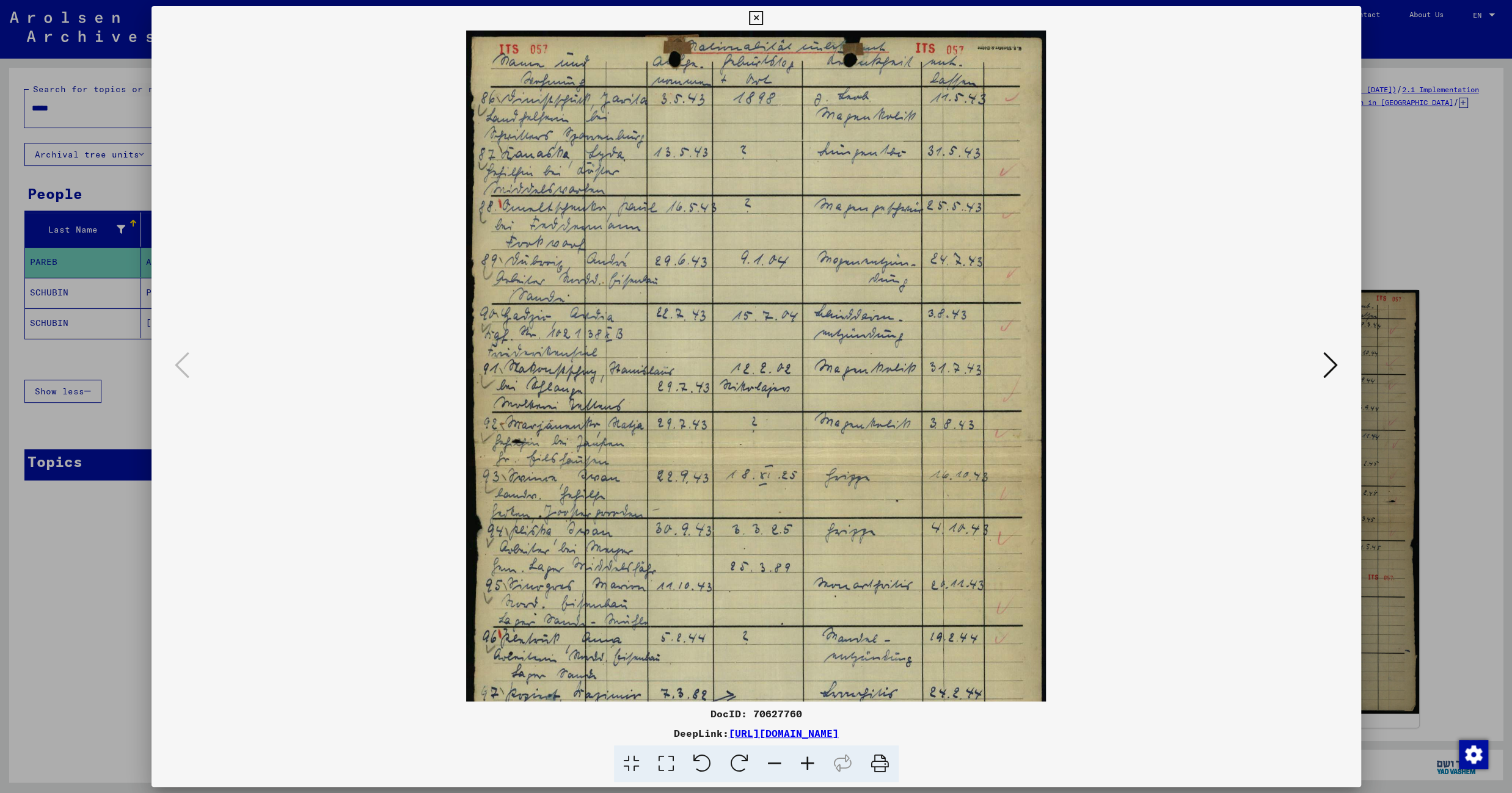
click at [812, 762] on icon at bounding box center [808, 764] width 33 height 38
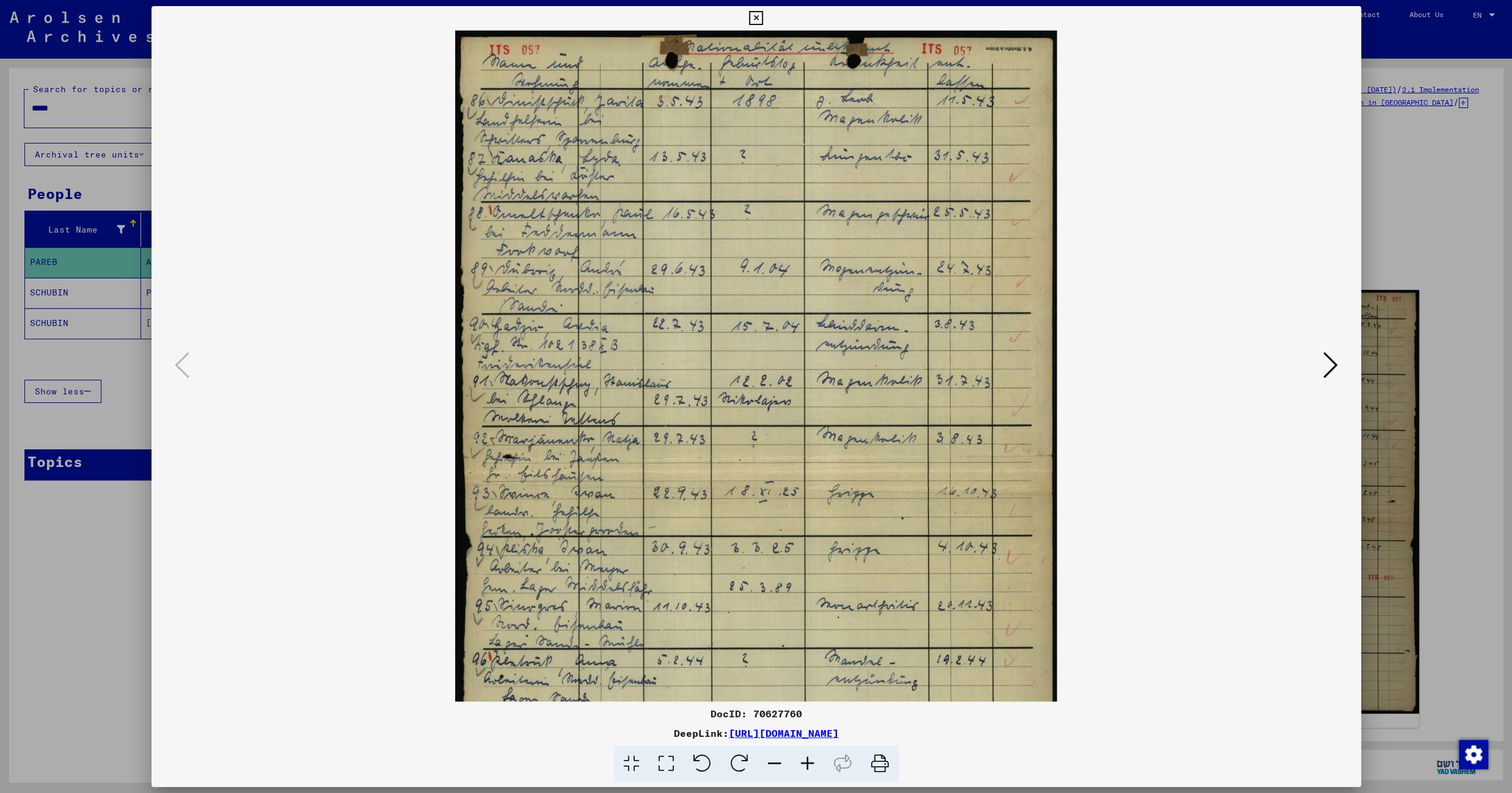
click at [812, 762] on icon at bounding box center [808, 764] width 33 height 38
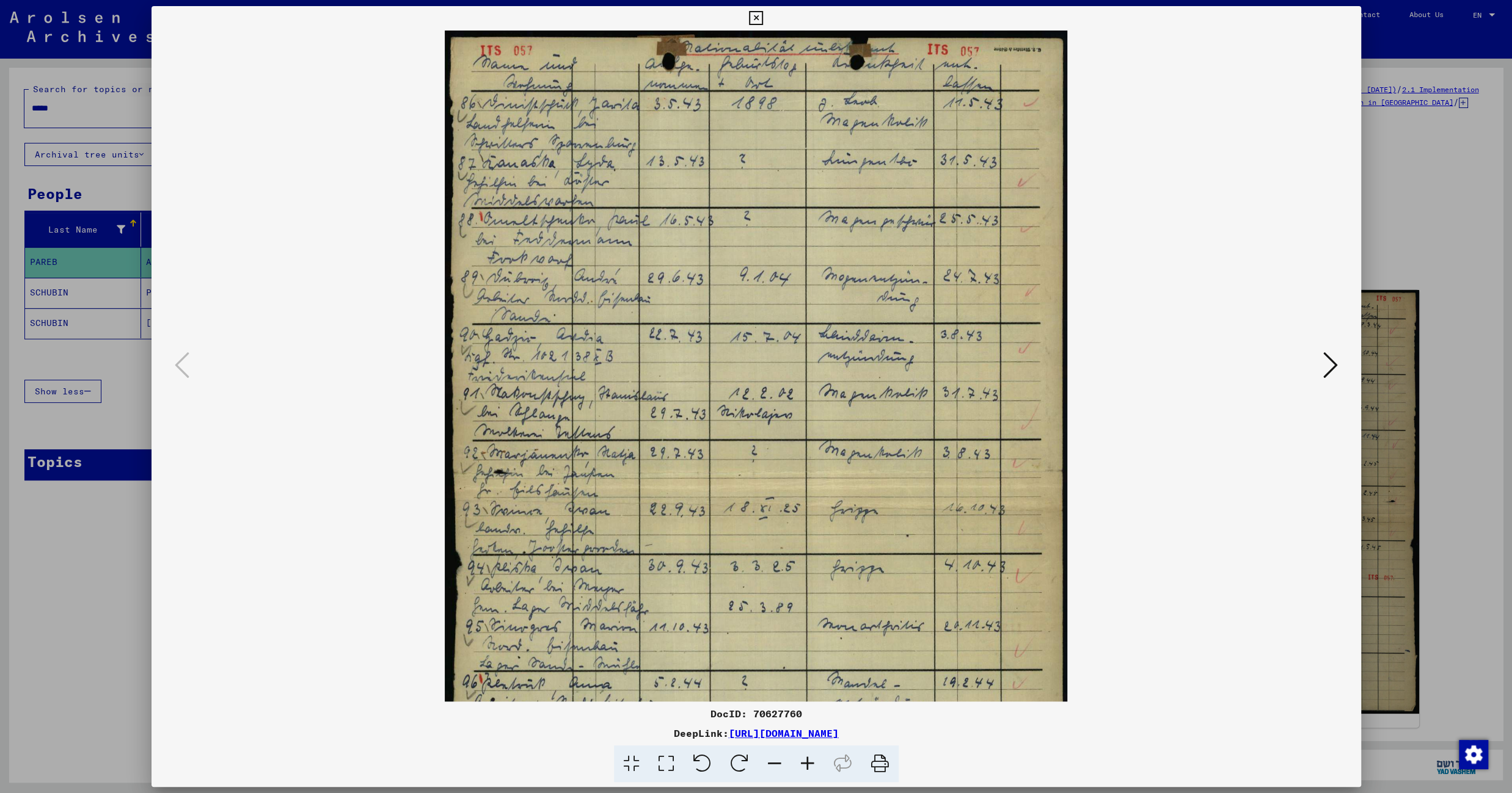
click at [812, 762] on icon at bounding box center [808, 764] width 33 height 38
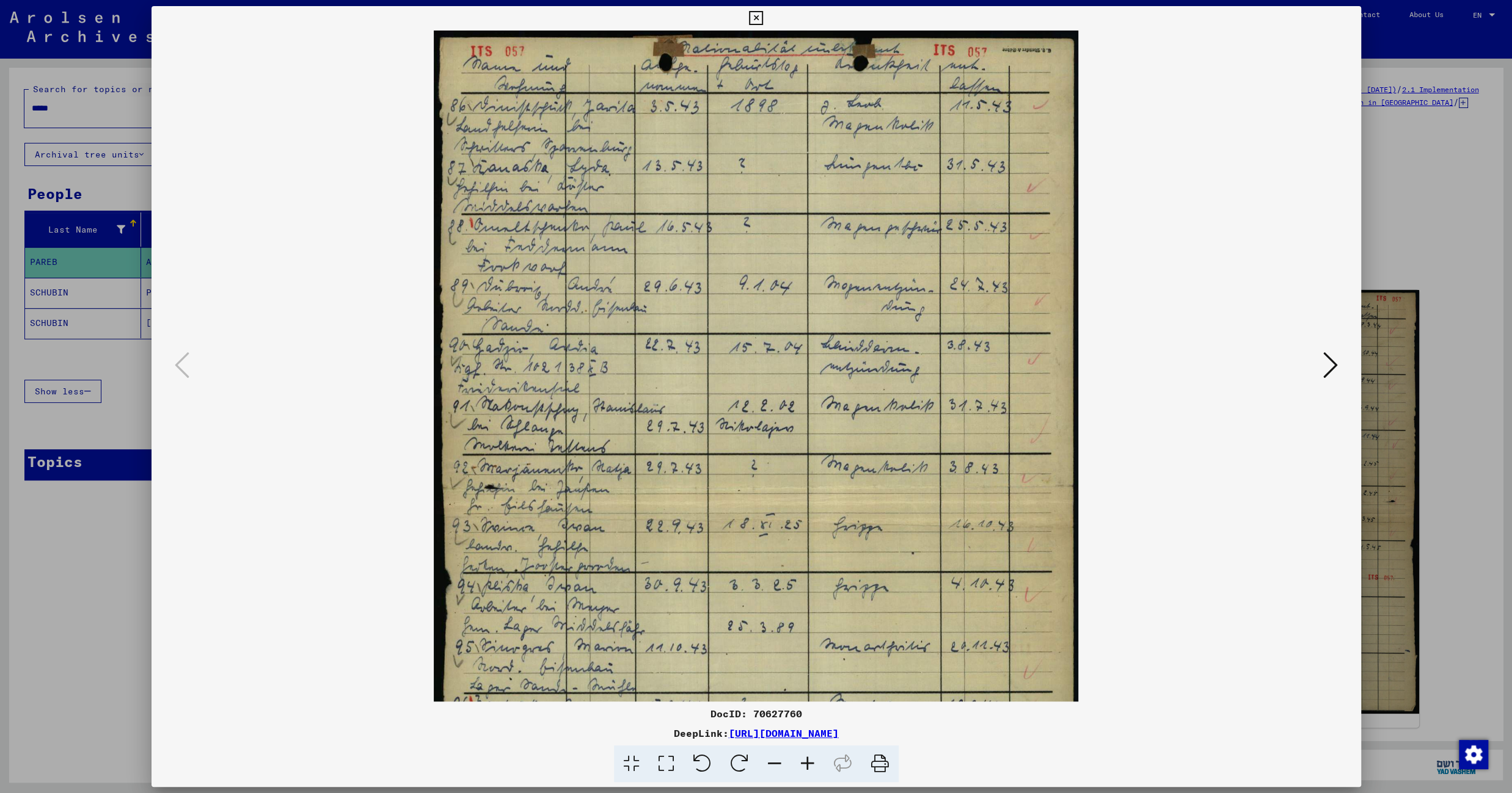
click at [812, 762] on icon at bounding box center [808, 764] width 33 height 38
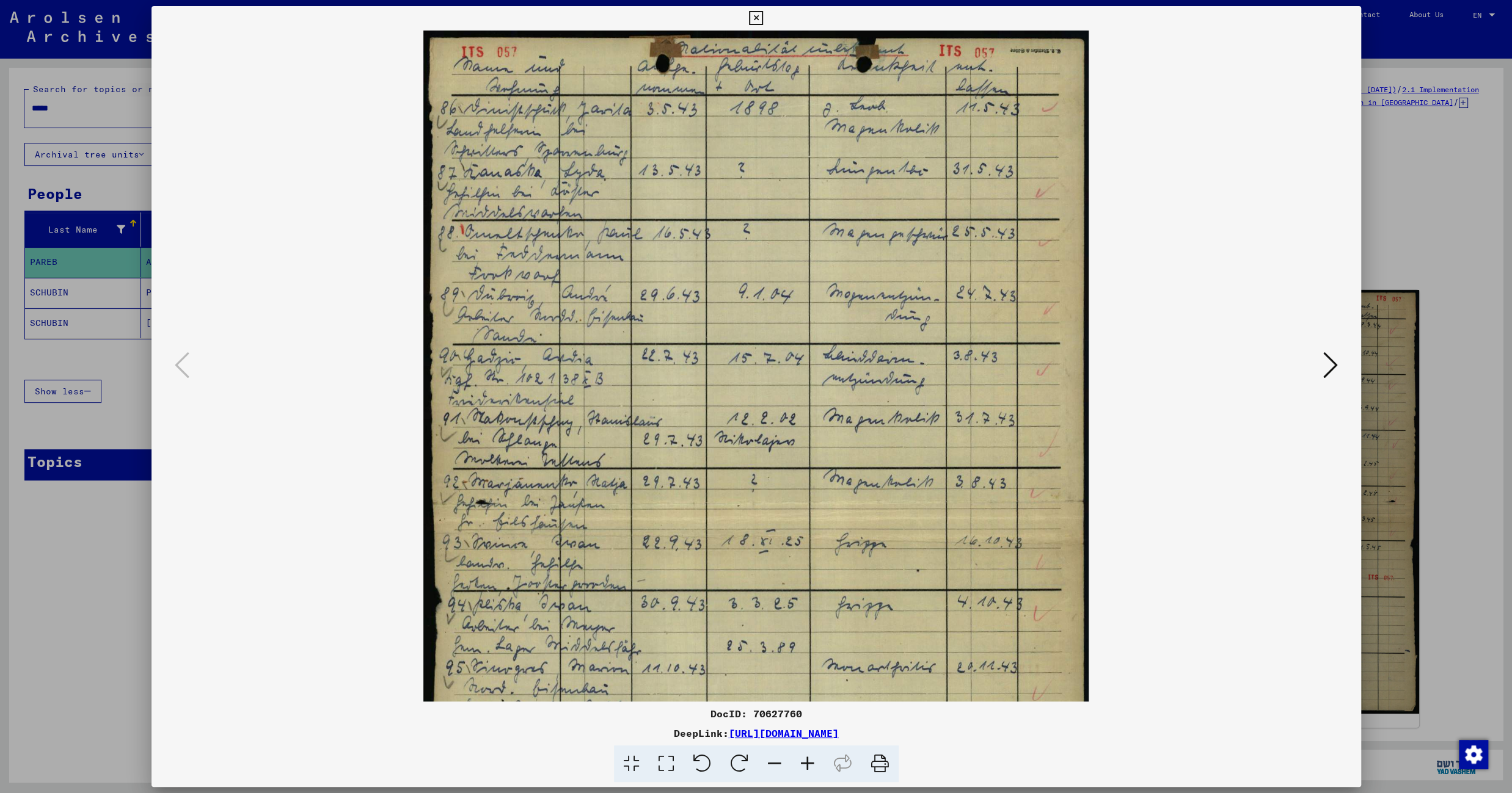
click at [812, 762] on icon at bounding box center [808, 764] width 33 height 38
click at [1329, 362] on icon at bounding box center [1330, 365] width 15 height 30
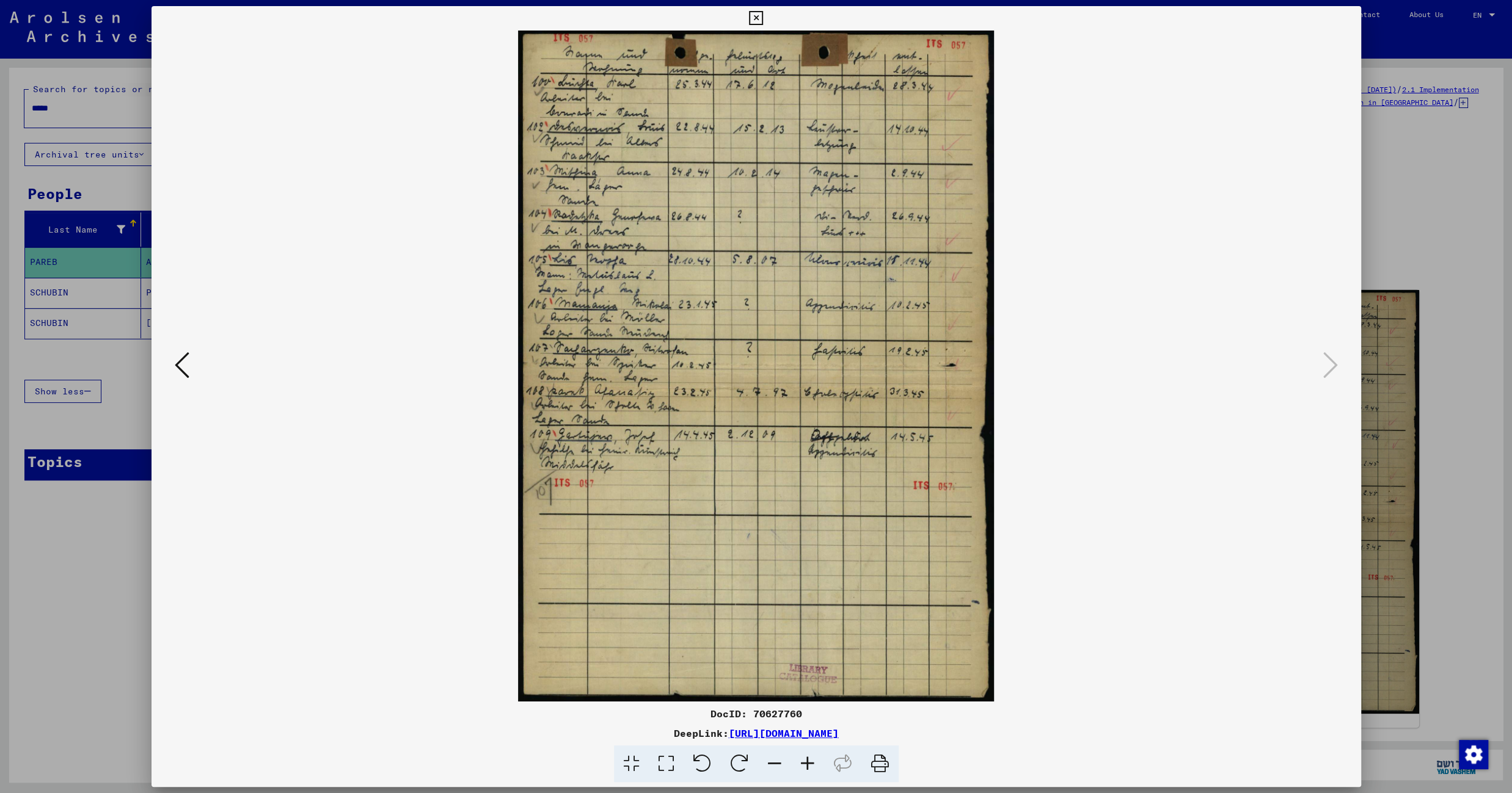
click at [763, 17] on icon at bounding box center [756, 18] width 14 height 15
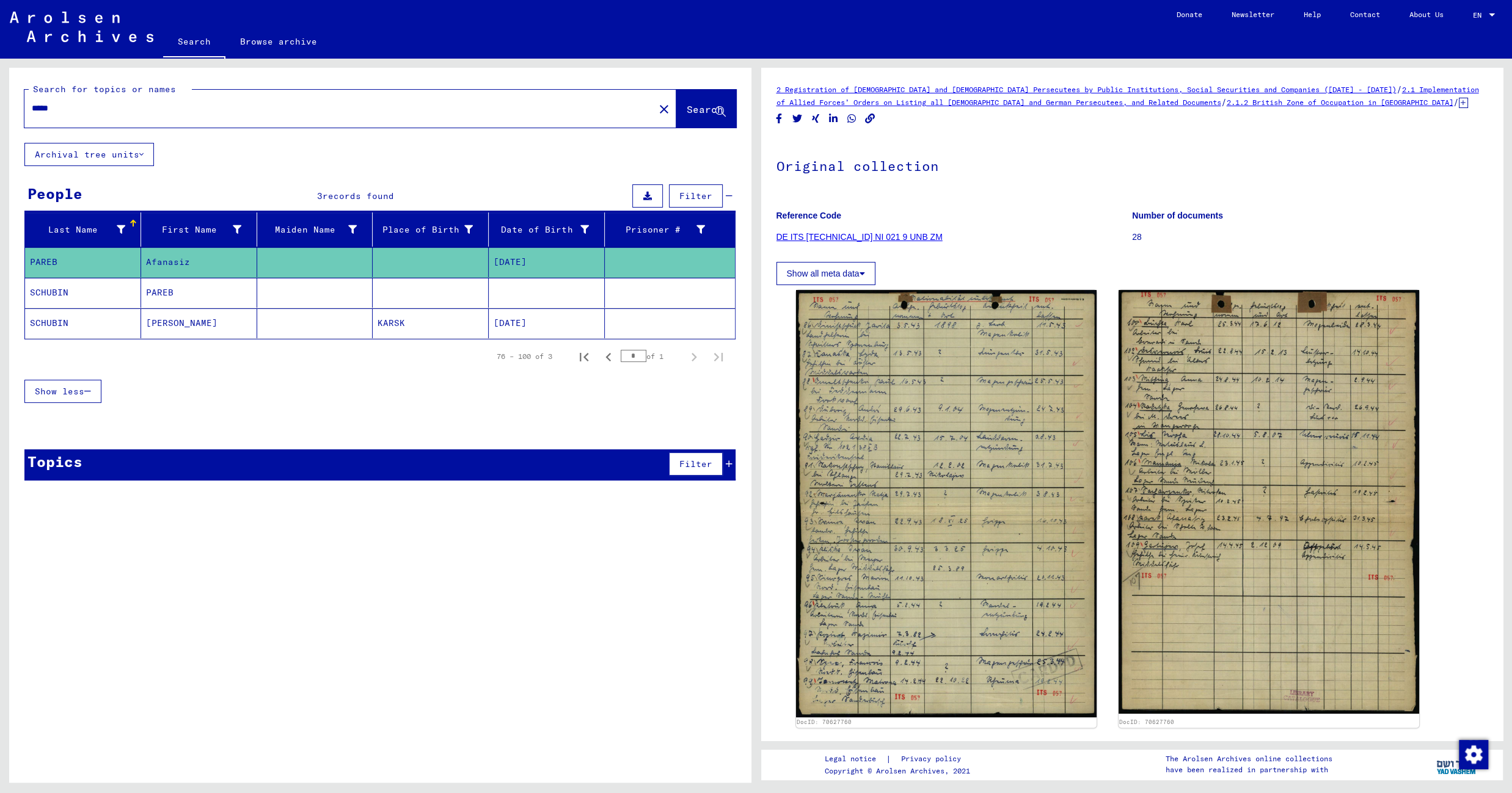
click at [543, 296] on mat-cell at bounding box center [547, 293] width 116 height 30
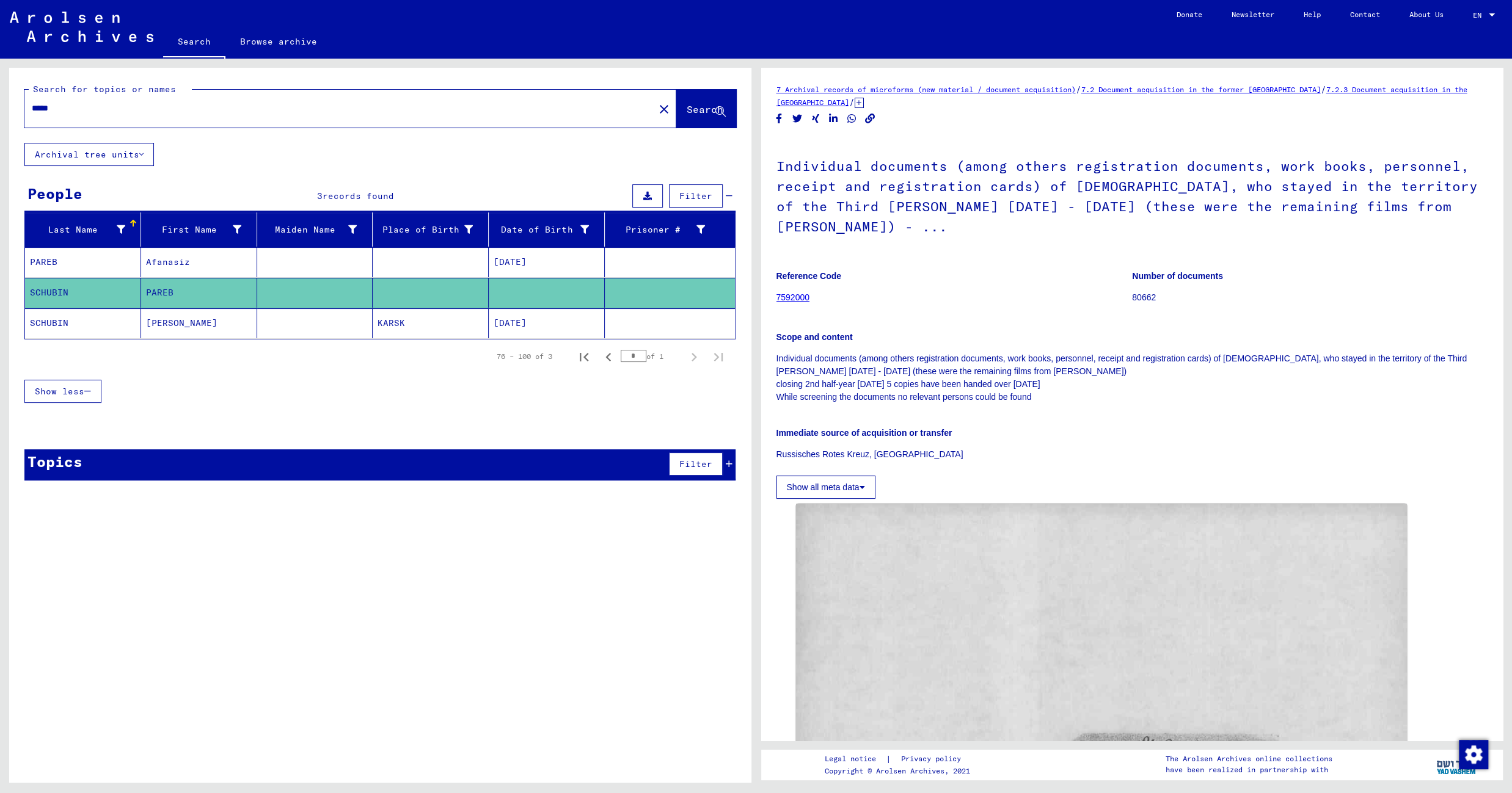
click at [459, 391] on div "Show less" at bounding box center [380, 391] width 711 height 36
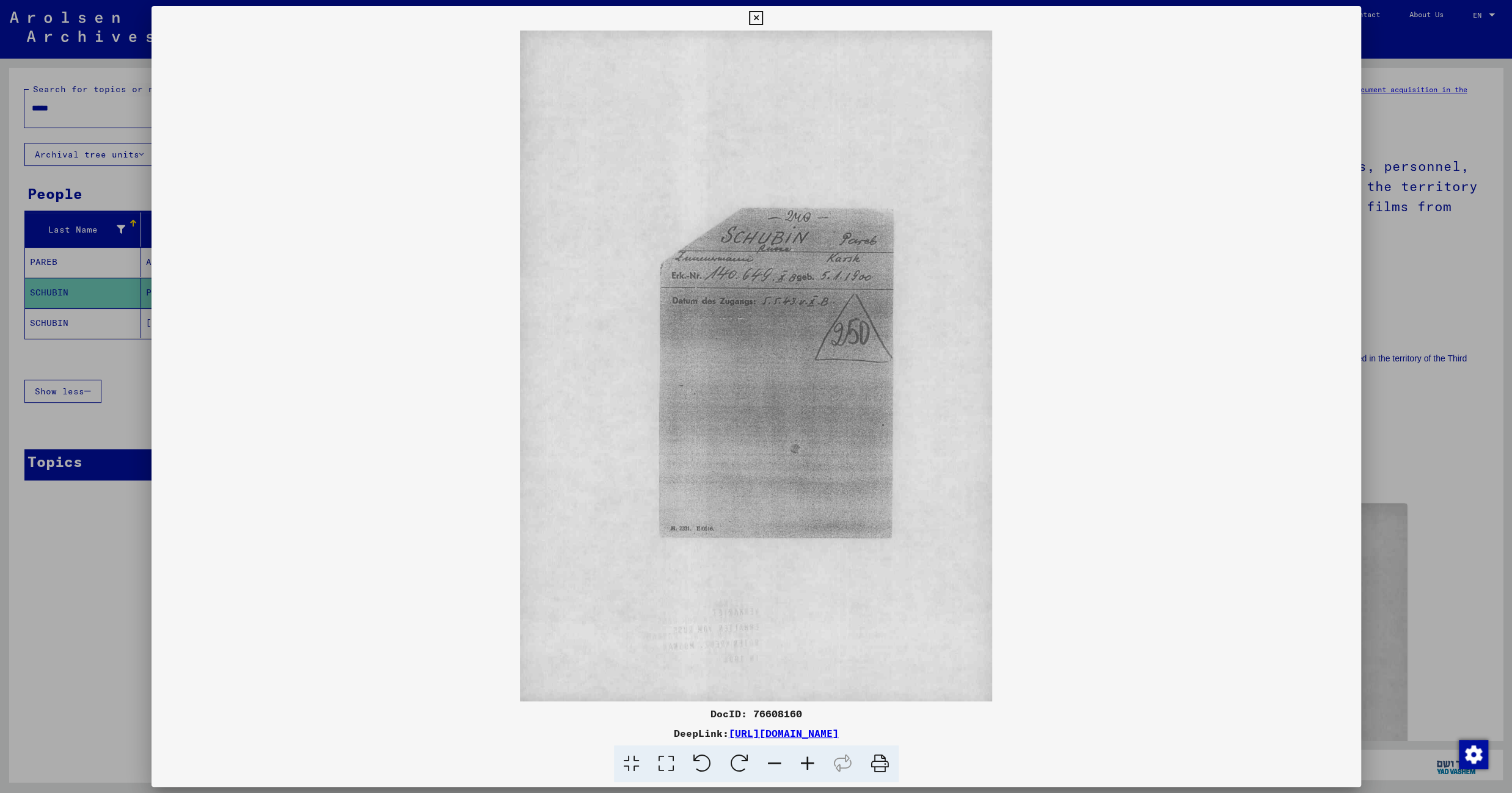
click at [763, 19] on icon at bounding box center [756, 18] width 14 height 15
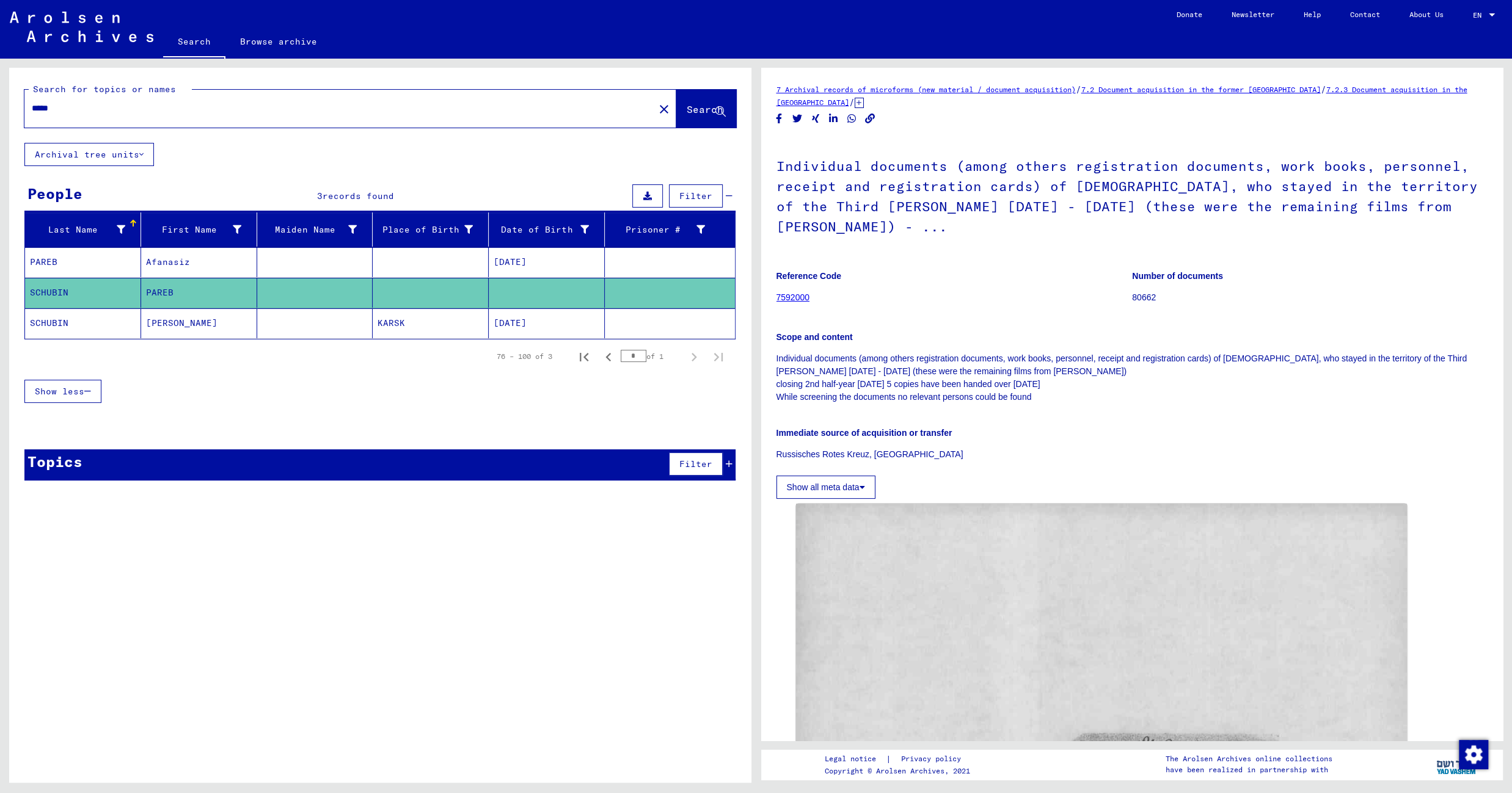
click at [456, 323] on mat-cell "KARSK" at bounding box center [430, 323] width 116 height 30
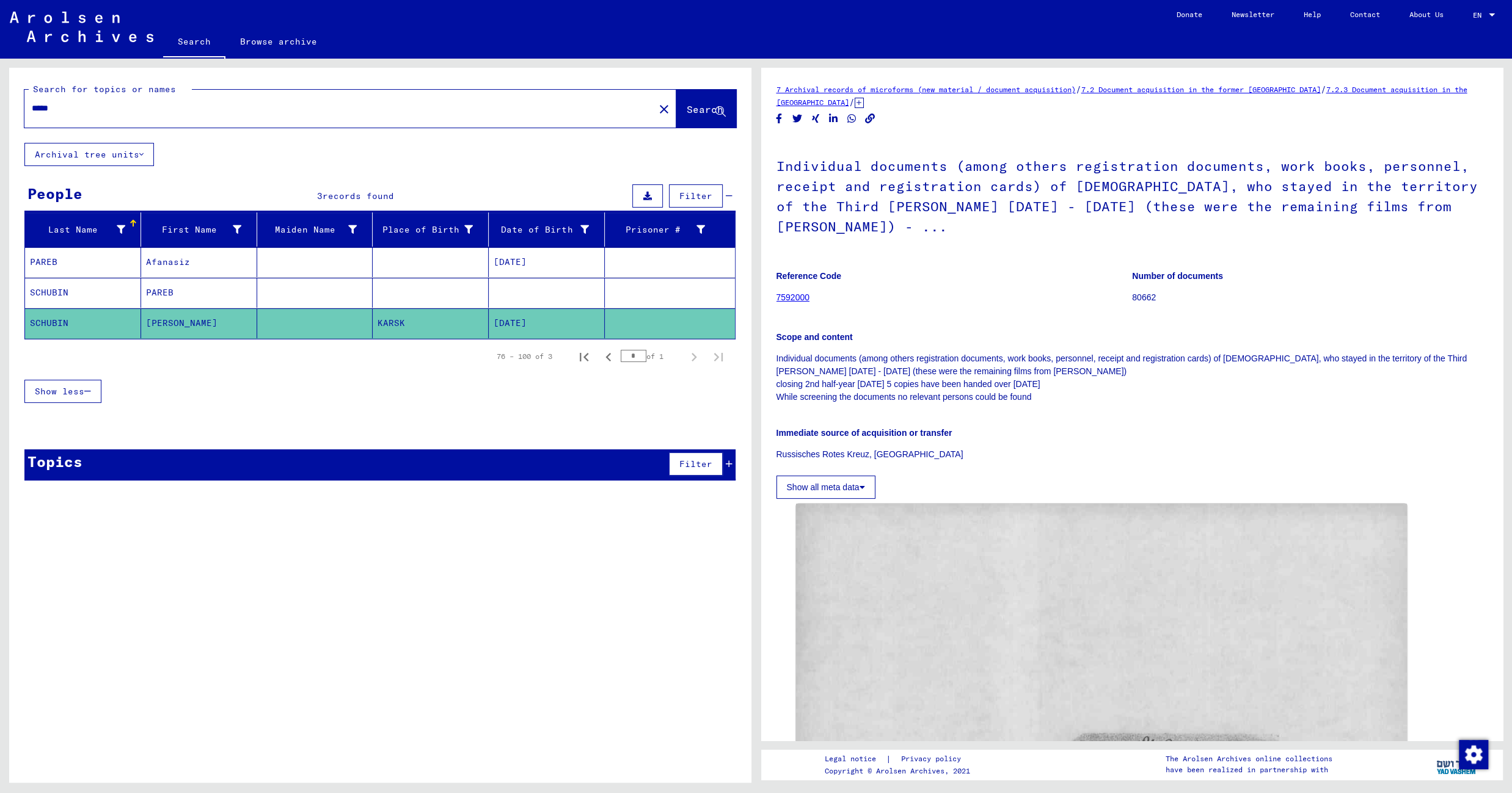
click at [56, 102] on input "*****" at bounding box center [338, 108] width 615 height 13
click at [696, 115] on span "Search" at bounding box center [705, 109] width 37 height 12
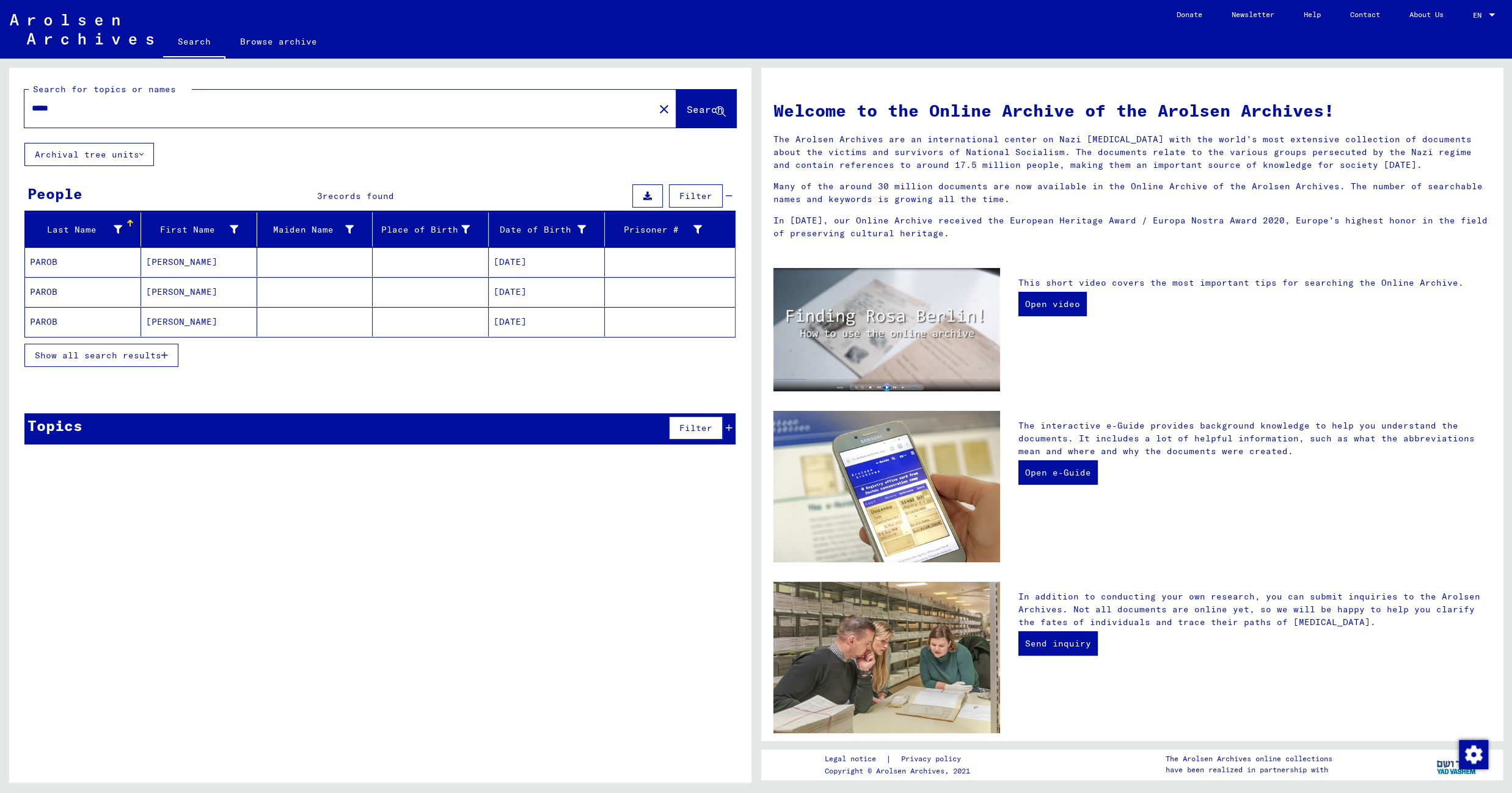
click at [388, 254] on mat-cell at bounding box center [430, 262] width 116 height 30
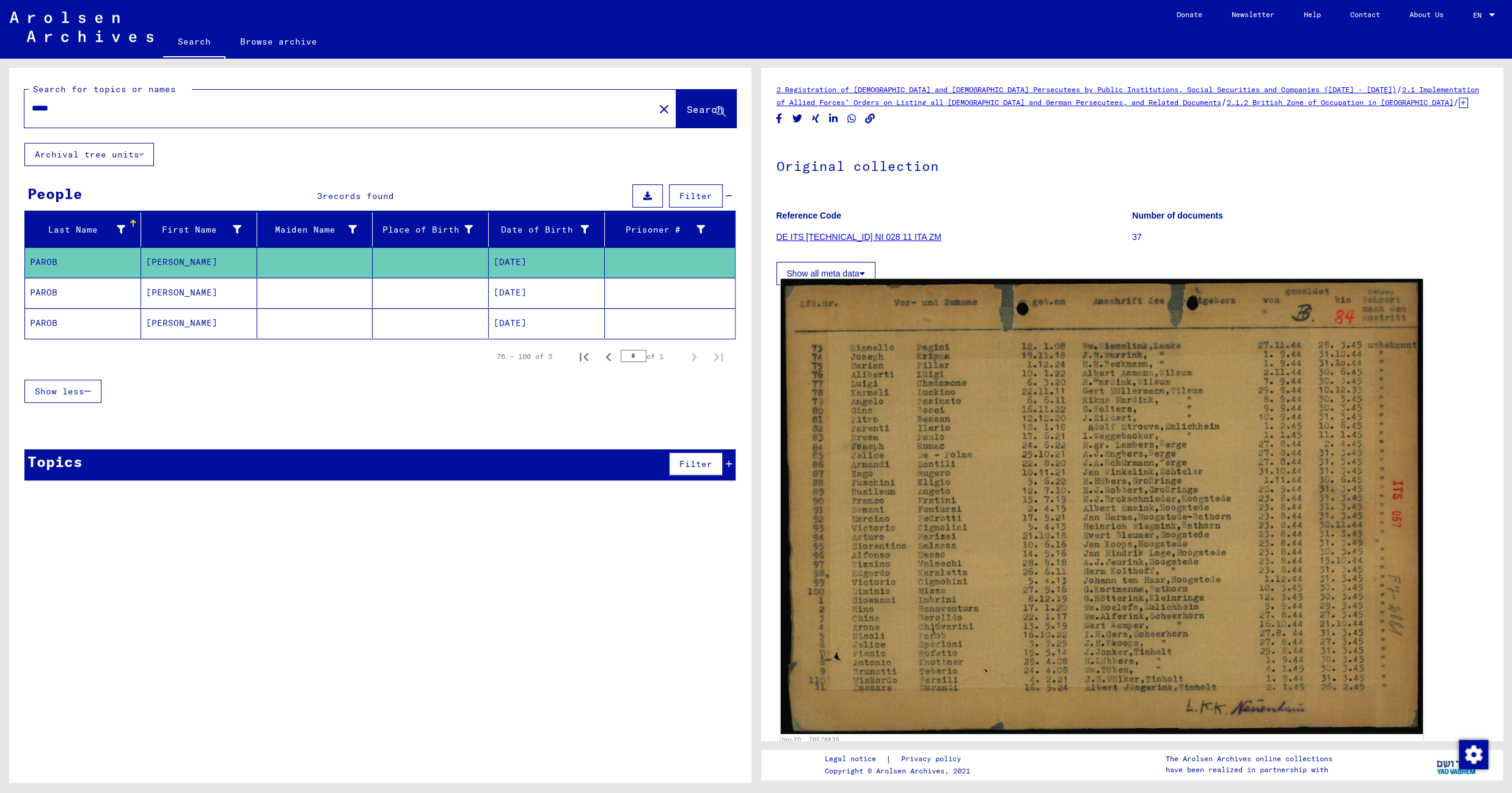
click at [1070, 353] on img at bounding box center [1101, 506] width 642 height 456
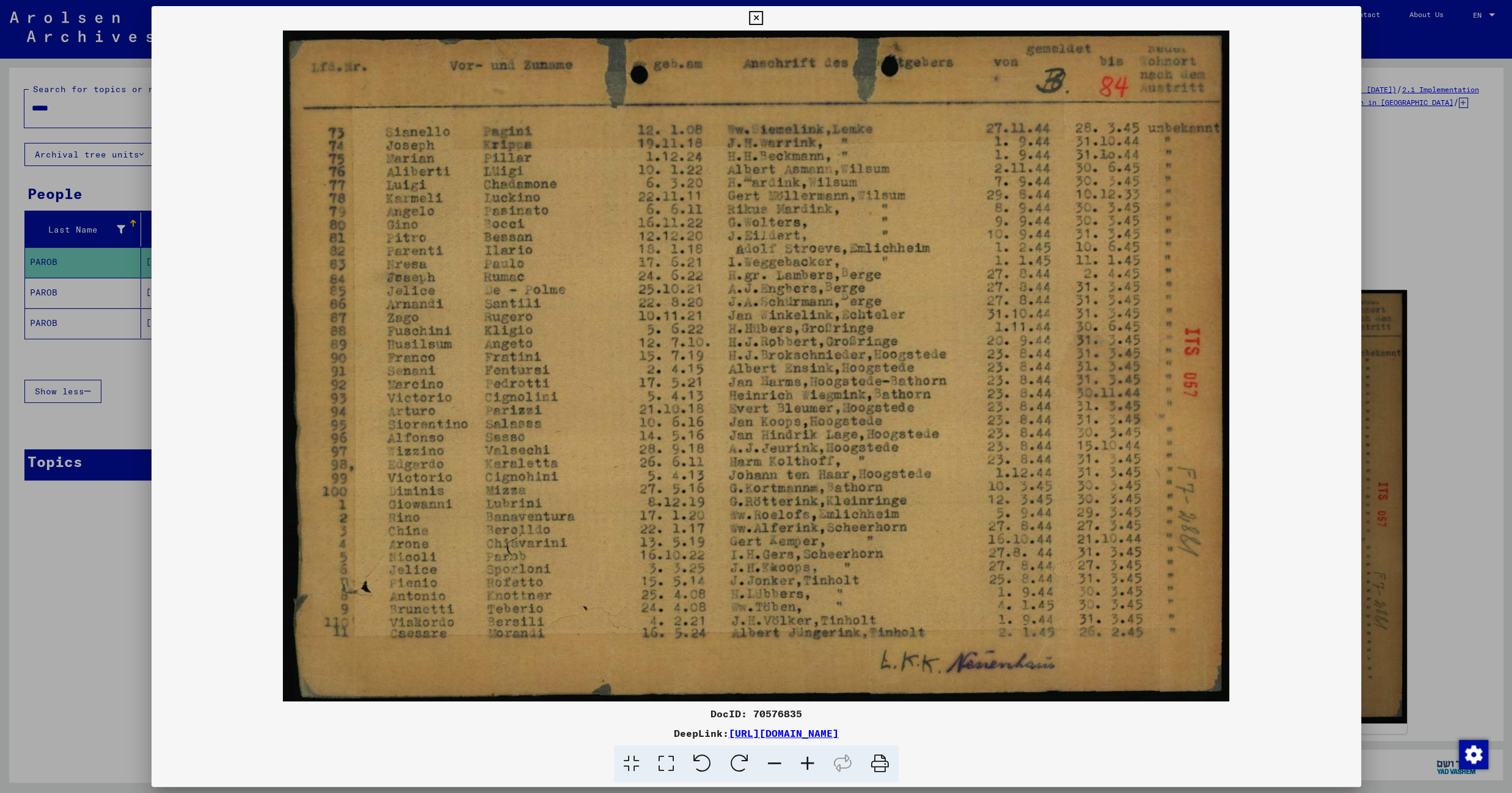
click at [763, 17] on icon at bounding box center [756, 18] width 14 height 15
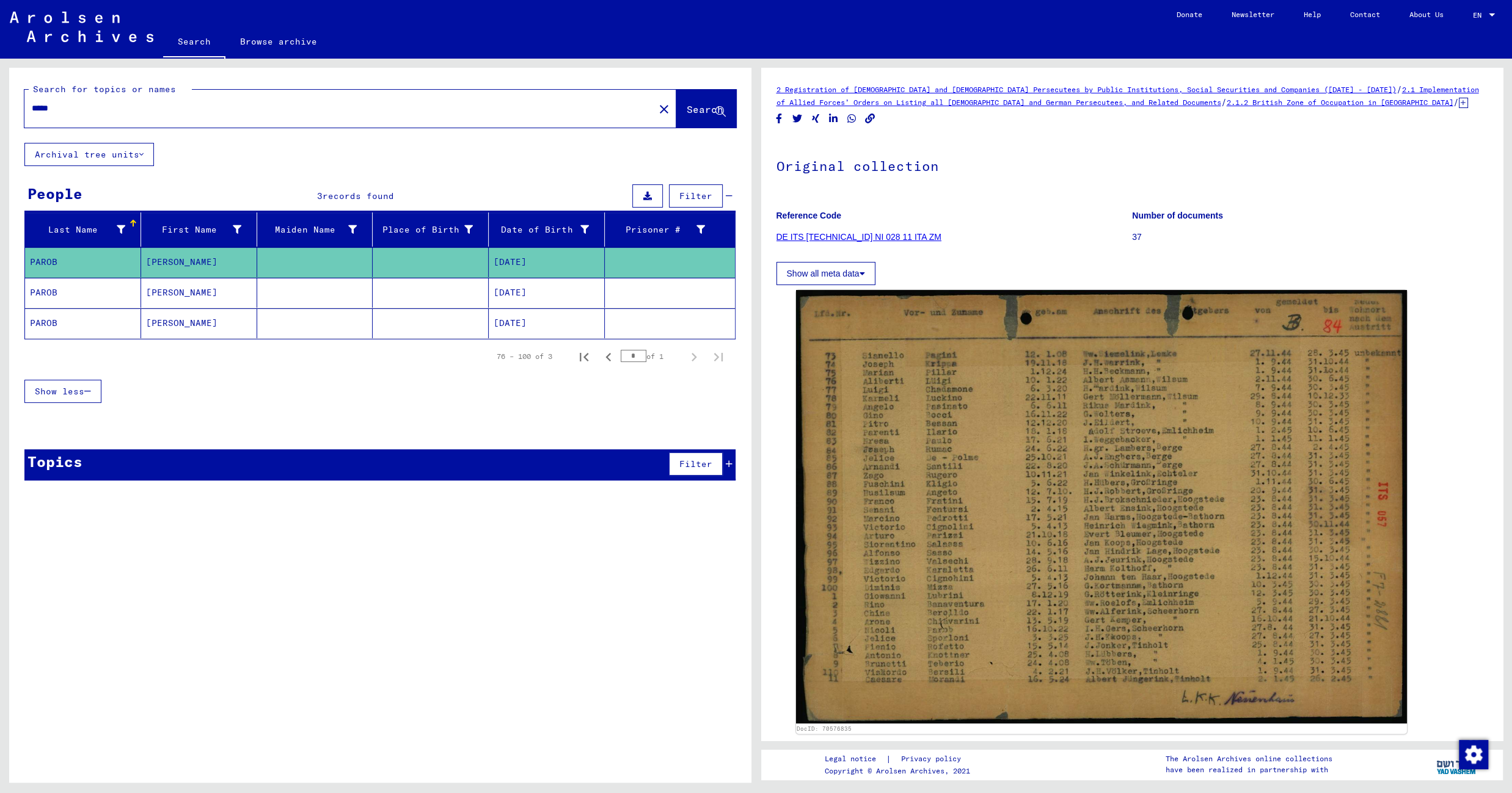
click at [414, 291] on mat-cell at bounding box center [430, 293] width 116 height 30
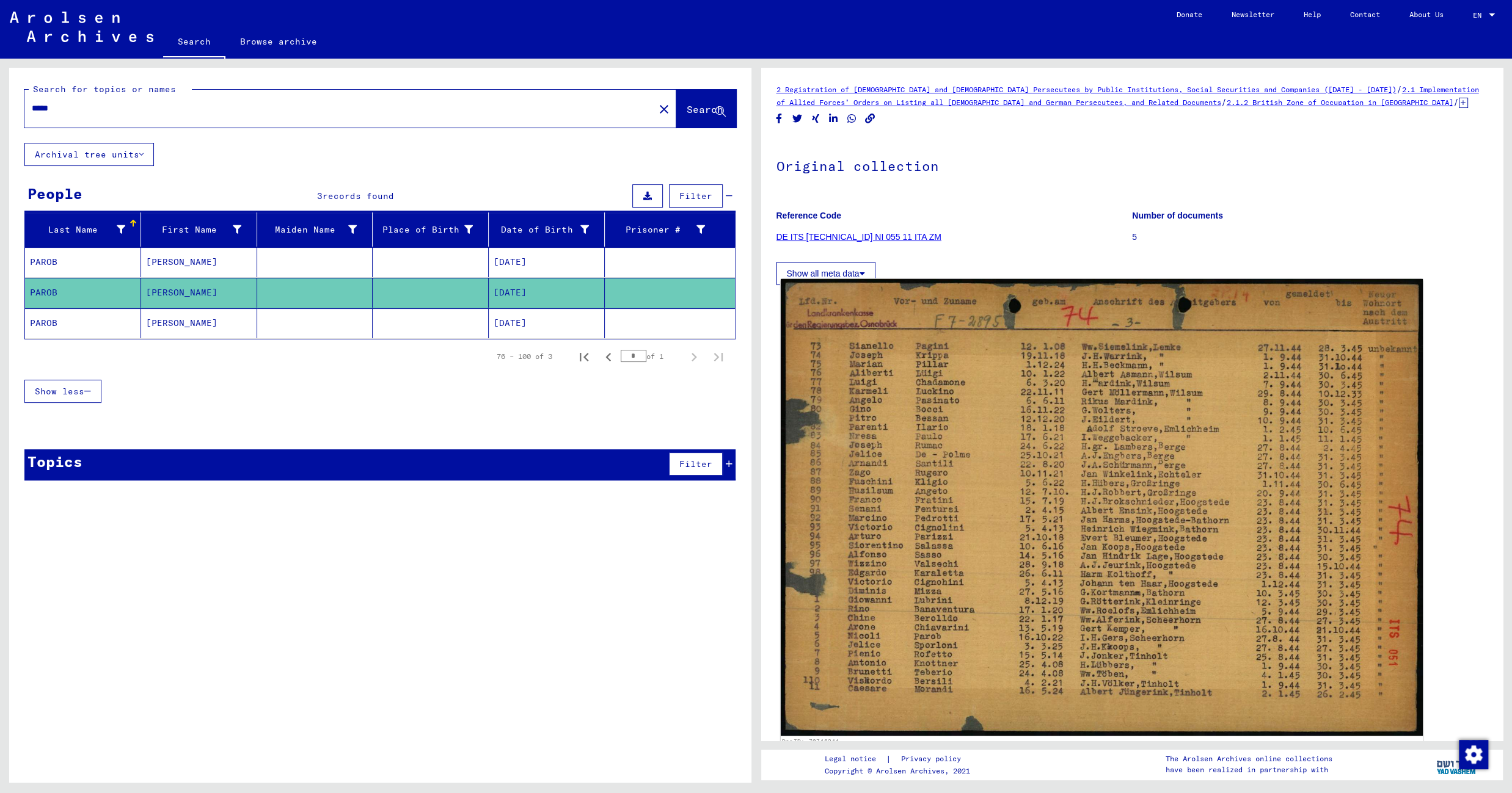
click at [999, 400] on img at bounding box center [1101, 507] width 642 height 457
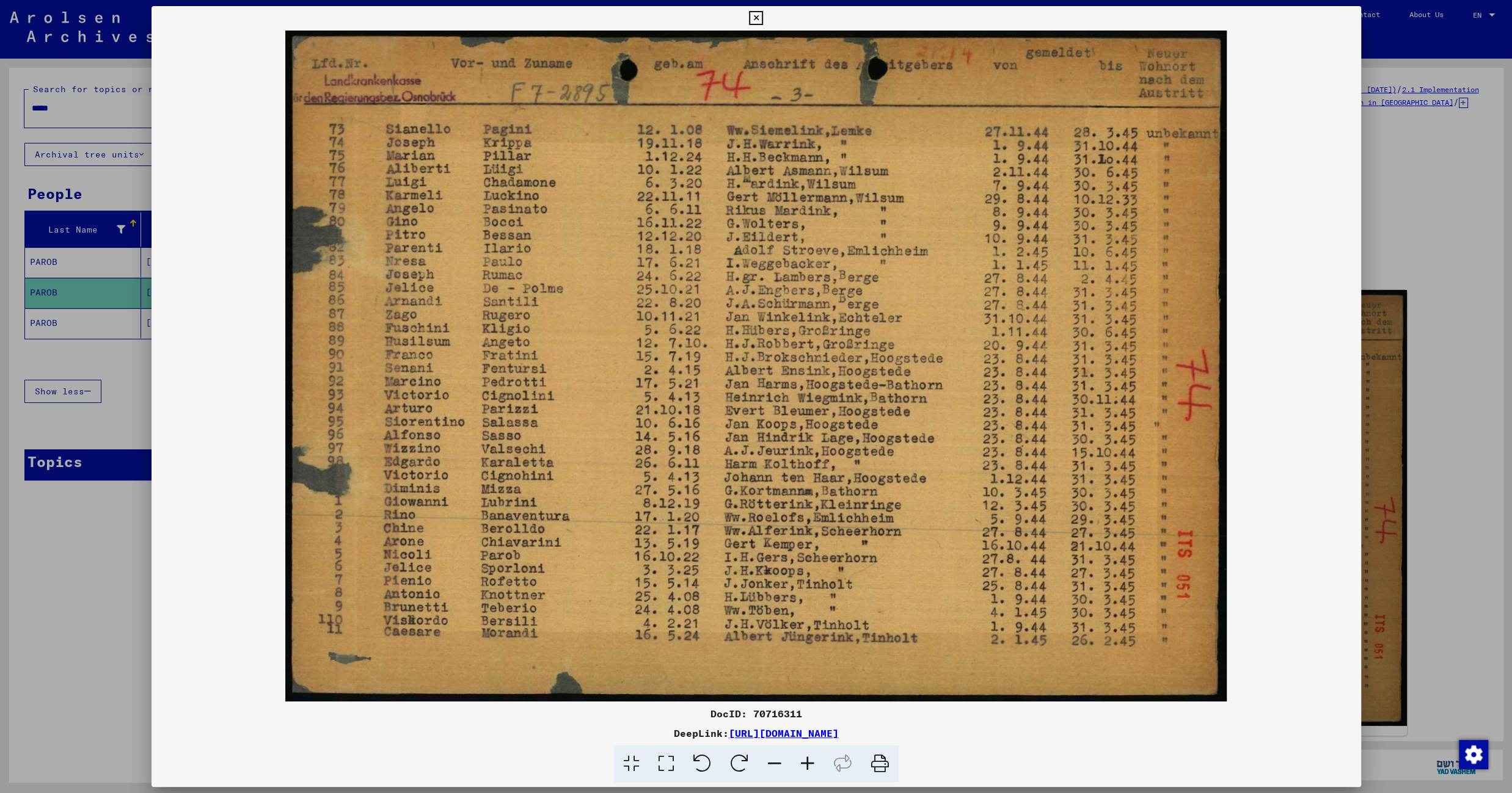
click at [763, 17] on icon at bounding box center [756, 18] width 14 height 15
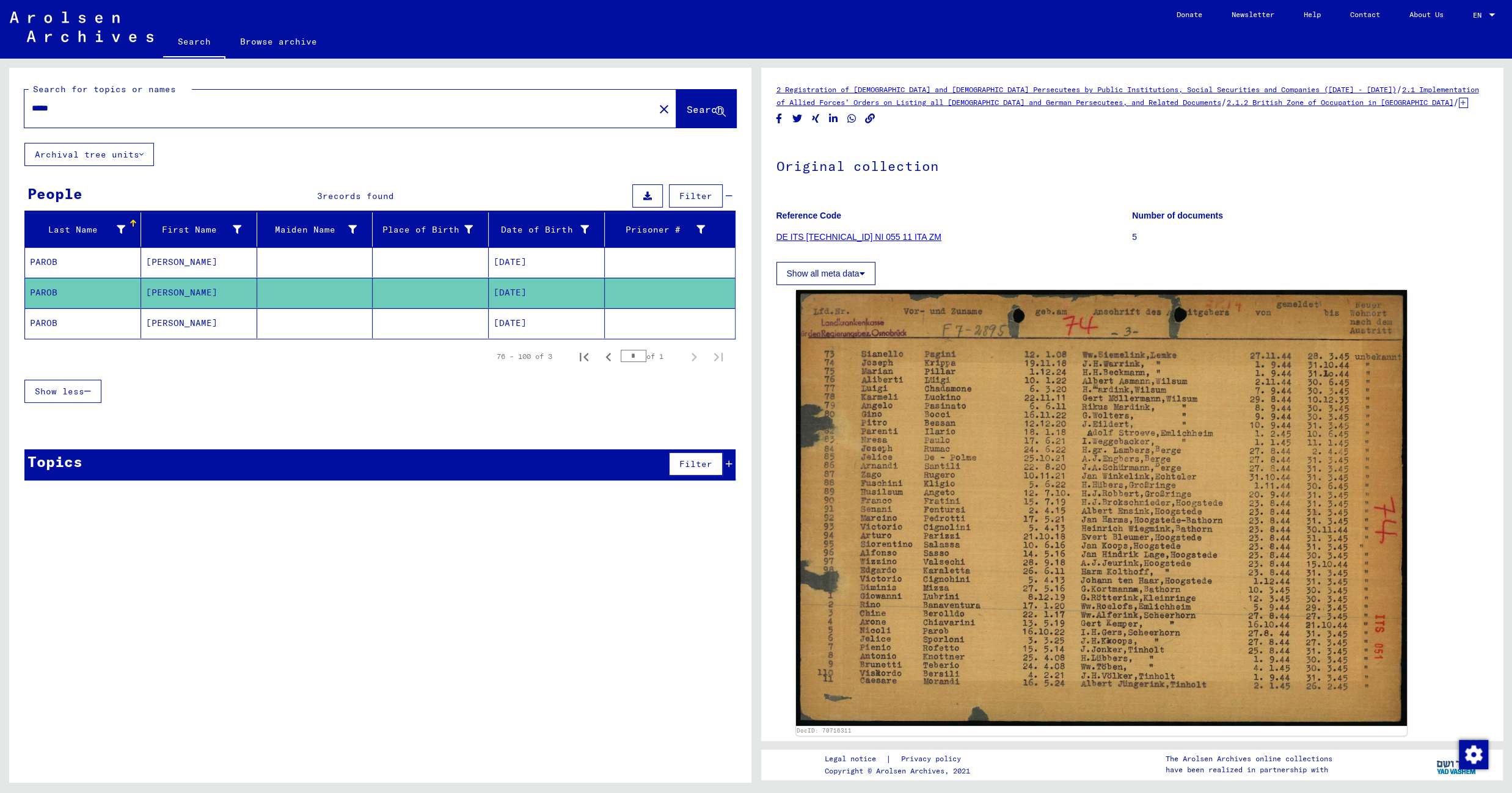
click at [425, 328] on mat-cell at bounding box center [430, 323] width 116 height 30
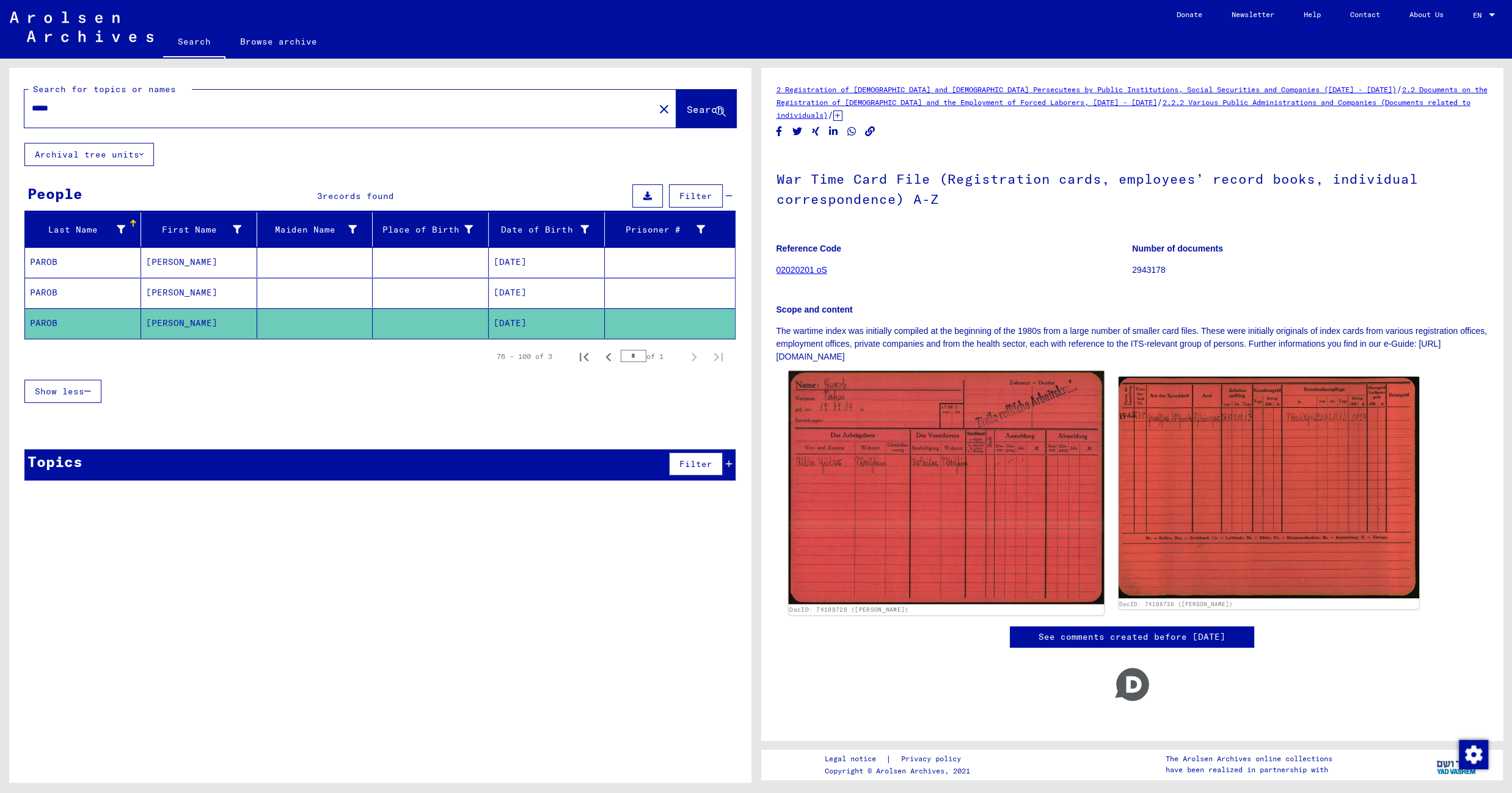
click at [982, 467] on img at bounding box center [945, 488] width 316 height 233
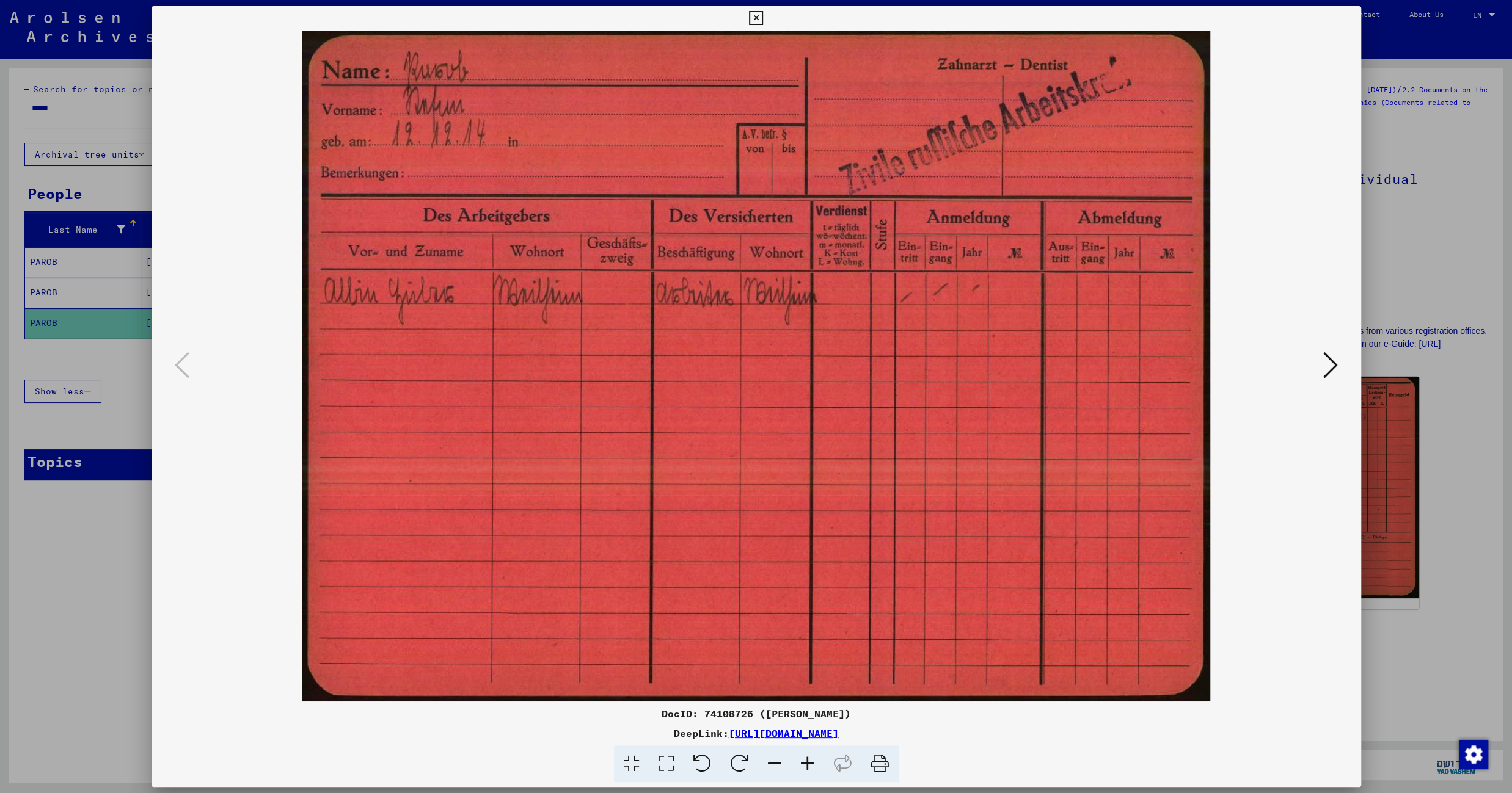
click at [1328, 366] on icon at bounding box center [1330, 365] width 15 height 30
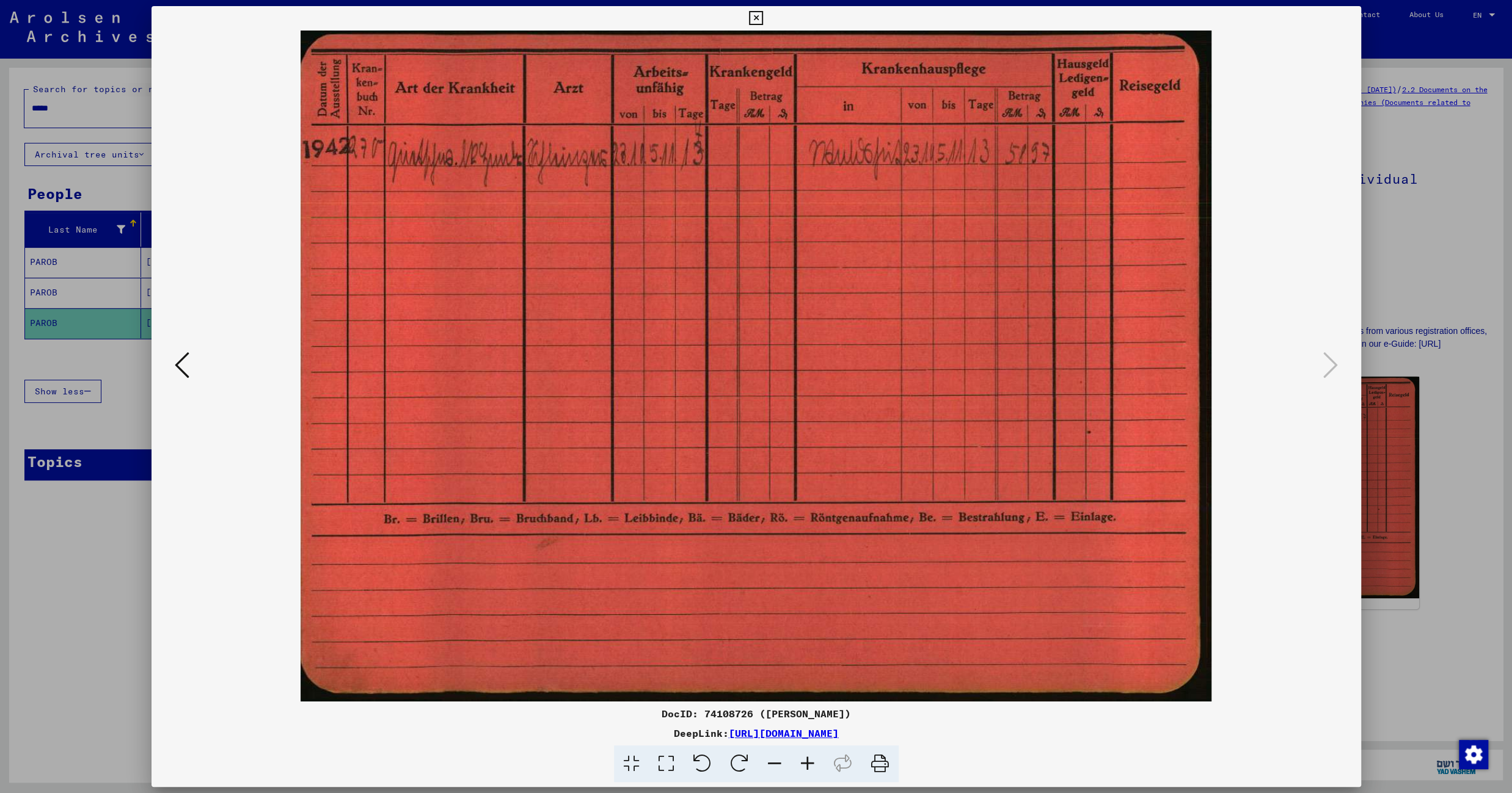
click at [763, 17] on icon at bounding box center [756, 18] width 14 height 15
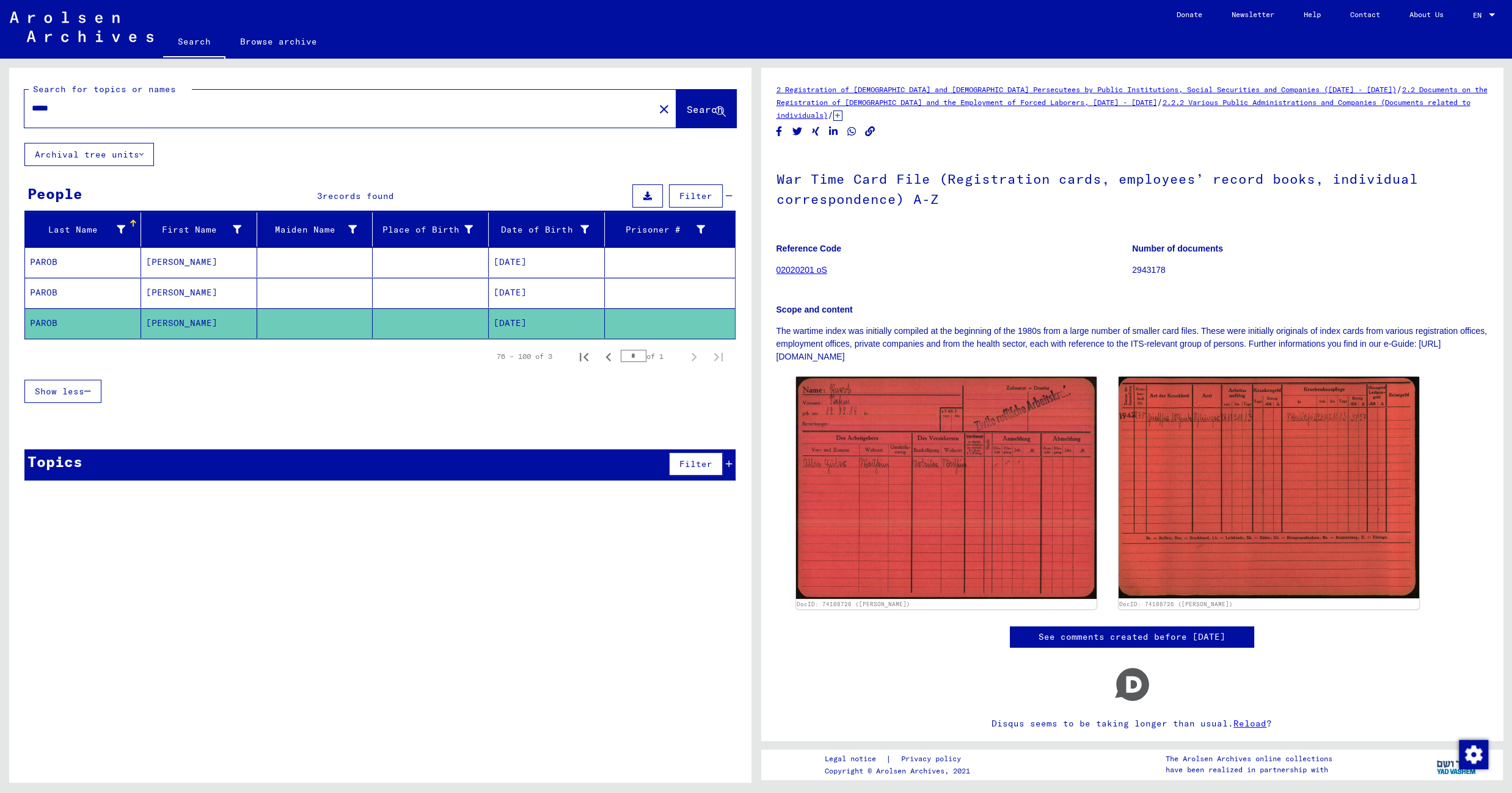
click at [445, 283] on mat-cell at bounding box center [430, 293] width 116 height 30
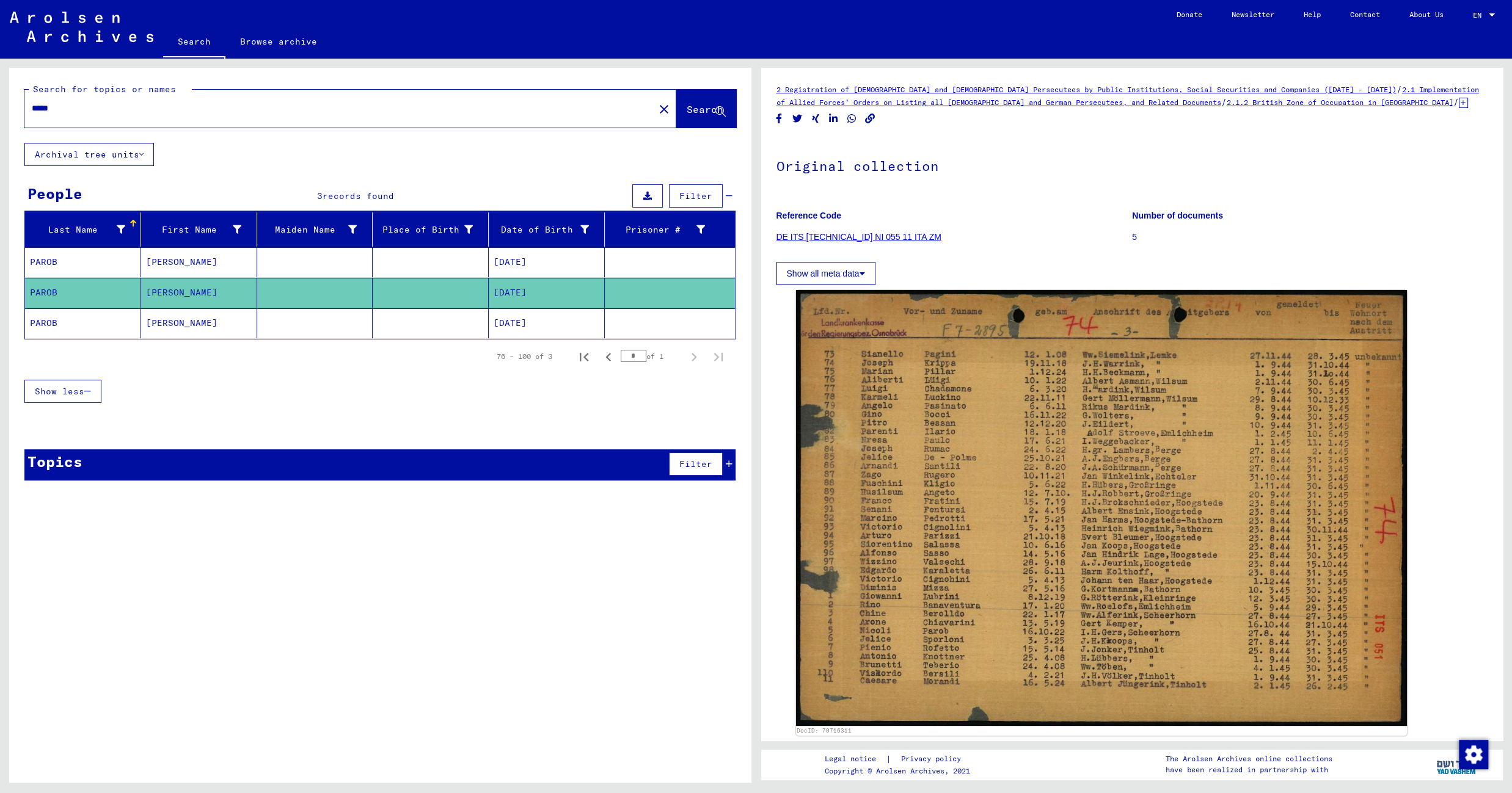
click at [66, 104] on input "*****" at bounding box center [338, 108] width 615 height 13
type input "*****"
click at [696, 108] on span "Search" at bounding box center [705, 109] width 37 height 12
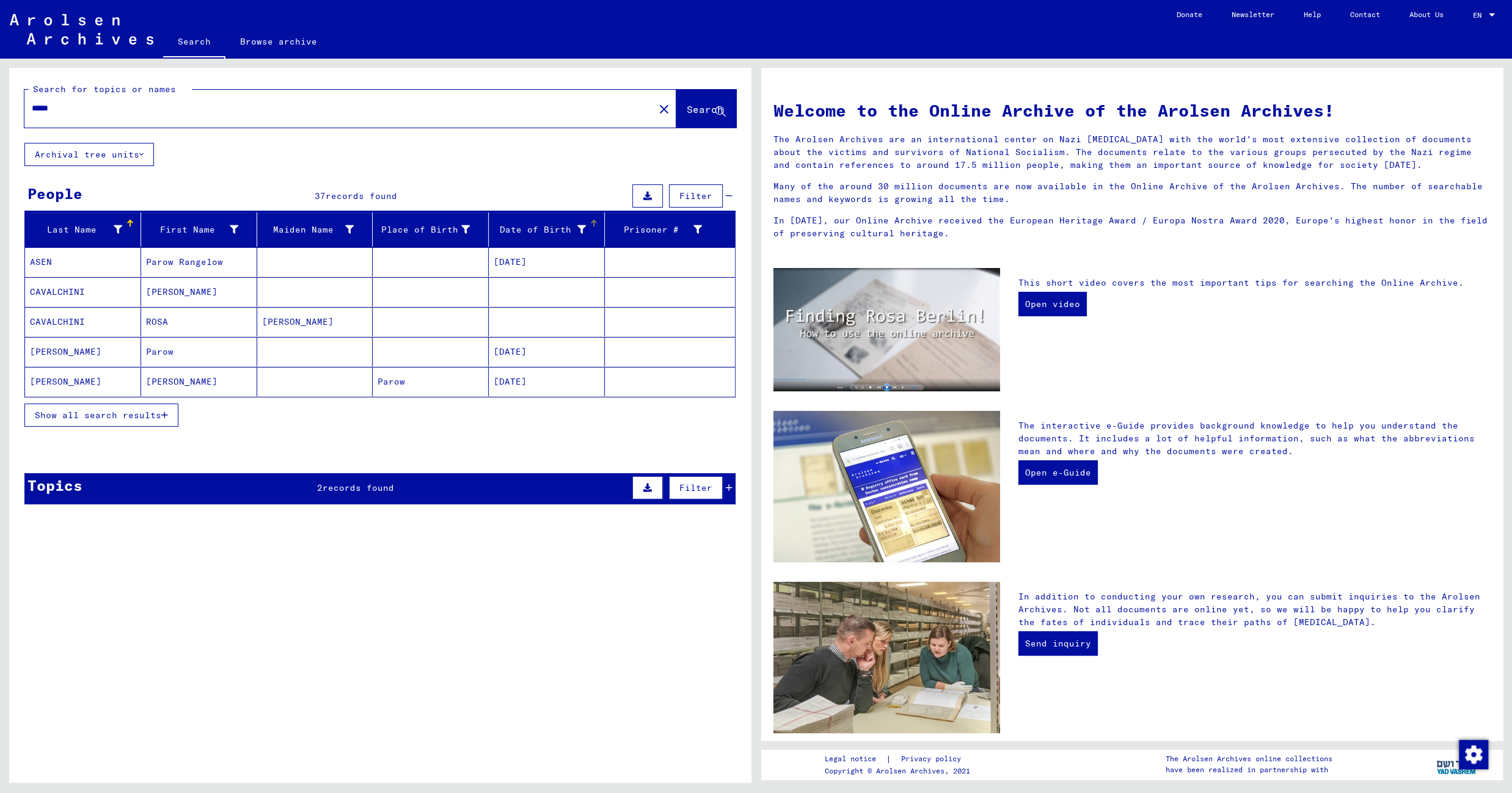
click at [534, 232] on div "Date of Birth" at bounding box center [539, 230] width 92 height 13
click at [327, 298] on mat-cell at bounding box center [315, 292] width 116 height 30
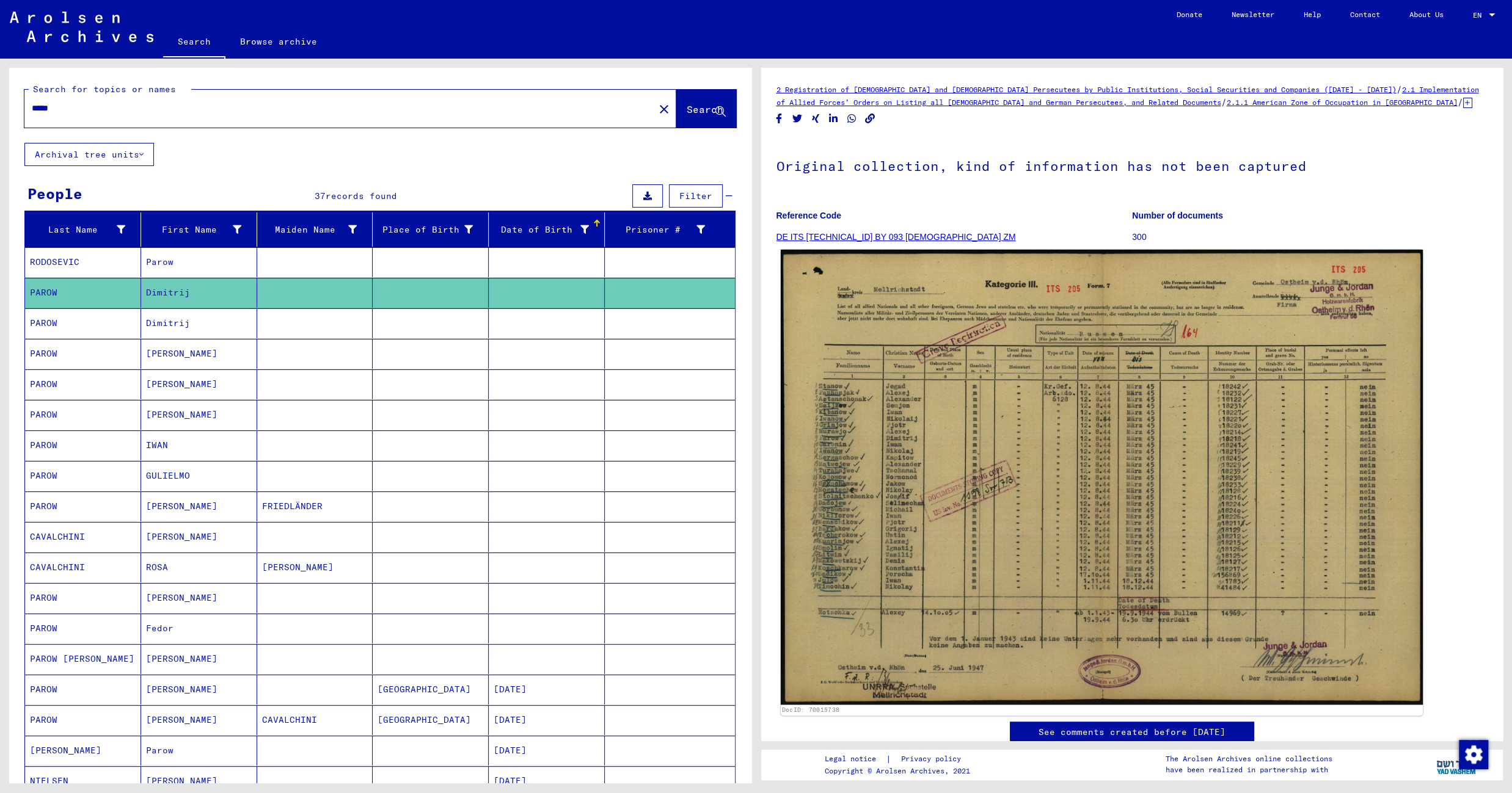
click at [841, 373] on img at bounding box center [1101, 477] width 642 height 455
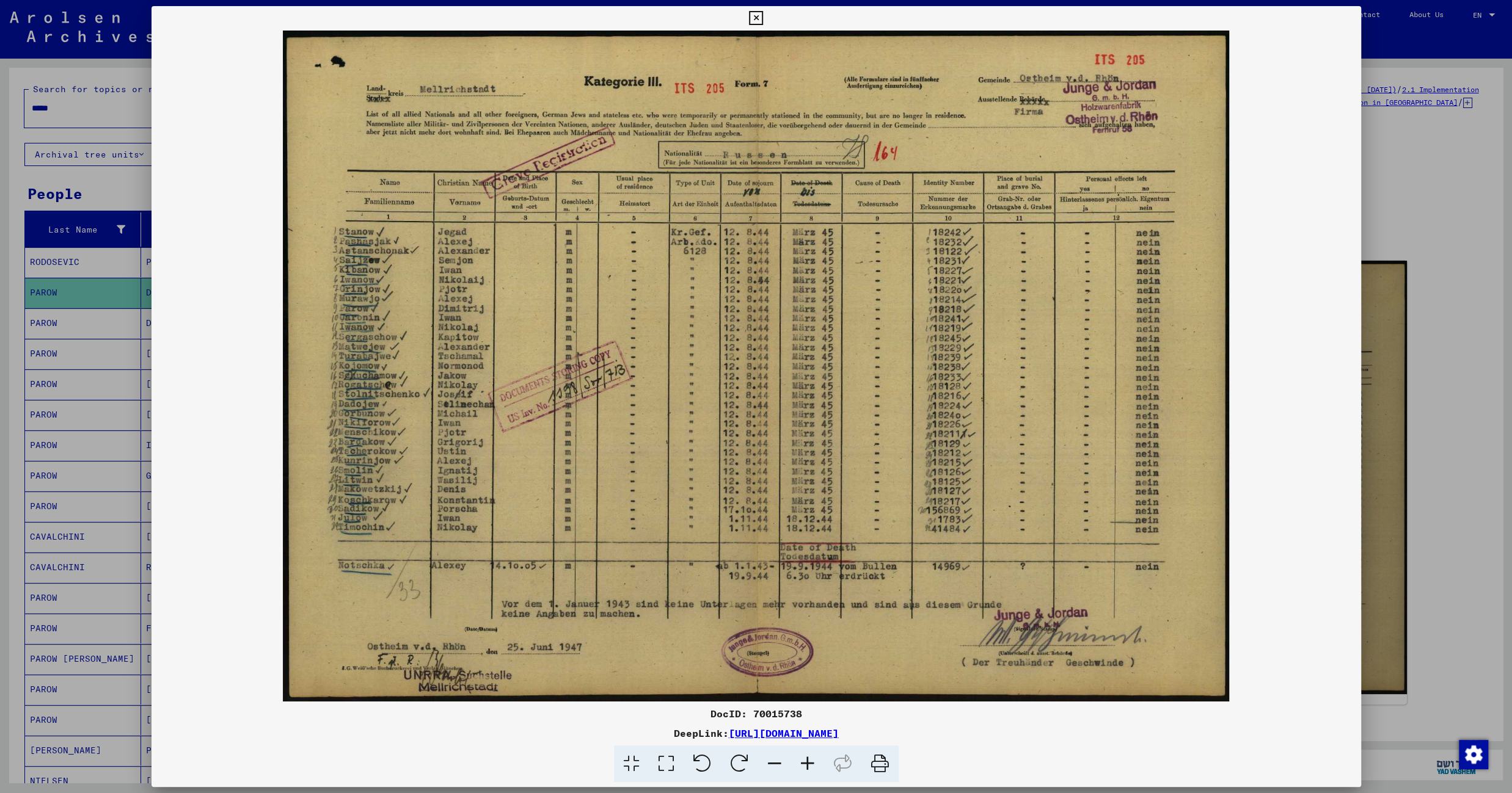
click at [763, 15] on icon at bounding box center [756, 18] width 14 height 15
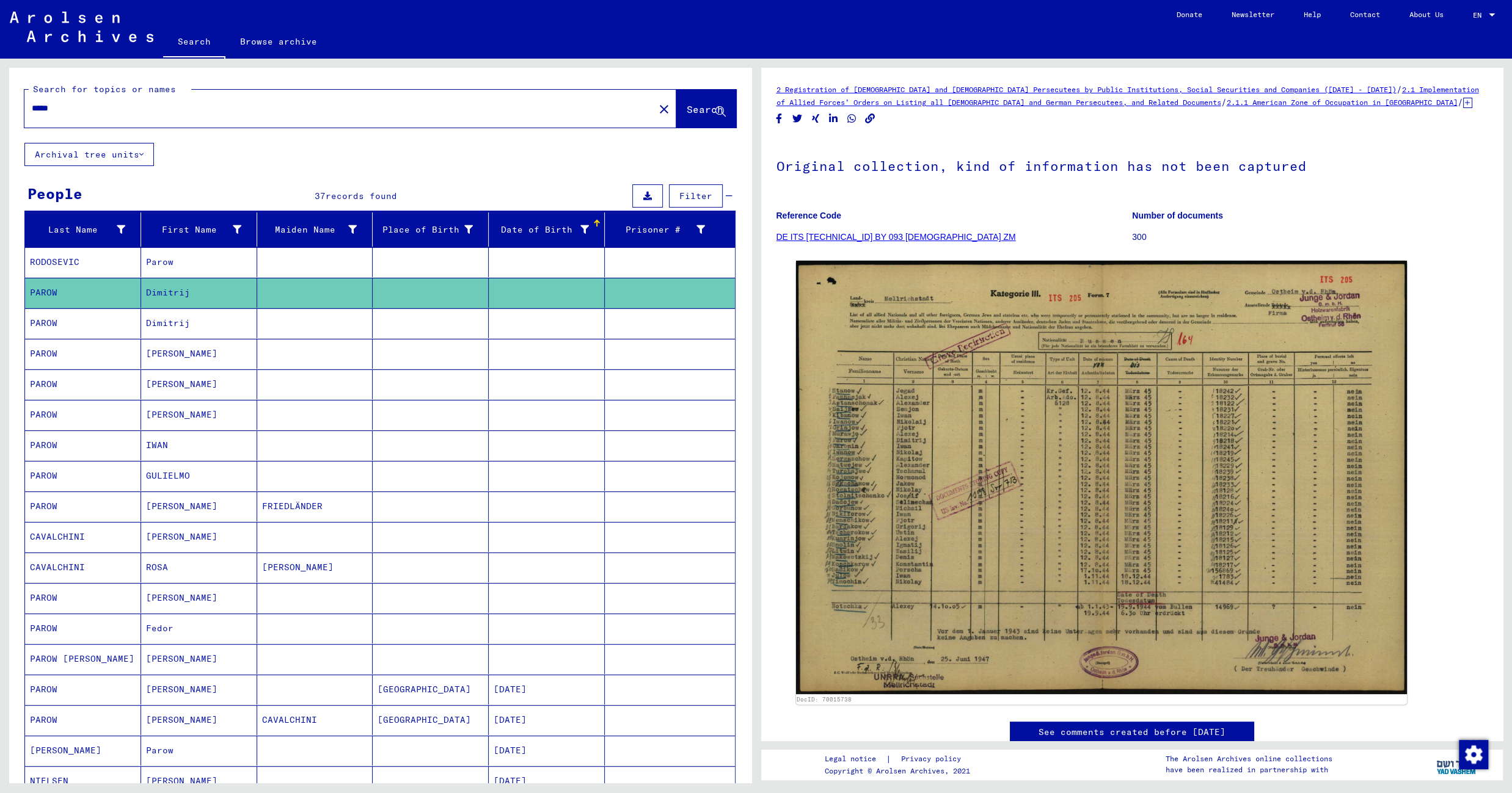
drag, startPoint x: 1349, startPoint y: 15, endPoint x: 958, endPoint y: 218, distance: 440.6
click at [405, 323] on mat-cell at bounding box center [430, 323] width 116 height 30
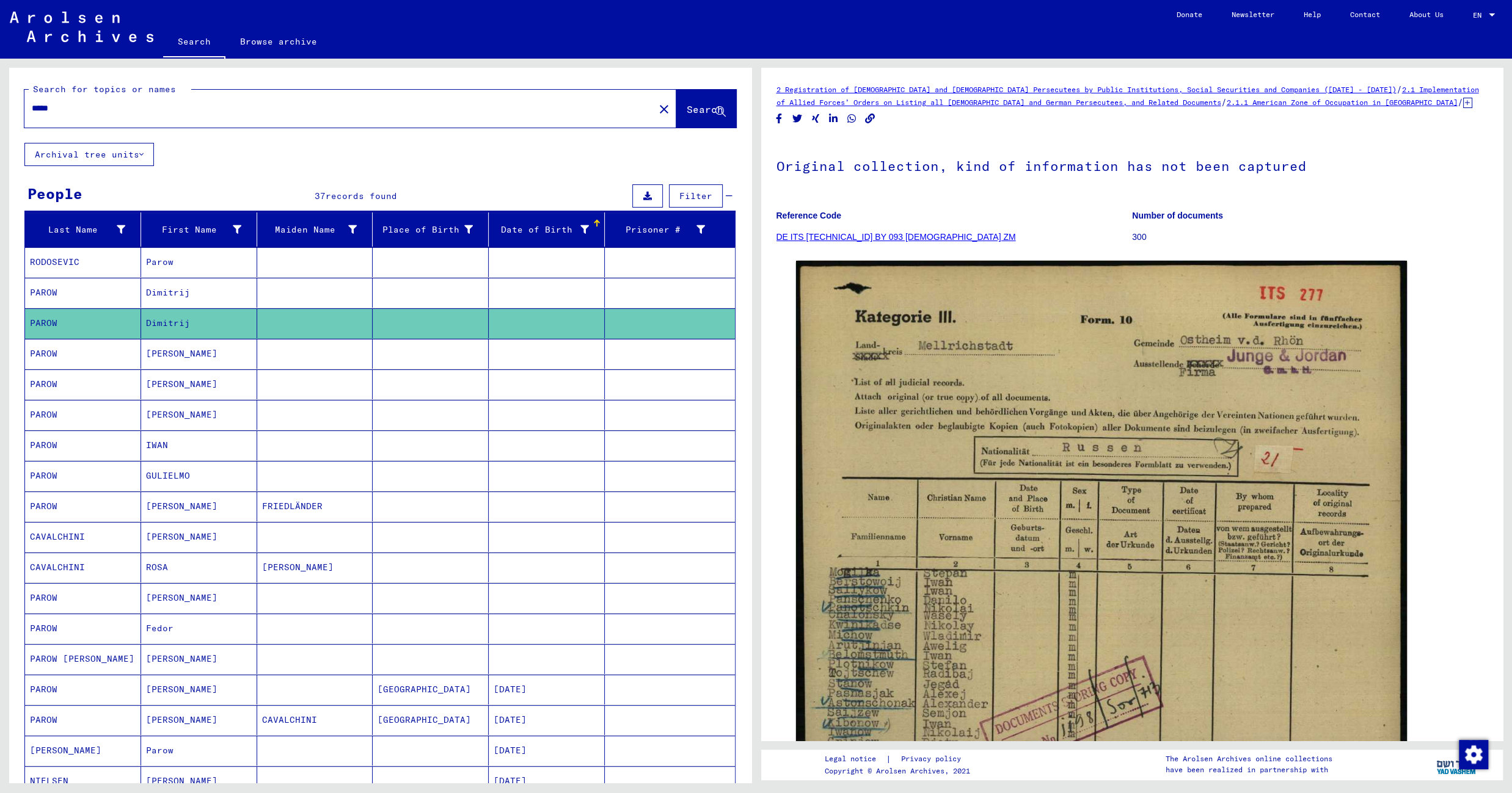
click at [405, 350] on mat-cell at bounding box center [430, 354] width 116 height 30
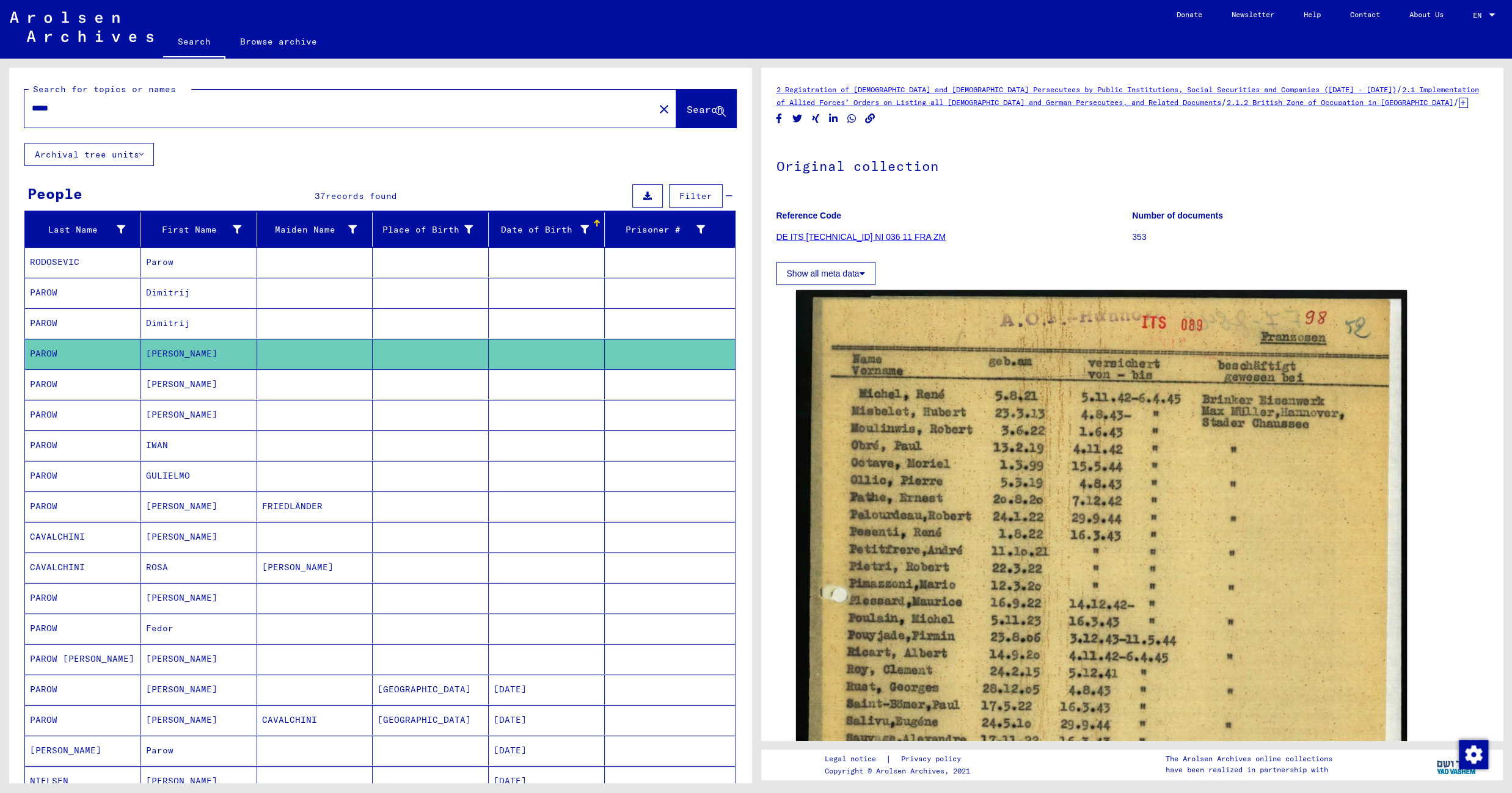
click at [334, 392] on mat-cell at bounding box center [315, 385] width 116 height 30
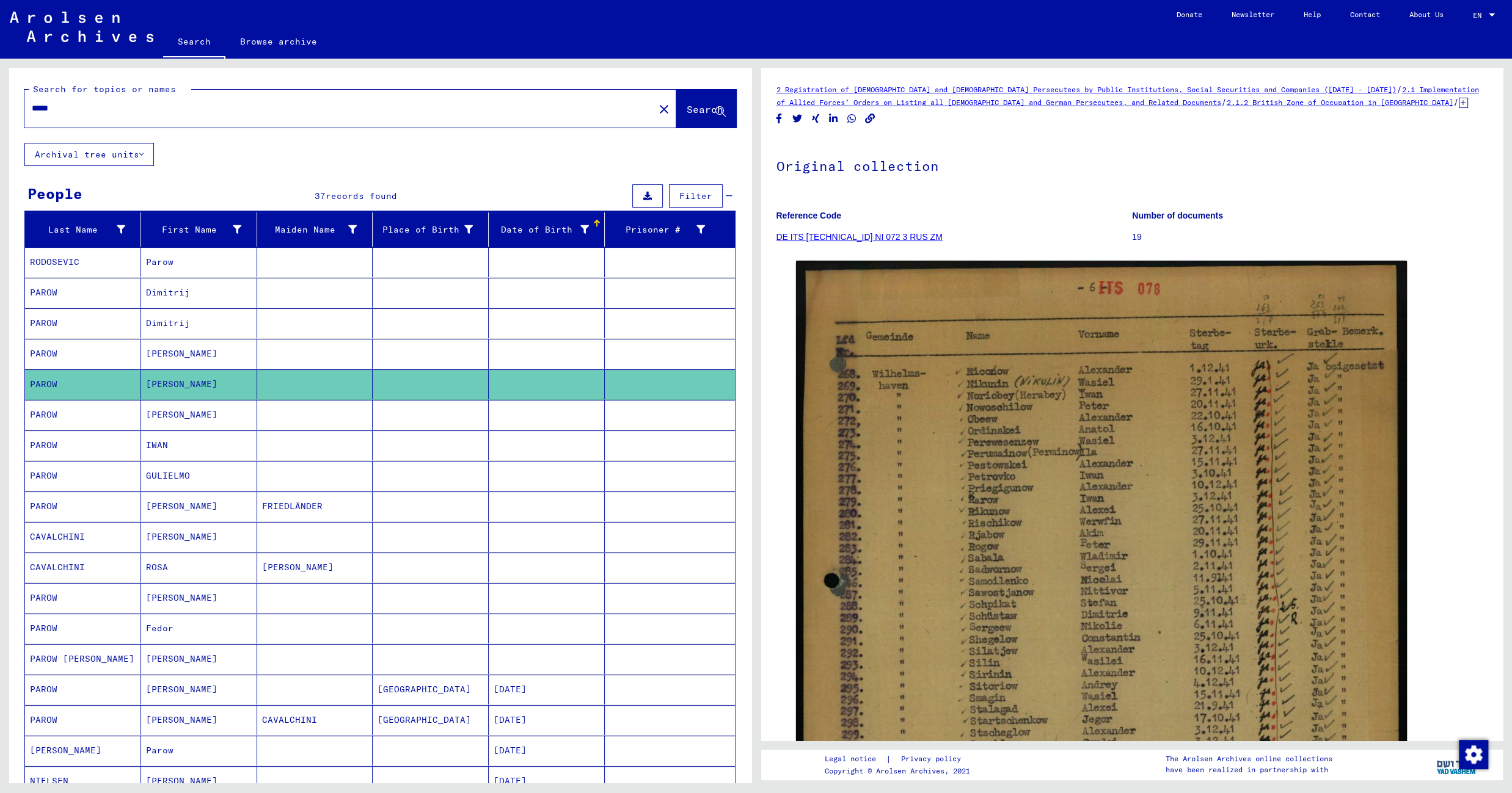
click at [329, 426] on mat-cell at bounding box center [315, 415] width 116 height 30
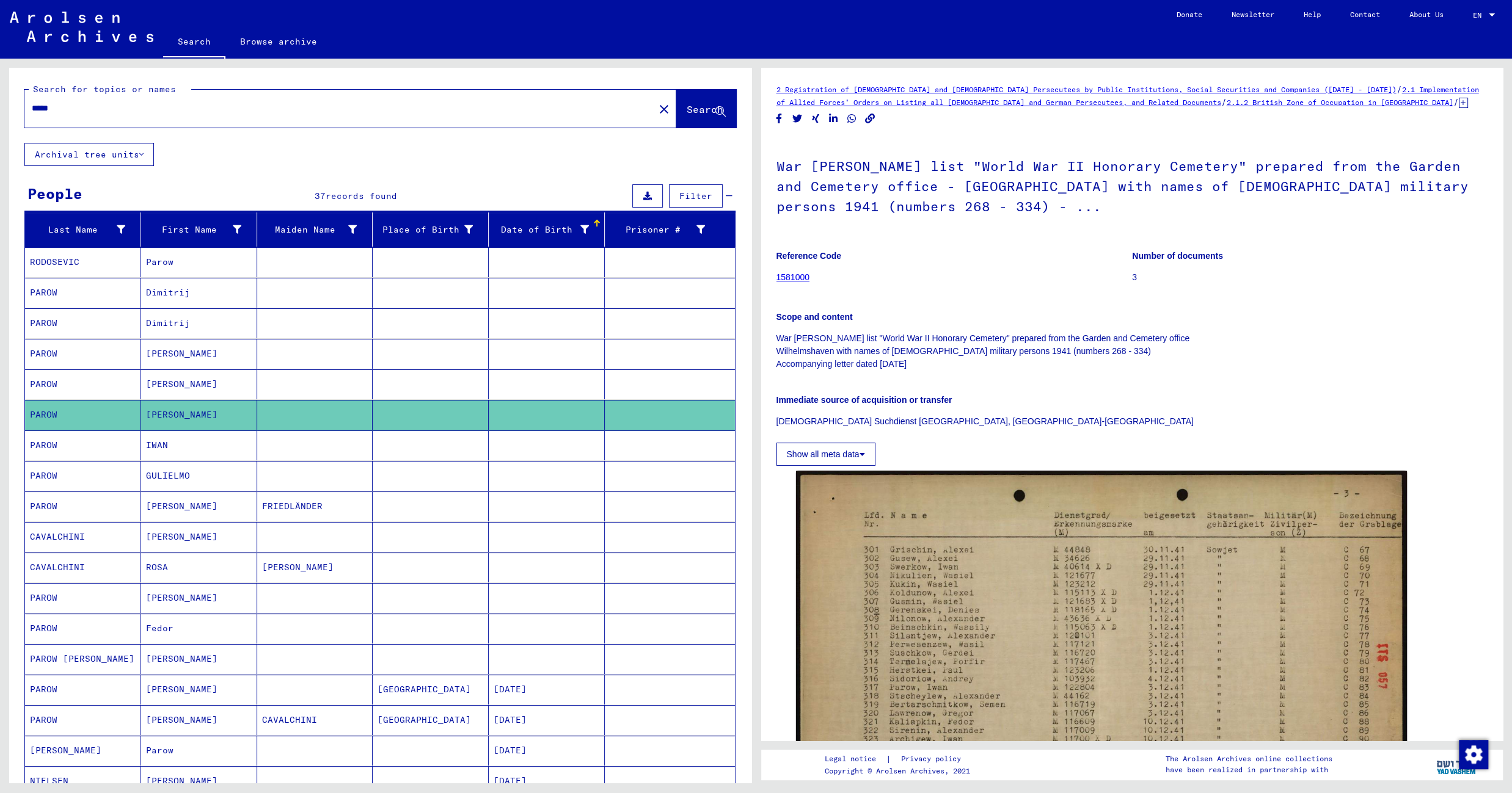
click at [335, 455] on mat-cell at bounding box center [315, 445] width 116 height 30
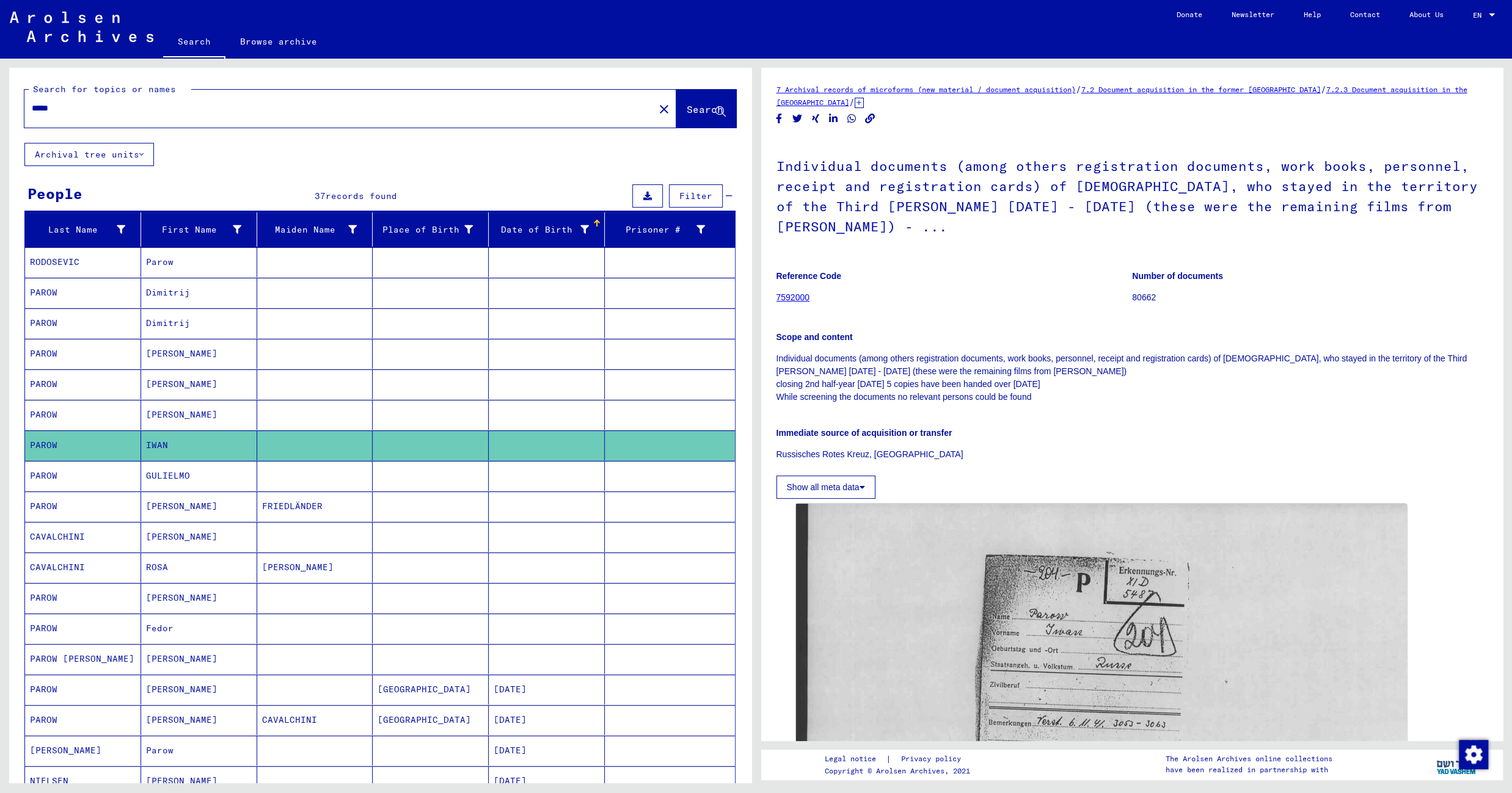
click at [373, 477] on mat-cell at bounding box center [430, 476] width 116 height 30
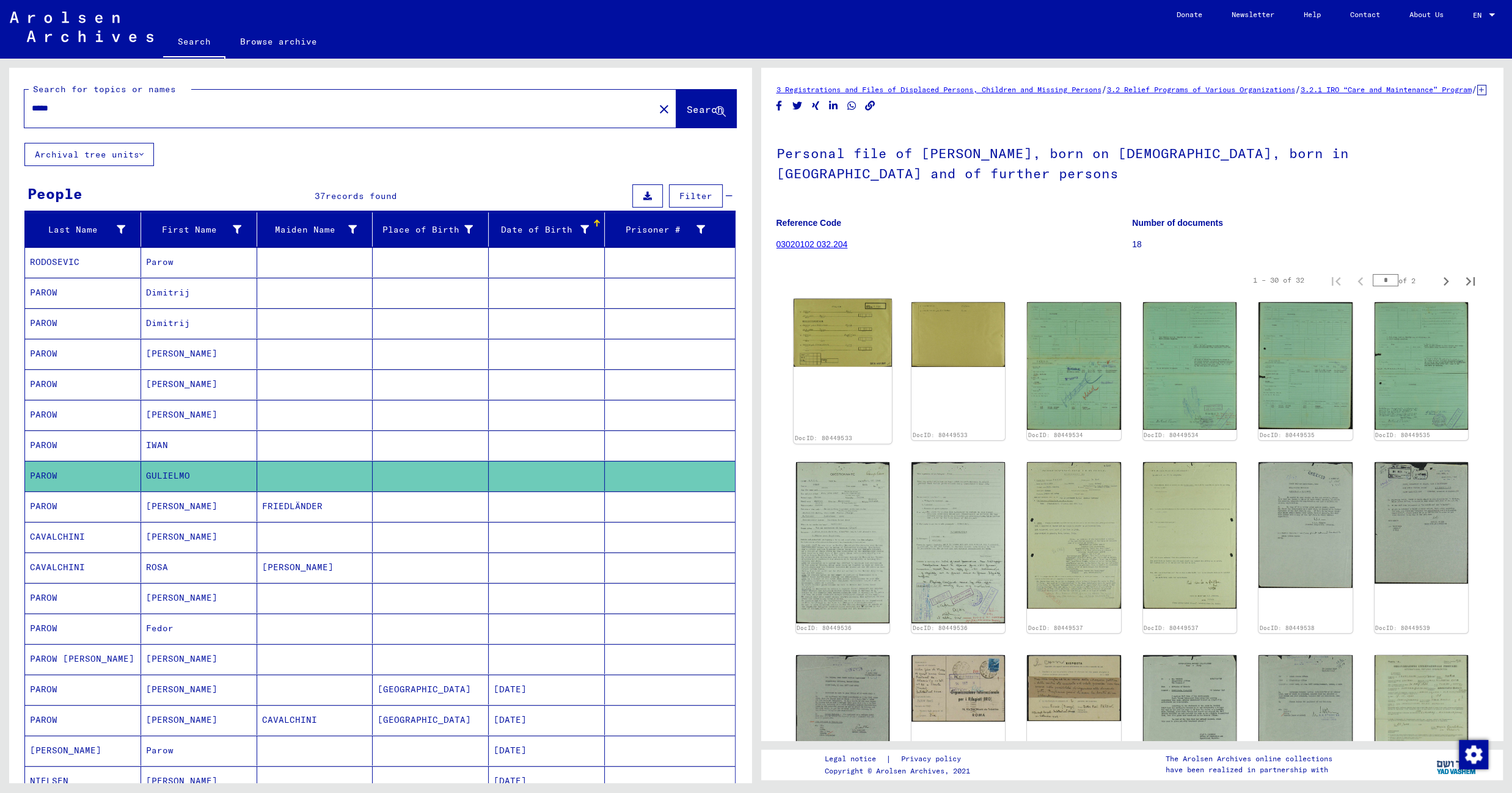
click at [799, 367] on img at bounding box center [842, 333] width 98 height 68
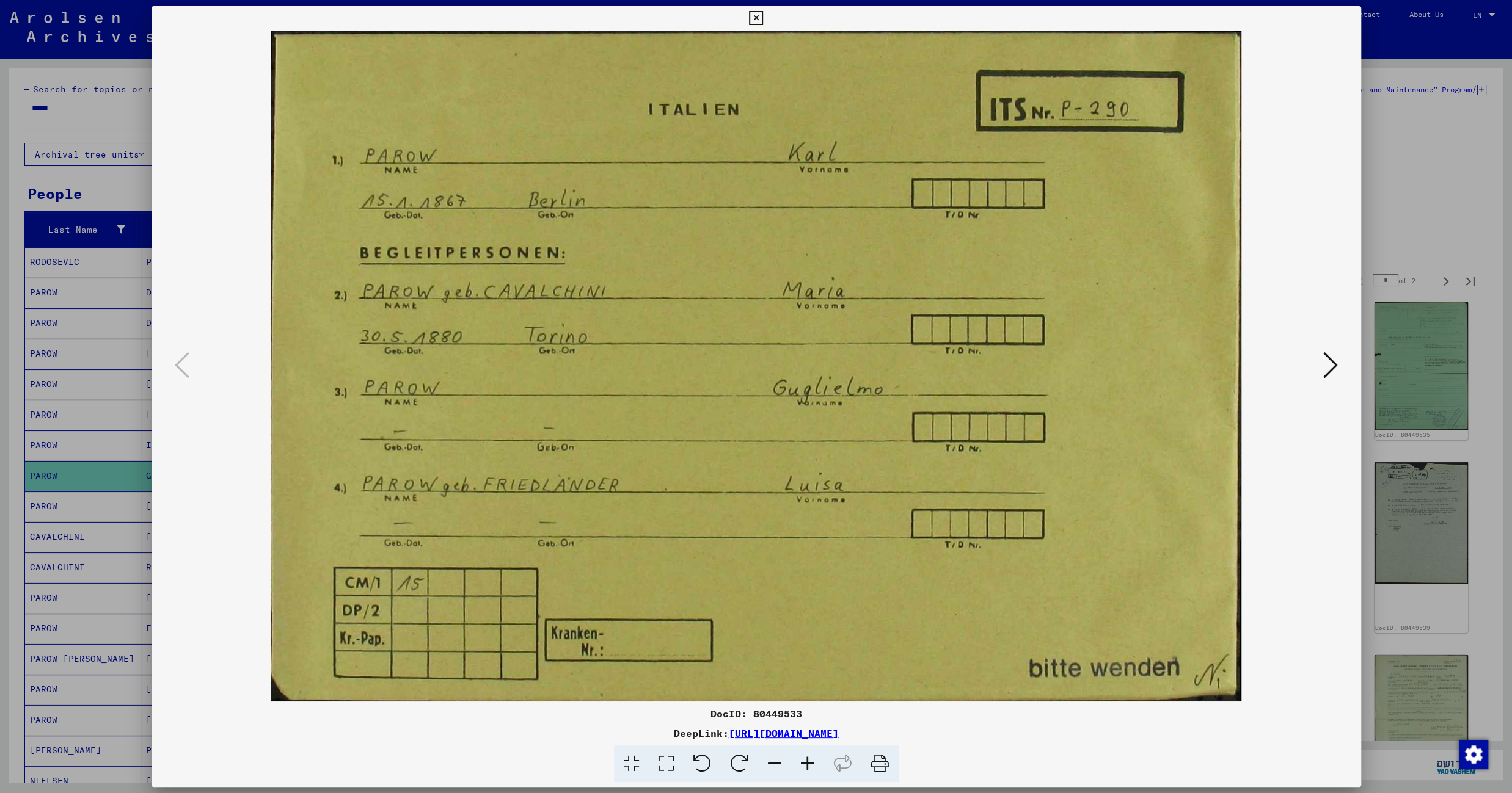
click at [1328, 364] on icon at bounding box center [1330, 365] width 15 height 30
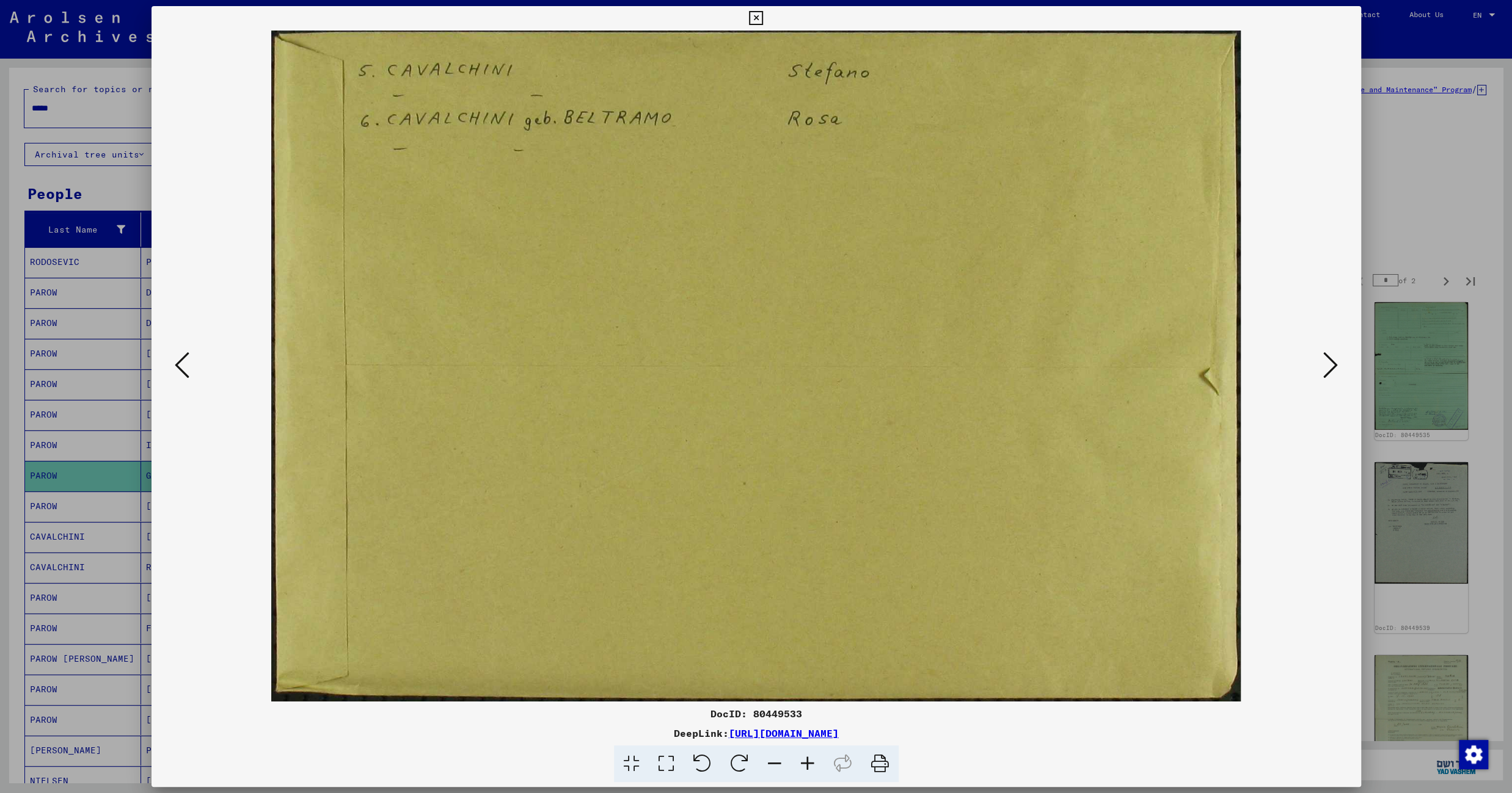
click at [763, 19] on icon at bounding box center [756, 18] width 14 height 15
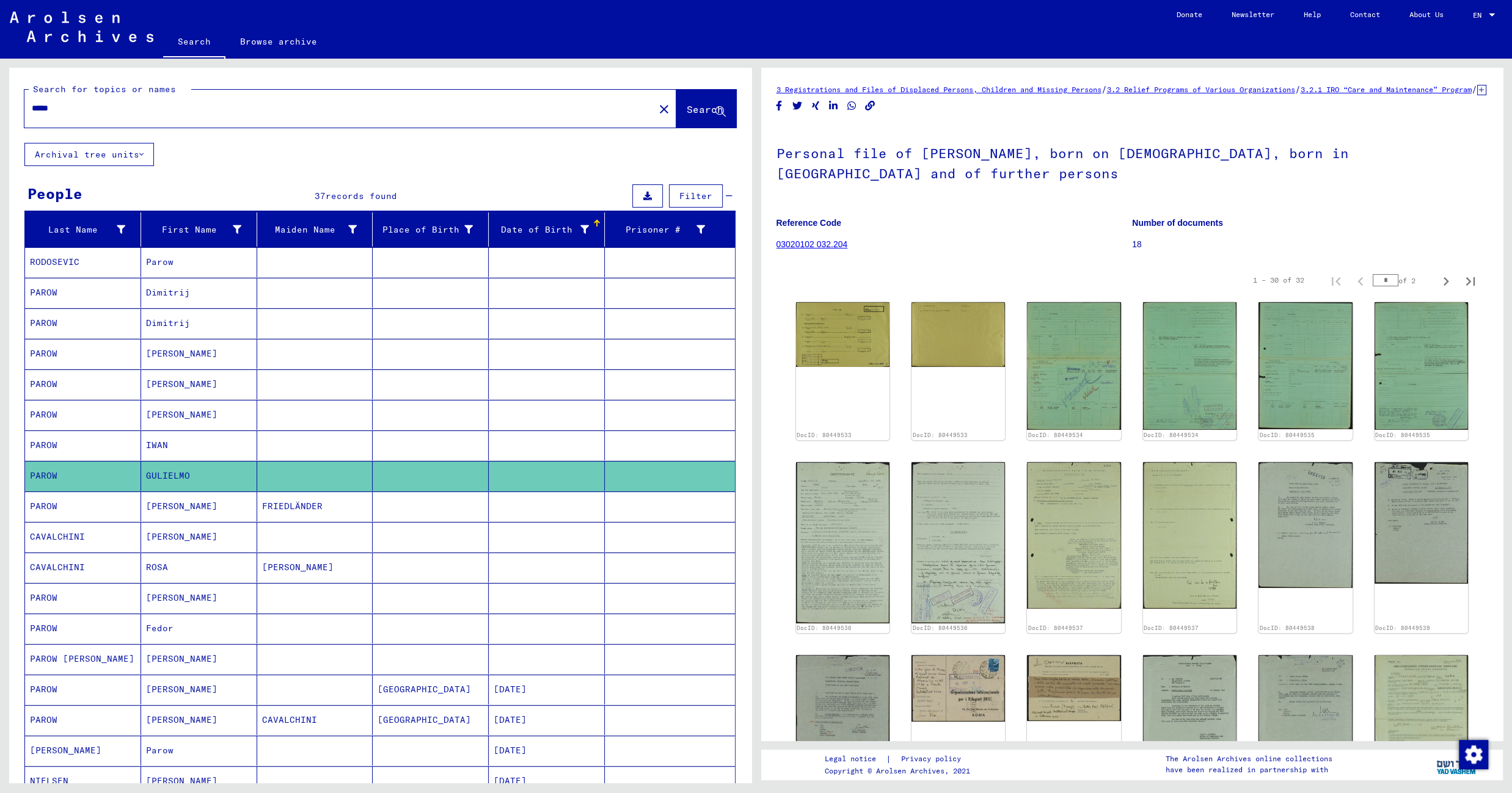
click at [433, 511] on mat-cell at bounding box center [430, 506] width 116 height 30
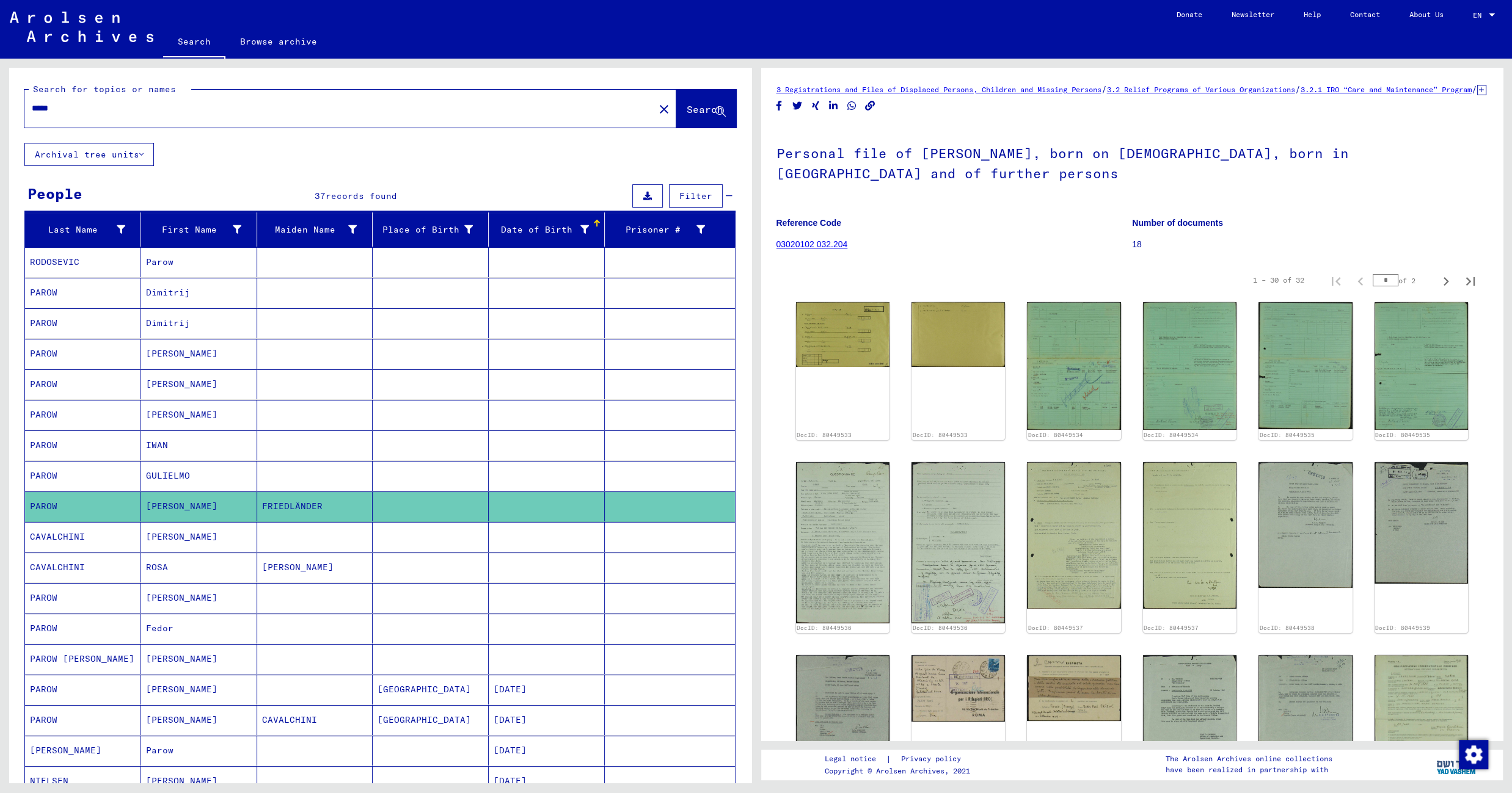
click at [410, 543] on mat-cell at bounding box center [430, 537] width 116 height 30
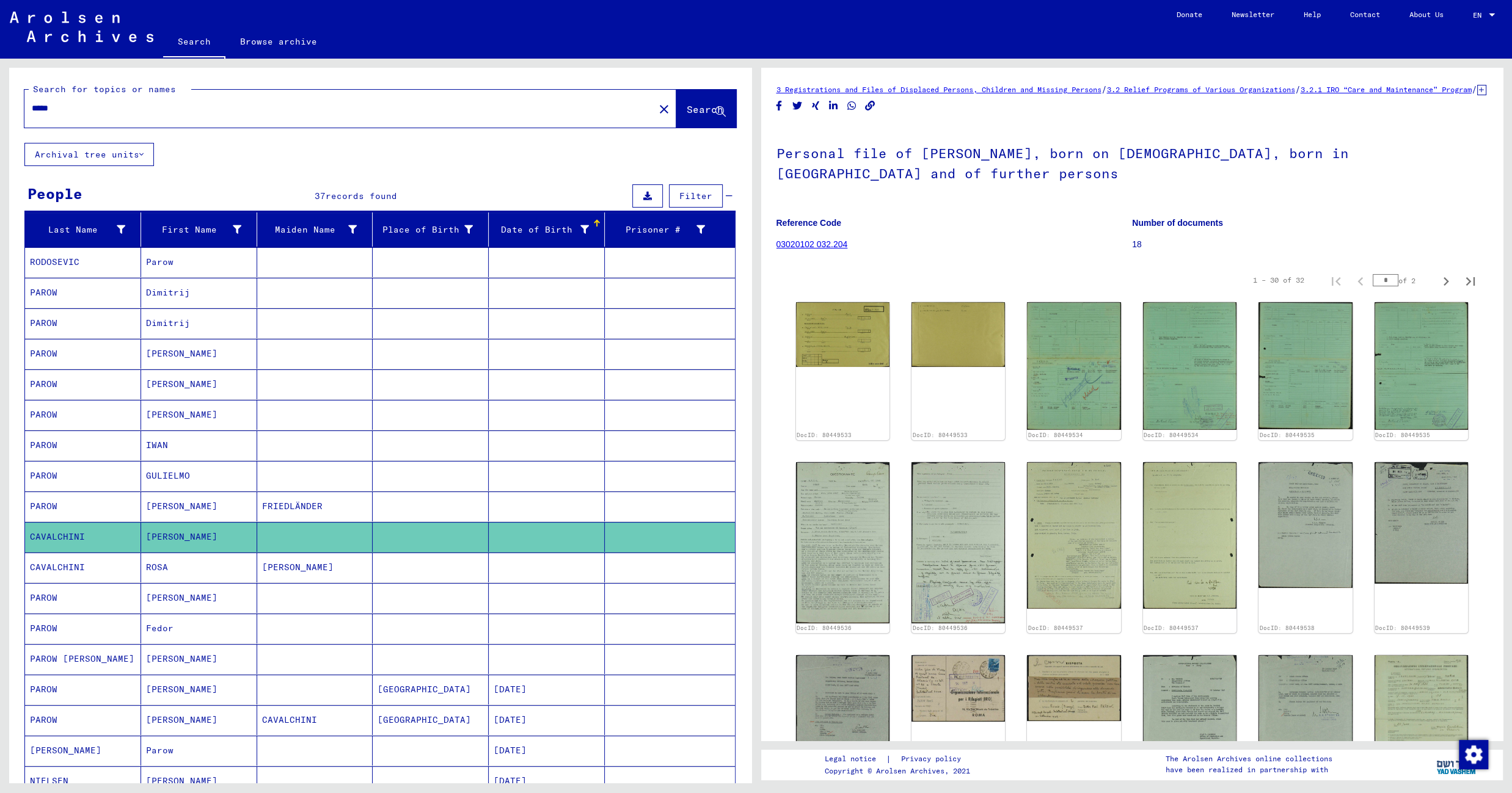
click at [410, 570] on mat-cell at bounding box center [430, 567] width 116 height 30
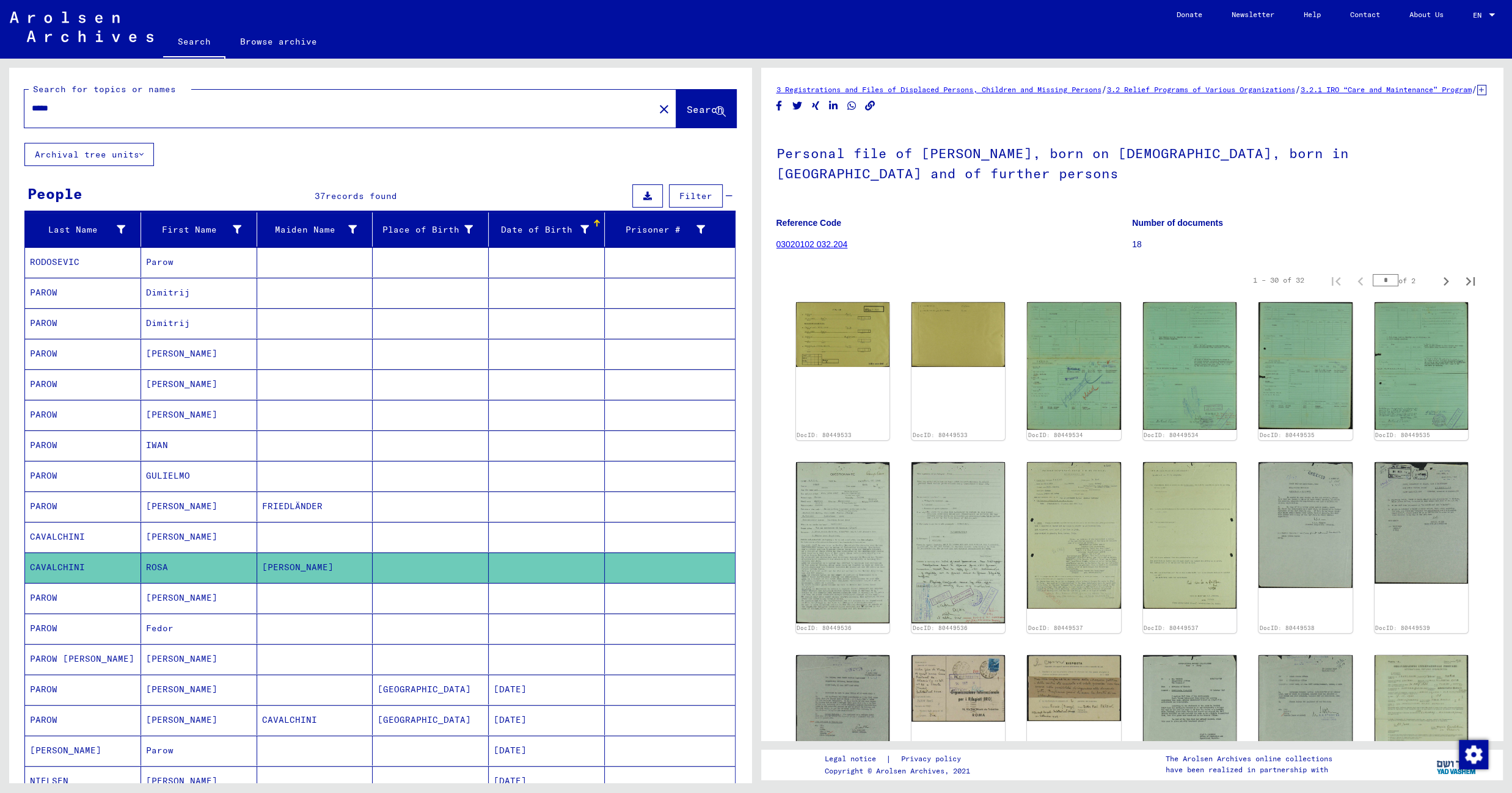
click at [412, 602] on mat-cell at bounding box center [430, 598] width 116 height 30
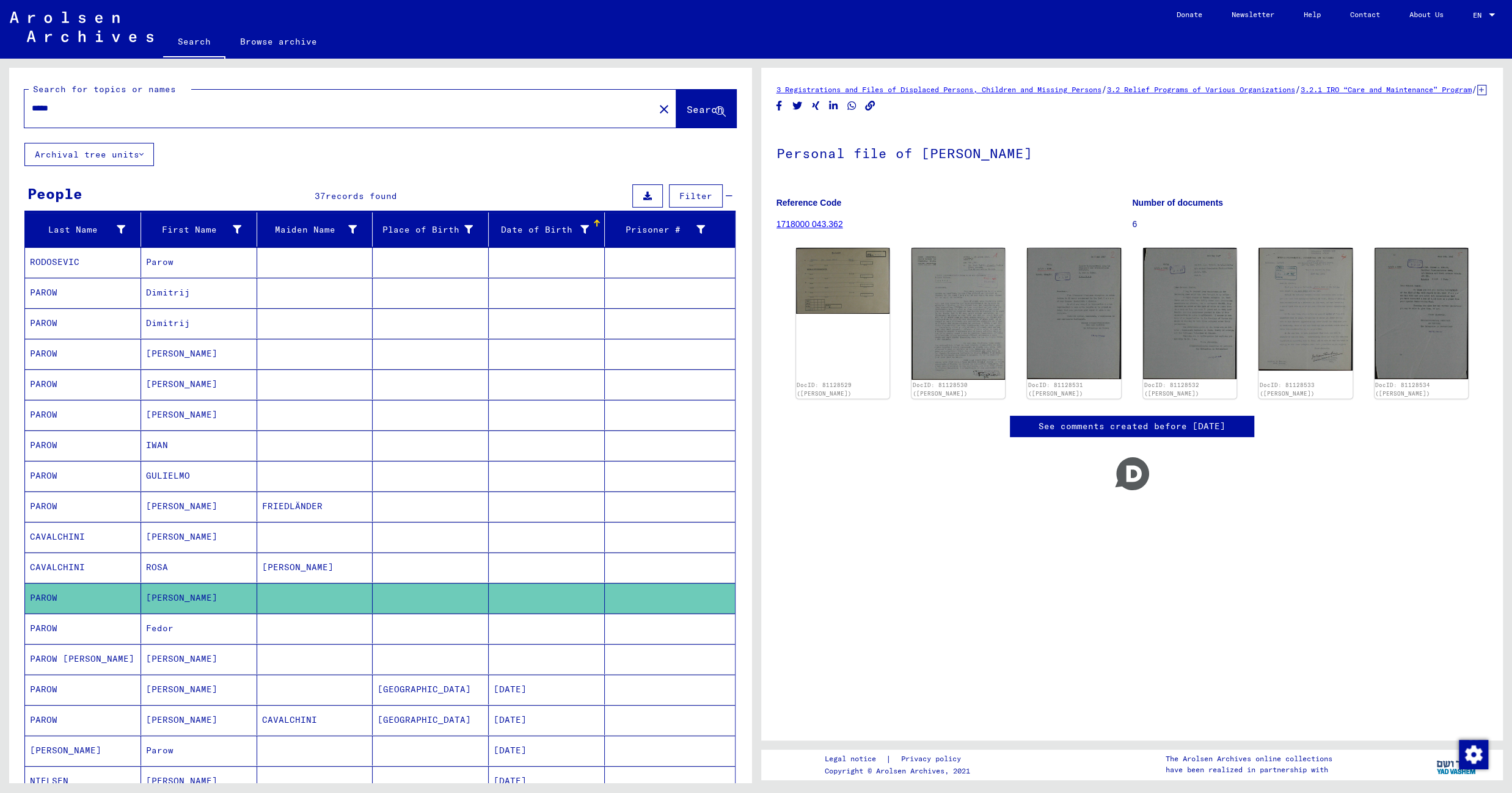
scroll to position [543, 0]
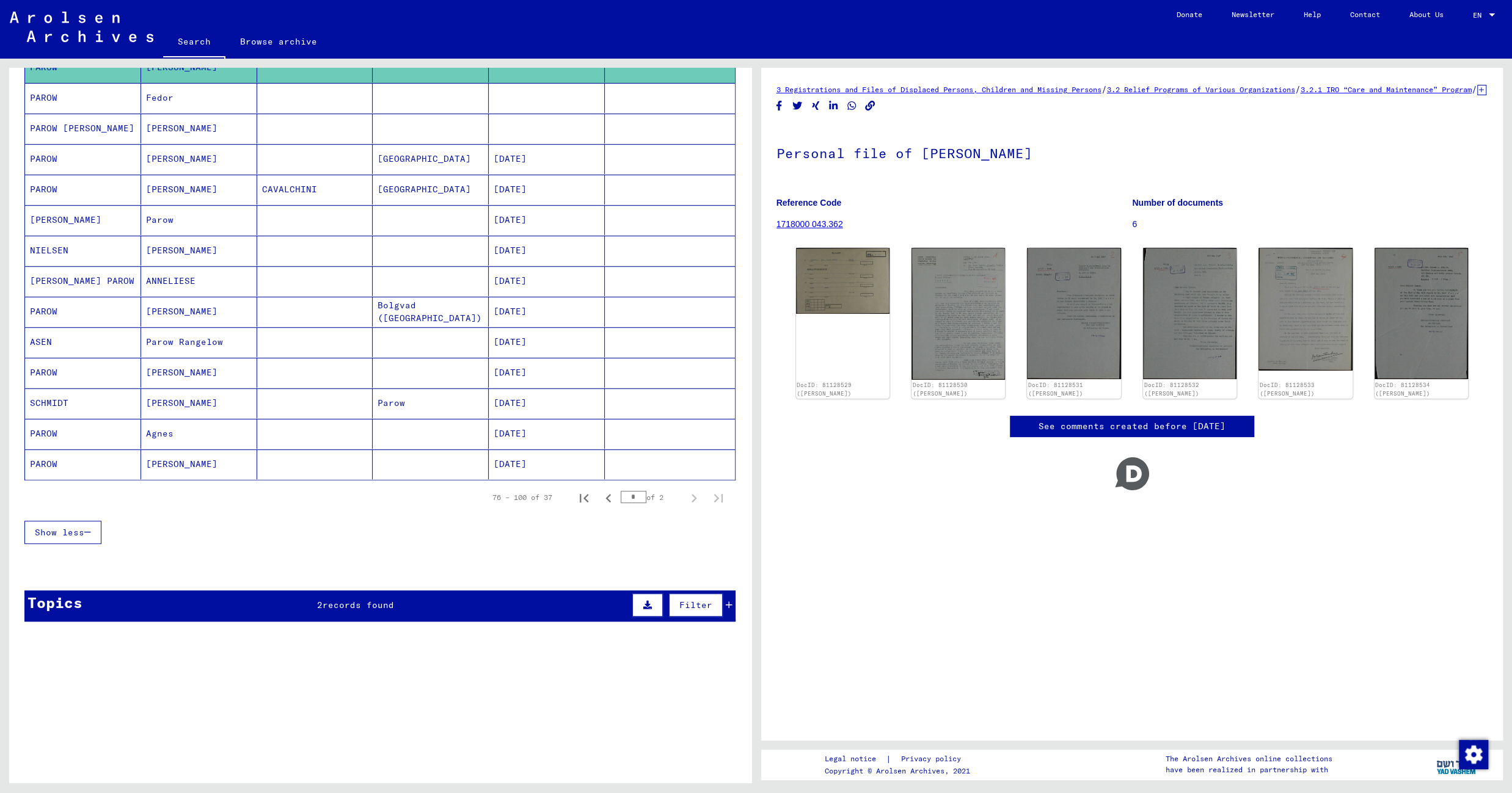
click at [309, 310] on mat-cell at bounding box center [315, 311] width 116 height 30
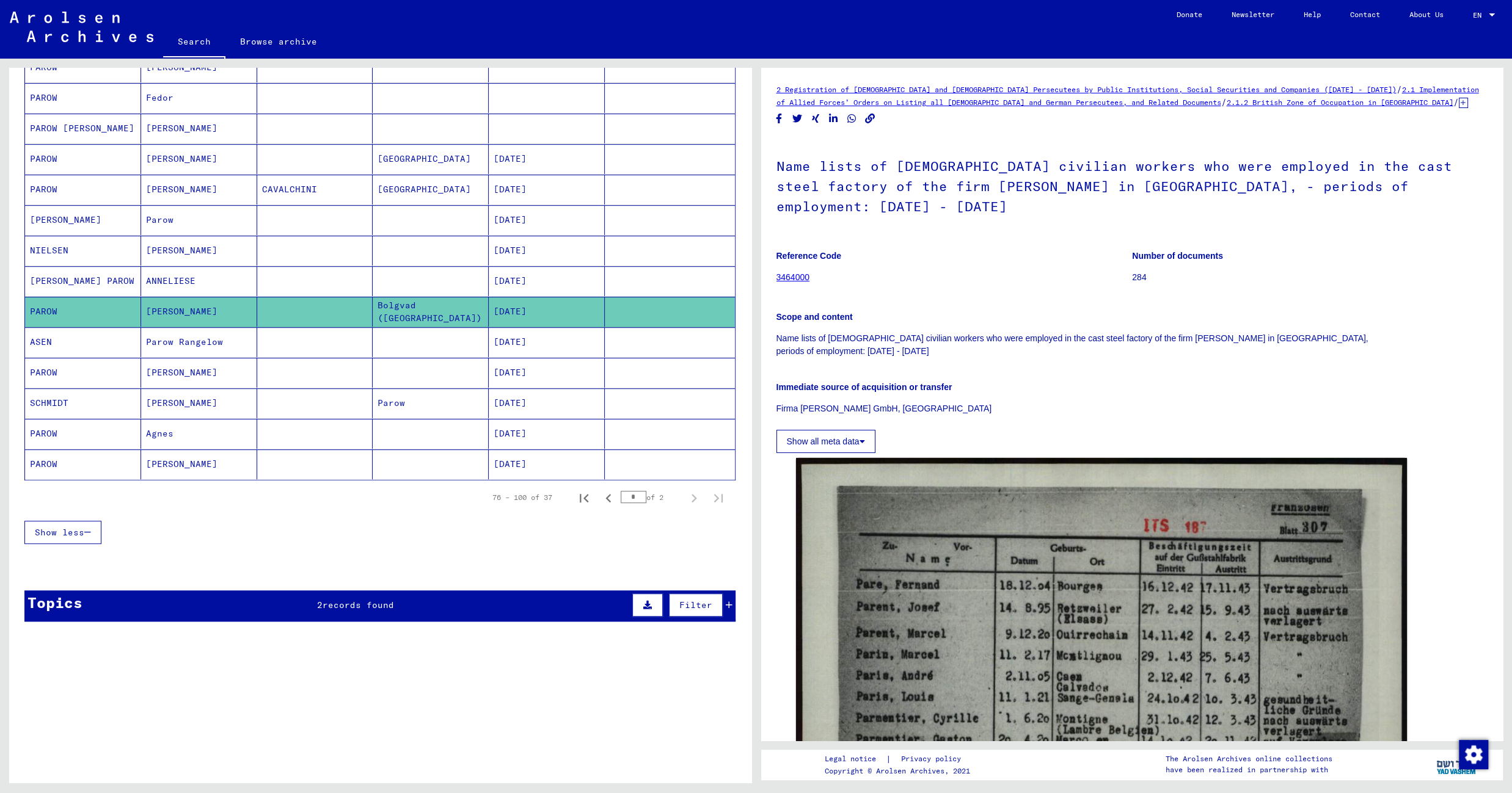
click at [373, 400] on mat-cell "Parow" at bounding box center [430, 403] width 116 height 30
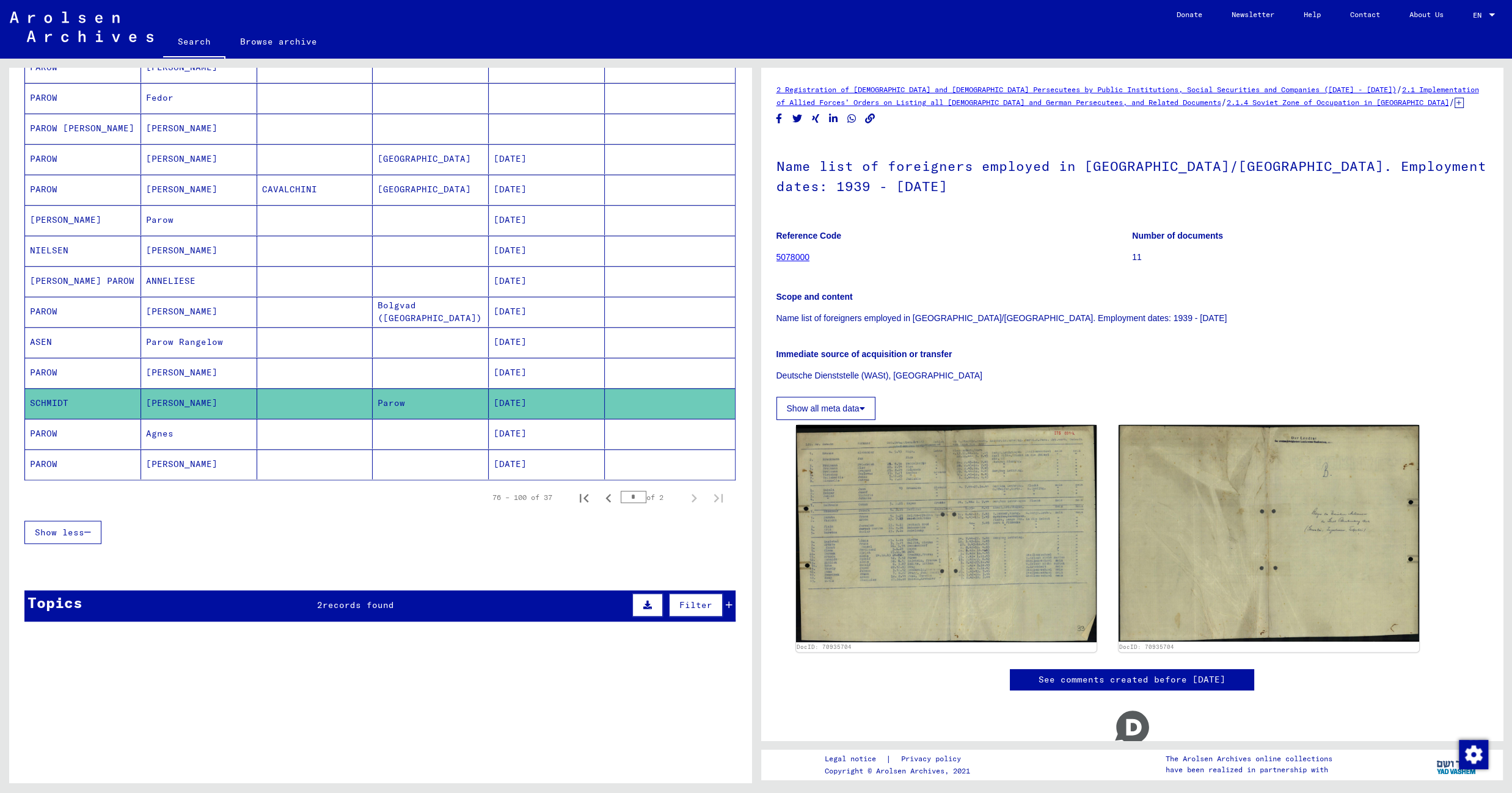
click at [373, 435] on mat-cell at bounding box center [430, 434] width 116 height 30
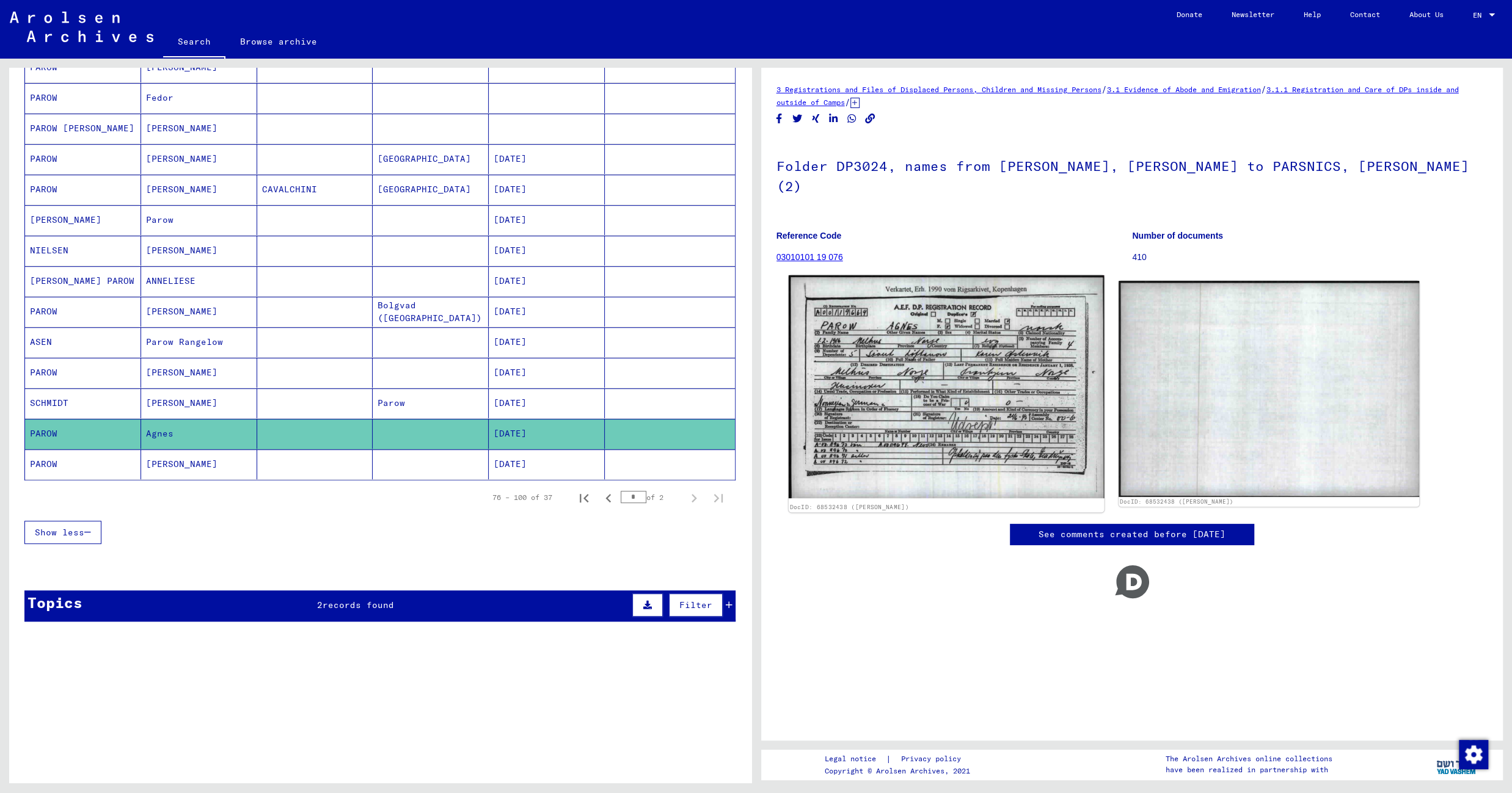
click at [866, 342] on img at bounding box center [945, 386] width 316 height 223
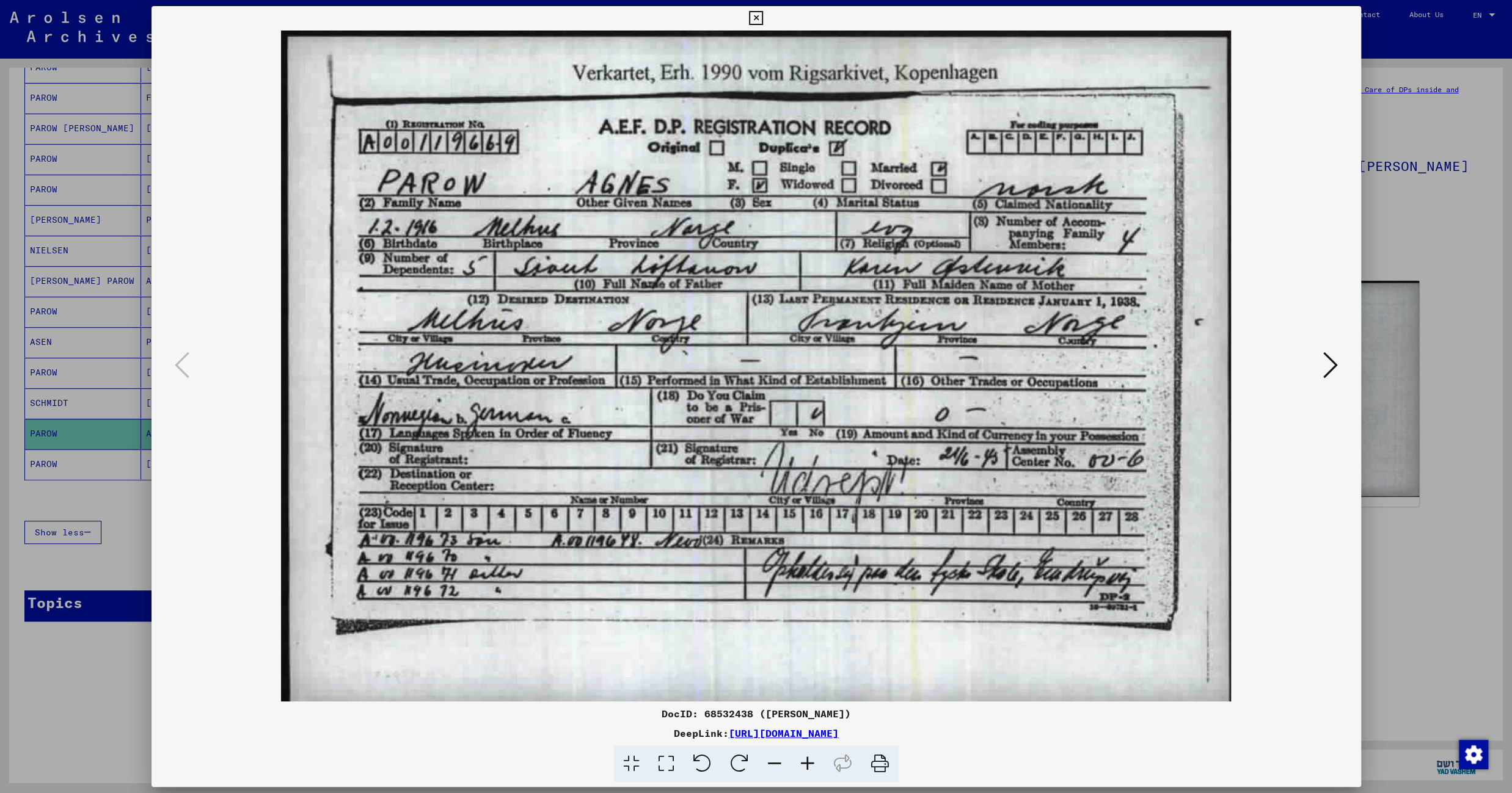
click at [763, 17] on icon at bounding box center [756, 18] width 14 height 15
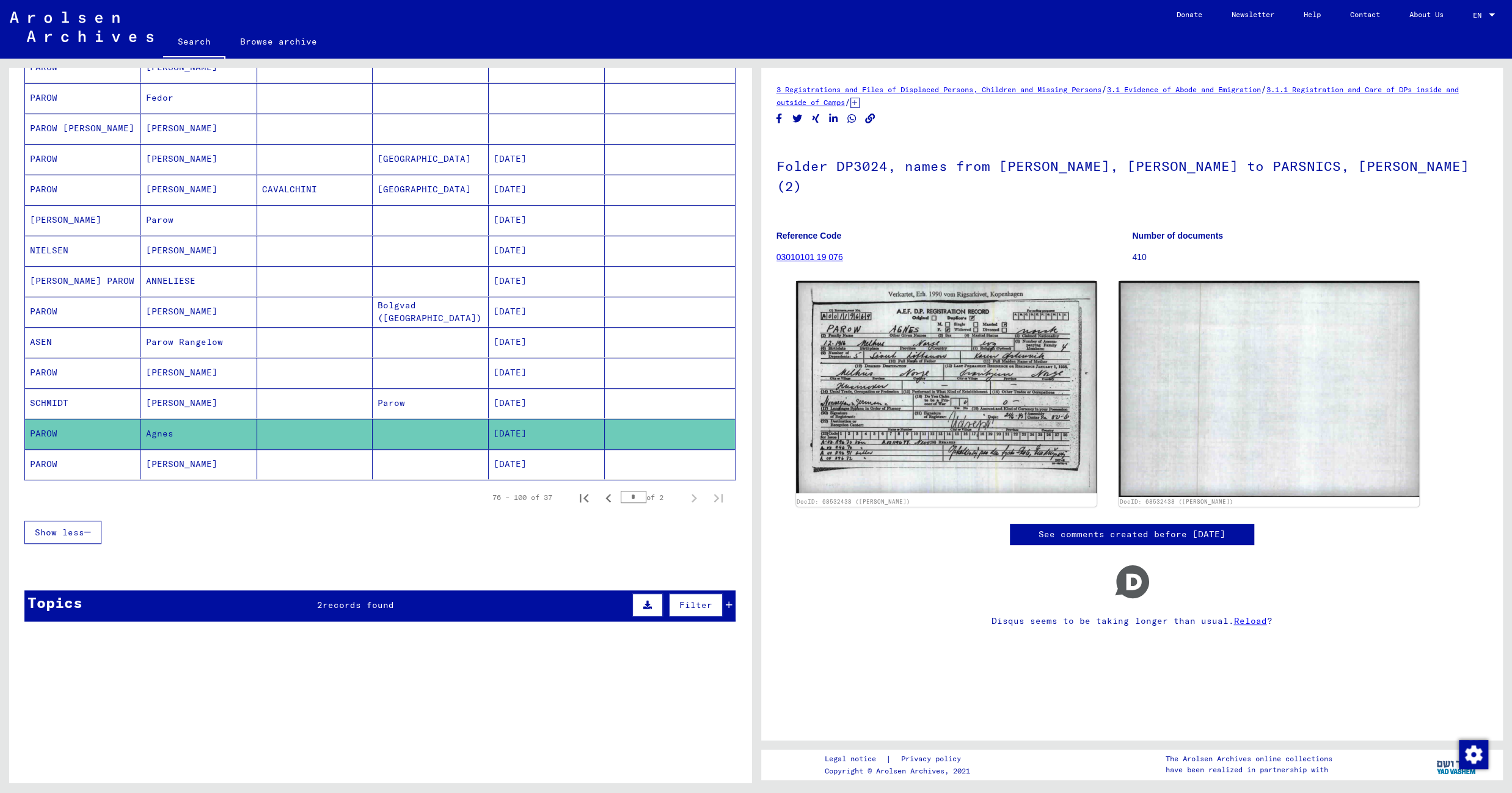
click at [396, 466] on mat-cell at bounding box center [430, 464] width 116 height 30
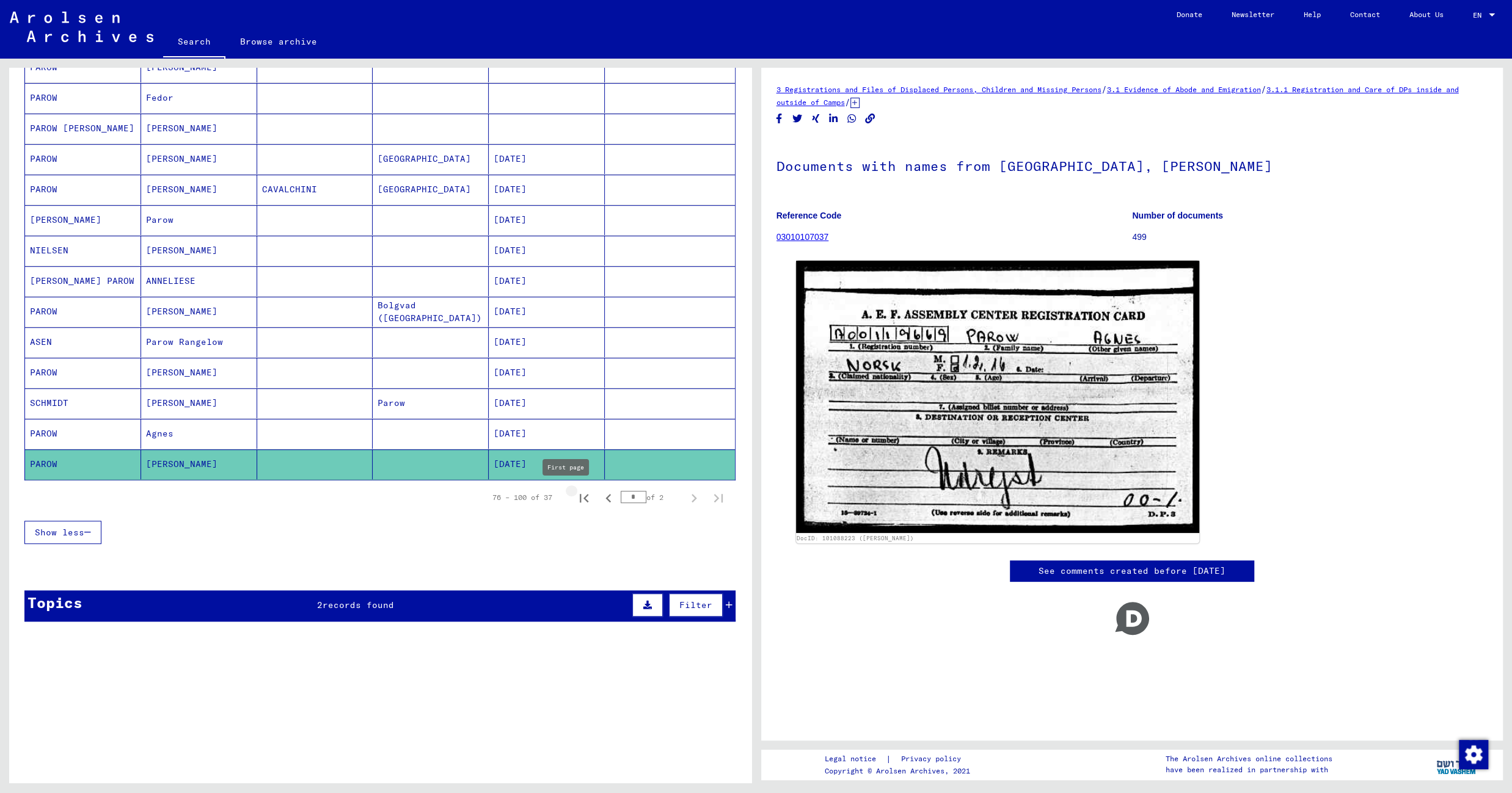
click at [580, 495] on icon "First page" at bounding box center [584, 498] width 9 height 9
click at [686, 495] on icon "Next page" at bounding box center [694, 498] width 17 height 17
type input "*"
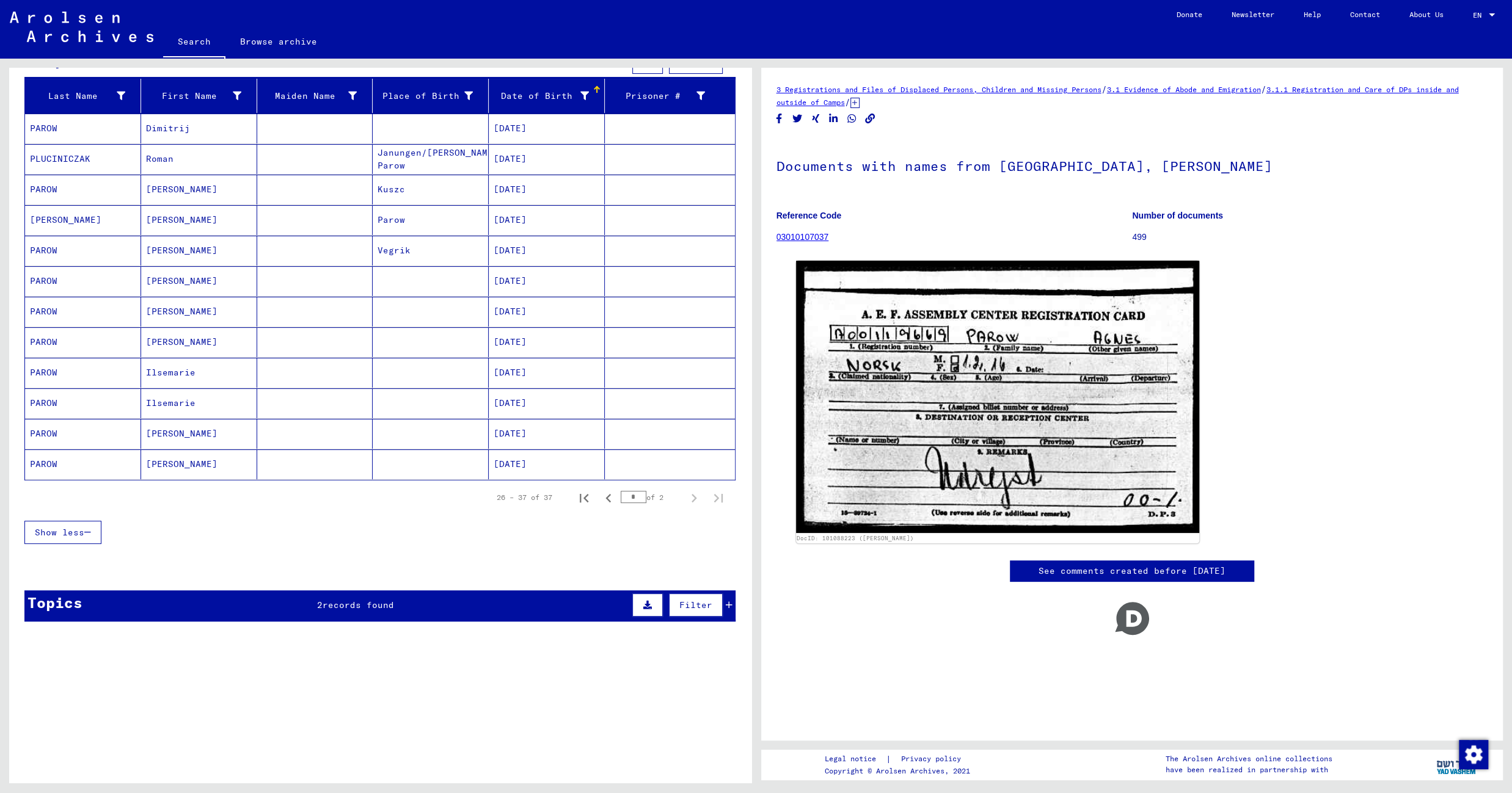
scroll to position [141, 0]
click at [538, 116] on mat-cell "09/20/1916" at bounding box center [547, 129] width 116 height 30
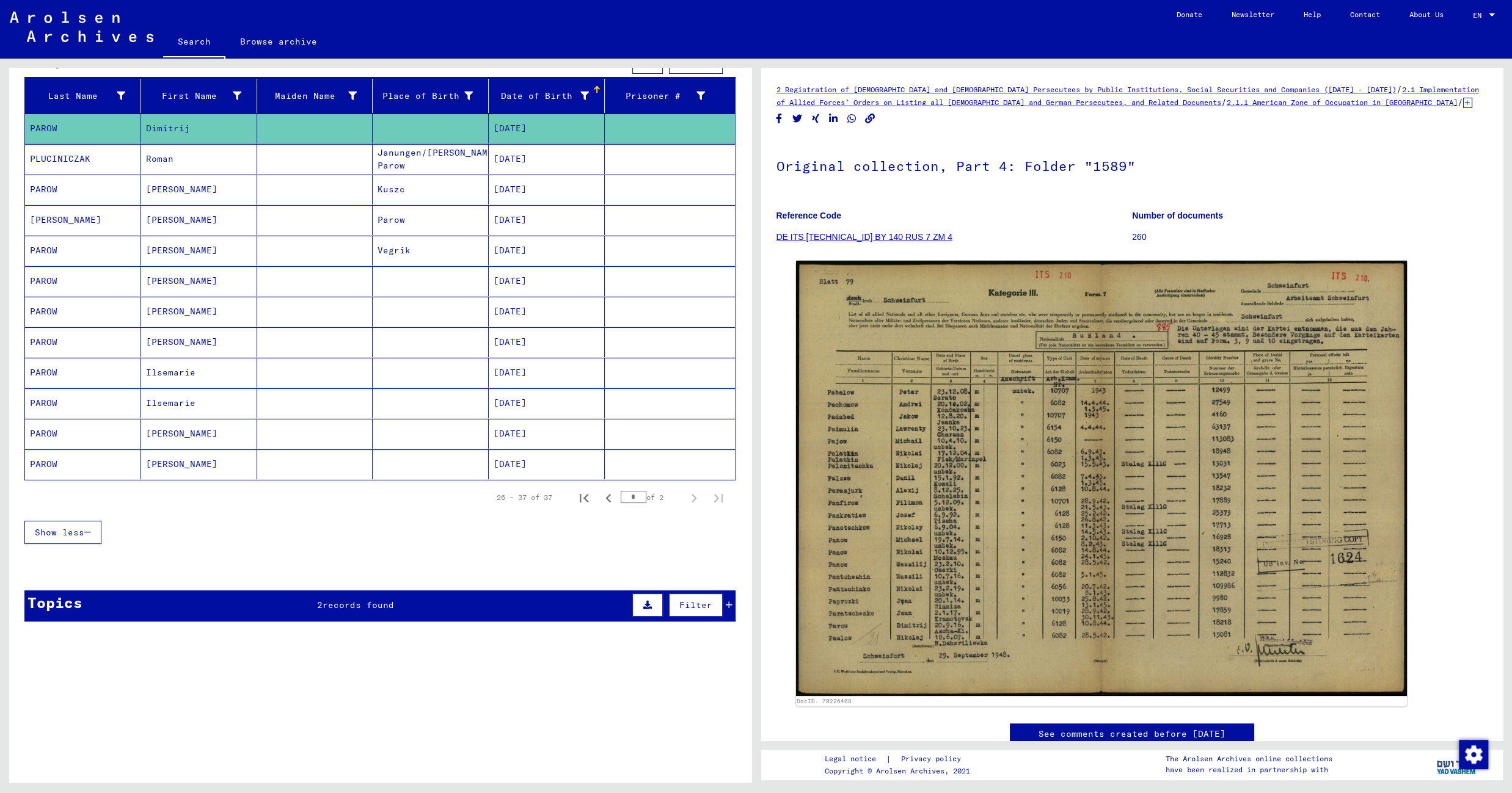
click at [505, 154] on mat-cell "02/24/1918" at bounding box center [547, 159] width 116 height 30
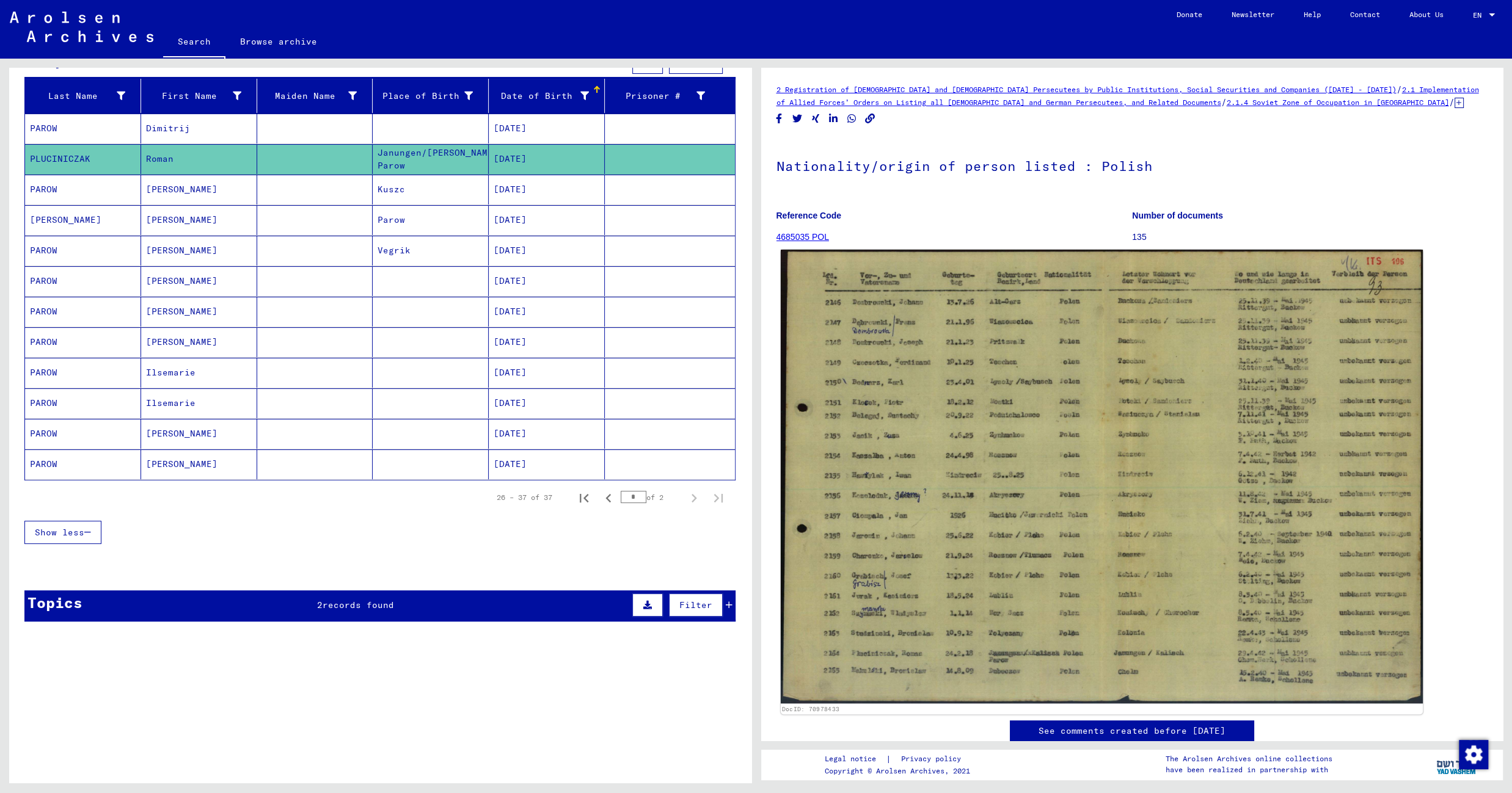
click at [890, 346] on img at bounding box center [1101, 477] width 642 height 455
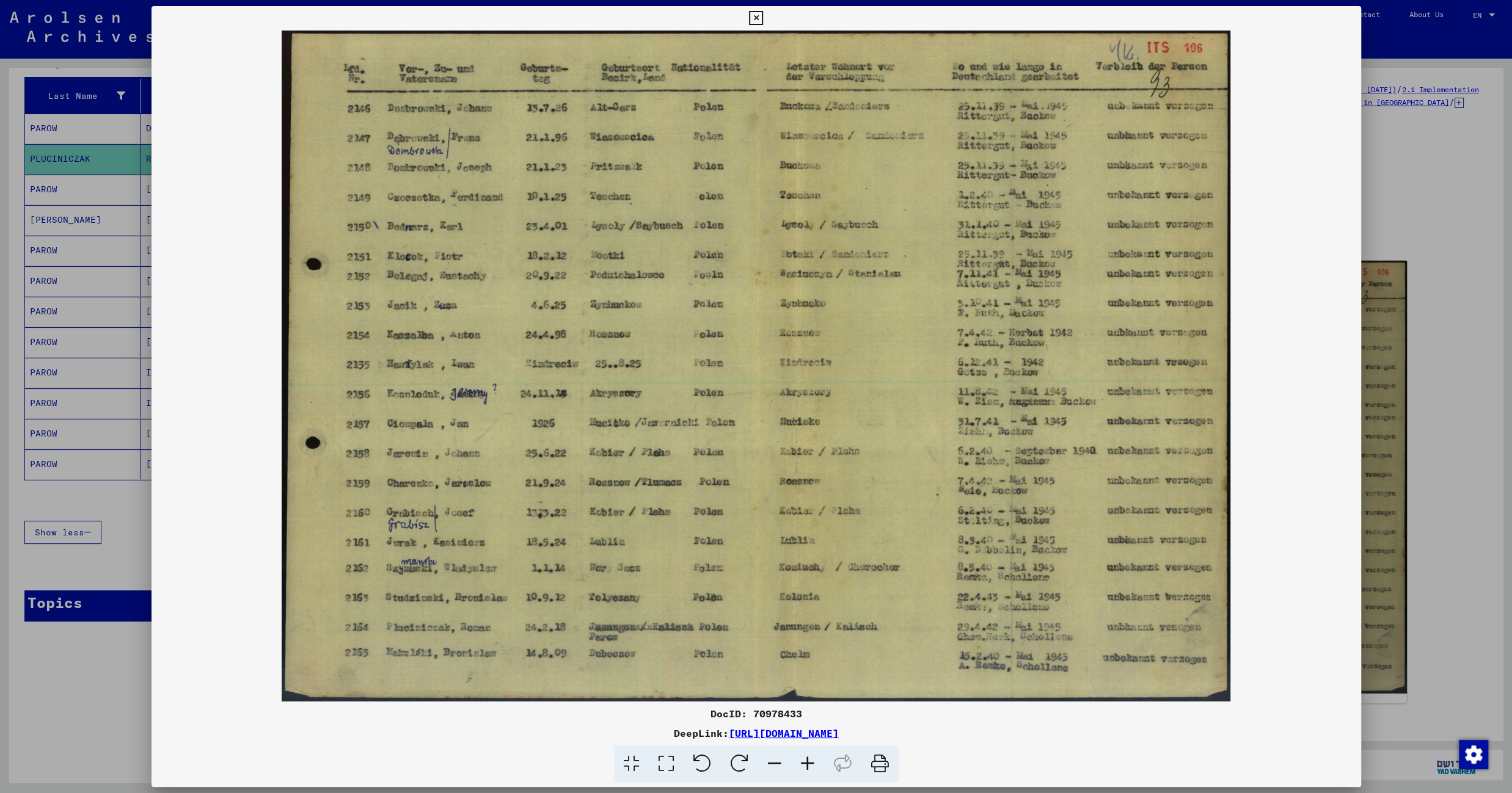
click at [763, 15] on icon at bounding box center [756, 18] width 14 height 15
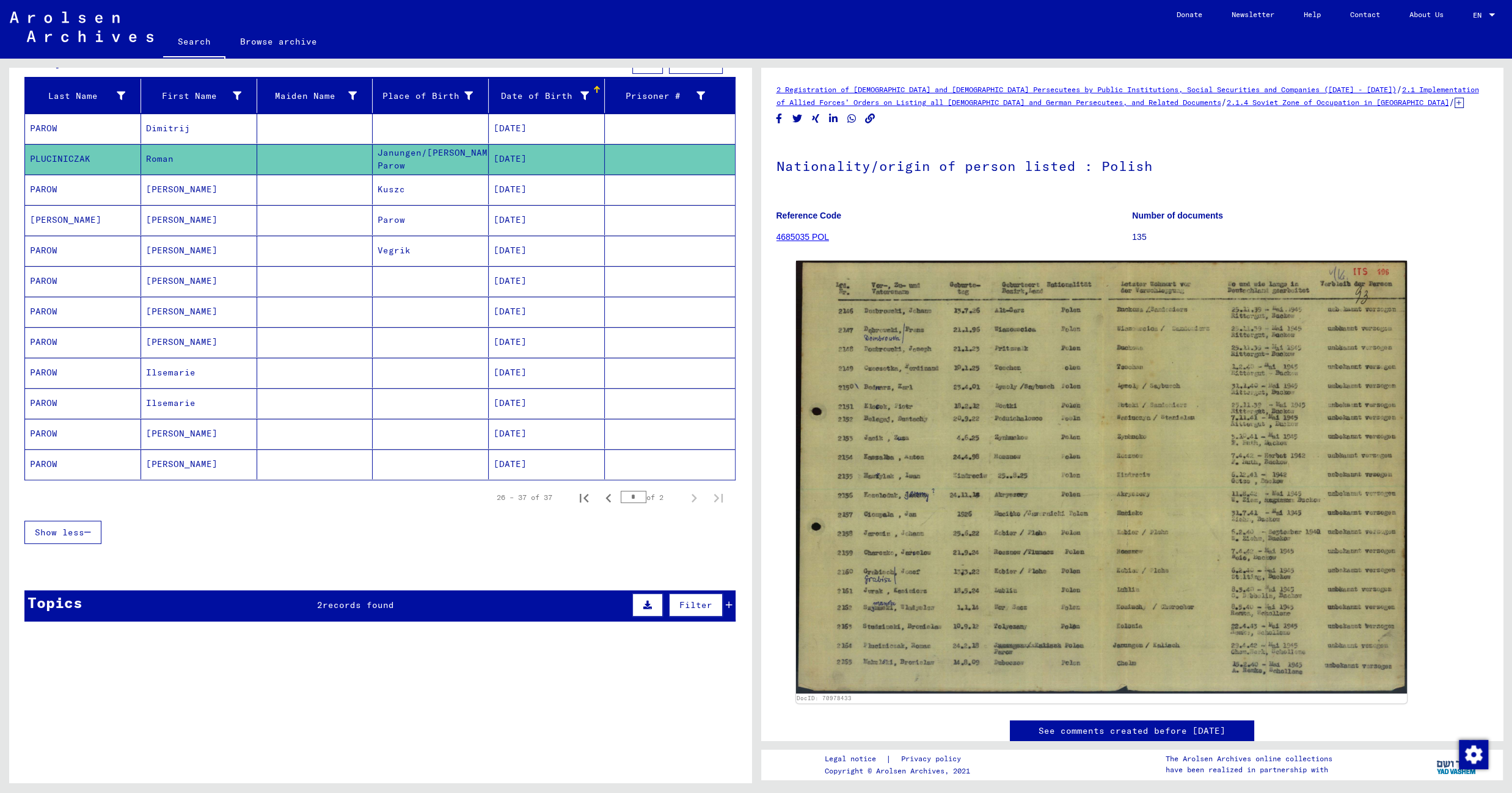
click at [452, 186] on mat-cell "Kuszc" at bounding box center [430, 190] width 116 height 30
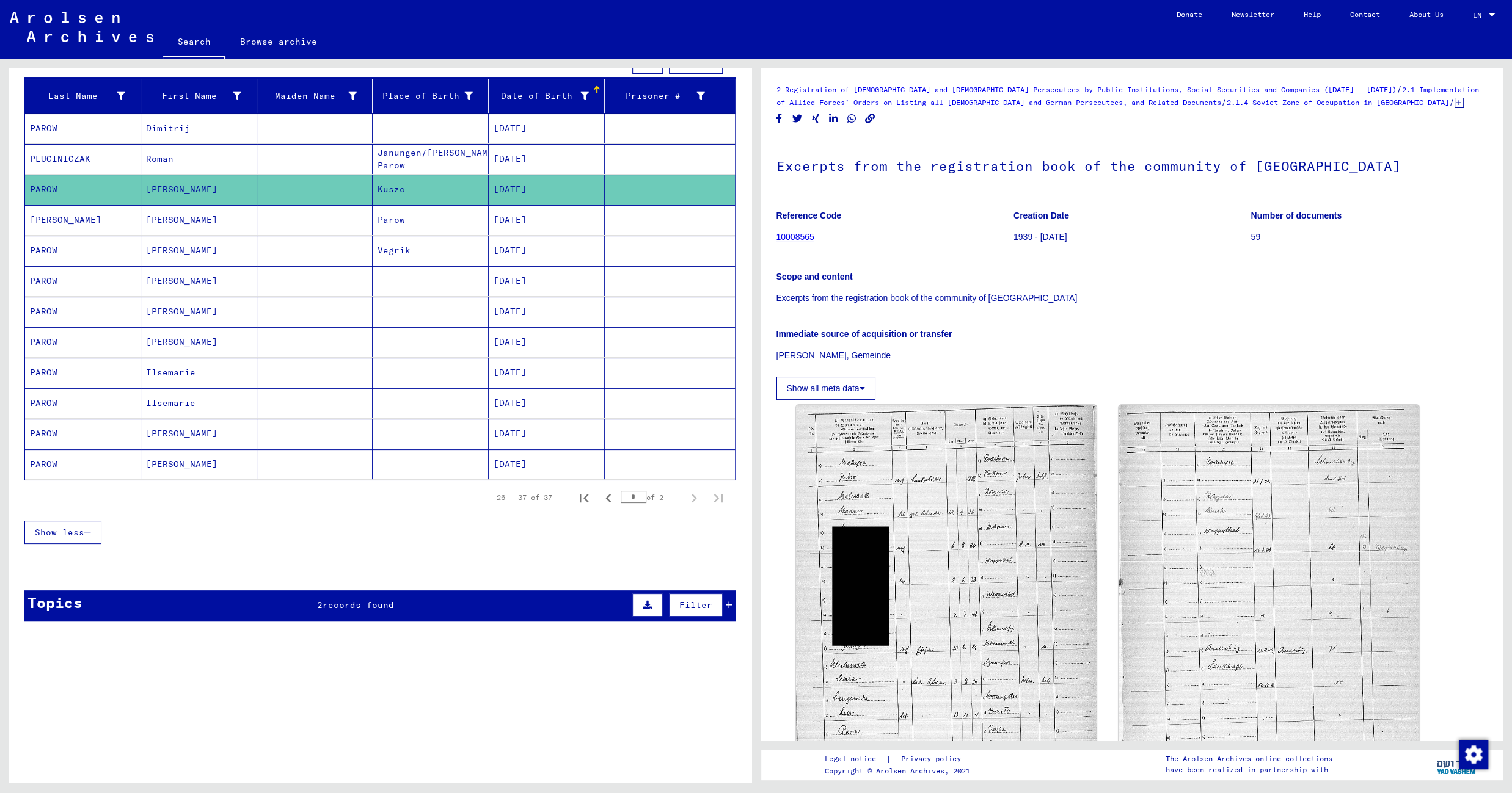
click at [441, 223] on mat-cell "Parow" at bounding box center [430, 220] width 116 height 30
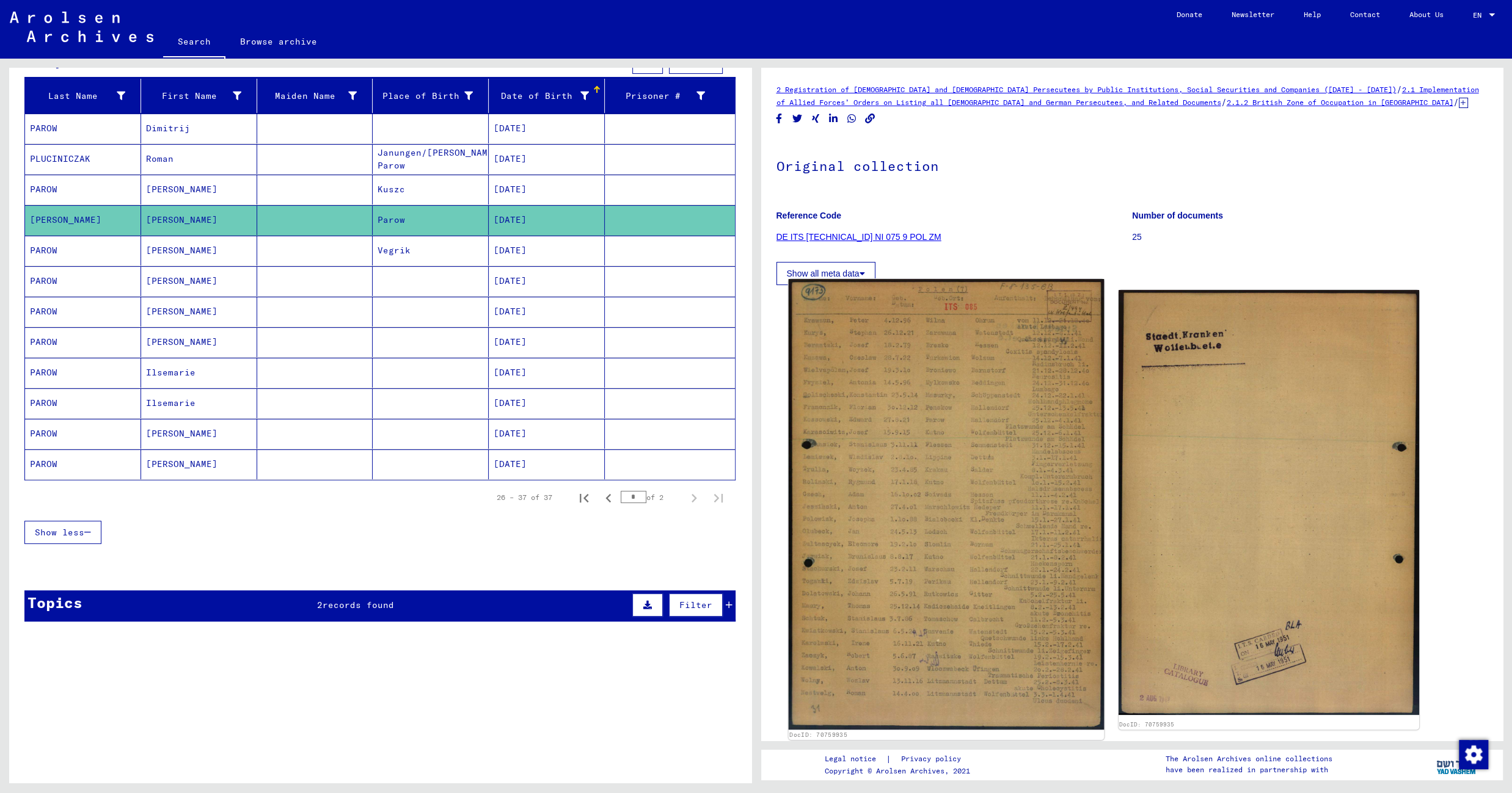
click at [914, 384] on img at bounding box center [945, 504] width 316 height 451
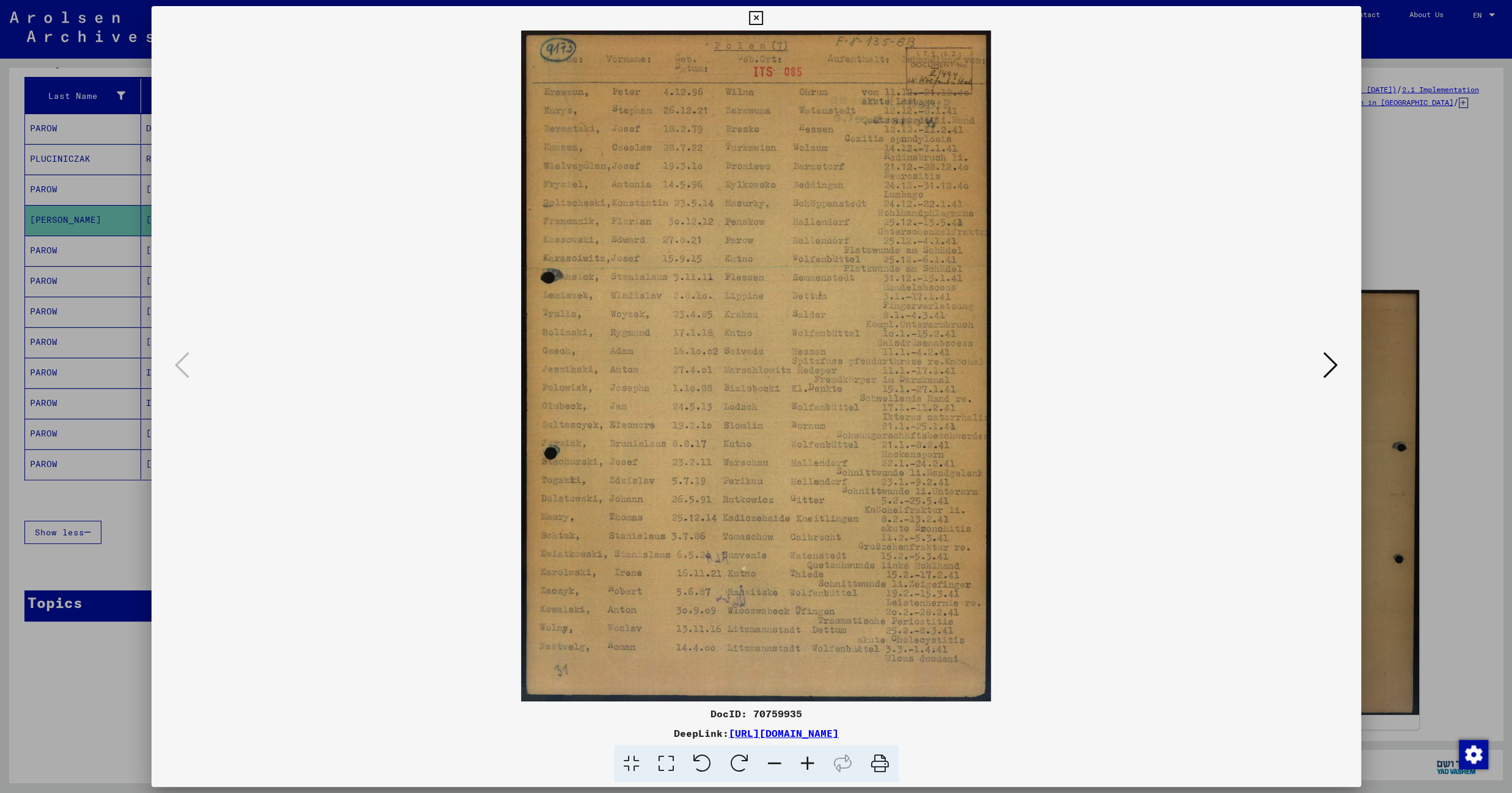
click at [763, 17] on icon at bounding box center [756, 18] width 14 height 15
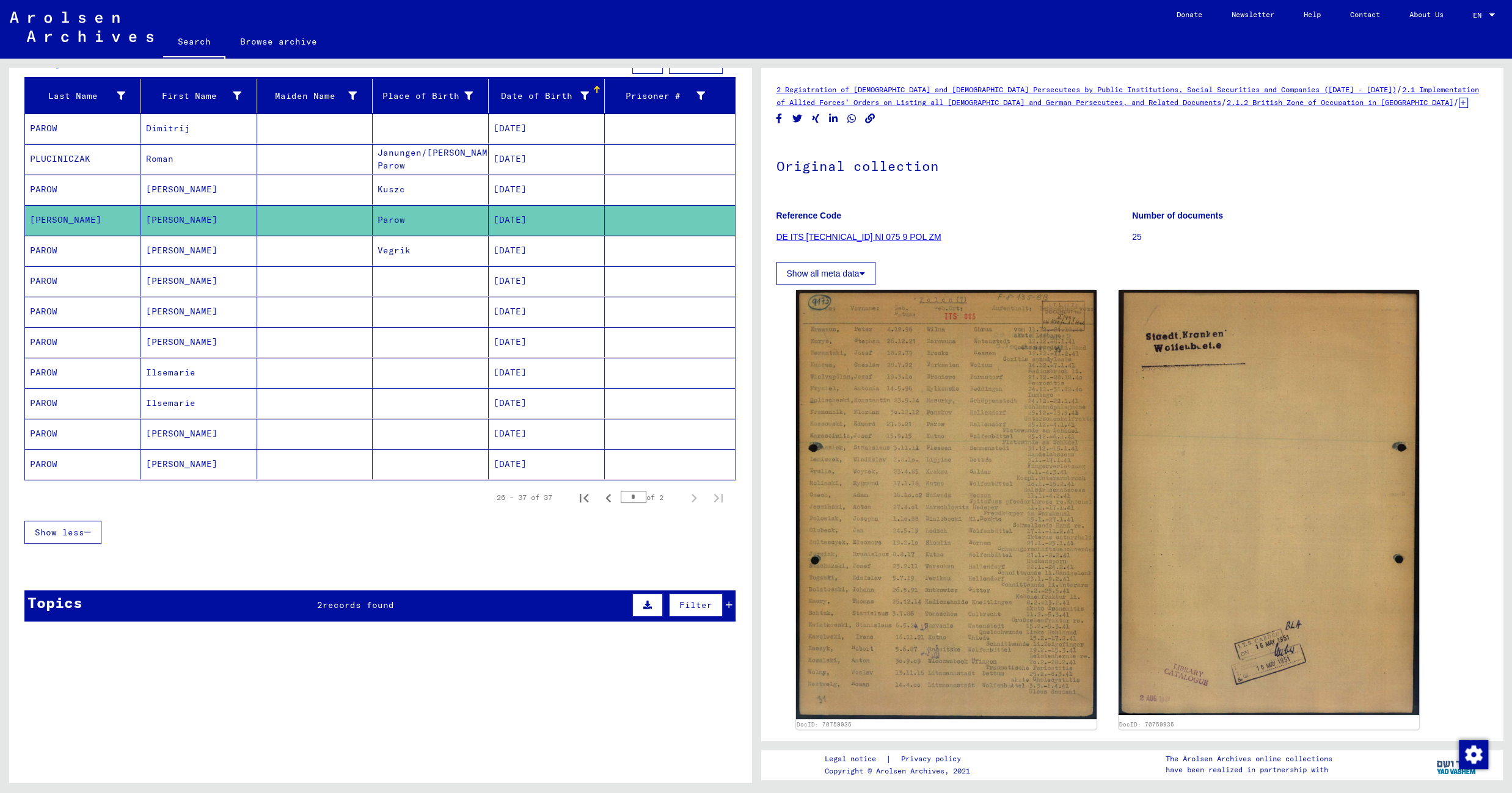
click at [445, 244] on mat-cell "Vegrik" at bounding box center [430, 251] width 116 height 30
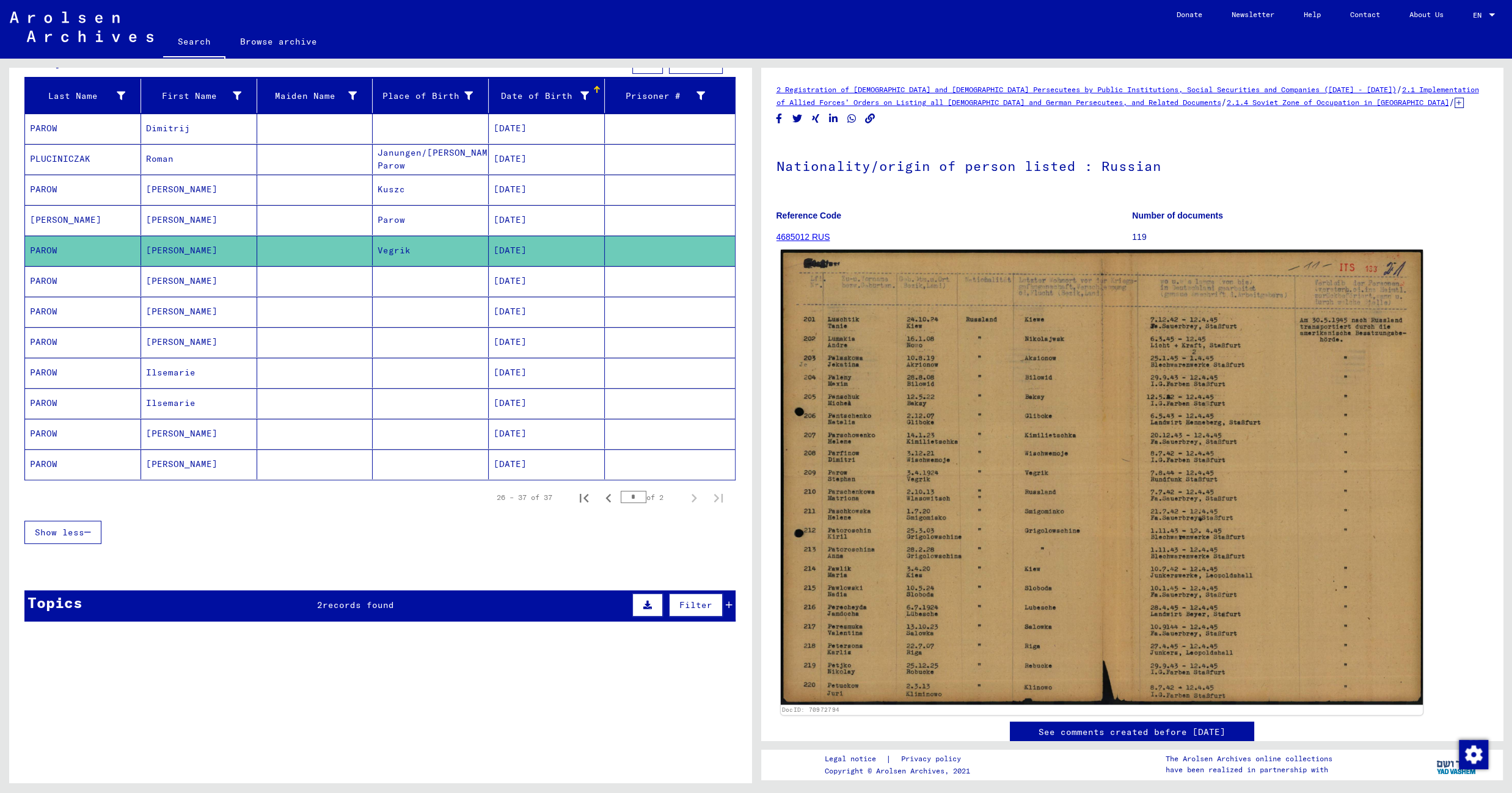
click at [854, 339] on img at bounding box center [1101, 477] width 642 height 455
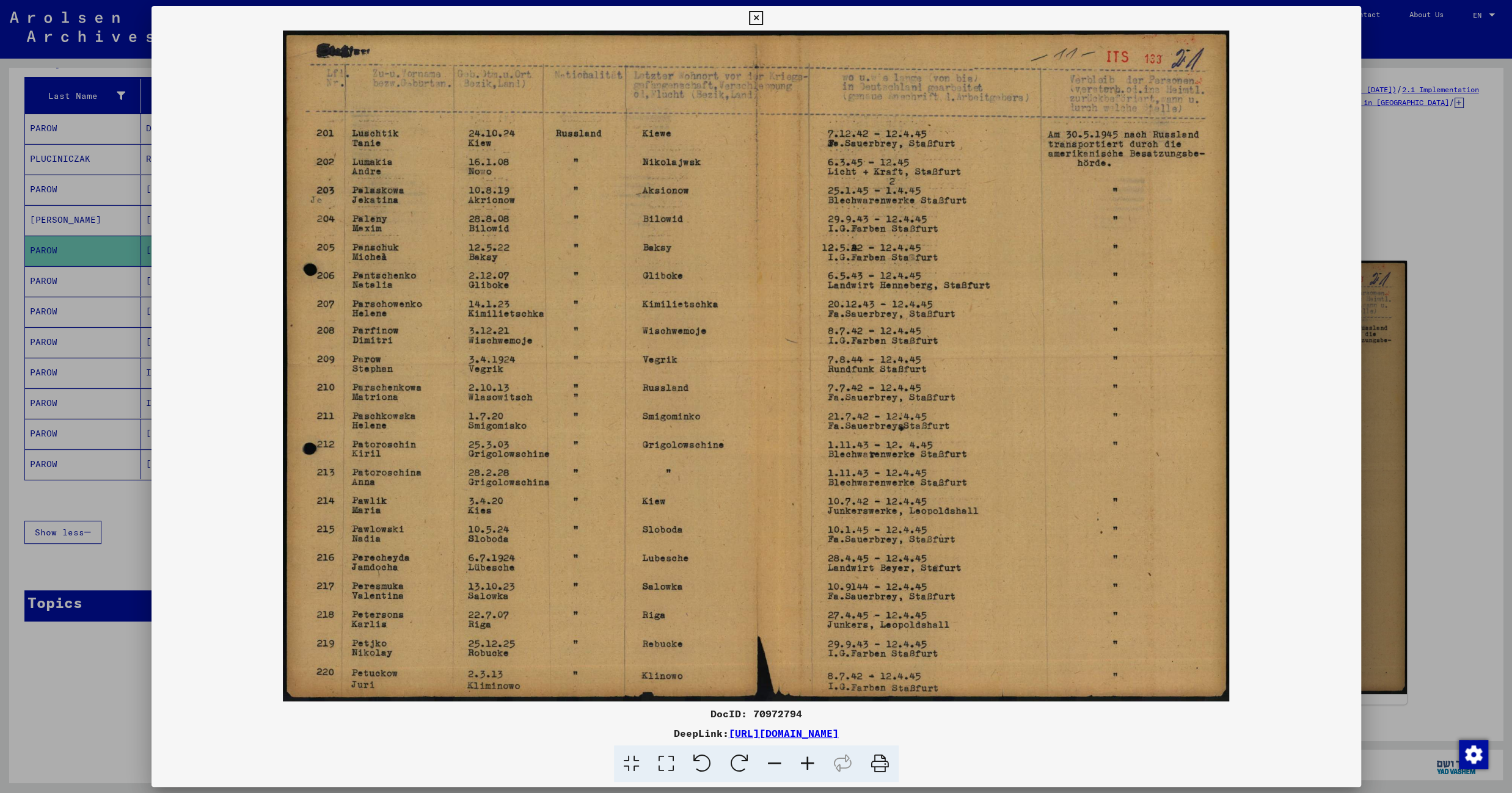
click at [763, 17] on icon at bounding box center [756, 18] width 14 height 15
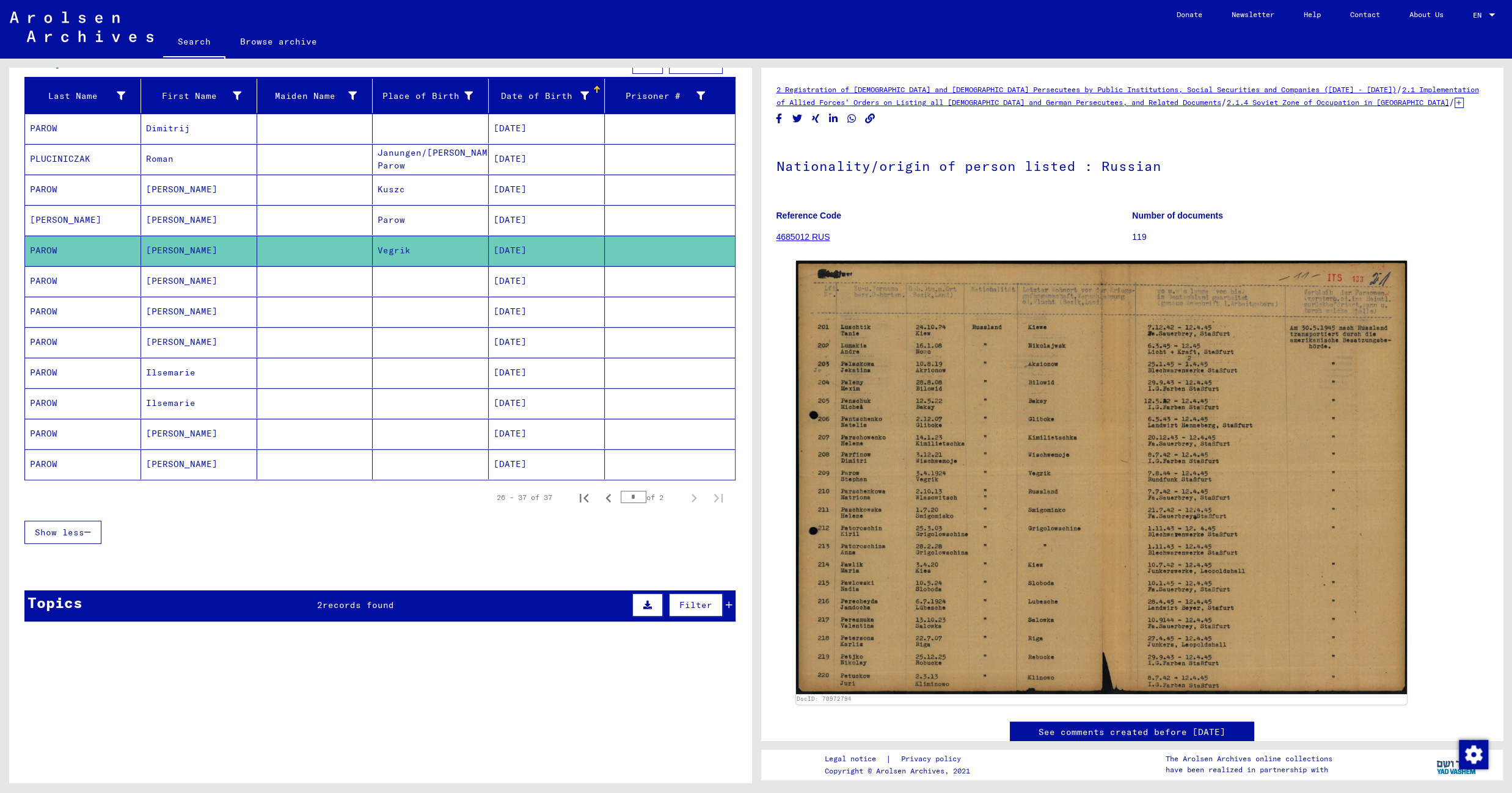
click at [505, 281] on mat-cell "11/11/1937" at bounding box center [547, 282] width 116 height 30
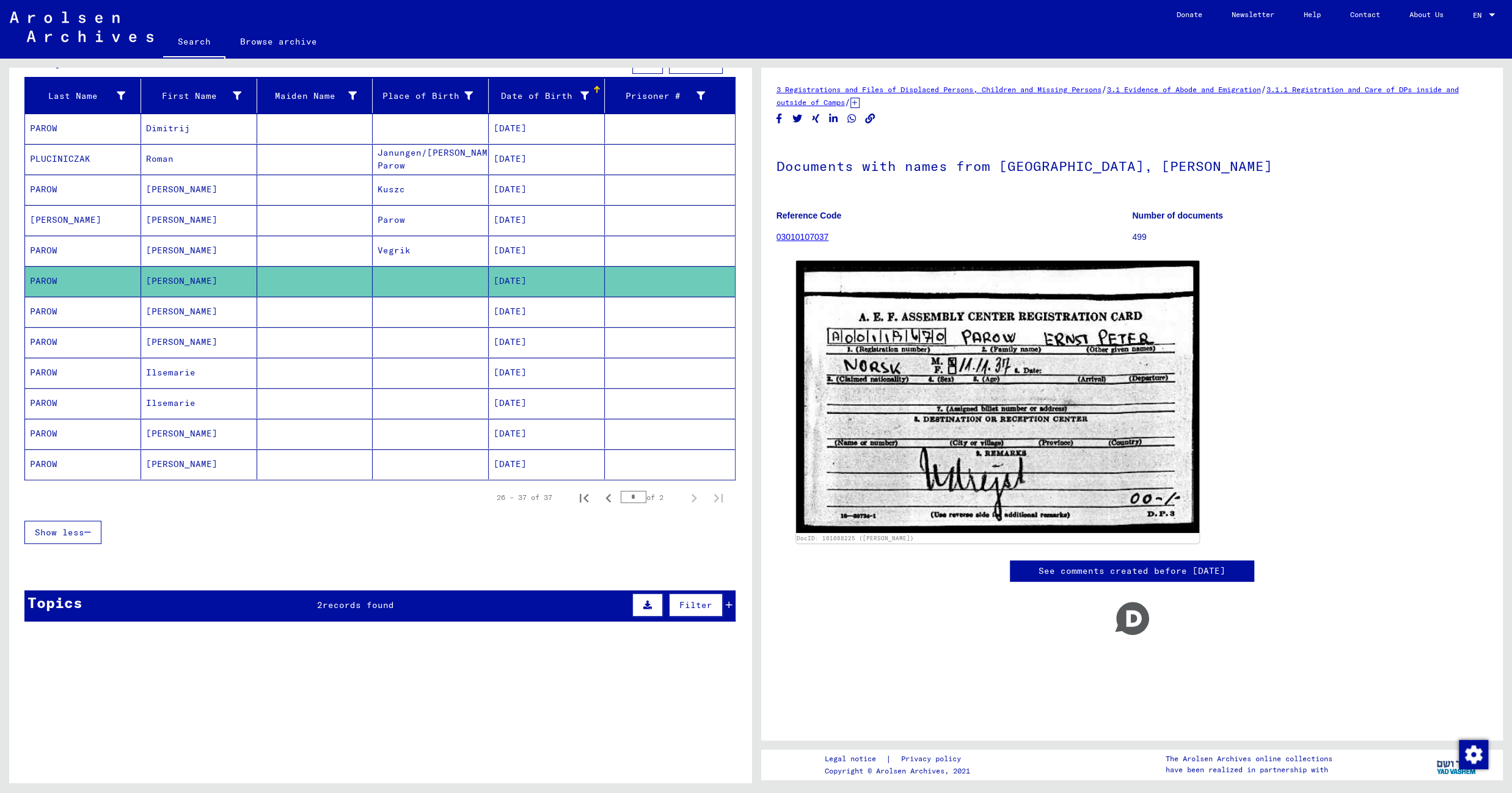
click at [435, 316] on mat-cell at bounding box center [430, 311] width 116 height 30
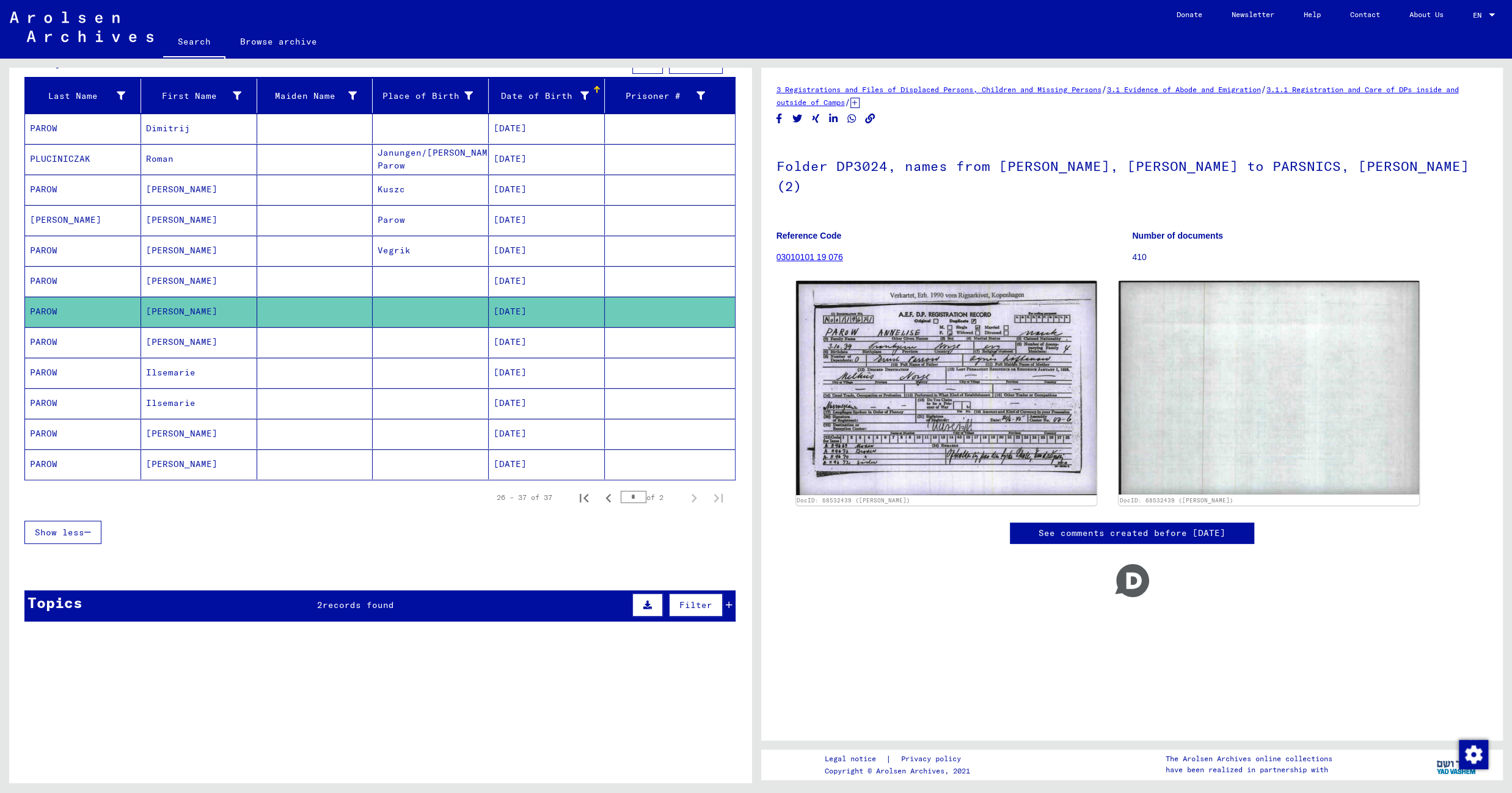
click at [416, 344] on mat-cell at bounding box center [430, 342] width 116 height 30
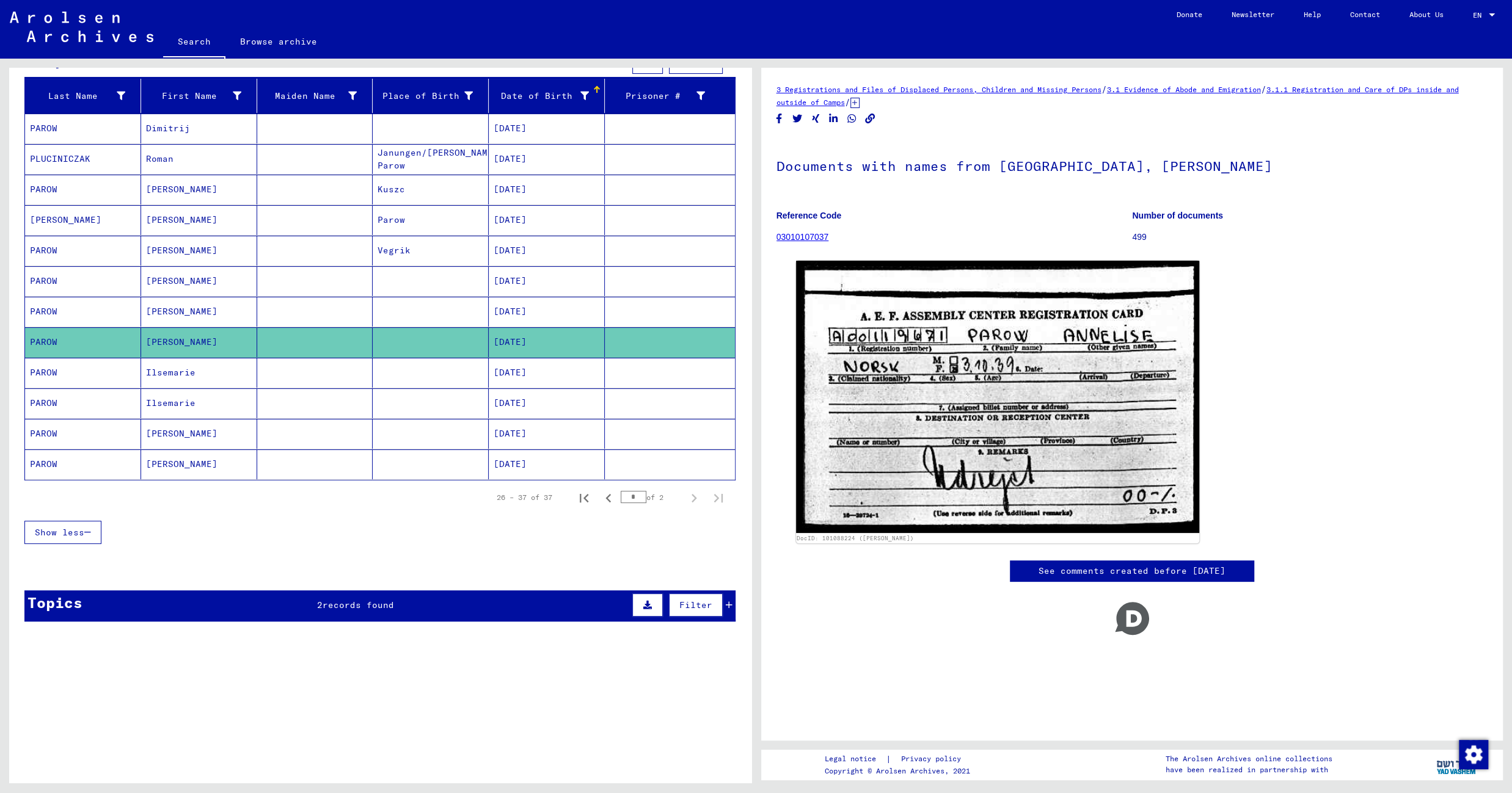
click at [404, 373] on mat-cell at bounding box center [430, 372] width 116 height 30
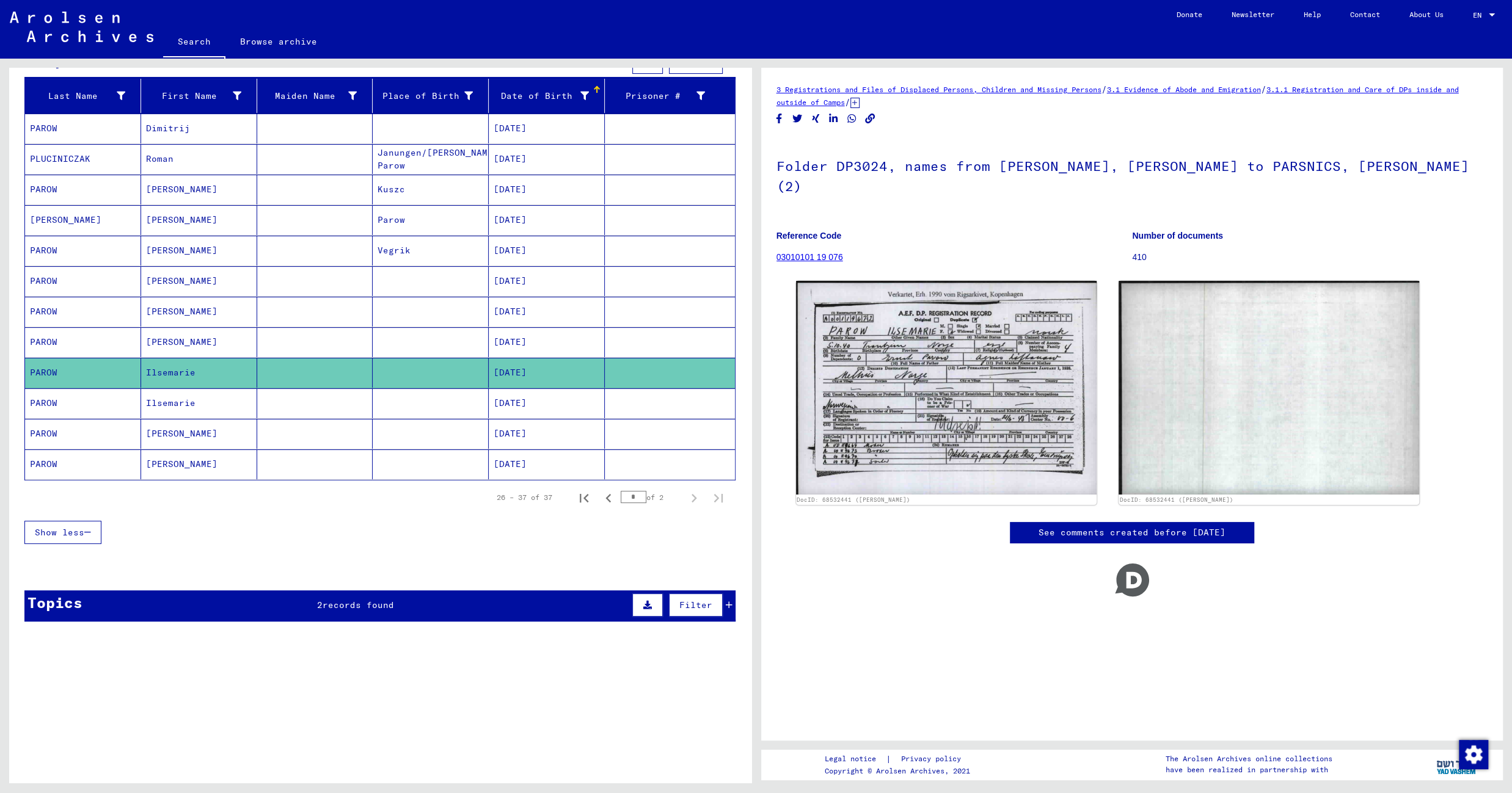
click at [413, 393] on mat-cell at bounding box center [430, 403] width 116 height 30
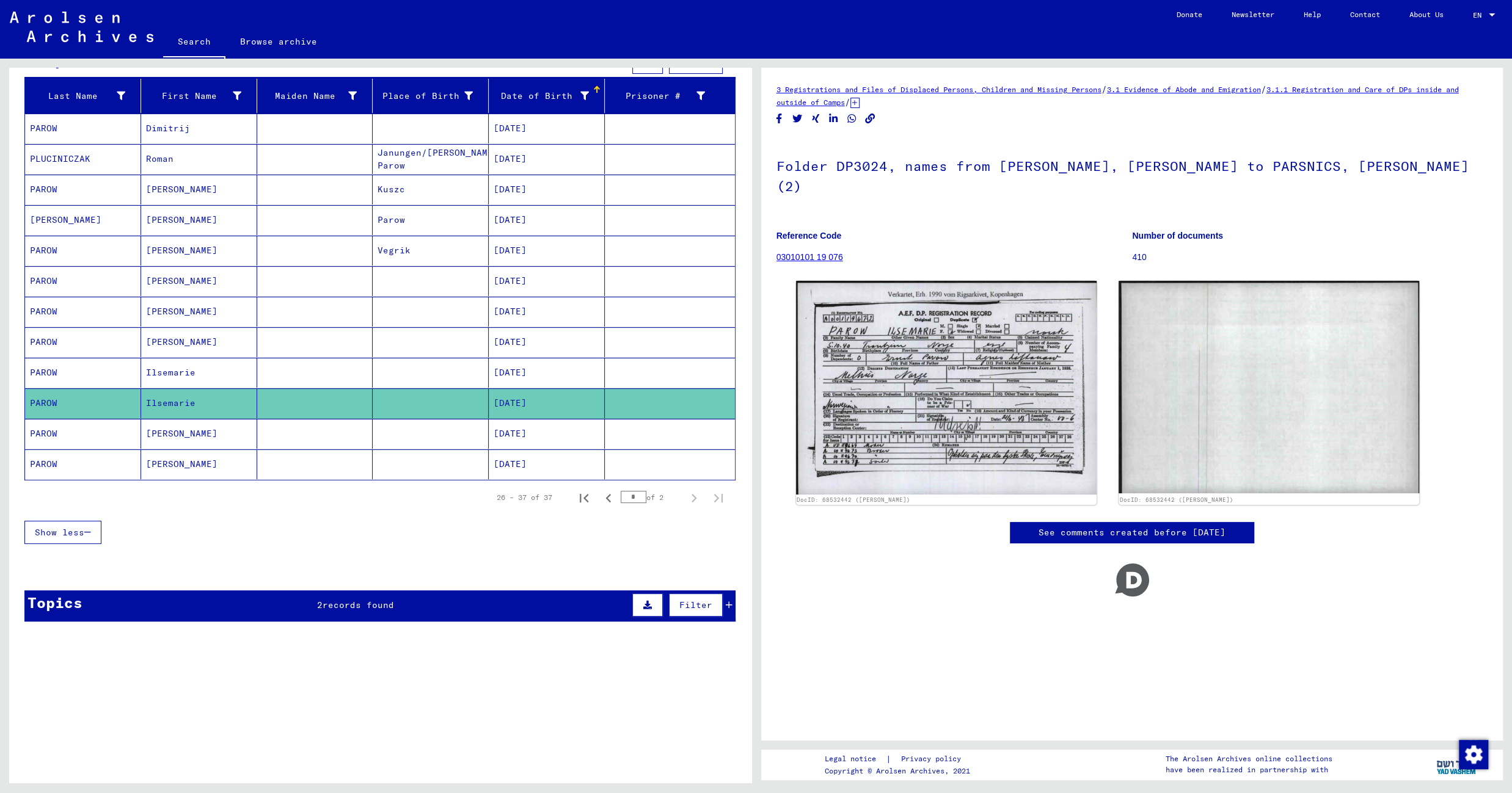
click at [410, 439] on mat-cell at bounding box center [430, 434] width 116 height 30
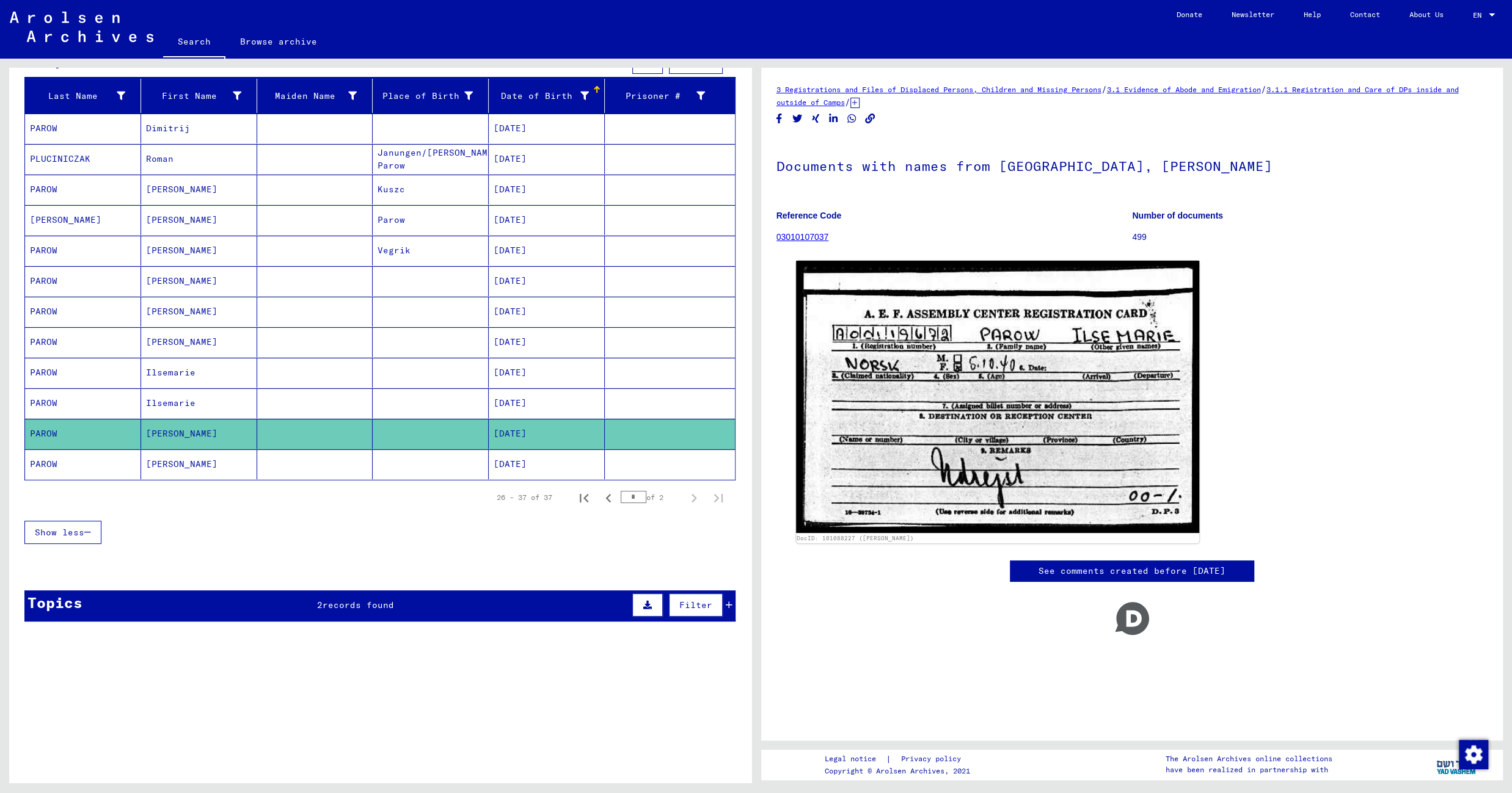
click at [410, 471] on mat-cell at bounding box center [430, 464] width 116 height 30
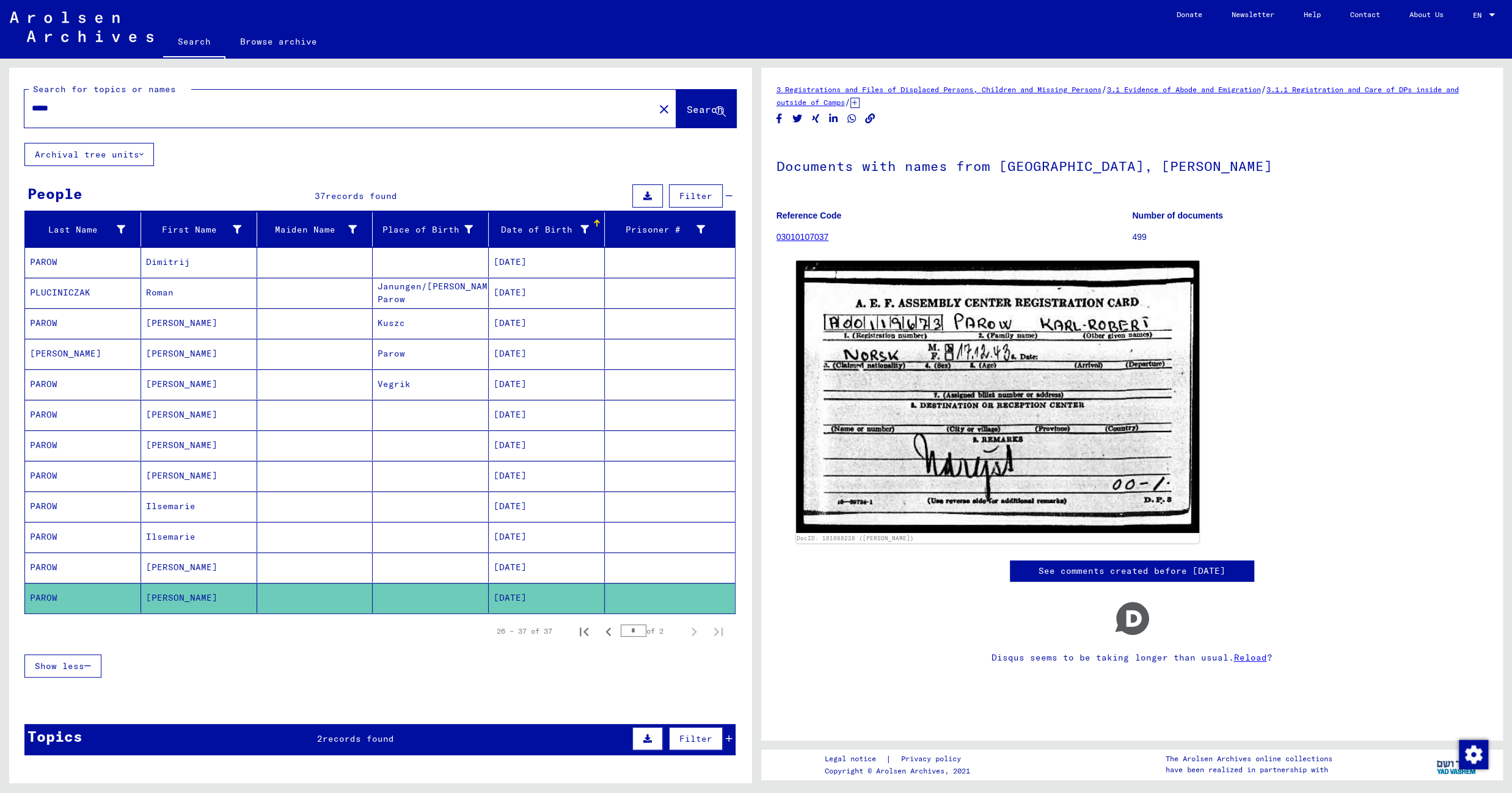
click at [51, 104] on input "*****" at bounding box center [338, 108] width 615 height 13
type input "*****"
click at [686, 105] on span "Search" at bounding box center [705, 109] width 37 height 12
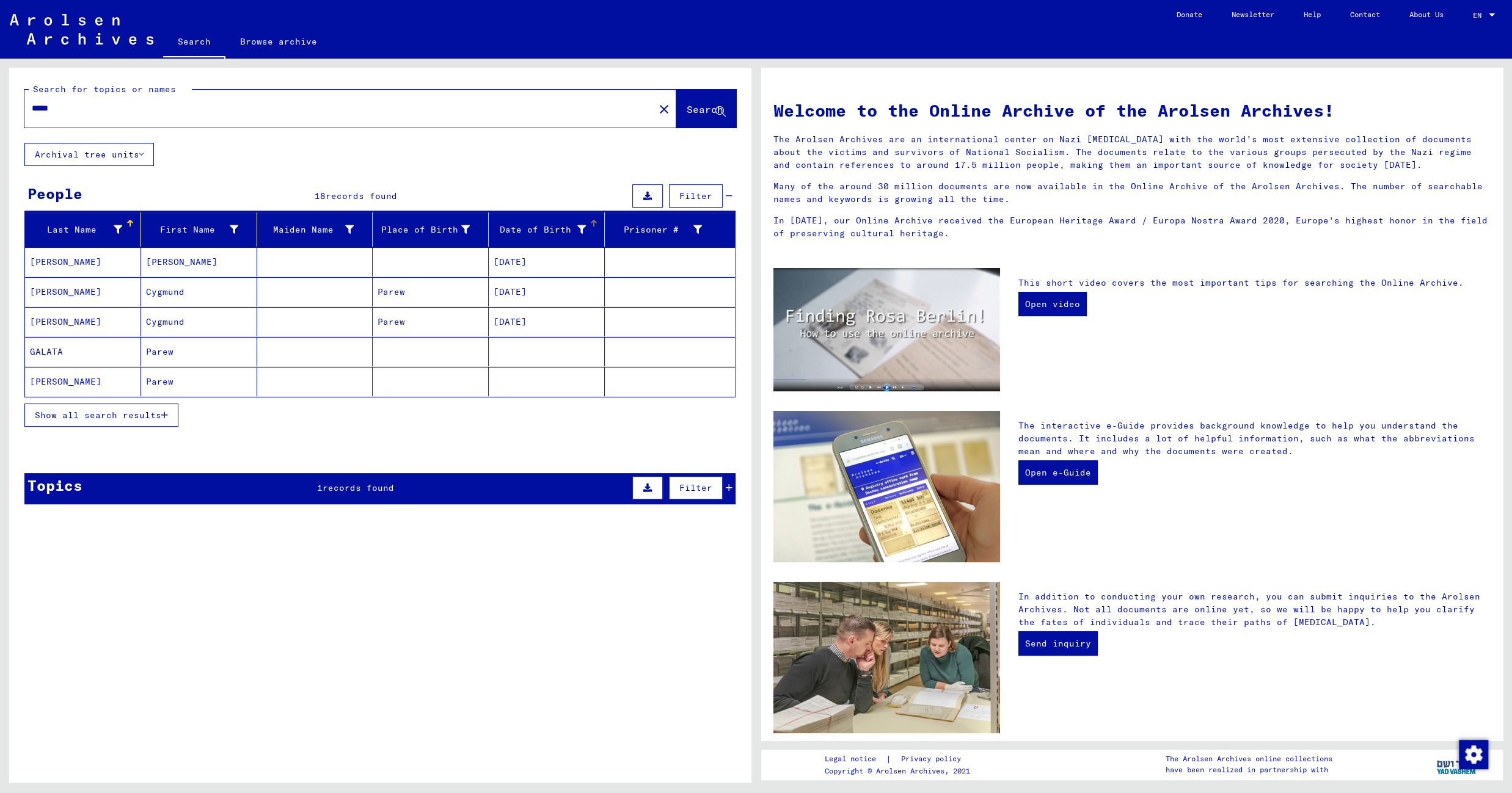
click at [535, 230] on div "Date of Birth" at bounding box center [539, 230] width 92 height 13
click at [296, 268] on mat-cell at bounding box center [315, 262] width 116 height 30
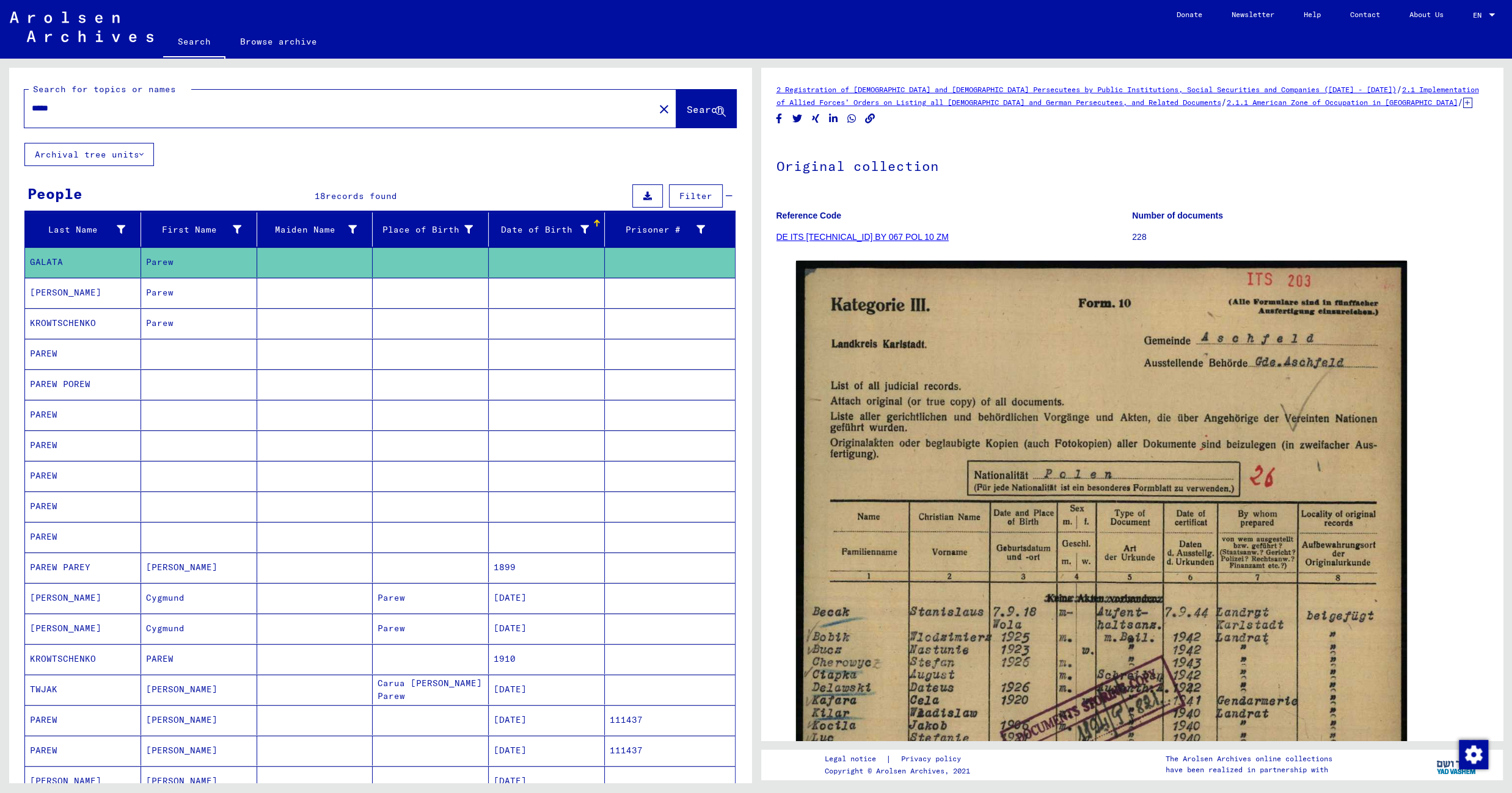
click at [303, 305] on mat-cell at bounding box center [315, 293] width 116 height 30
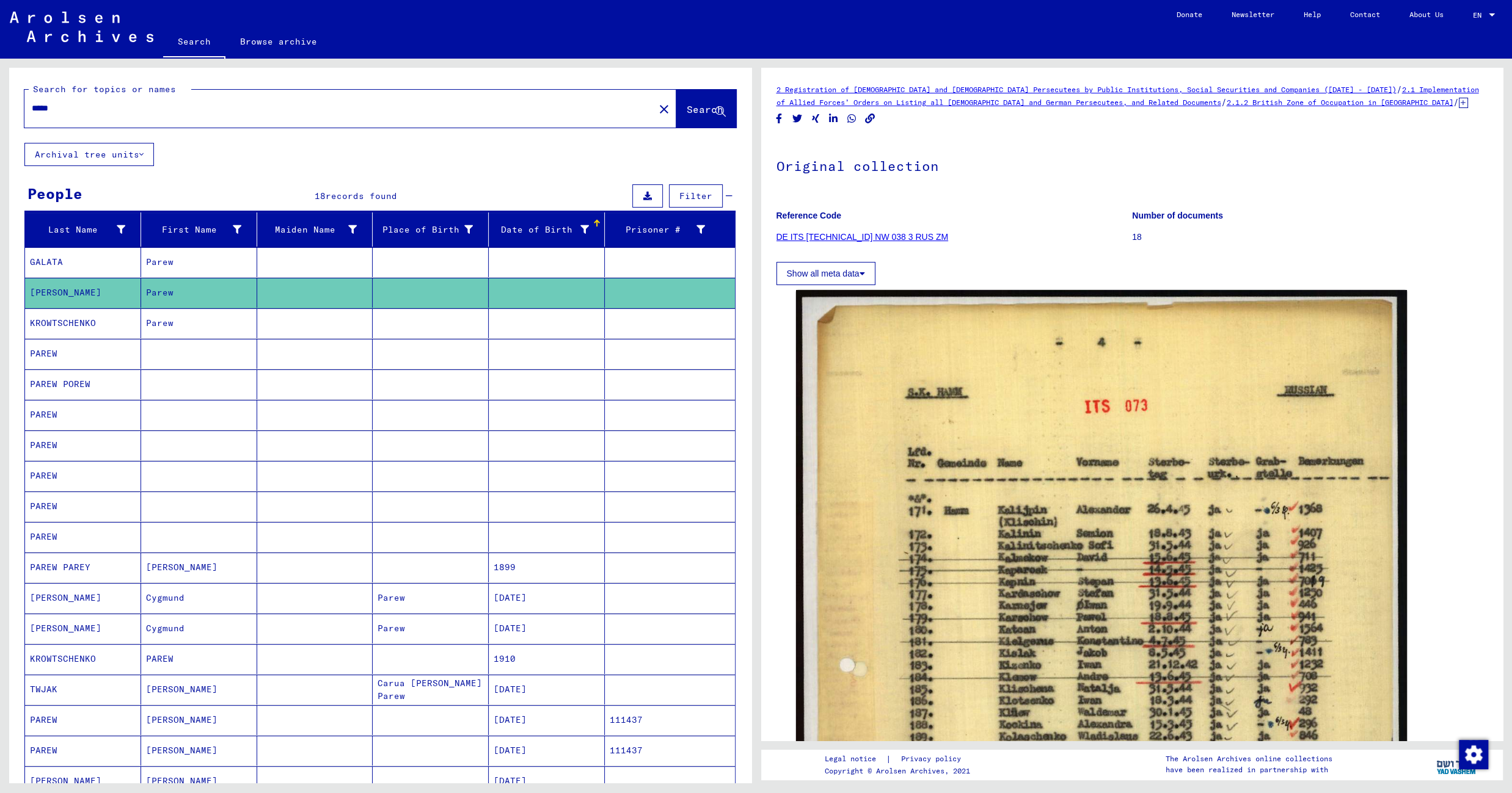
click at [321, 330] on mat-cell at bounding box center [315, 323] width 116 height 30
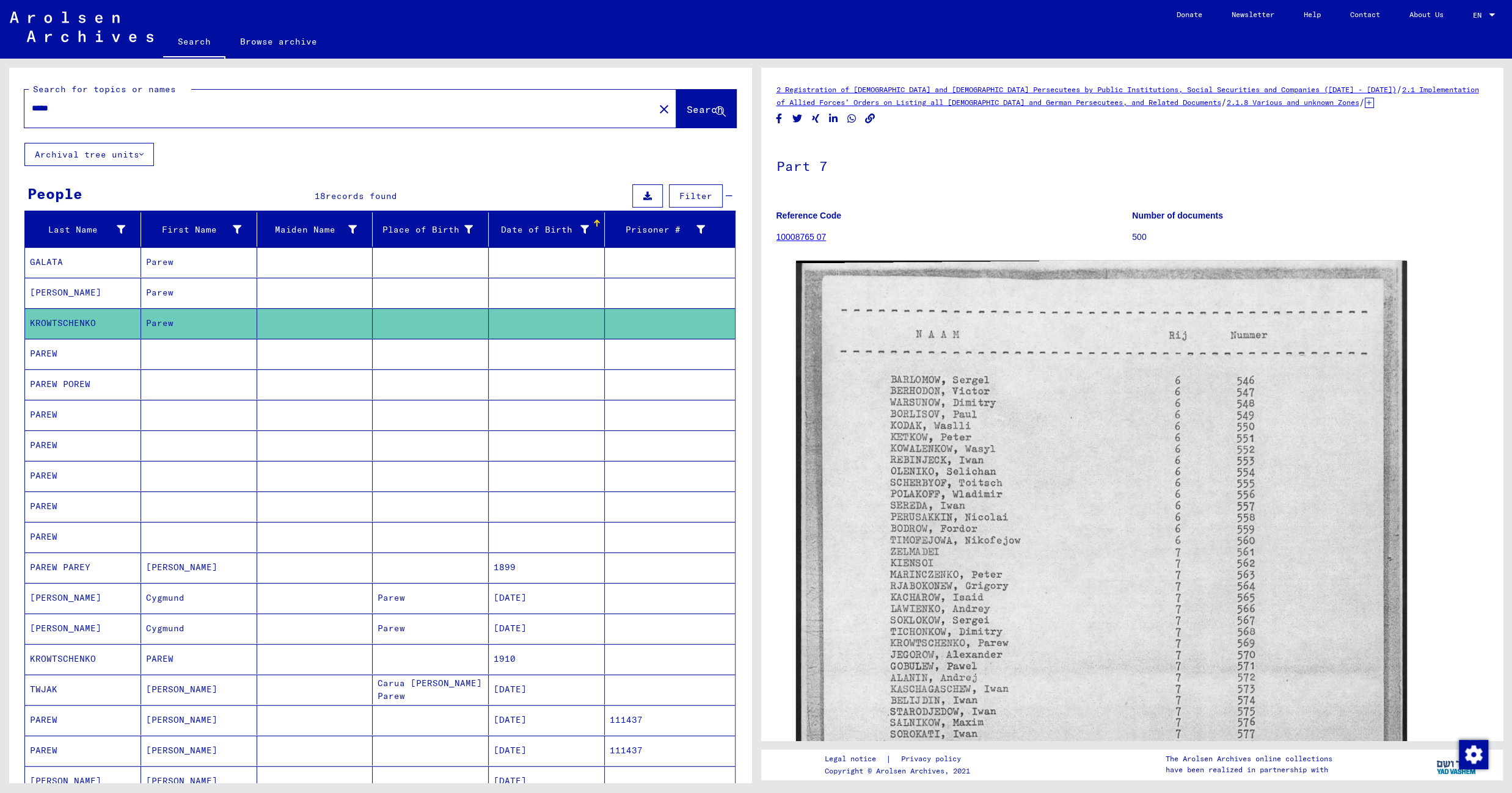
click at [332, 289] on mat-cell at bounding box center [315, 293] width 116 height 30
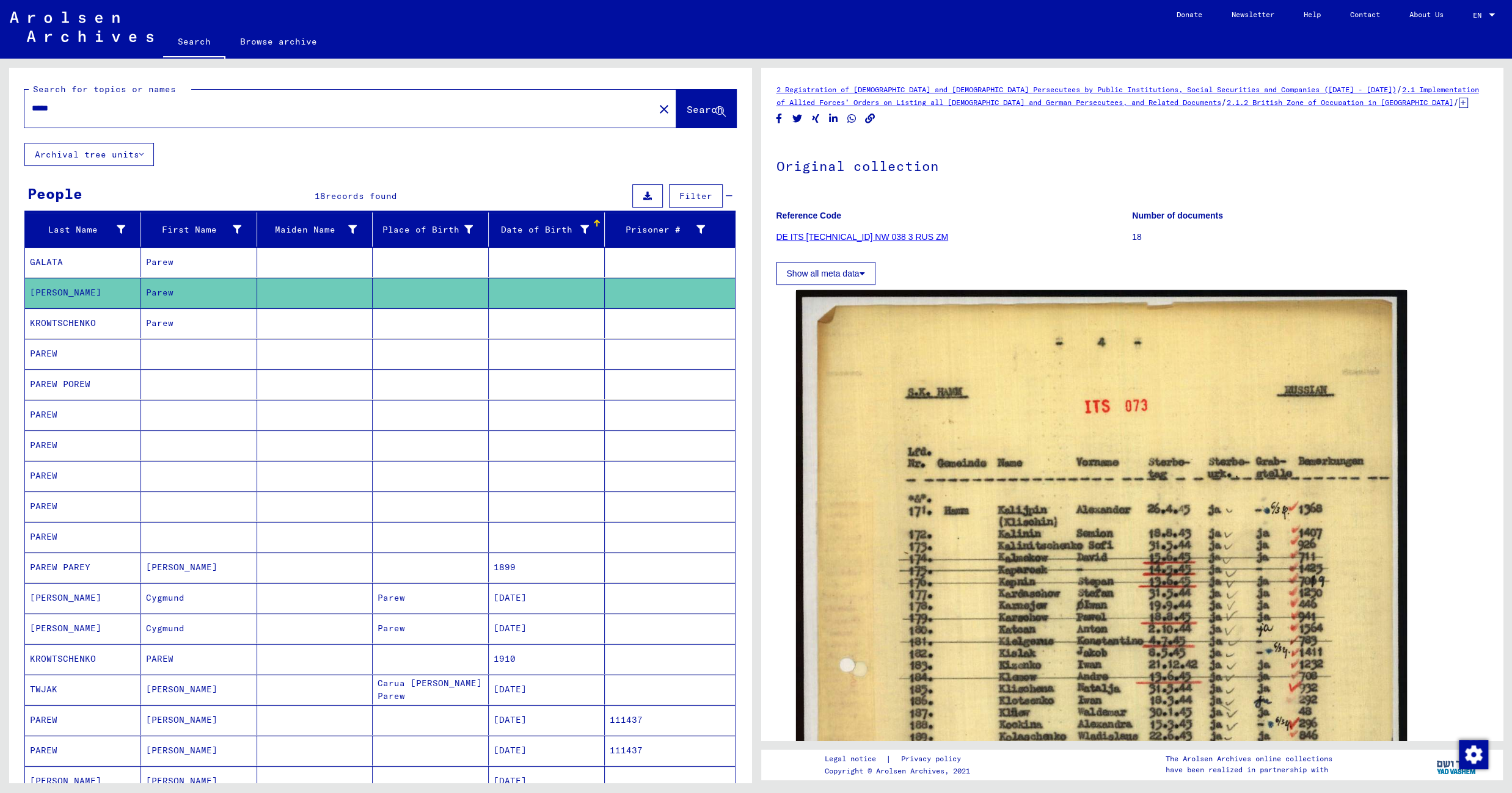
click at [388, 324] on mat-cell at bounding box center [430, 323] width 116 height 30
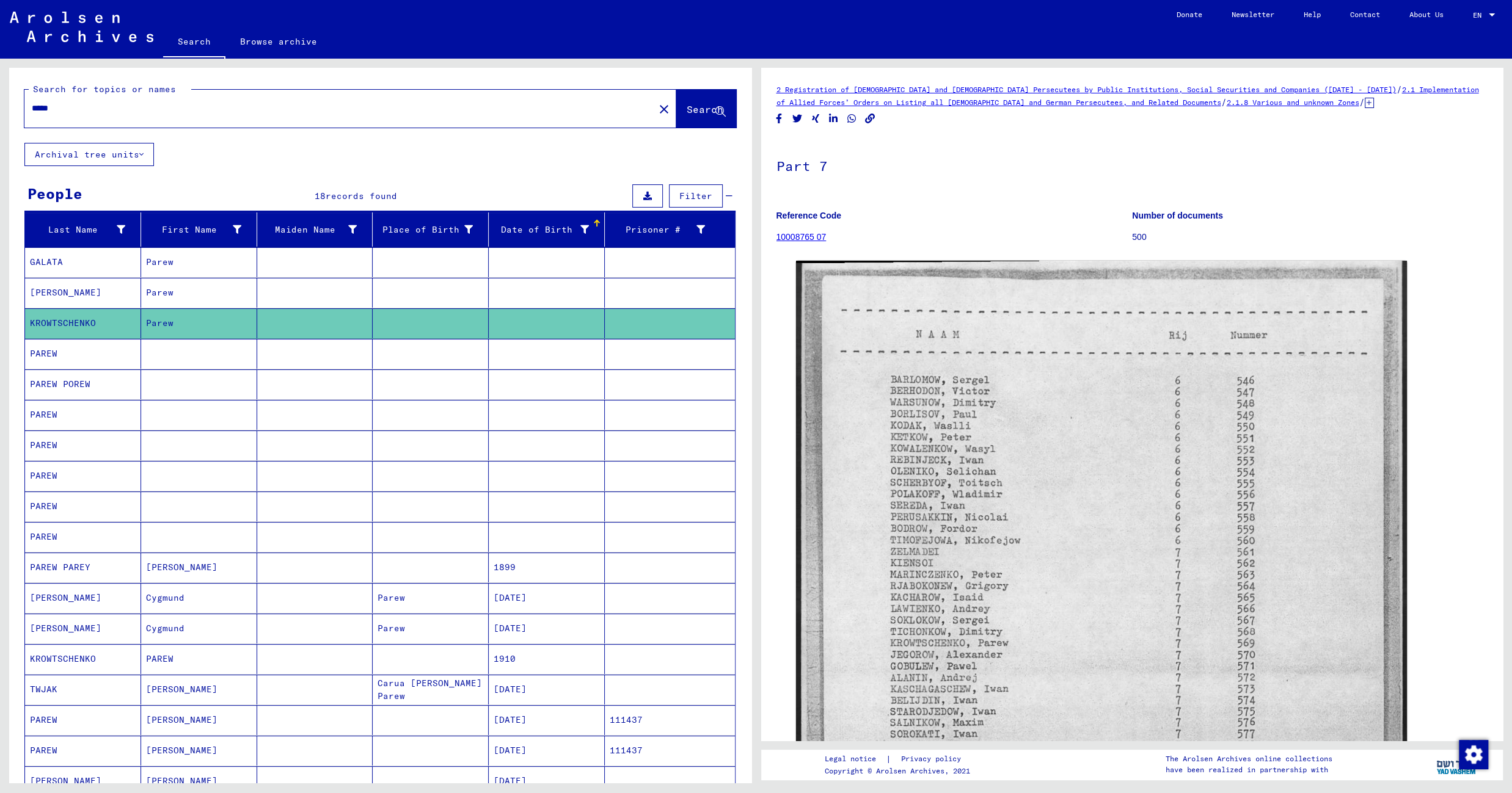
click at [1506, 523] on div "2 Registration of Foreigners and German Persecutees by Public Institutions, Soc…" at bounding box center [1134, 421] width 756 height 724
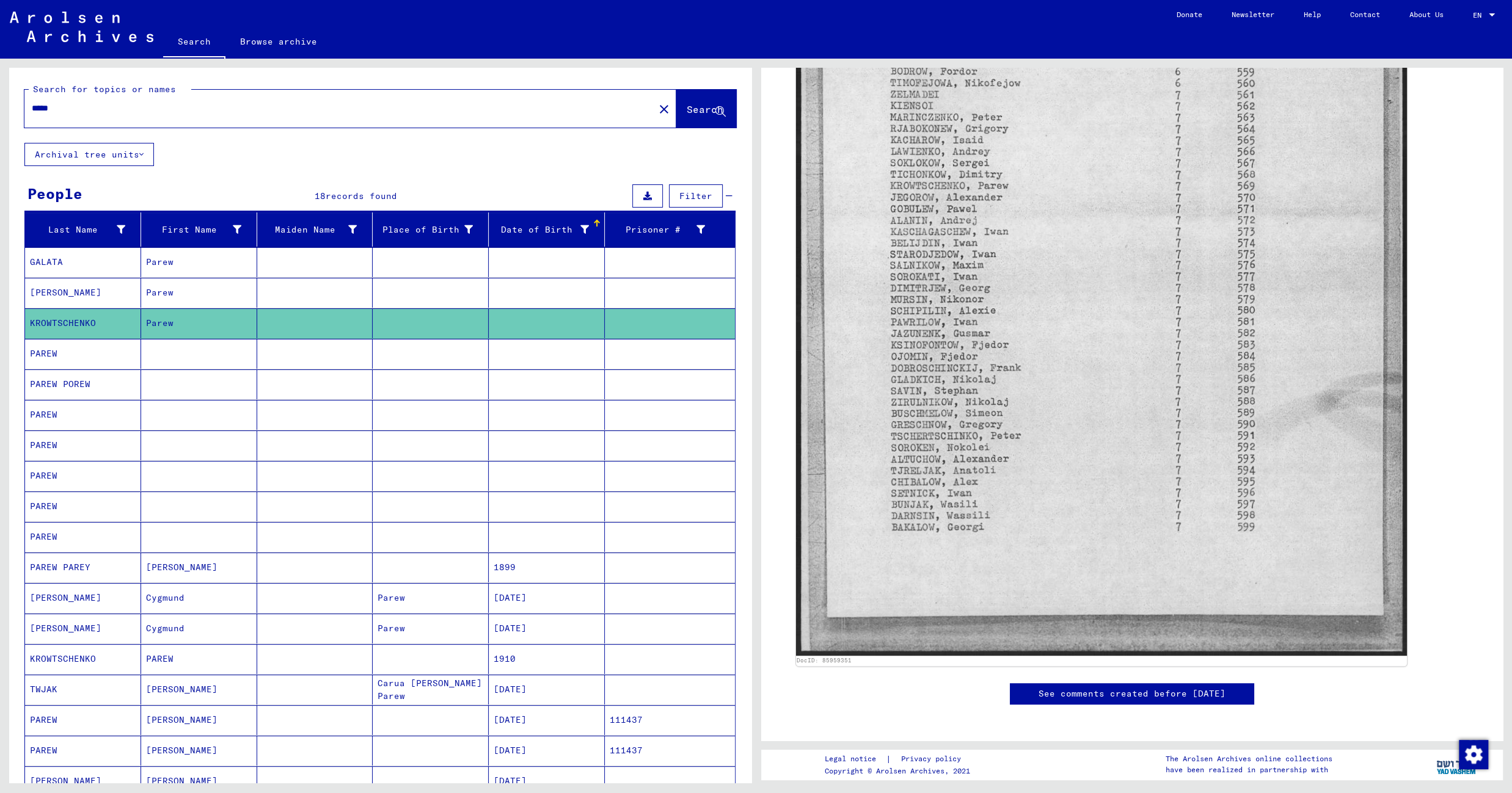
click at [364, 351] on mat-cell at bounding box center [315, 354] width 116 height 30
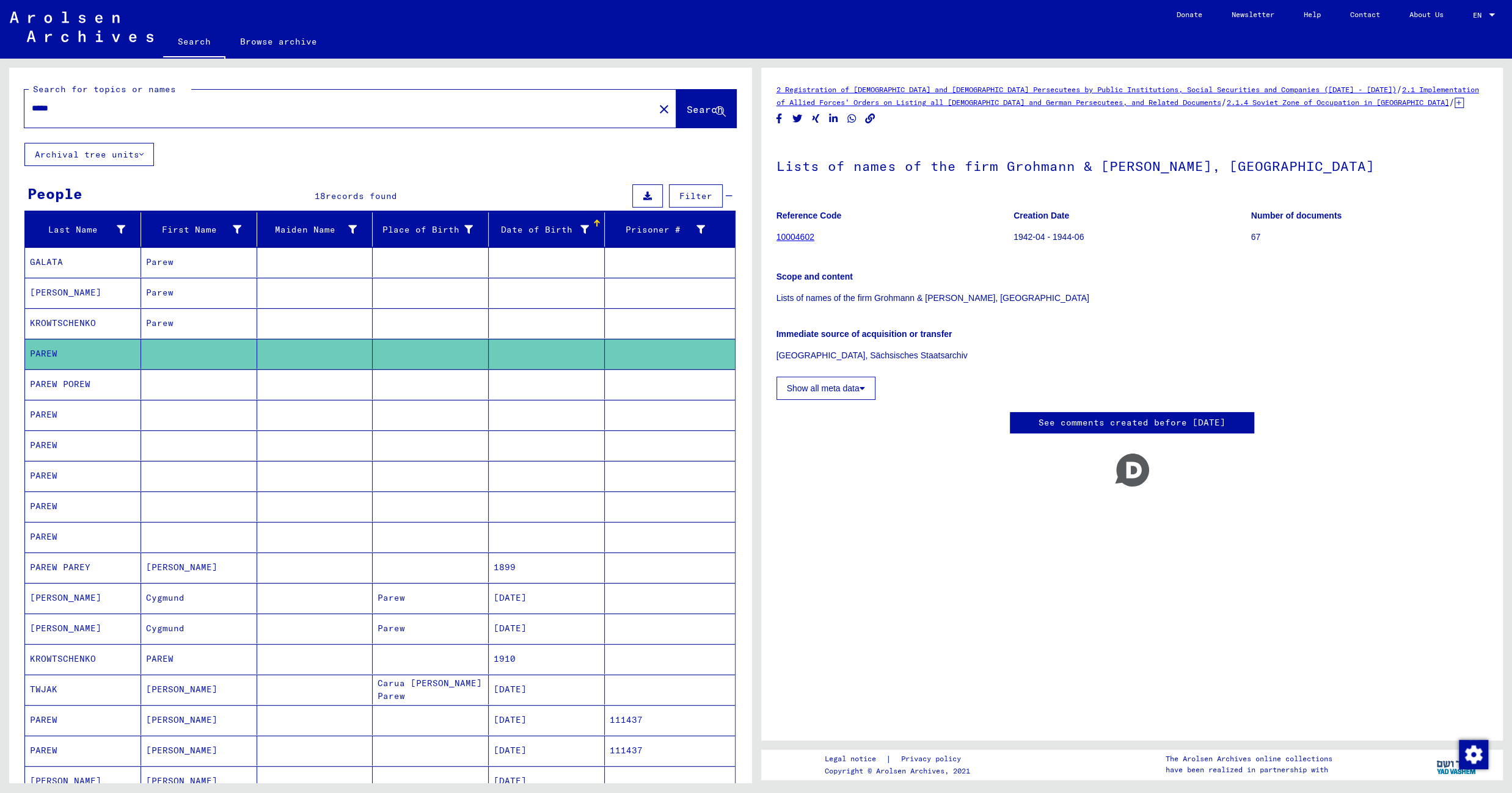
click at [399, 388] on mat-cell at bounding box center [430, 385] width 116 height 30
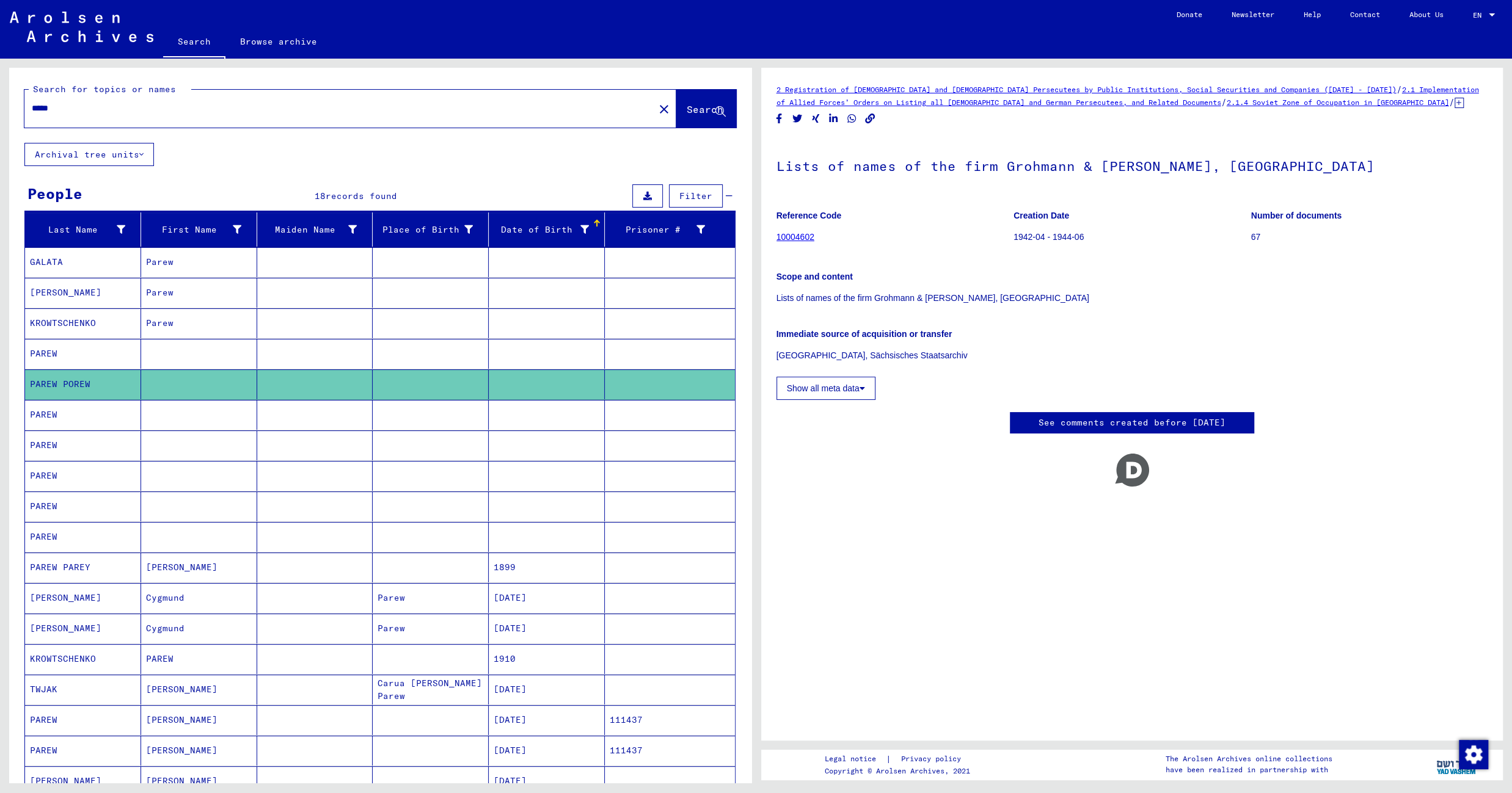
click at [396, 421] on mat-cell at bounding box center [430, 415] width 116 height 30
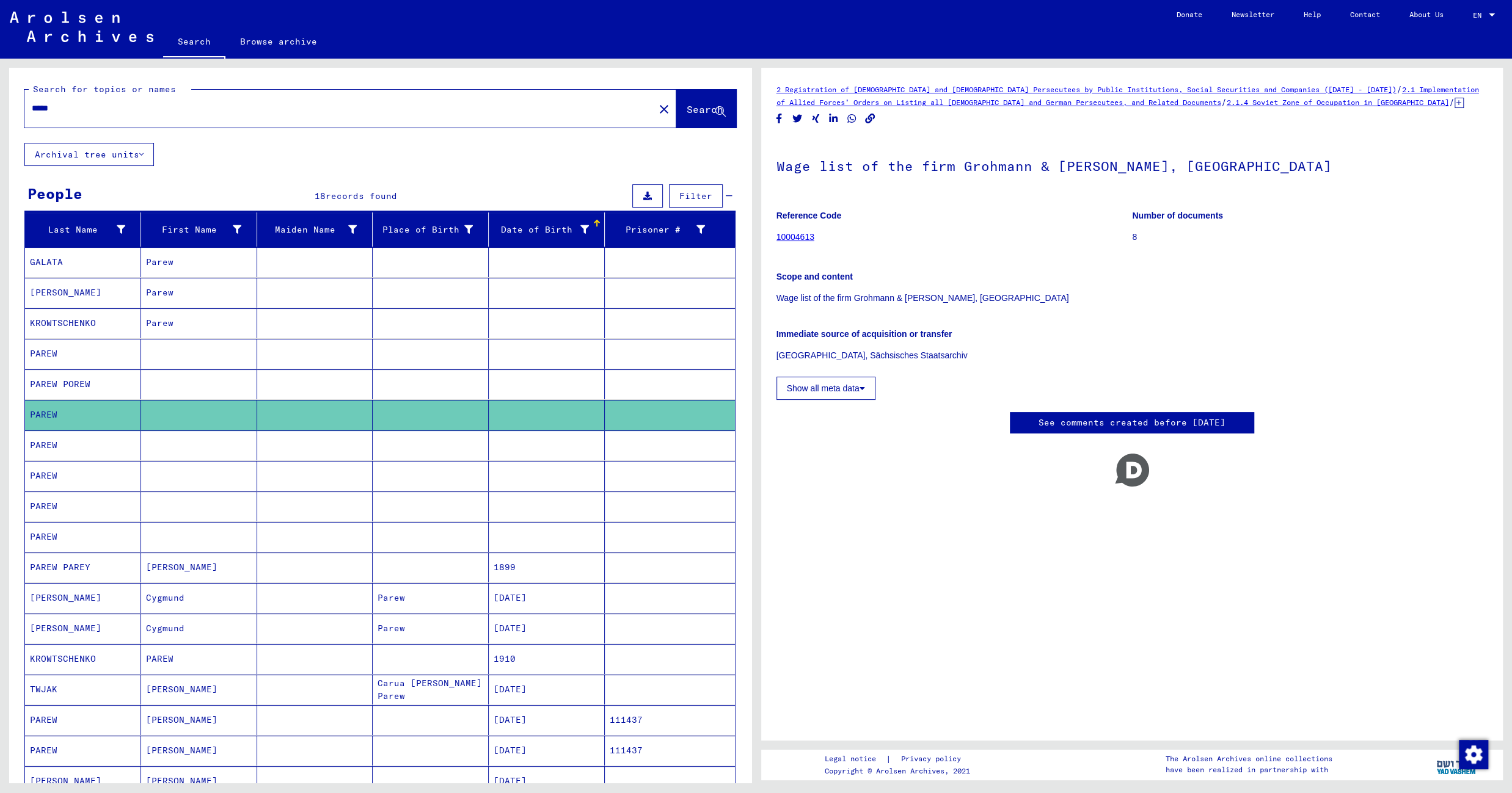
click at [402, 448] on mat-cell at bounding box center [430, 445] width 116 height 30
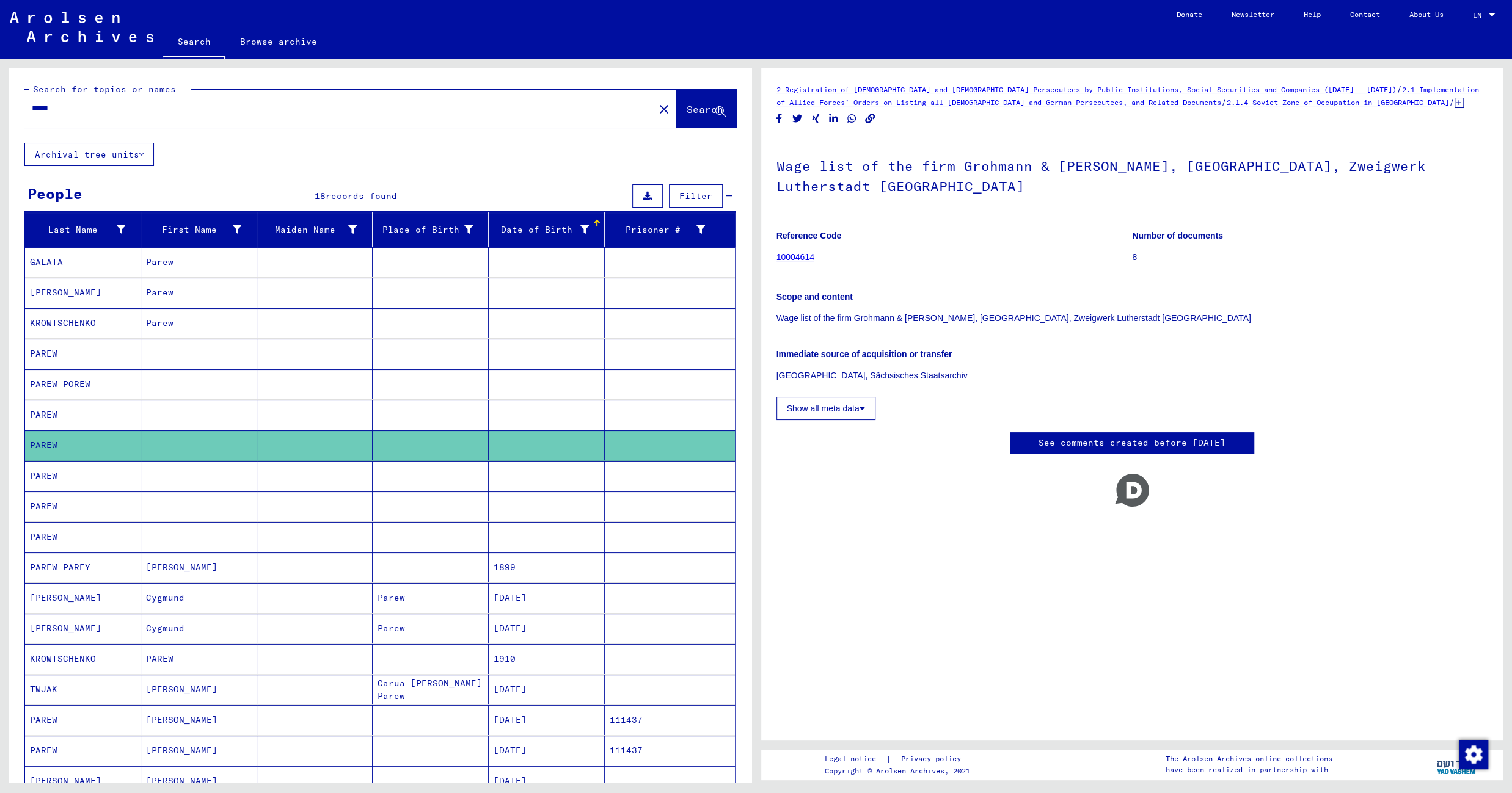
click at [401, 469] on mat-cell at bounding box center [430, 476] width 116 height 30
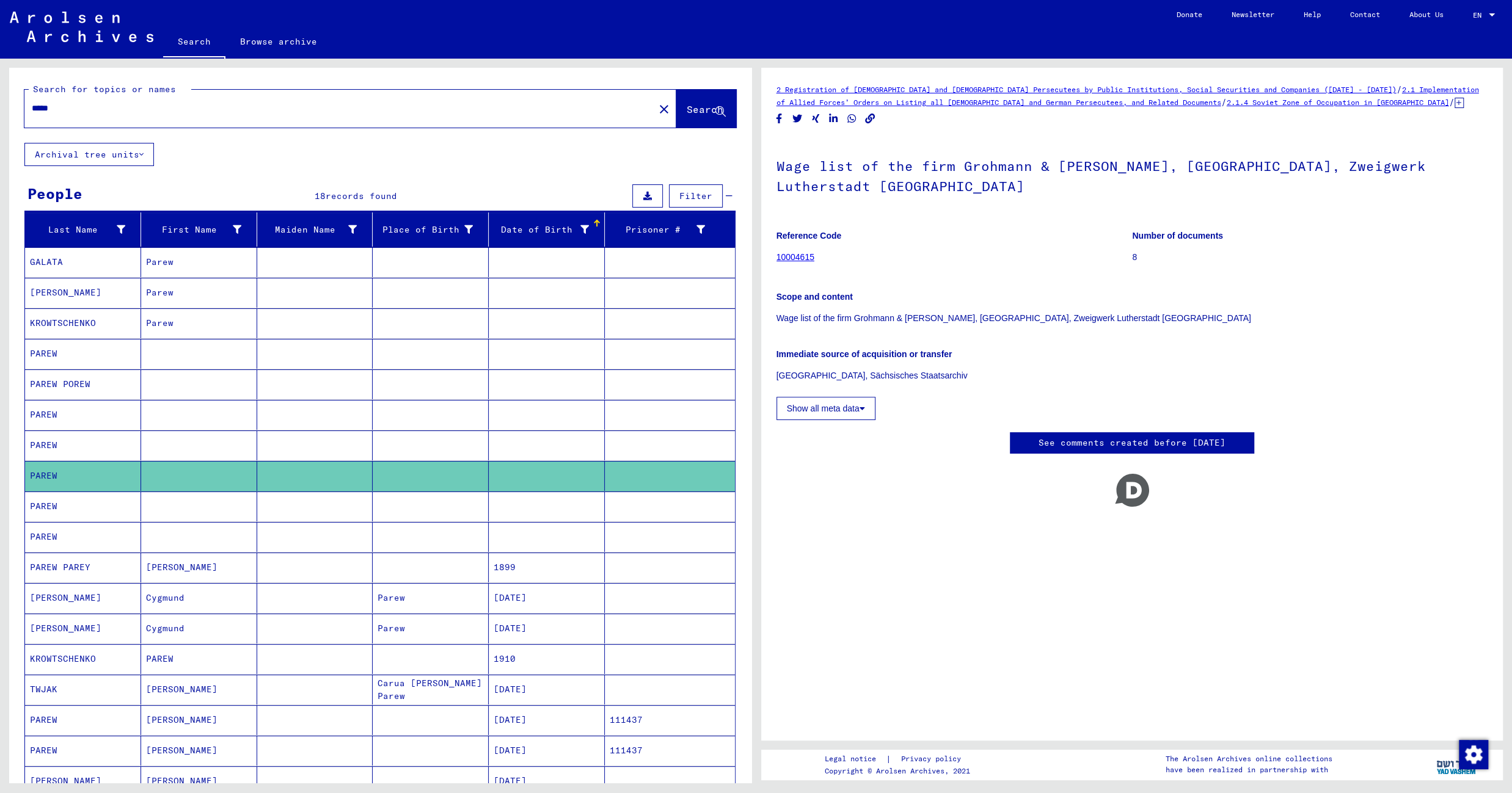
click at [392, 522] on mat-cell at bounding box center [430, 506] width 116 height 30
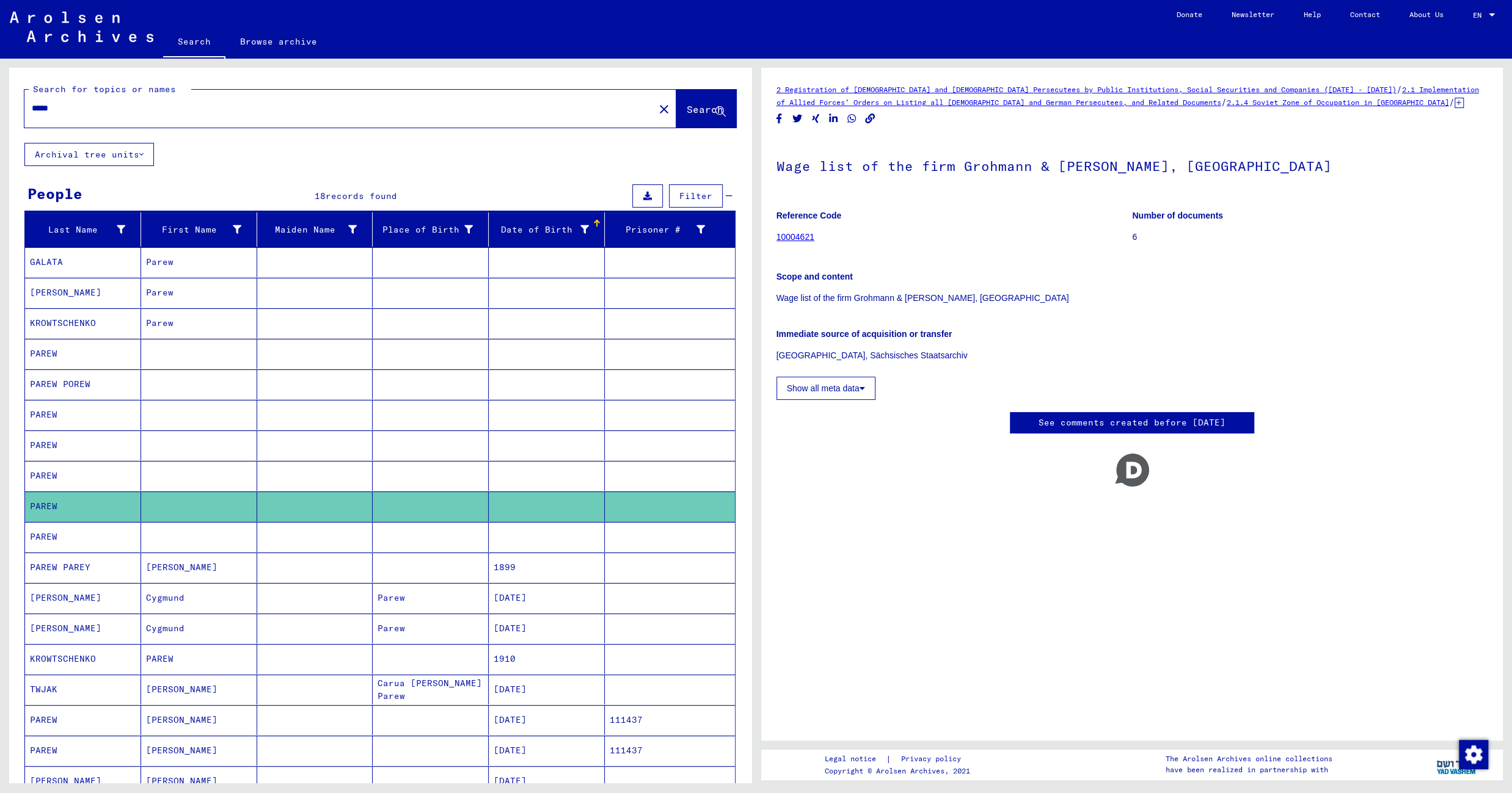
click at [391, 542] on mat-cell at bounding box center [430, 537] width 116 height 30
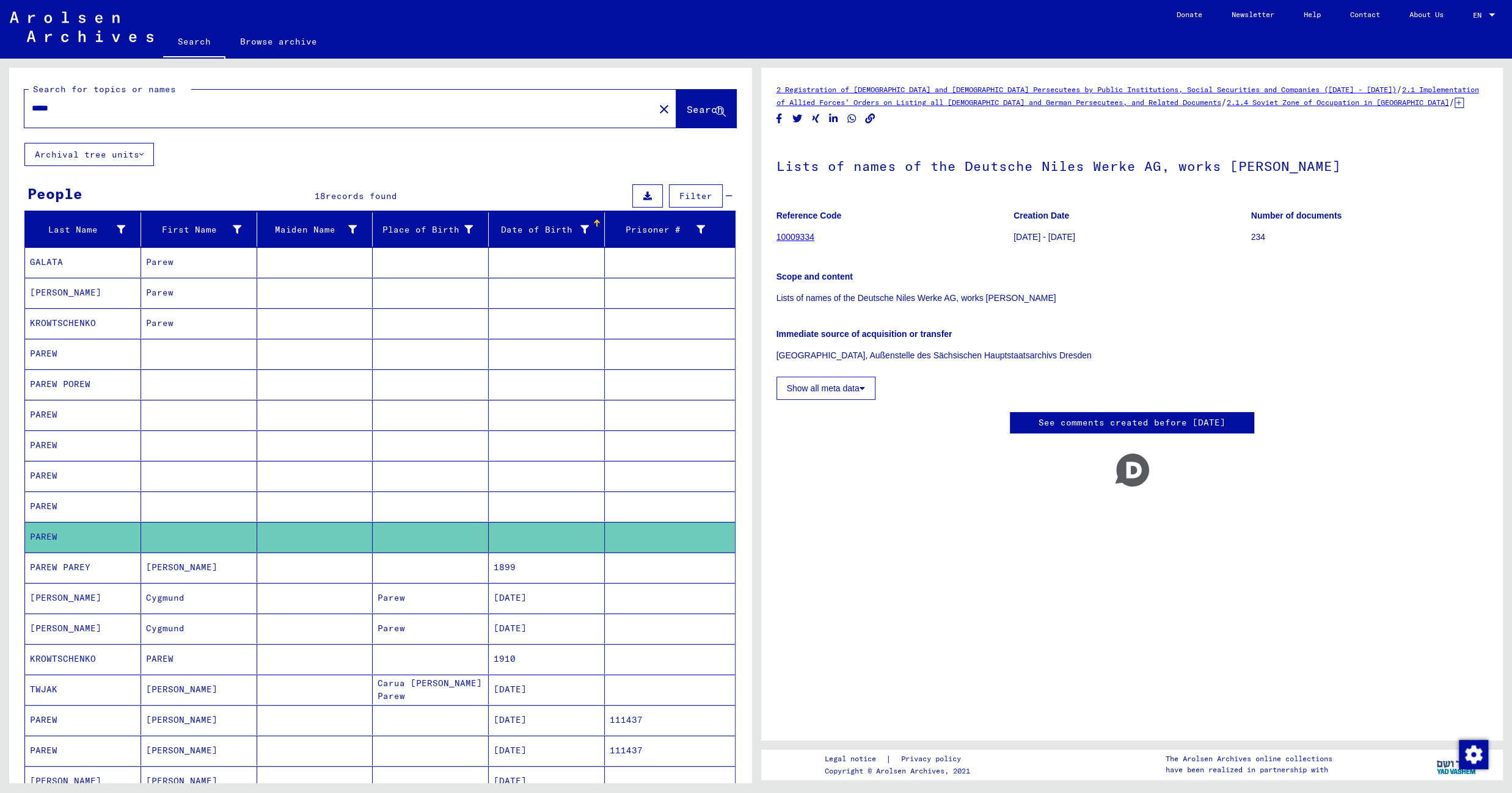
click at [394, 567] on mat-cell at bounding box center [430, 567] width 116 height 30
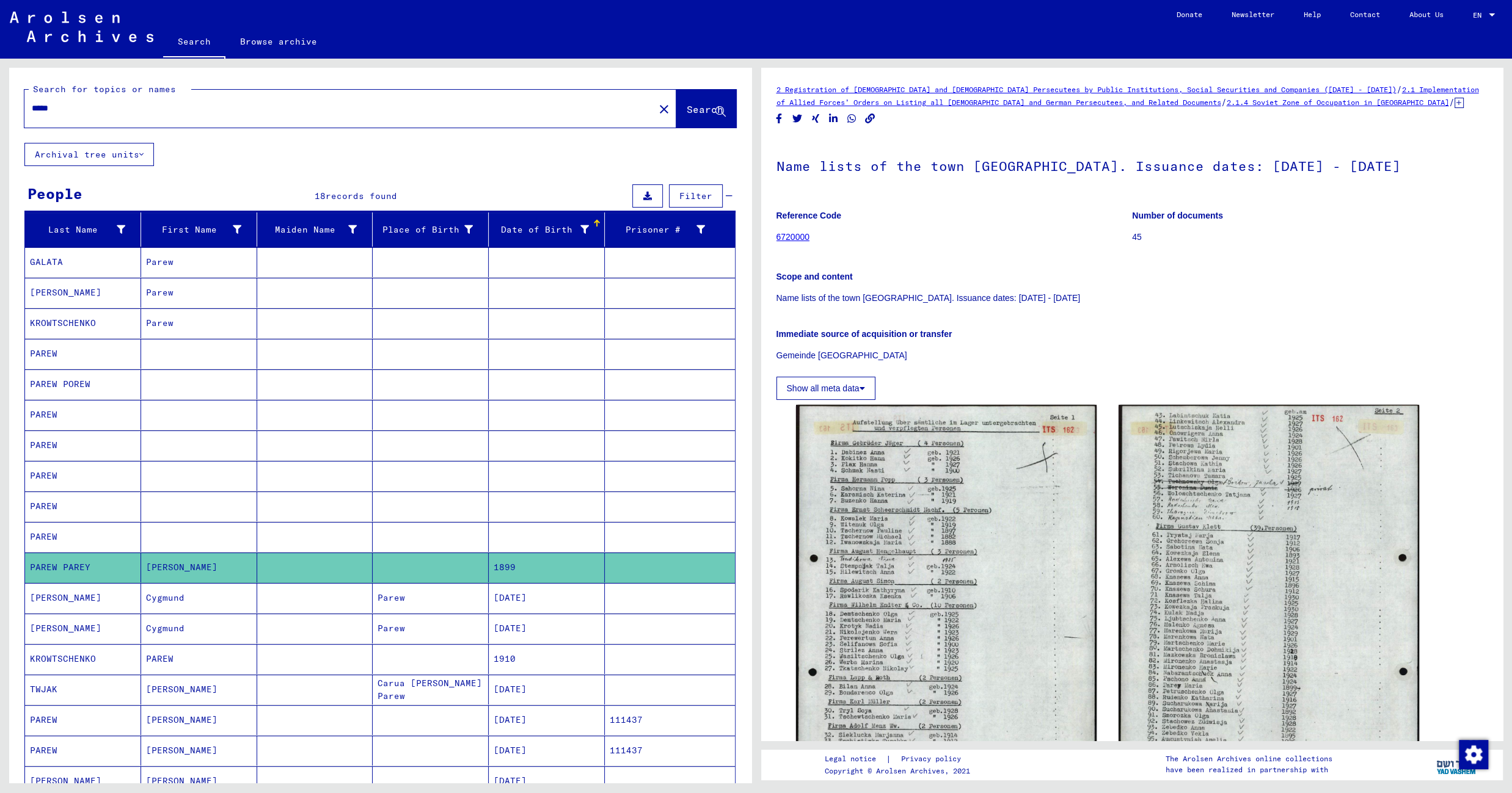
click at [455, 603] on mat-cell "Parew" at bounding box center [430, 598] width 116 height 30
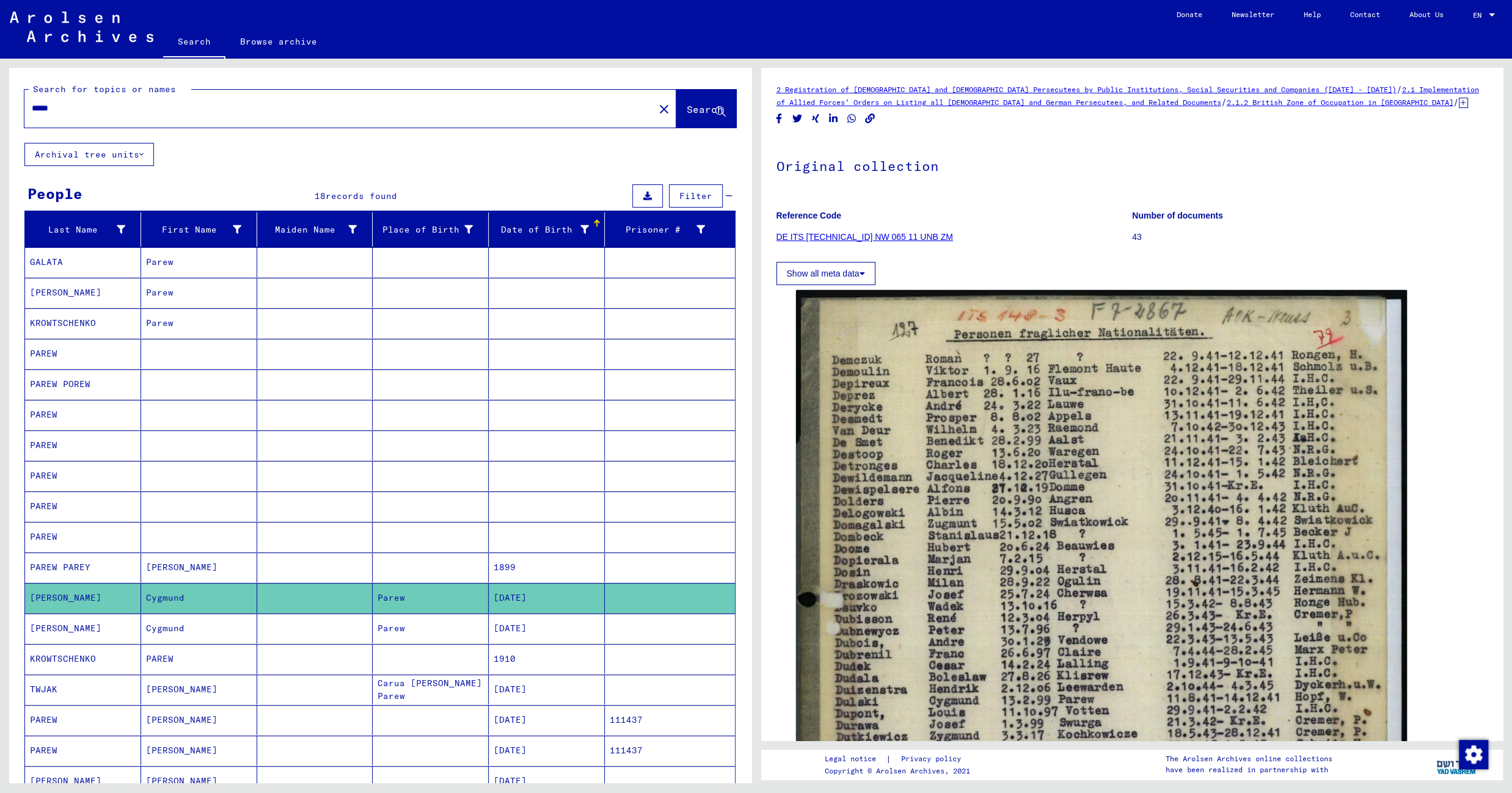
click at [449, 635] on mat-cell "Parew" at bounding box center [430, 629] width 116 height 30
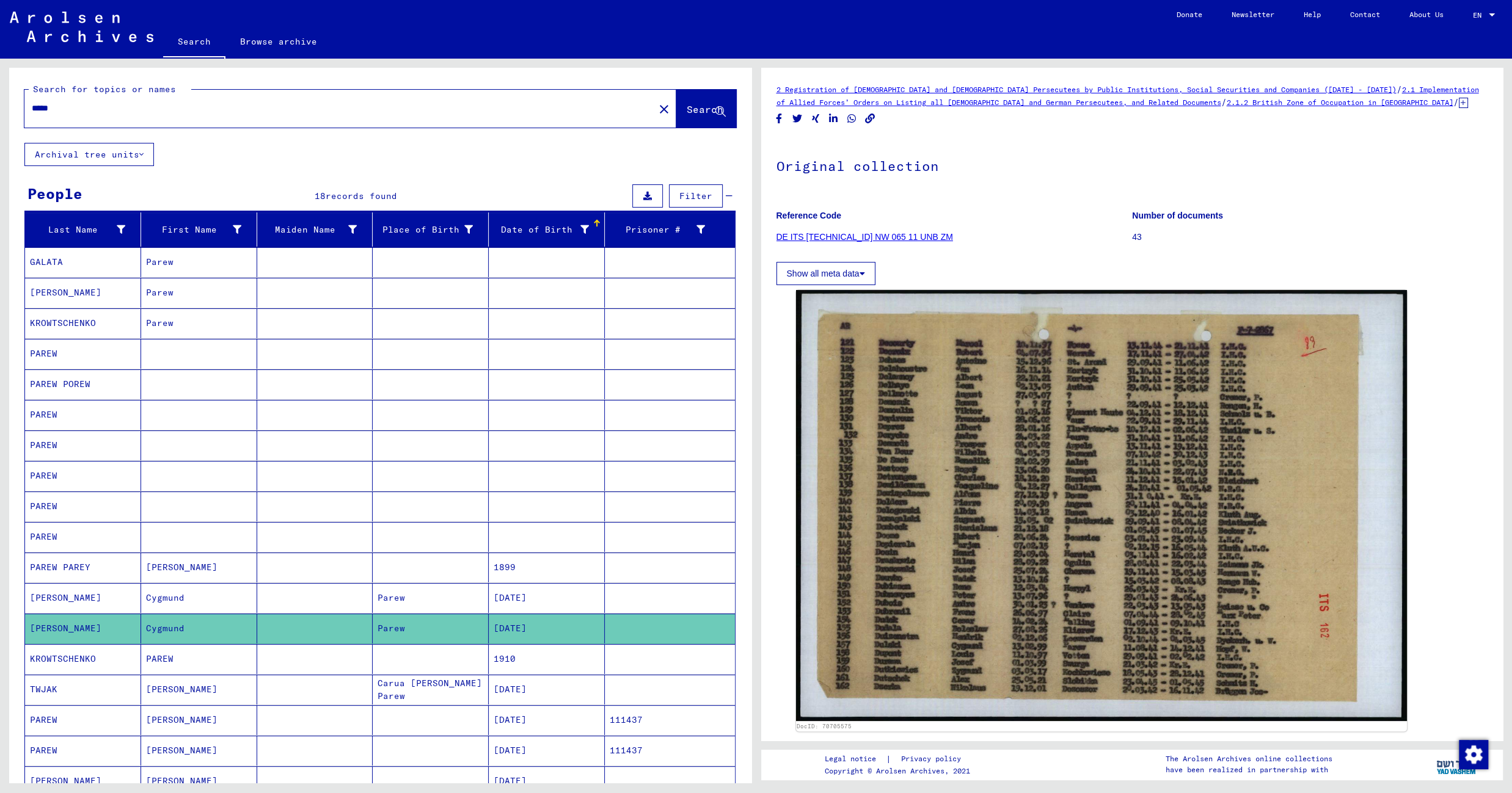
click at [423, 664] on mat-cell at bounding box center [430, 659] width 116 height 30
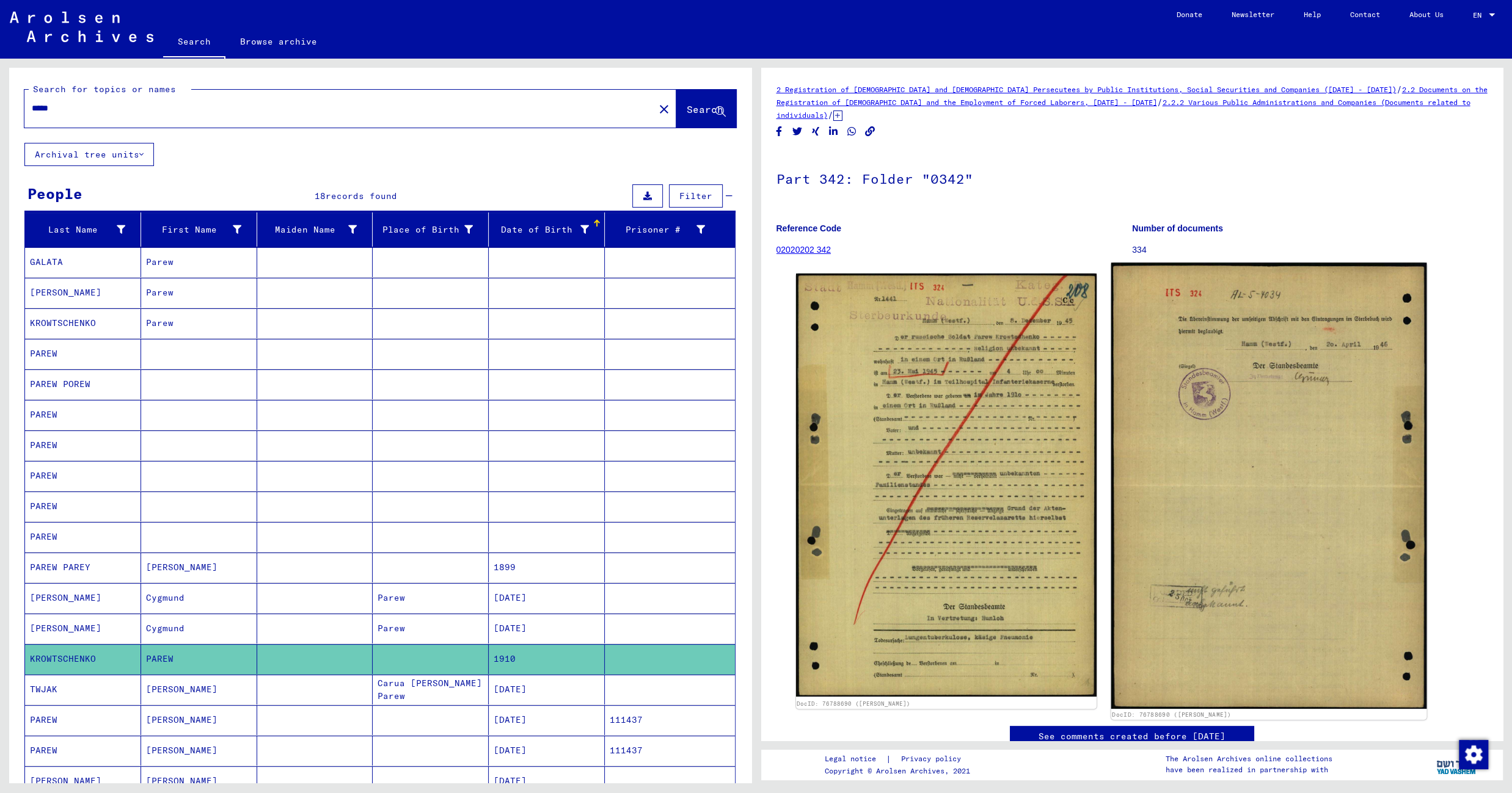
click at [1149, 433] on img at bounding box center [1268, 485] width 316 height 447
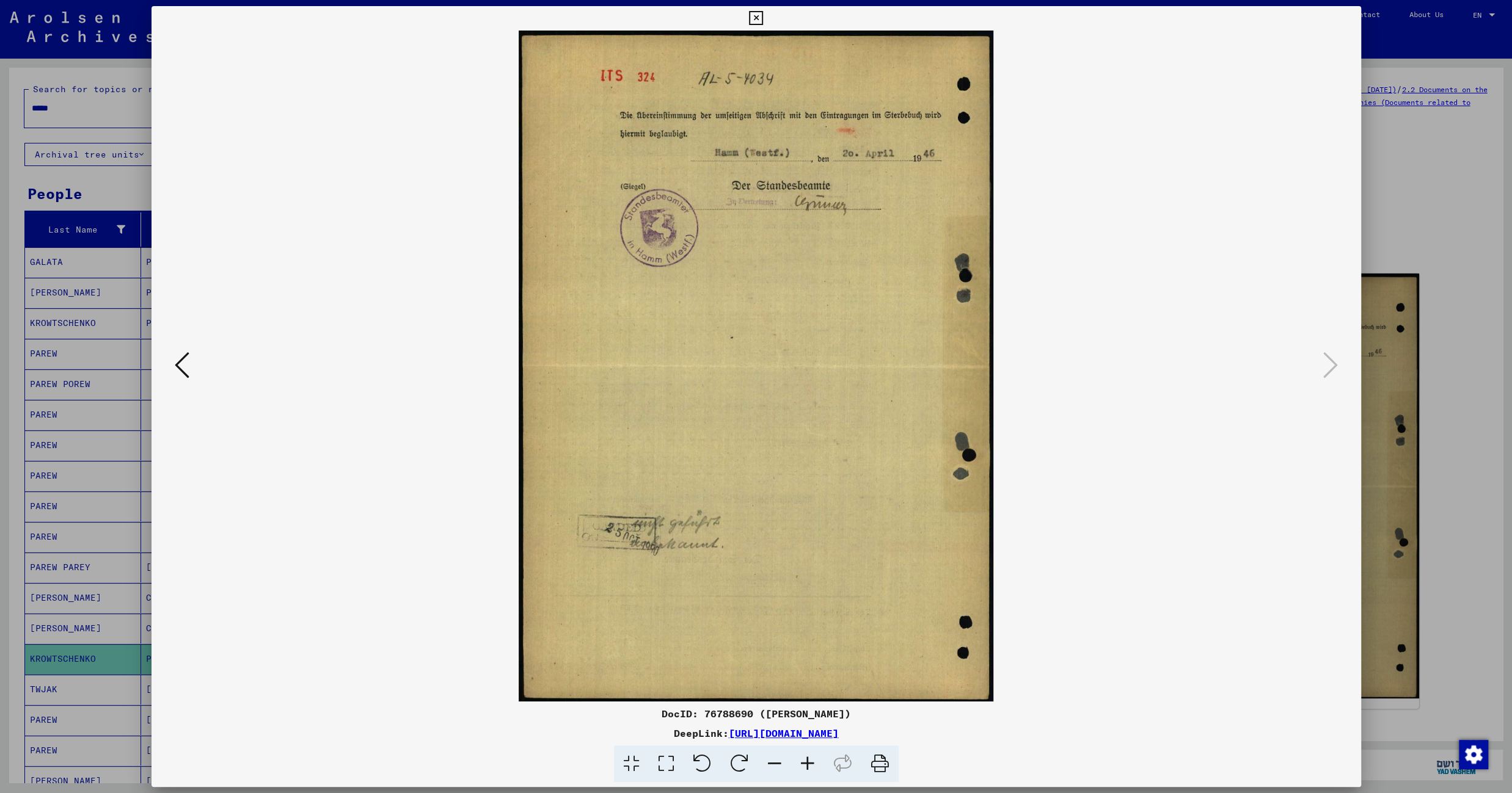
click at [177, 368] on icon at bounding box center [182, 365] width 15 height 30
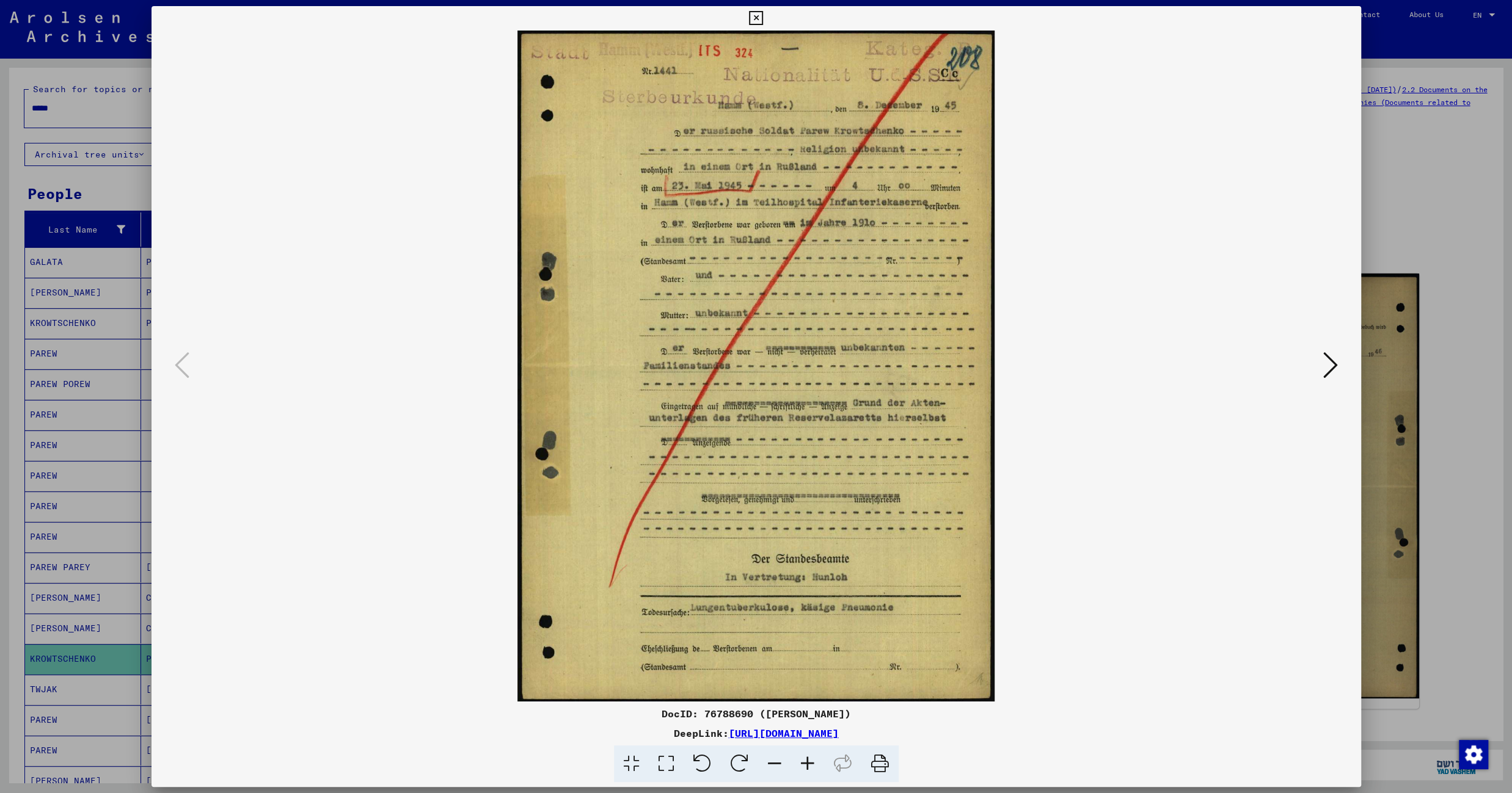
click at [763, 21] on icon at bounding box center [756, 18] width 14 height 15
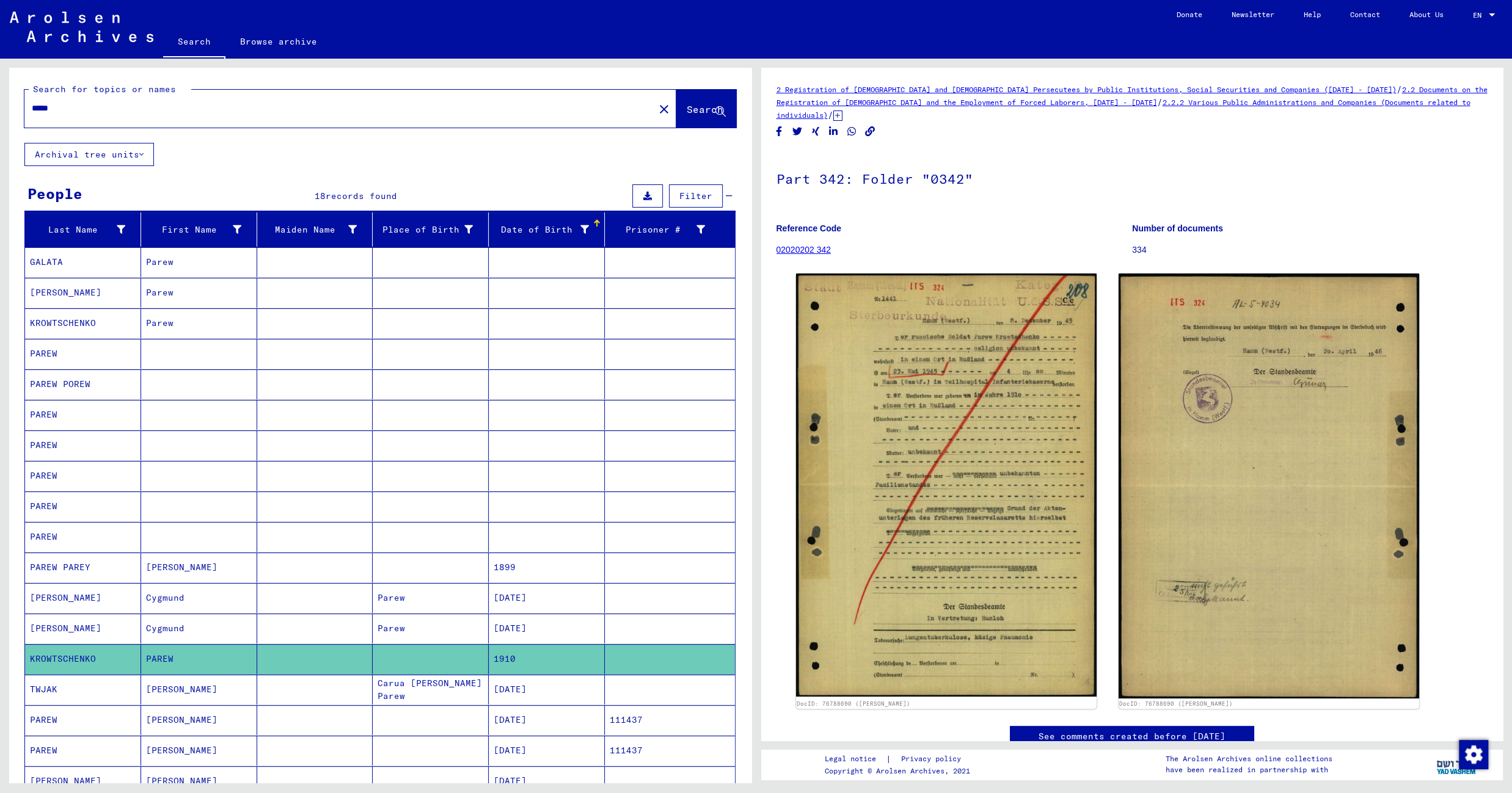
click at [516, 692] on mat-cell "08/08/1912" at bounding box center [547, 690] width 116 height 30
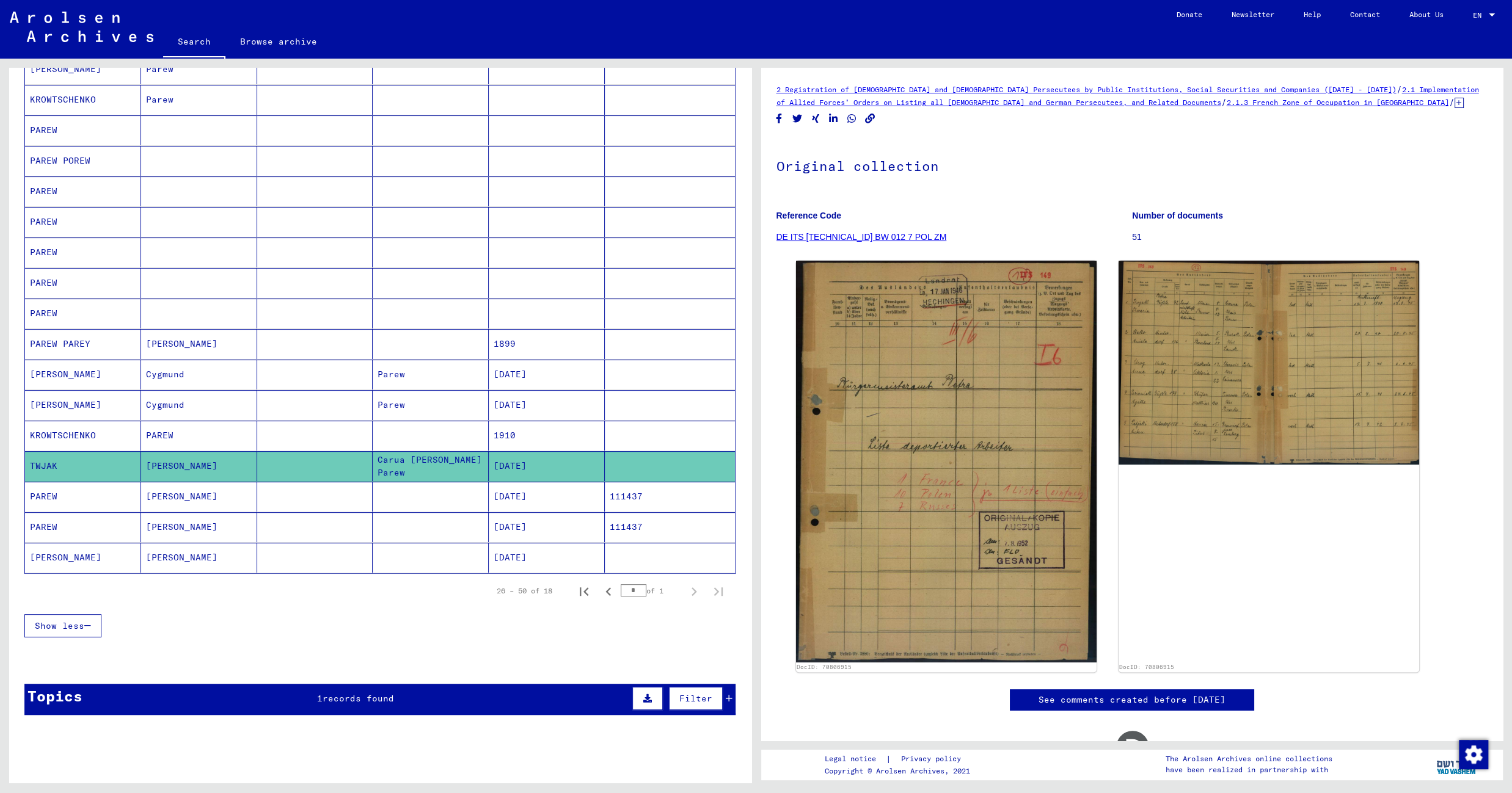
scroll to position [270, 0]
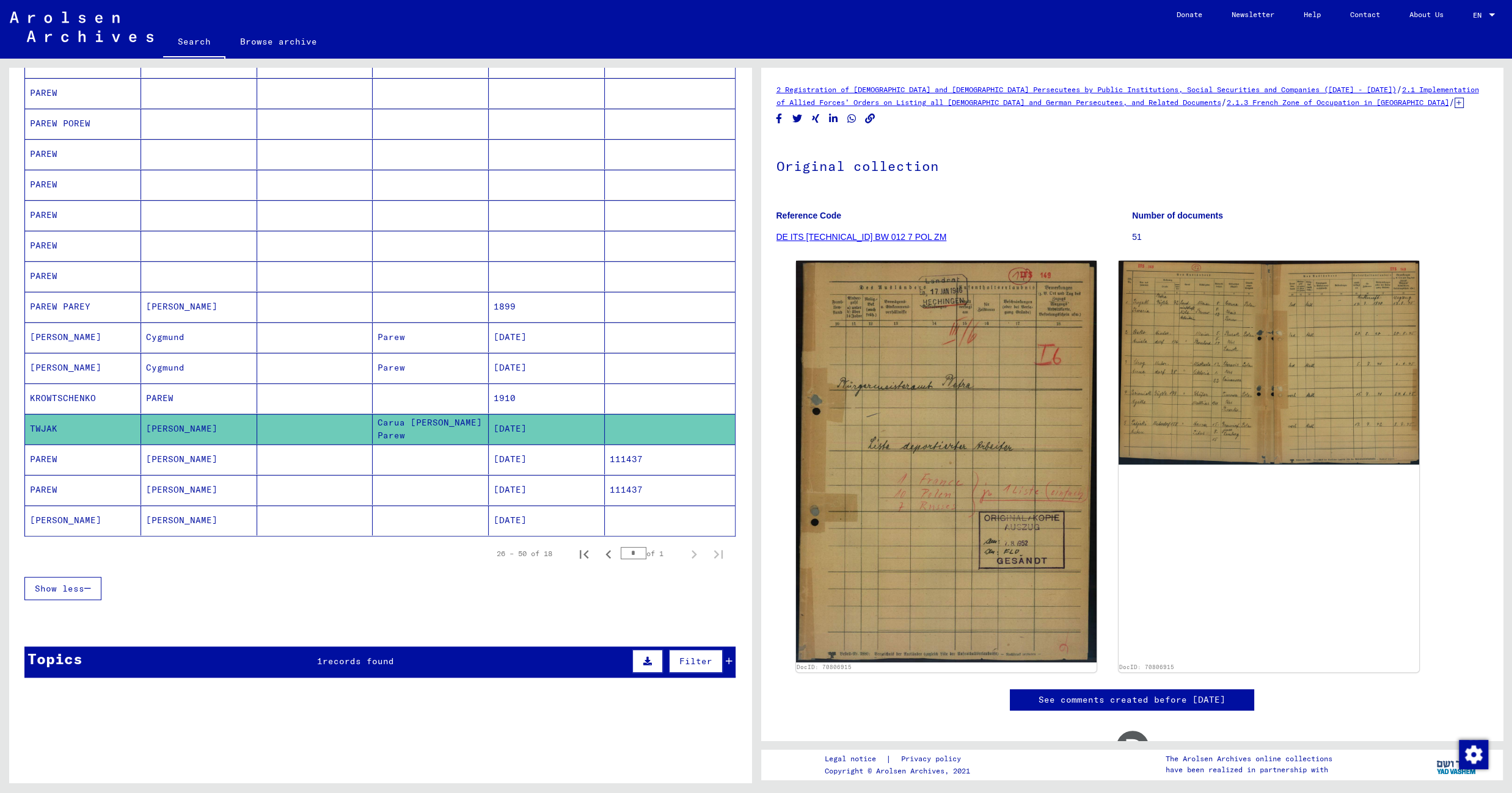
click at [396, 450] on mat-cell at bounding box center [430, 460] width 116 height 30
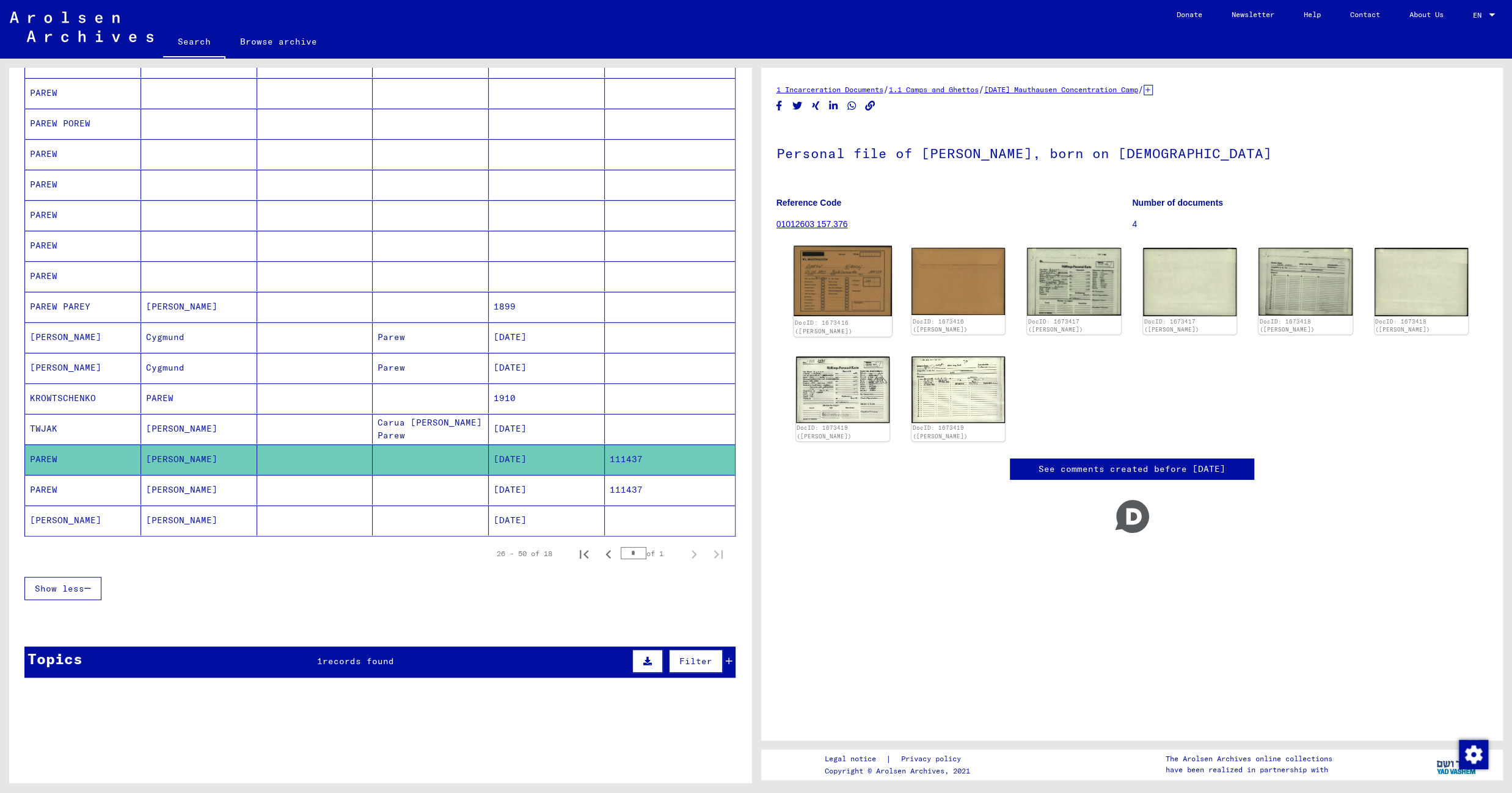
click at [877, 279] on img at bounding box center [842, 281] width 98 height 71
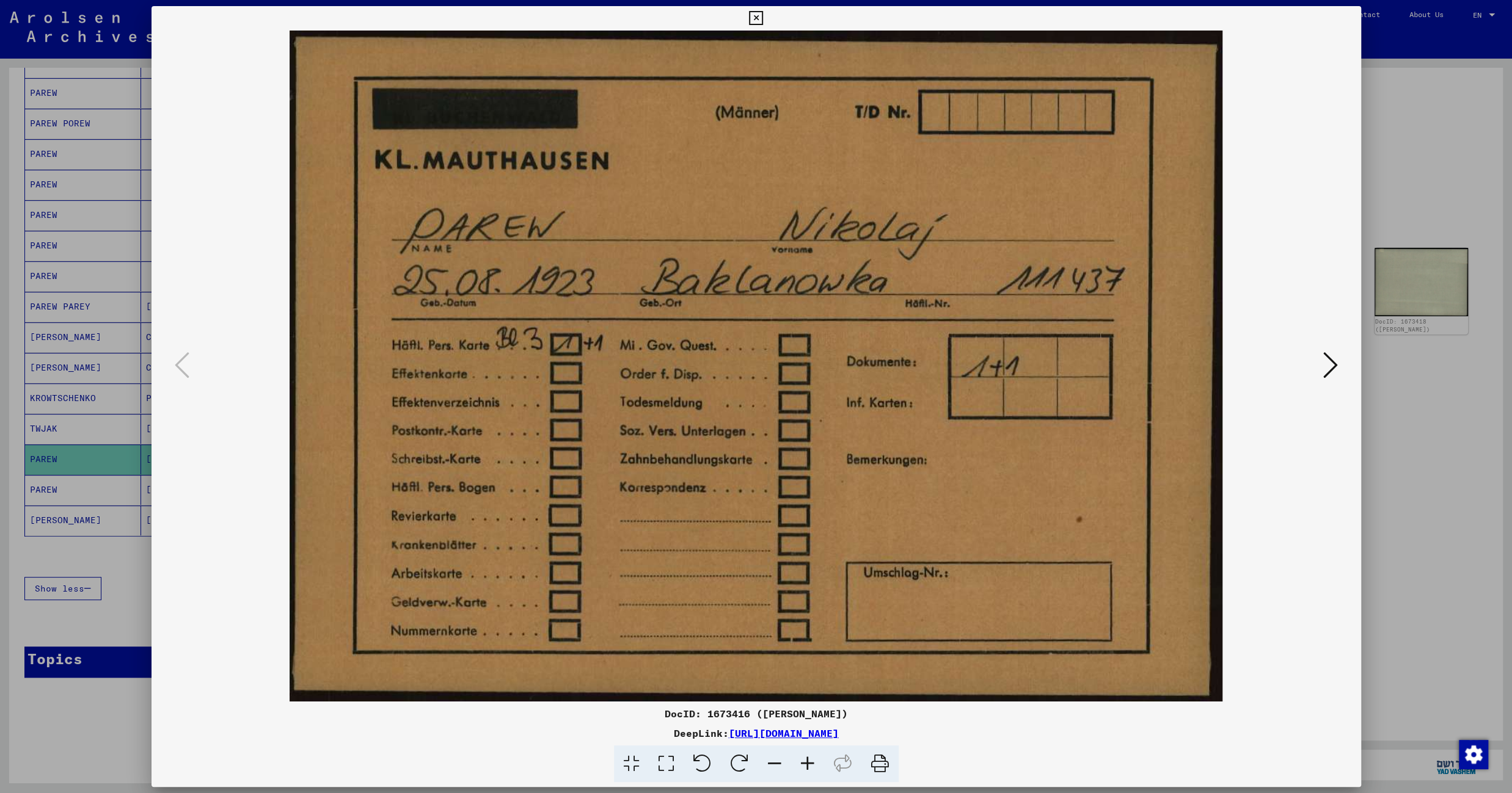
click at [763, 17] on icon at bounding box center [756, 18] width 14 height 15
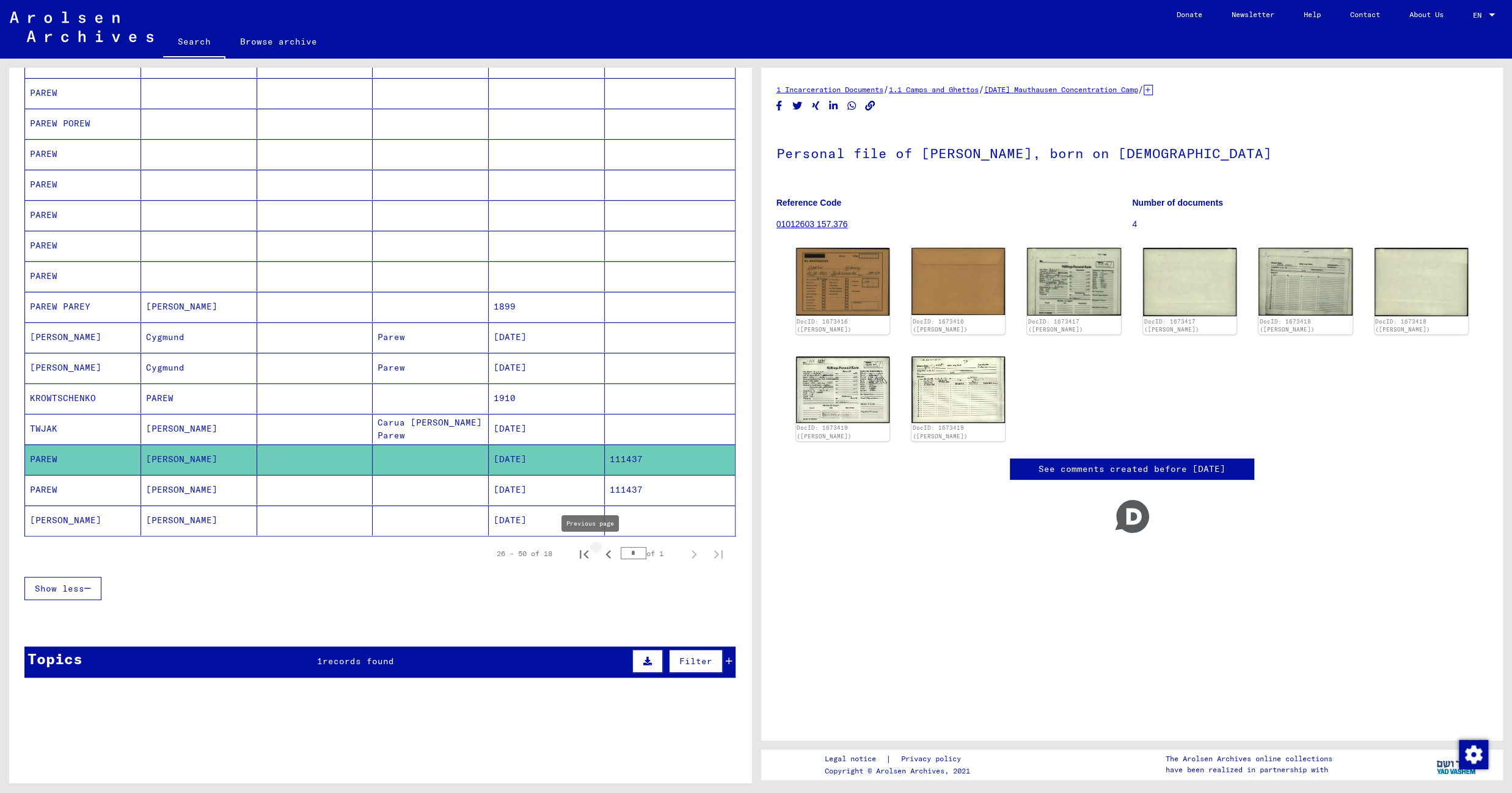
click at [605, 554] on icon "Previous page" at bounding box center [608, 554] width 5 height 9
type input "*"
click at [424, 488] on mat-cell at bounding box center [430, 490] width 116 height 30
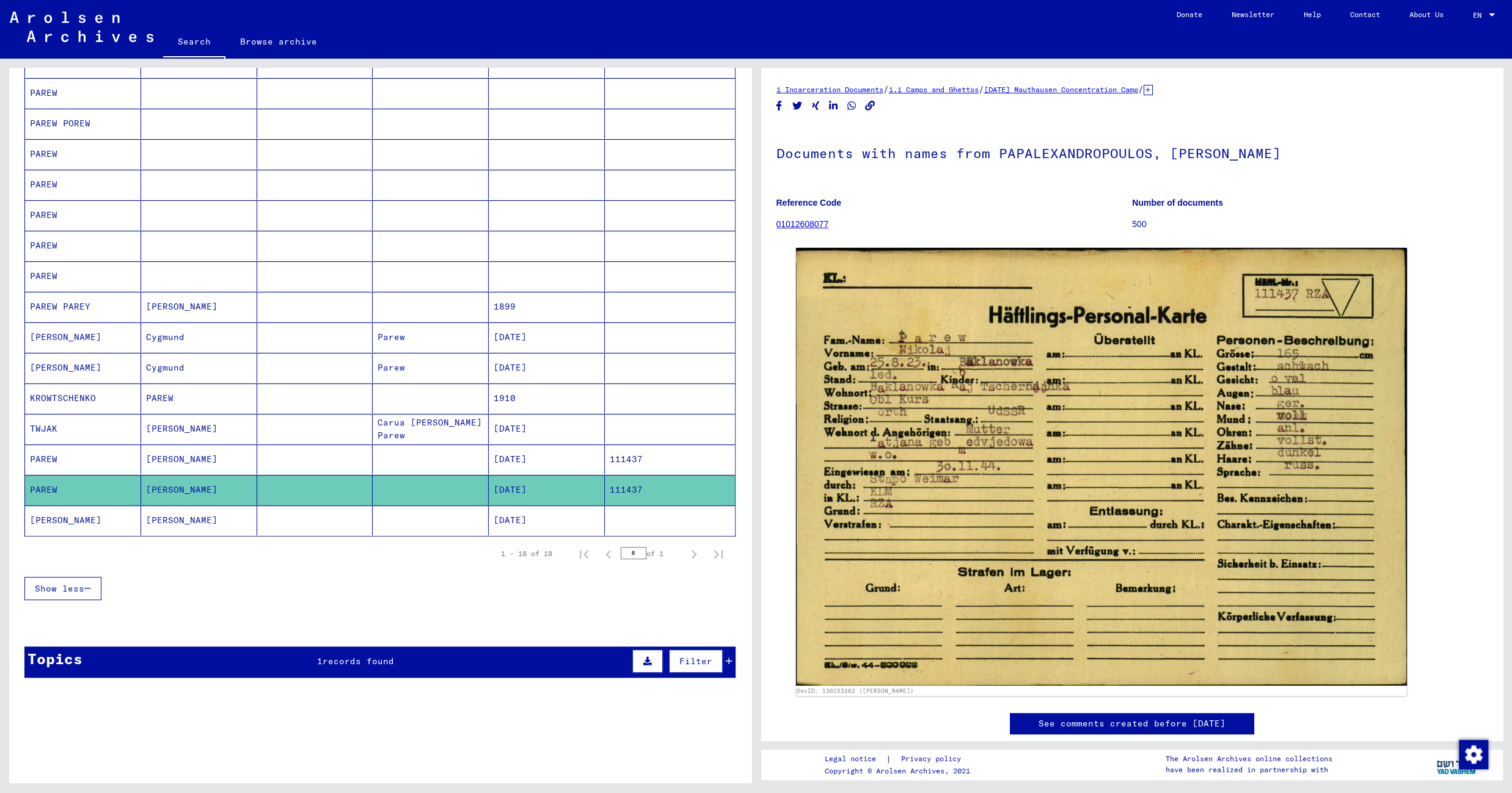
click at [398, 525] on mat-cell at bounding box center [430, 520] width 116 height 30
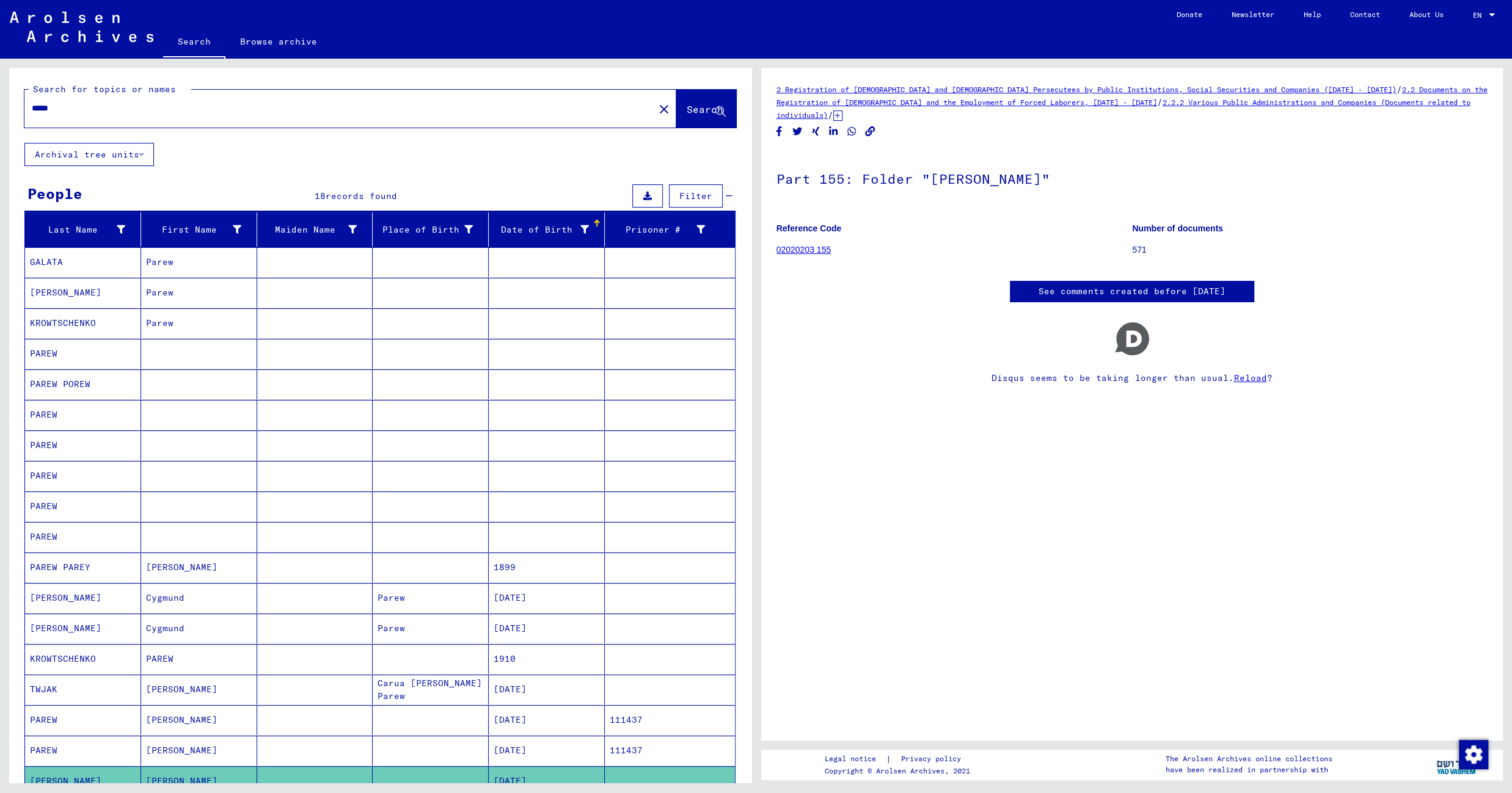
click at [71, 110] on input "*****" at bounding box center [338, 108] width 615 height 13
click at [686, 110] on span "Search" at bounding box center [705, 109] width 37 height 12
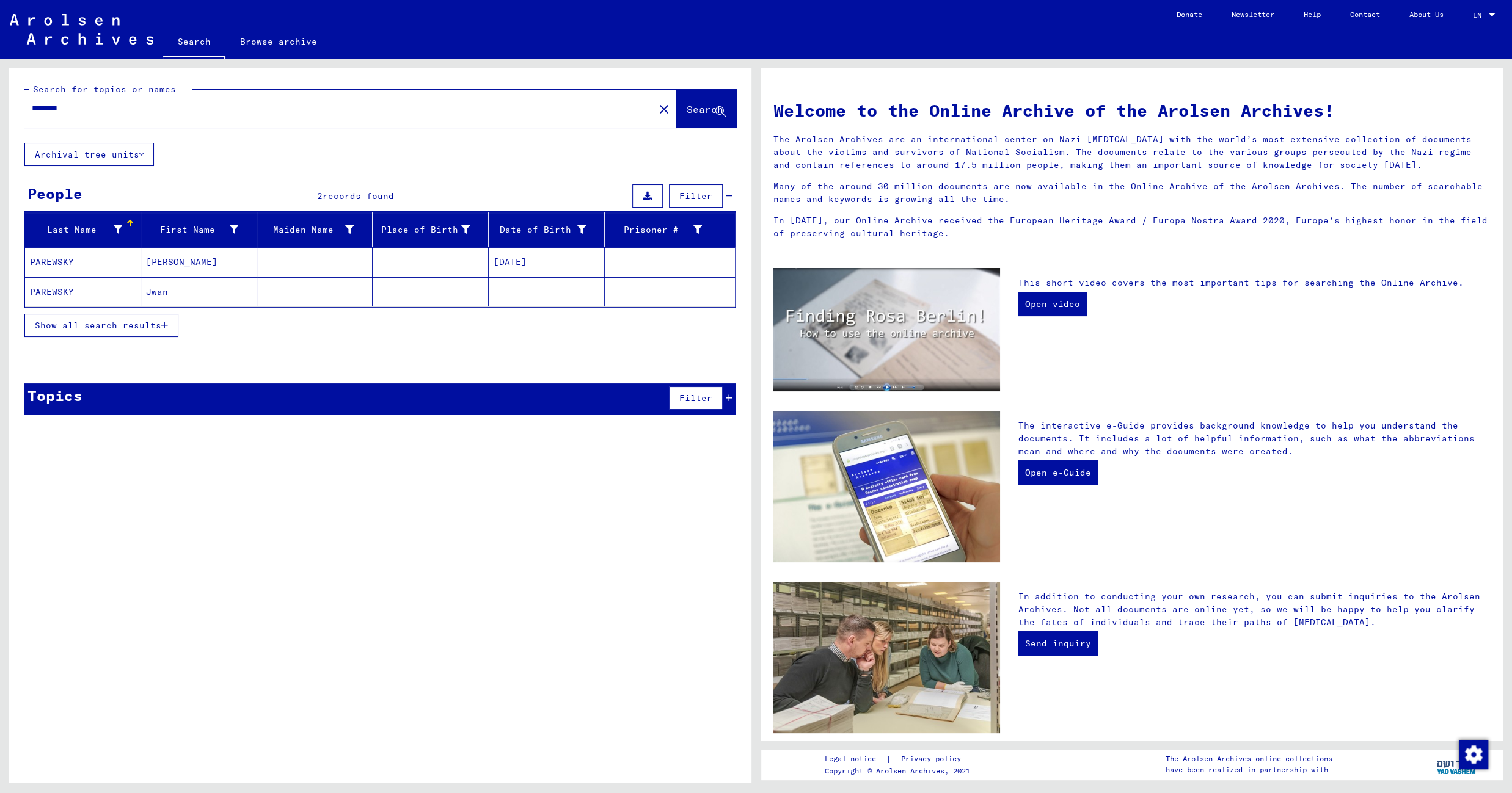
click at [403, 263] on mat-cell at bounding box center [430, 262] width 116 height 30
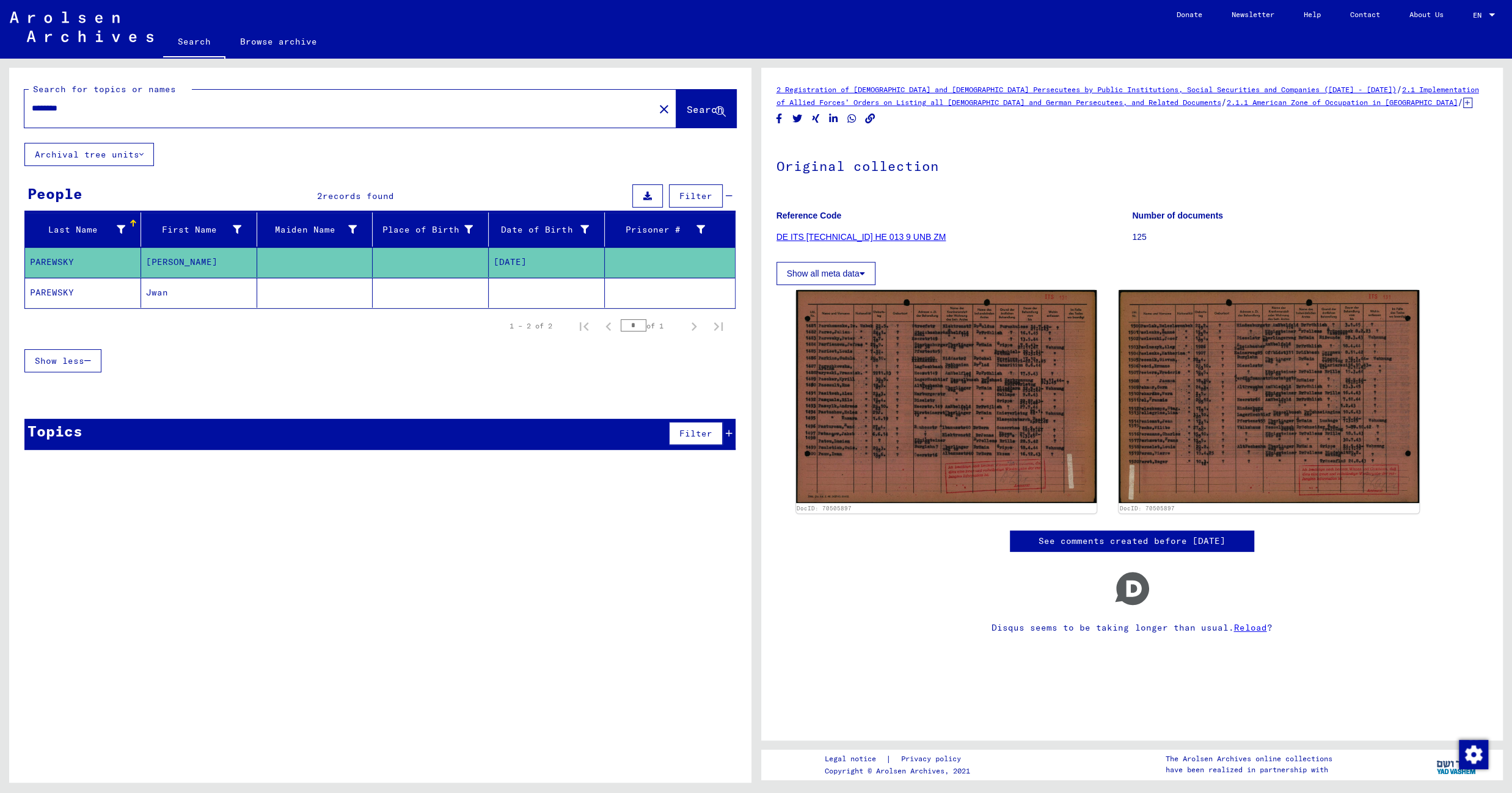
click at [358, 296] on mat-cell at bounding box center [315, 293] width 116 height 30
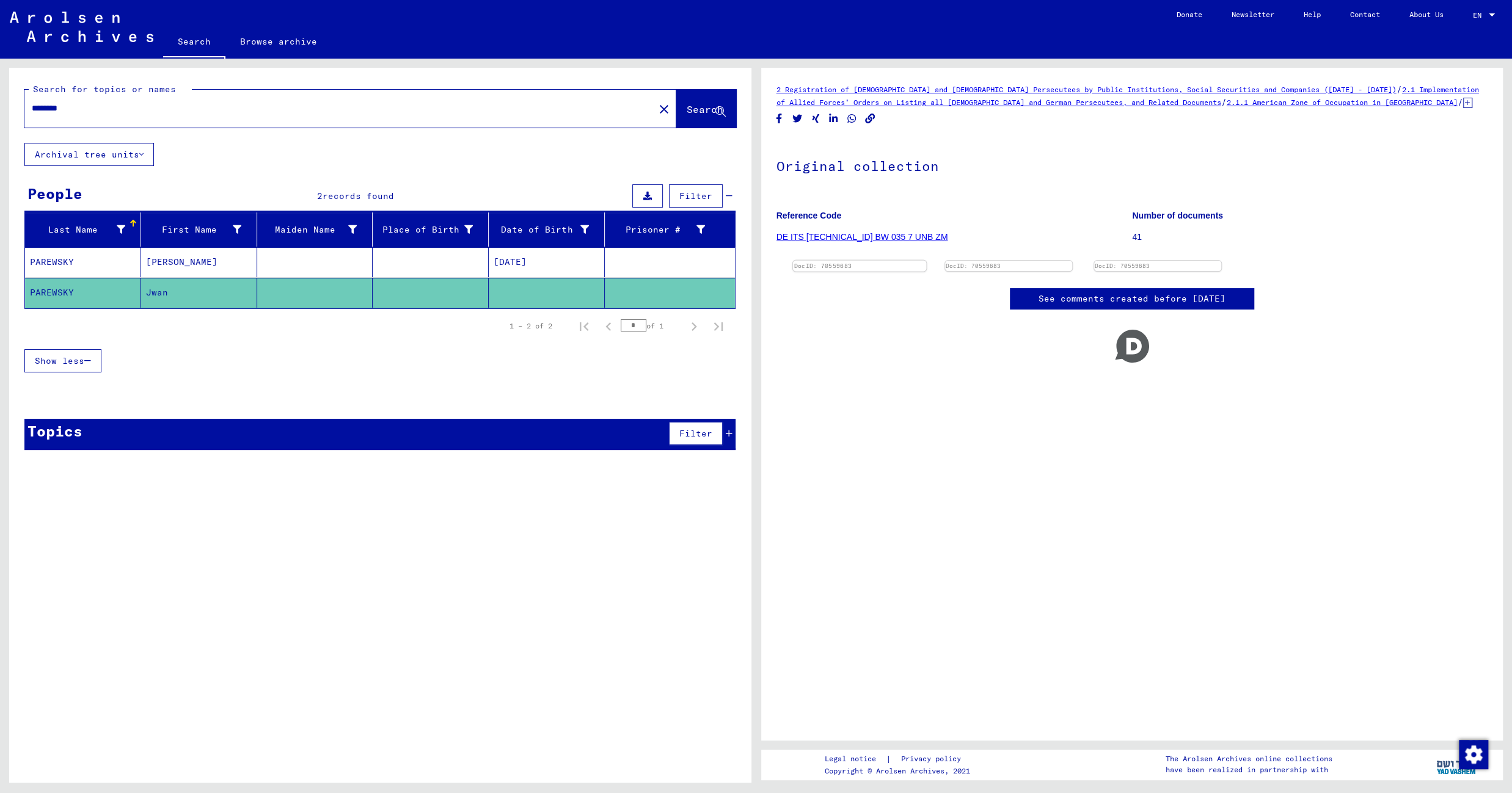
click at [900, 261] on img at bounding box center [859, 261] width 133 height 0
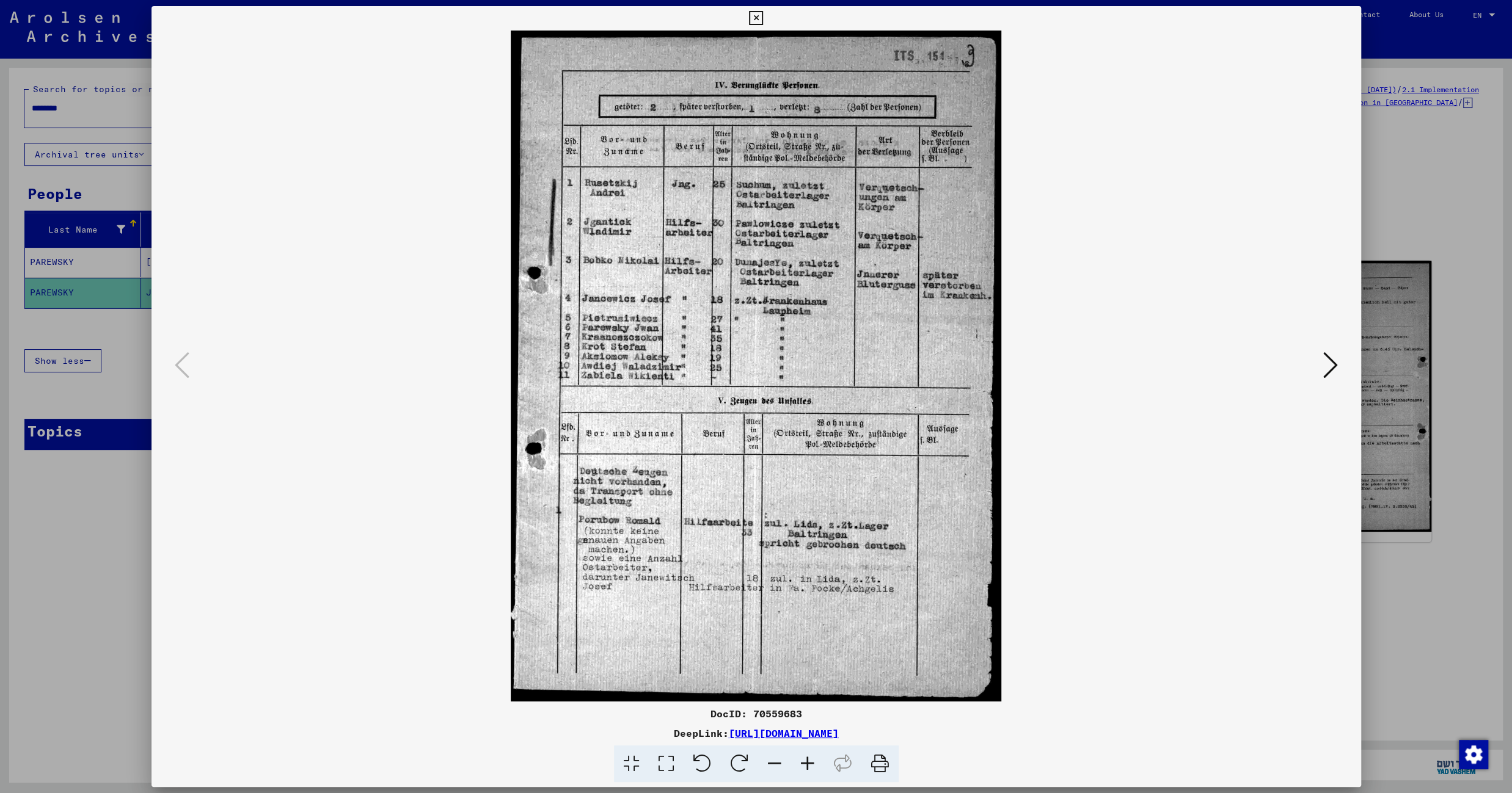
click at [806, 764] on icon at bounding box center [808, 764] width 33 height 38
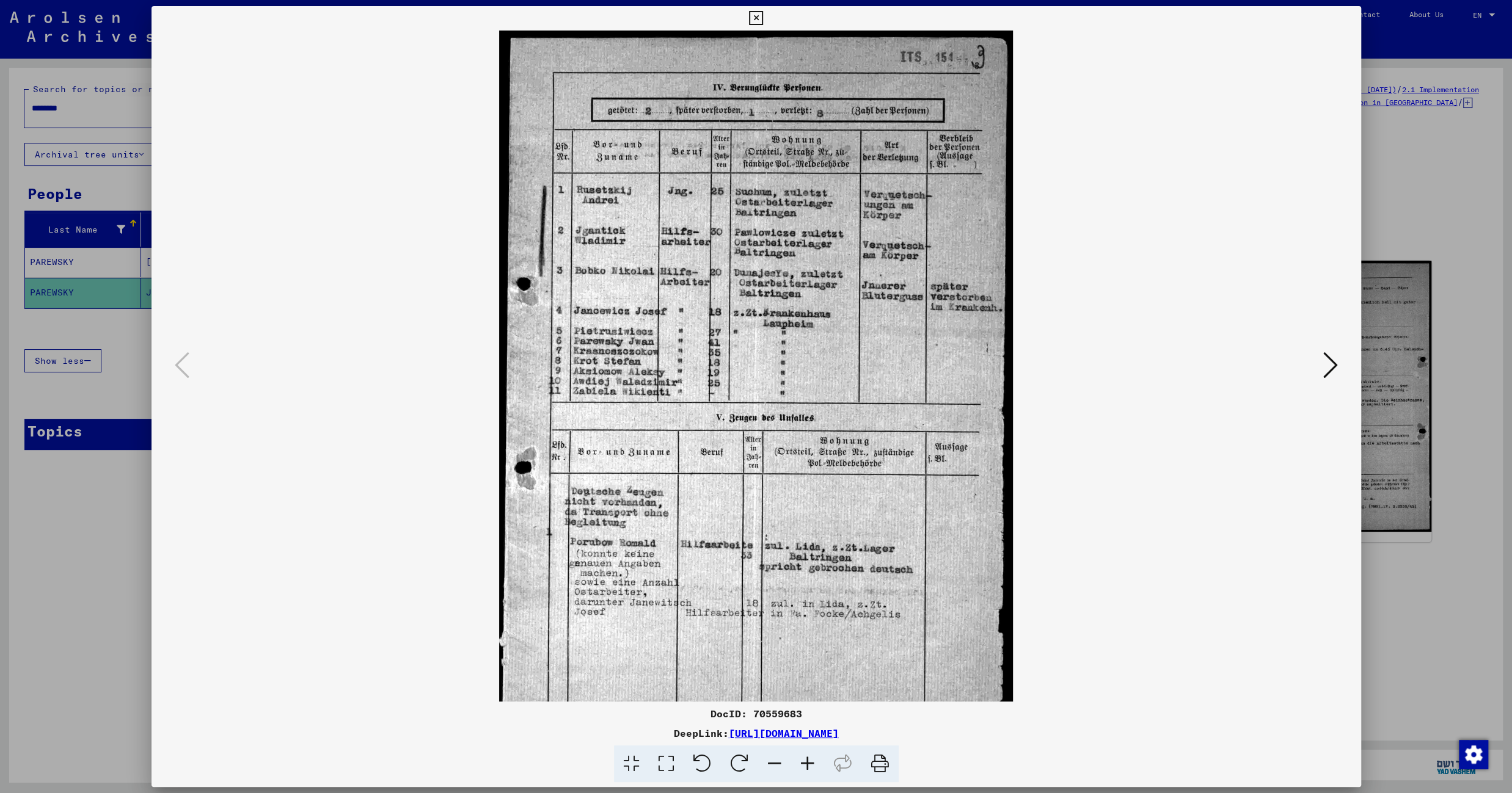
click at [806, 764] on icon at bounding box center [808, 764] width 33 height 38
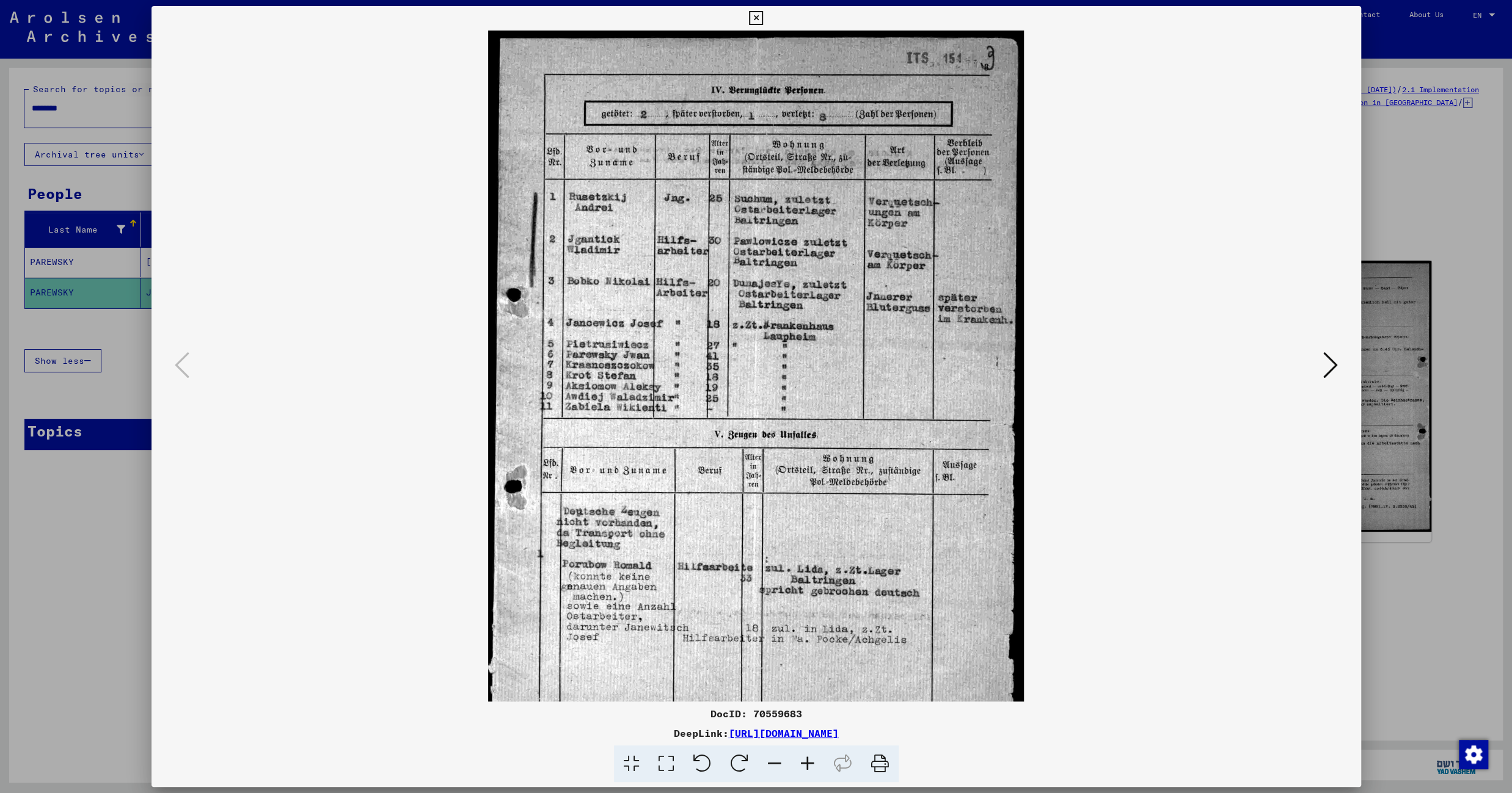
click at [806, 764] on icon at bounding box center [808, 764] width 33 height 38
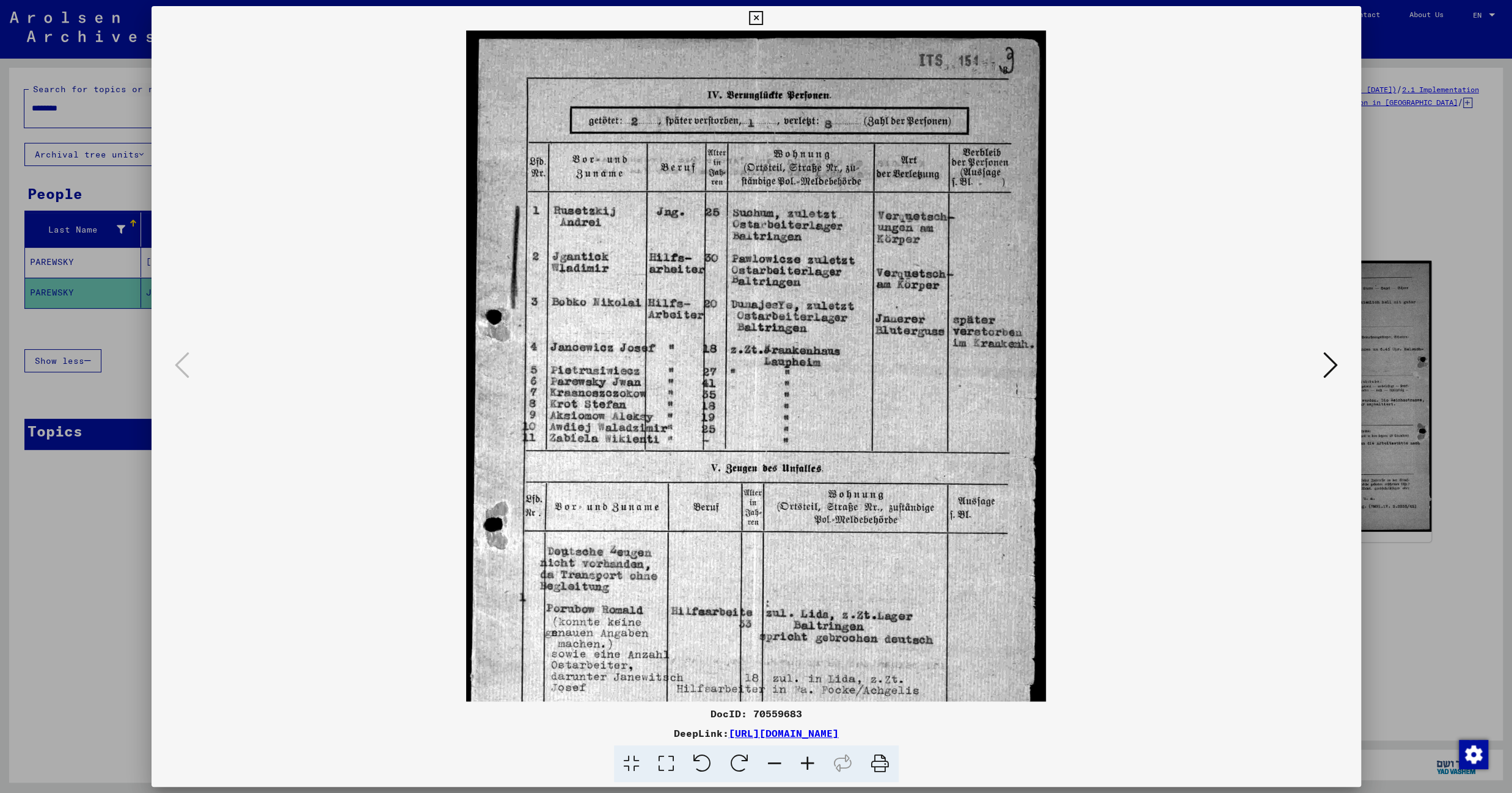
click at [806, 764] on icon at bounding box center [808, 764] width 33 height 38
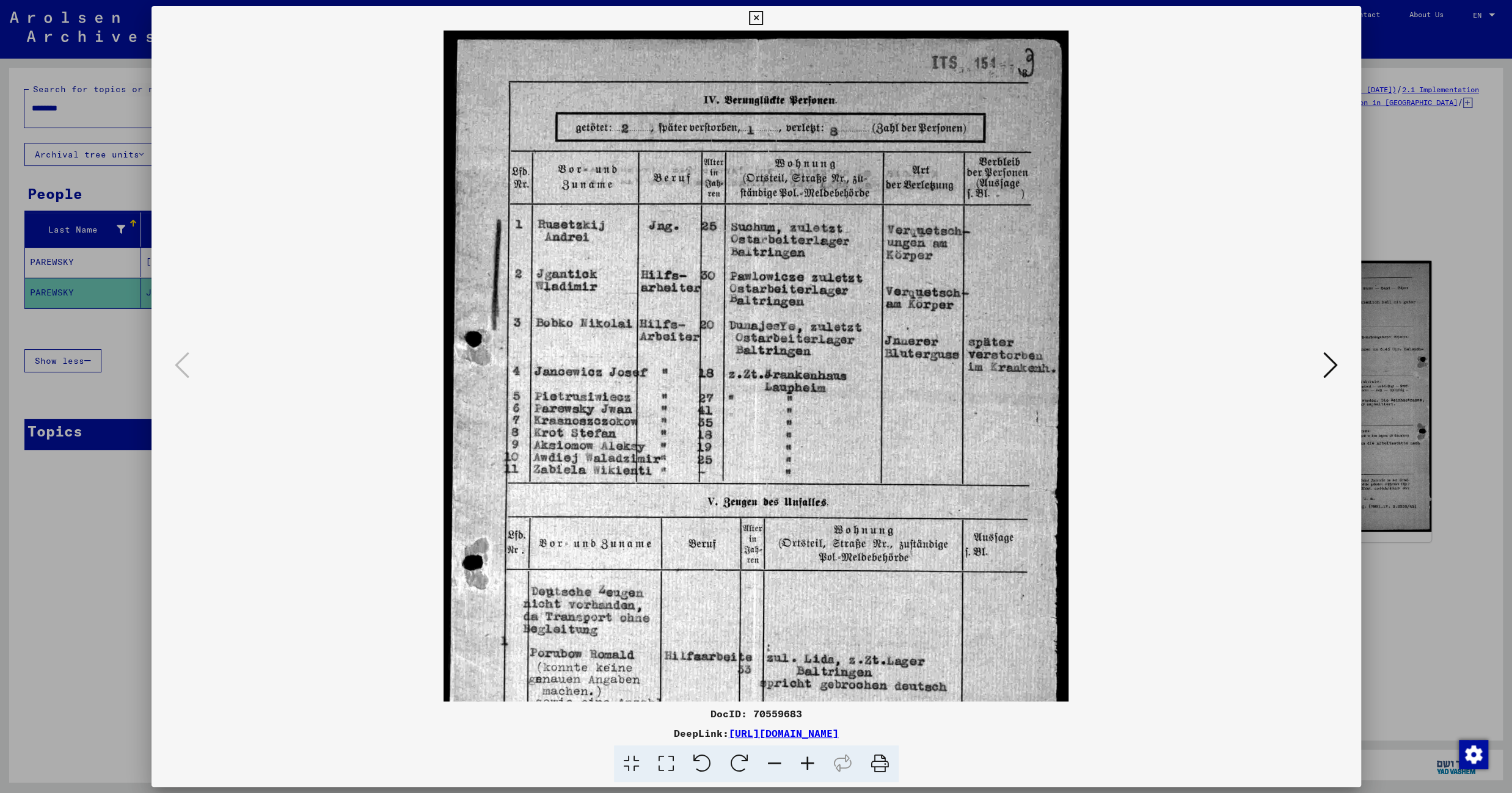
click at [806, 764] on icon at bounding box center [808, 764] width 33 height 38
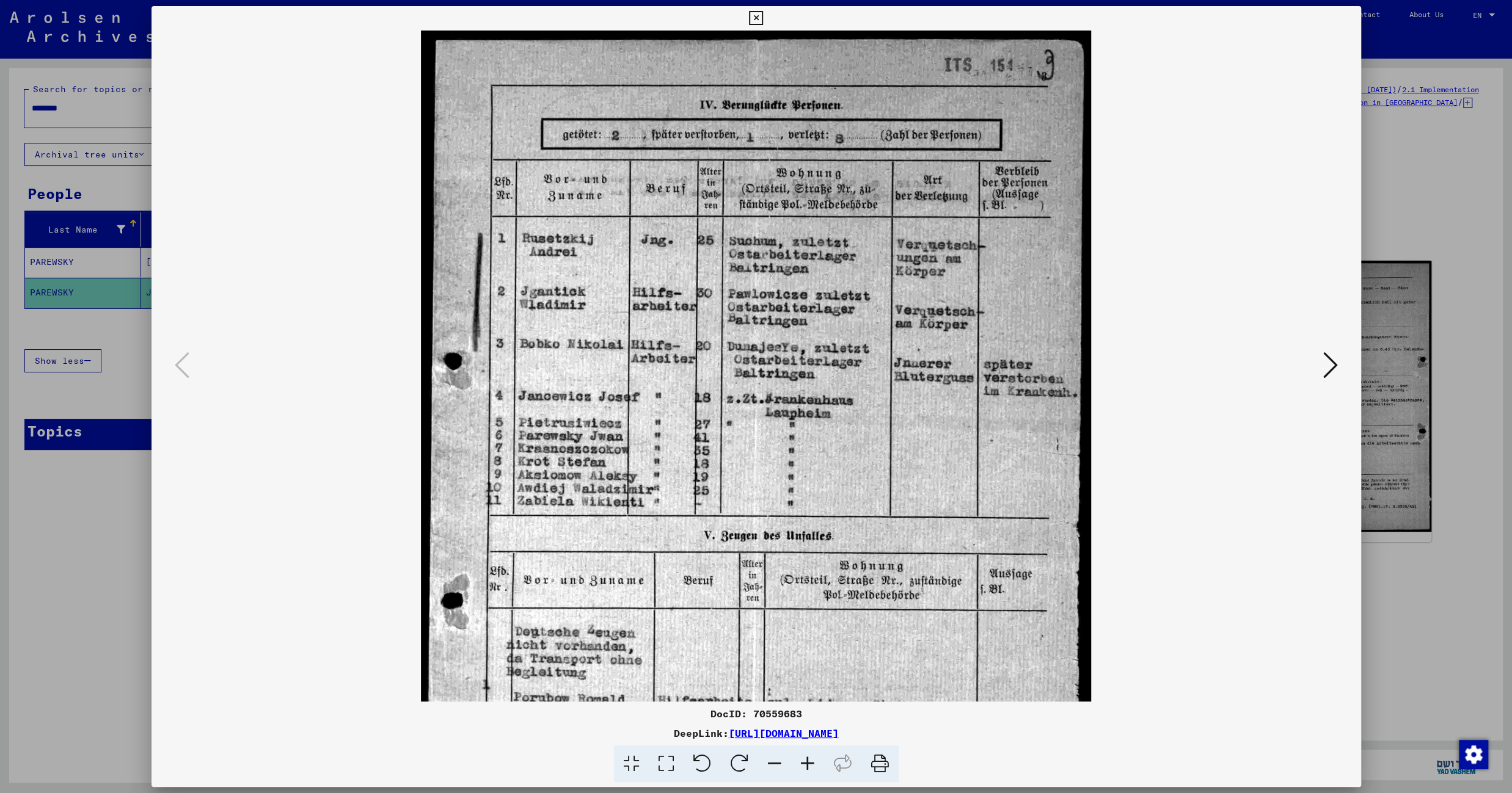
click at [806, 764] on icon at bounding box center [808, 764] width 33 height 38
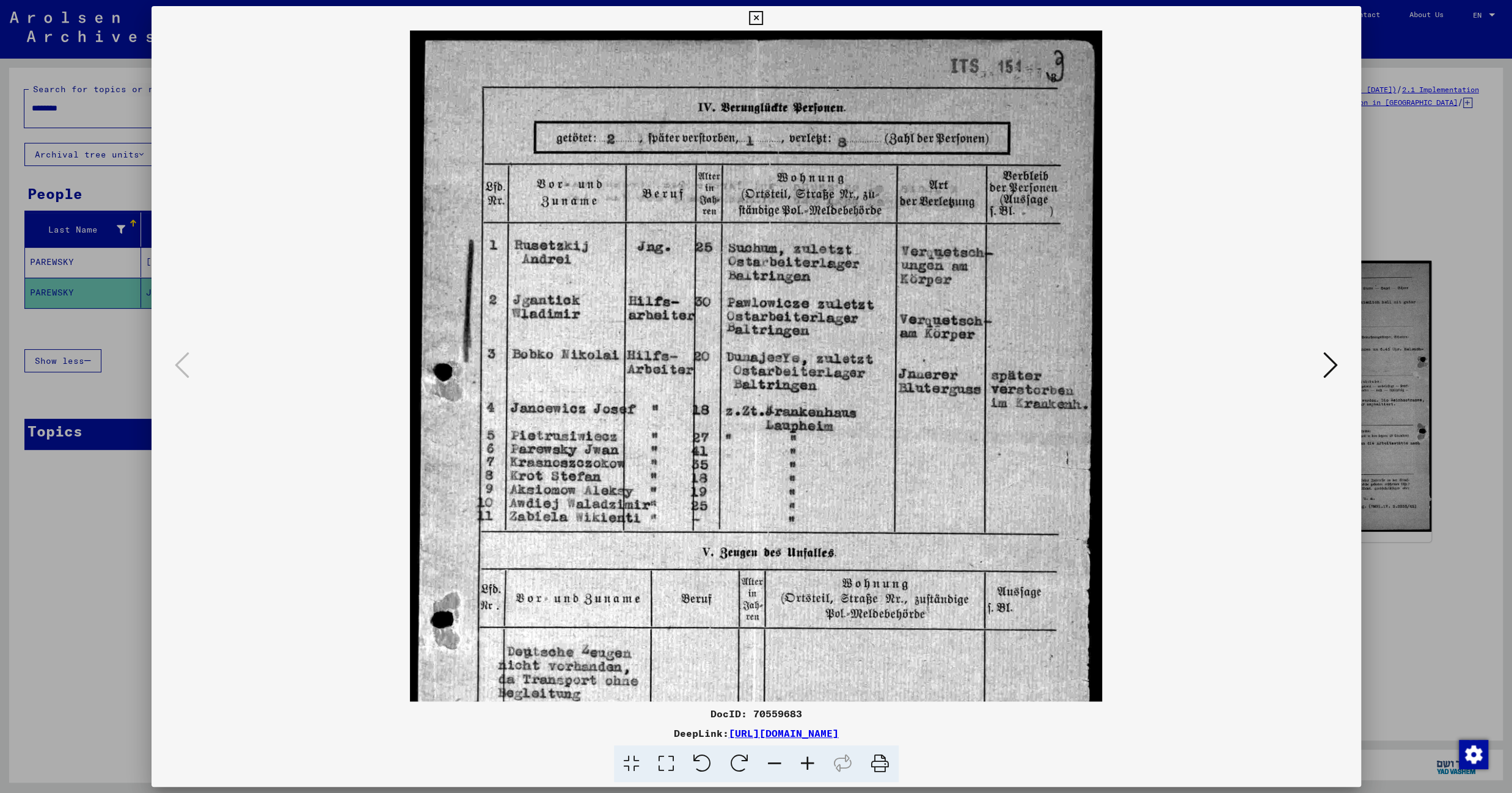
click at [806, 764] on icon at bounding box center [808, 764] width 33 height 38
click at [763, 19] on icon at bounding box center [756, 18] width 14 height 15
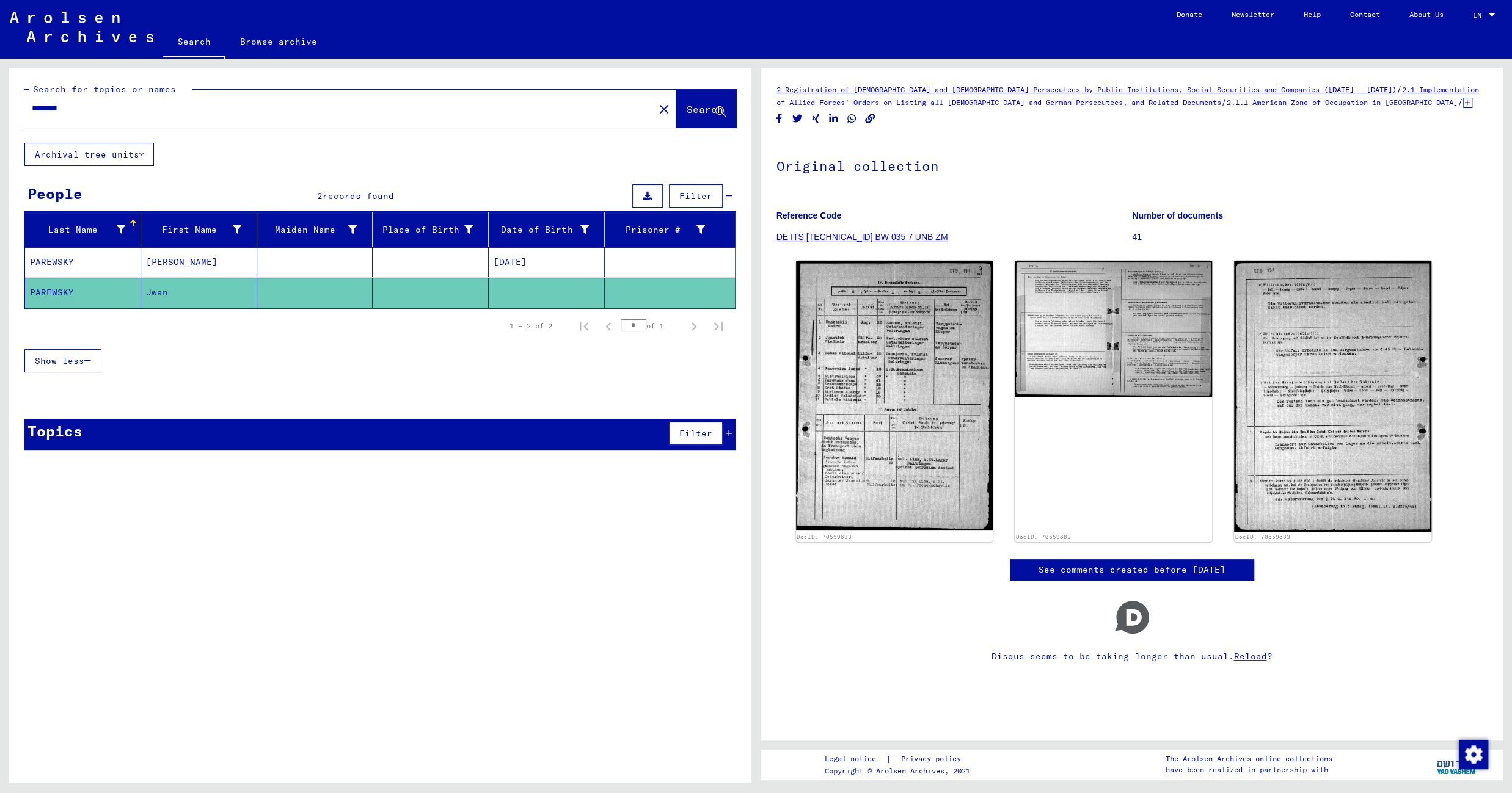
click at [56, 108] on input "********" at bounding box center [338, 108] width 615 height 13
click at [136, 107] on input "********" at bounding box center [338, 108] width 615 height 13
click at [694, 110] on span "Search" at bounding box center [705, 109] width 37 height 12
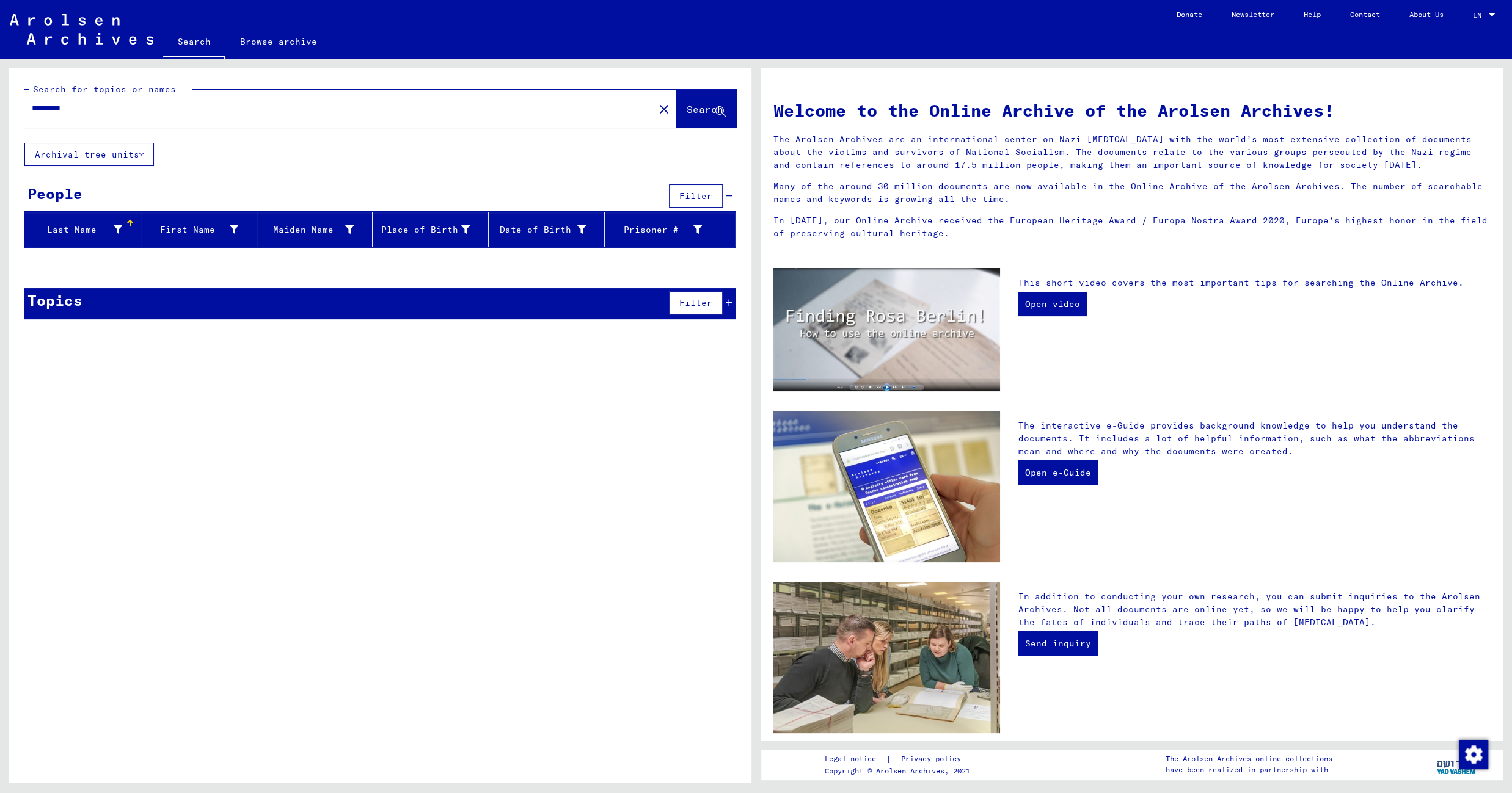
click at [53, 110] on input "*********" at bounding box center [335, 108] width 608 height 13
click at [66, 103] on input "*********" at bounding box center [335, 108] width 608 height 13
click at [86, 107] on input "*********" at bounding box center [335, 108] width 608 height 13
click at [686, 110] on span "Search" at bounding box center [705, 109] width 37 height 12
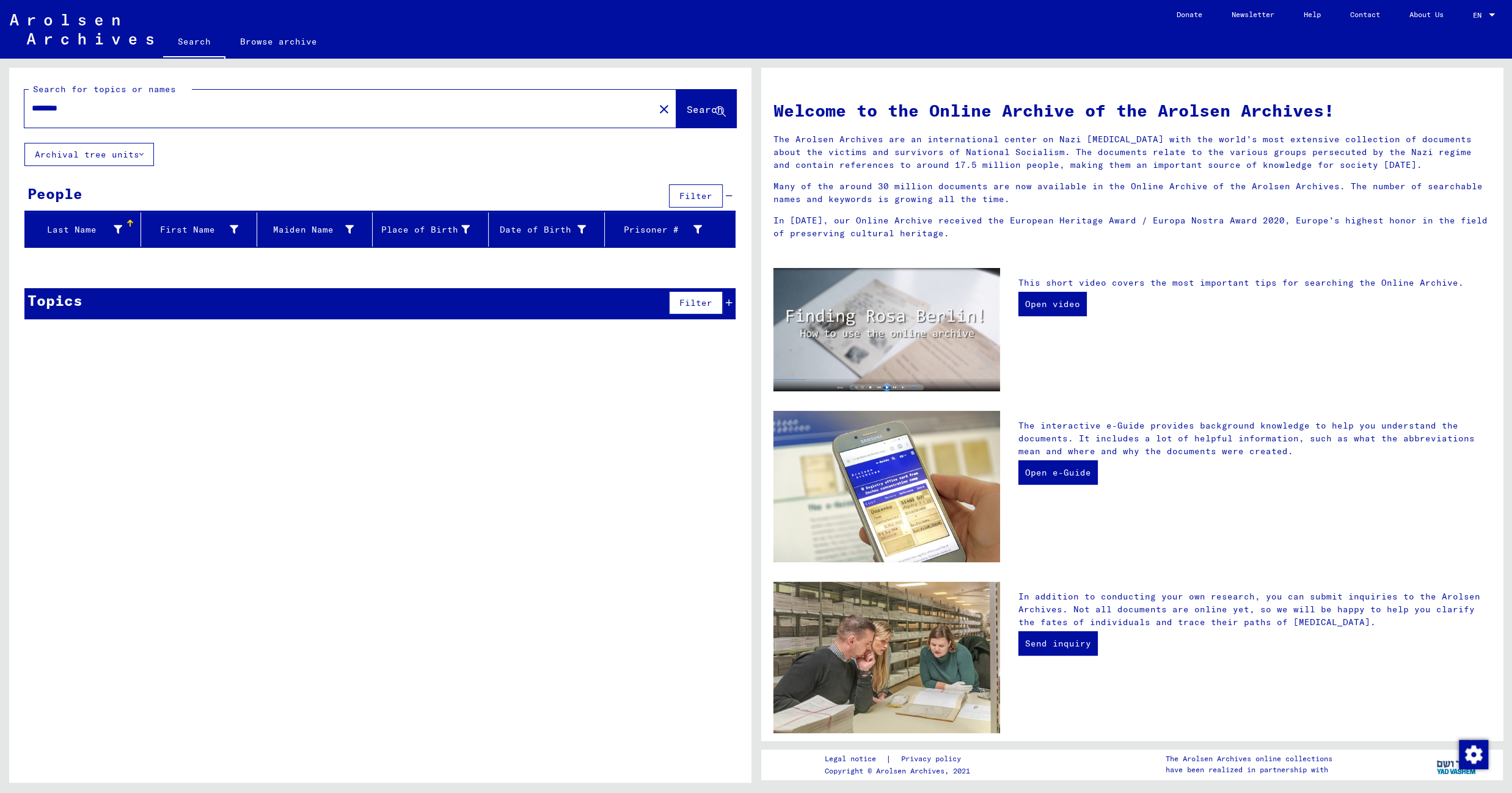
click at [59, 108] on input "********" at bounding box center [335, 108] width 608 height 13
click at [42, 104] on input "********" at bounding box center [335, 108] width 608 height 13
click at [689, 110] on span "Search" at bounding box center [705, 109] width 37 height 12
click at [64, 104] on input "********" at bounding box center [335, 108] width 608 height 13
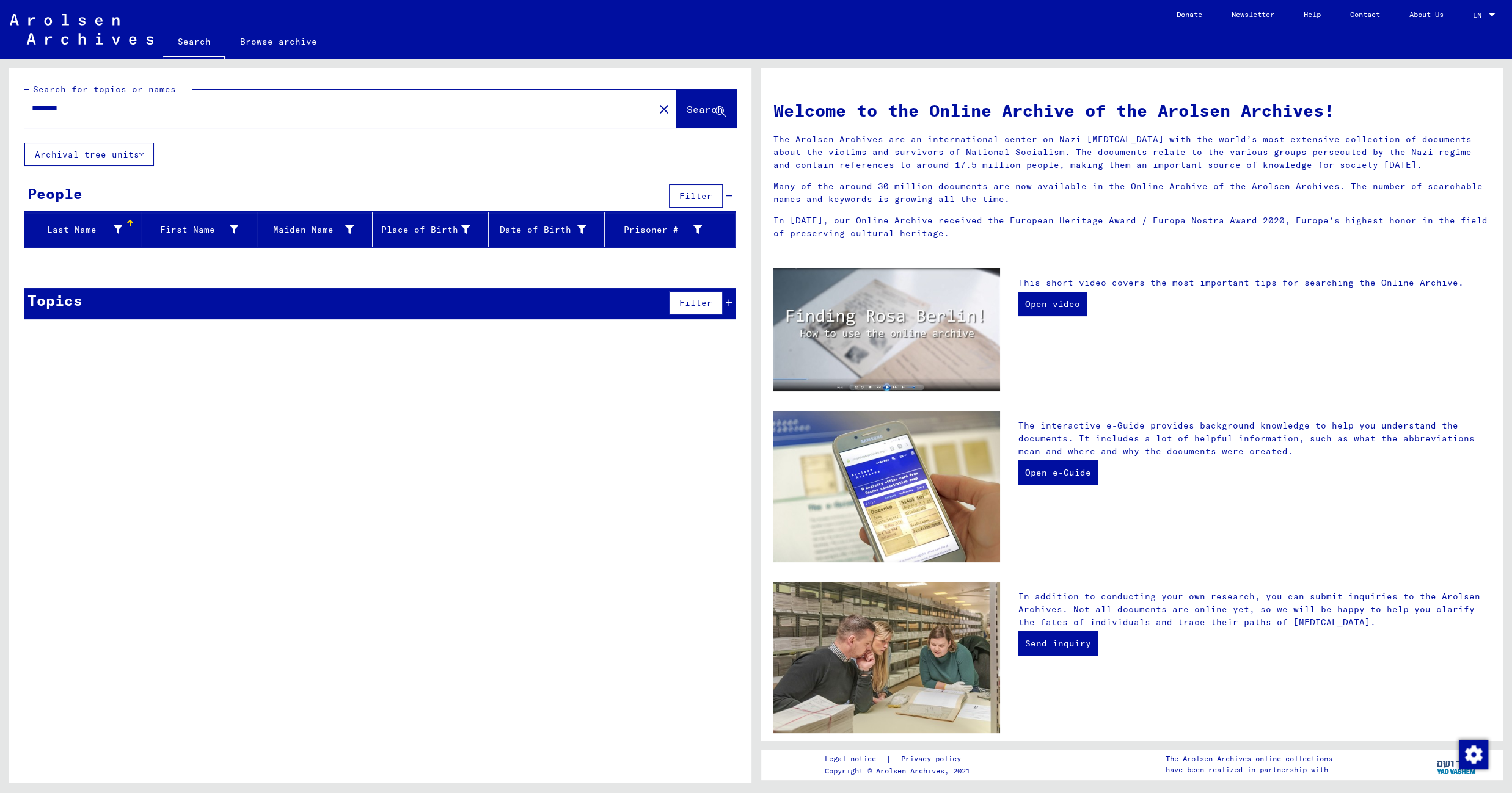
click at [691, 106] on span "Search" at bounding box center [705, 109] width 37 height 12
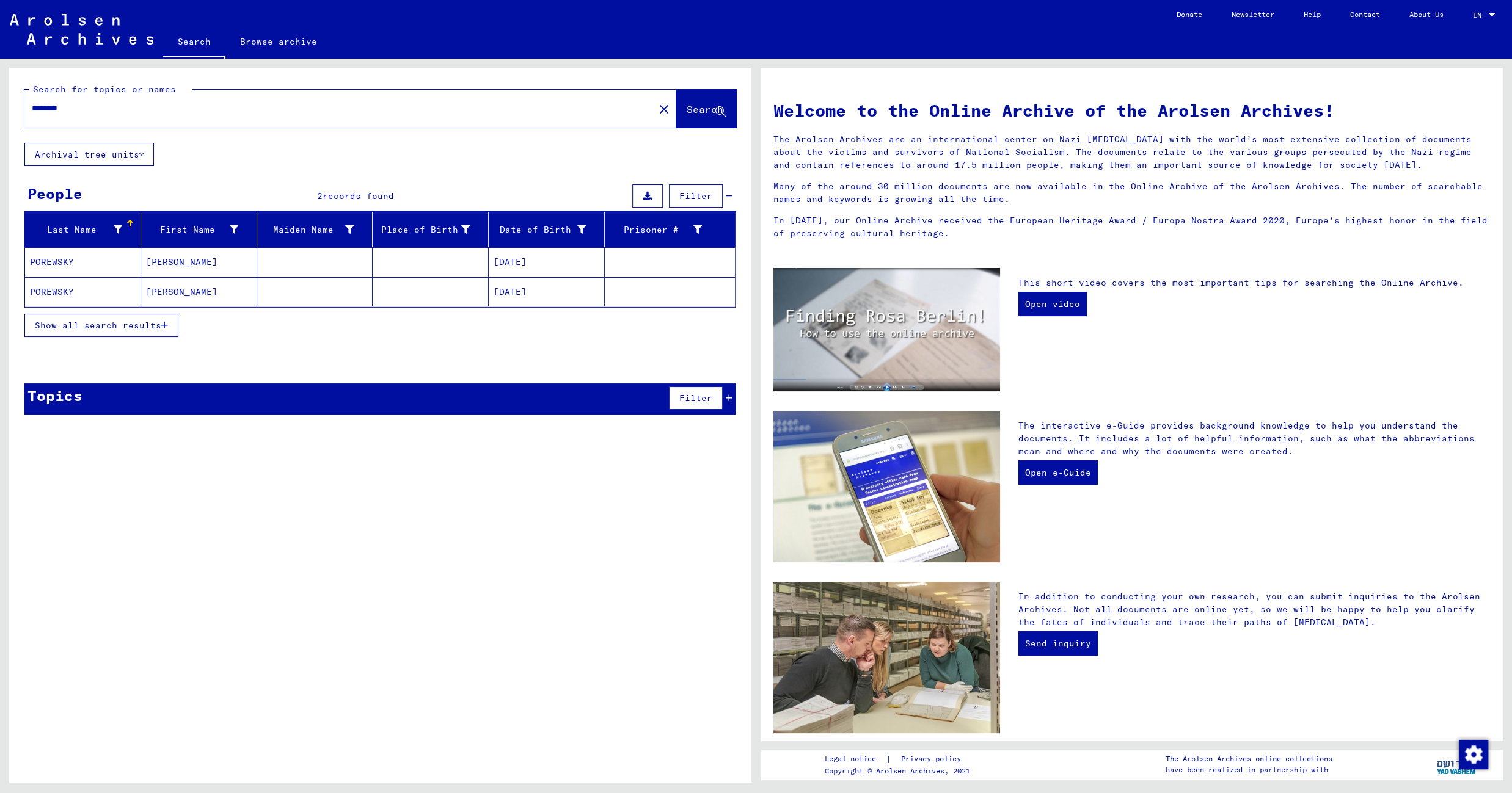
click at [303, 614] on div "Search for topics or names ******** close Search Archival tree units People 2 r…" at bounding box center [380, 430] width 742 height 724
click at [410, 262] on mat-cell at bounding box center [430, 262] width 116 height 30
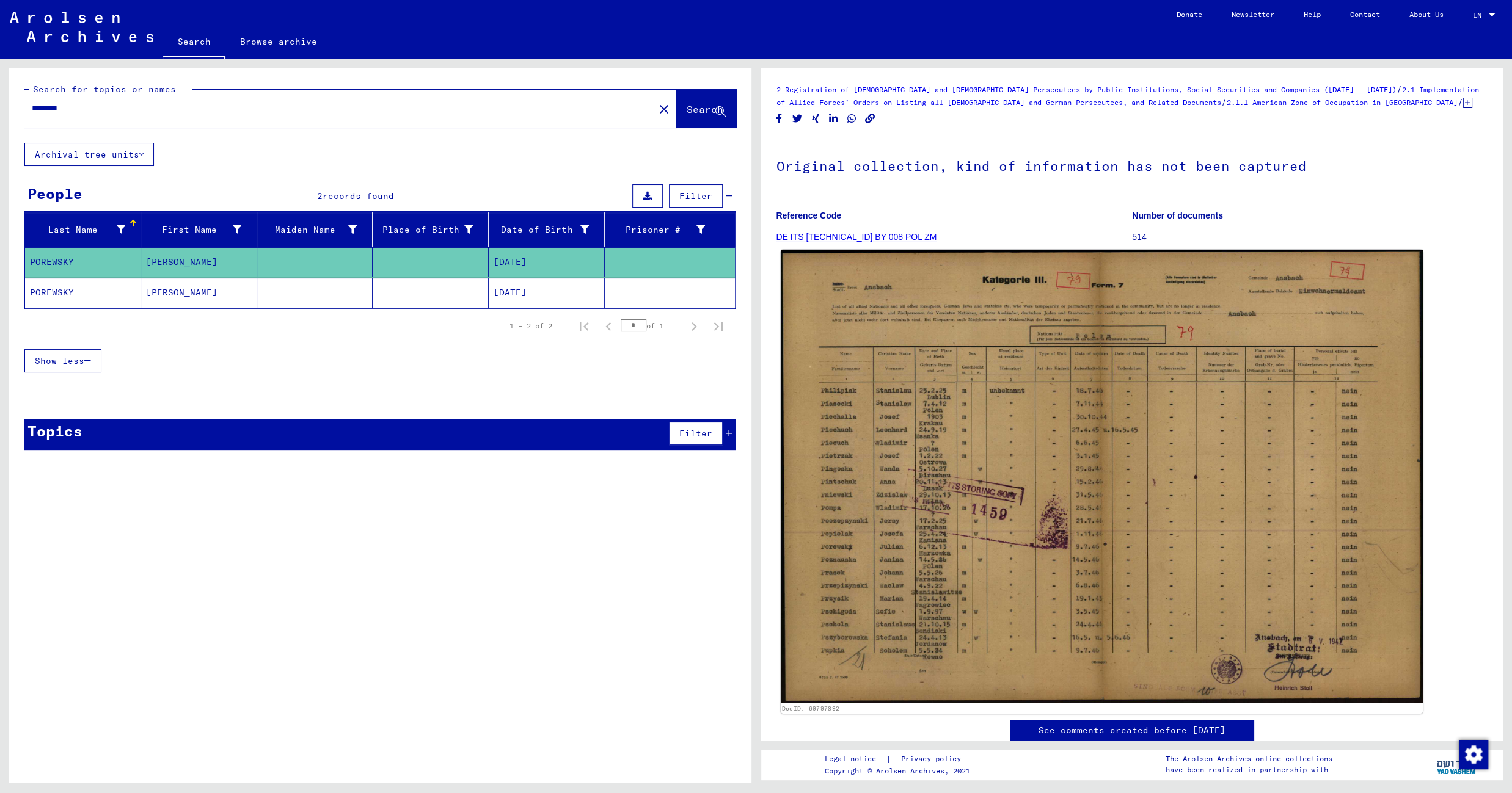
click at [879, 339] on img at bounding box center [1101, 476] width 642 height 454
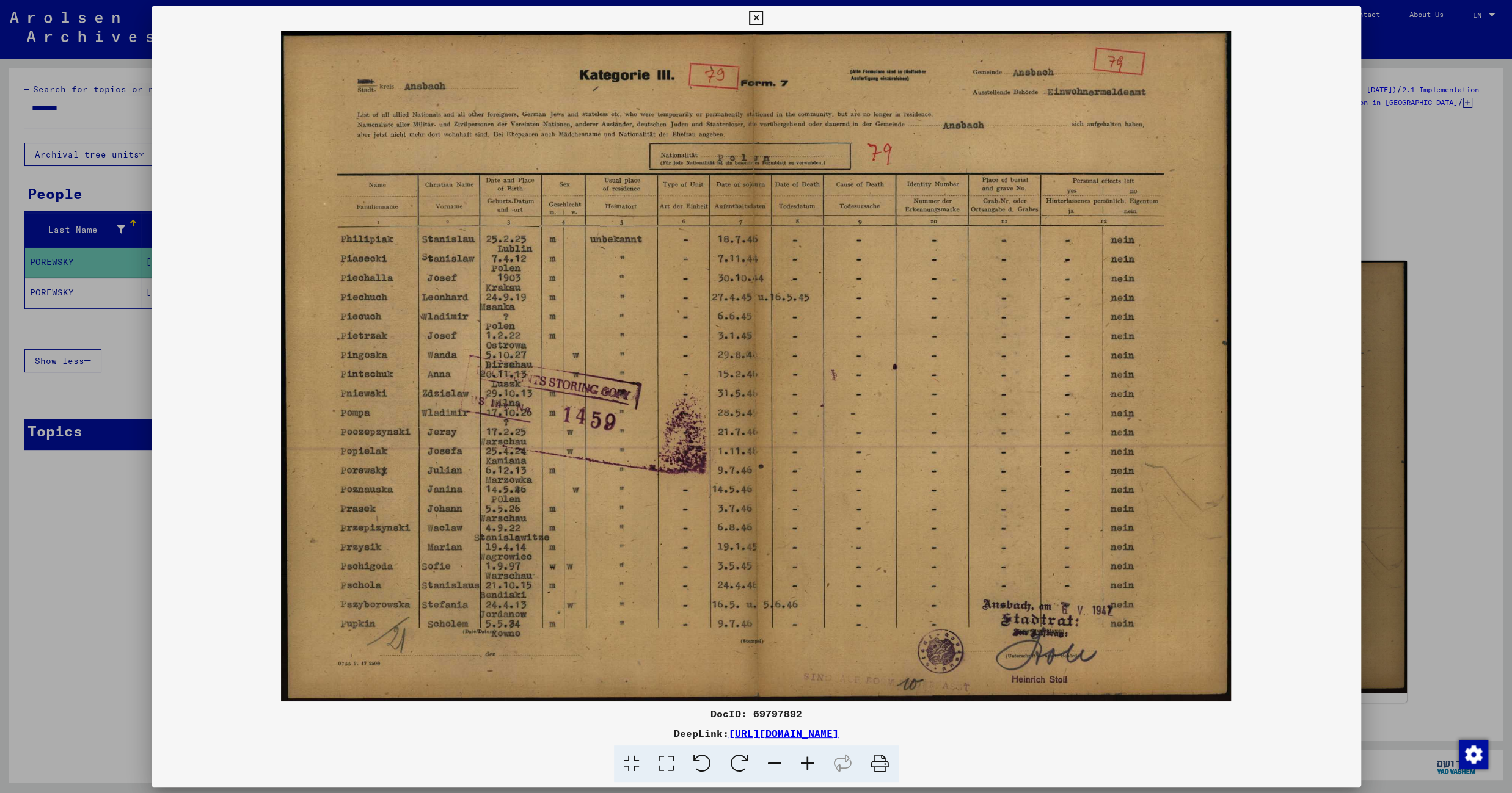
click at [131, 341] on div at bounding box center [756, 396] width 1512 height 793
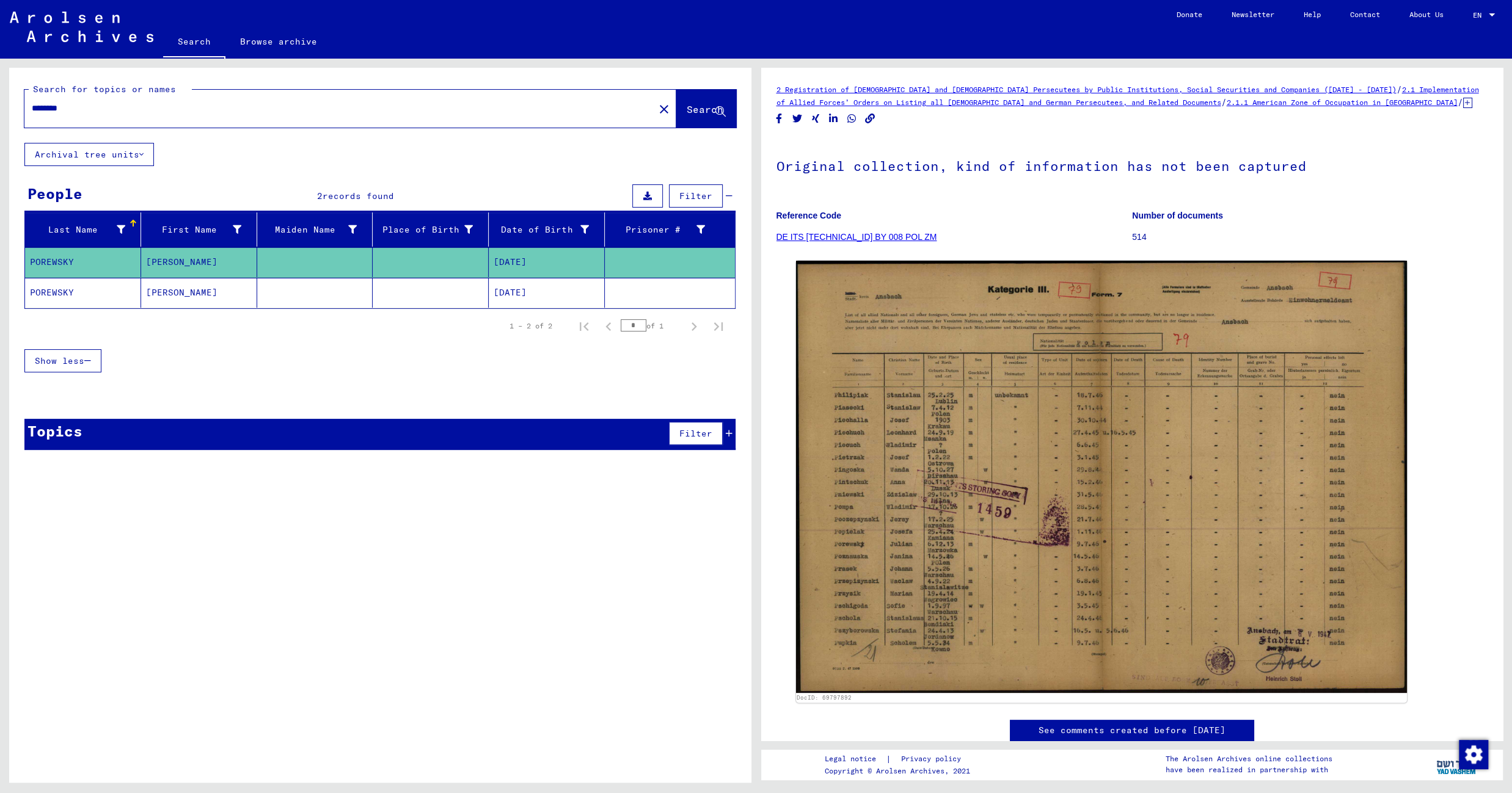
click at [53, 107] on input "********" at bounding box center [338, 108] width 615 height 13
paste input "***"
type input "**********"
click at [692, 108] on span "Search" at bounding box center [705, 109] width 37 height 12
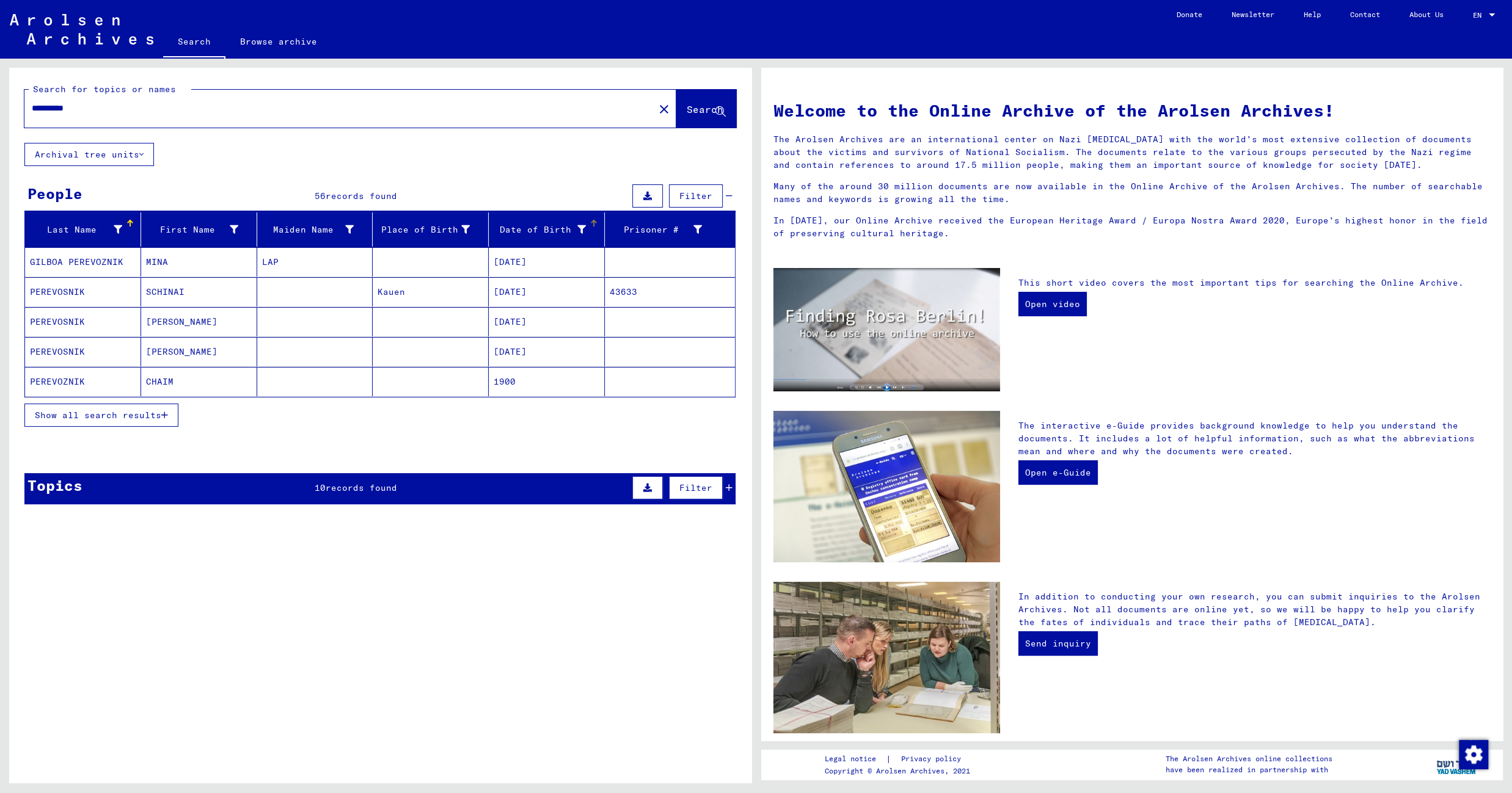
click at [522, 229] on div "Date of Birth" at bounding box center [539, 230] width 92 height 13
click at [165, 420] on icon "button" at bounding box center [164, 415] width 7 height 9
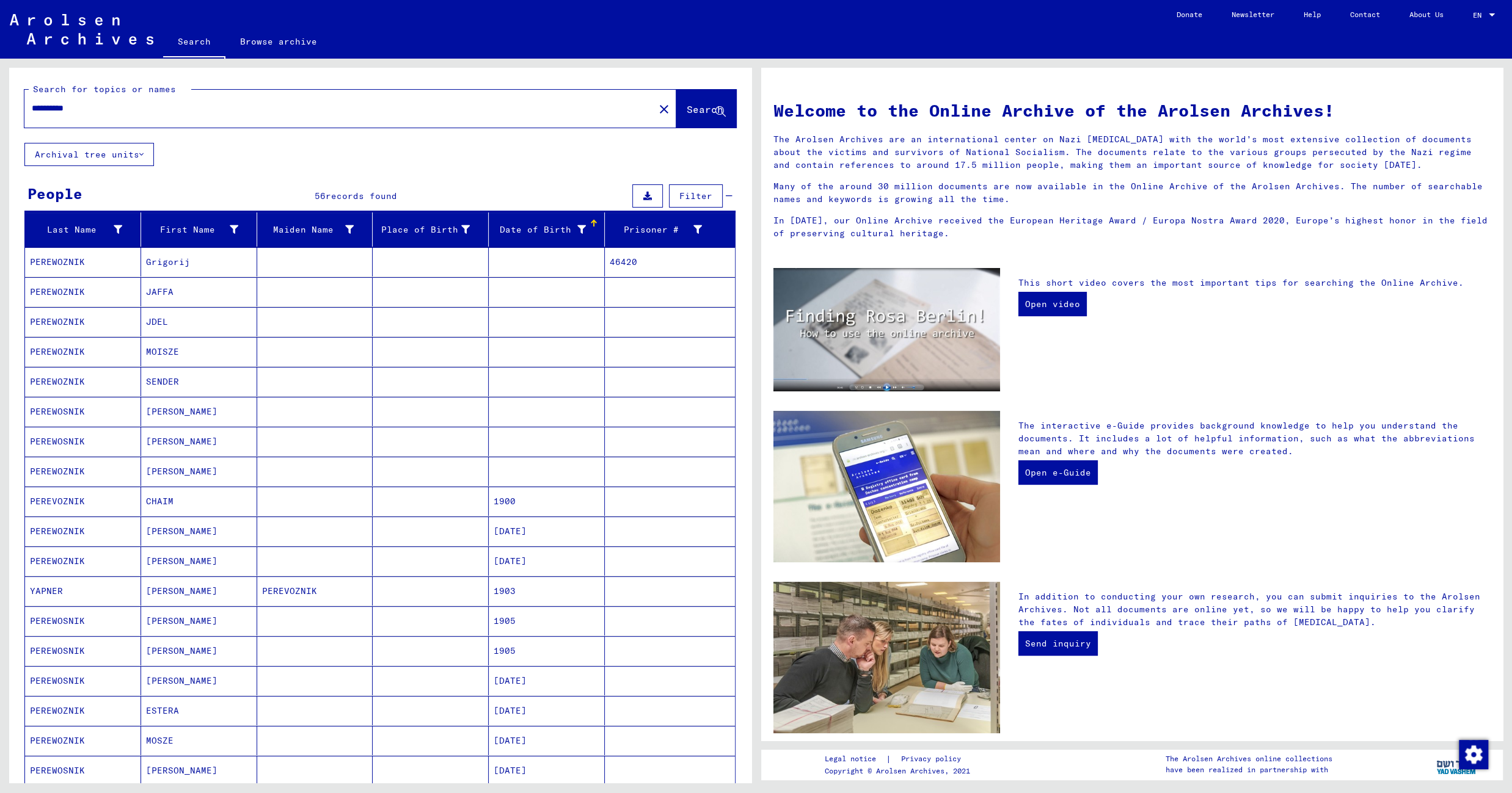
click at [518, 493] on mat-cell "1900" at bounding box center [547, 502] width 116 height 30
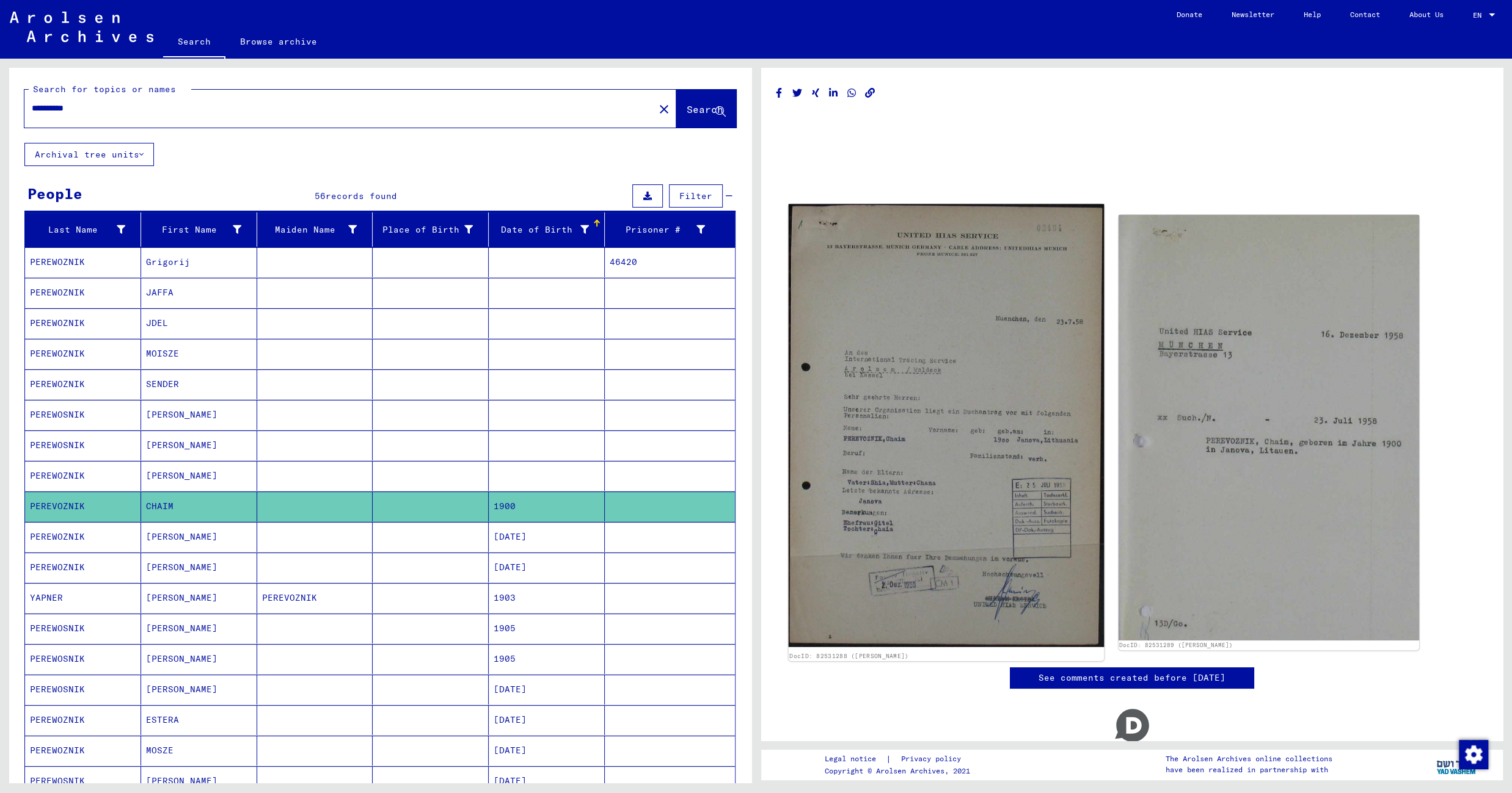
click at [884, 408] on img at bounding box center [945, 425] width 316 height 443
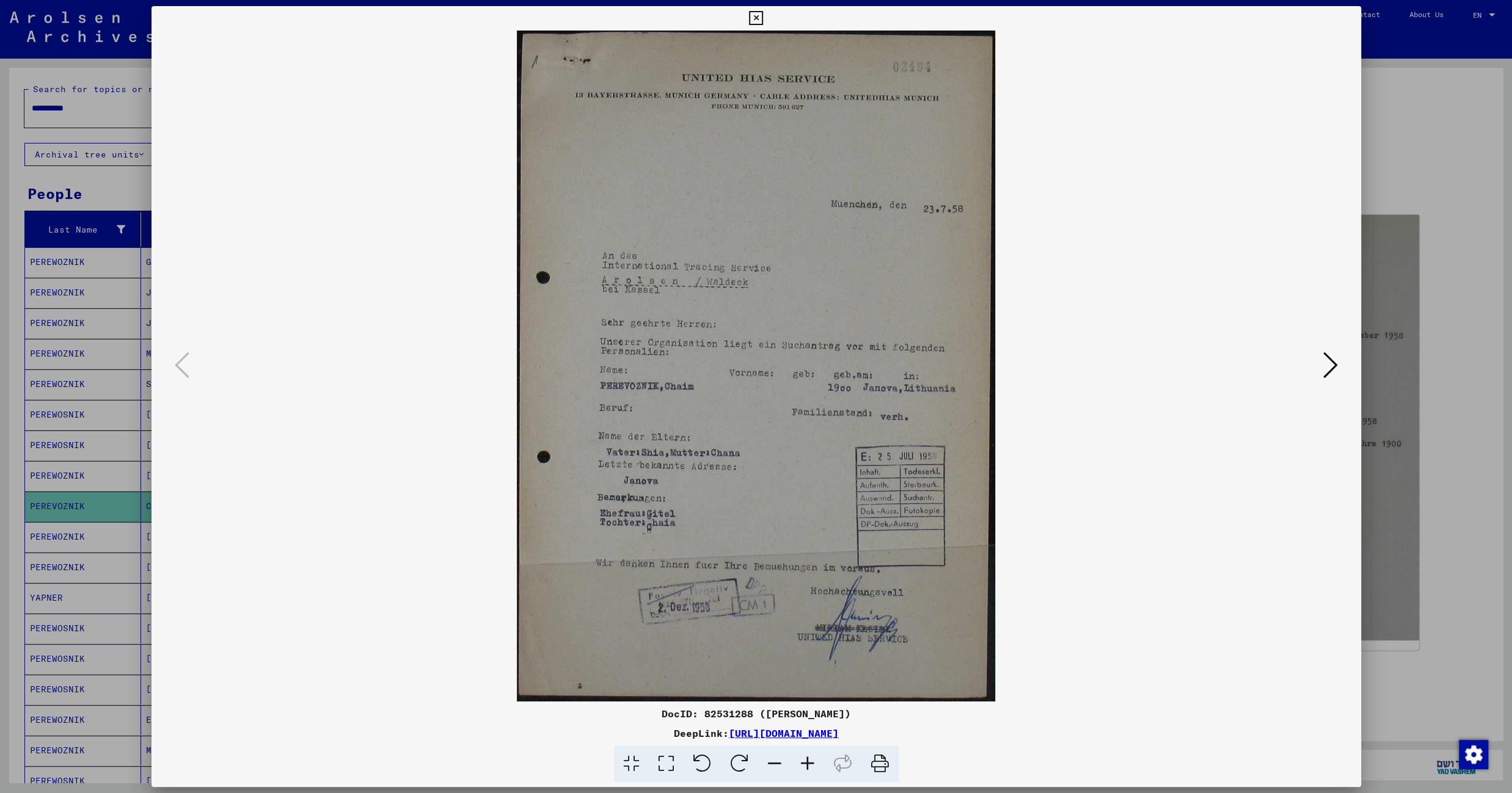
click at [763, 20] on icon at bounding box center [756, 18] width 14 height 15
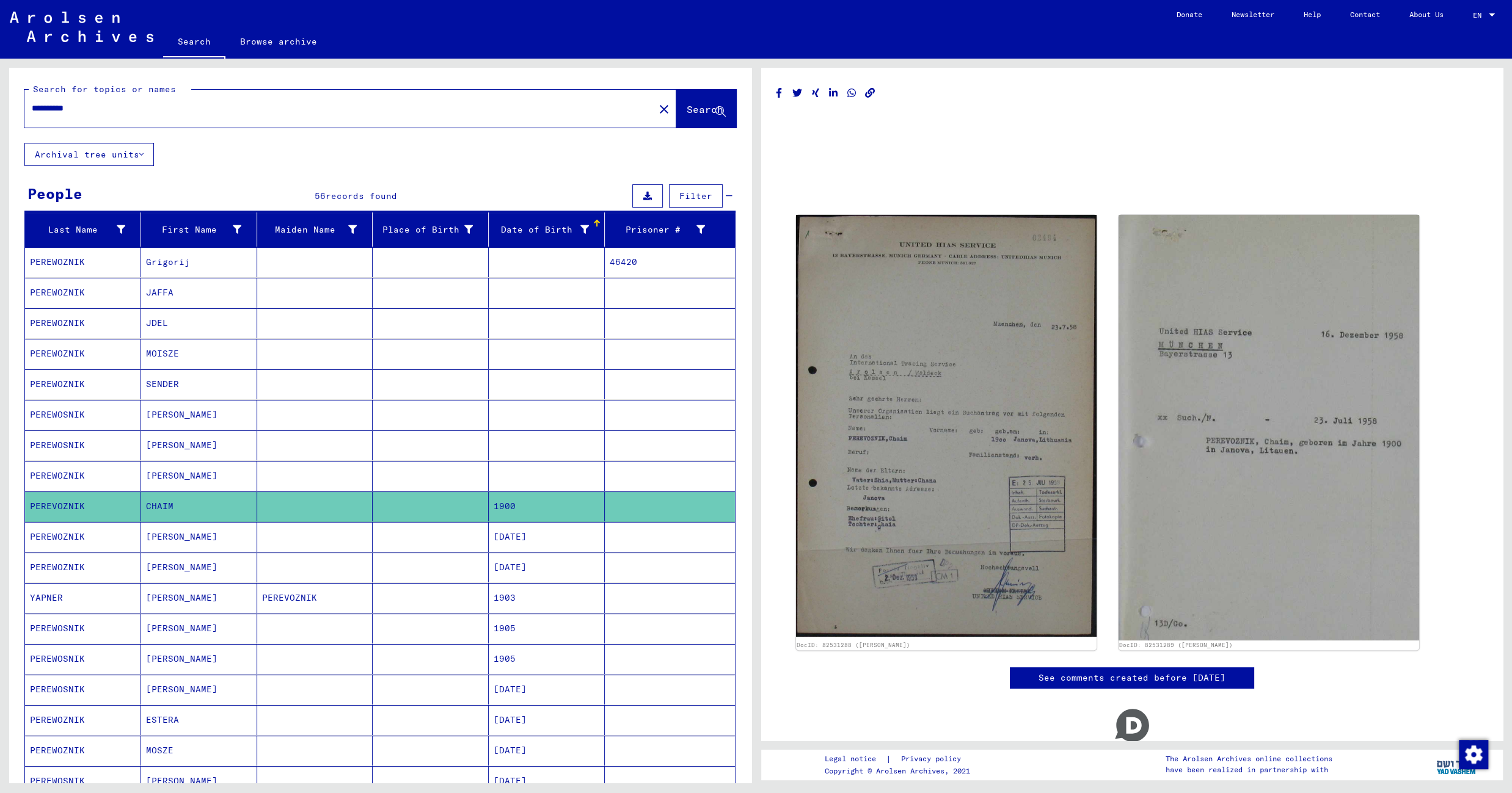
click at [453, 542] on mat-cell at bounding box center [430, 537] width 116 height 30
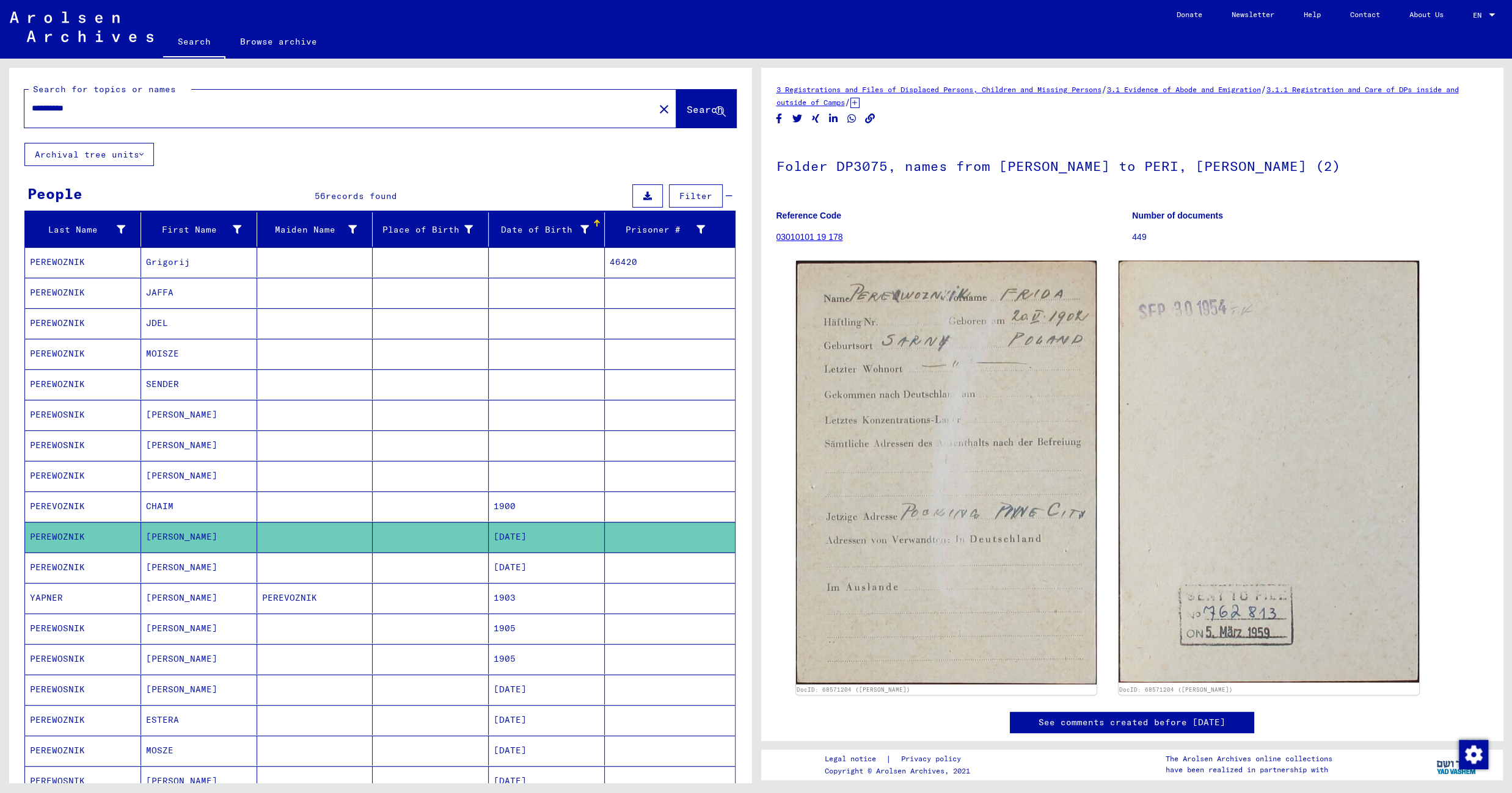
click at [429, 573] on mat-cell at bounding box center [430, 567] width 116 height 30
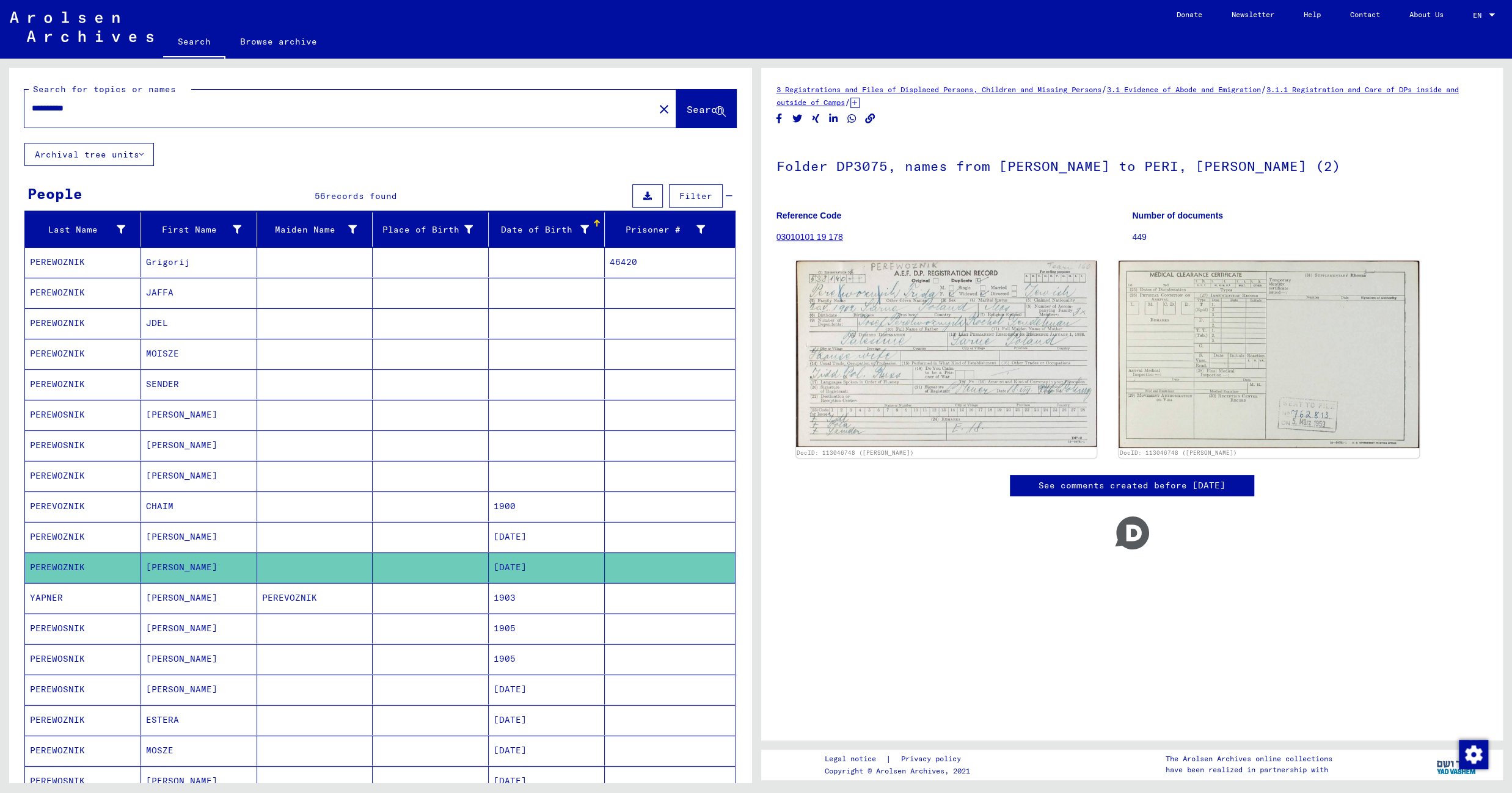
click at [392, 604] on mat-cell at bounding box center [430, 598] width 116 height 30
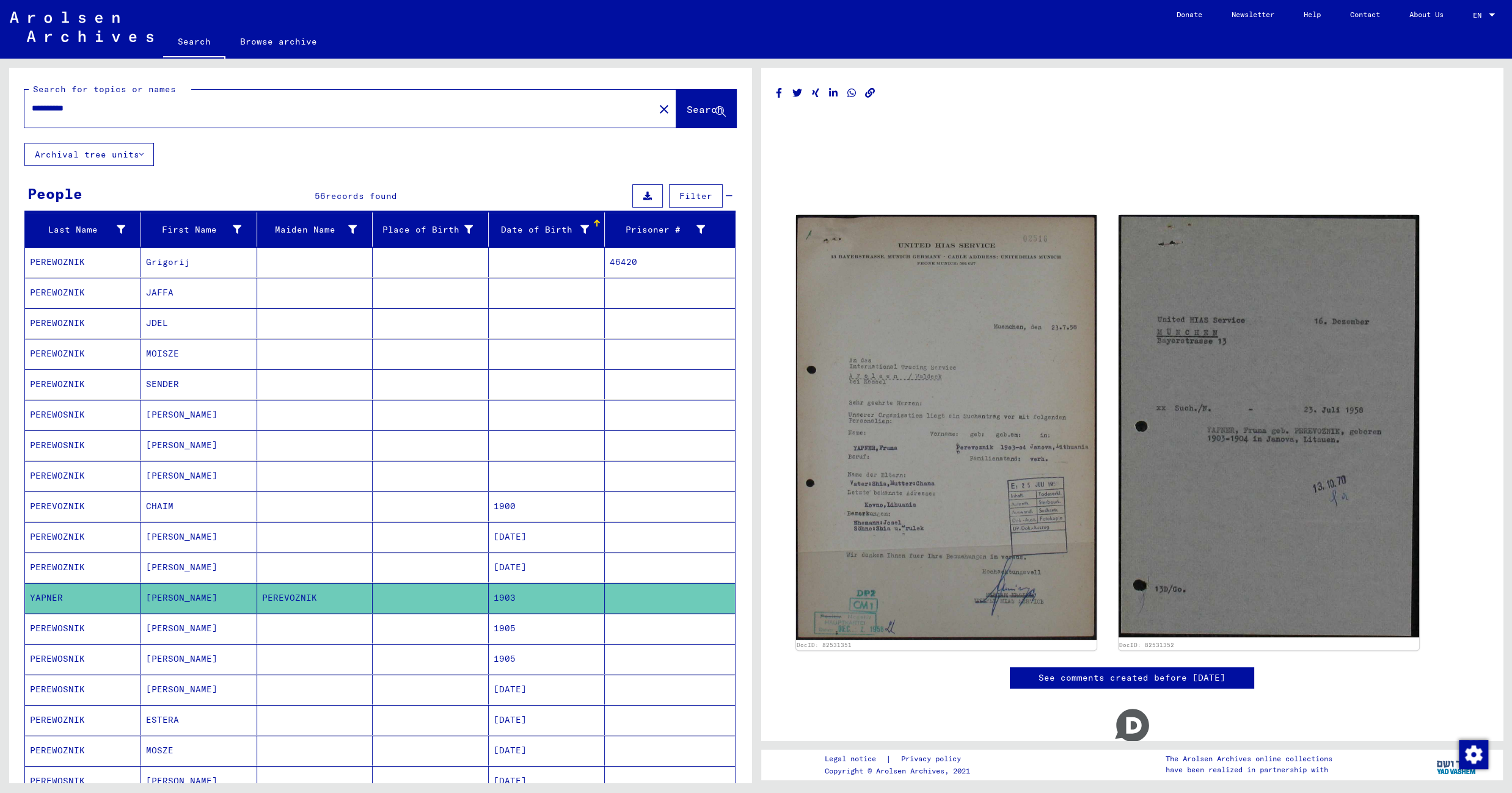
click at [501, 631] on mat-cell "1905" at bounding box center [547, 629] width 116 height 30
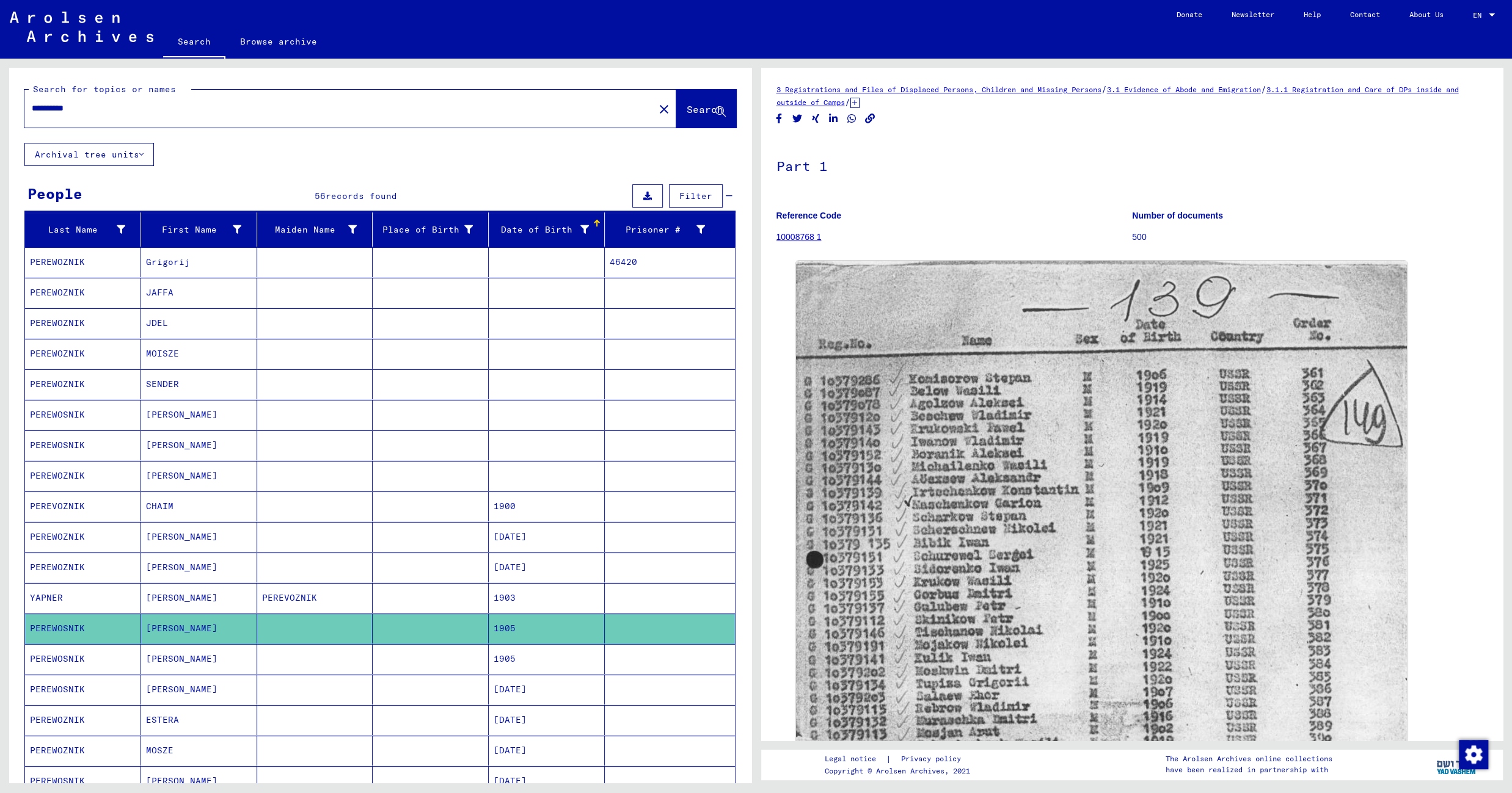
click at [550, 667] on mat-cell "1905" at bounding box center [547, 659] width 116 height 30
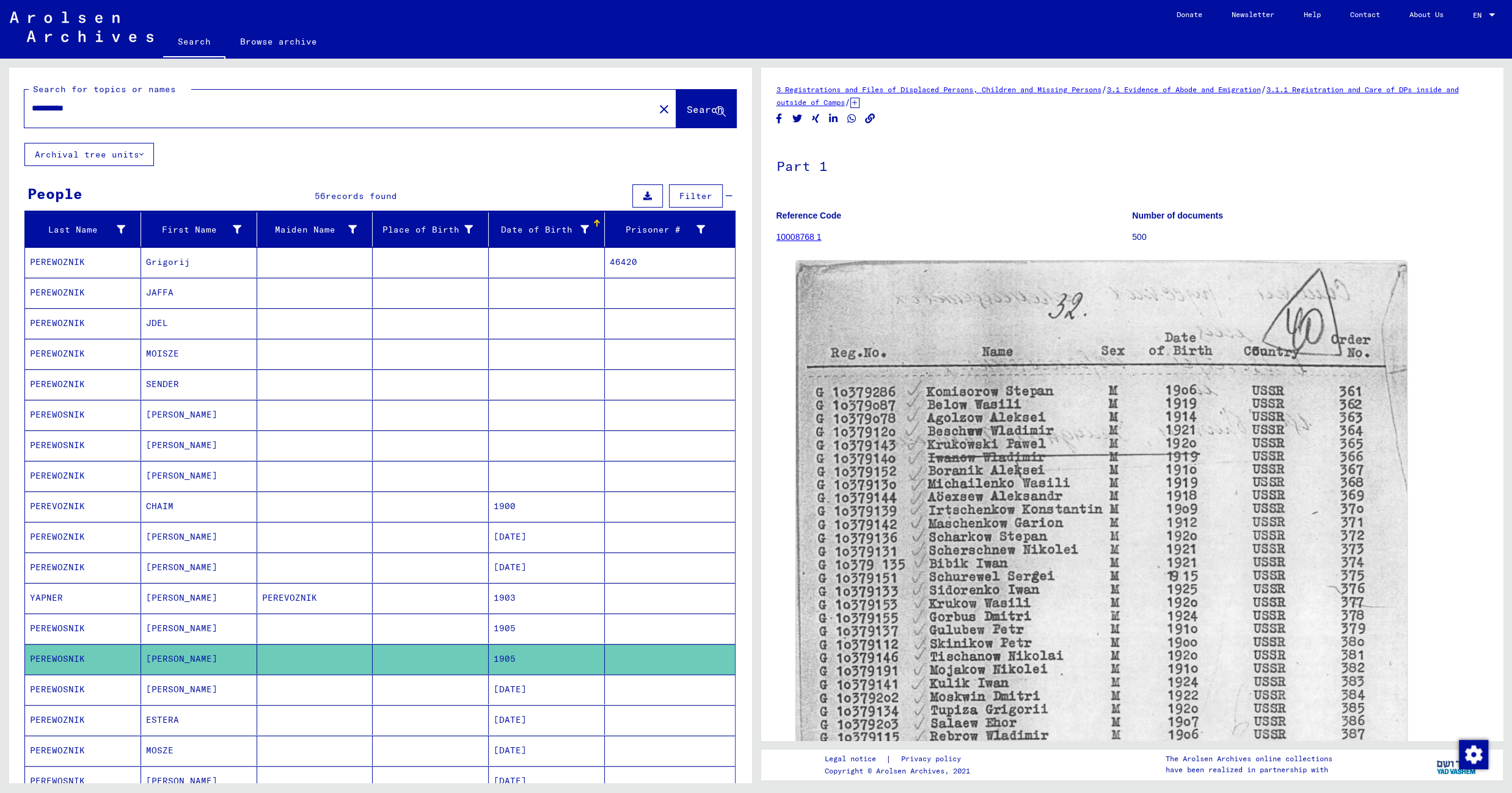
click at [562, 701] on mat-cell "[DATE]" at bounding box center [547, 690] width 116 height 30
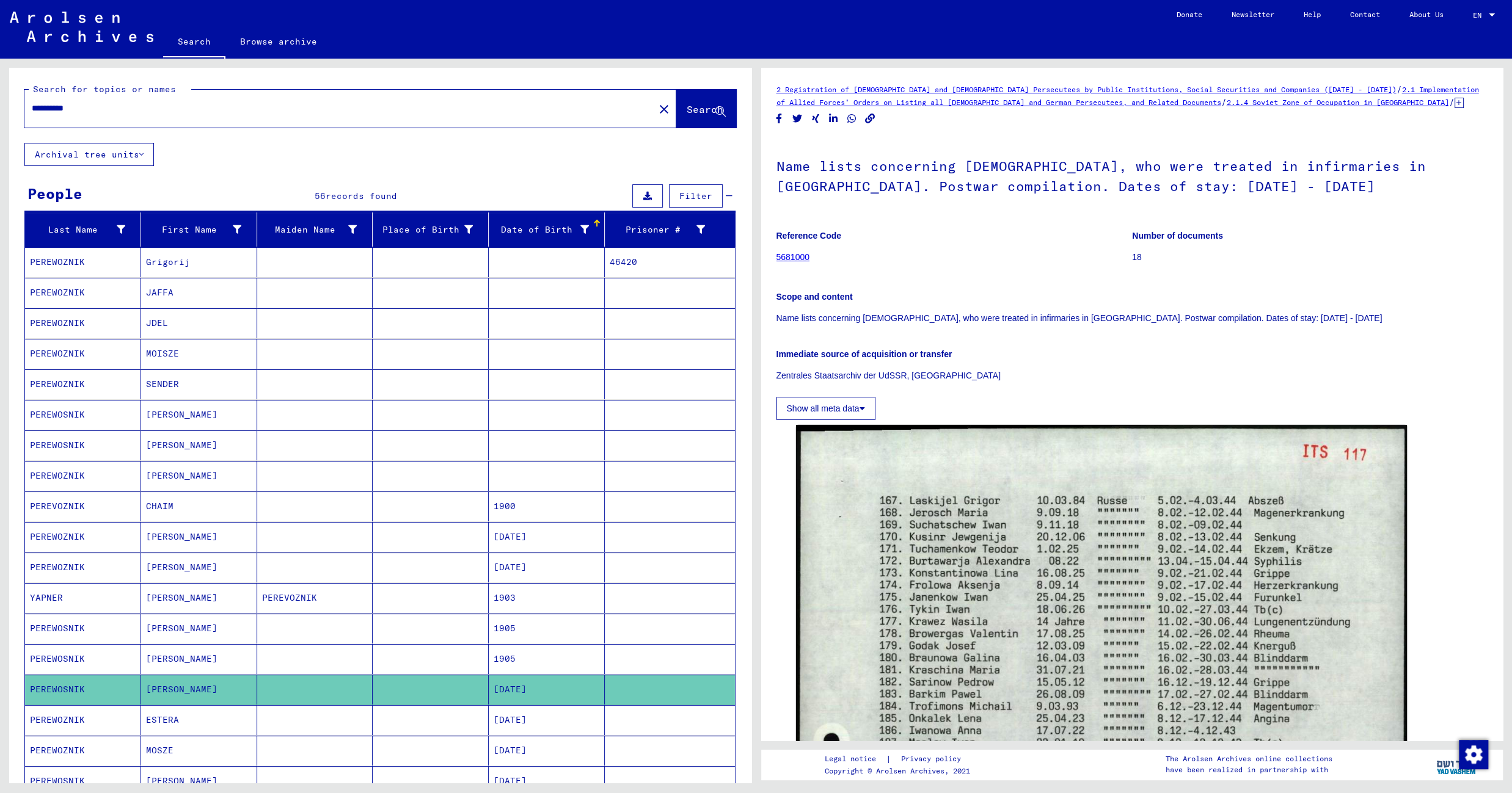
scroll to position [650, 0]
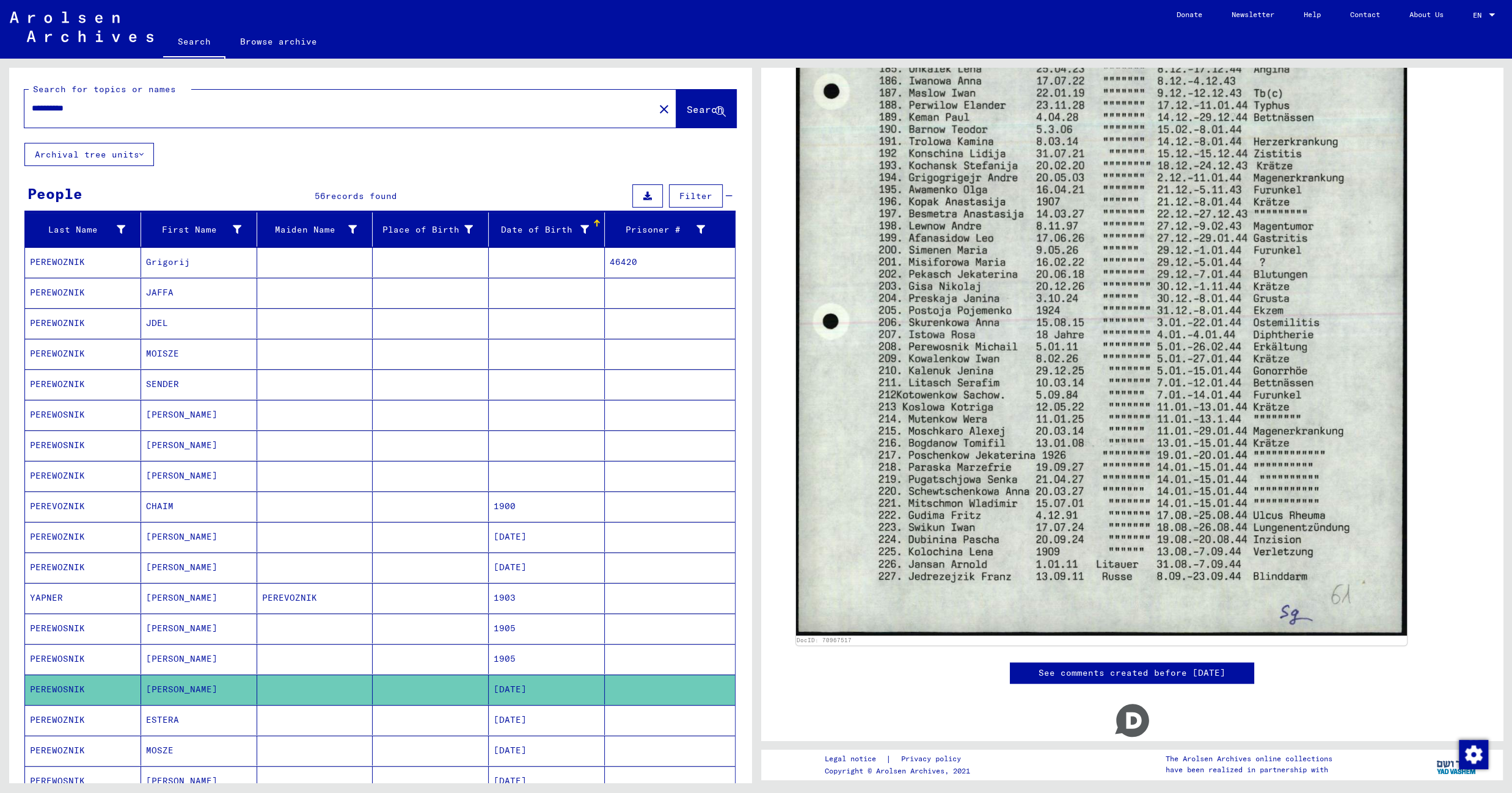
click at [442, 727] on mat-cell at bounding box center [430, 720] width 116 height 30
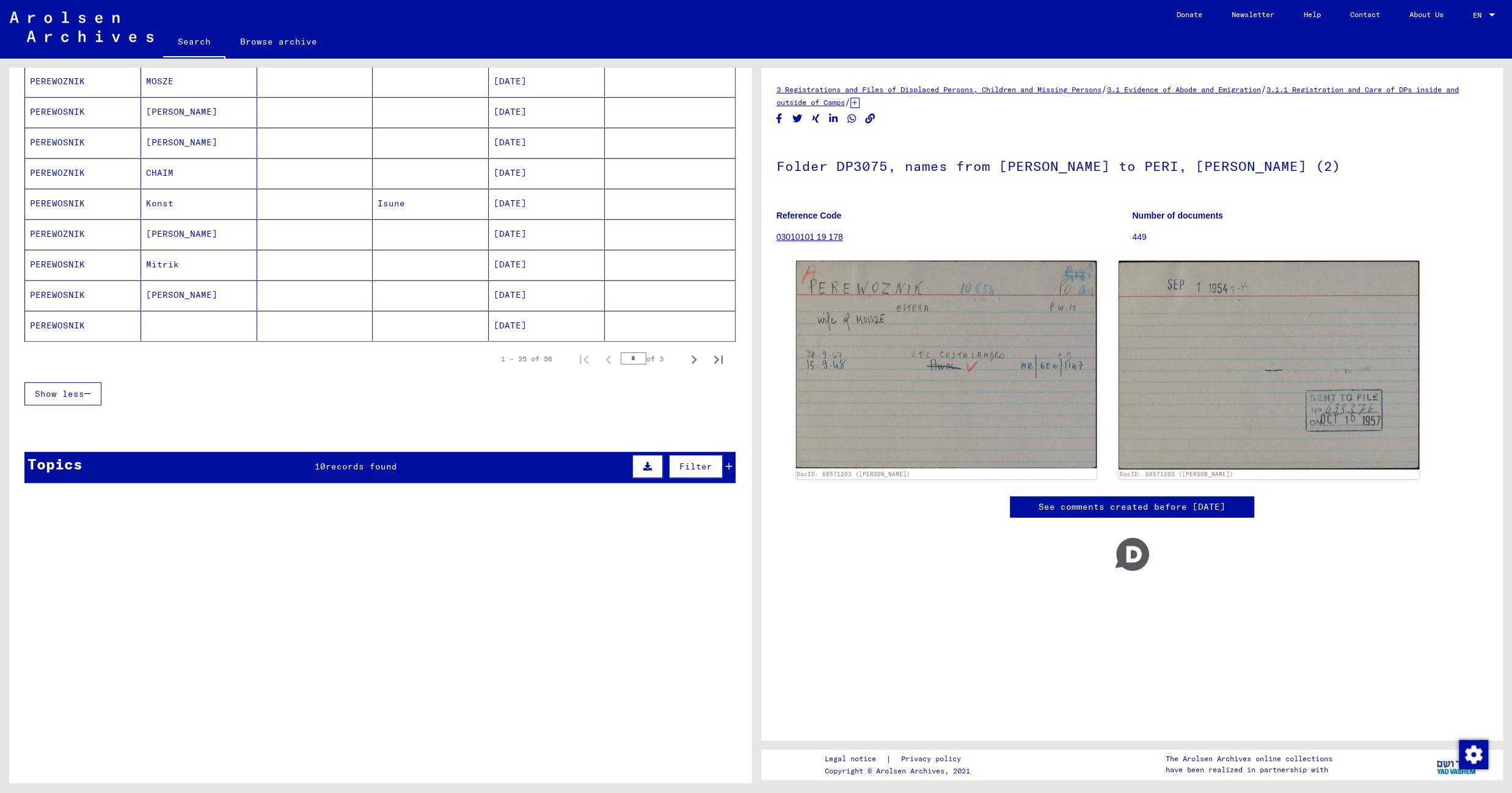
scroll to position [667, 0]
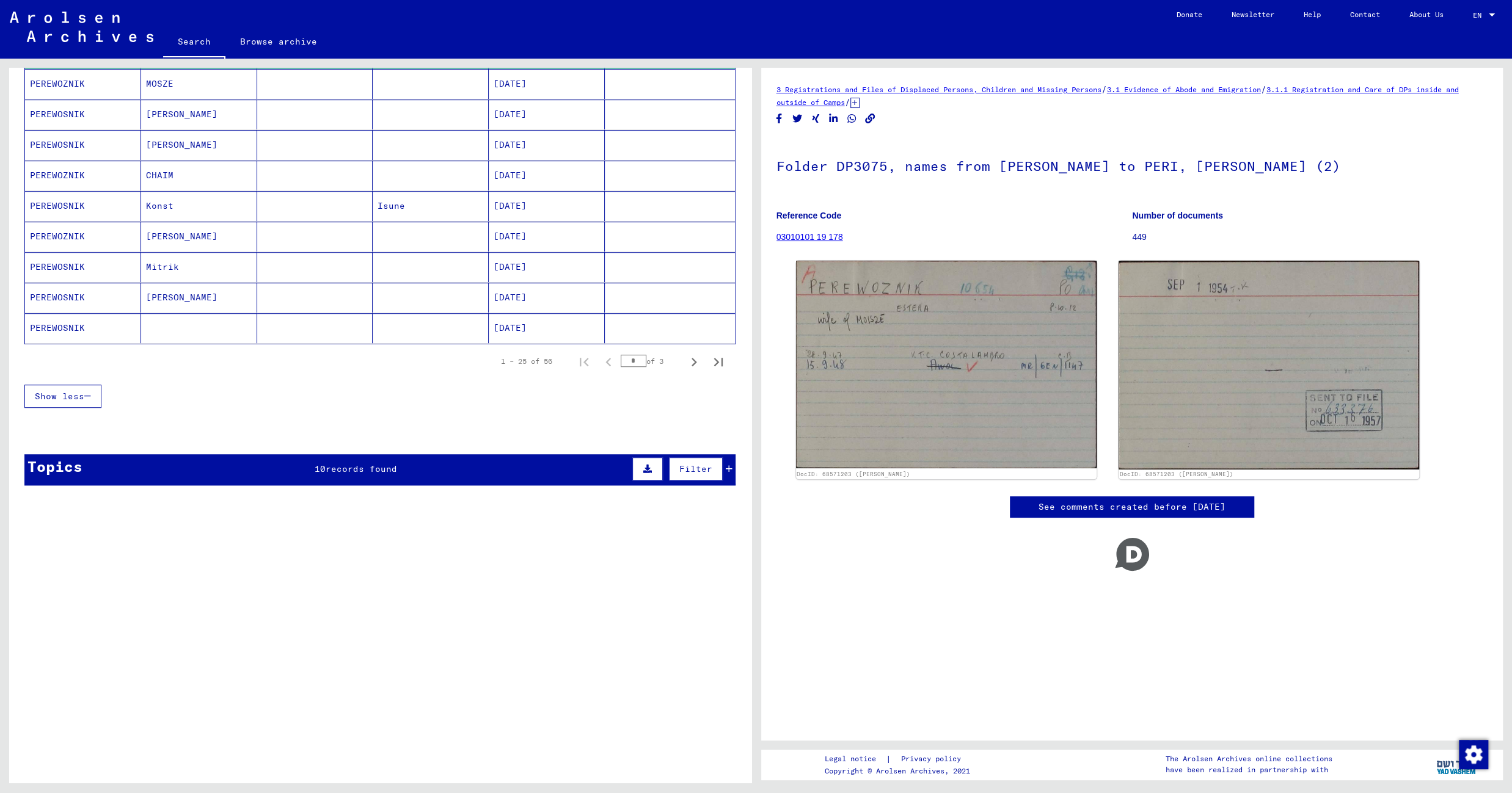
click at [410, 92] on mat-cell at bounding box center [430, 84] width 116 height 30
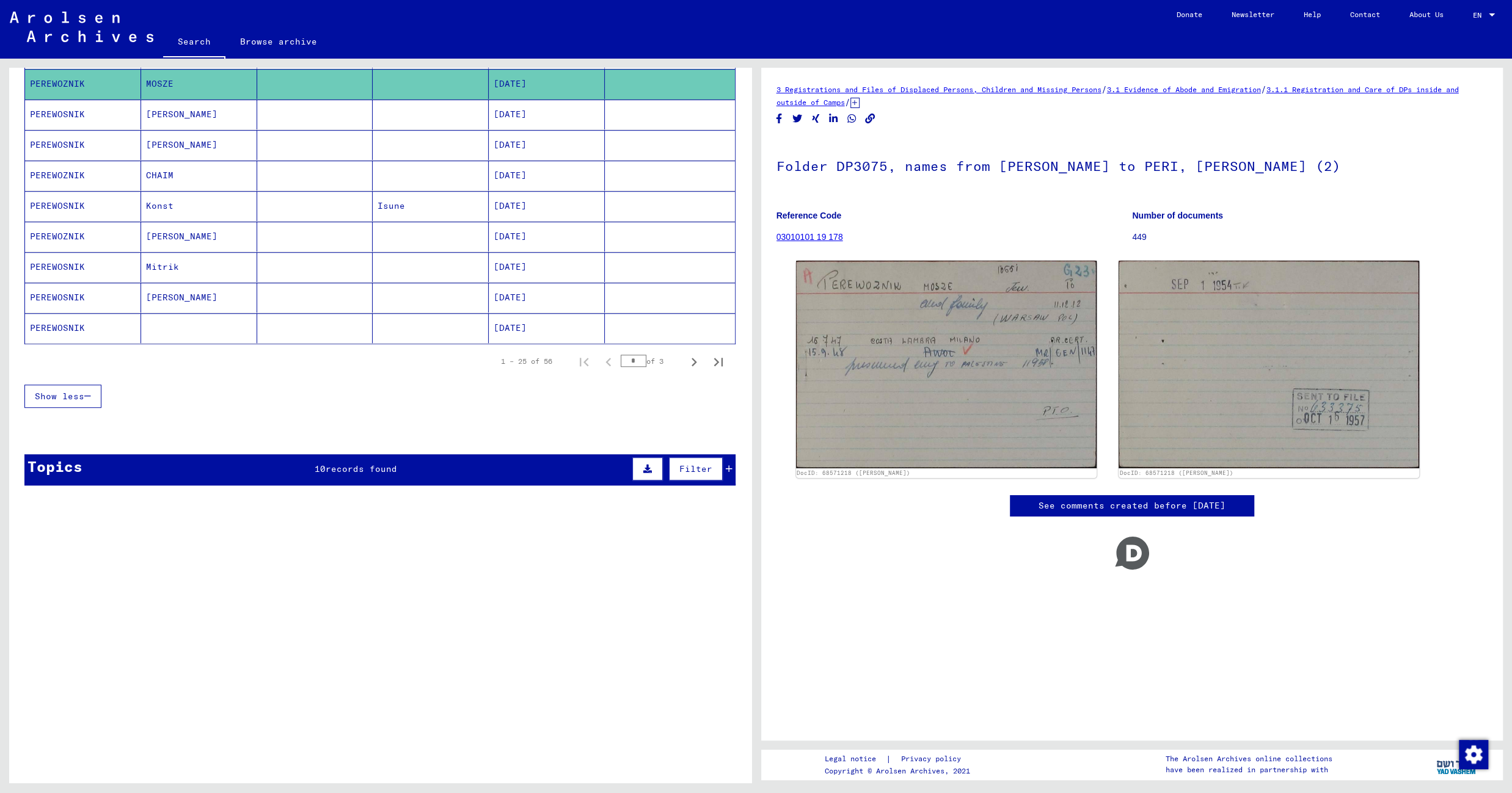
click at [396, 121] on mat-cell at bounding box center [430, 115] width 116 height 30
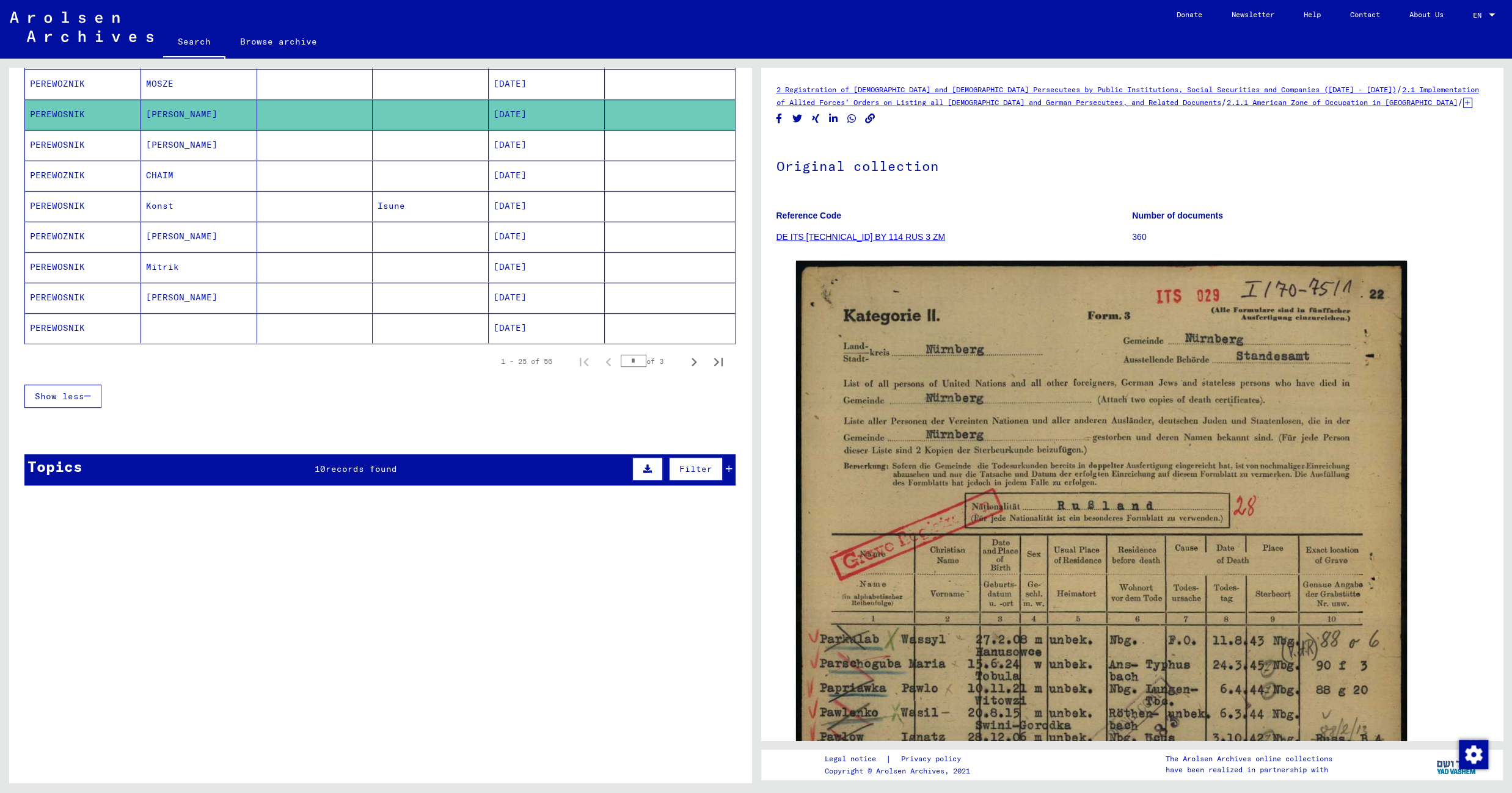
click at [426, 160] on mat-cell at bounding box center [430, 145] width 116 height 30
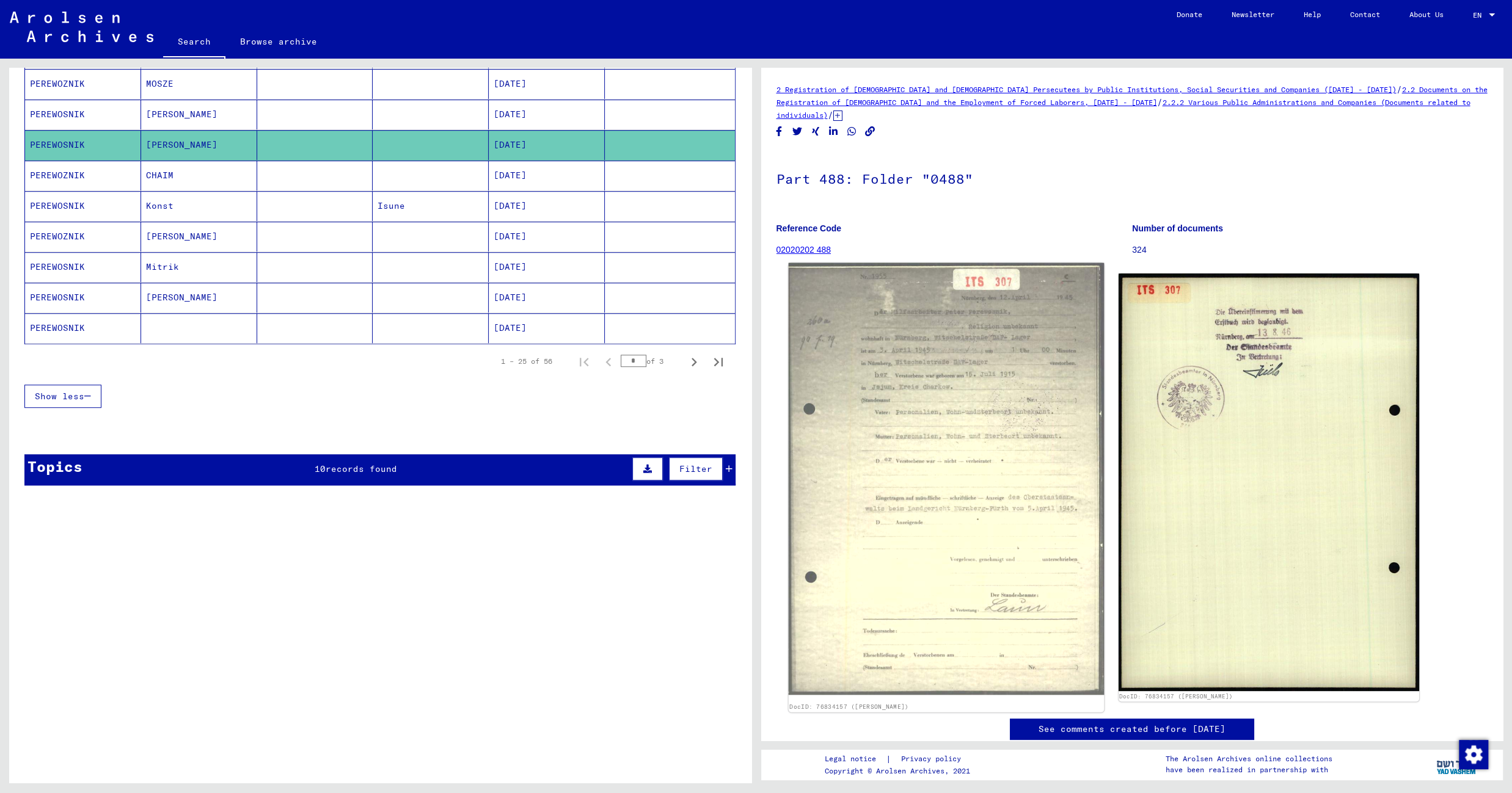
click at [903, 374] on img at bounding box center [945, 479] width 316 height 433
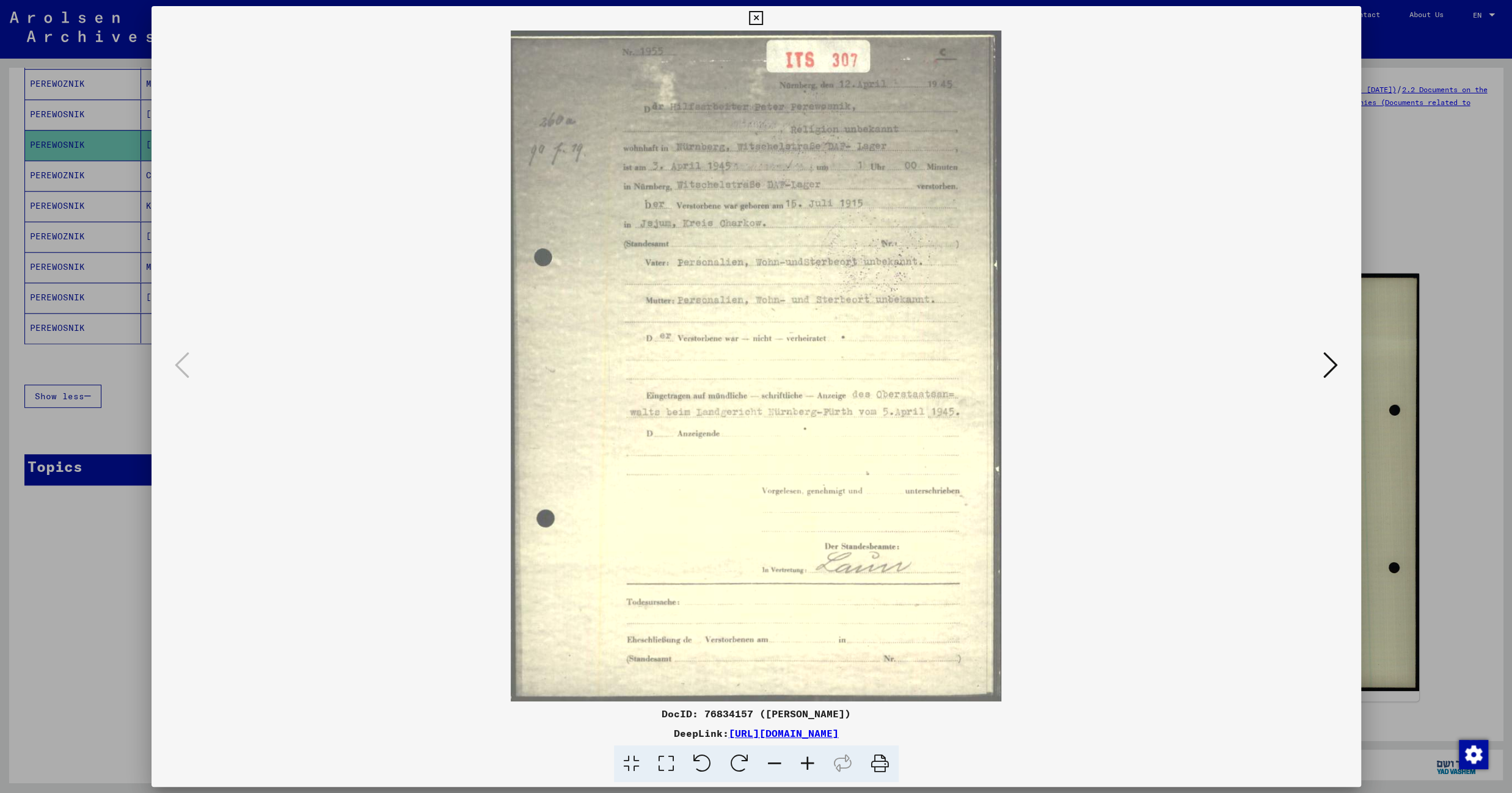
click at [1332, 365] on icon at bounding box center [1330, 365] width 15 height 30
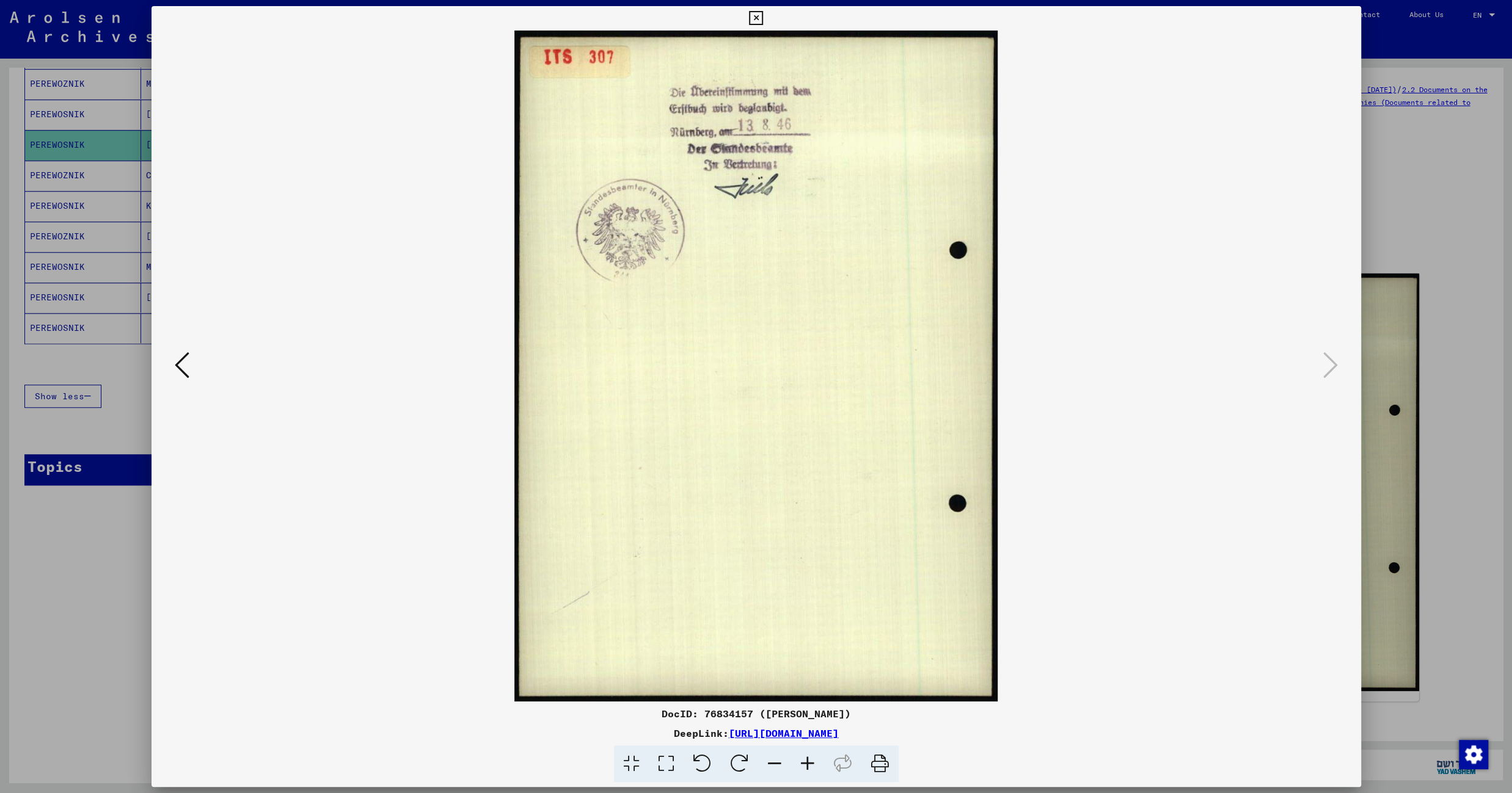
click at [763, 15] on icon at bounding box center [756, 18] width 14 height 15
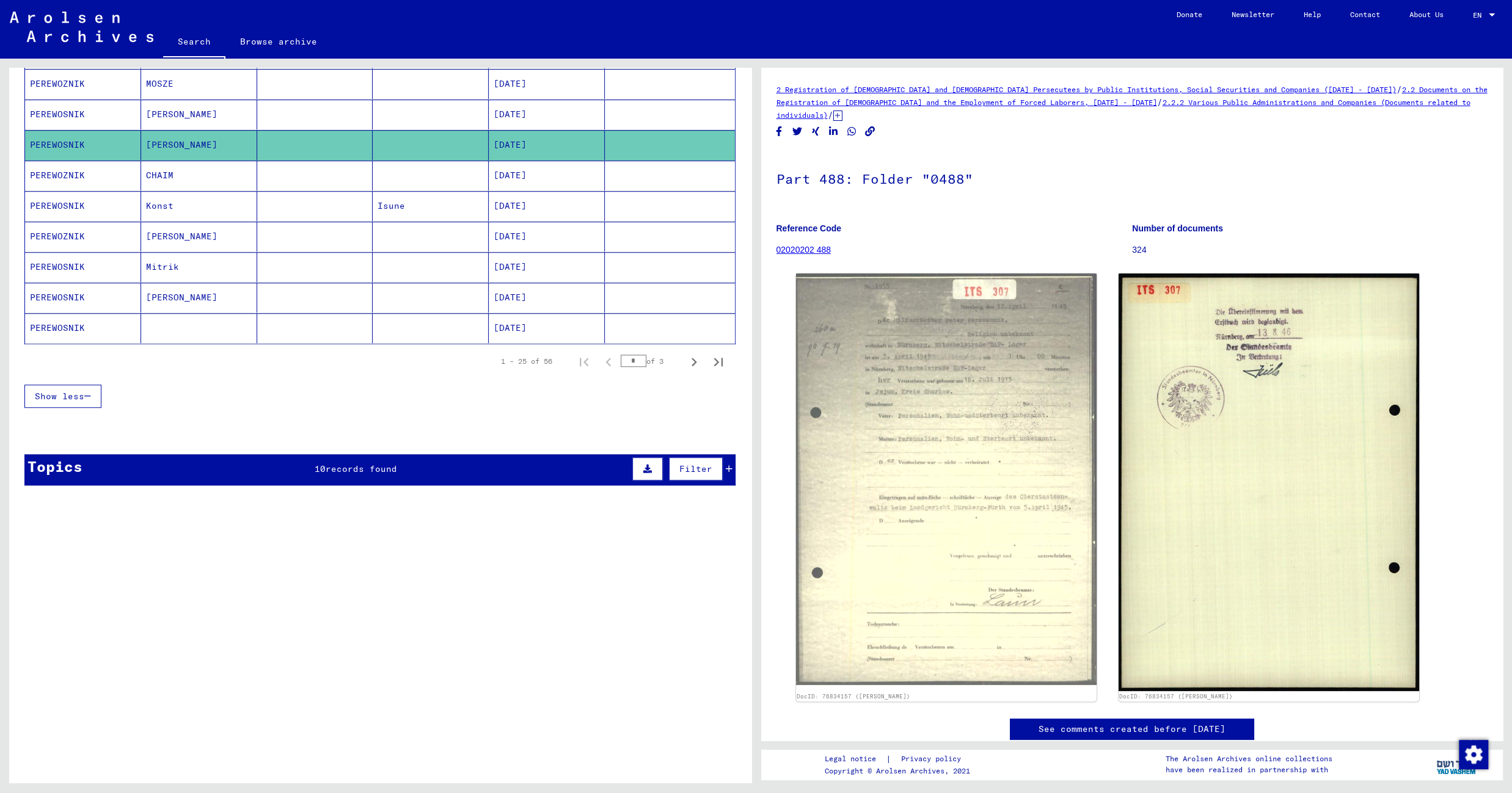
click at [540, 175] on mat-cell "[DATE]" at bounding box center [547, 176] width 116 height 30
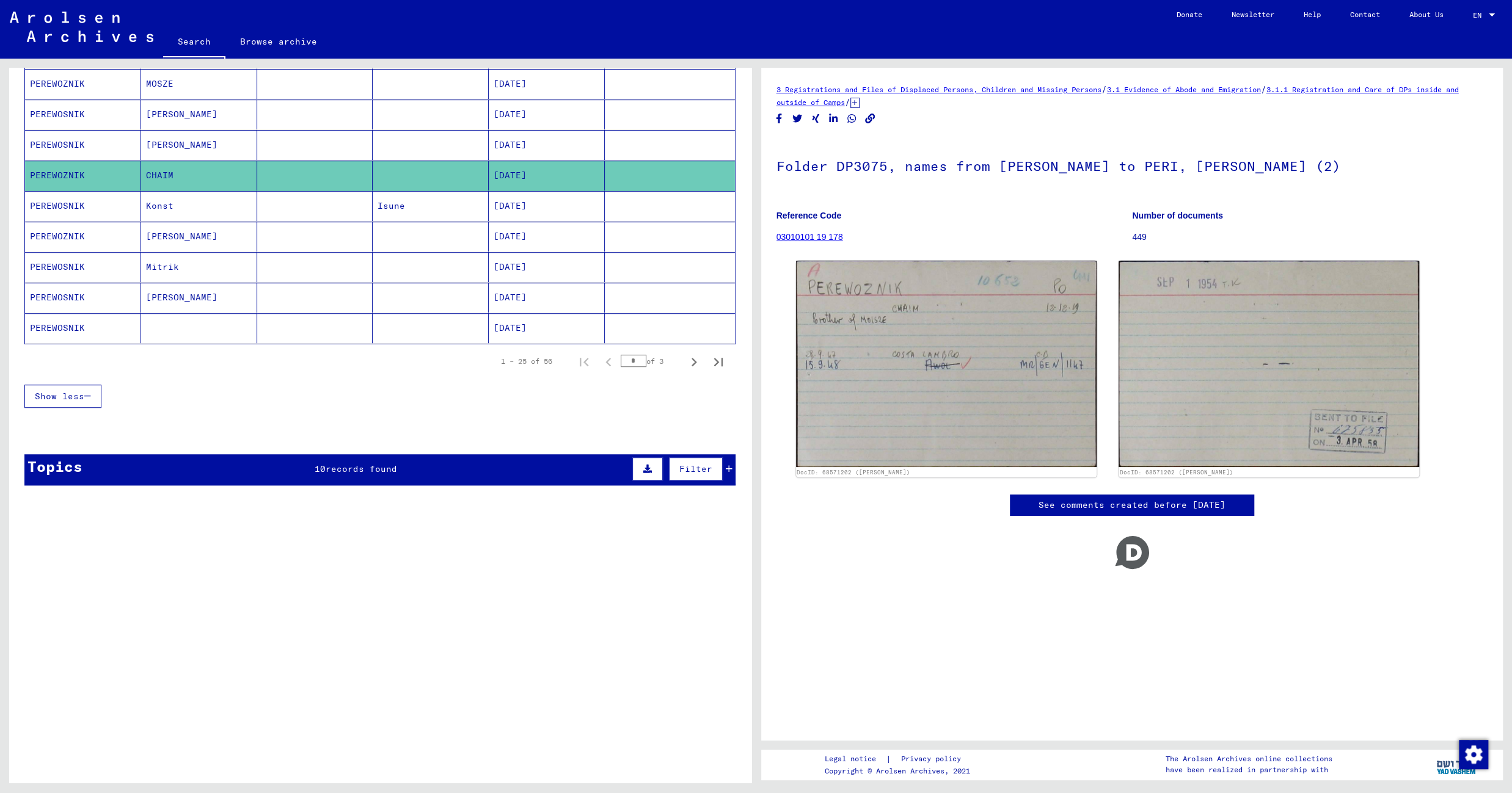
click at [435, 215] on mat-cell "Isune" at bounding box center [430, 206] width 116 height 30
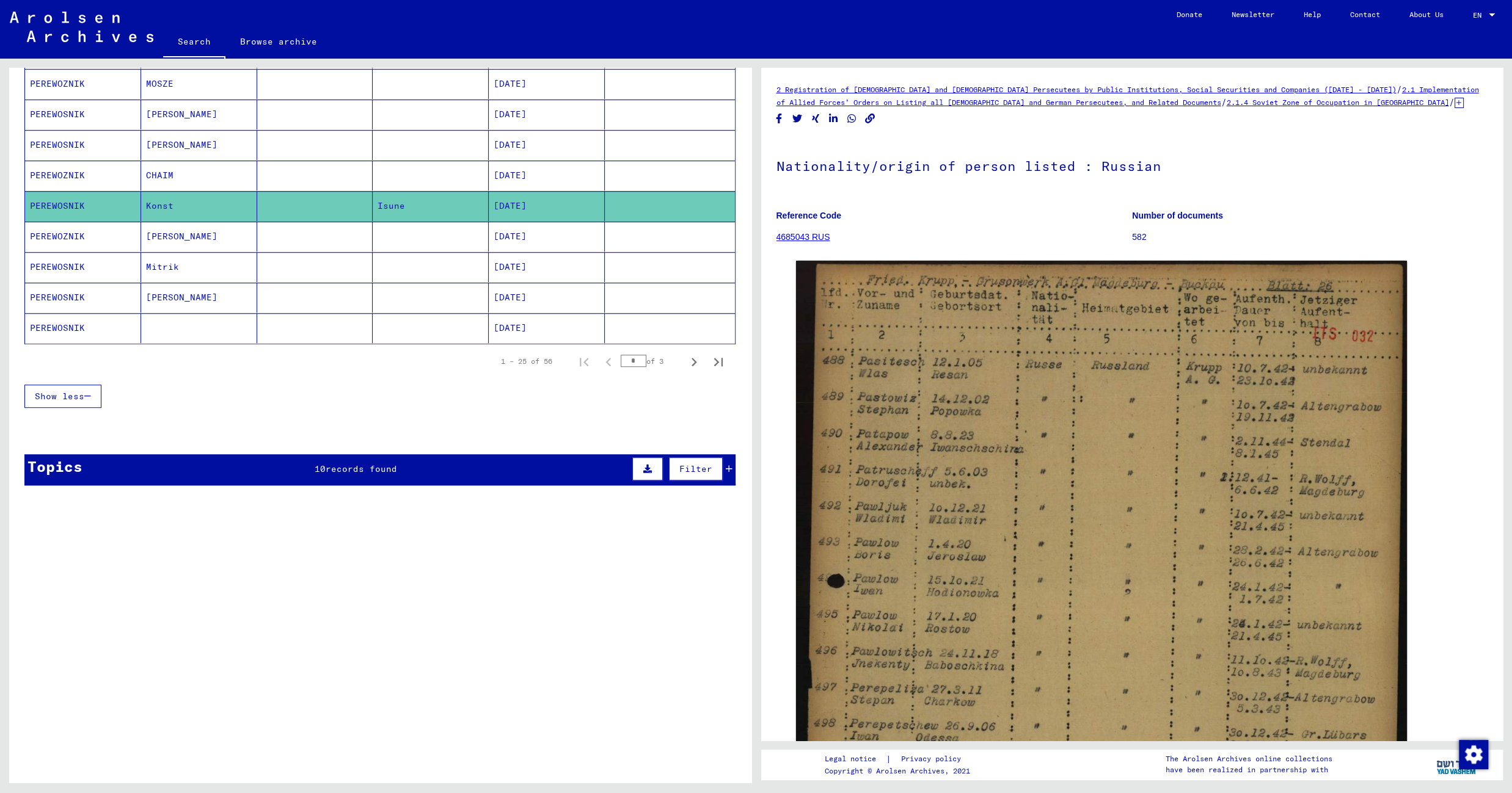
scroll to position [538, 0]
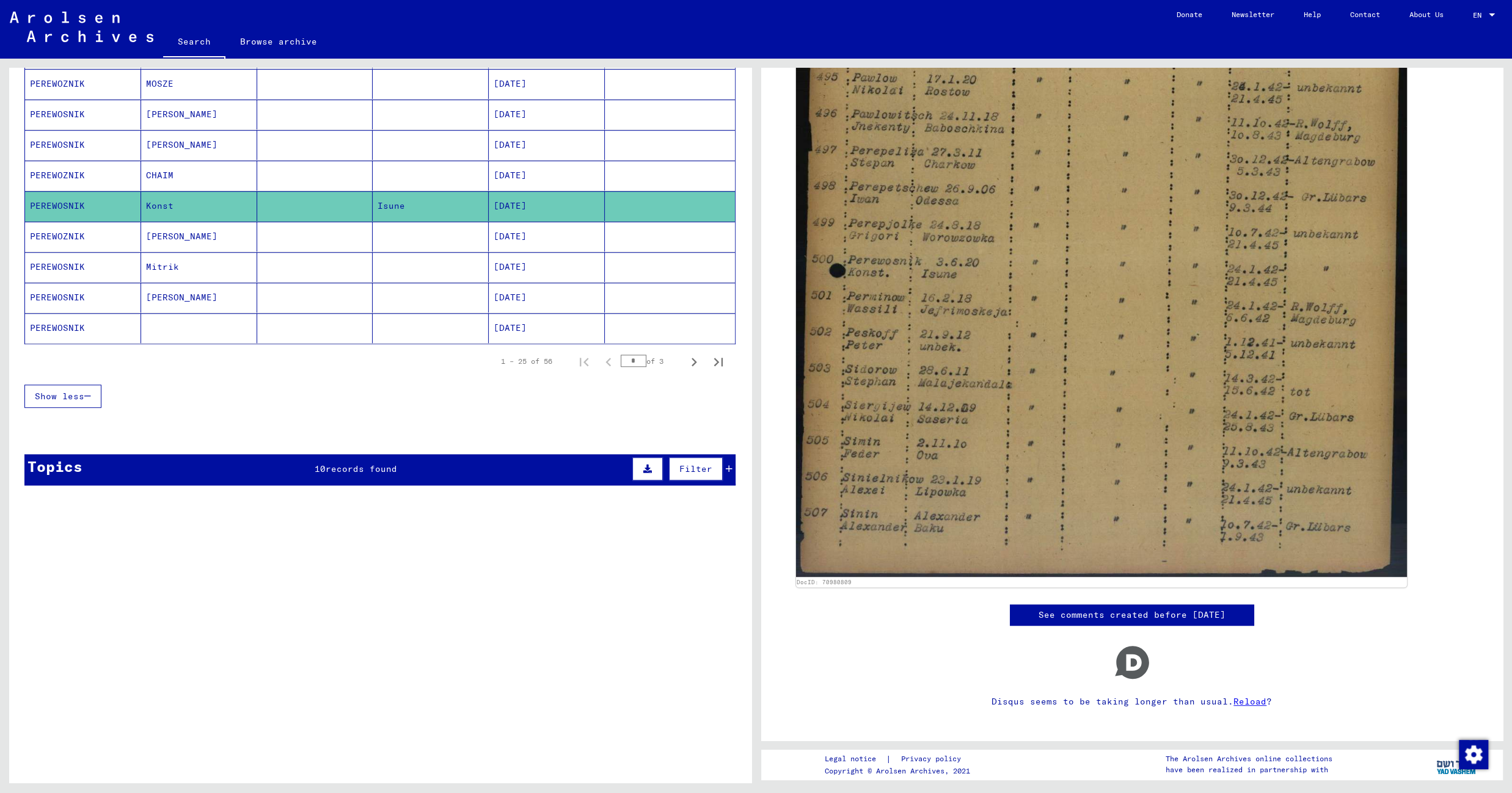
click at [408, 248] on mat-cell at bounding box center [430, 237] width 116 height 30
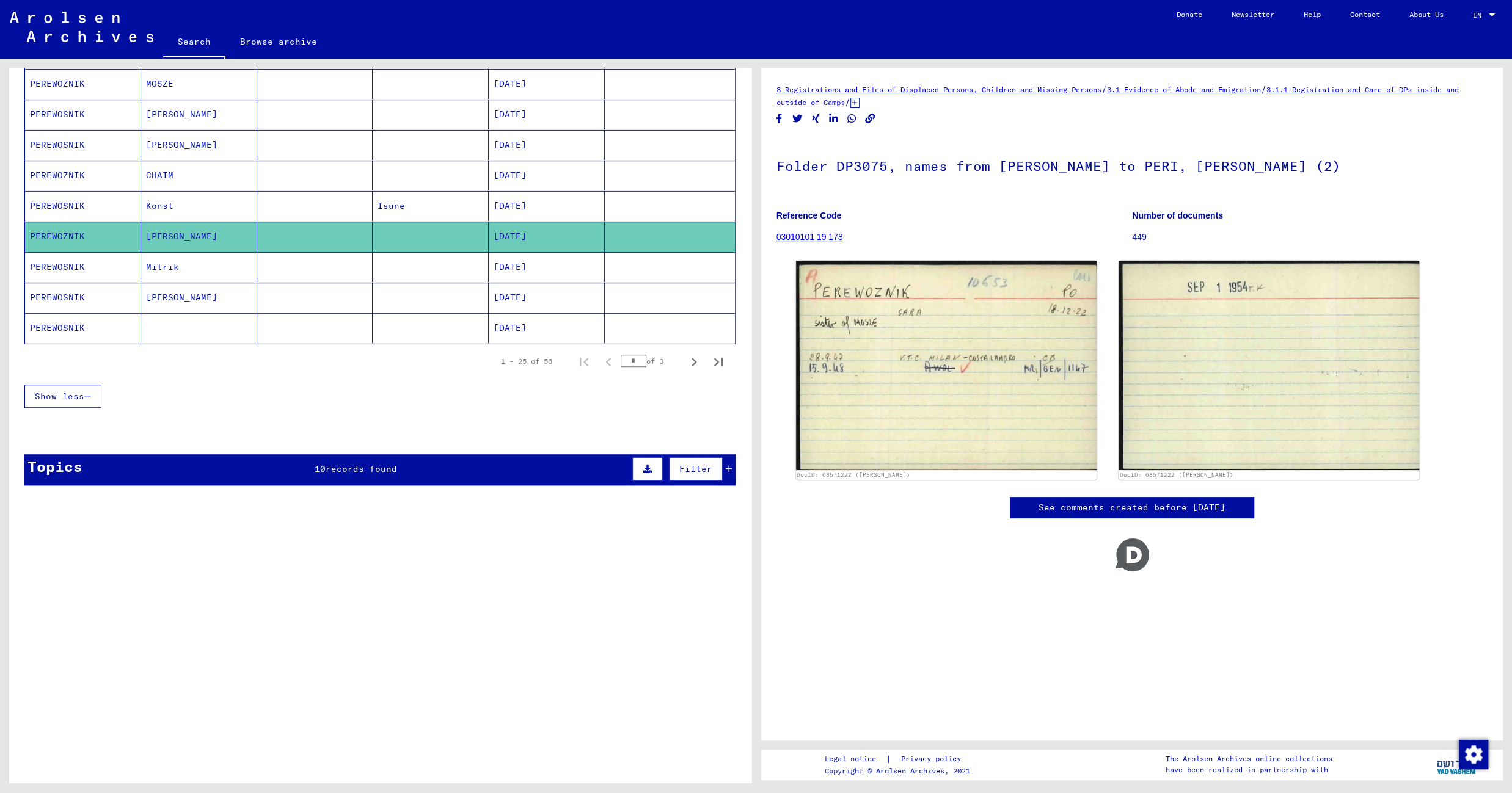
click at [408, 280] on mat-cell at bounding box center [430, 267] width 116 height 30
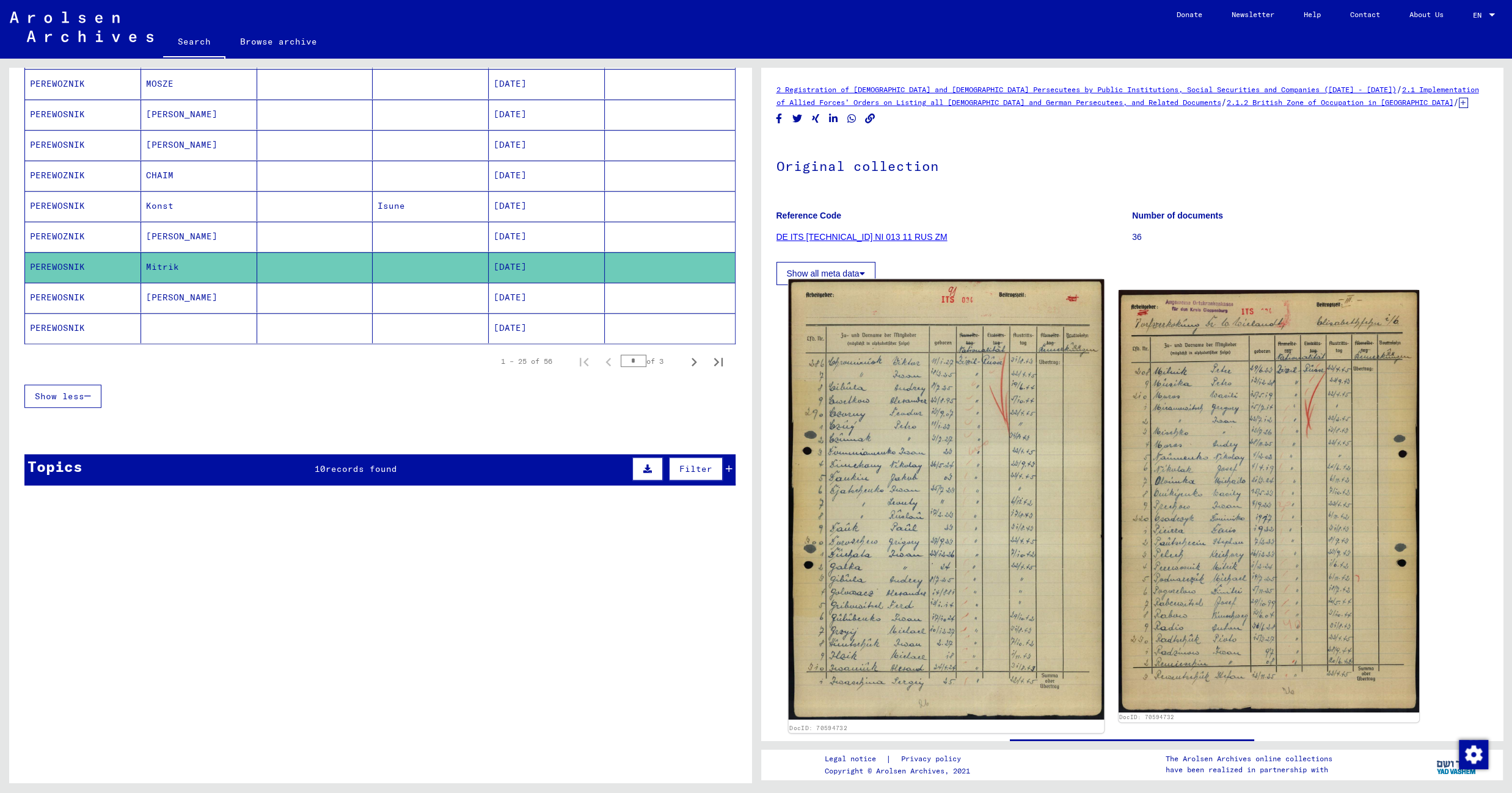
click at [922, 391] on img at bounding box center [945, 500] width 316 height 441
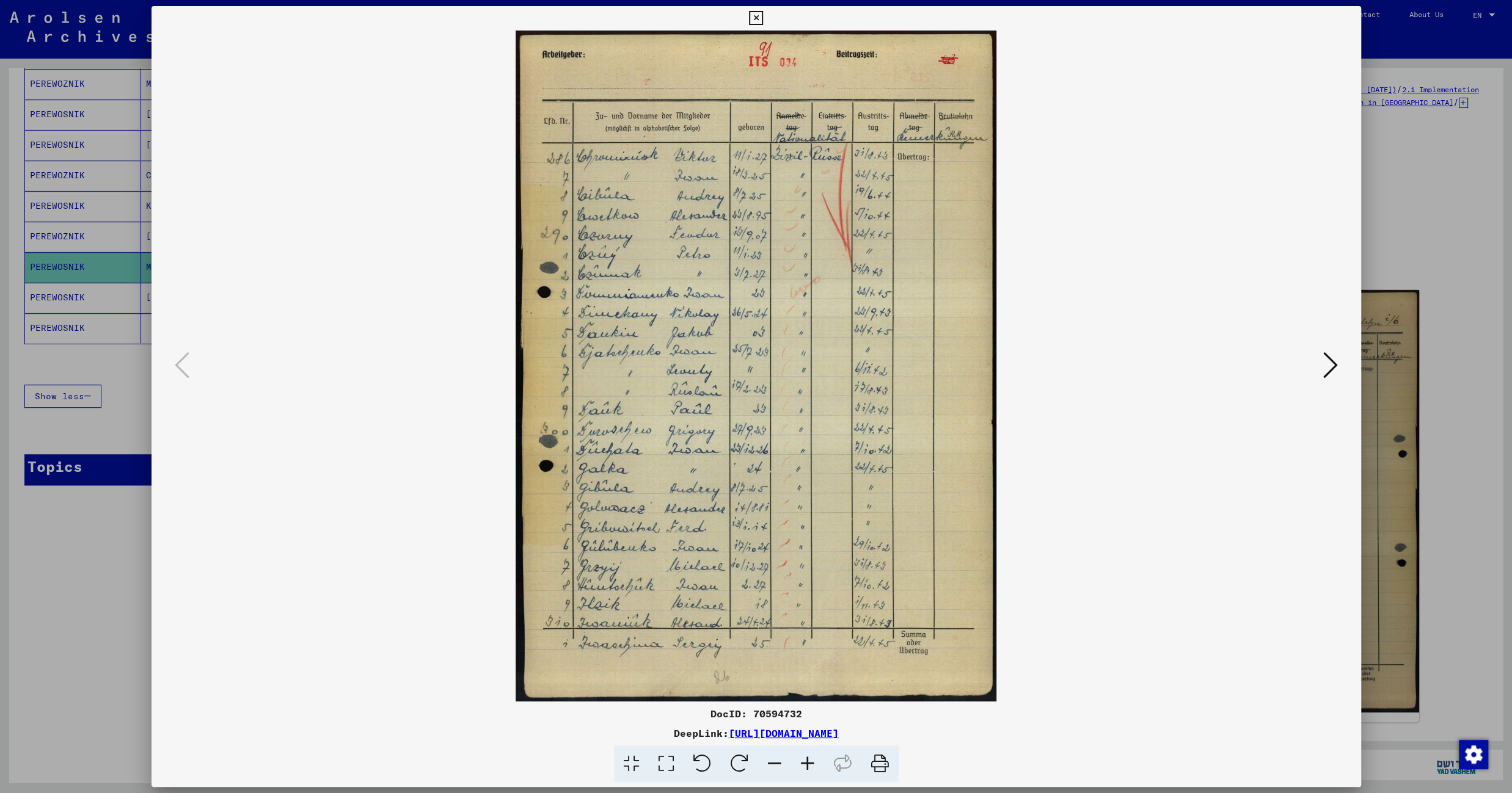
click at [1322, 365] on button at bounding box center [1330, 366] width 22 height 35
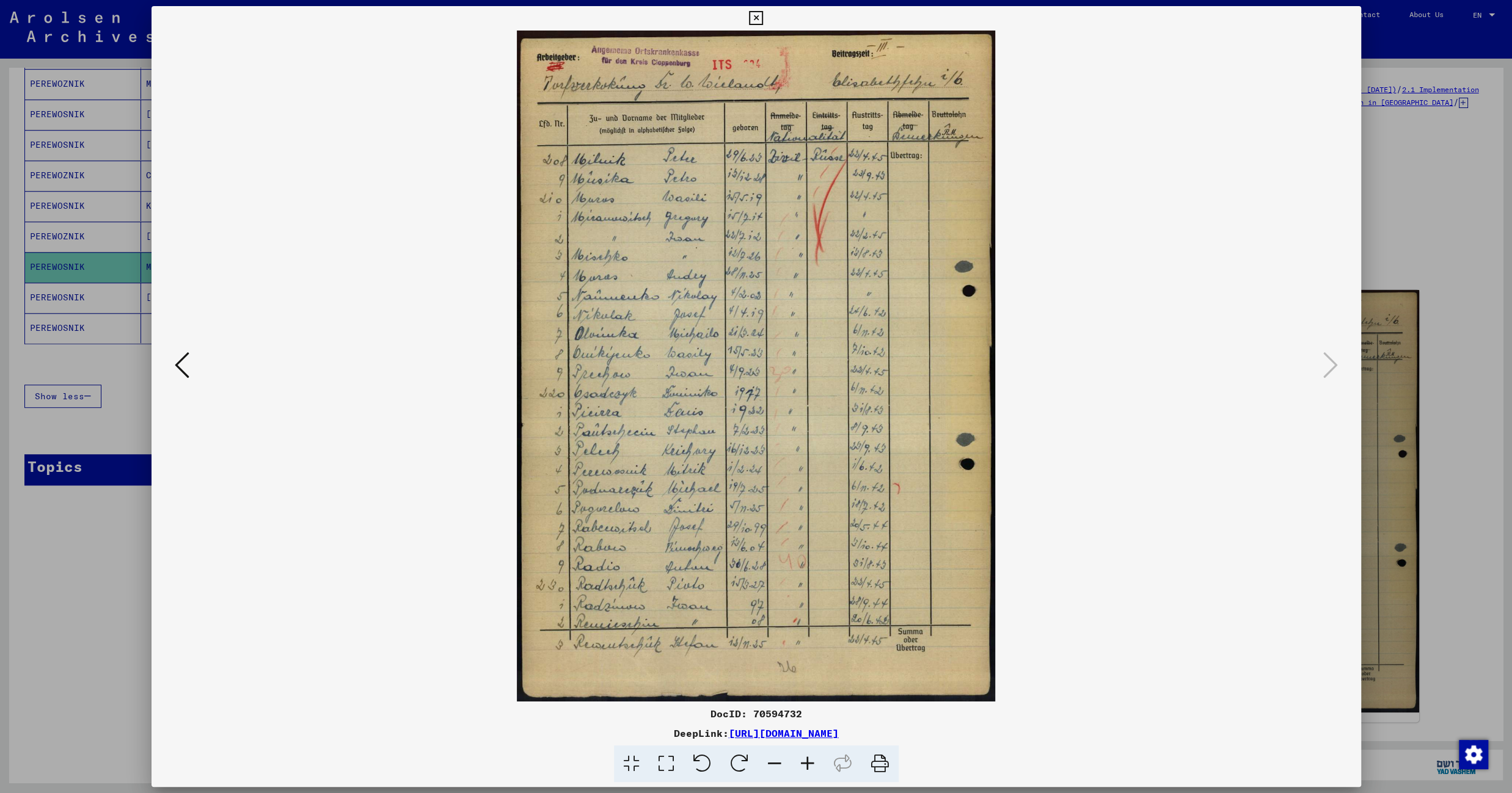
click at [802, 764] on icon at bounding box center [808, 764] width 33 height 38
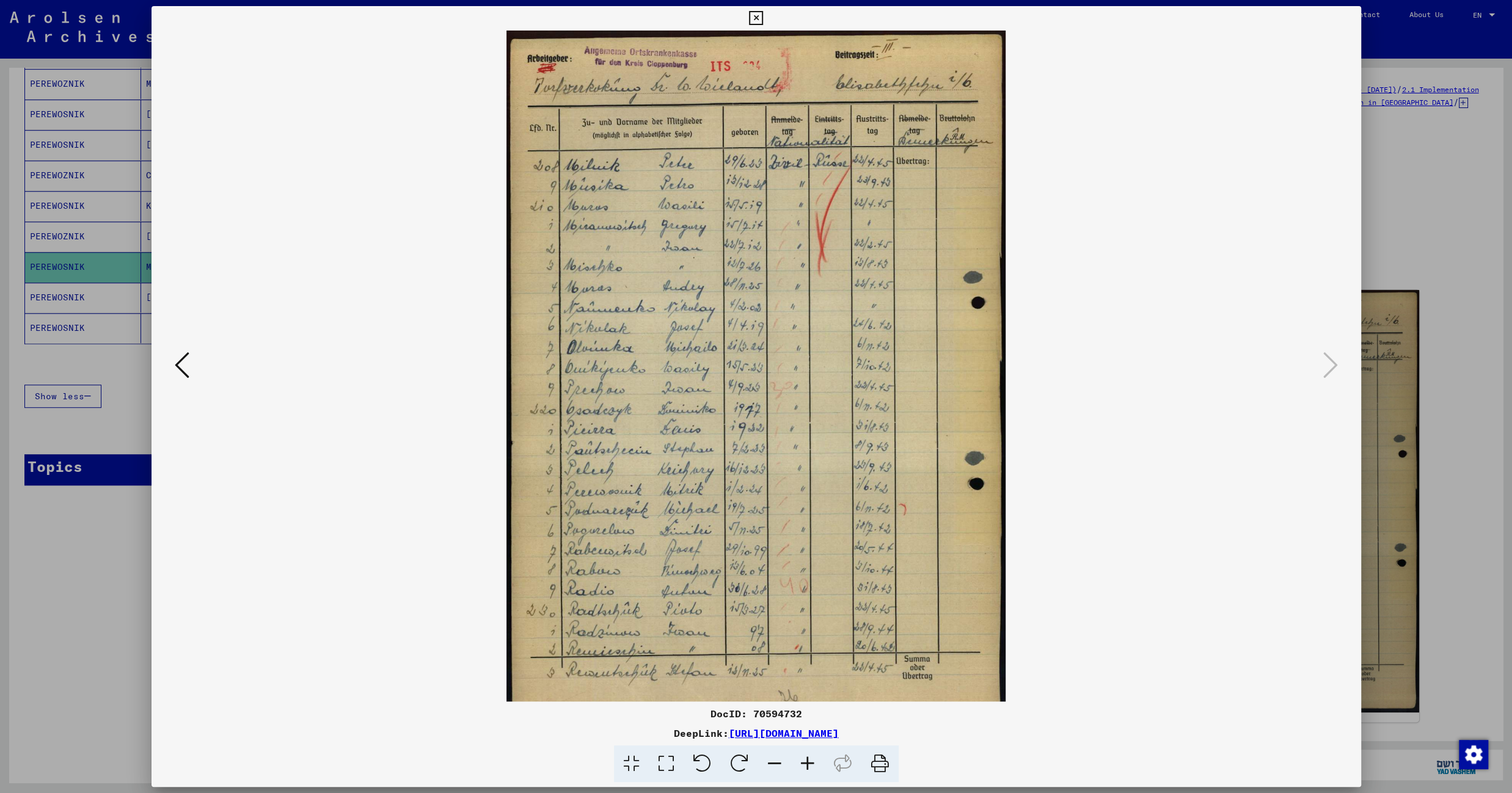
click at [802, 764] on icon at bounding box center [808, 764] width 33 height 38
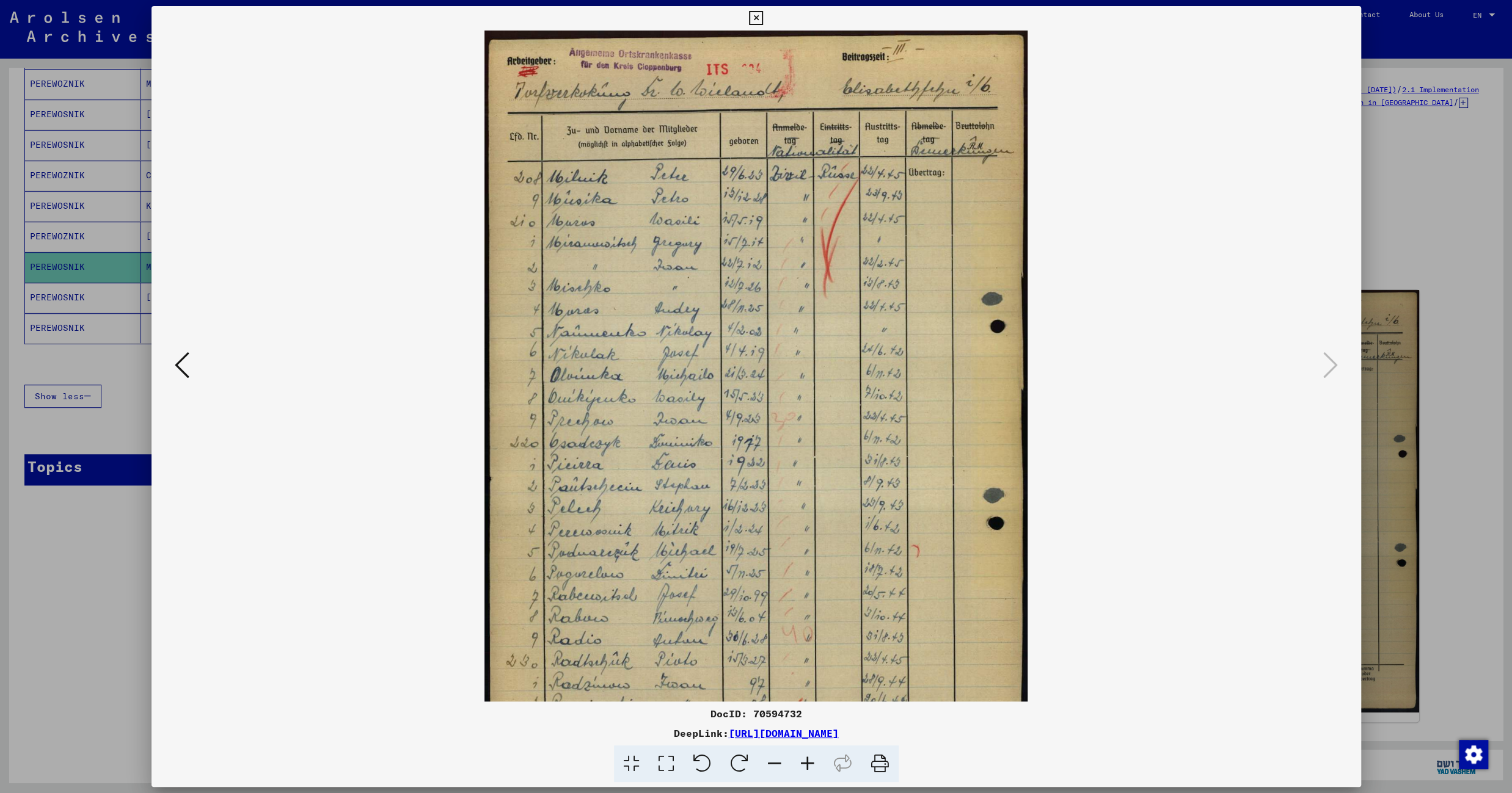
click at [802, 764] on icon at bounding box center [808, 764] width 33 height 38
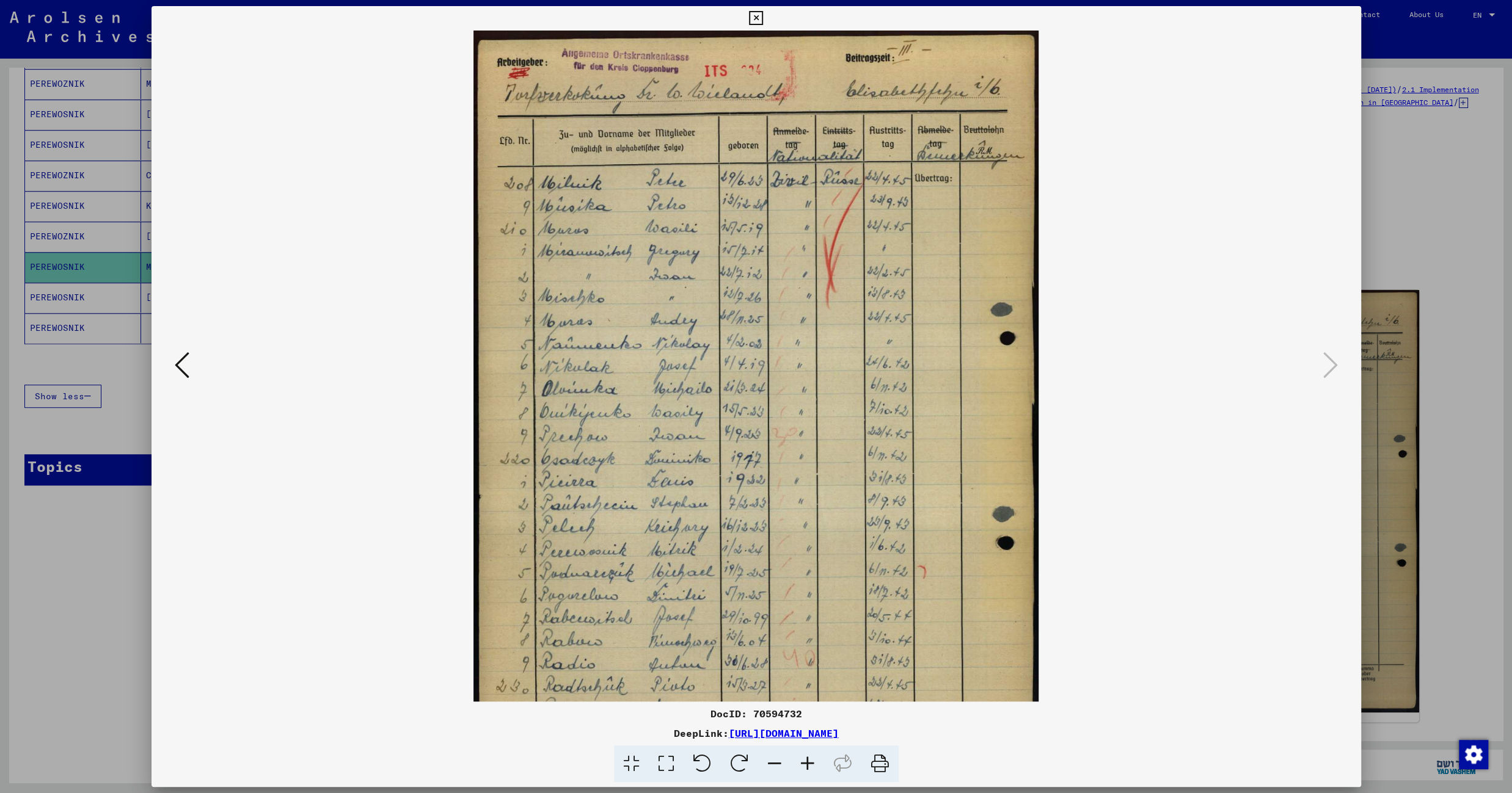
click at [802, 764] on icon at bounding box center [808, 764] width 33 height 38
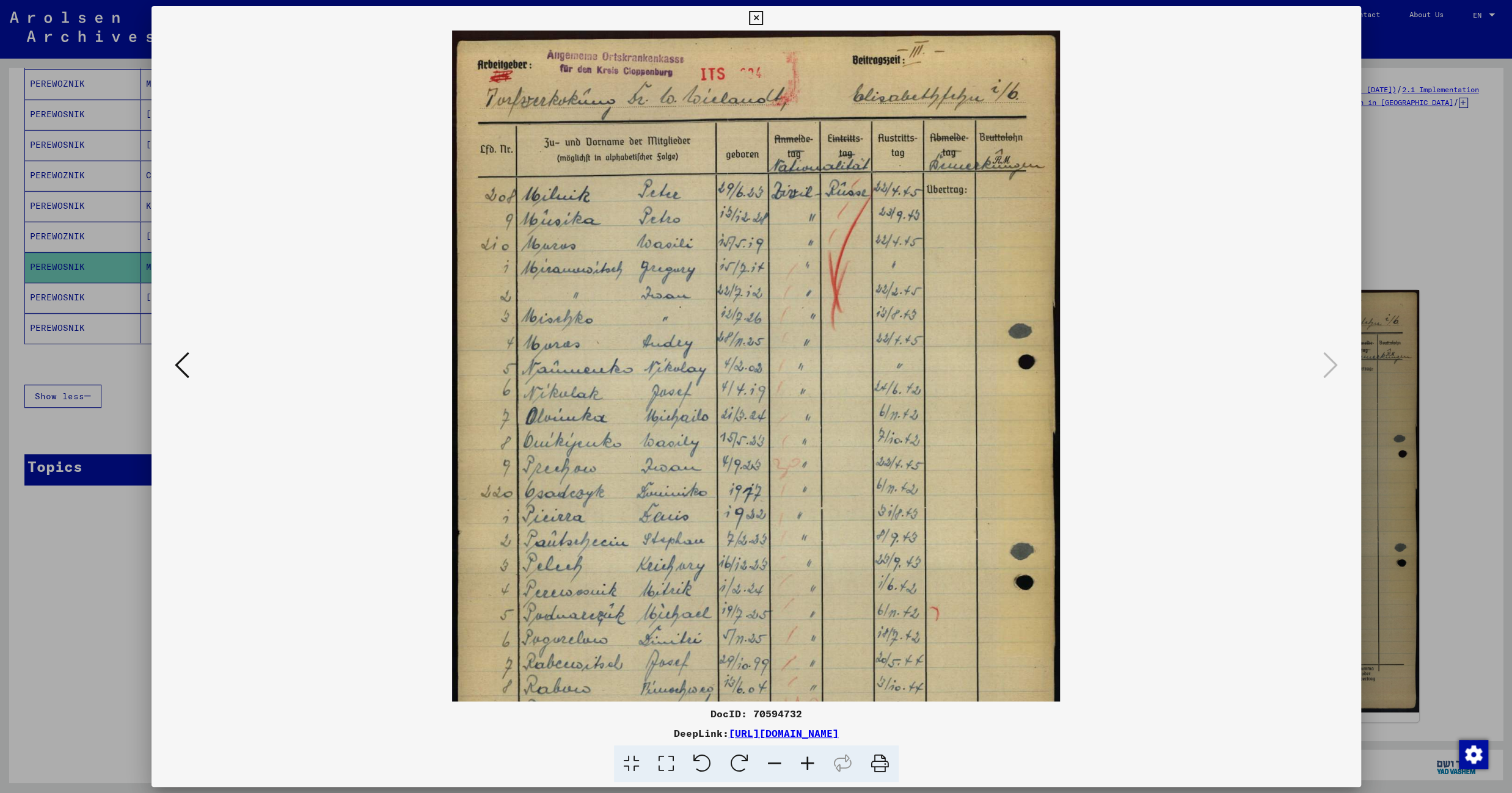
click at [802, 764] on icon at bounding box center [808, 764] width 33 height 38
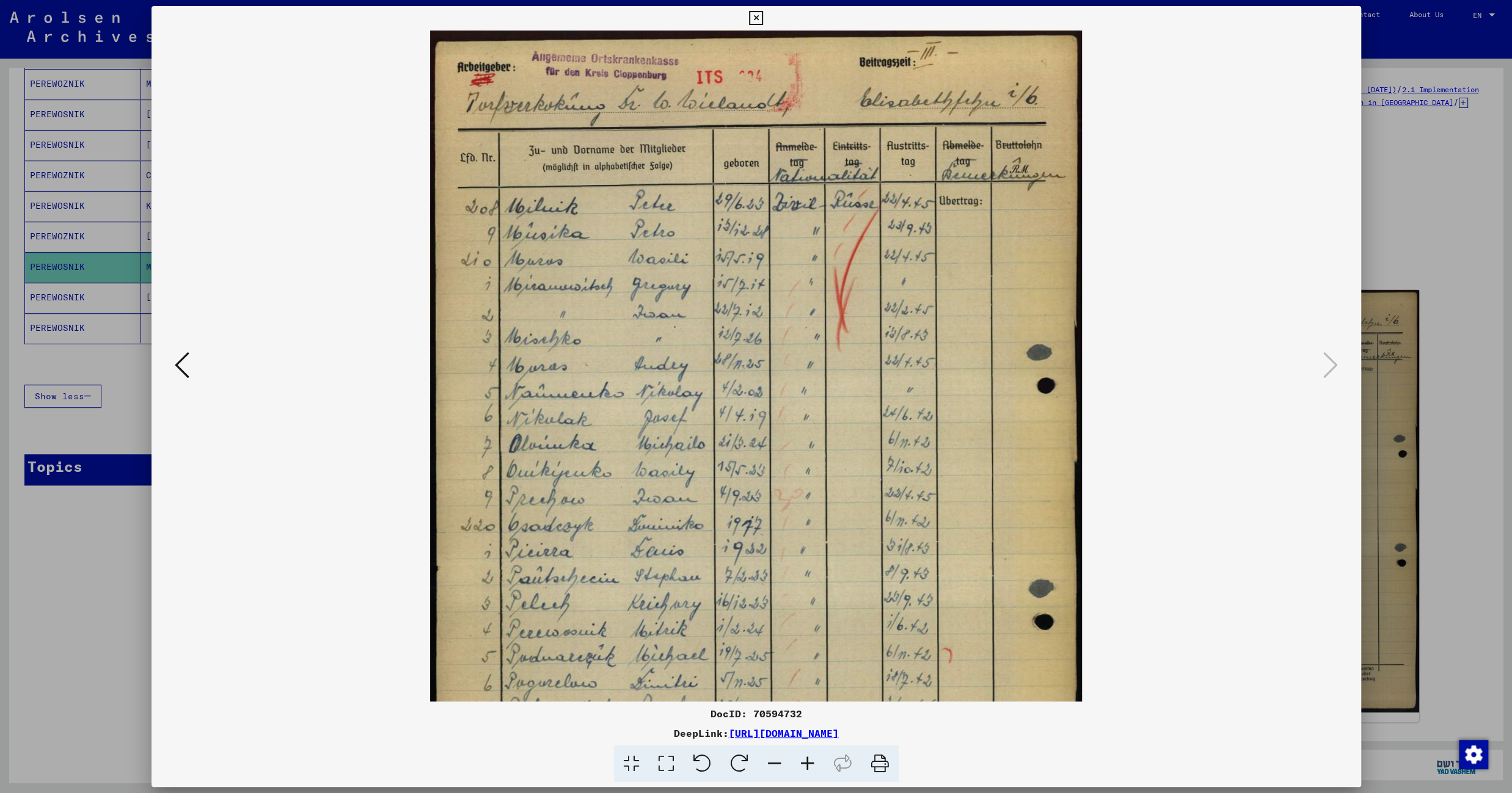
click at [802, 764] on icon at bounding box center [808, 764] width 33 height 38
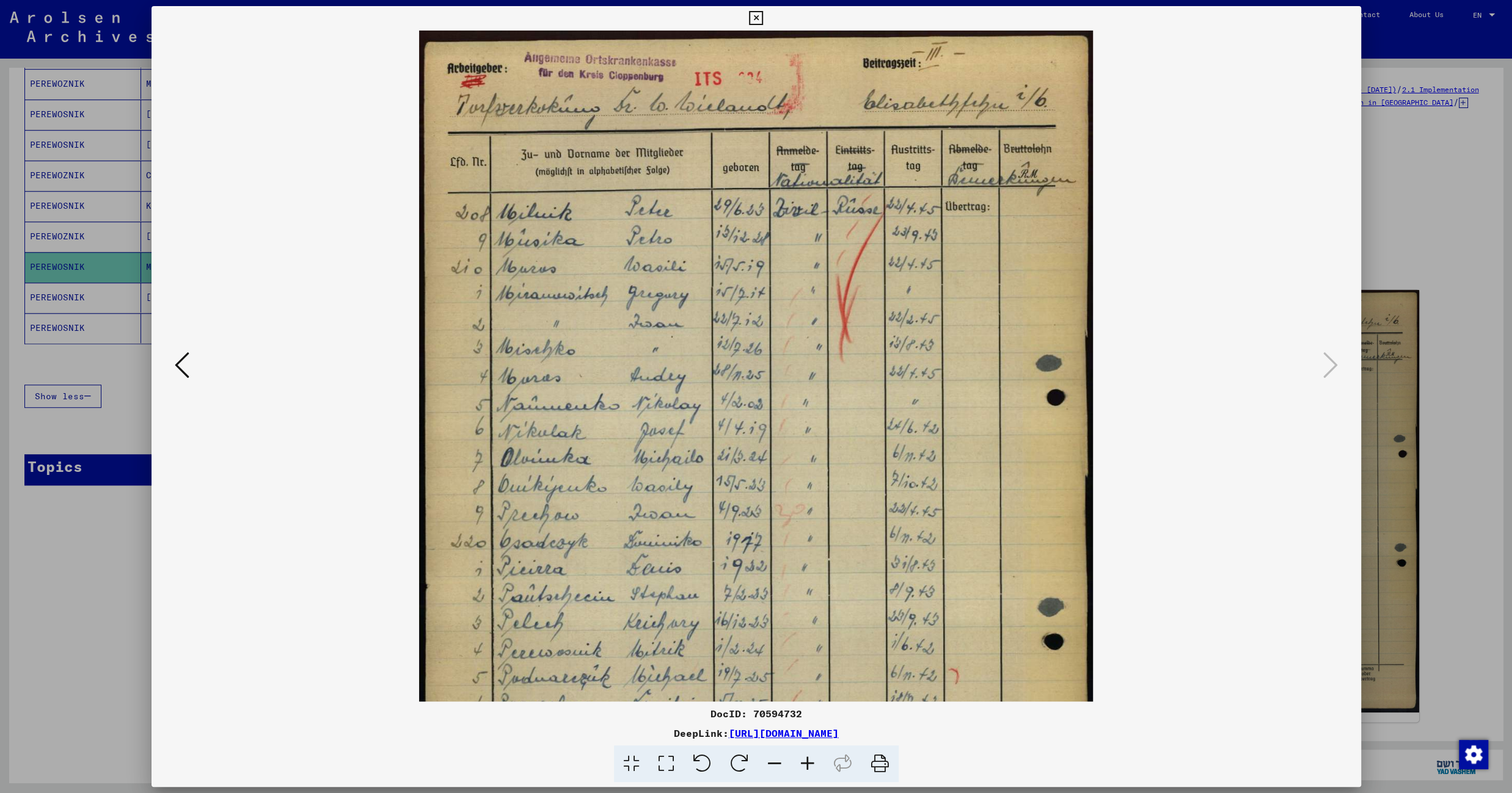
click at [802, 764] on icon at bounding box center [808, 764] width 33 height 38
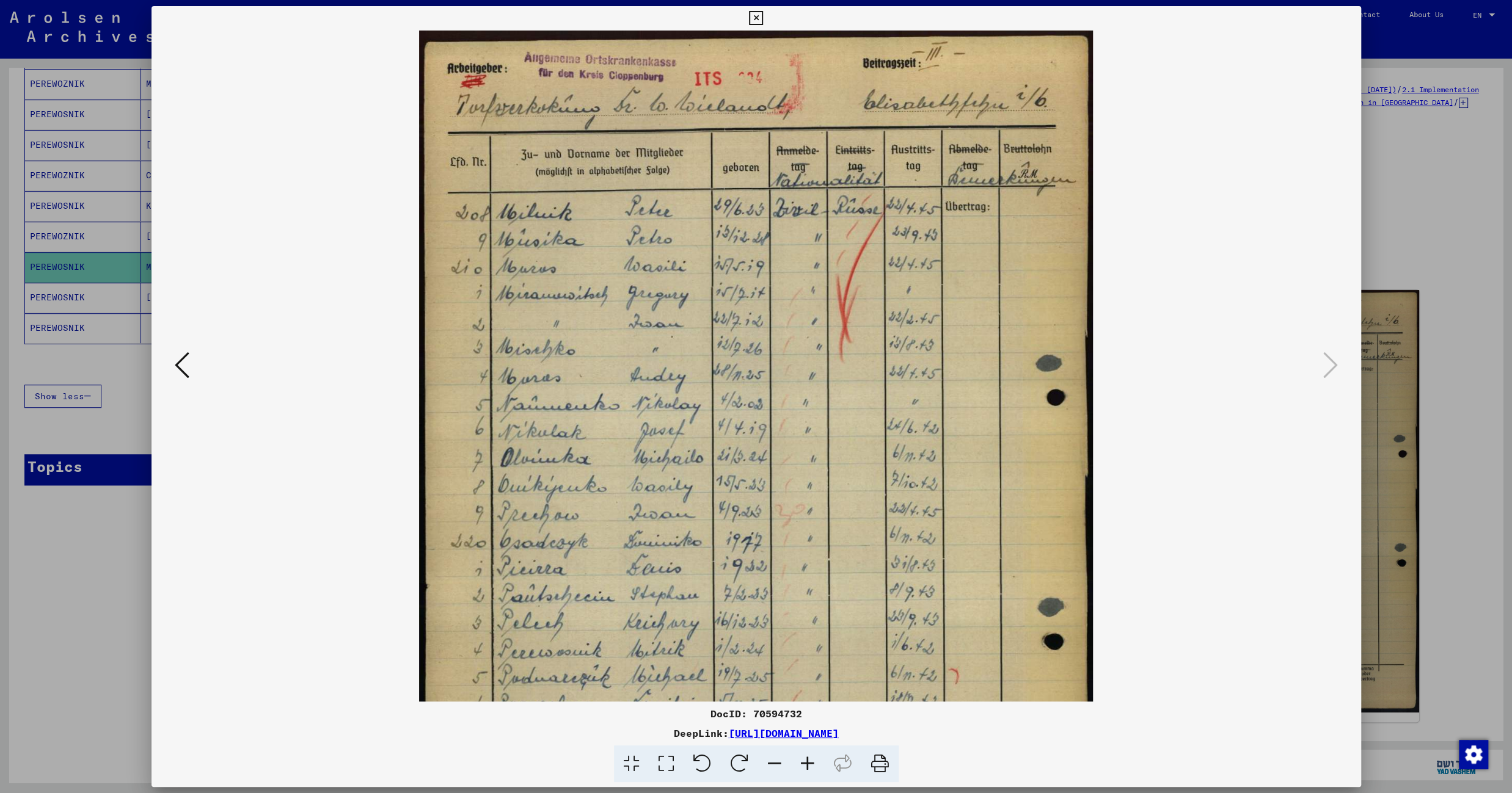
click at [763, 14] on icon at bounding box center [756, 18] width 14 height 15
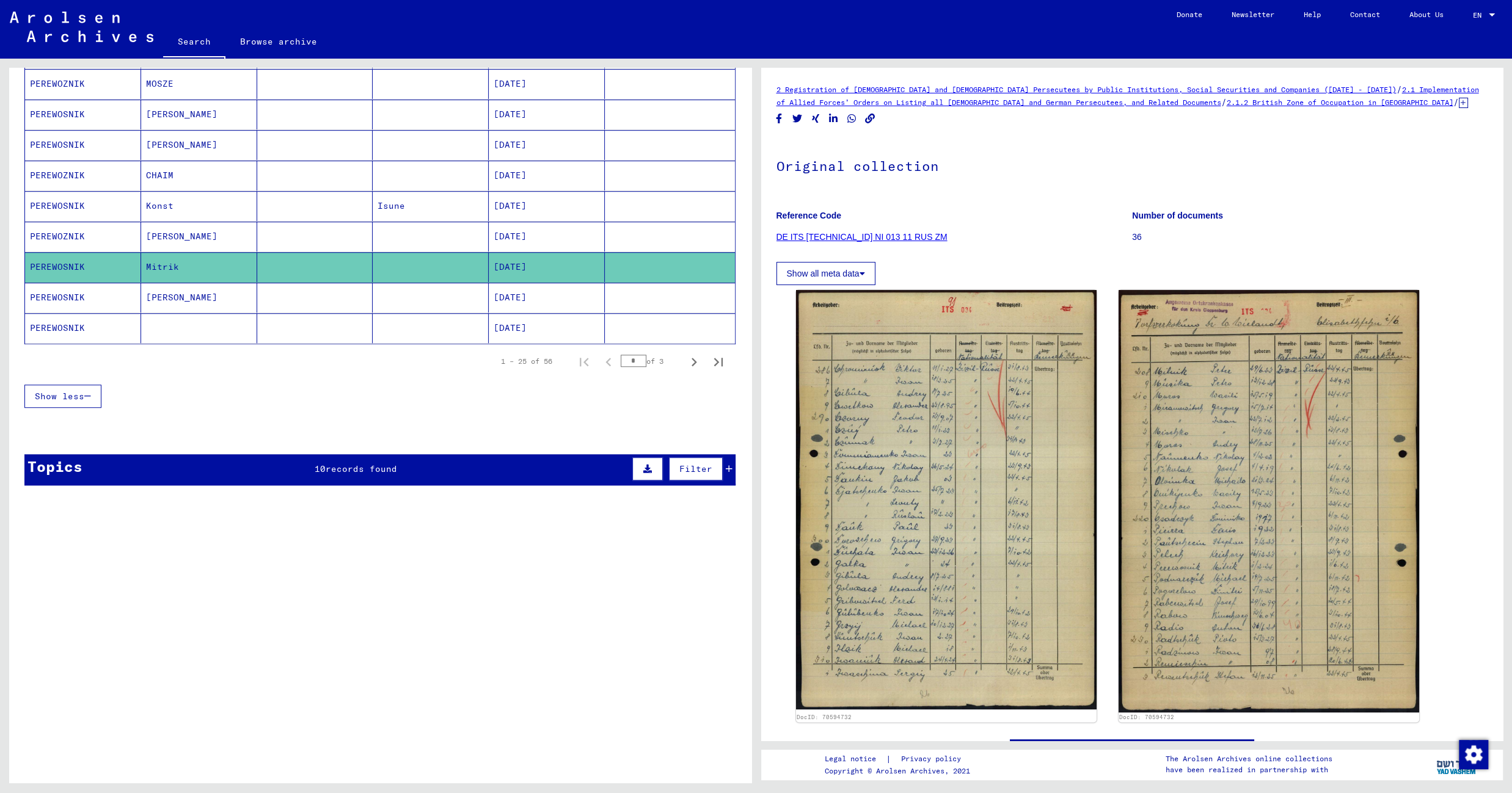
click at [433, 297] on mat-cell at bounding box center [430, 297] width 116 height 30
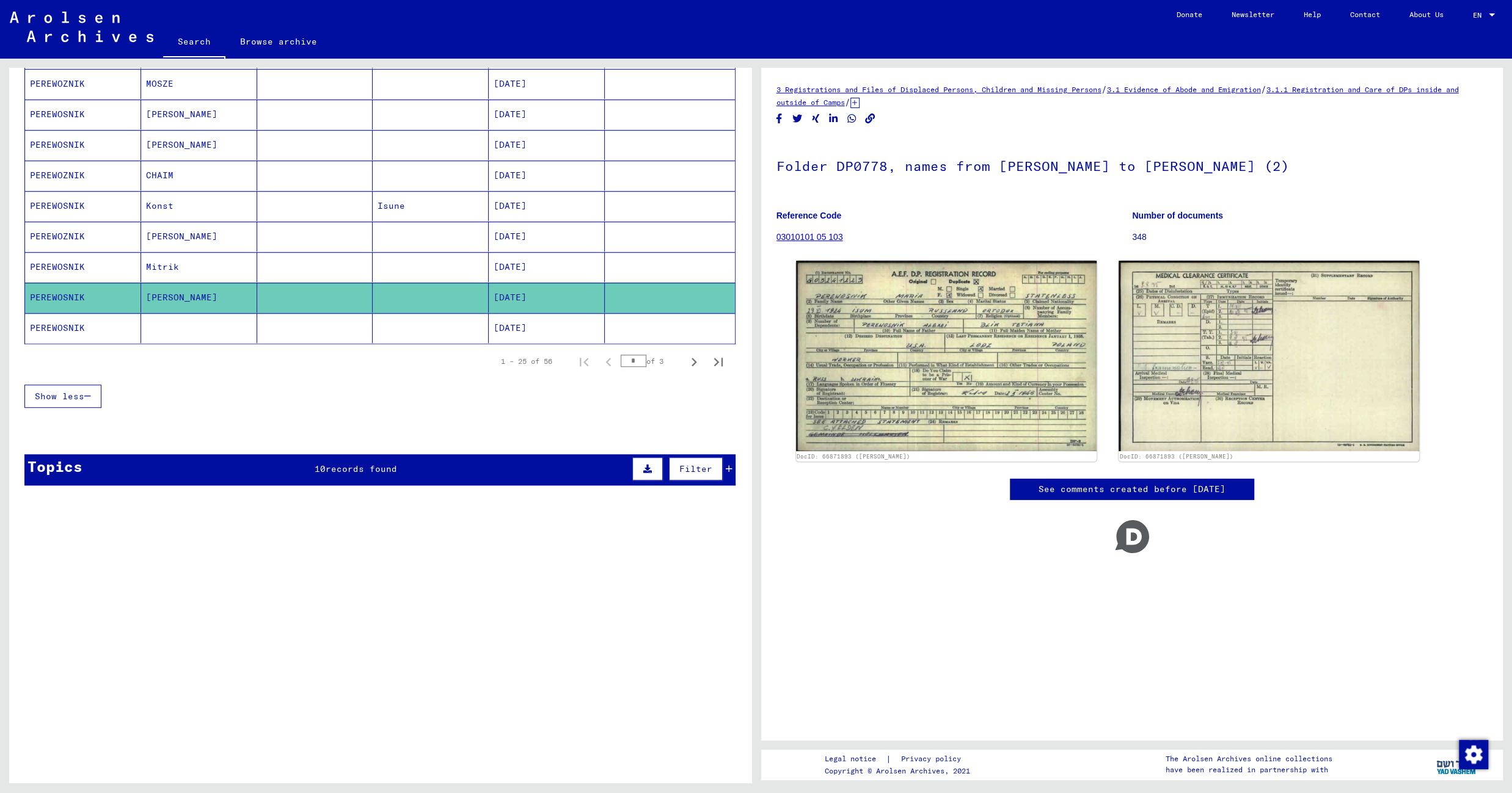
click at [413, 344] on mat-cell at bounding box center [430, 328] width 116 height 30
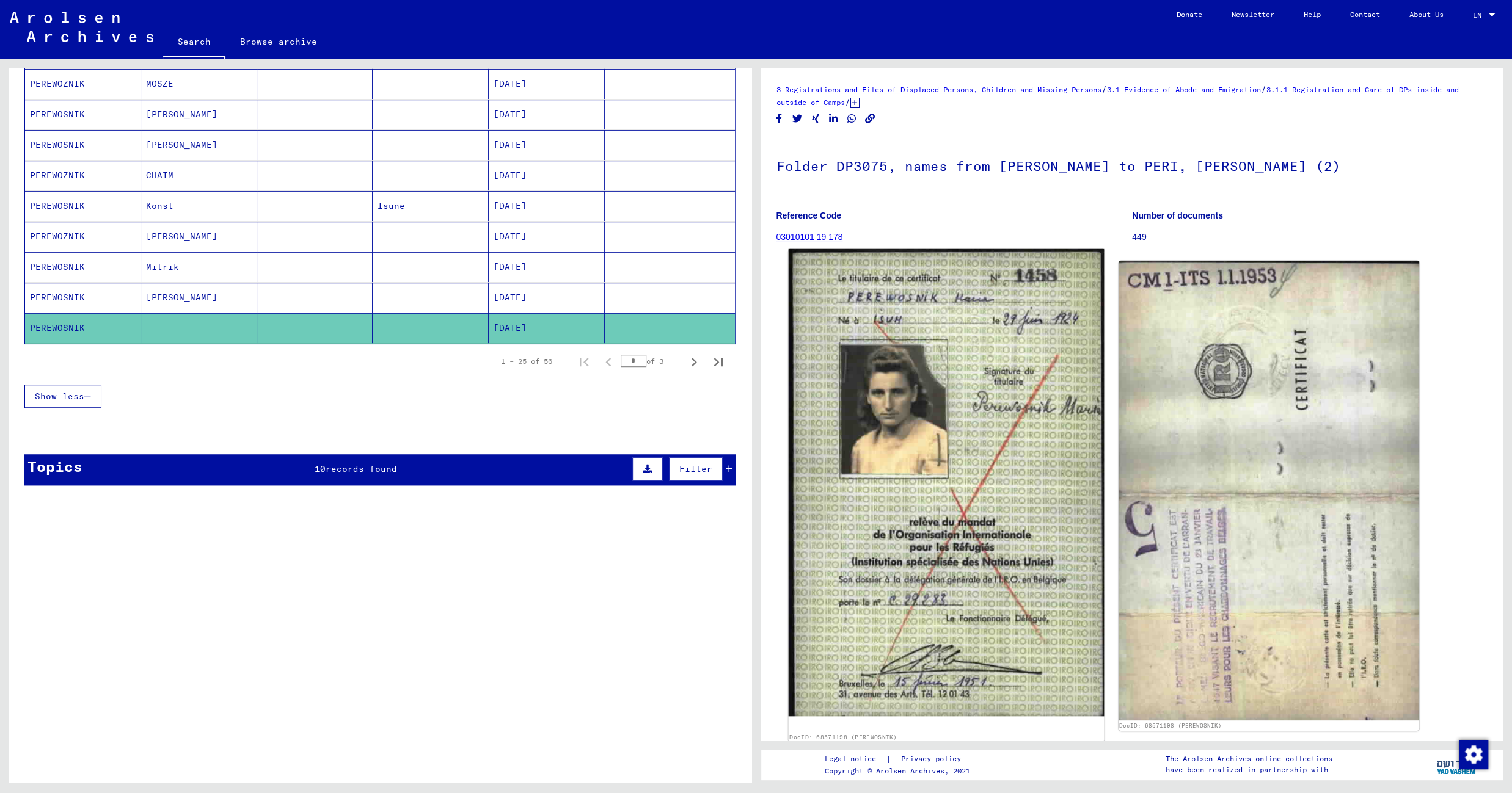
click at [1004, 523] on img at bounding box center [945, 483] width 316 height 468
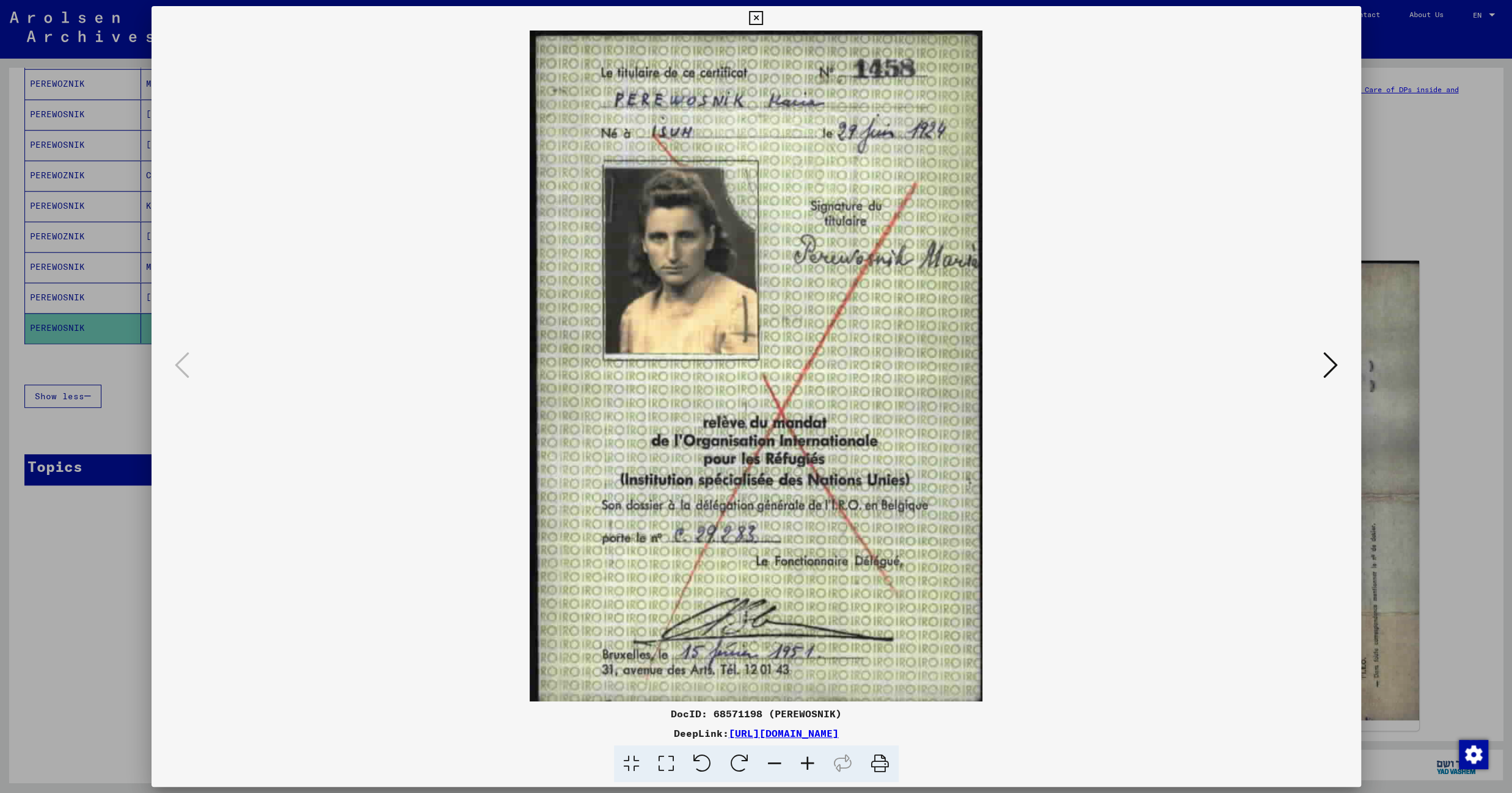
click at [1334, 359] on icon at bounding box center [1330, 365] width 15 height 30
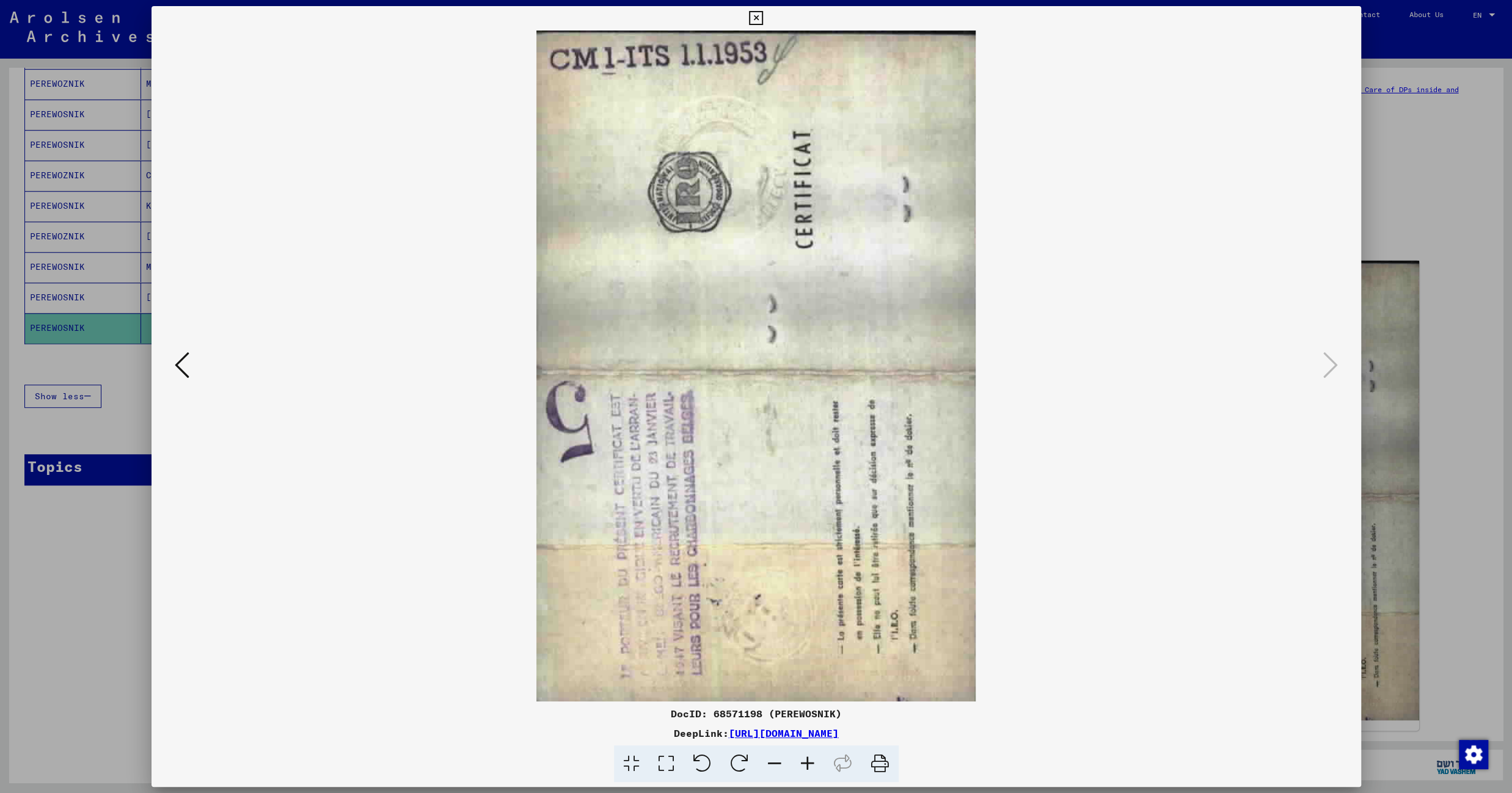
click at [763, 19] on icon at bounding box center [756, 18] width 14 height 15
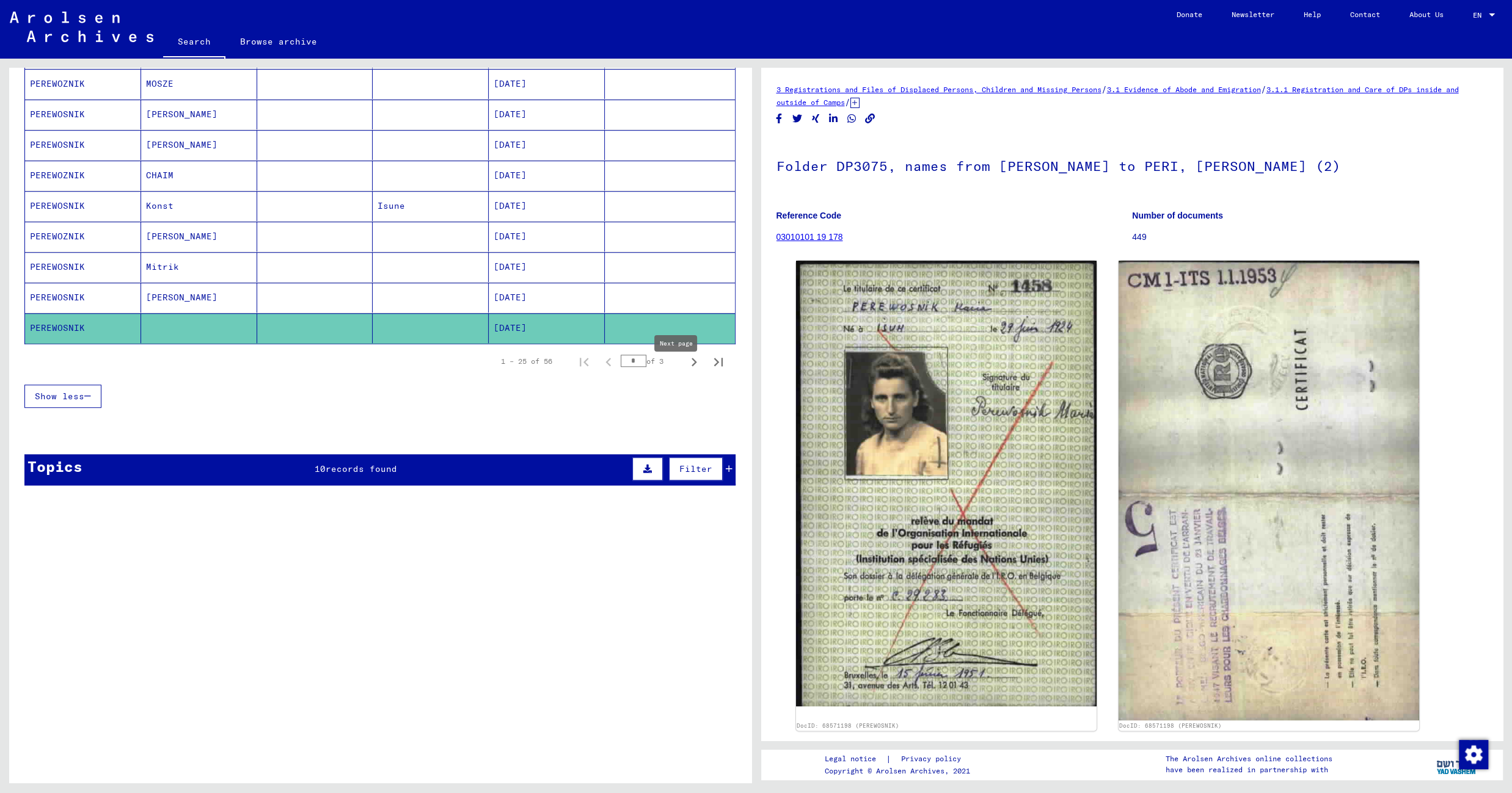
click at [686, 371] on icon "Next page" at bounding box center [694, 362] width 17 height 17
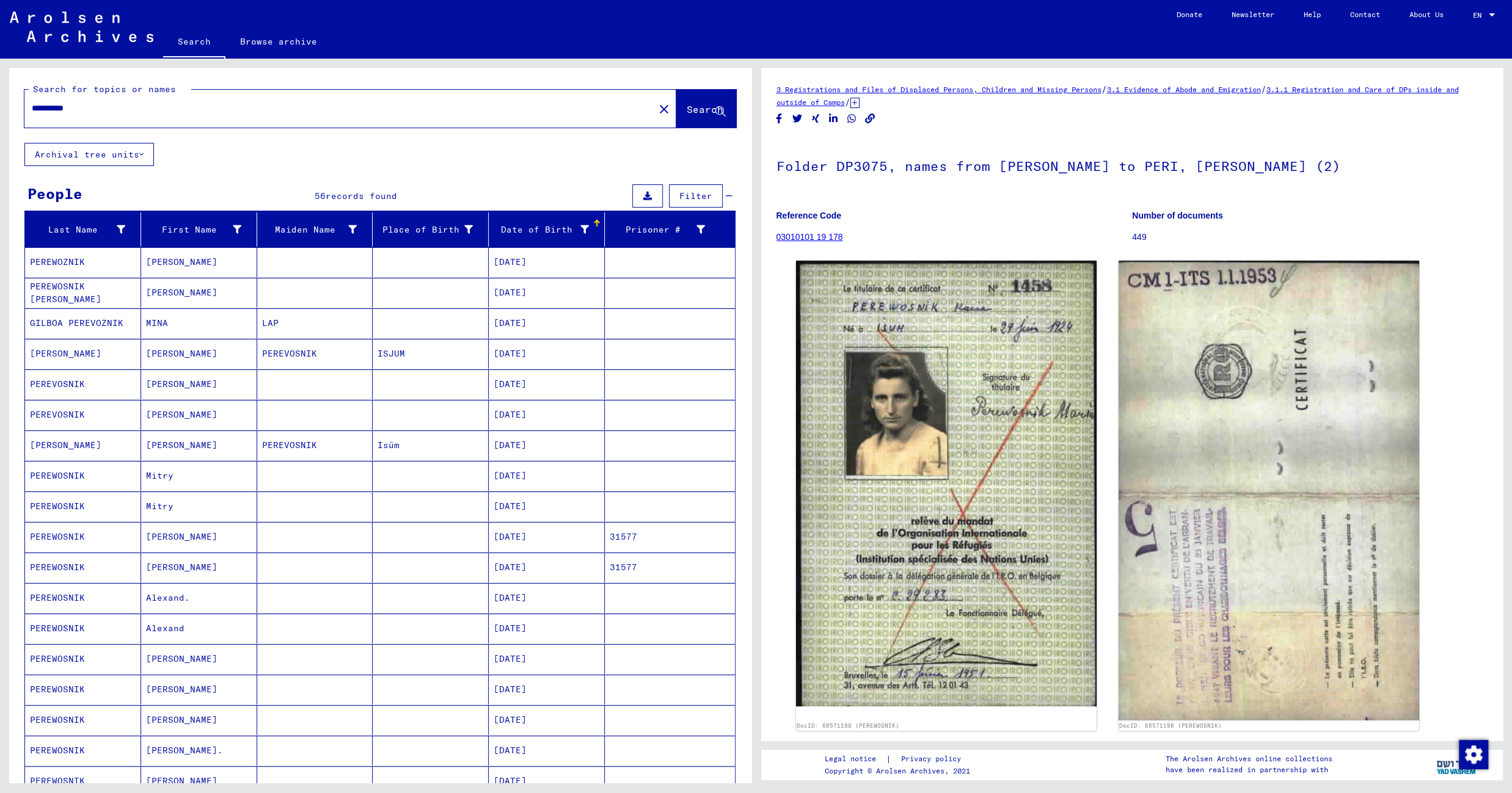
click at [421, 261] on mat-cell at bounding box center [430, 262] width 116 height 30
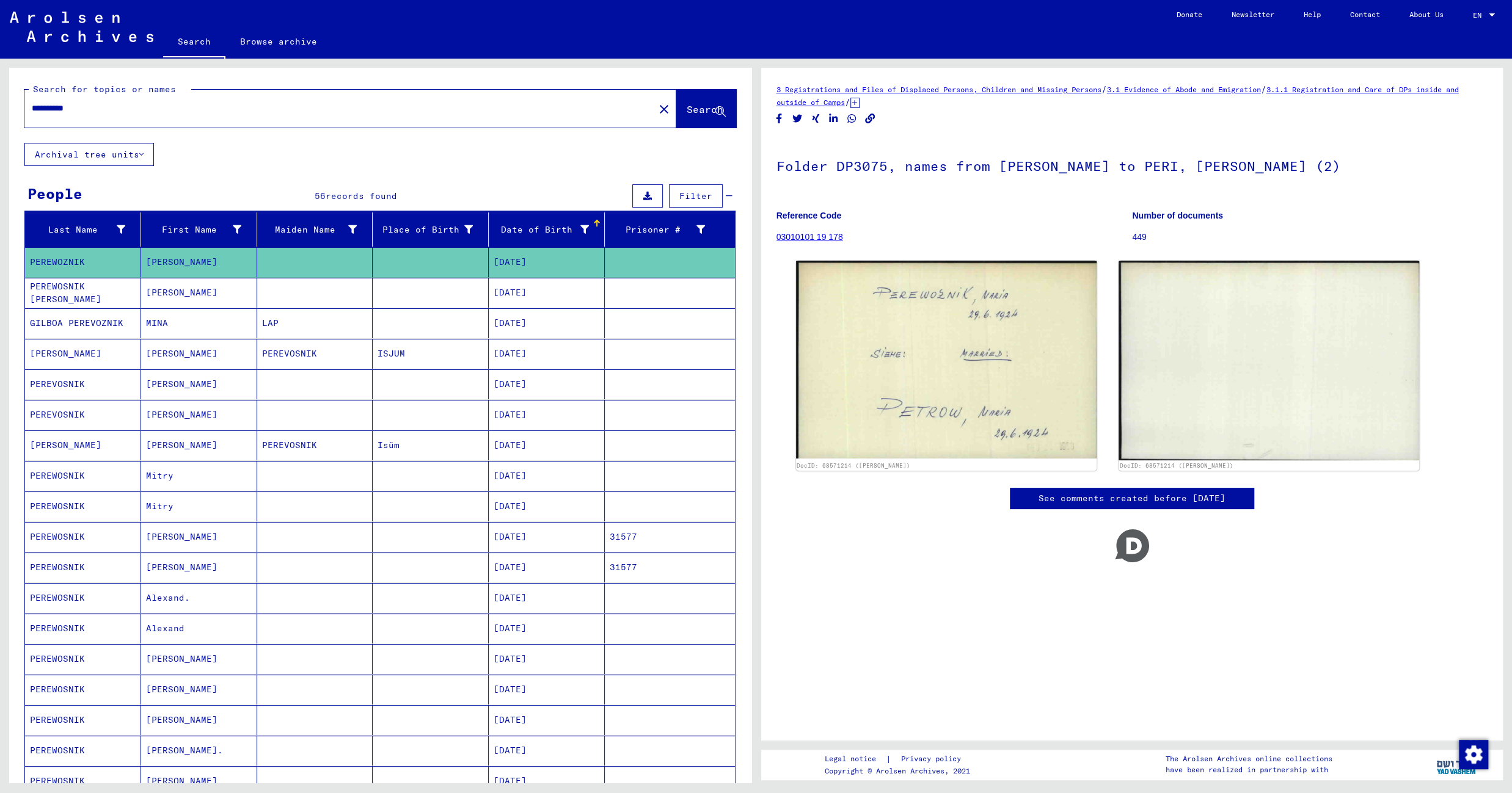
click at [445, 297] on mat-cell at bounding box center [430, 293] width 116 height 30
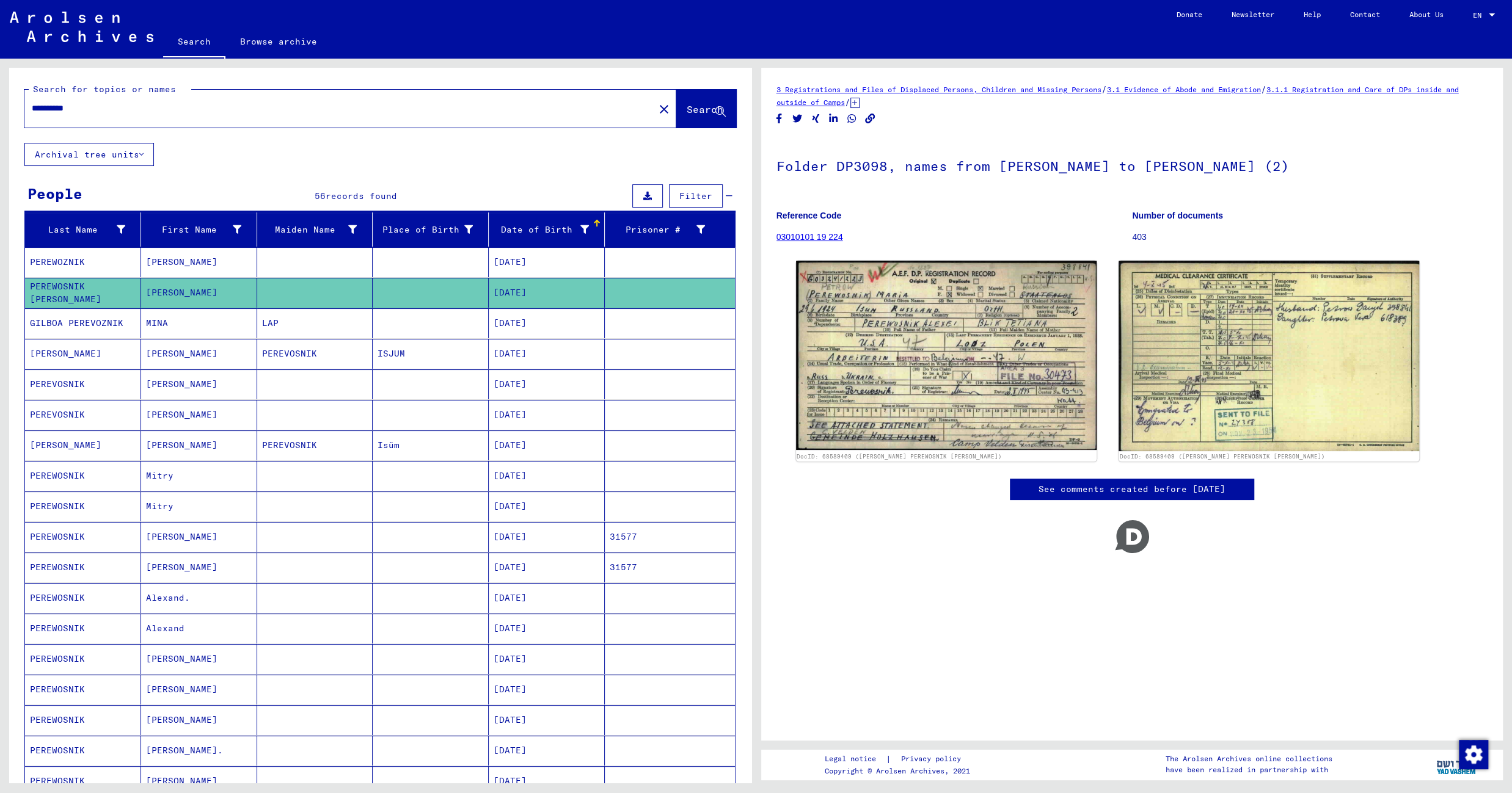
click at [459, 327] on mat-cell at bounding box center [430, 323] width 116 height 30
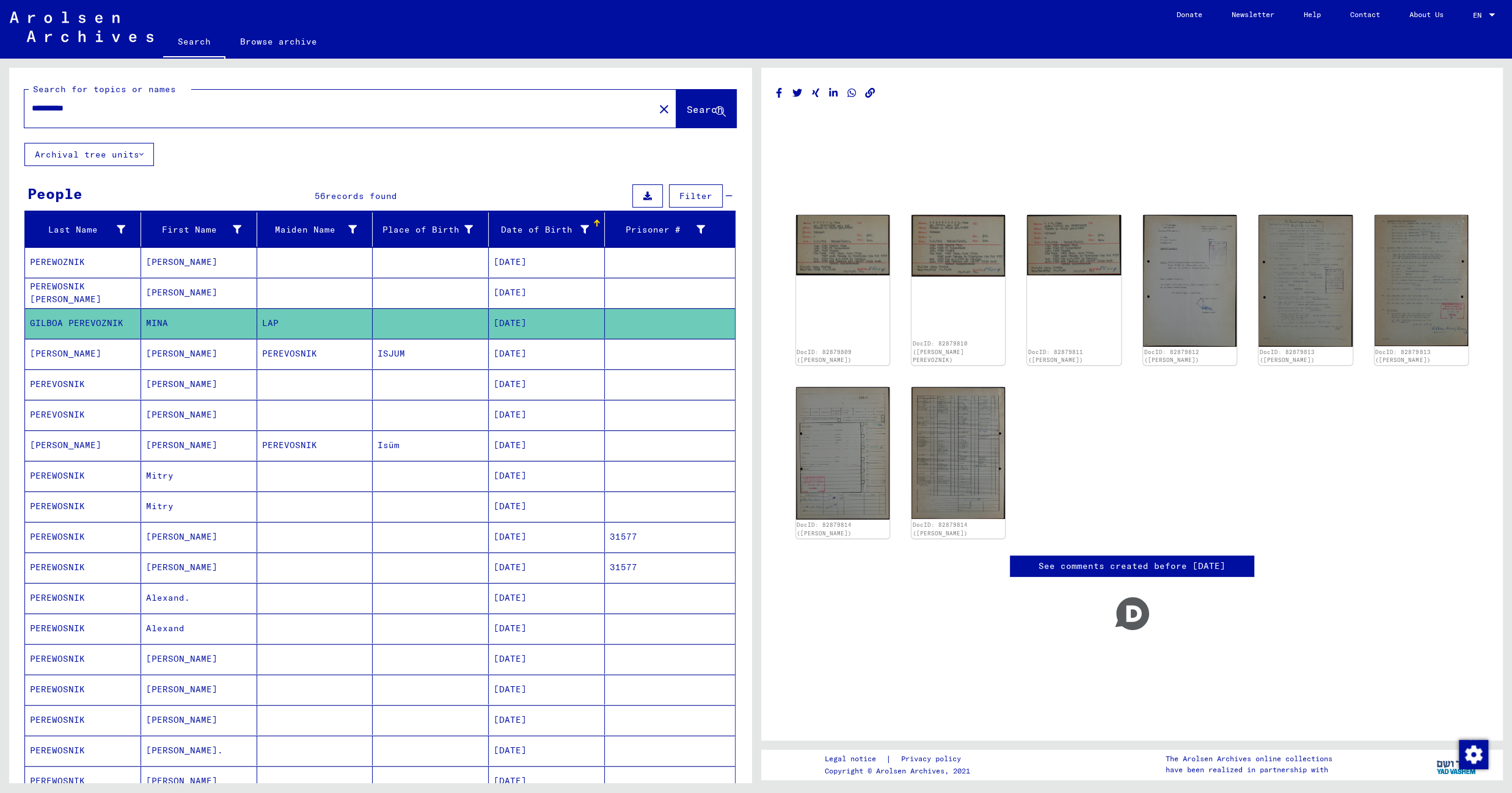
click at [459, 359] on mat-cell "ISJUM" at bounding box center [430, 354] width 116 height 30
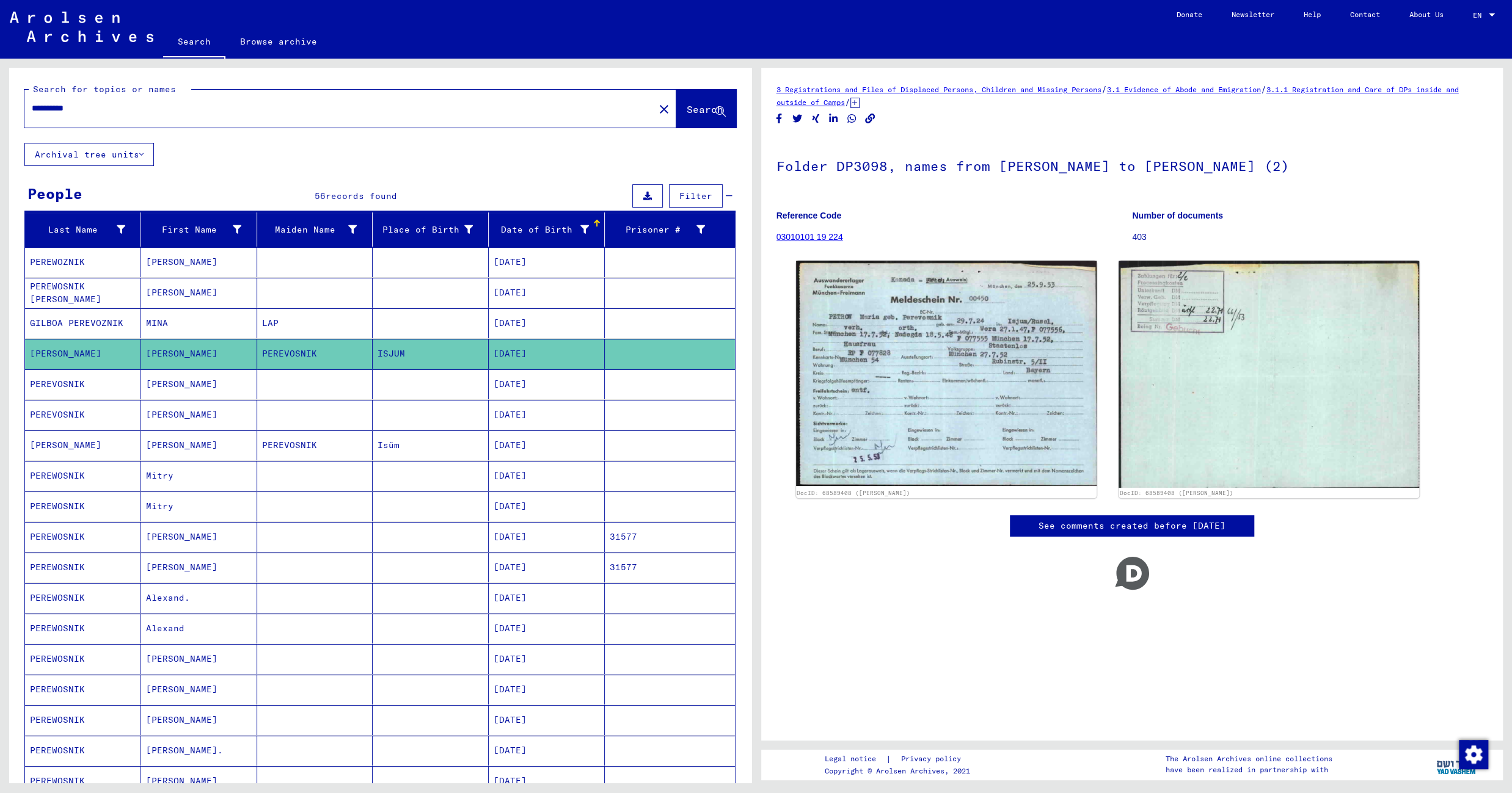
click at [450, 390] on mat-cell at bounding box center [430, 385] width 116 height 30
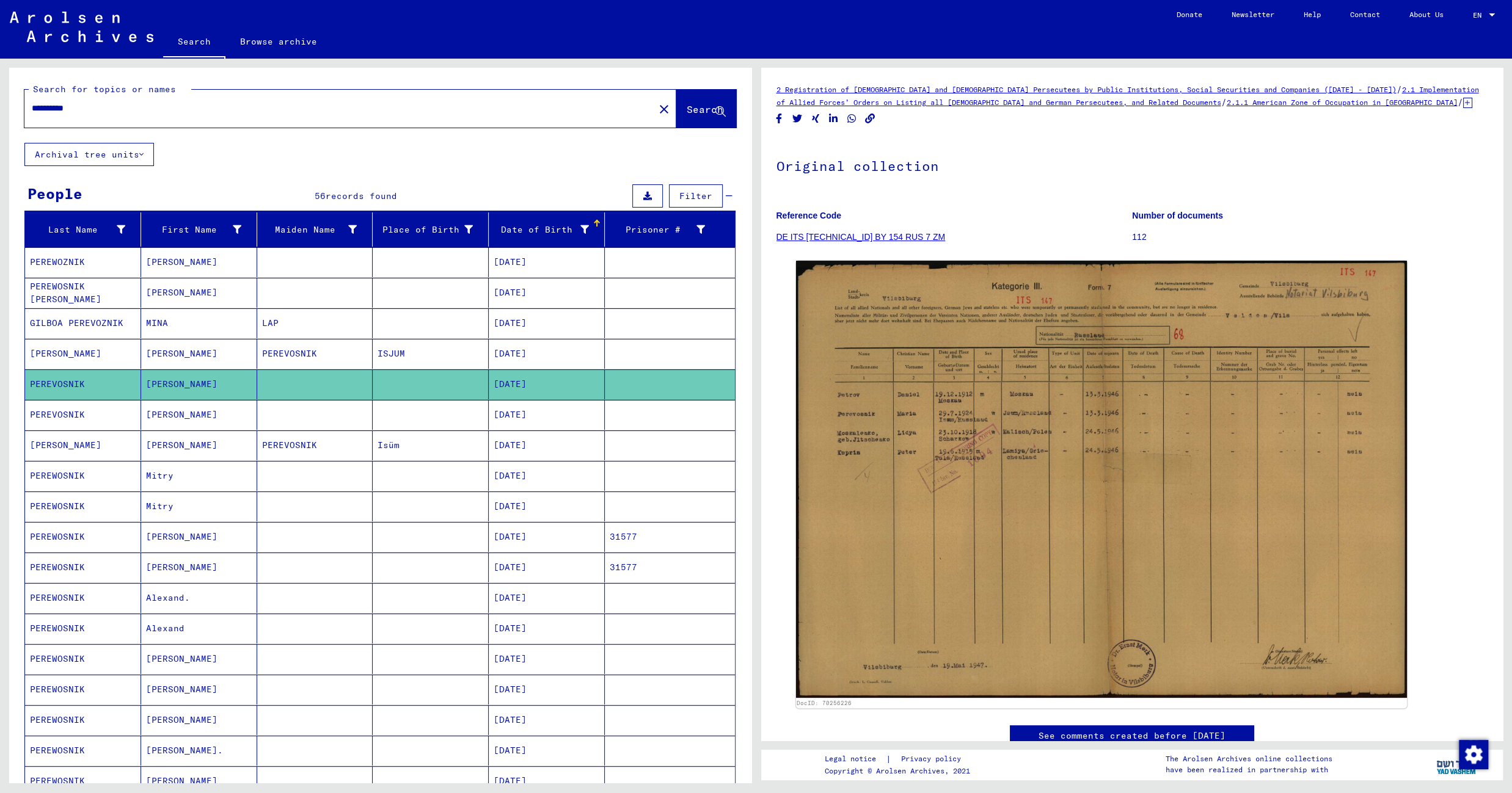
click at [456, 438] on mat-cell "Isüm" at bounding box center [430, 445] width 116 height 30
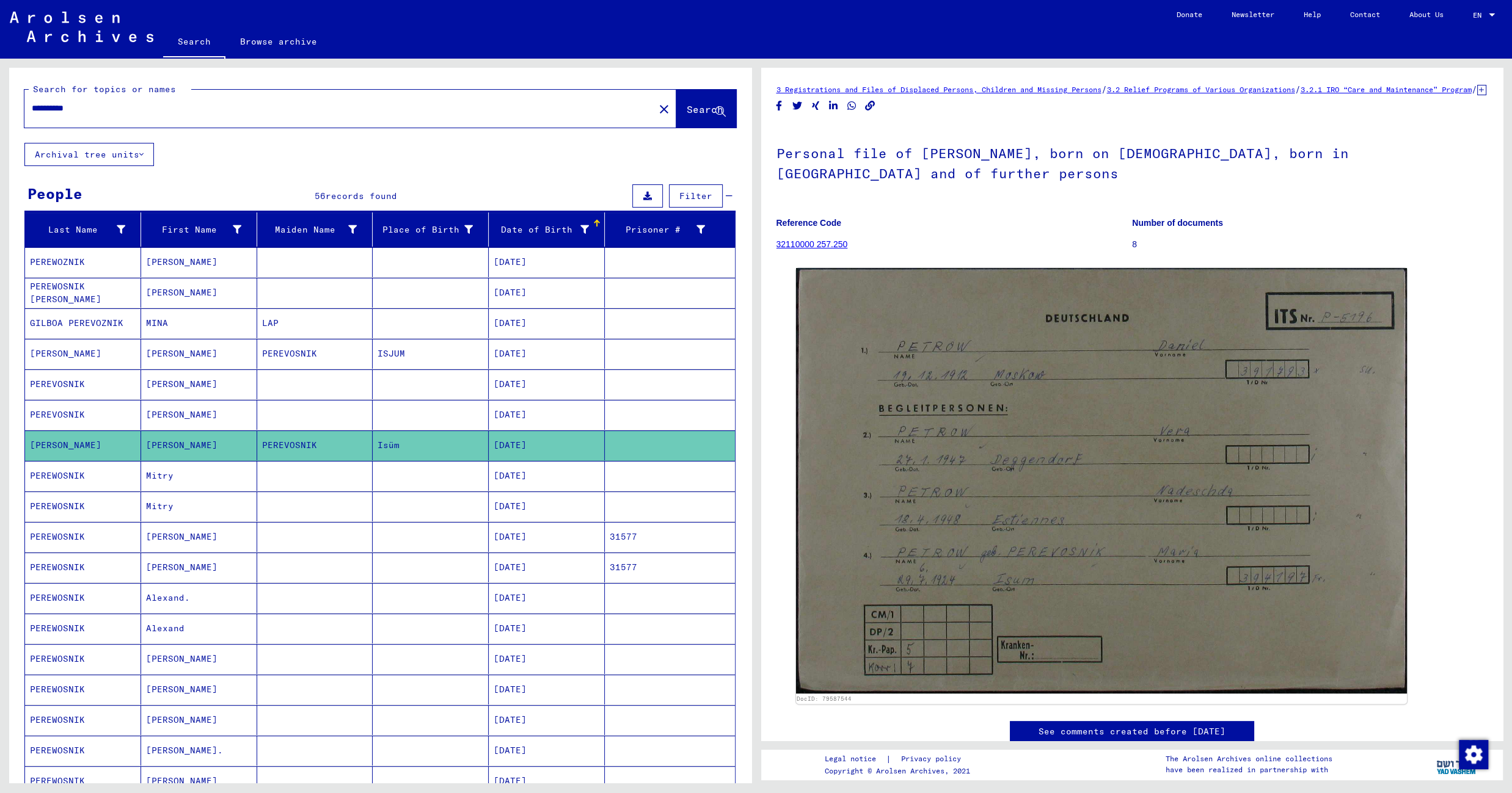
click at [433, 483] on mat-cell at bounding box center [430, 476] width 116 height 30
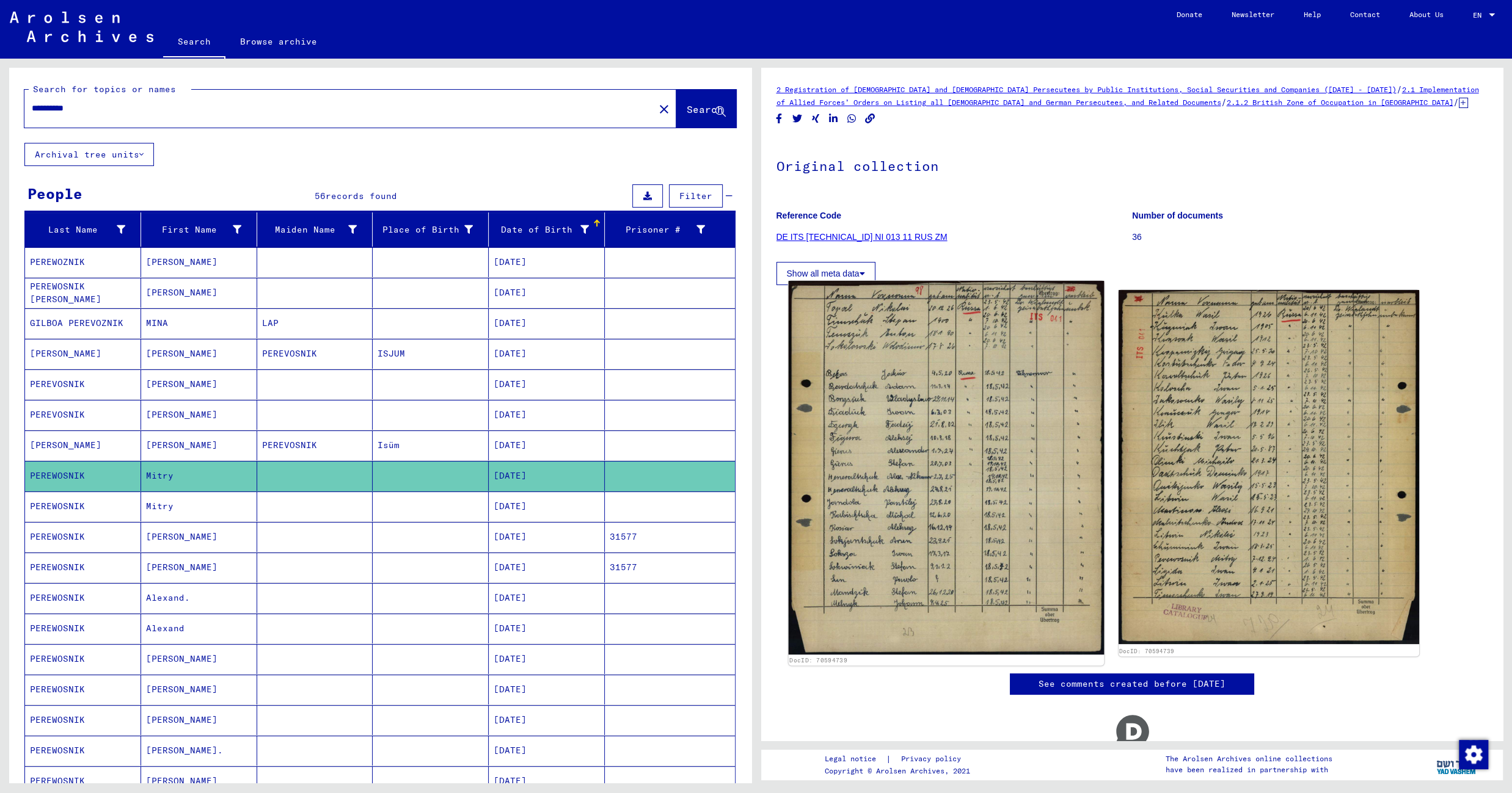
click at [890, 416] on img at bounding box center [945, 468] width 316 height 374
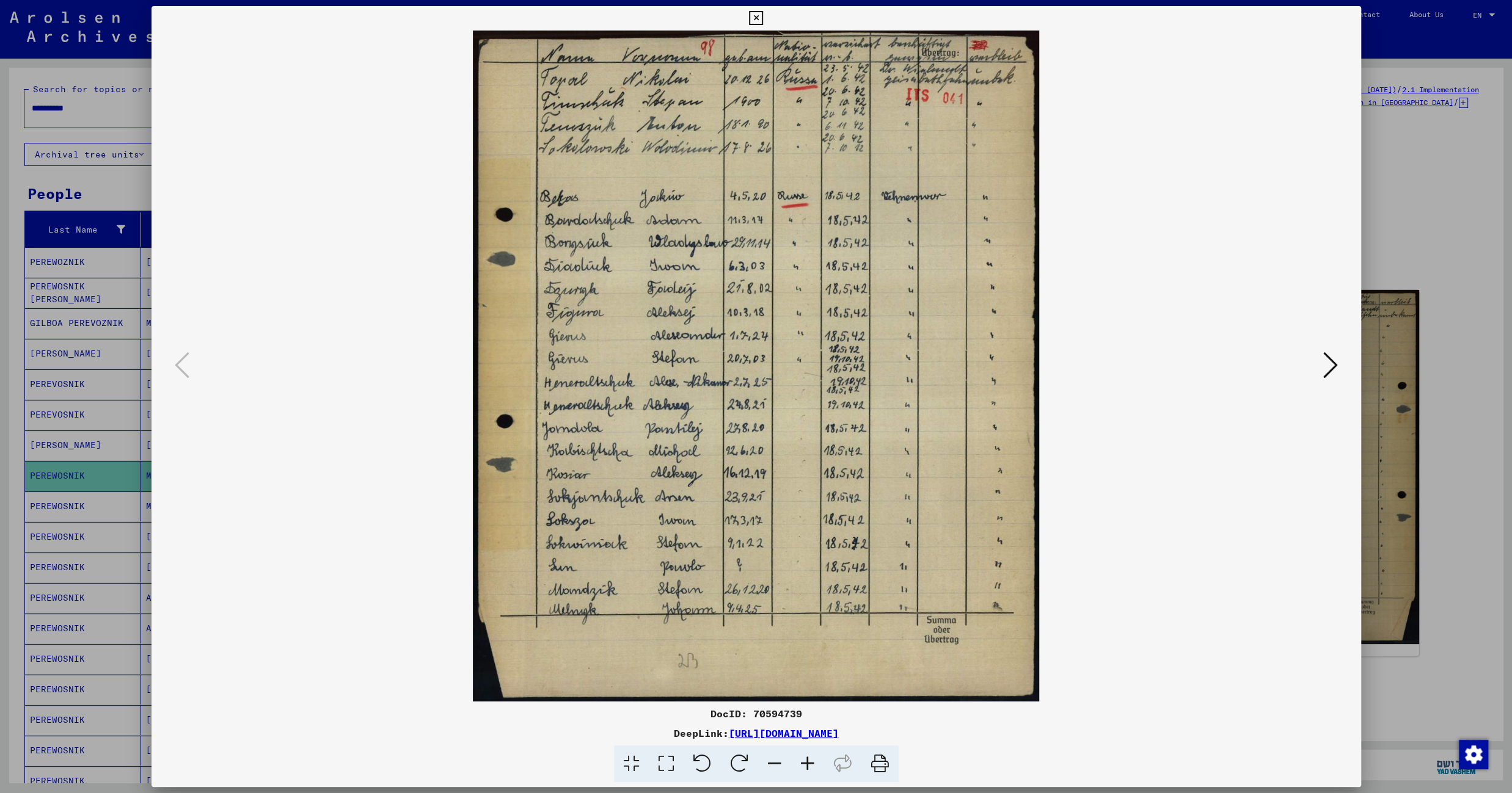
click at [763, 13] on icon at bounding box center [756, 18] width 14 height 15
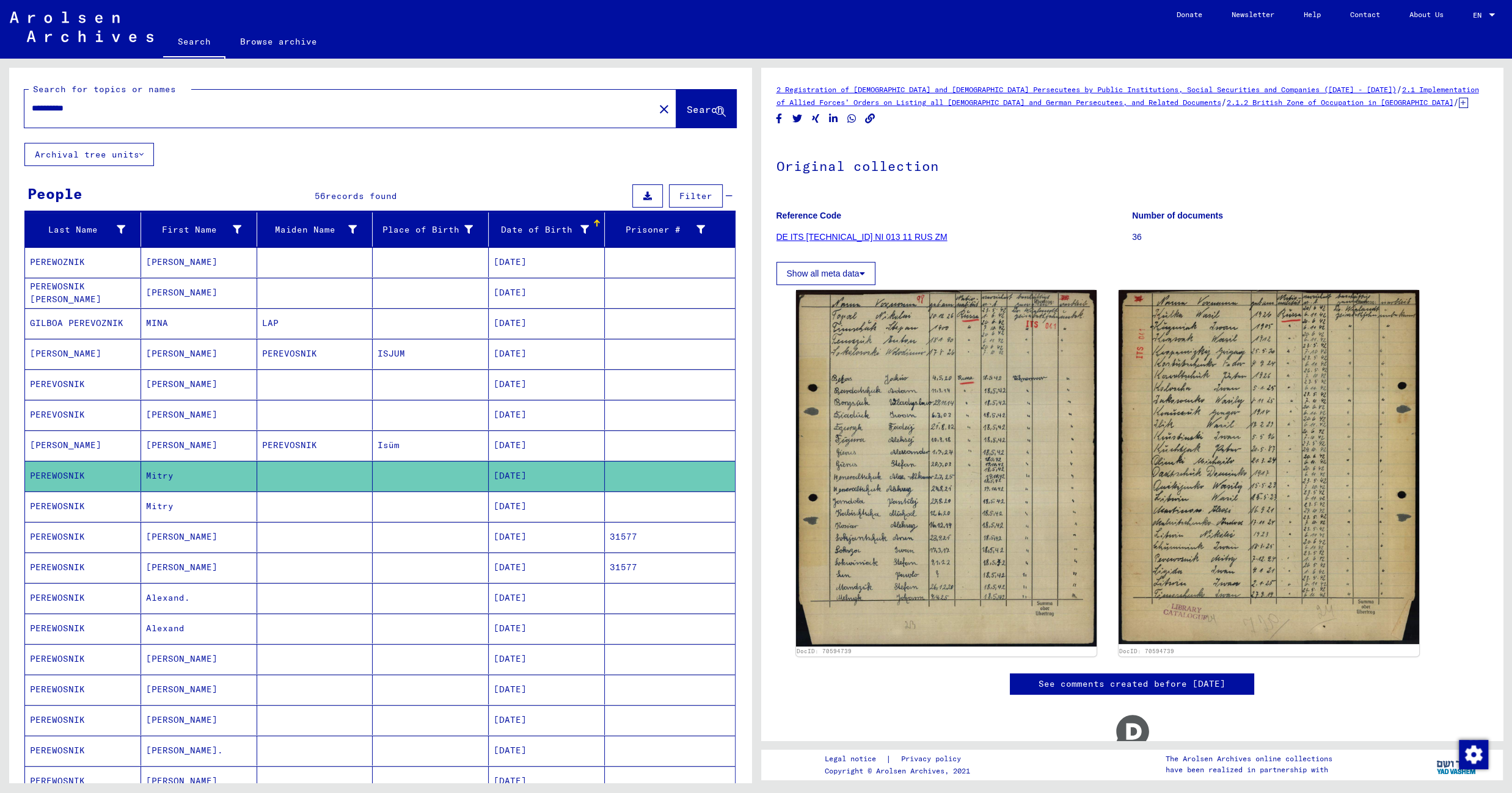
click at [499, 515] on mat-cell "[DATE]" at bounding box center [547, 506] width 116 height 30
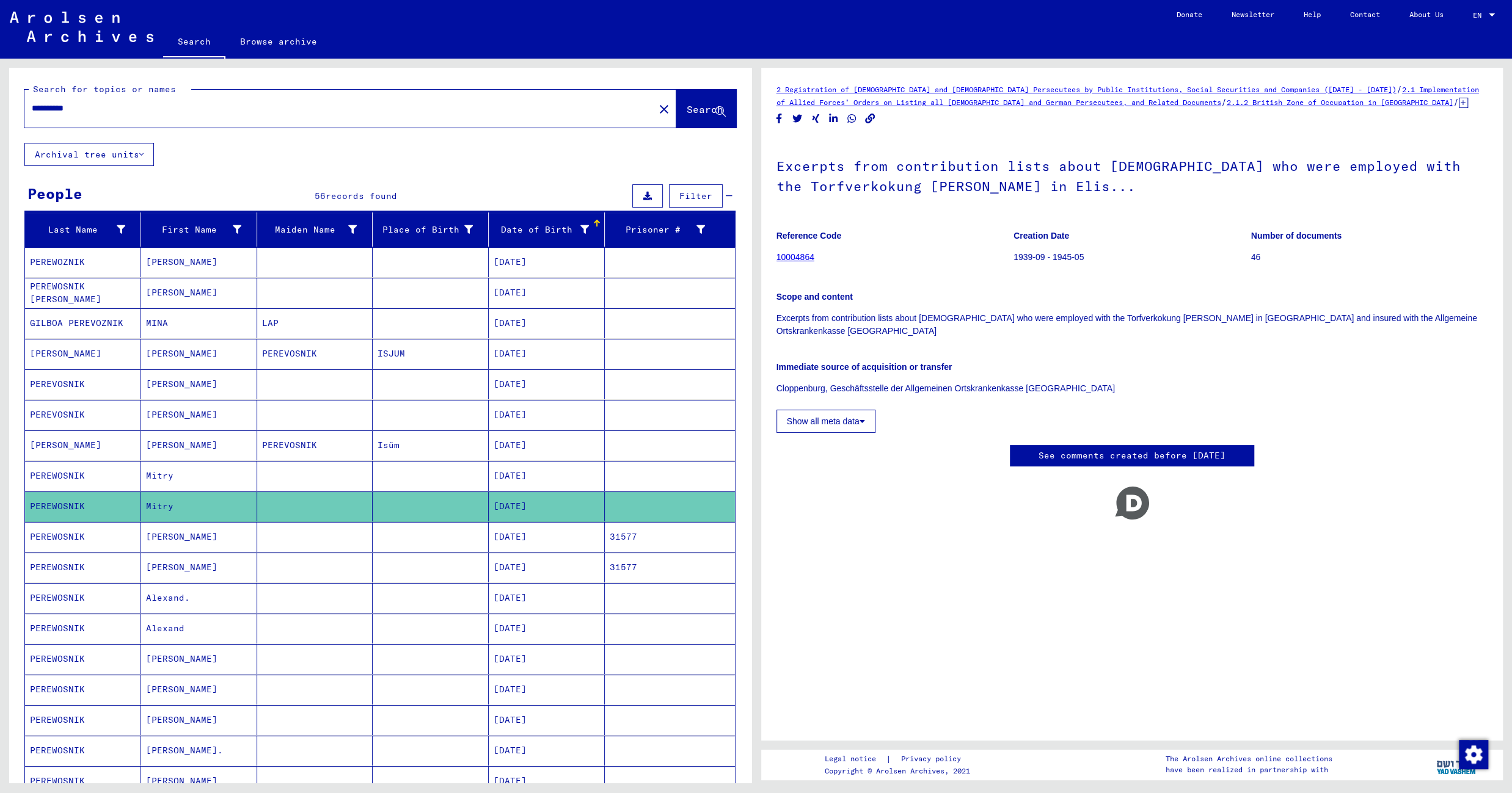
click at [504, 544] on mat-cell "[DATE]" at bounding box center [547, 537] width 116 height 30
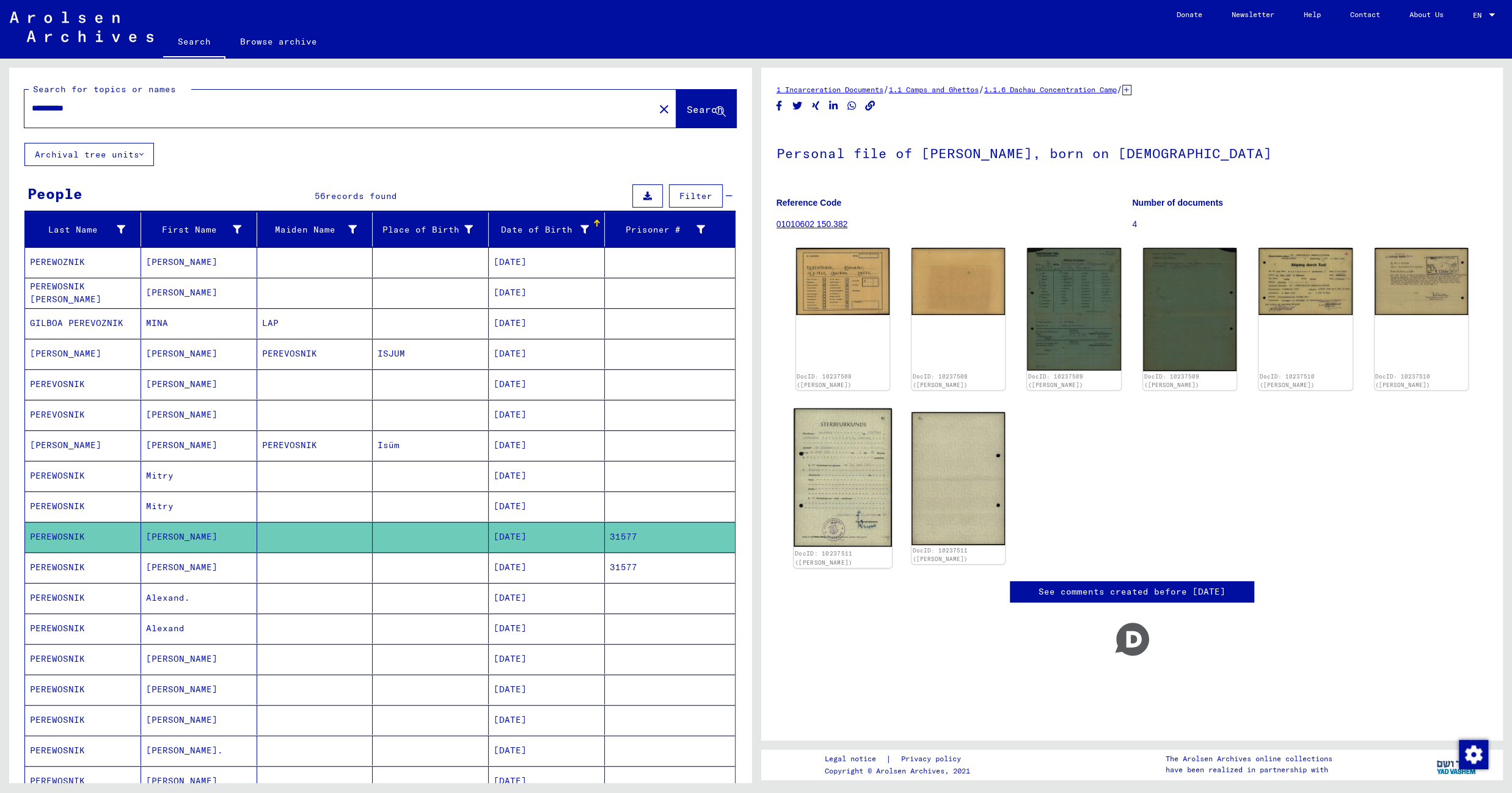
click at [830, 452] on img at bounding box center [842, 477] width 98 height 139
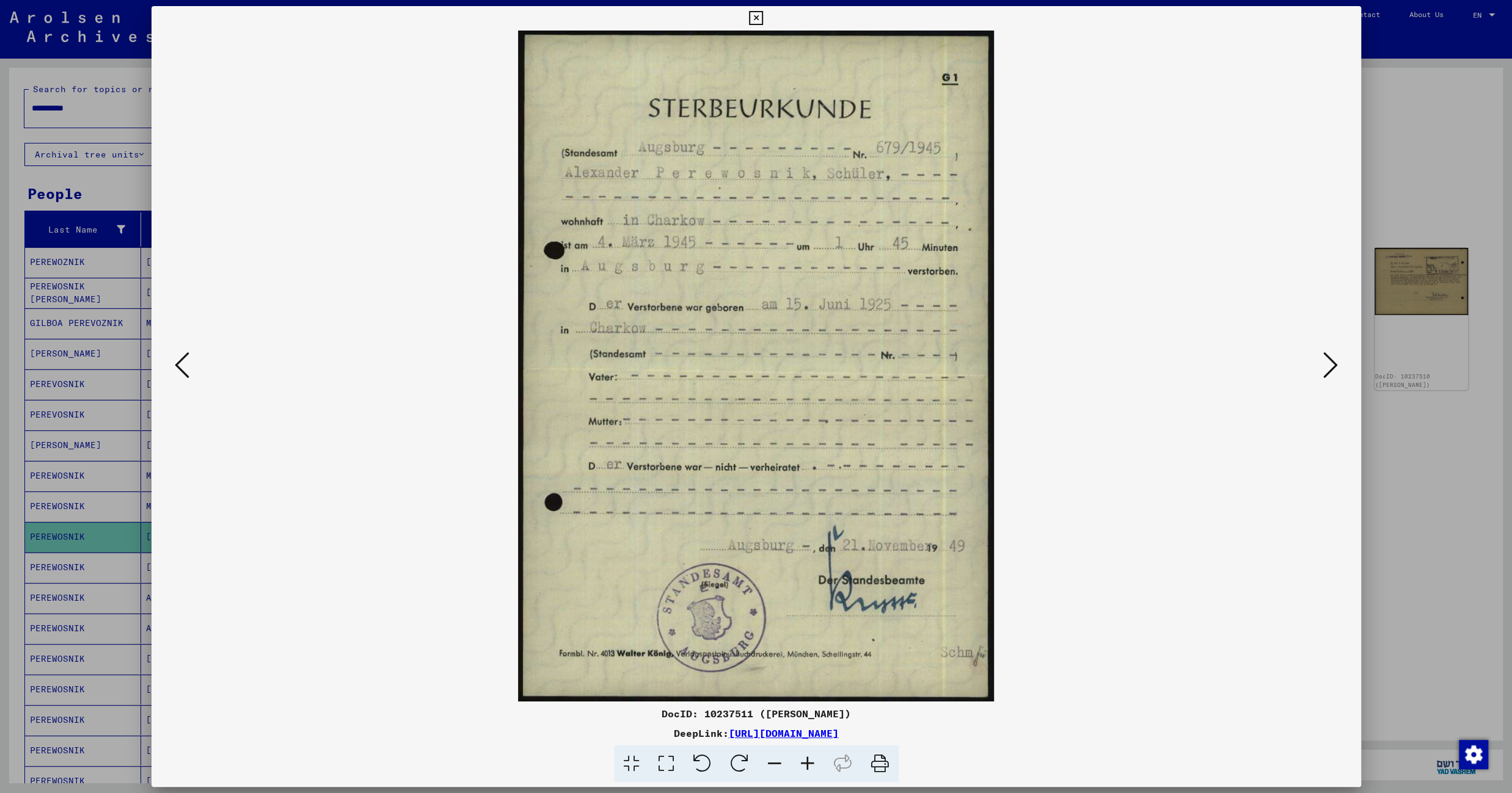
click at [763, 15] on icon at bounding box center [756, 18] width 14 height 15
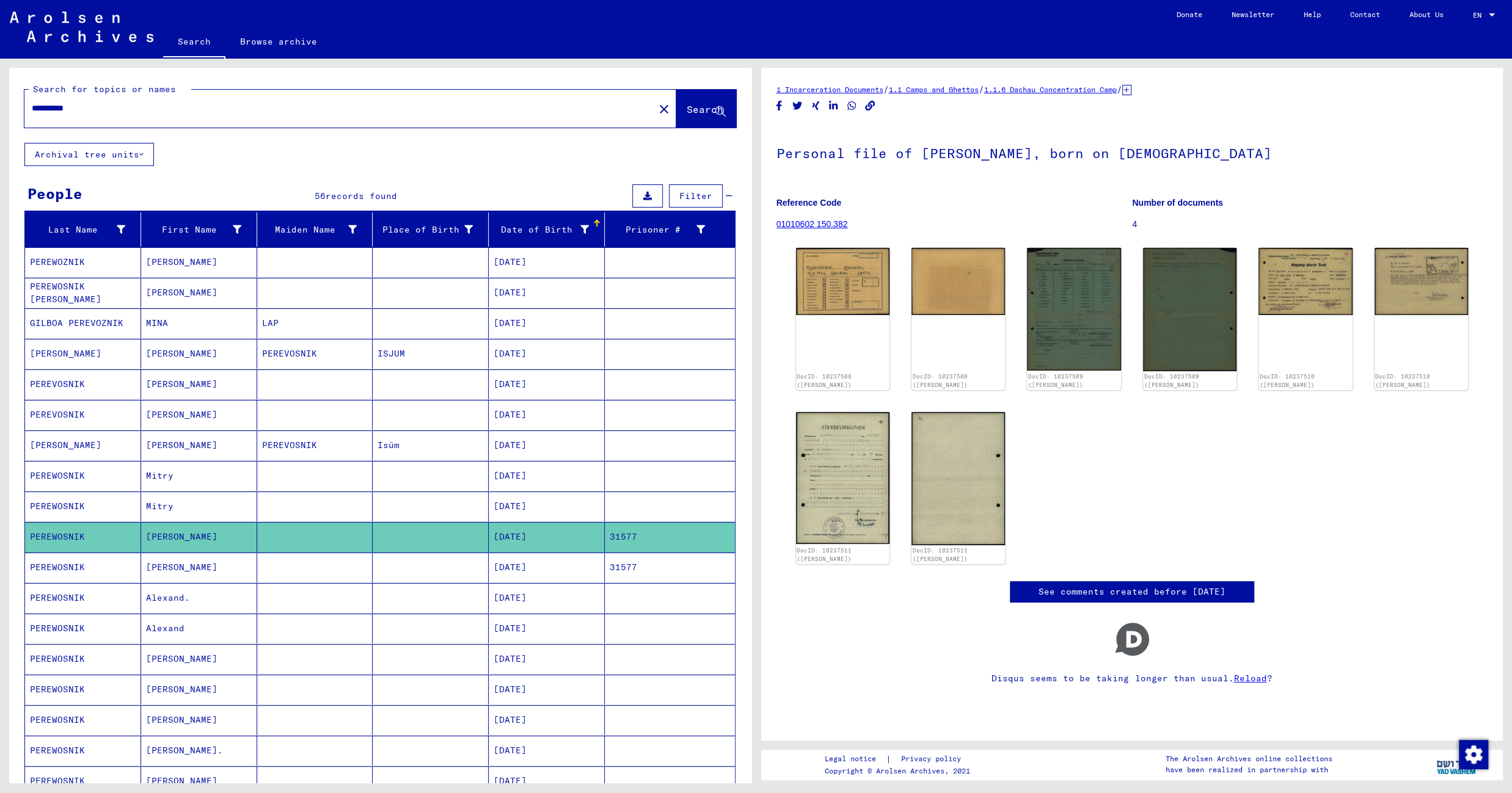
click at [489, 576] on mat-cell "[DATE]" at bounding box center [547, 567] width 116 height 30
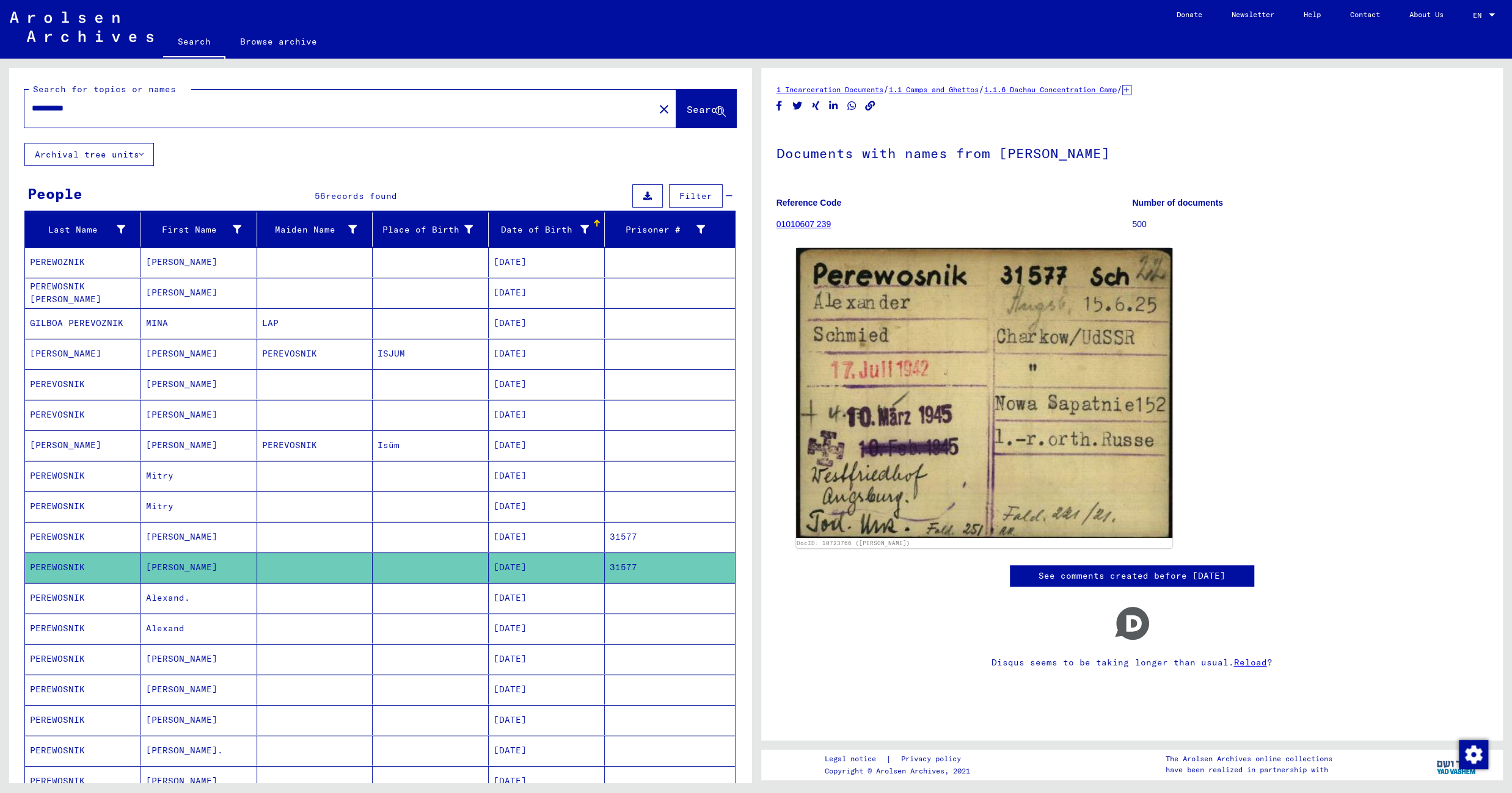
click at [455, 604] on mat-cell at bounding box center [430, 598] width 116 height 30
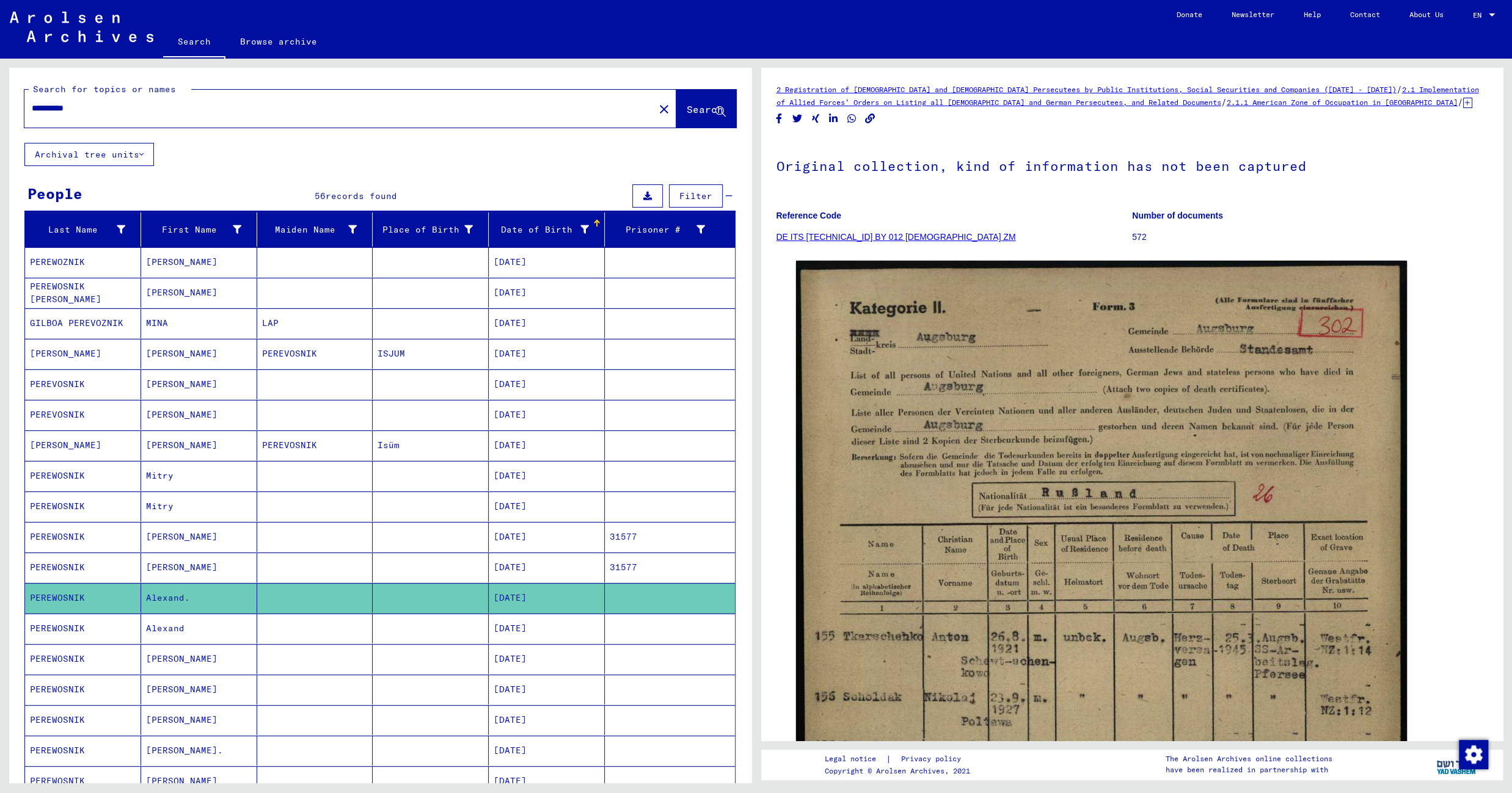
scroll to position [529, 0]
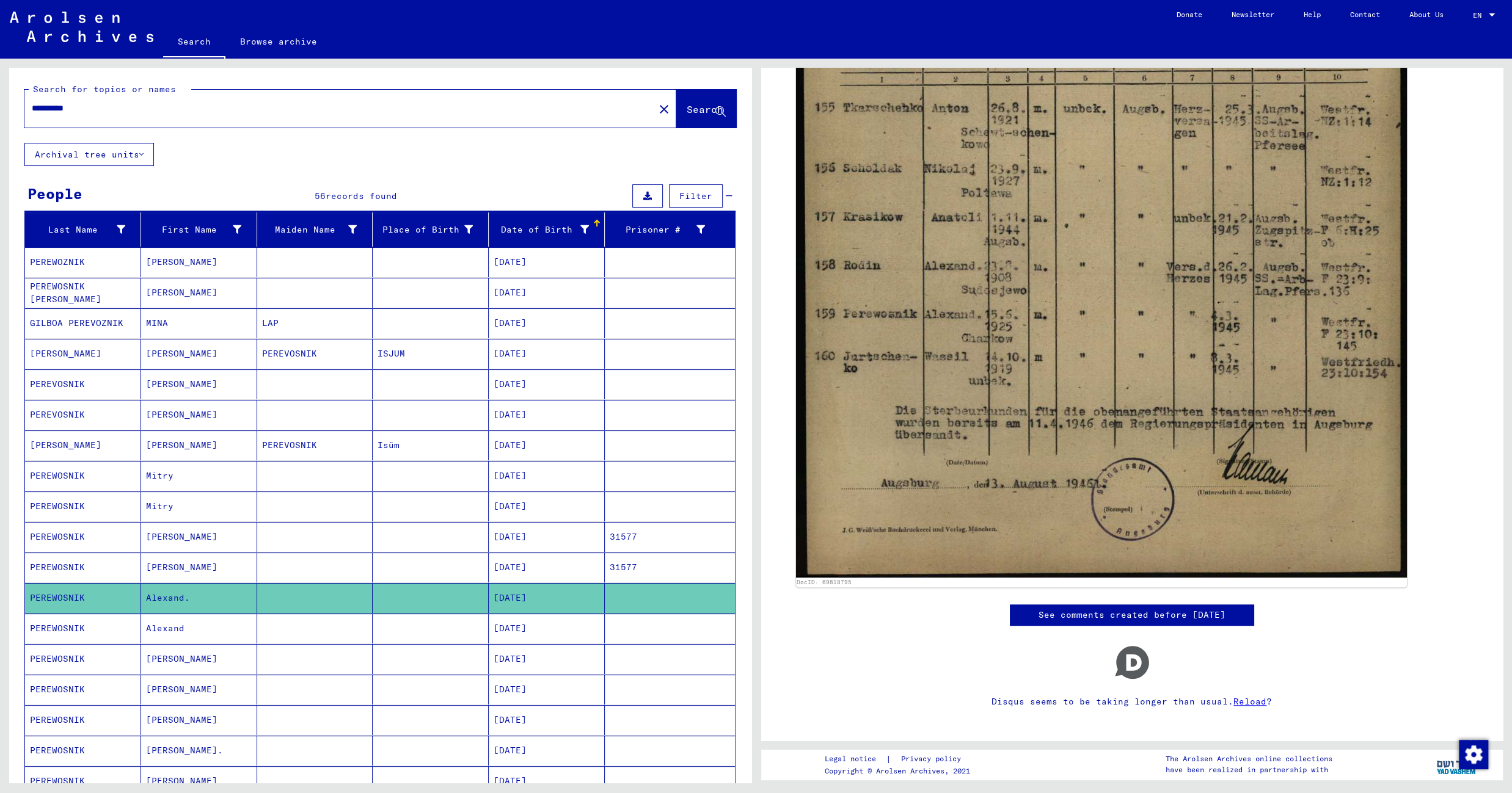
click at [513, 637] on mat-cell "[DATE]" at bounding box center [547, 629] width 116 height 30
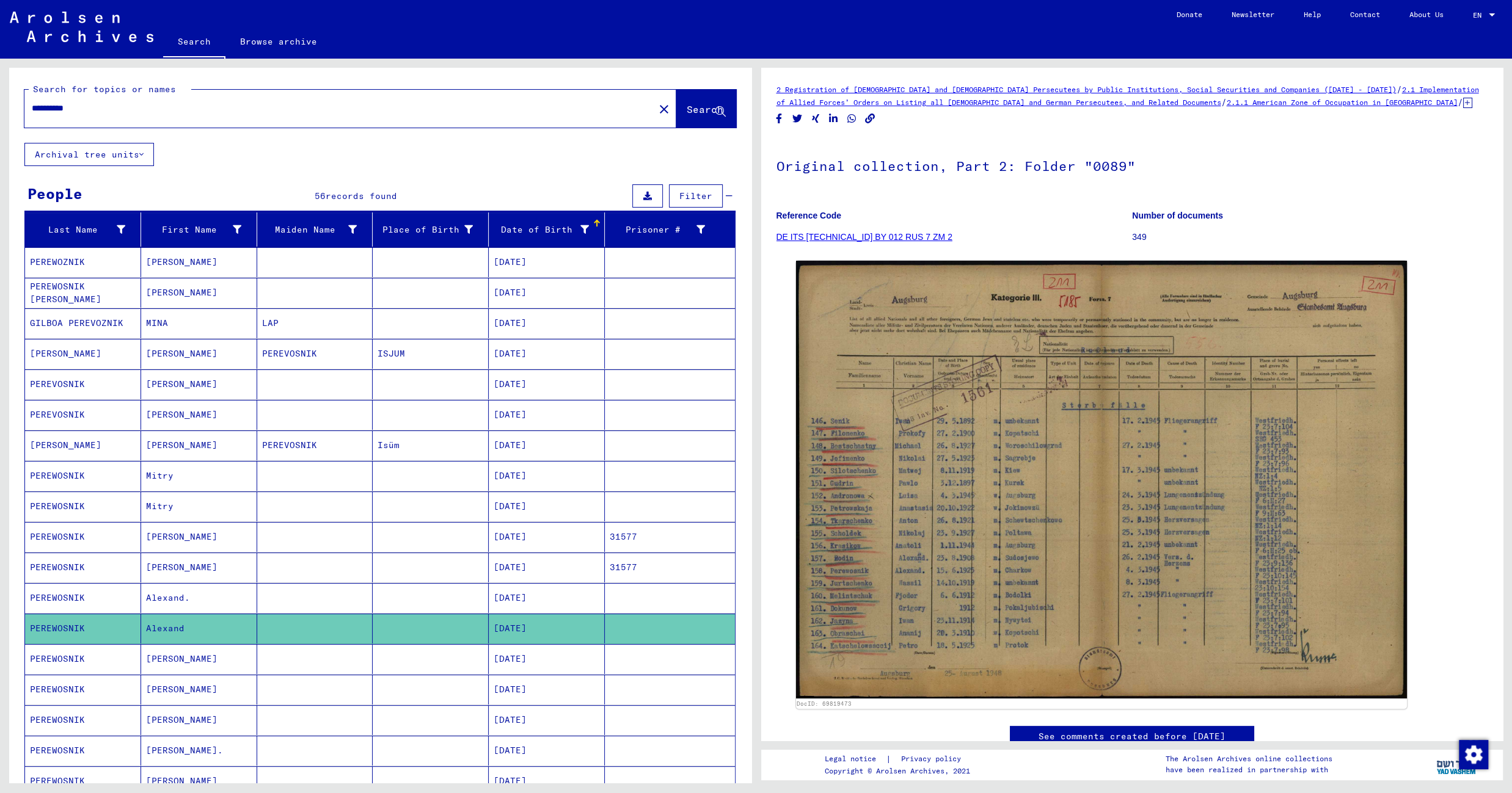
click at [521, 661] on mat-cell "[DATE]" at bounding box center [547, 659] width 116 height 30
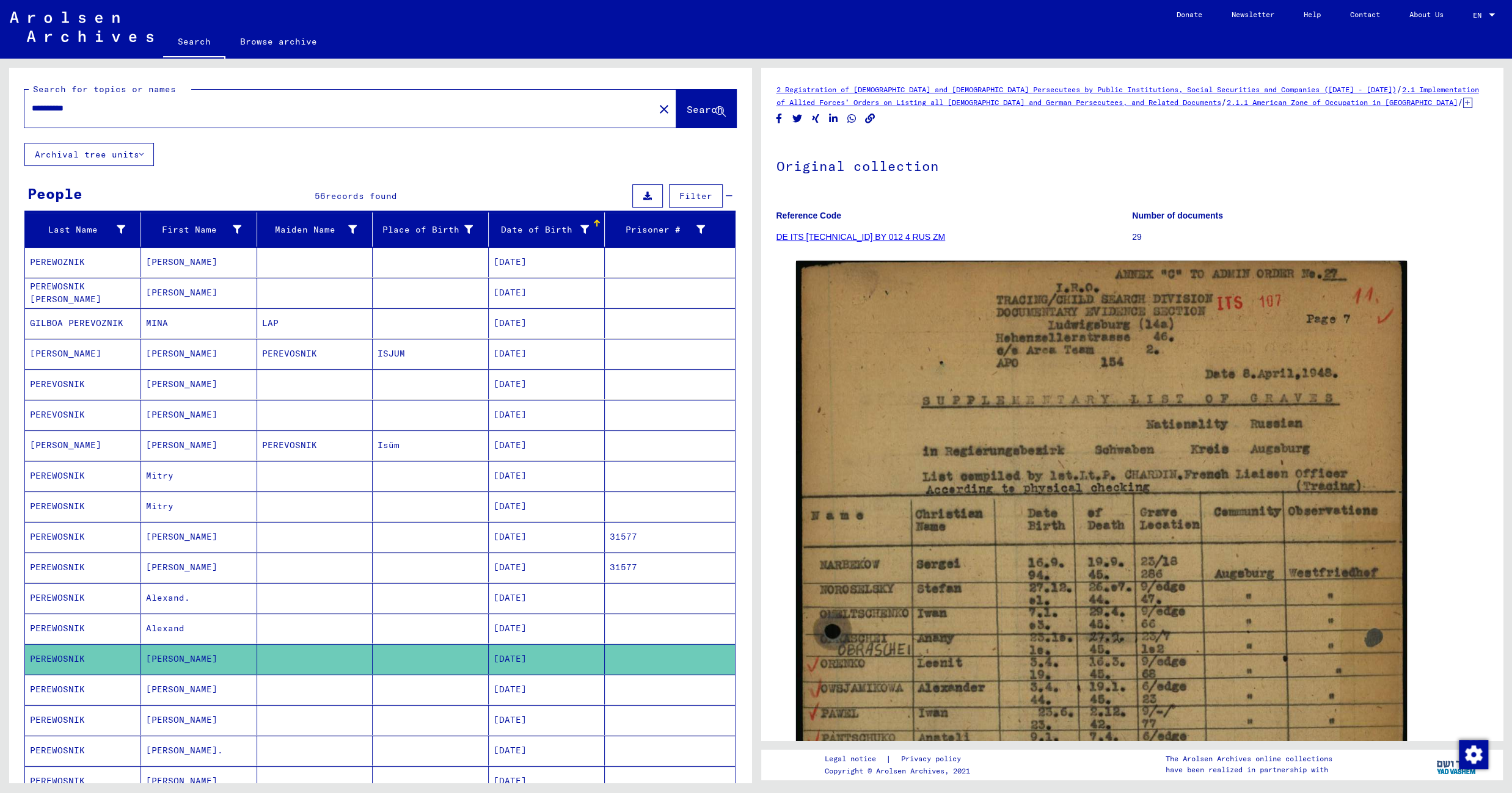
click at [504, 697] on mat-cell "[DATE]" at bounding box center [547, 690] width 116 height 30
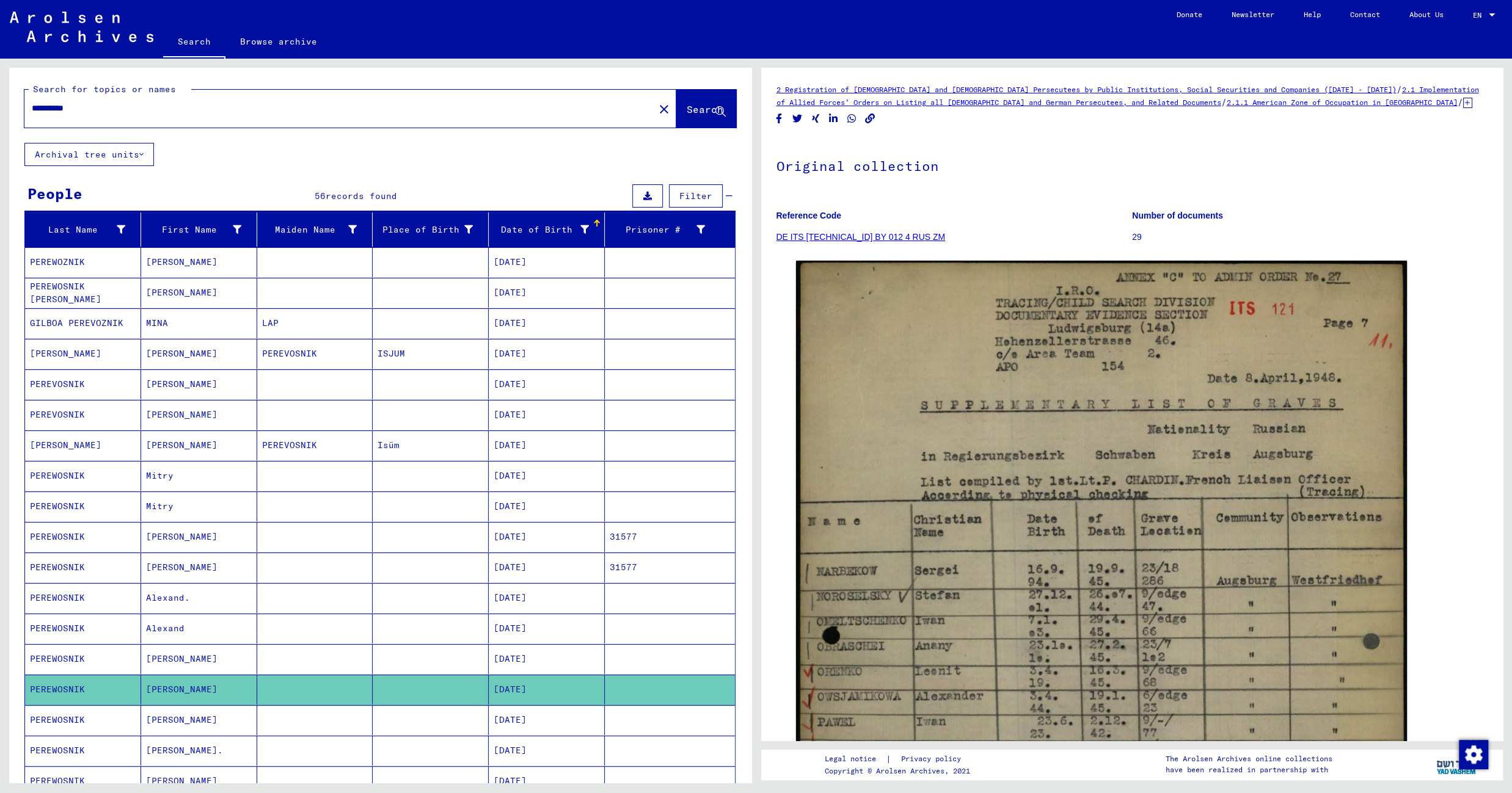
scroll to position [701, 0]
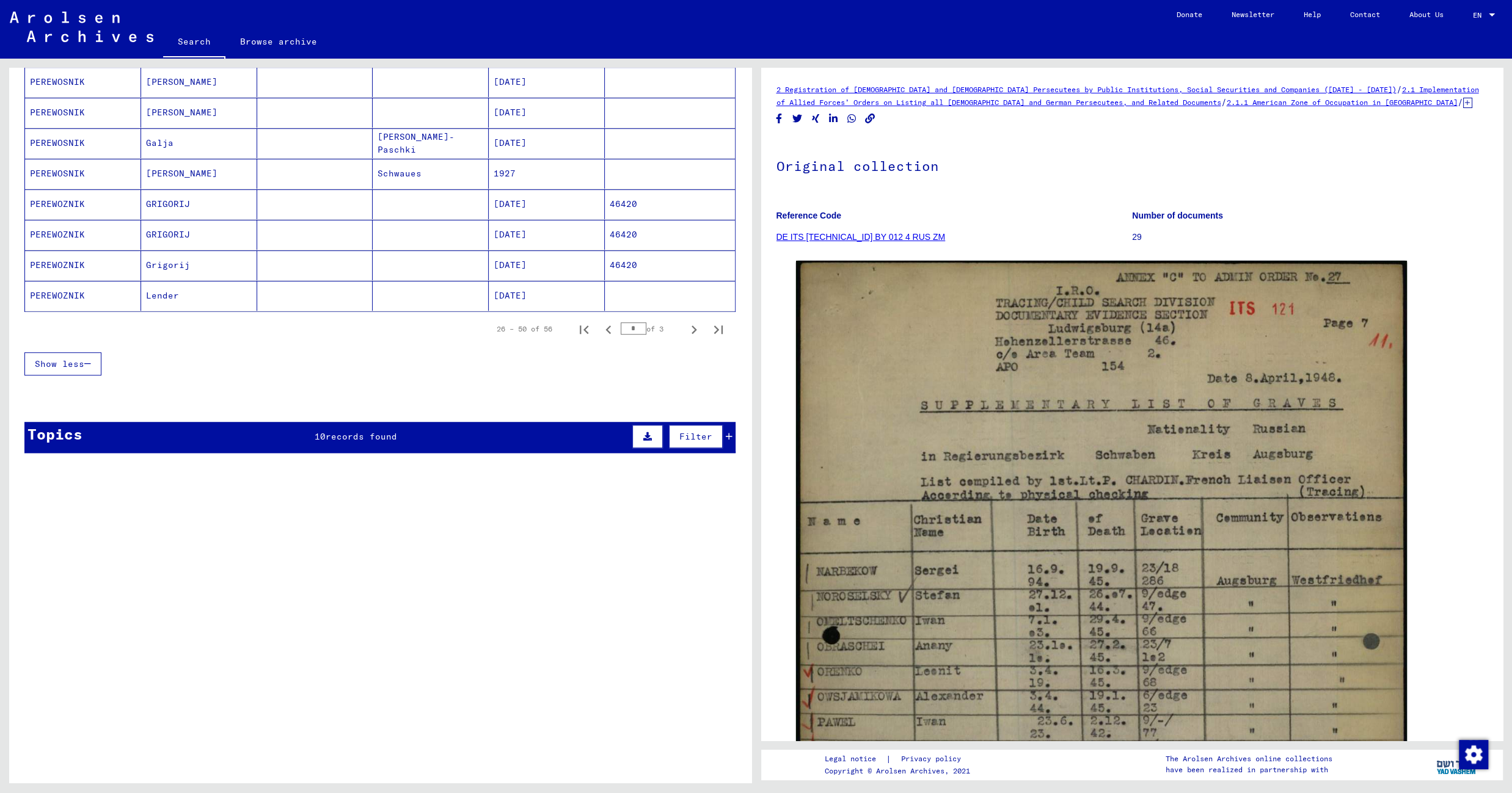
click at [445, 151] on mat-cell "[PERSON_NAME]-Paschki" at bounding box center [430, 143] width 116 height 30
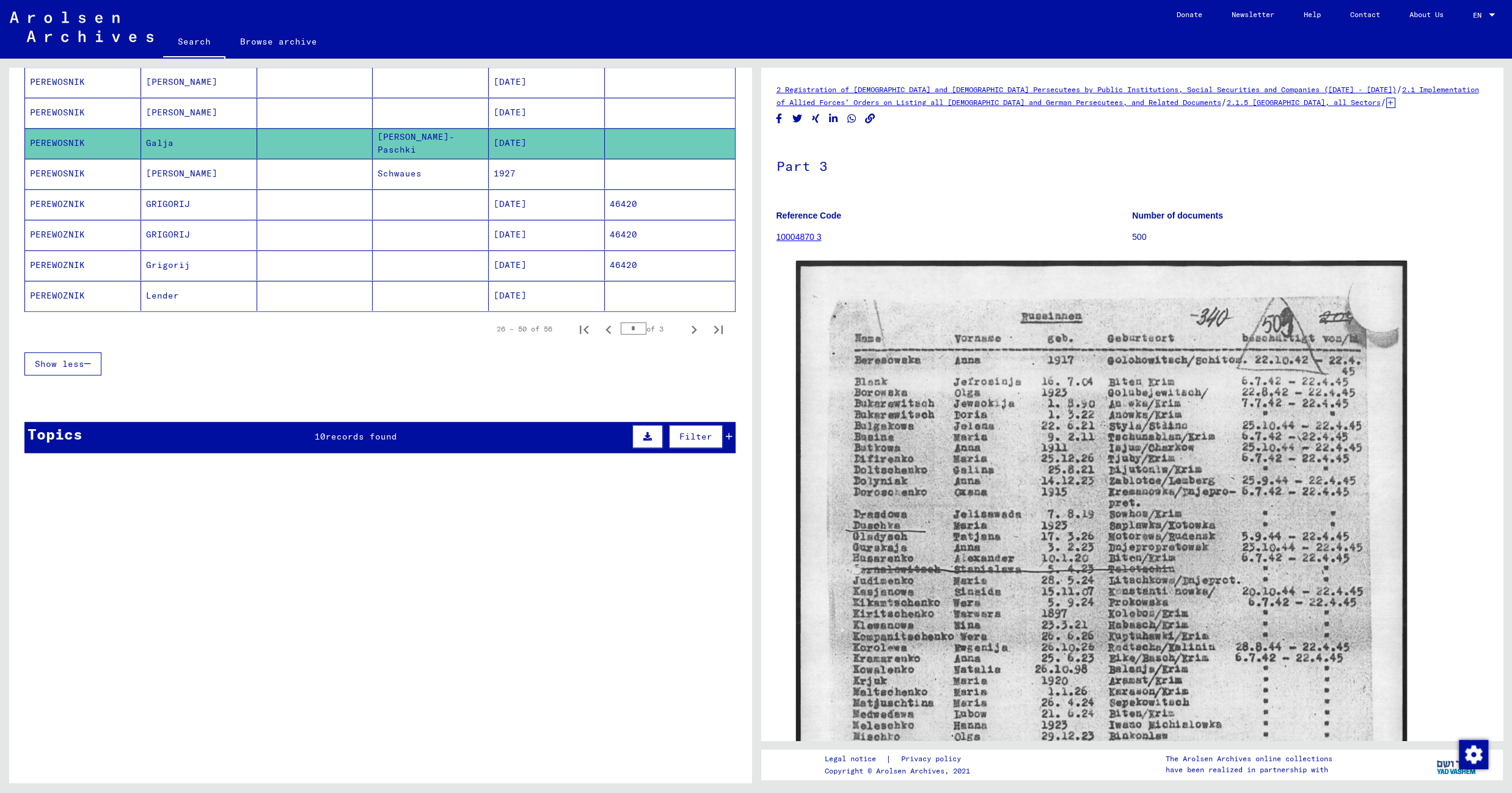
scroll to position [518, 0]
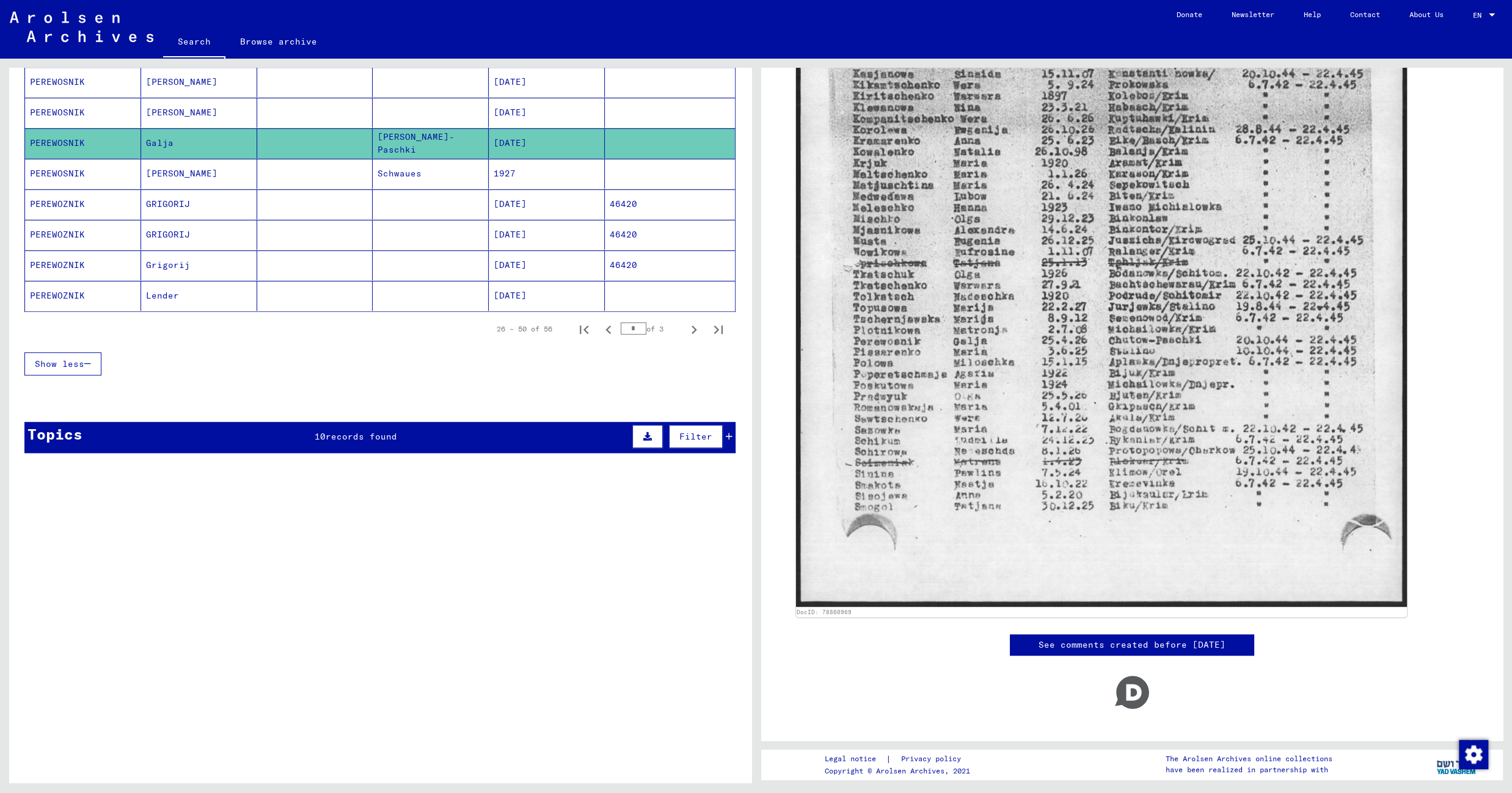
click at [394, 178] on mat-cell "Schwaues" at bounding box center [430, 174] width 116 height 30
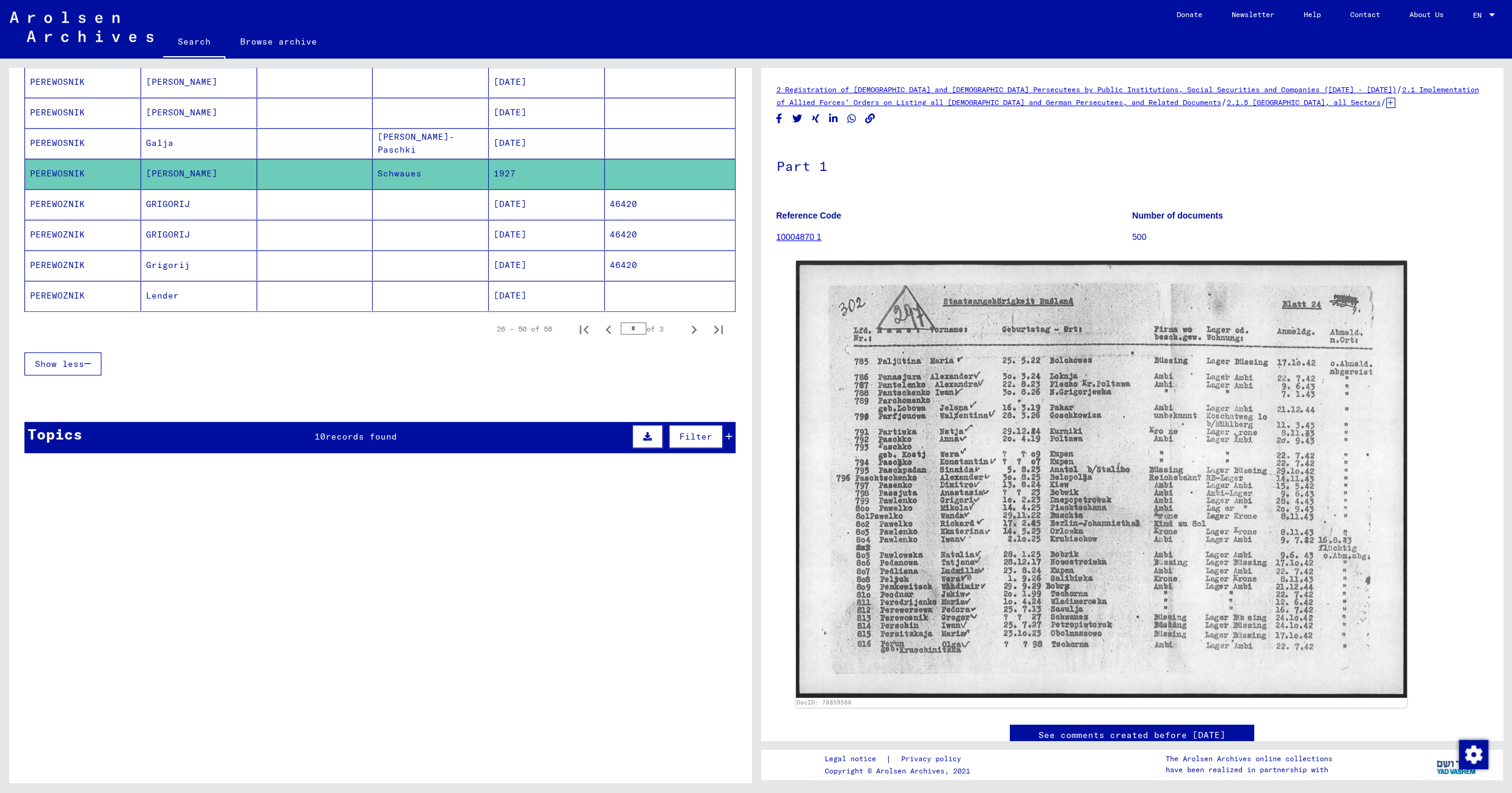
click at [430, 212] on mat-cell at bounding box center [430, 205] width 116 height 30
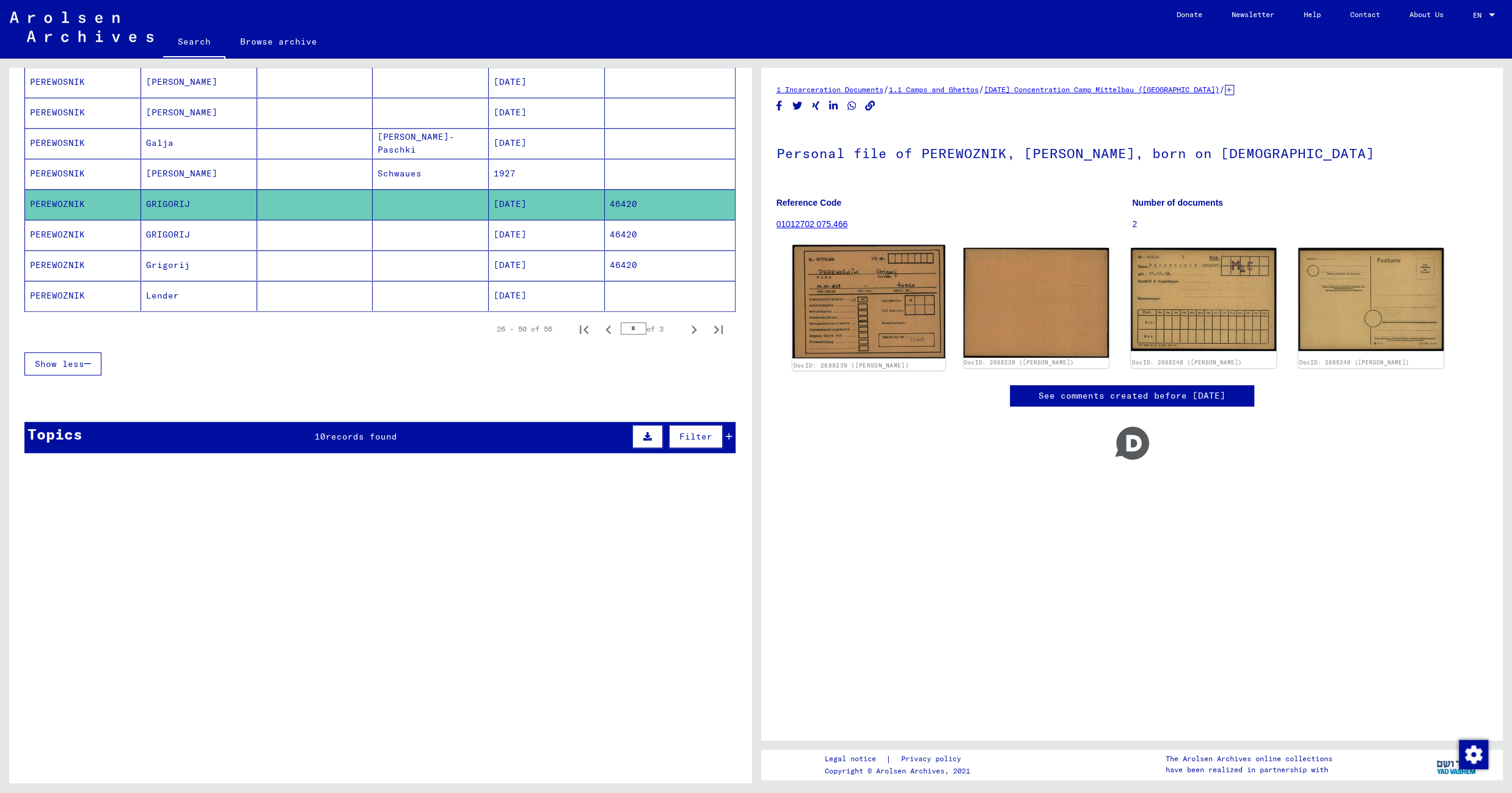
click at [884, 309] on img at bounding box center [868, 302] width 153 height 114
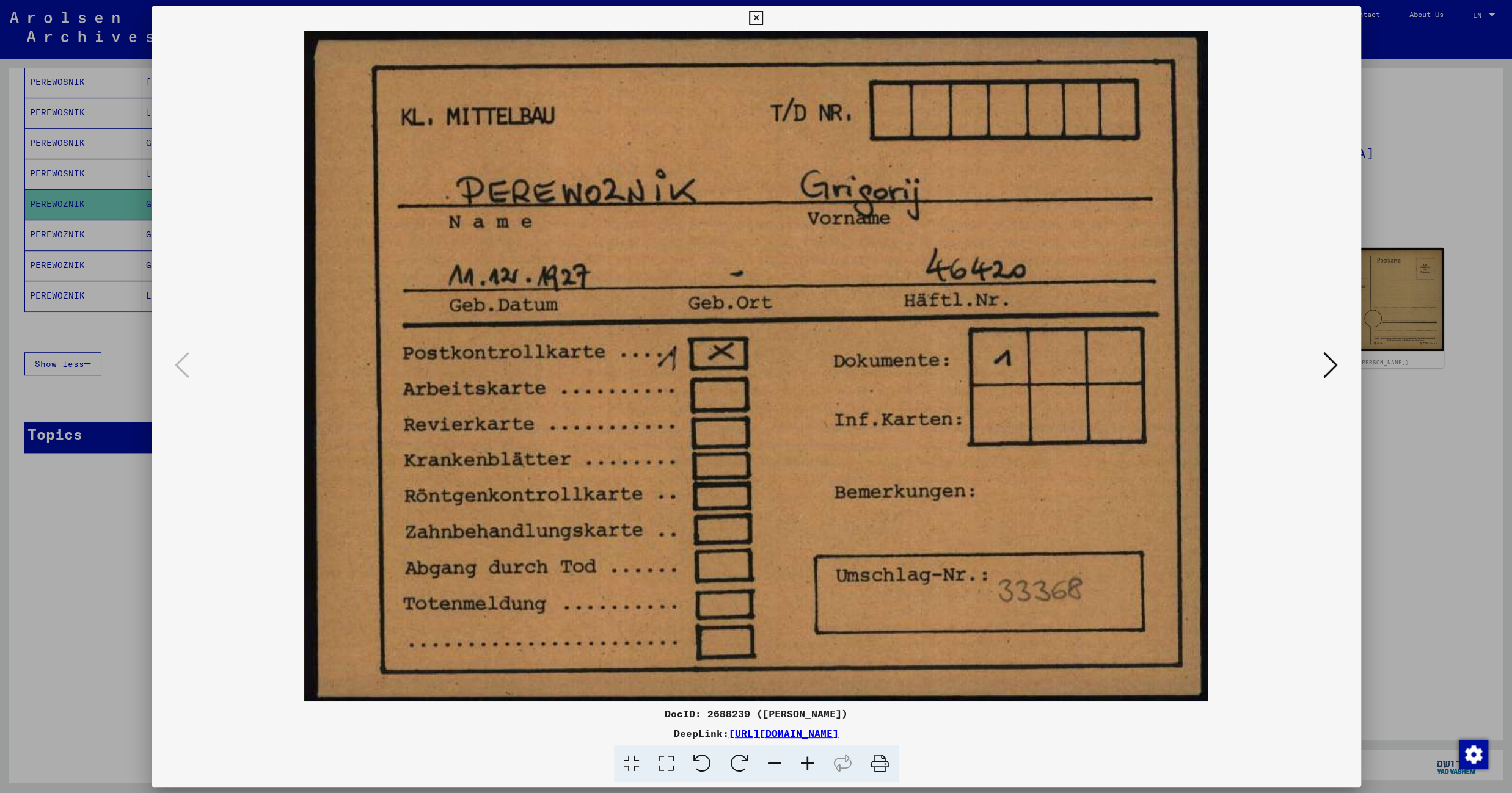
click at [1334, 366] on icon at bounding box center [1330, 365] width 15 height 30
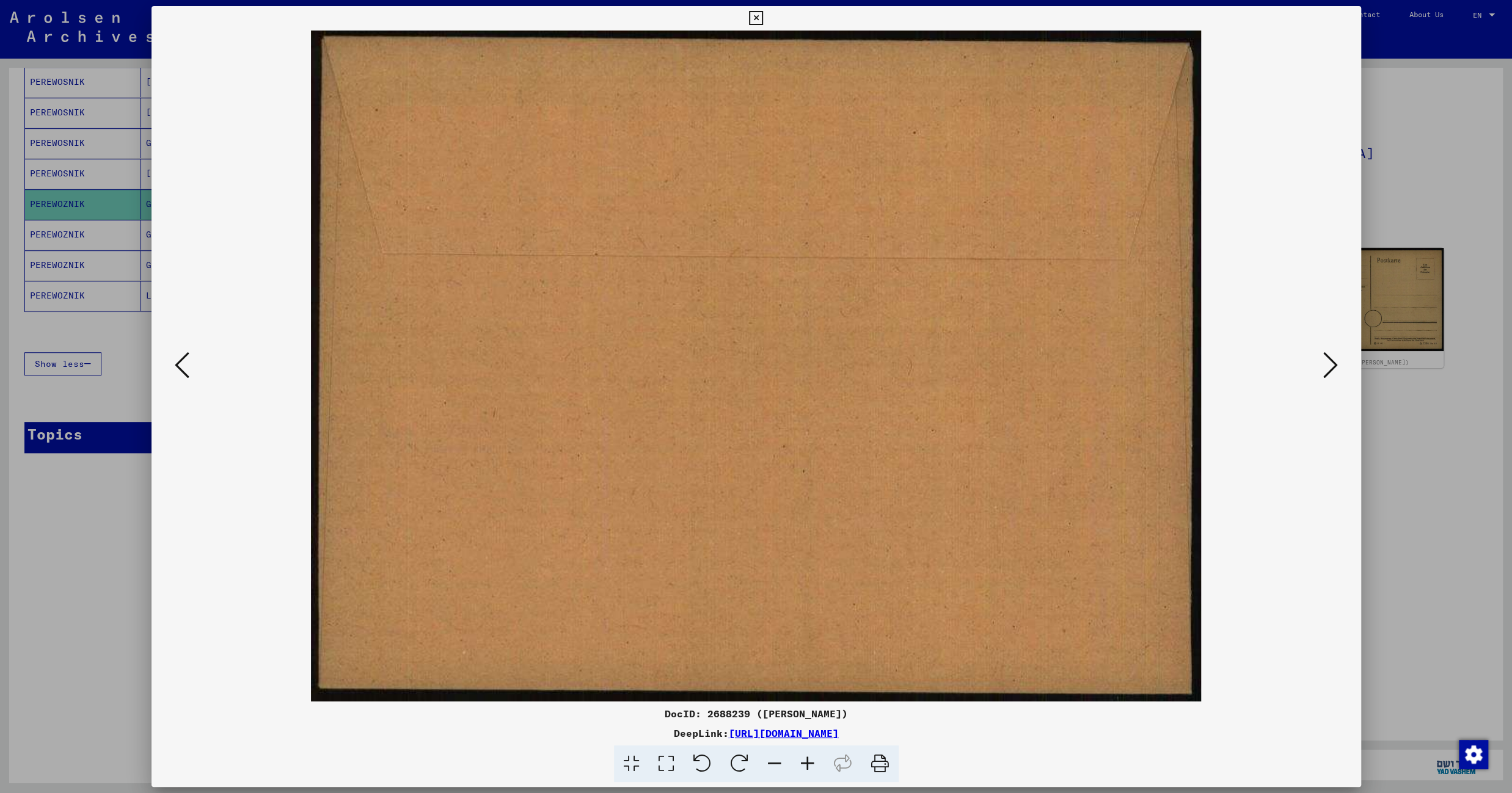
click at [1334, 365] on icon at bounding box center [1330, 365] width 15 height 30
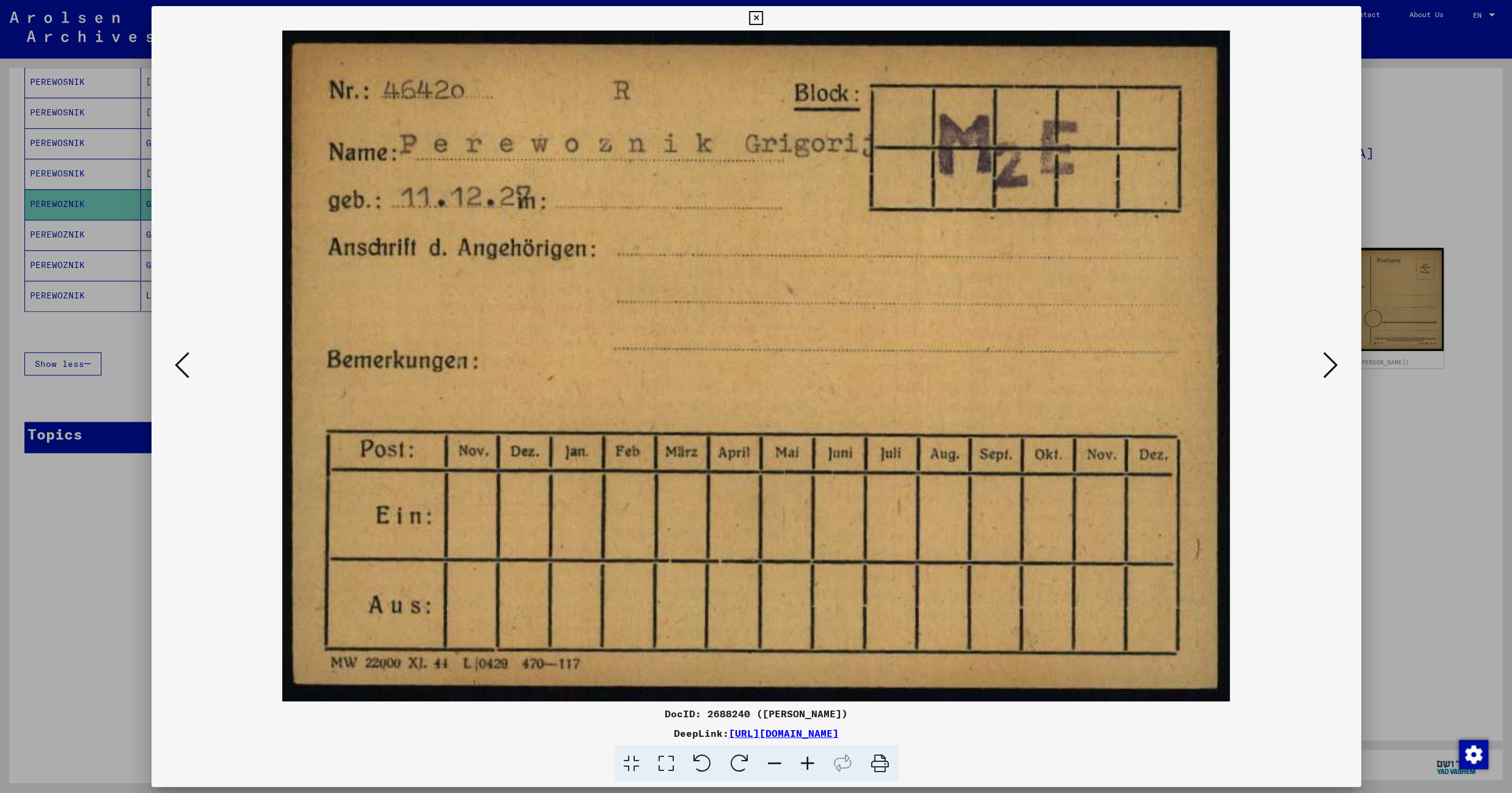
click at [1326, 364] on icon at bounding box center [1330, 365] width 15 height 30
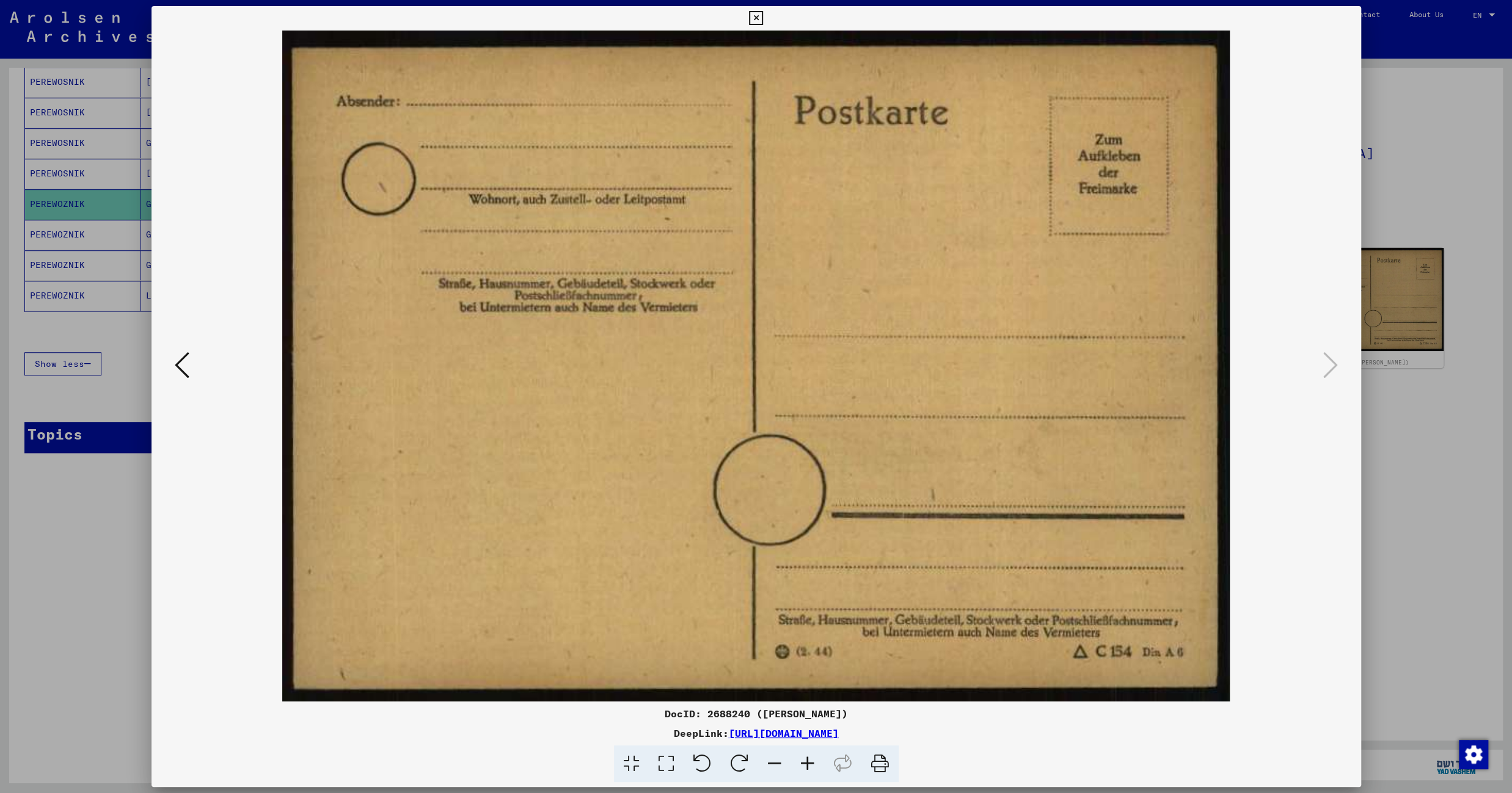
click at [763, 14] on icon at bounding box center [756, 18] width 14 height 15
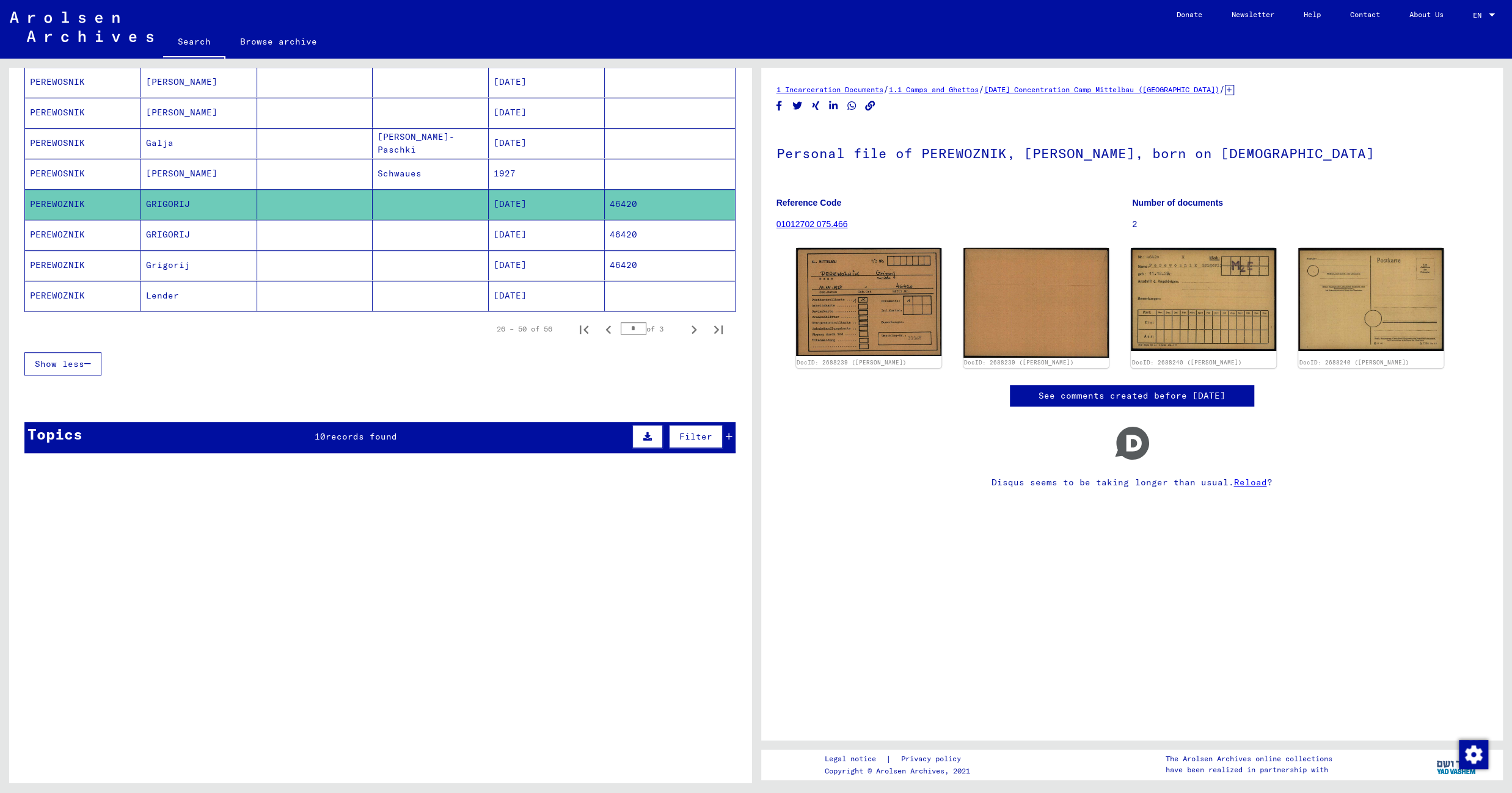
click at [511, 232] on mat-cell "[DATE]" at bounding box center [547, 234] width 116 height 30
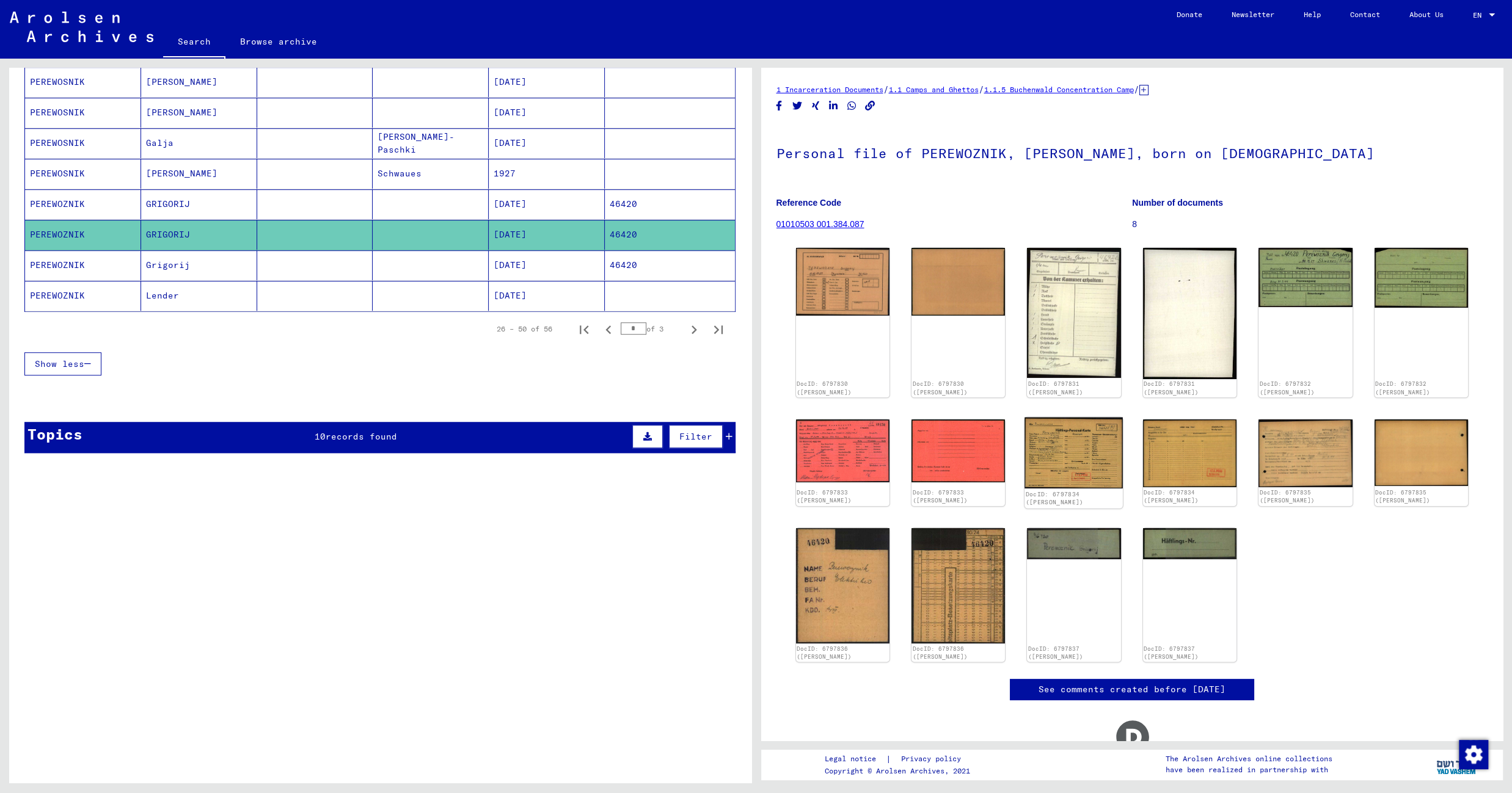
click at [1063, 453] on img at bounding box center [1074, 453] width 98 height 72
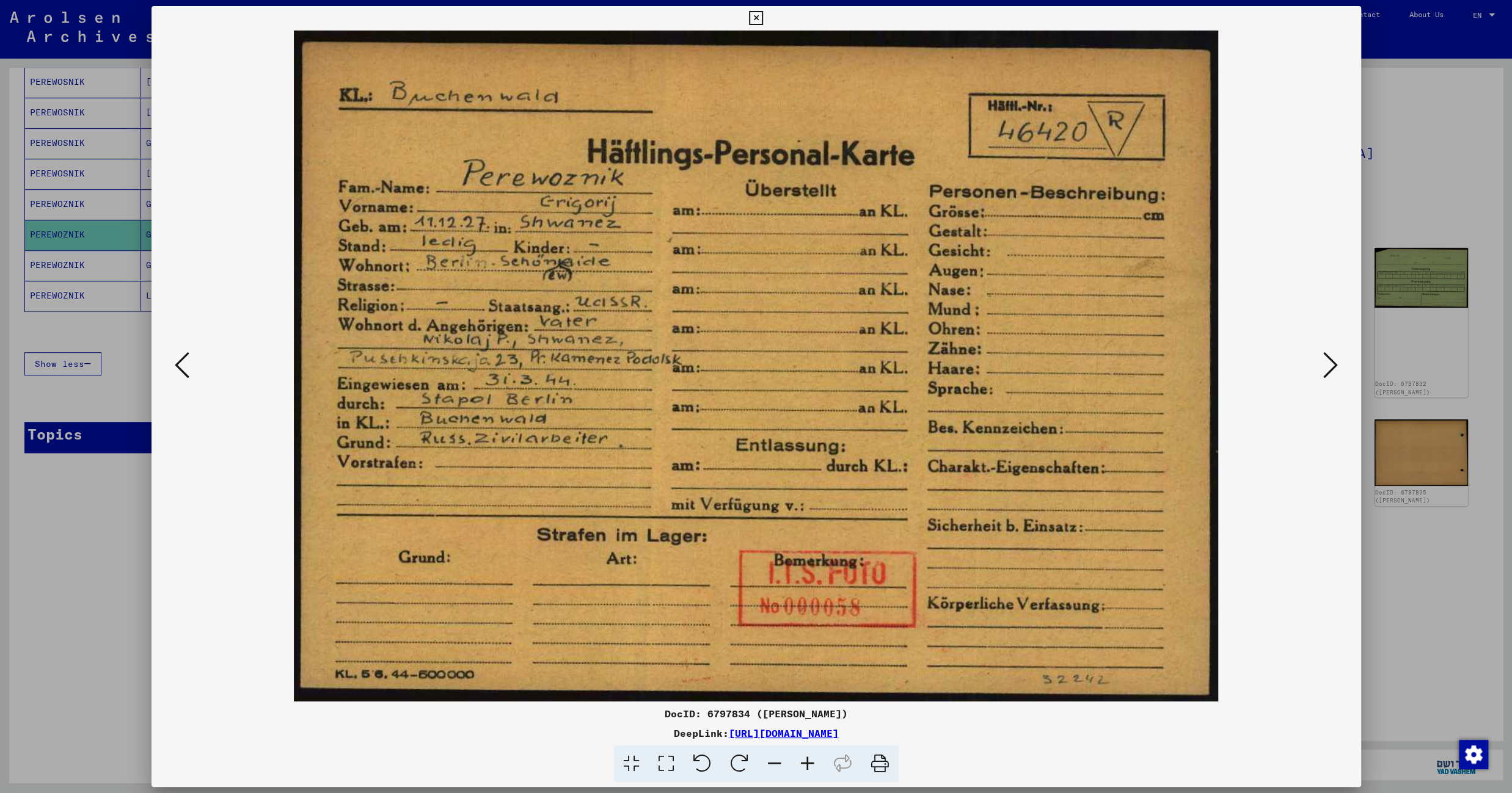
click at [1329, 364] on icon at bounding box center [1330, 365] width 15 height 30
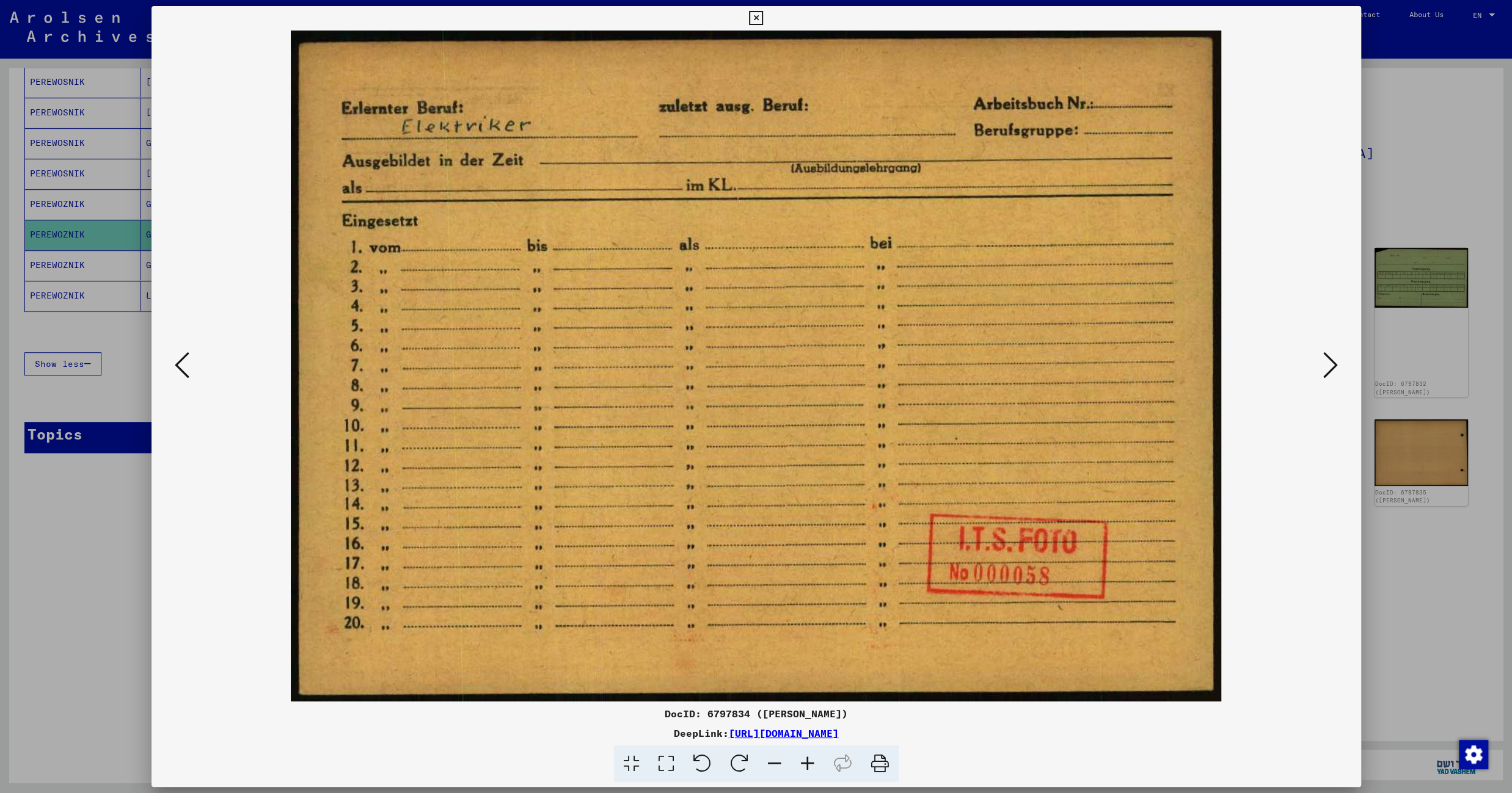
click at [1329, 364] on icon at bounding box center [1330, 365] width 15 height 30
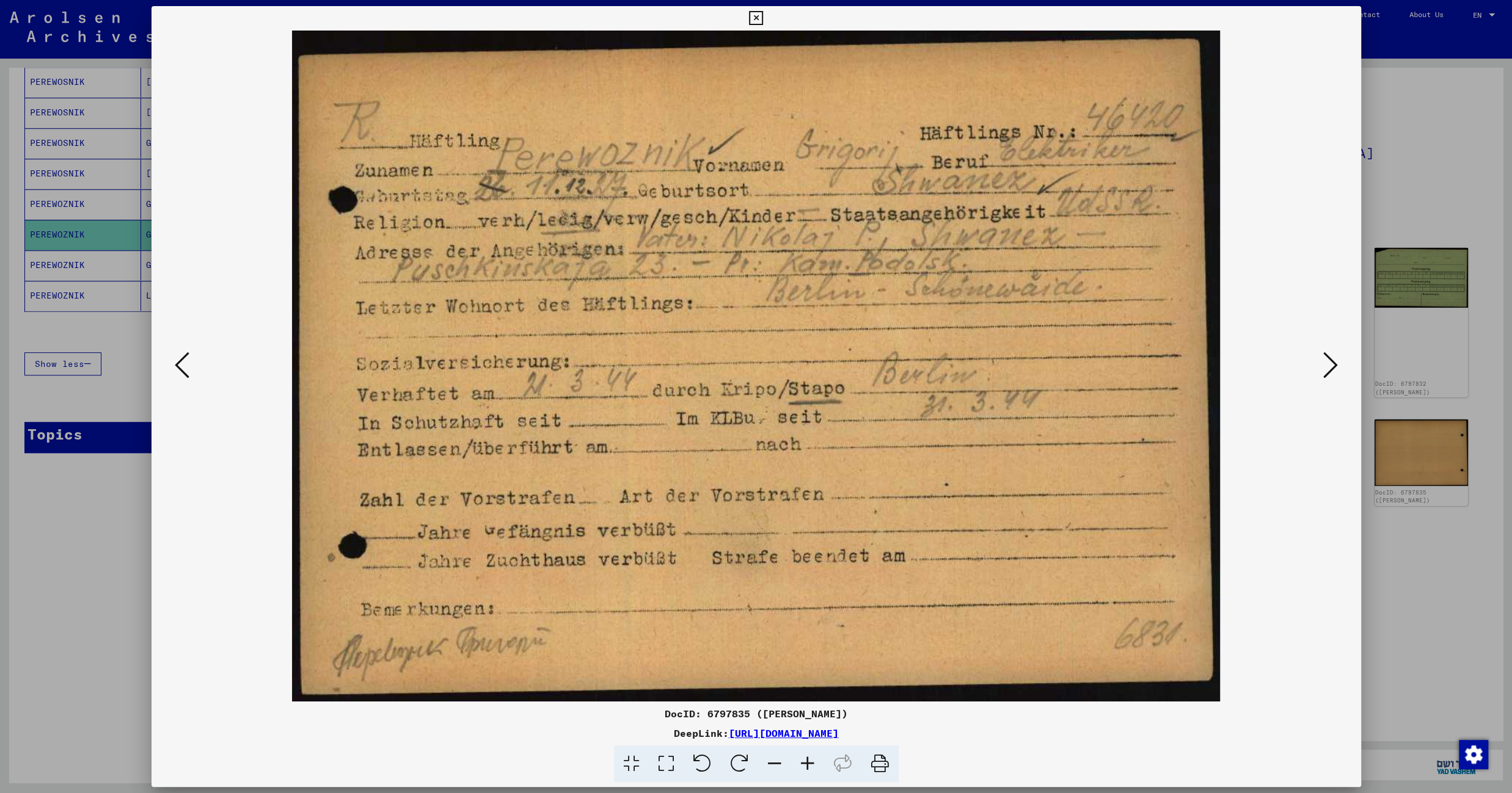
click at [1329, 364] on icon at bounding box center [1330, 365] width 15 height 30
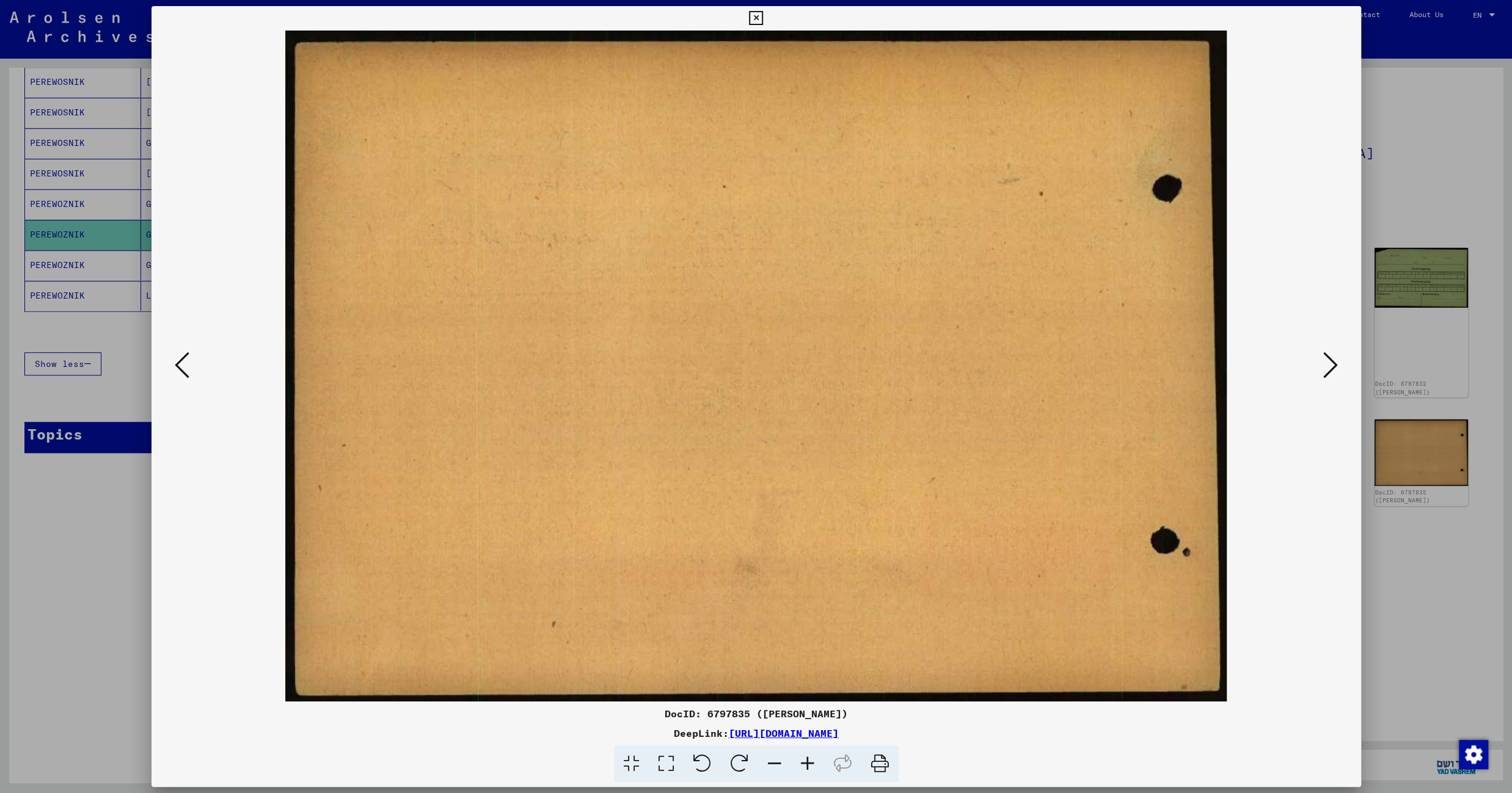
click at [1337, 369] on icon at bounding box center [1330, 365] width 15 height 30
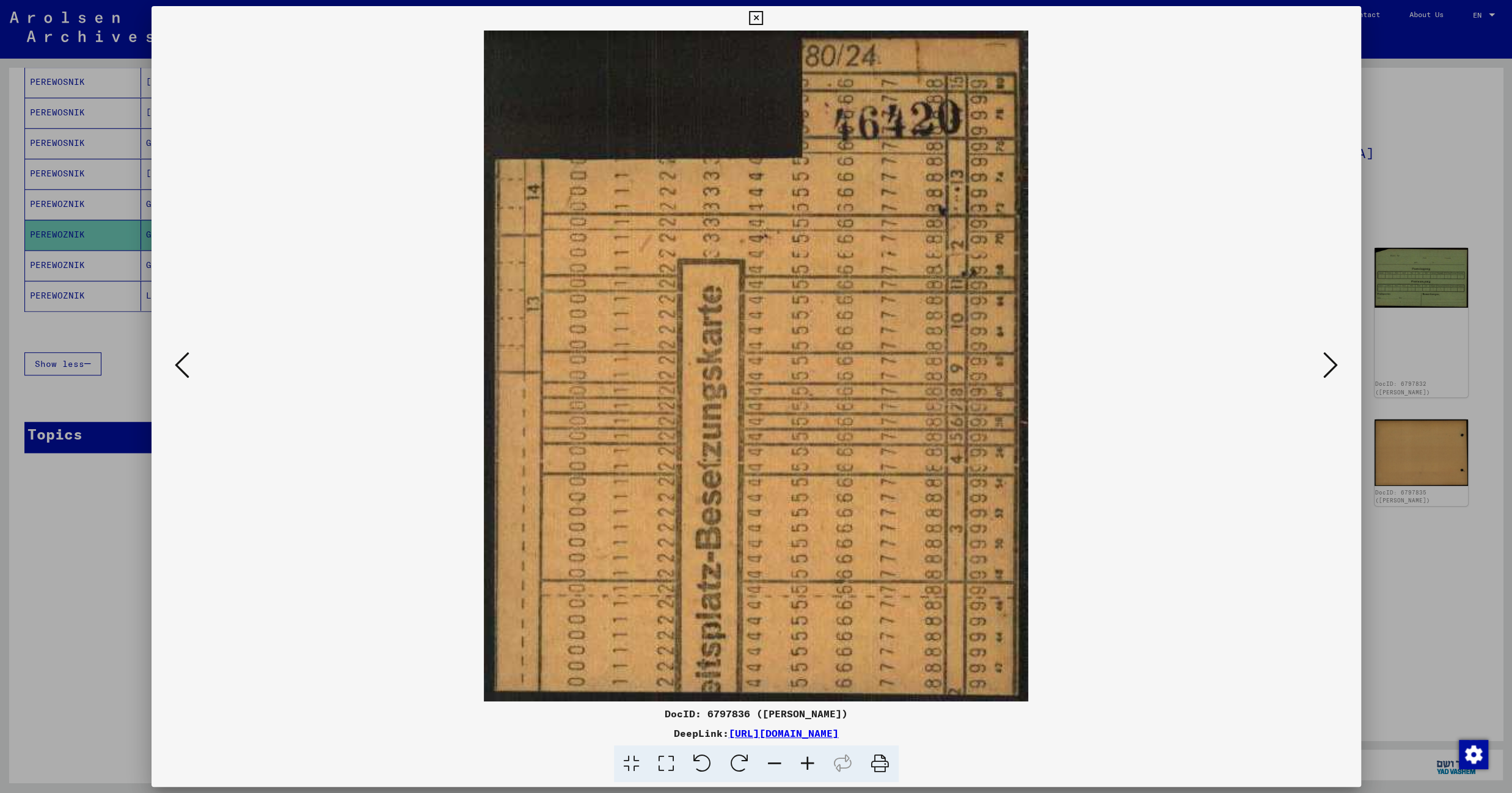
click at [763, 13] on icon at bounding box center [756, 18] width 14 height 15
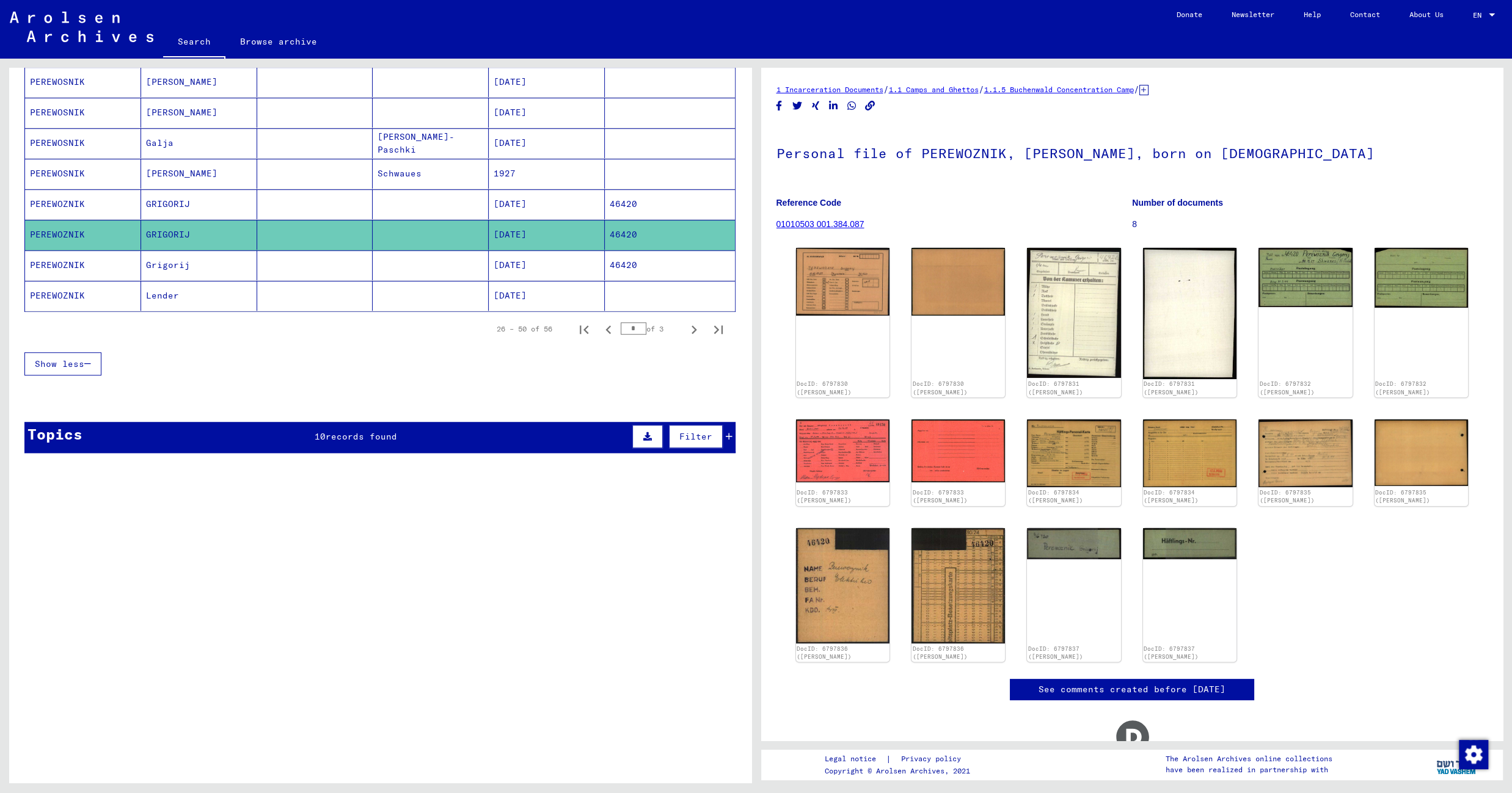
click at [420, 281] on mat-cell at bounding box center [430, 265] width 116 height 30
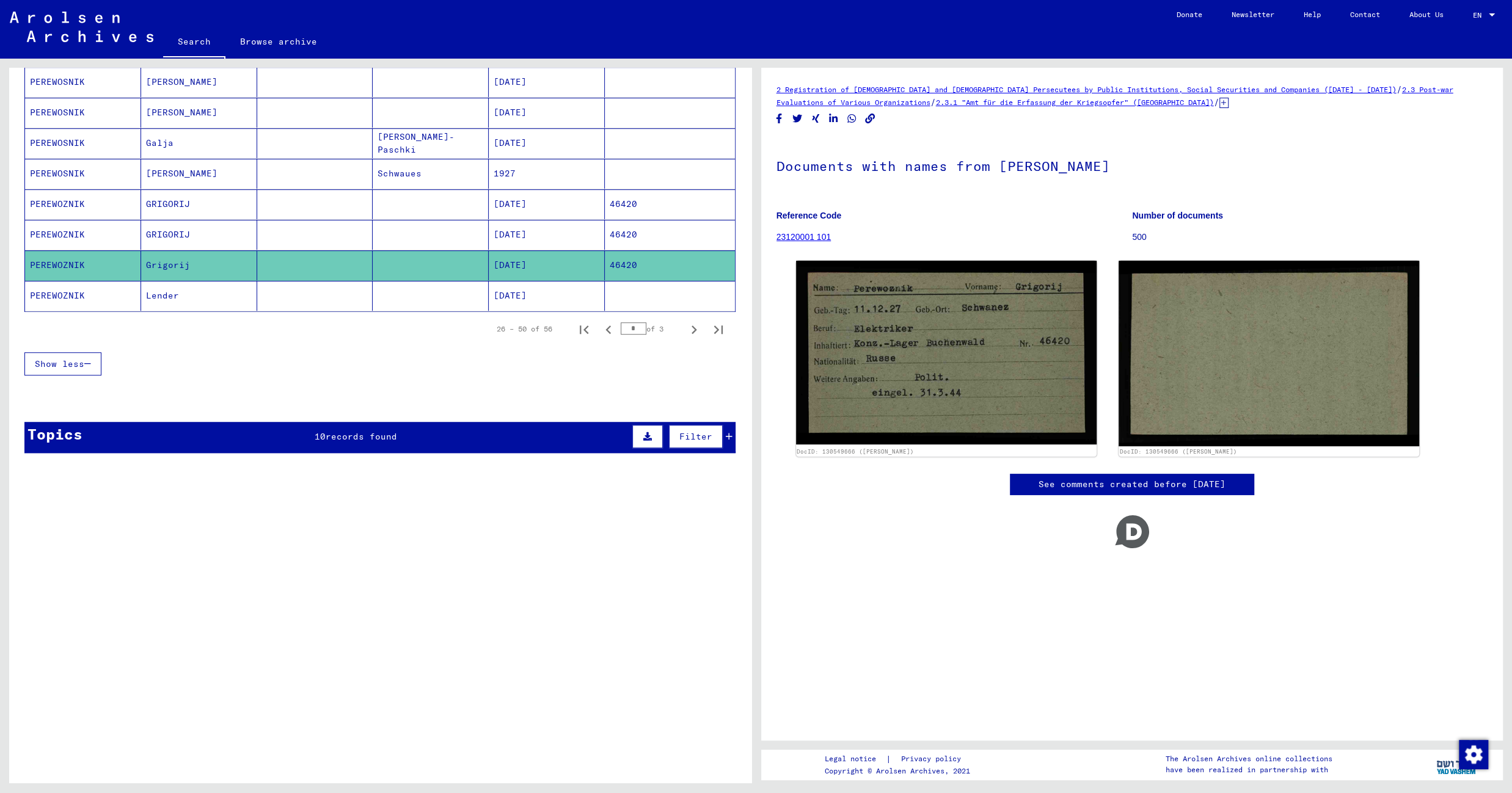
click at [408, 311] on mat-cell at bounding box center [430, 296] width 116 height 30
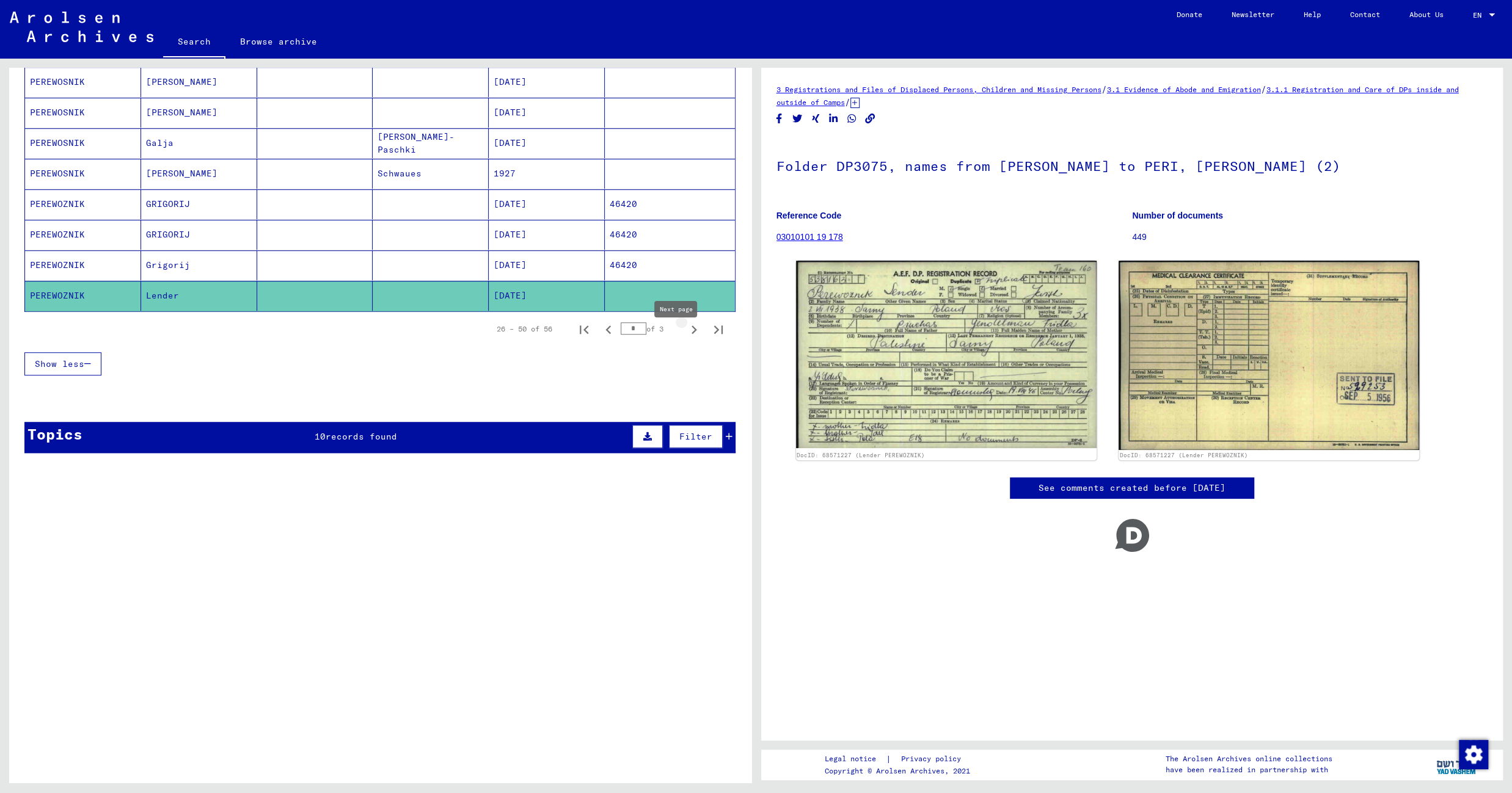
click at [686, 338] on icon "Next page" at bounding box center [694, 330] width 17 height 17
type input "*"
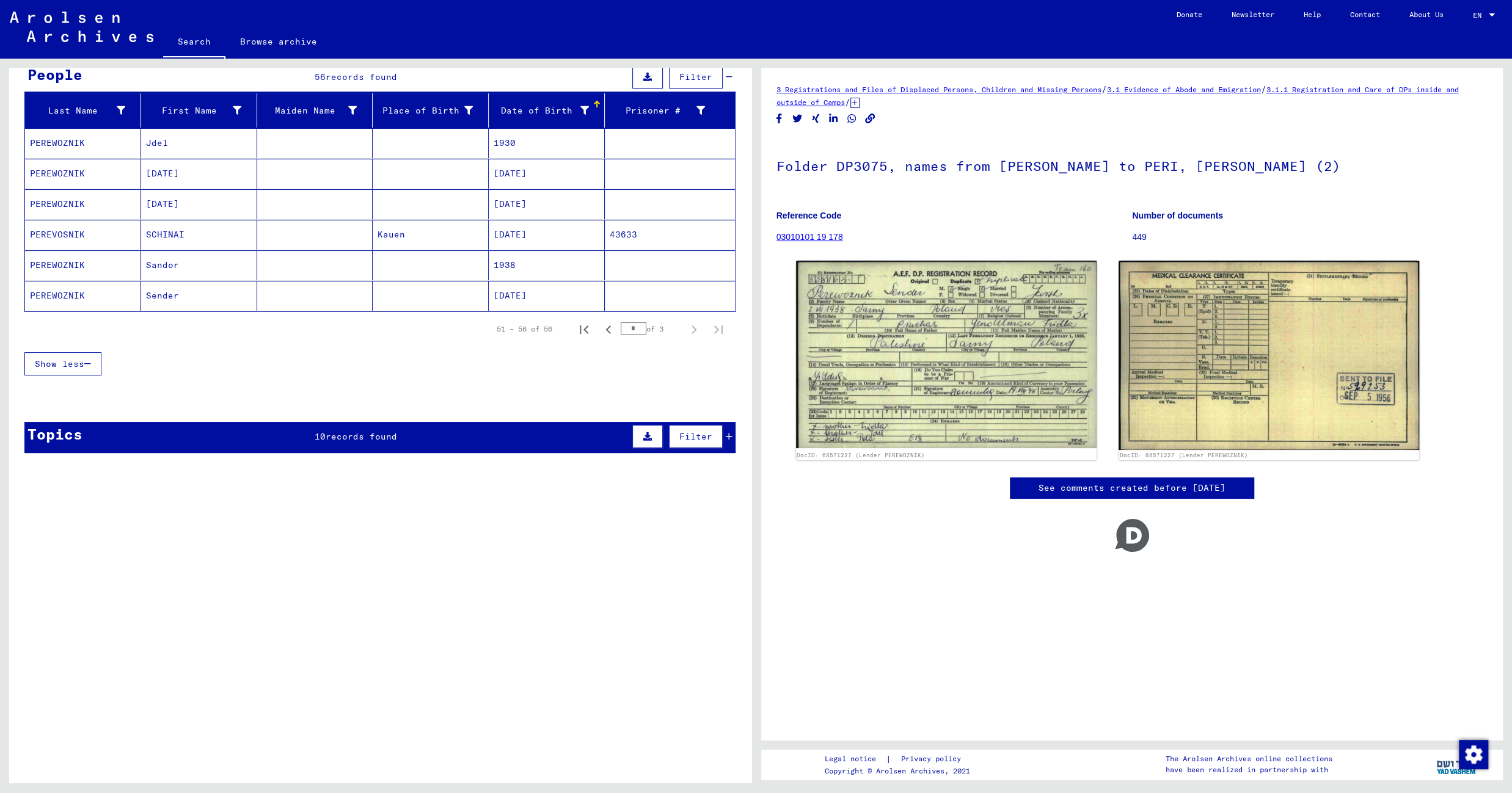
scroll to position [124, 0]
click at [423, 226] on mat-cell "Kauen" at bounding box center [430, 234] width 116 height 30
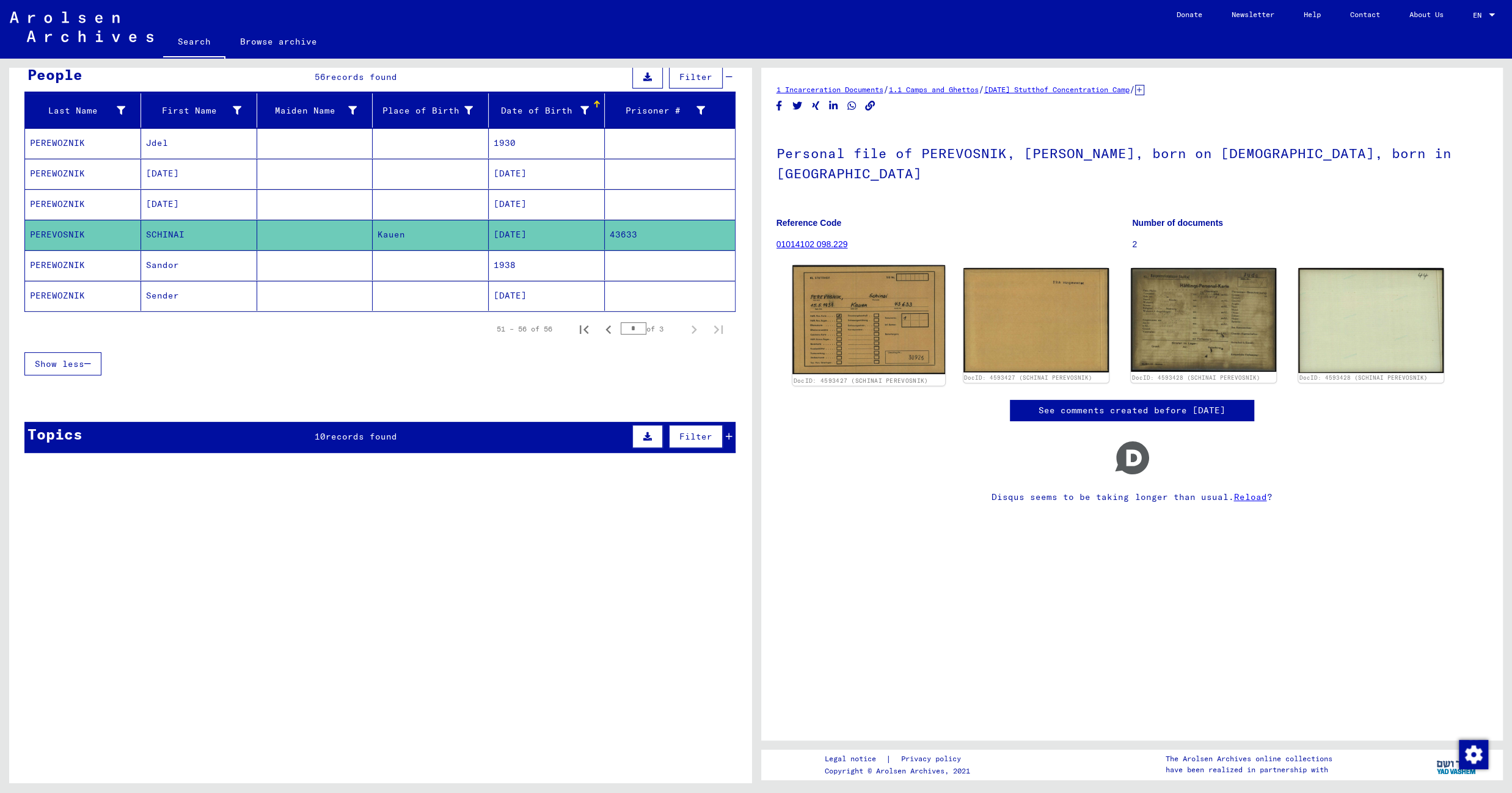
click at [869, 313] on img at bounding box center [868, 320] width 153 height 108
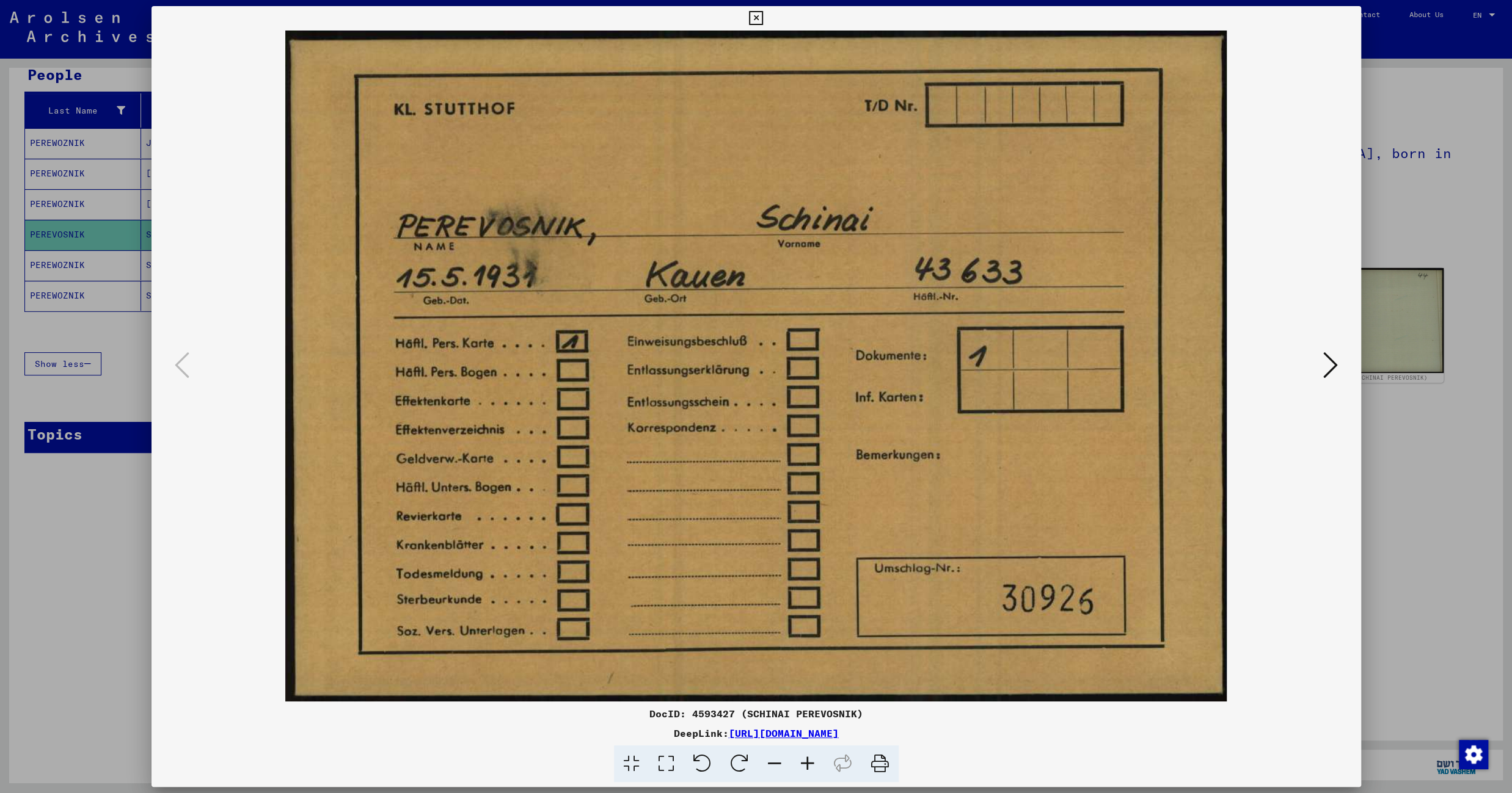
click at [1334, 362] on icon at bounding box center [1330, 365] width 15 height 30
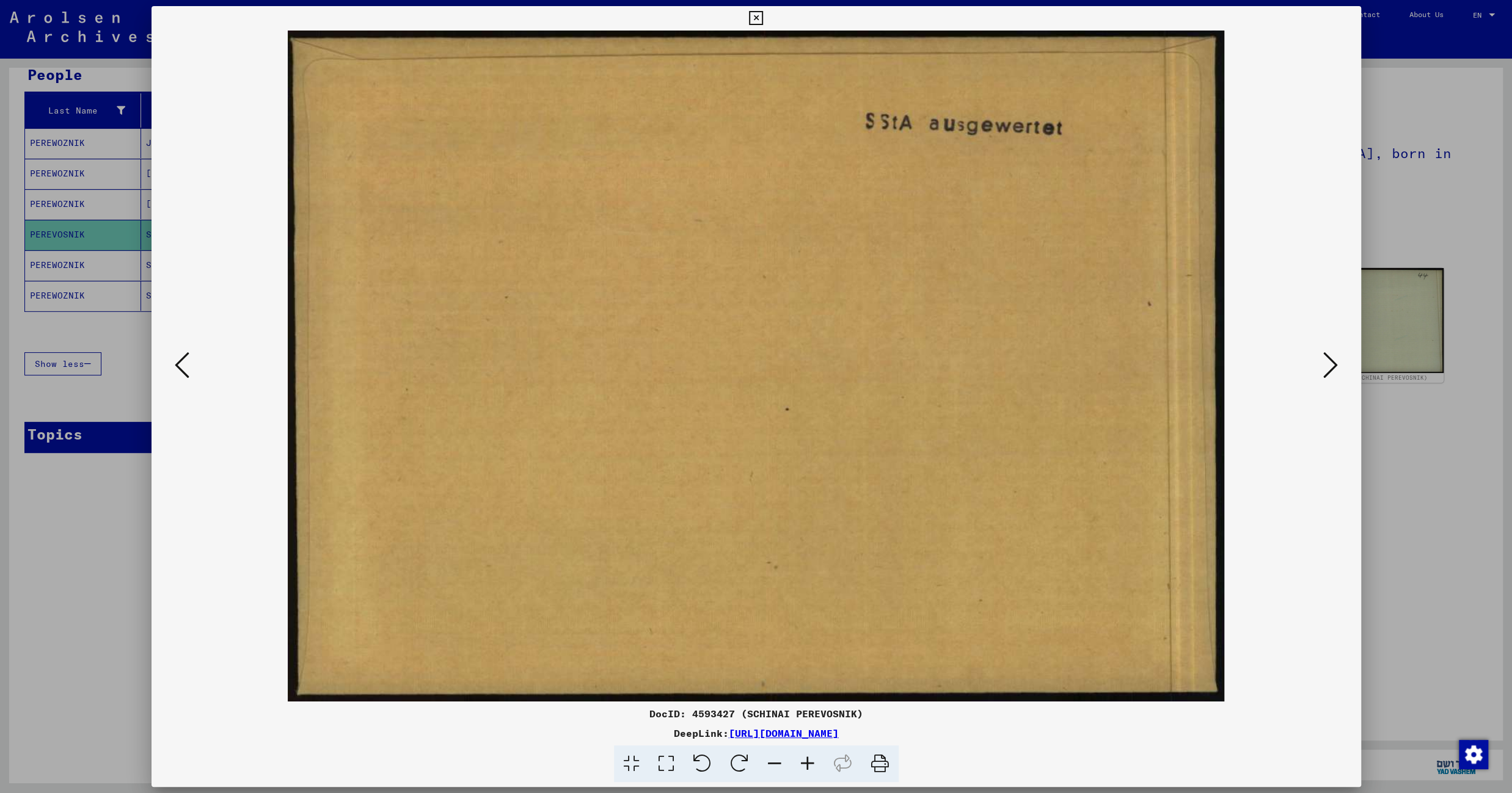
click at [1334, 362] on icon at bounding box center [1330, 365] width 15 height 30
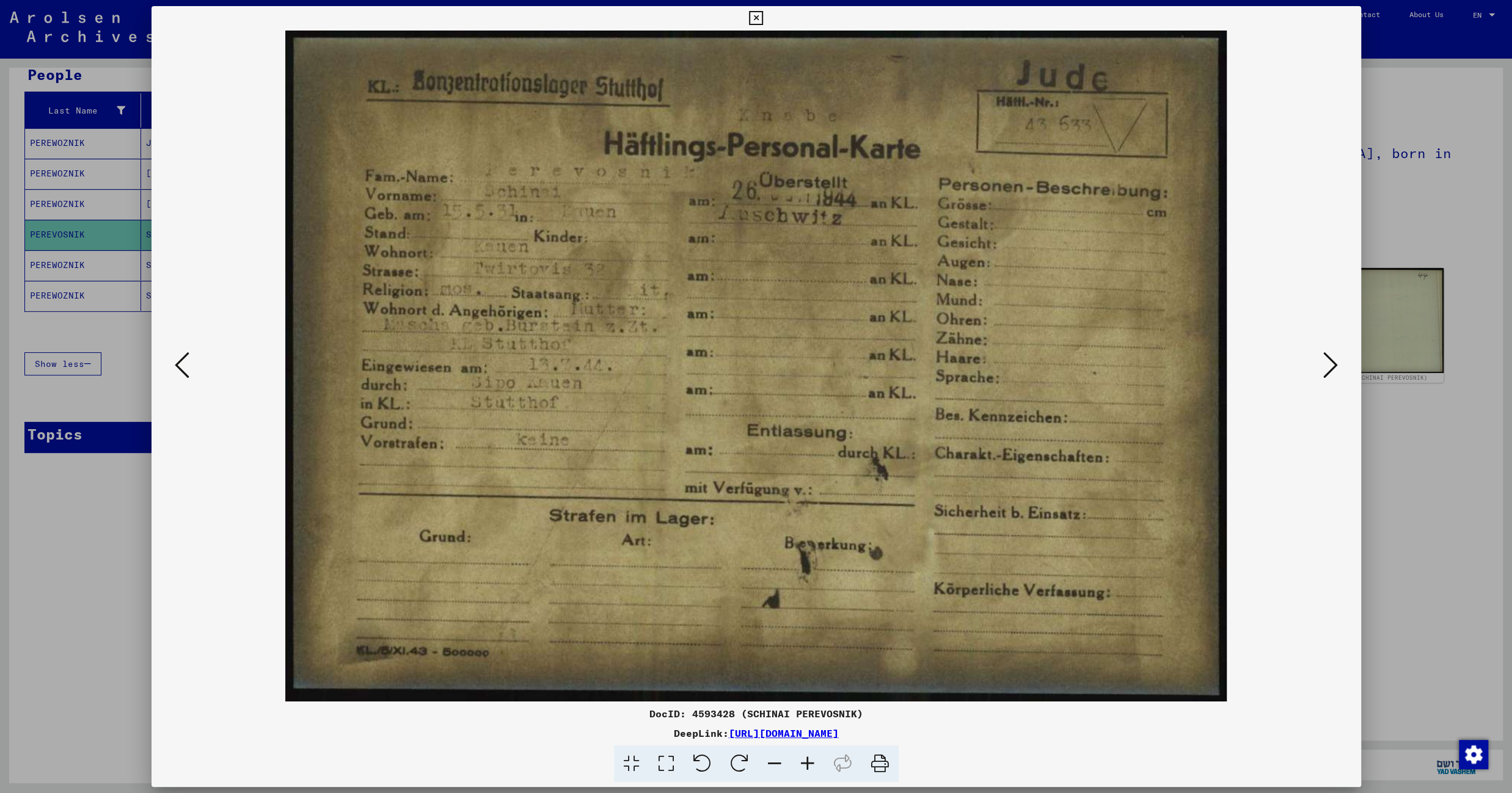
click at [1334, 362] on icon at bounding box center [1330, 365] width 15 height 30
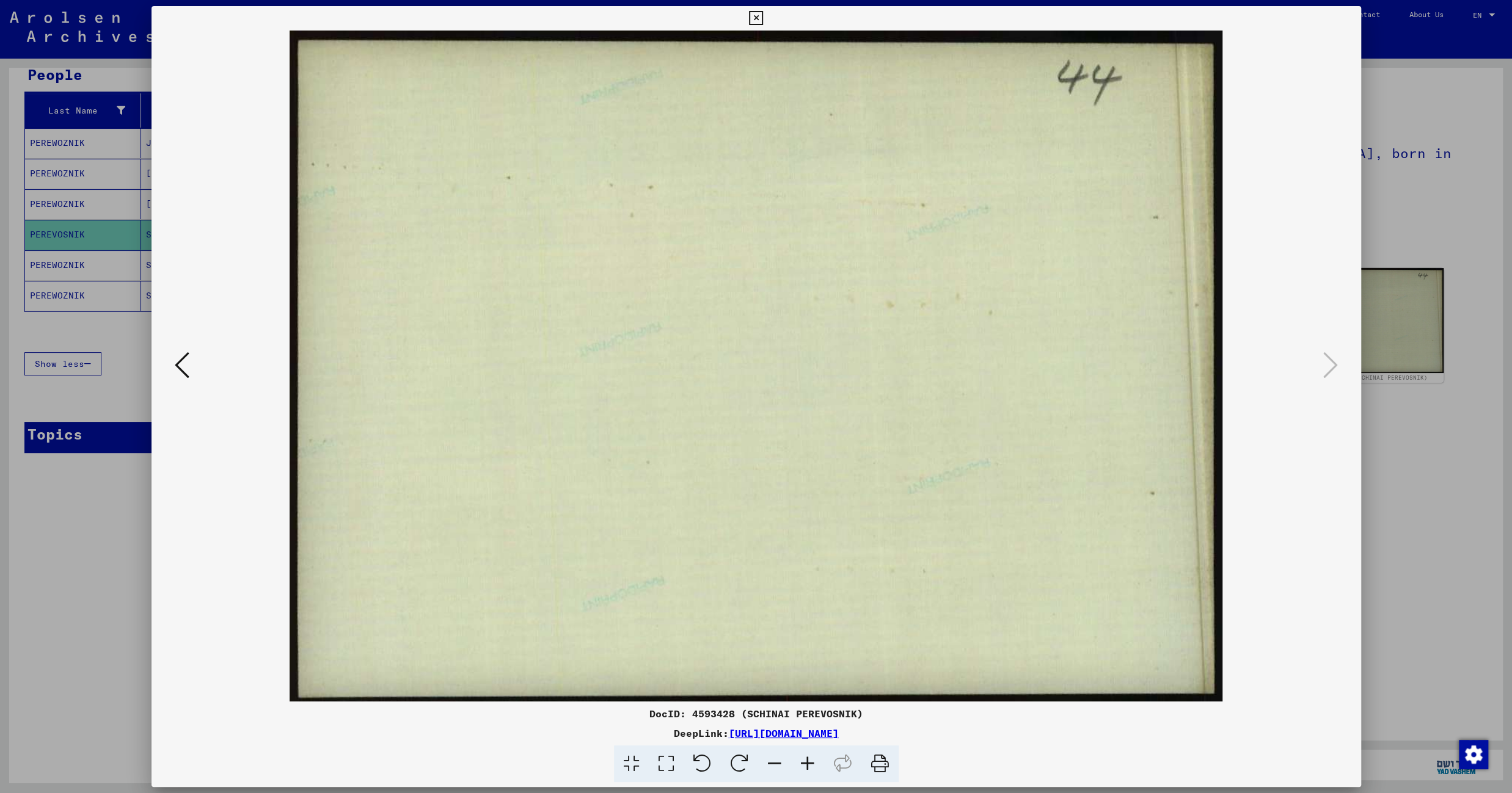
click at [763, 14] on icon at bounding box center [756, 18] width 14 height 15
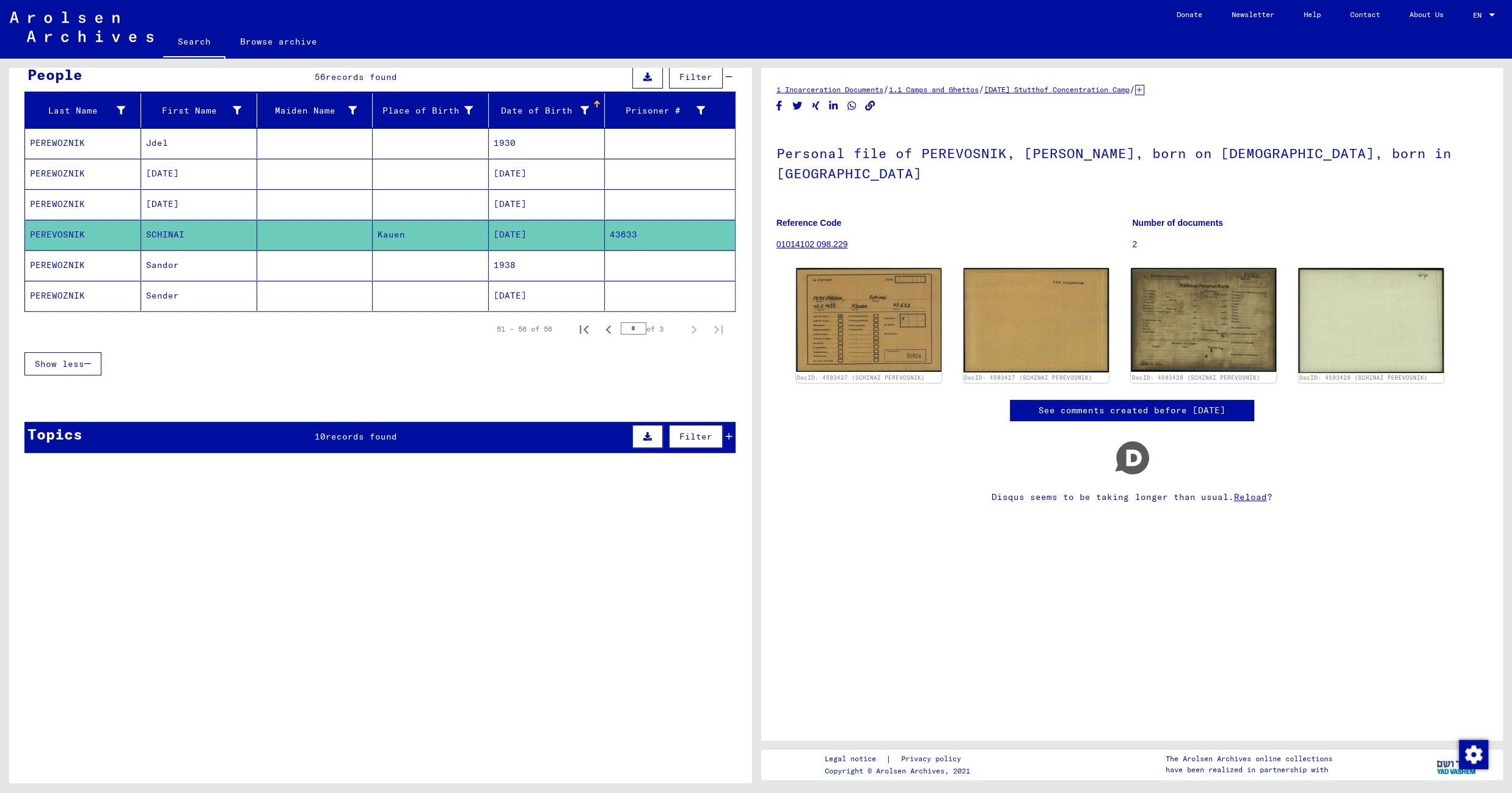
click at [498, 259] on mat-cell "1938" at bounding box center [547, 265] width 116 height 30
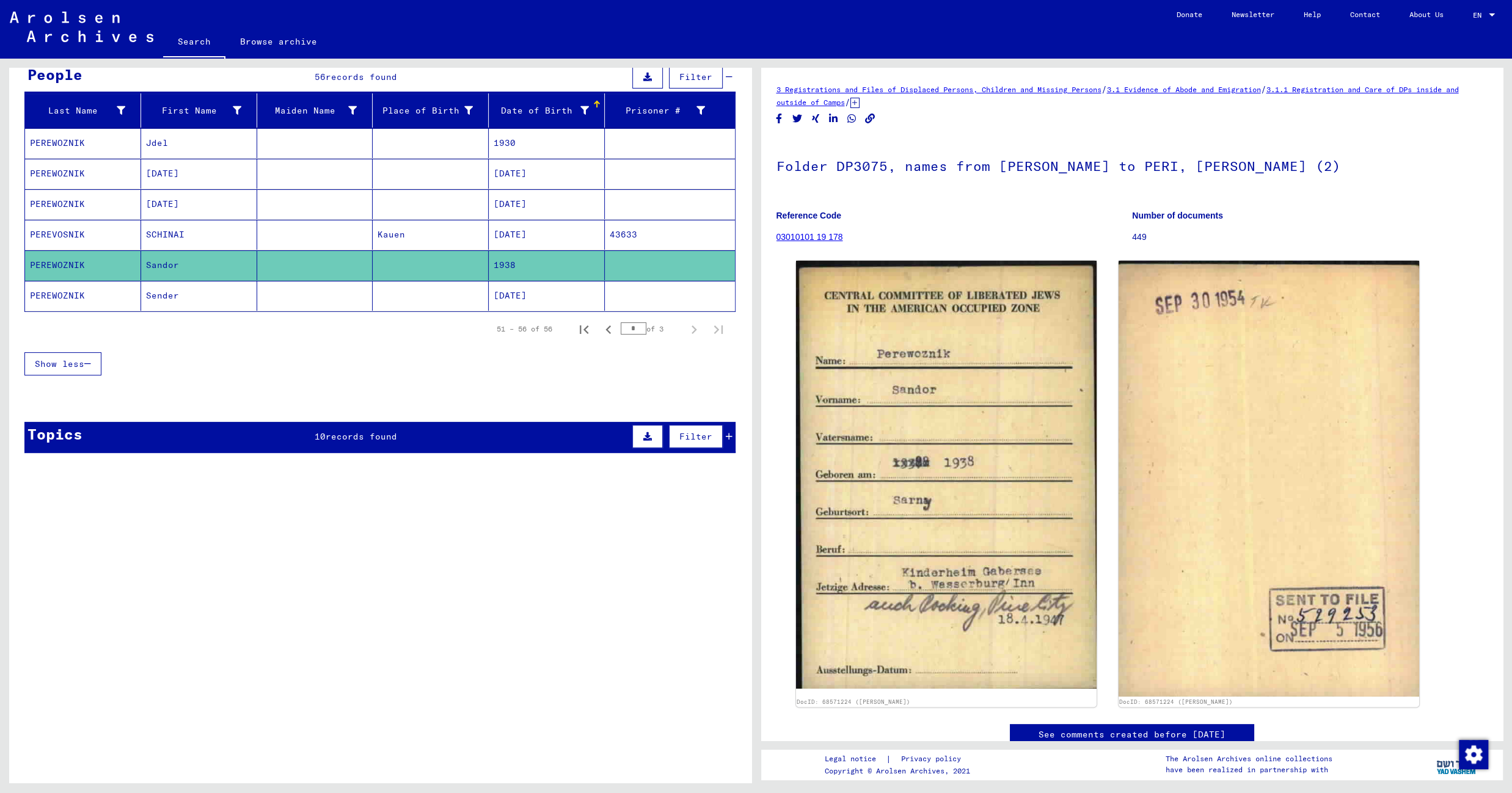
click at [422, 289] on mat-cell at bounding box center [430, 296] width 116 height 30
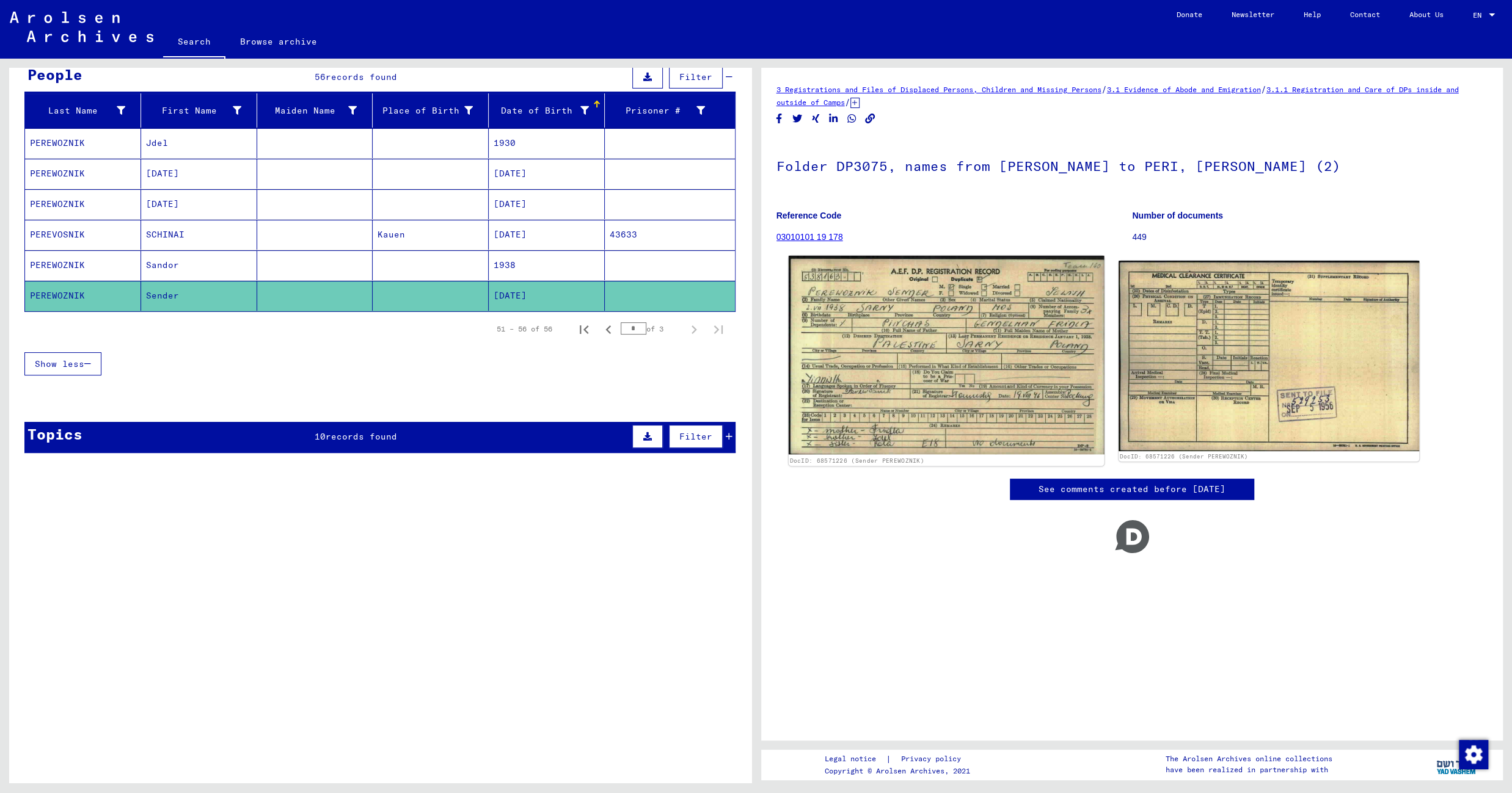
click at [901, 335] on img at bounding box center [945, 355] width 316 height 198
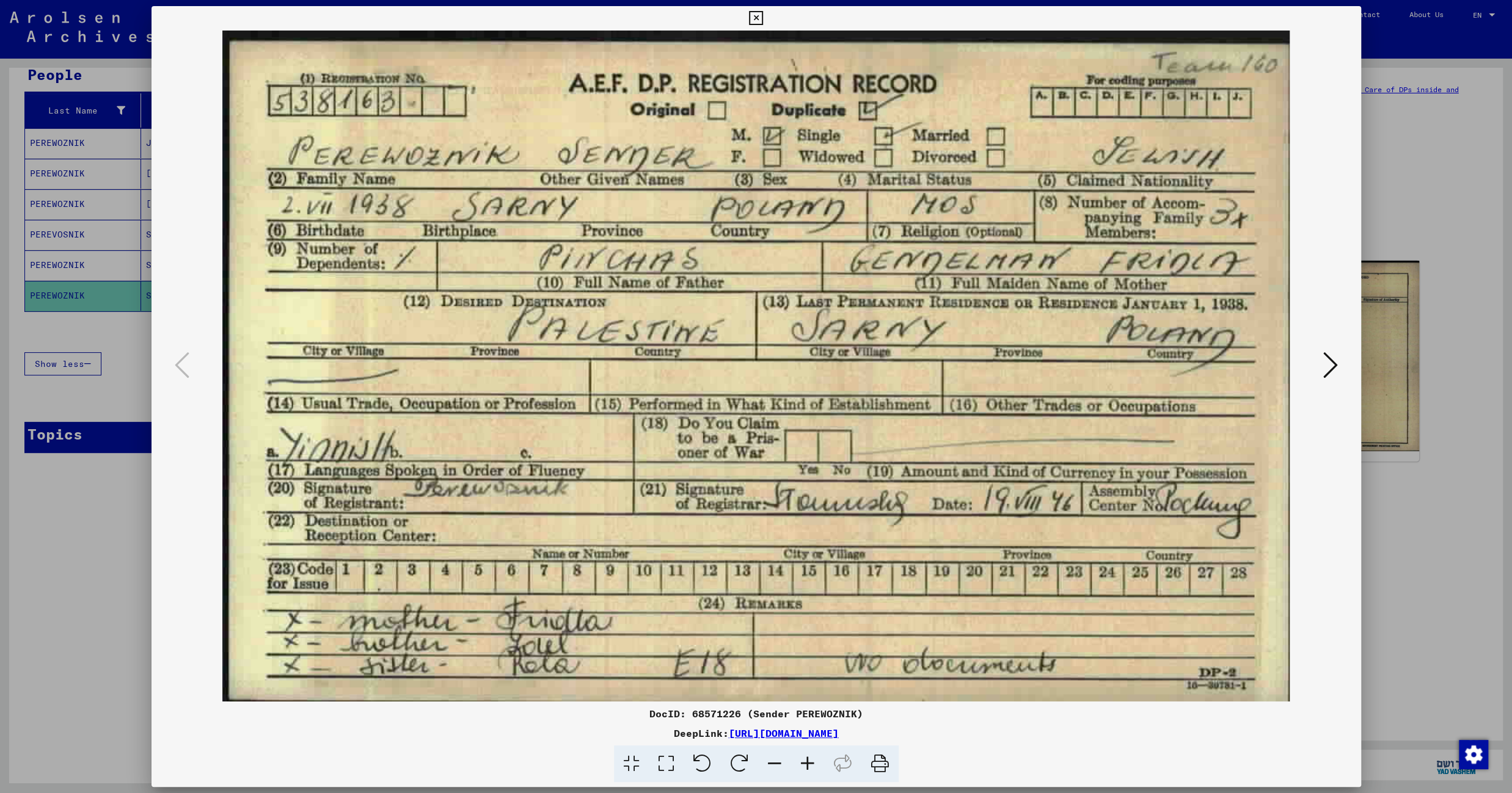
click at [763, 17] on icon at bounding box center [756, 18] width 14 height 15
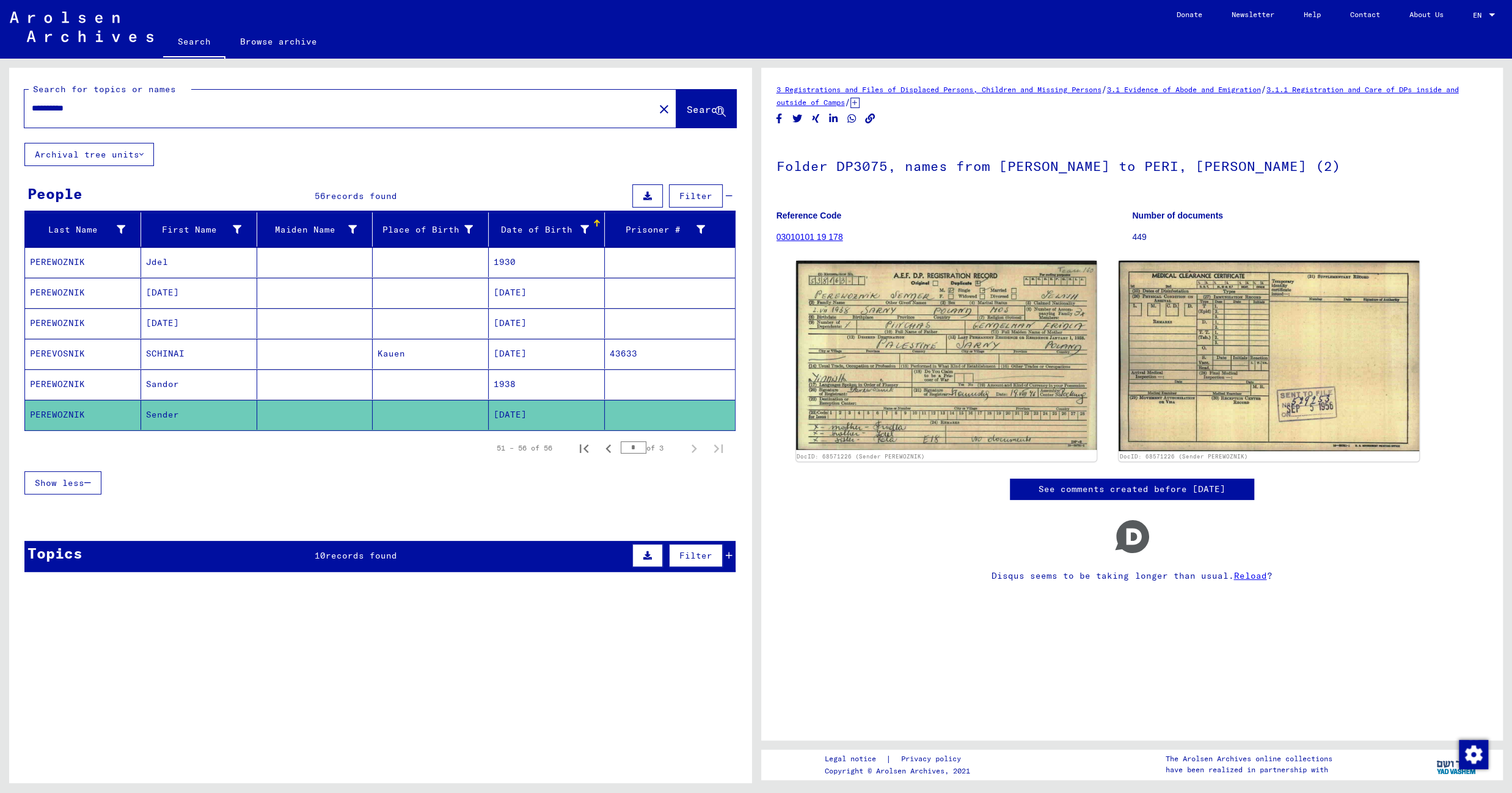
click at [70, 102] on input "**********" at bounding box center [338, 108] width 615 height 13
paste input "text"
click at [44, 102] on input "********" at bounding box center [338, 108] width 615 height 13
click at [686, 110] on span "Search" at bounding box center [705, 109] width 37 height 12
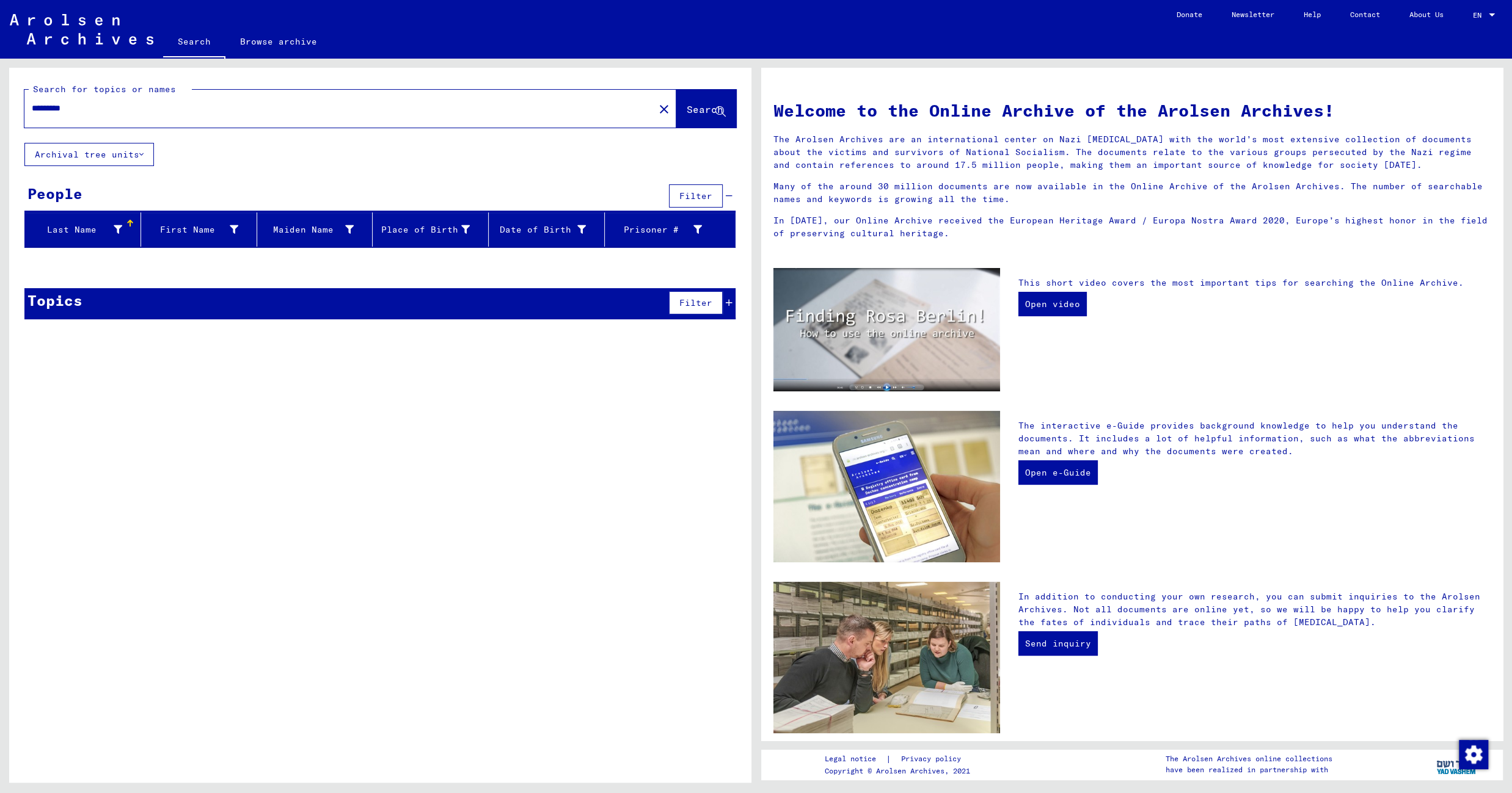
click at [45, 103] on input "********" at bounding box center [335, 108] width 608 height 13
click at [66, 103] on input "********" at bounding box center [335, 108] width 608 height 13
type input "********"
click at [693, 115] on span "Search" at bounding box center [705, 109] width 37 height 12
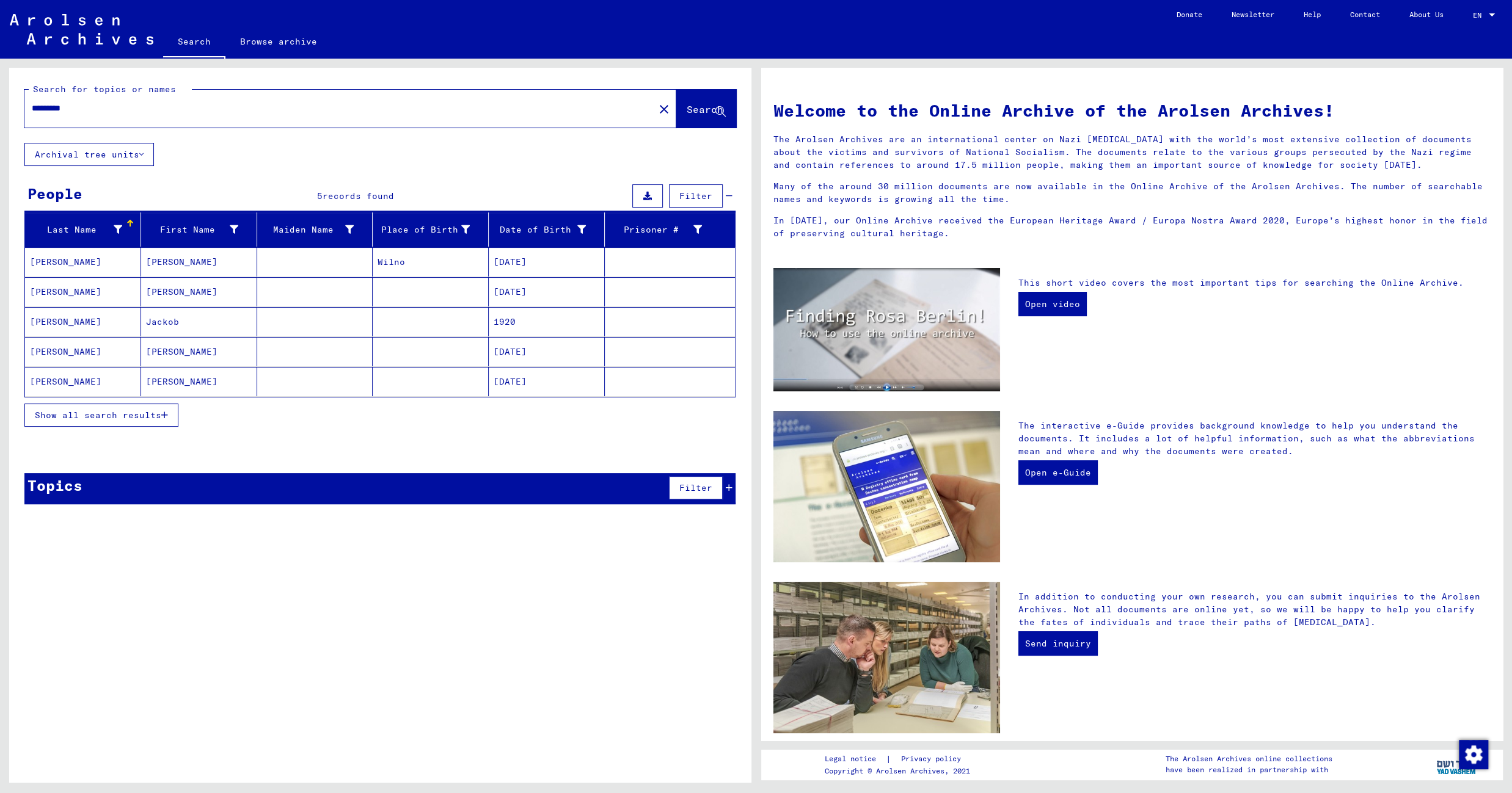
click at [47, 105] on input "********" at bounding box center [335, 108] width 608 height 13
click at [449, 258] on mat-cell "Wilno" at bounding box center [430, 262] width 116 height 30
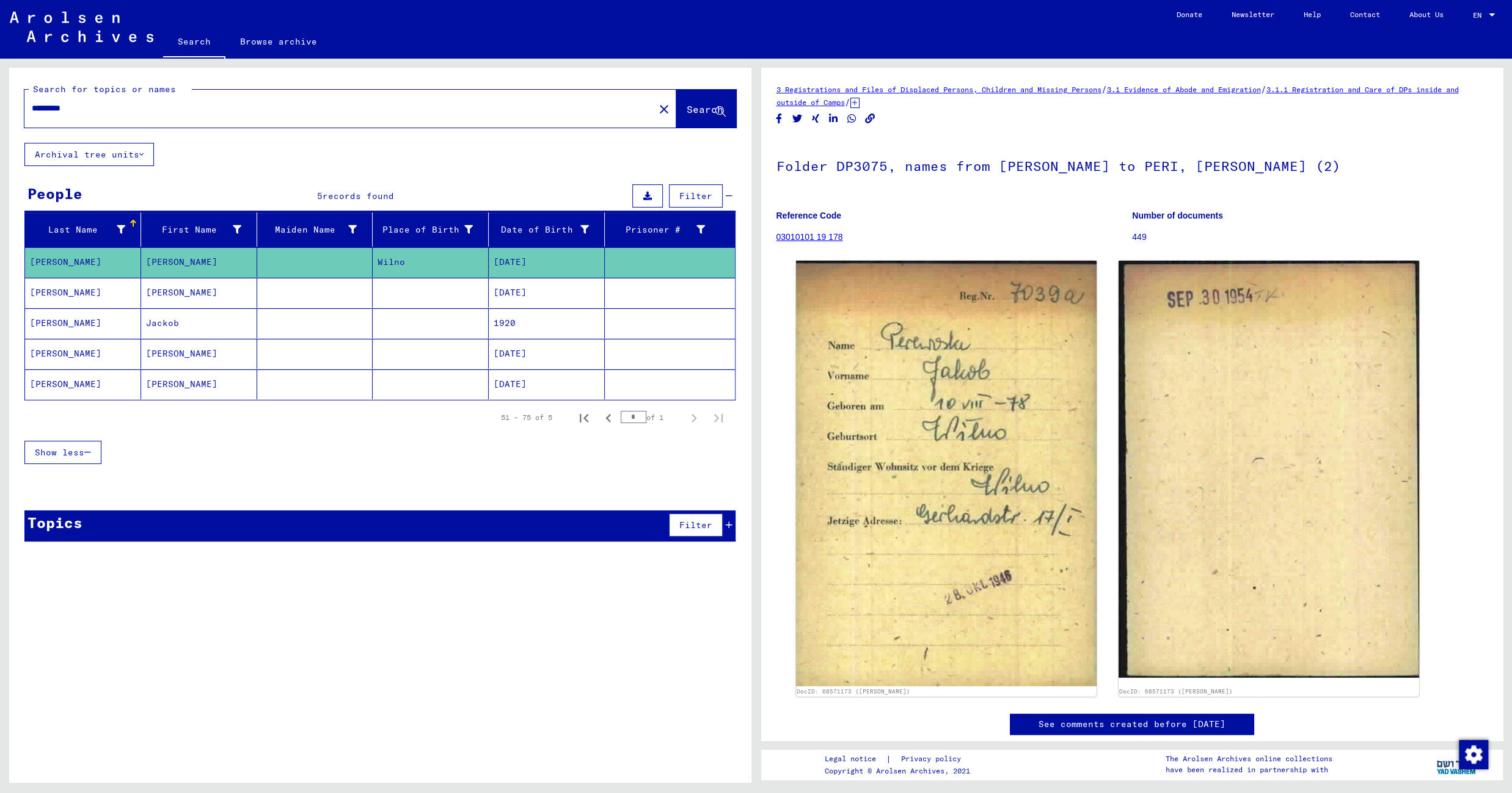
click at [430, 290] on mat-cell at bounding box center [430, 293] width 116 height 30
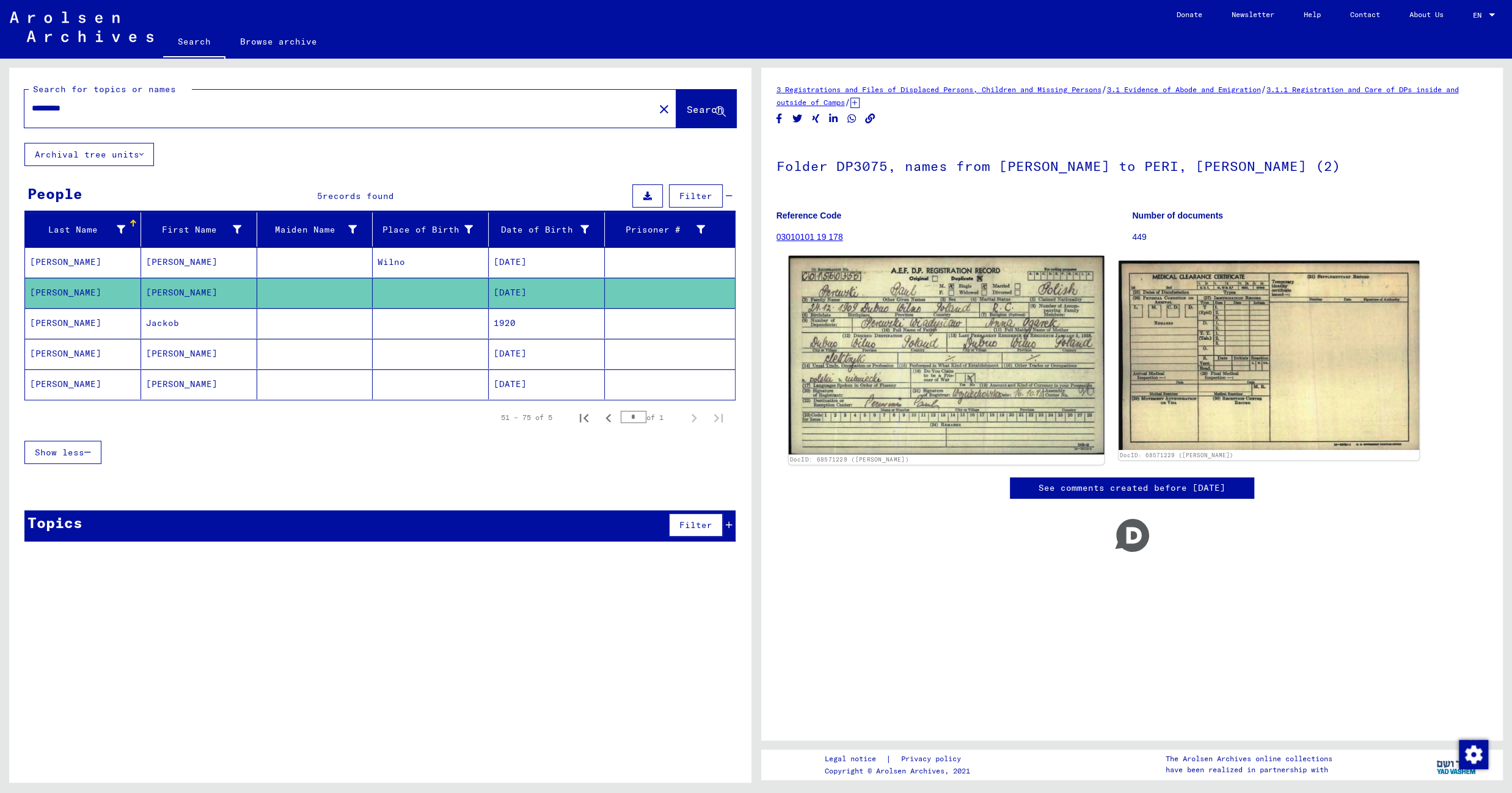
click at [847, 328] on img at bounding box center [945, 355] width 316 height 198
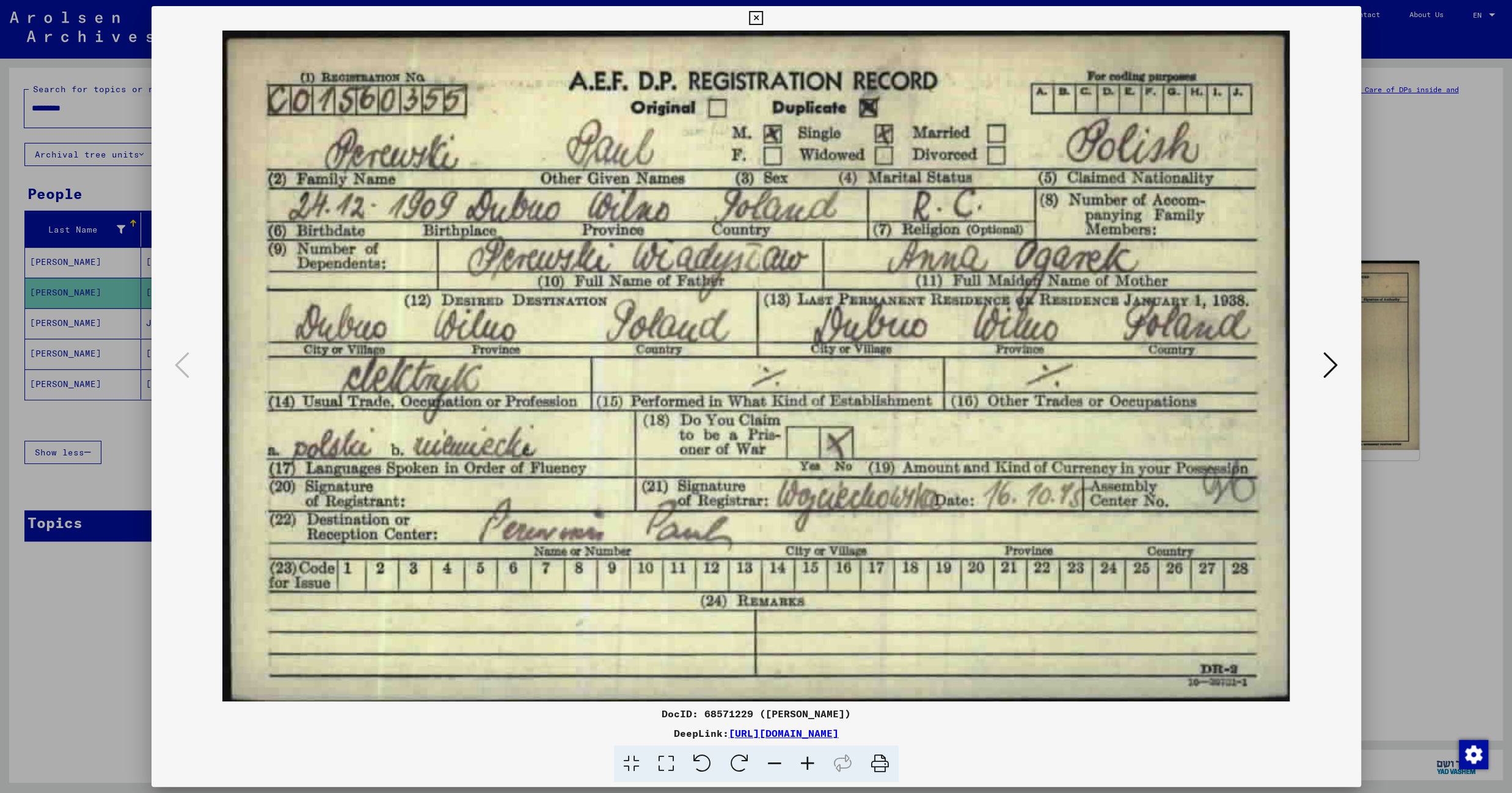
click at [763, 17] on icon at bounding box center [756, 18] width 14 height 15
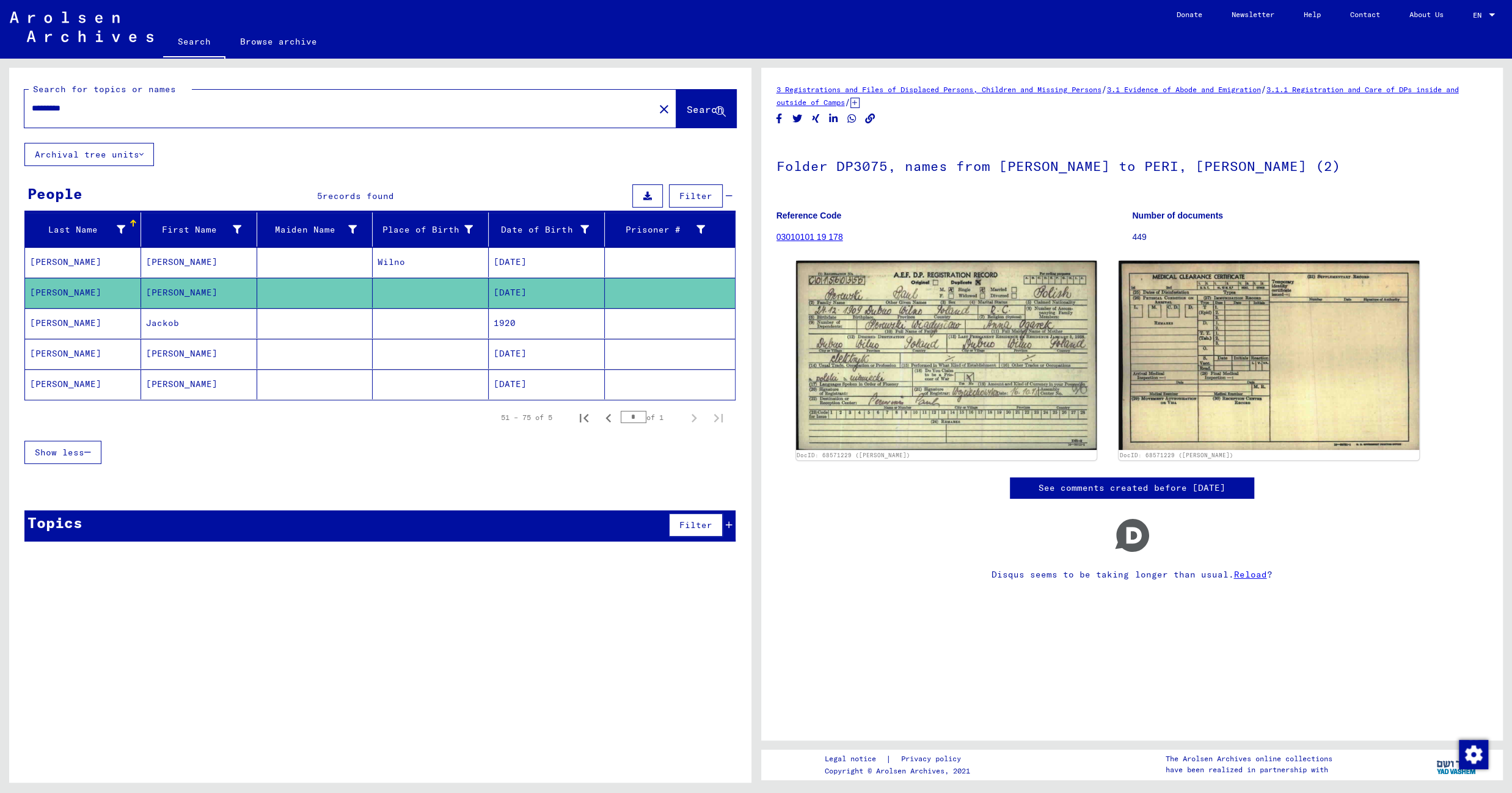
click at [412, 330] on mat-cell at bounding box center [430, 323] width 116 height 30
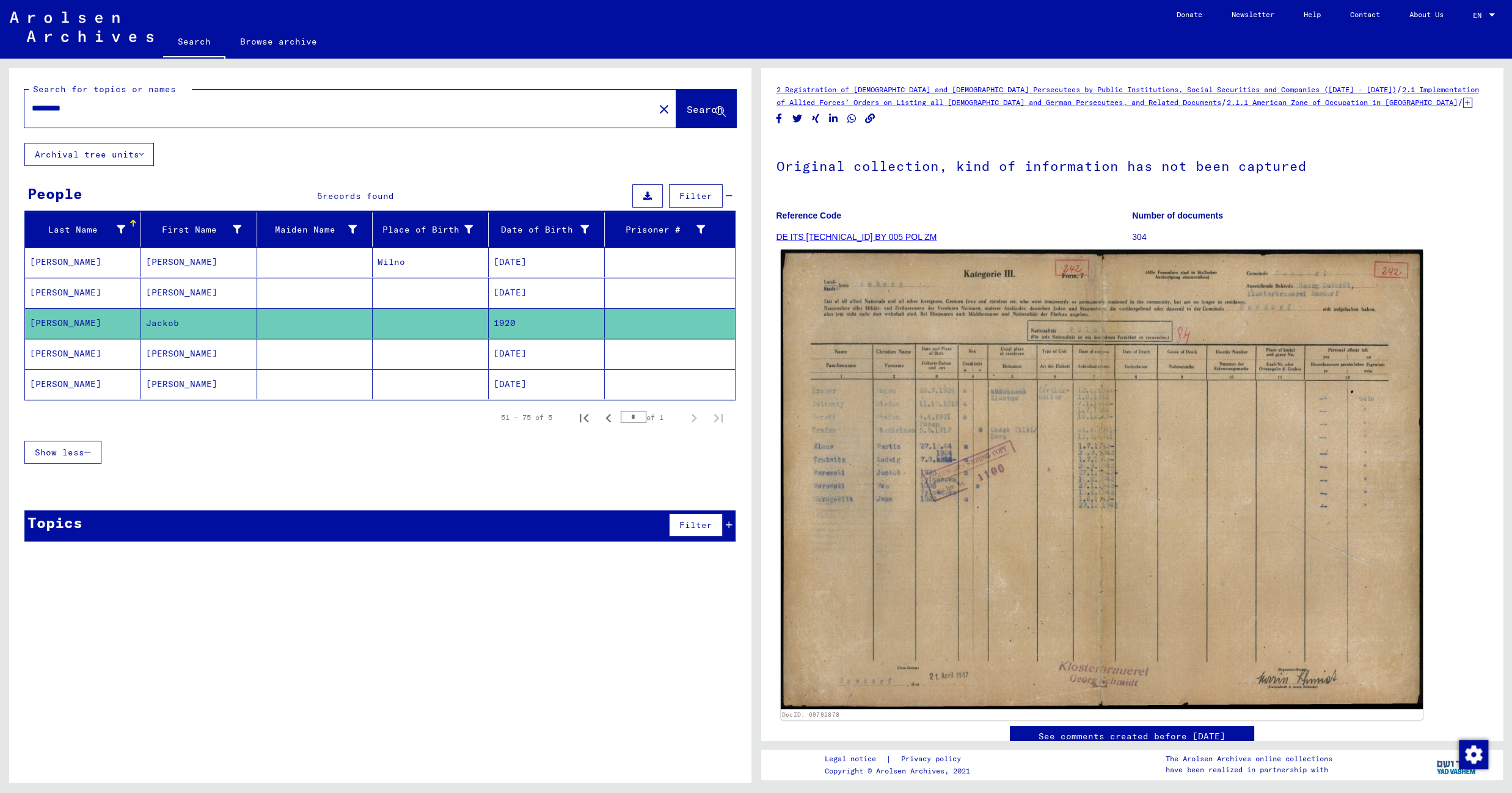
click at [926, 378] on img at bounding box center [1101, 480] width 642 height 460
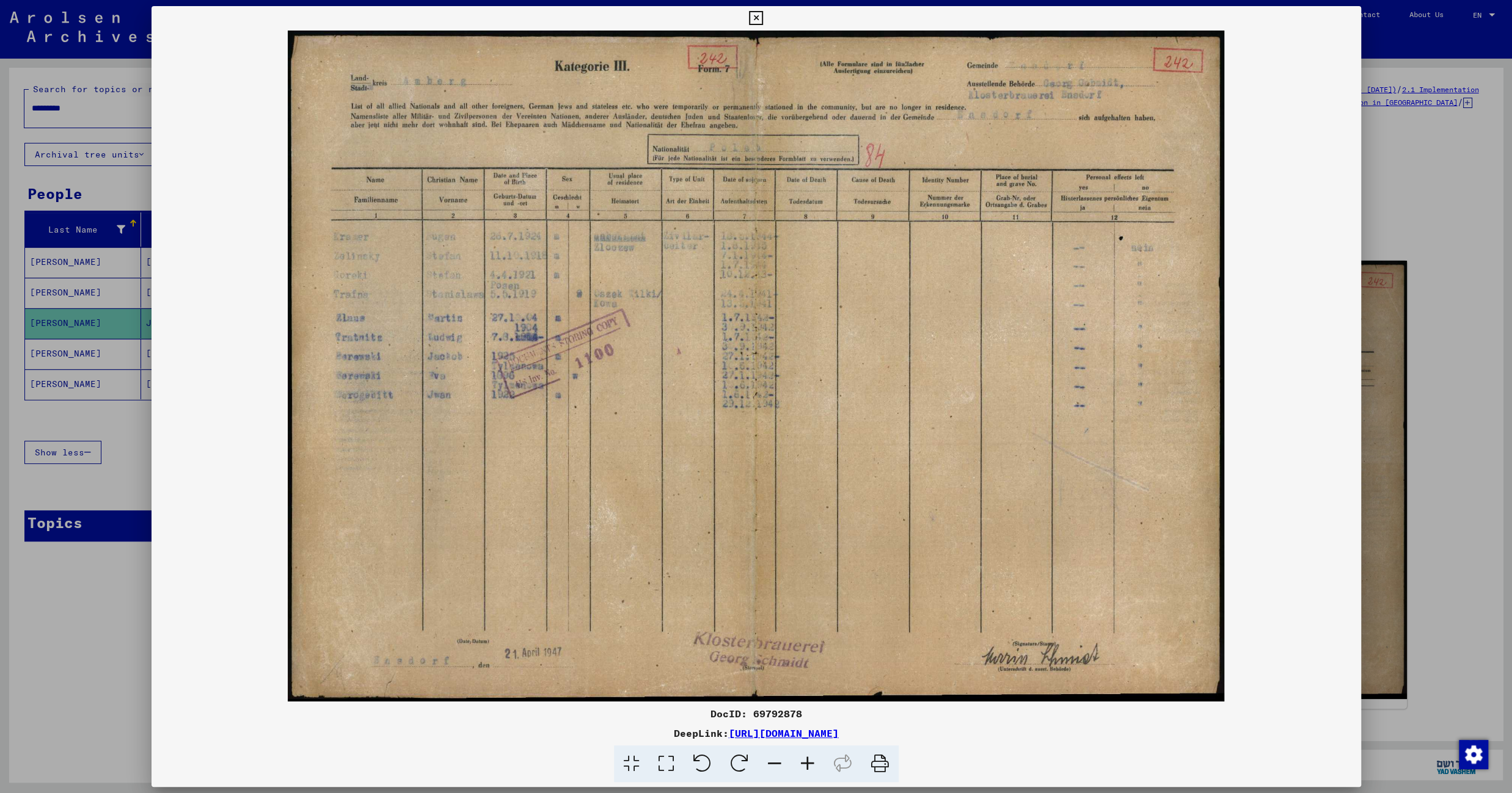
click at [763, 17] on icon at bounding box center [756, 18] width 14 height 15
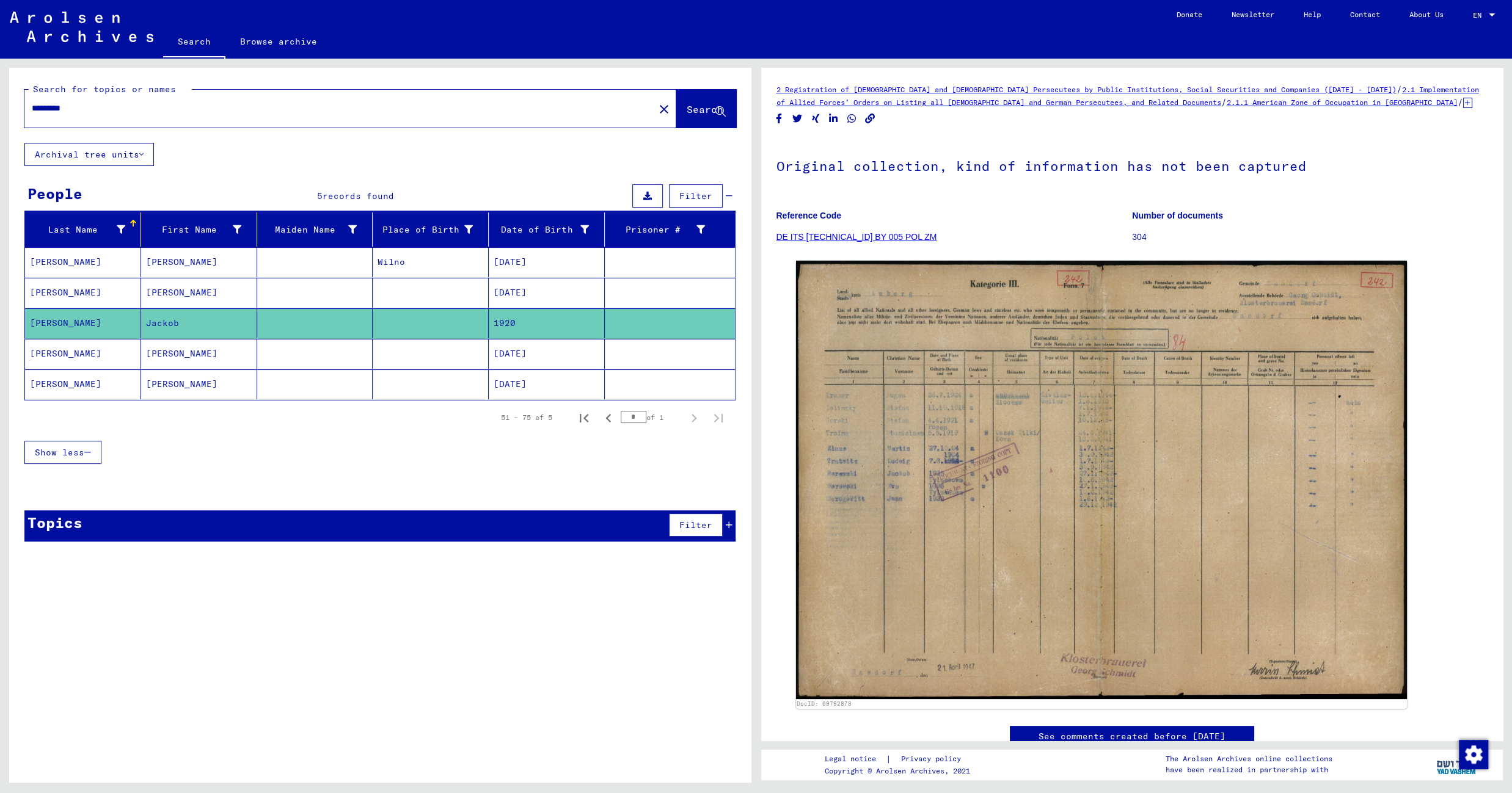
click at [420, 358] on mat-cell at bounding box center [430, 354] width 116 height 30
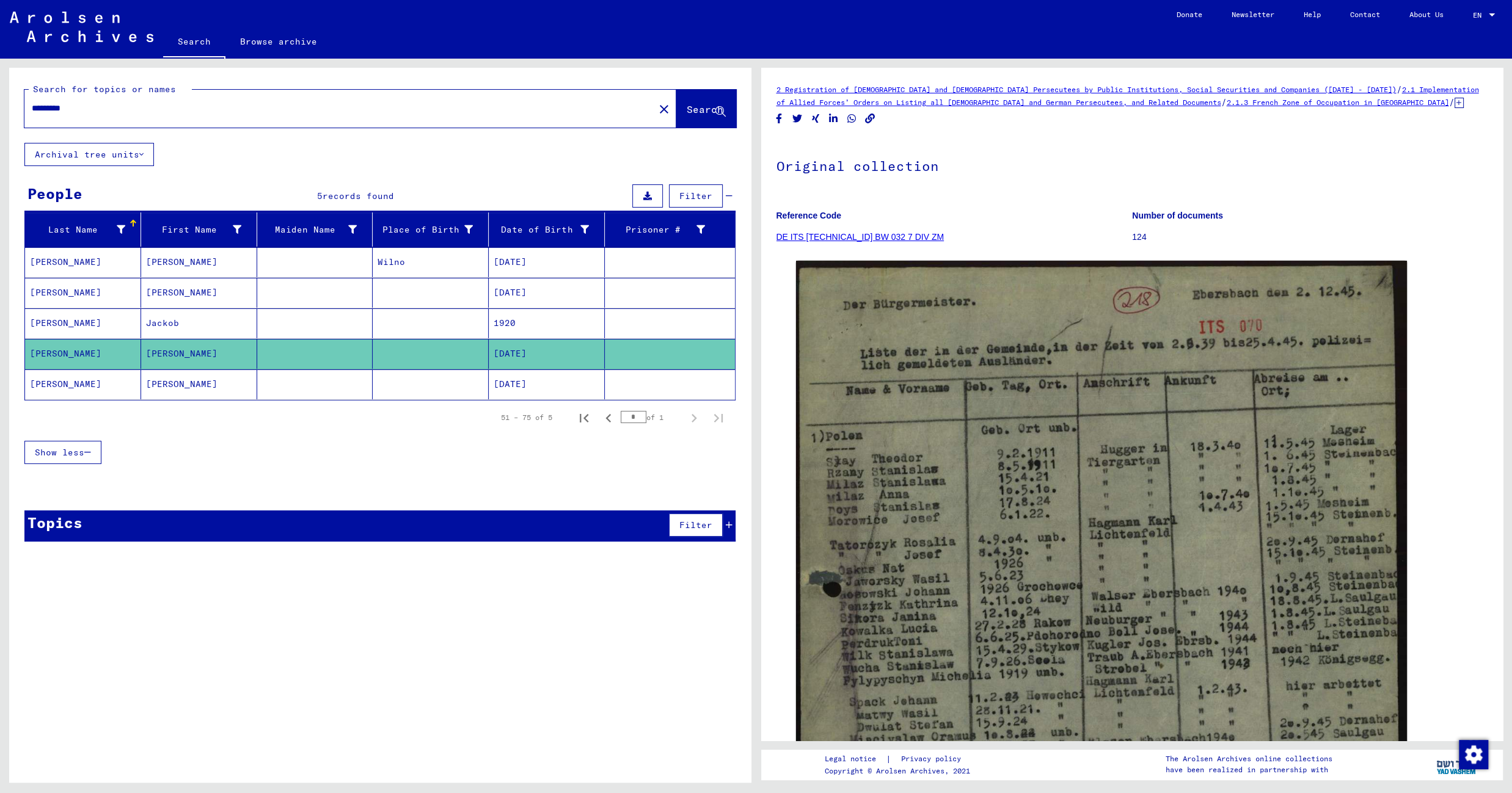
scroll to position [546, 0]
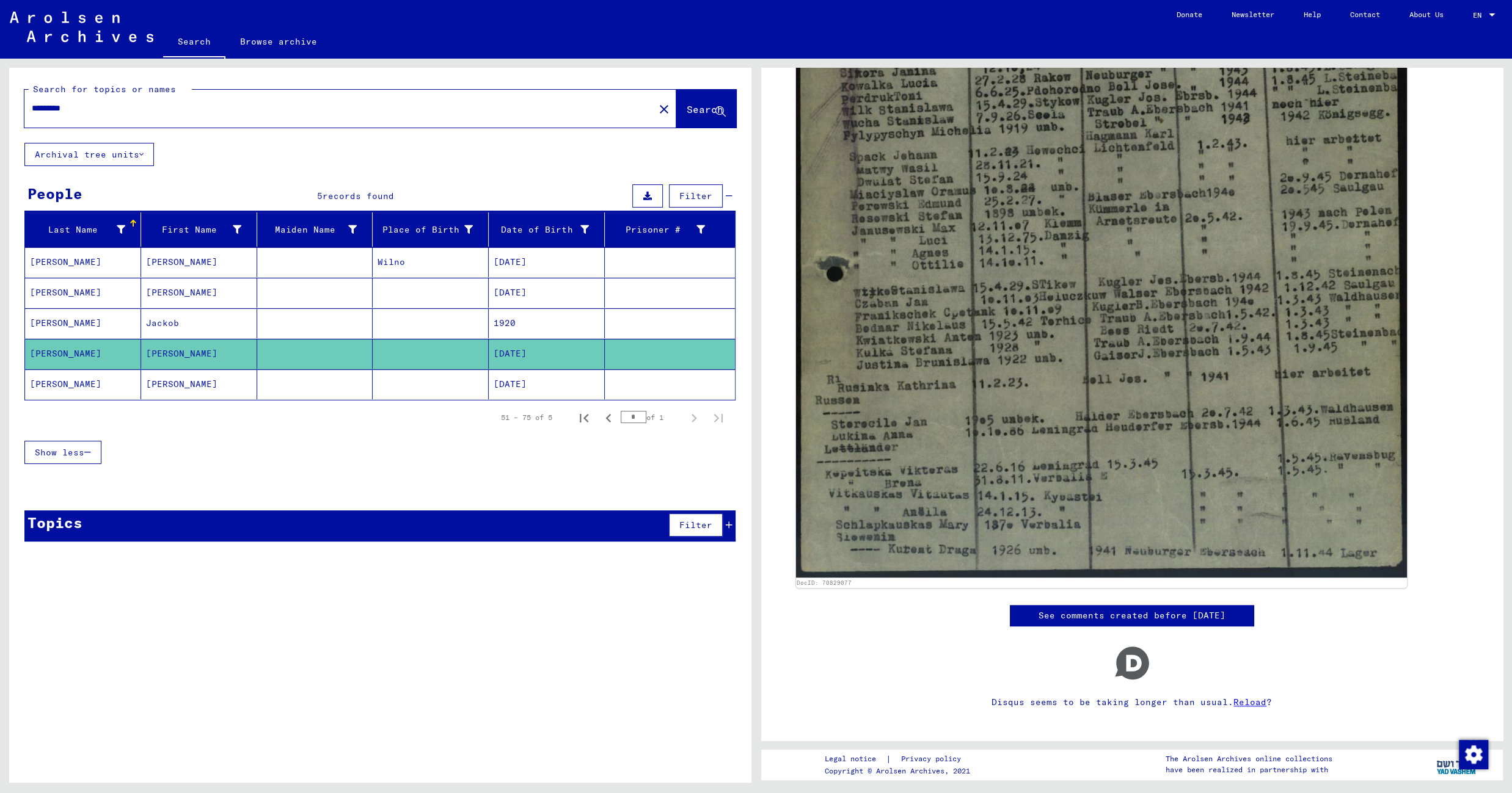
click at [408, 388] on mat-cell at bounding box center [430, 385] width 116 height 30
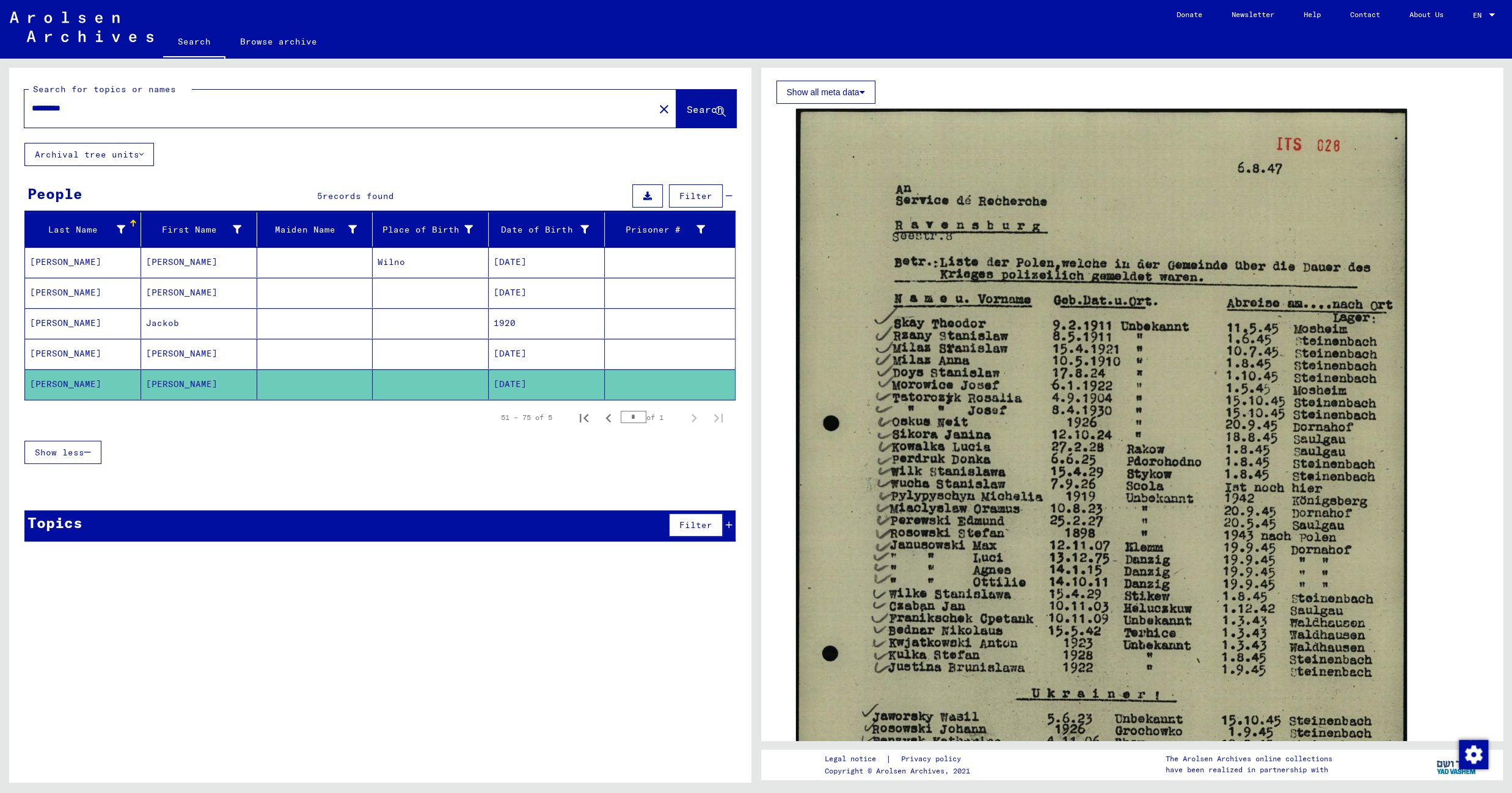
scroll to position [688, 0]
